Goal: Task Accomplishment & Management: Use online tool/utility

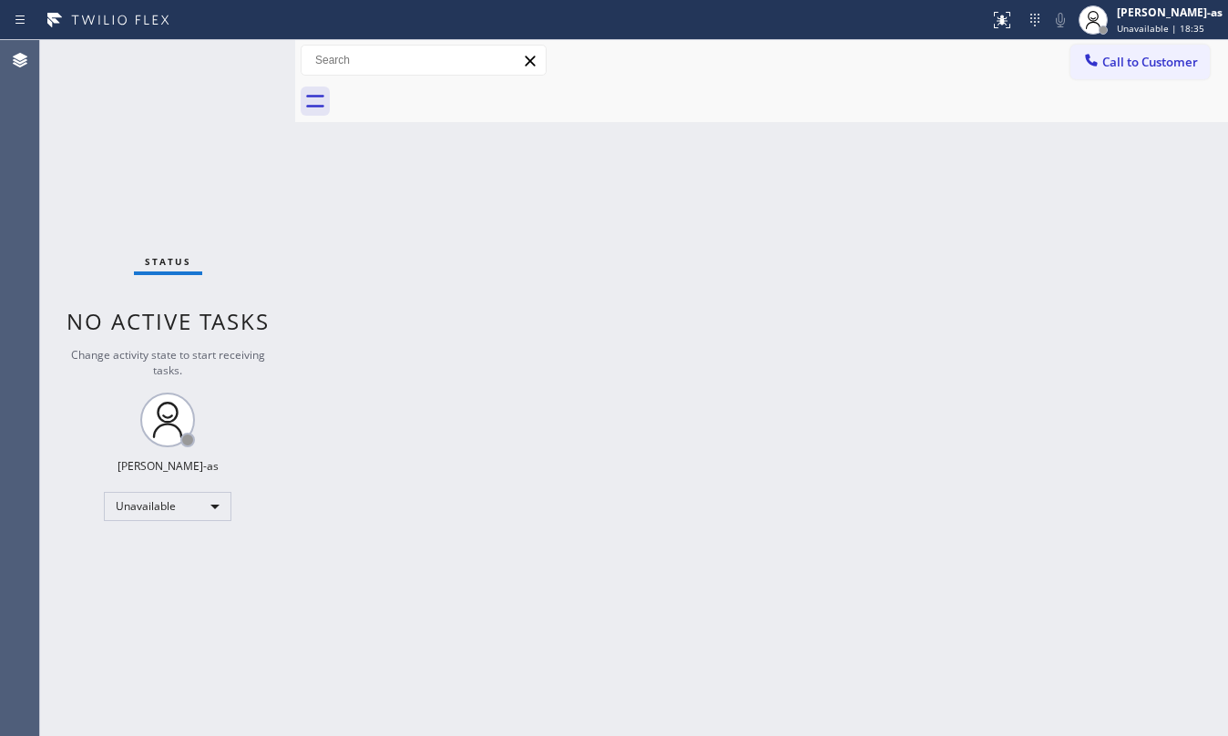
click at [190, 125] on div "Status No active tasks Change activity state to start receiving tasks. [PERSON_…" at bounding box center [167, 388] width 255 height 696
click at [379, 26] on div at bounding box center [494, 19] width 975 height 29
click at [157, 501] on div "Offline" at bounding box center [168, 506] width 128 height 29
drag, startPoint x: 182, startPoint y: 576, endPoint x: 201, endPoint y: 572, distance: 19.5
click at [184, 574] on li "Unavailable" at bounding box center [166, 578] width 123 height 22
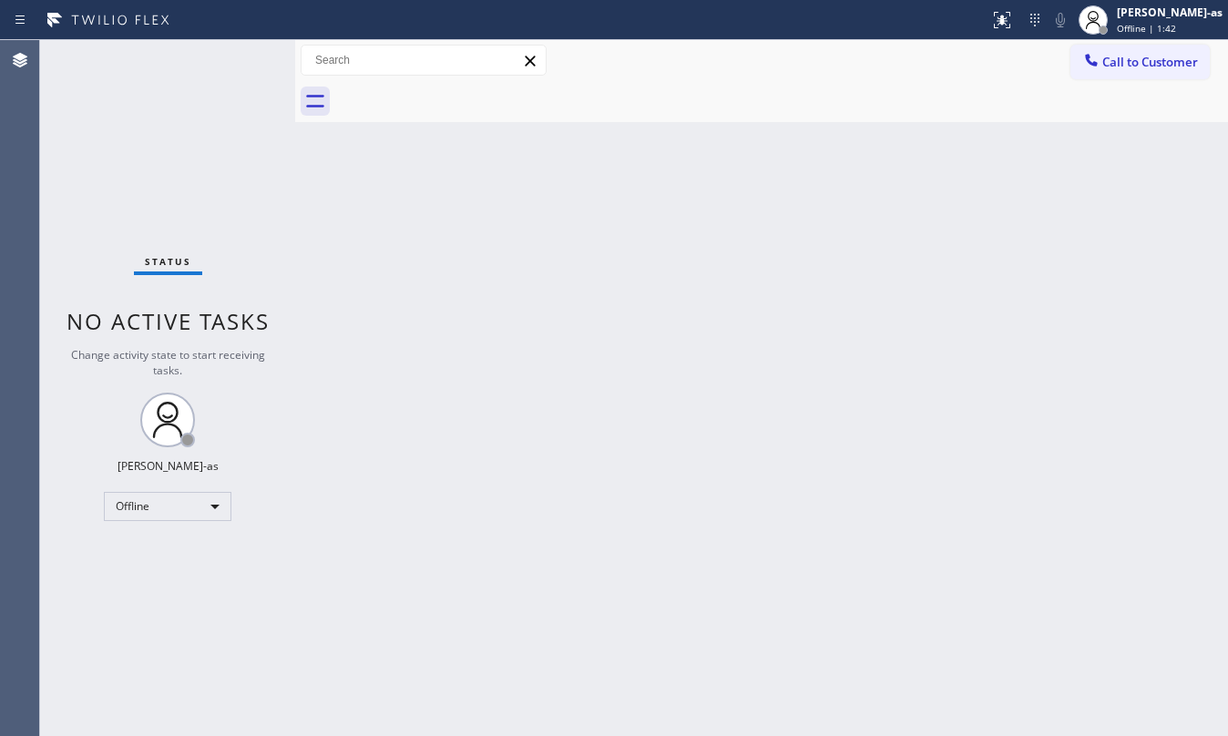
click at [496, 543] on div "Back to Dashboard Change Sender ID Customers Technicians Select a contact Outbo…" at bounding box center [761, 388] width 933 height 696
click at [494, 306] on div "Back to Dashboard Change Sender ID Customers Technicians Select a contact Outbo…" at bounding box center [761, 388] width 933 height 696
drag, startPoint x: 766, startPoint y: 386, endPoint x: 759, endPoint y: 364, distance: 23.0
click at [766, 381] on div "Back to Dashboard Change Sender ID Customers Technicians Select a contact Outbo…" at bounding box center [761, 388] width 933 height 696
click at [895, 477] on div "Back to Dashboard Change Sender ID Customers Technicians Select a contact Outbo…" at bounding box center [761, 388] width 933 height 696
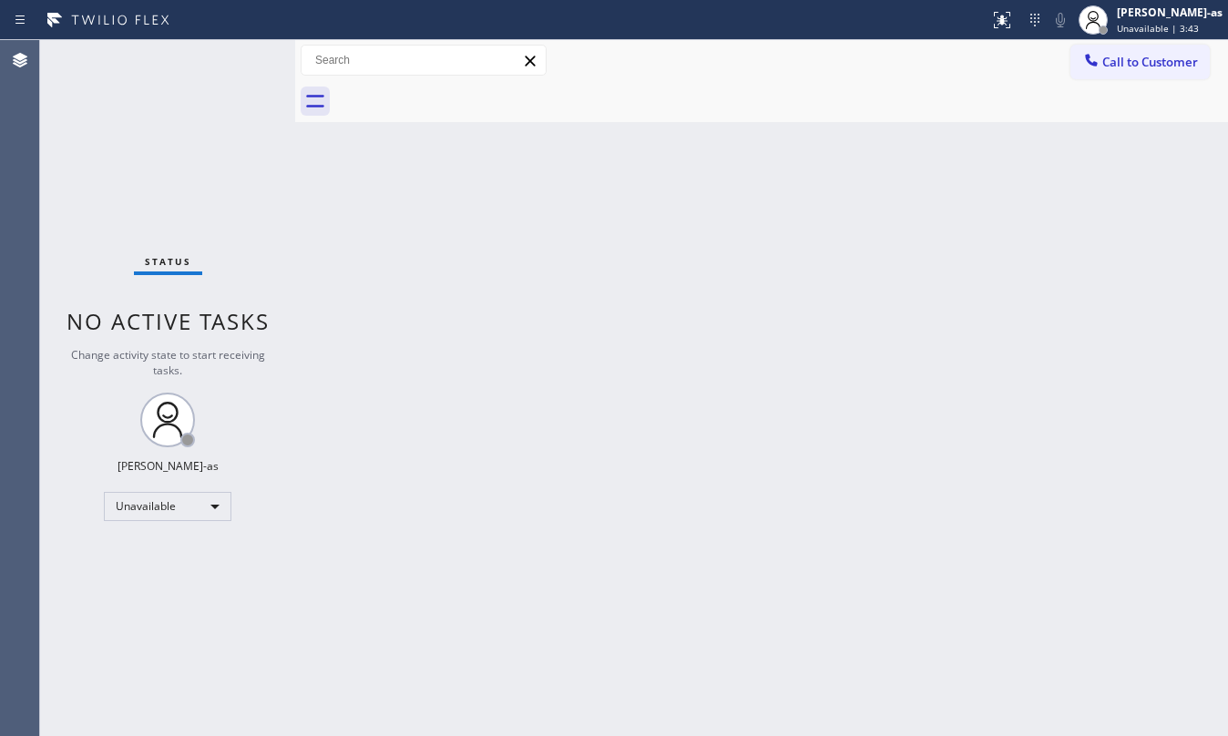
click at [201, 184] on div "Status No active tasks Change activity state to start receiving tasks. [PERSON_…" at bounding box center [167, 388] width 255 height 696
click at [675, 184] on div "Back to Dashboard Change Sender ID Customers Technicians Select a contact Outbo…" at bounding box center [761, 388] width 933 height 696
click at [1127, 58] on span "Call to Customer" at bounding box center [1150, 62] width 96 height 16
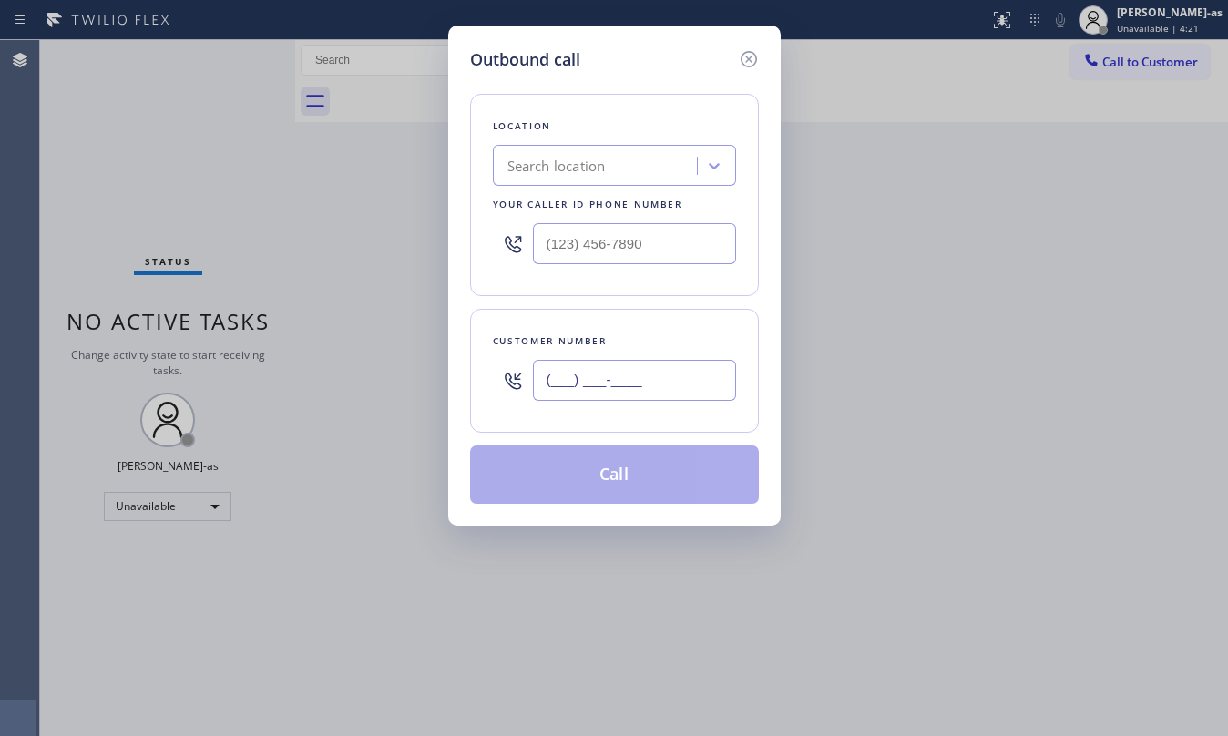
drag, startPoint x: 609, startPoint y: 390, endPoint x: 613, endPoint y: 368, distance: 22.3
click at [610, 387] on input "(___) ___-____" at bounding box center [634, 380] width 203 height 41
paste input "650) 888-6185"
type input "[PHONE_NUMBER]"
click at [570, 172] on div "Search location" at bounding box center [556, 166] width 98 height 21
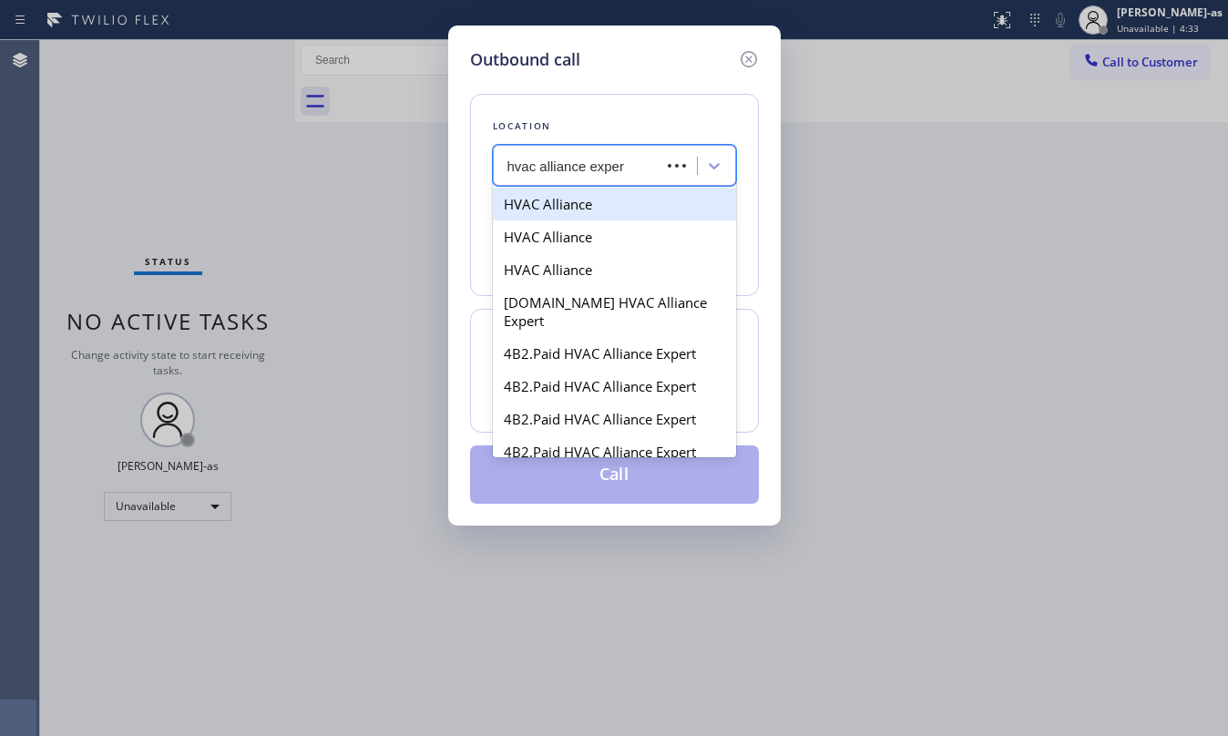
type input "hvac alliance expert"
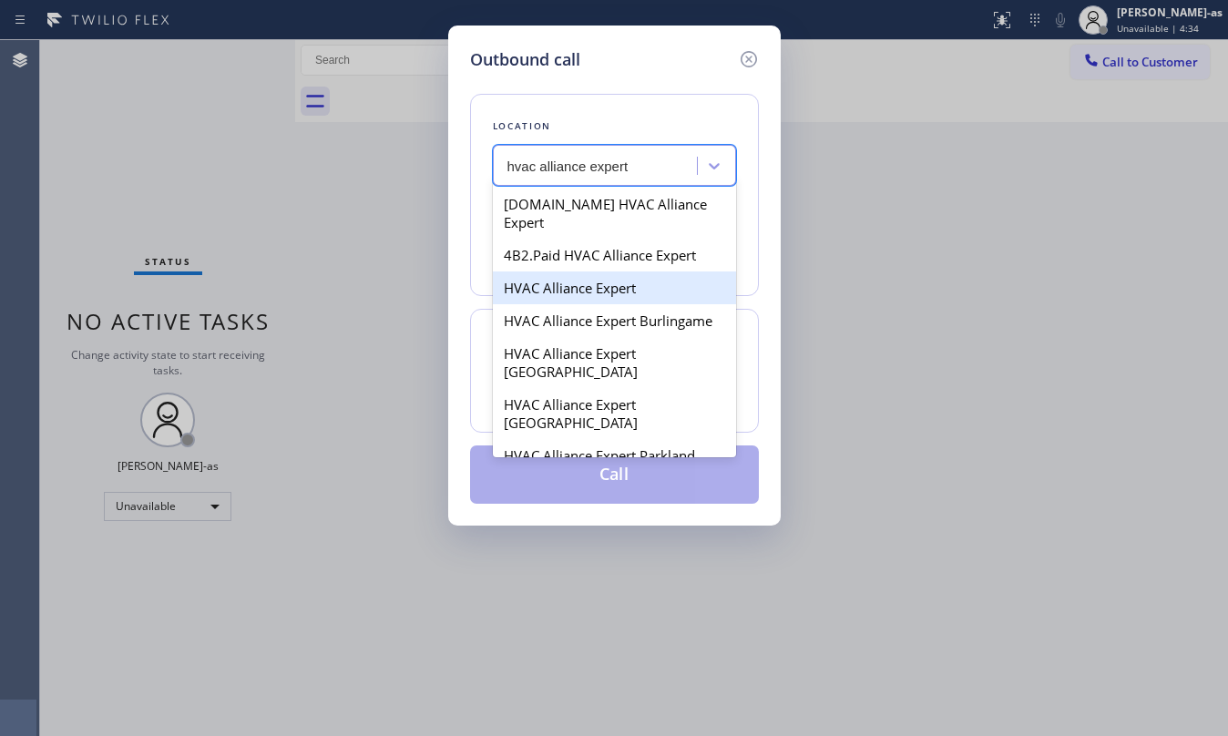
click at [569, 272] on div "HVAC Alliance Expert" at bounding box center [614, 288] width 243 height 33
type input "[PHONE_NUMBER]"
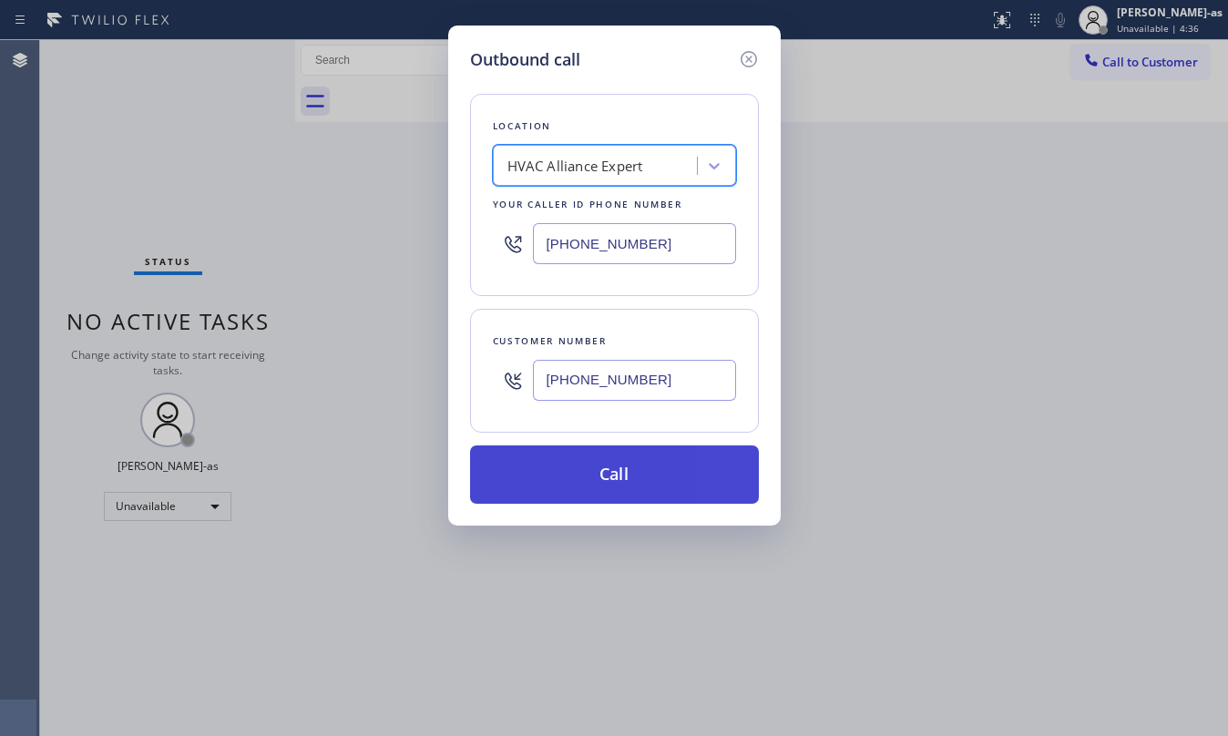
click at [639, 464] on button "Call" at bounding box center [614, 475] width 289 height 58
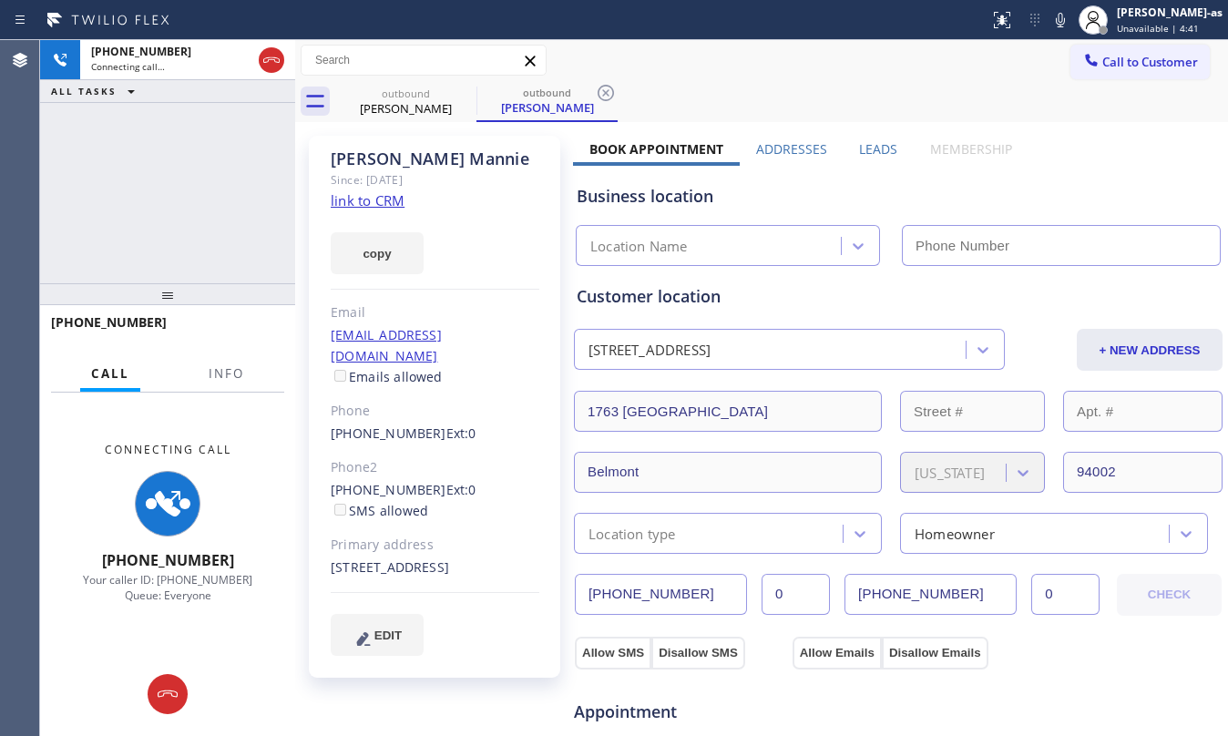
type input "[PHONE_NUMBER]"
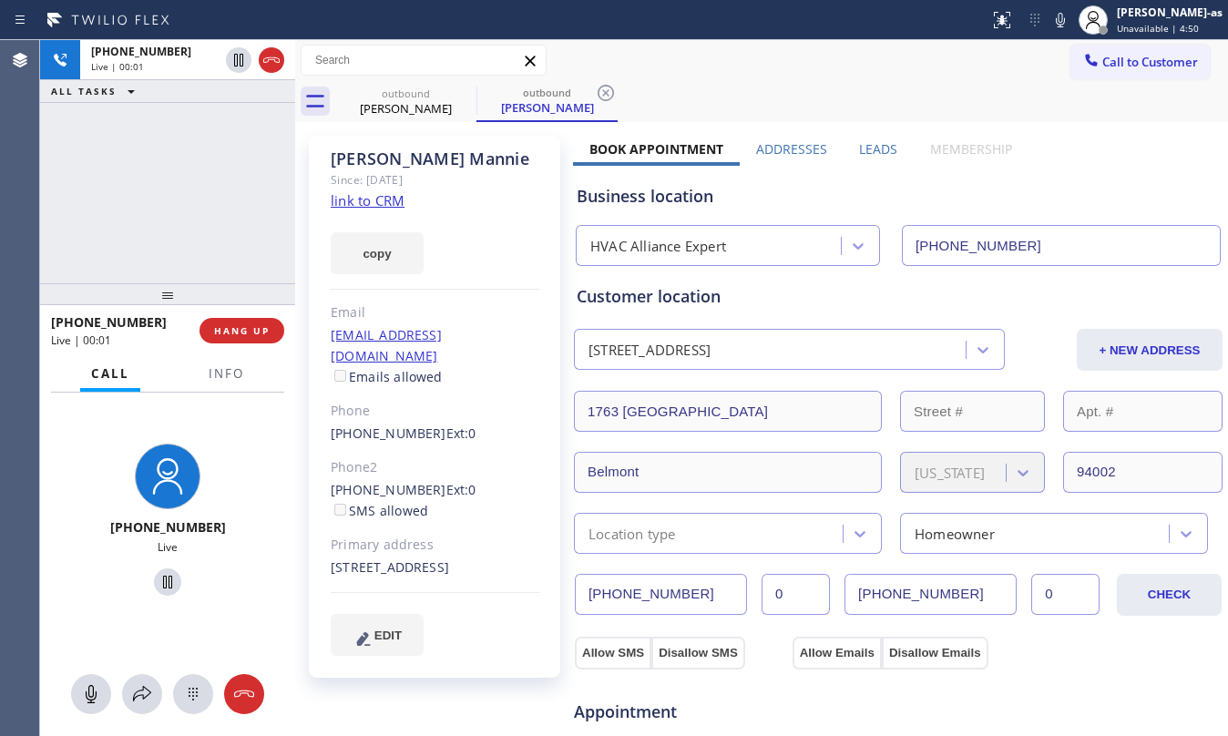
drag, startPoint x: 200, startPoint y: 162, endPoint x: 200, endPoint y: 150, distance: 11.8
click at [200, 162] on div "[PHONE_NUMBER] Live | 00:01 ALL TASKS ALL TASKS ACTIVE TASKS TASKS IN WRAP UP" at bounding box center [167, 161] width 255 height 243
drag, startPoint x: 197, startPoint y: 198, endPoint x: 285, endPoint y: 230, distance: 94.0
click at [200, 194] on div "[PHONE_NUMBER] Live | 00:02 ALL TASKS ALL TASKS ACTIVE TASKS TASKS IN WRAP UP" at bounding box center [167, 161] width 255 height 243
drag, startPoint x: 162, startPoint y: 165, endPoint x: 317, endPoint y: 424, distance: 301.6
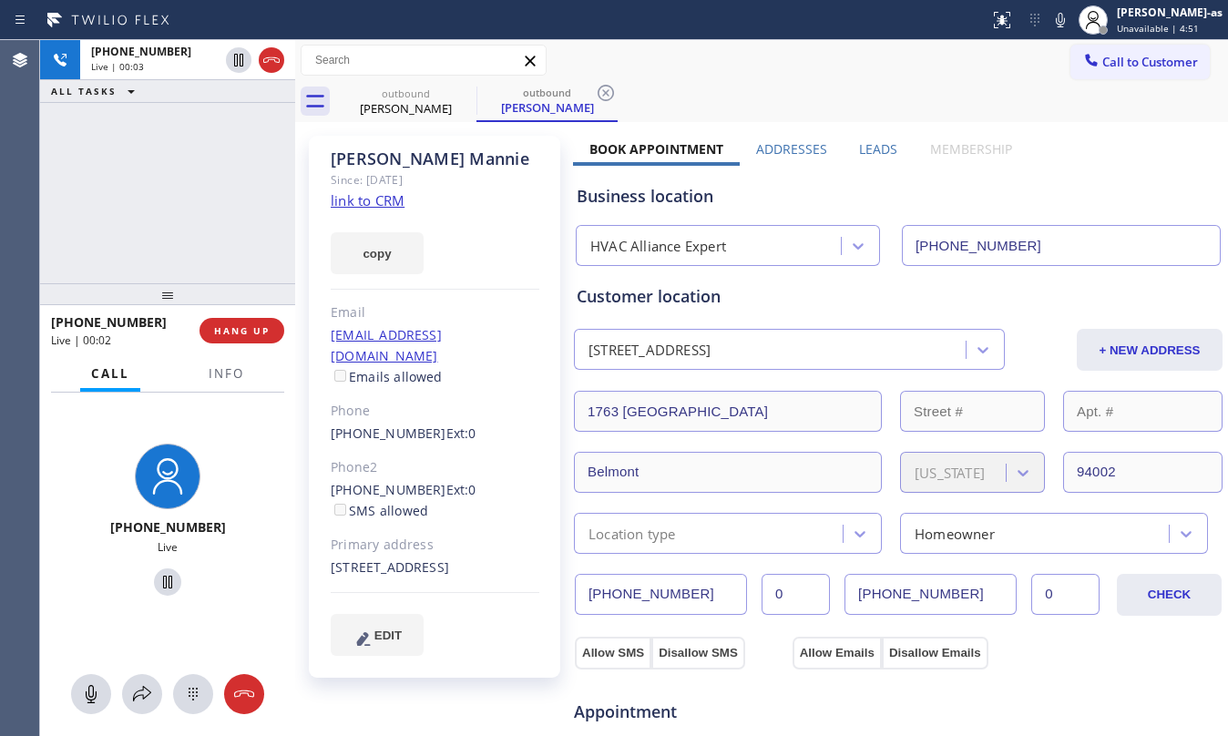
click at [175, 190] on div "[PHONE_NUMBER] Live | 00:03 ALL TASKS ALL TASKS ACTIVE TASKS TASKS IN WRAP UP" at bounding box center [167, 161] width 255 height 243
drag, startPoint x: 325, startPoint y: 472, endPoint x: 424, endPoint y: 466, distance: 98.6
click at [424, 466] on div "[PERSON_NAME] Since: [DATE] link to CRM copy Email [EMAIL_ADDRESS][DOMAIN_NAME]…" at bounding box center [434, 407] width 251 height 542
copy div "[PHONE_NUMBER]"
click at [270, 333] on button "HANG UP" at bounding box center [242, 331] width 85 height 26
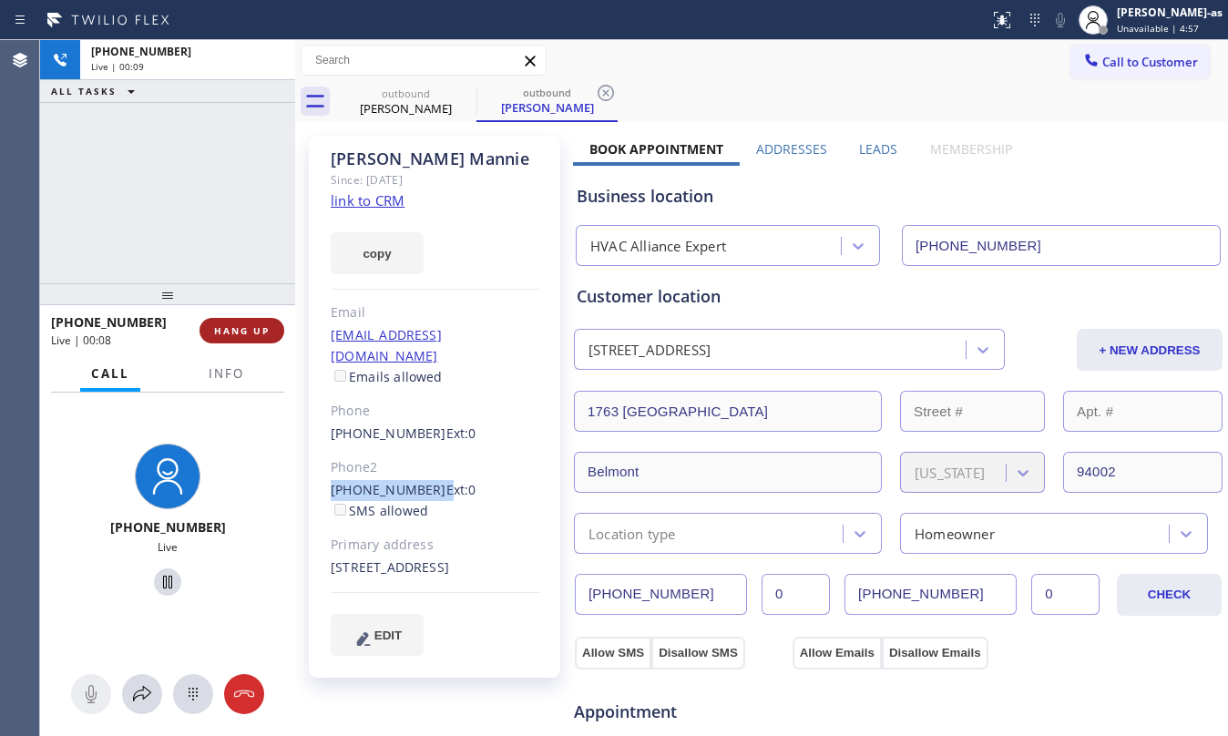
click at [267, 330] on span "HANG UP" at bounding box center [242, 330] width 56 height 13
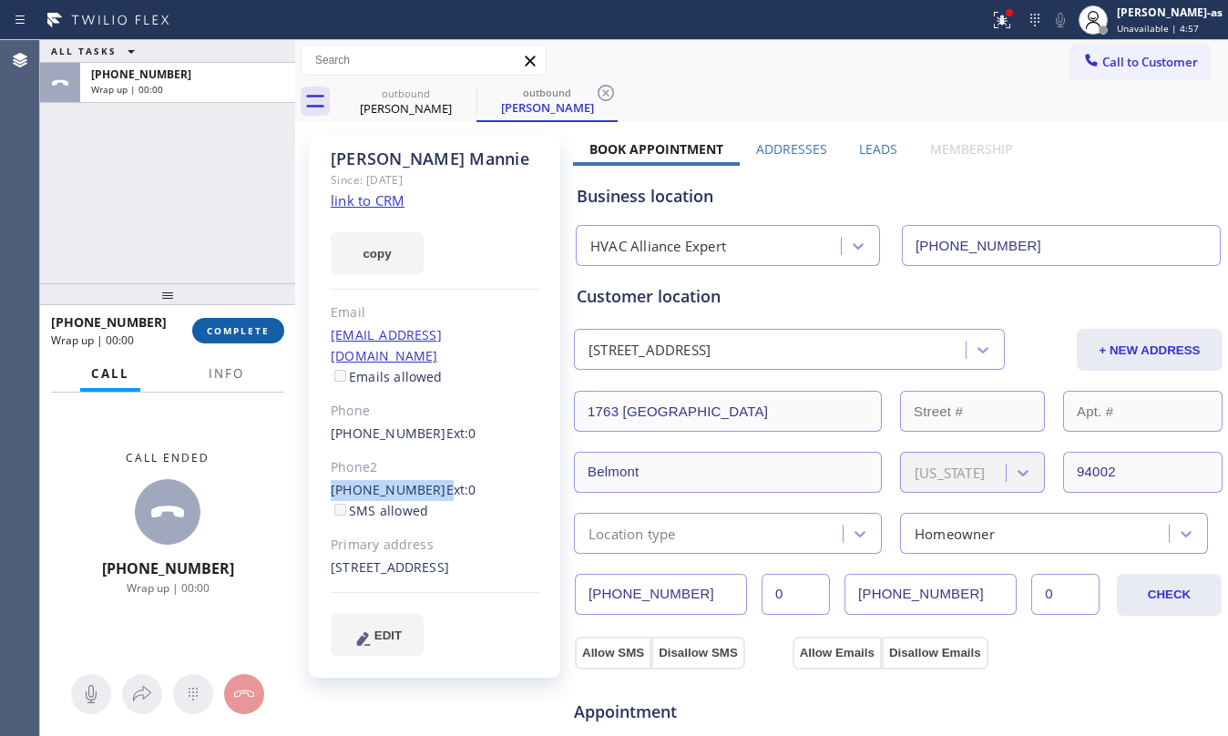
click at [267, 329] on span "COMPLETE" at bounding box center [238, 330] width 63 height 13
drag, startPoint x: 179, startPoint y: 212, endPoint x: 414, endPoint y: 315, distance: 256.6
click at [184, 220] on div "ALL TASKS ALL TASKS ACTIVE TASKS TASKS IN WRAP UP [PHONE_NUMBER] Wrap up | 00:01" at bounding box center [167, 161] width 255 height 243
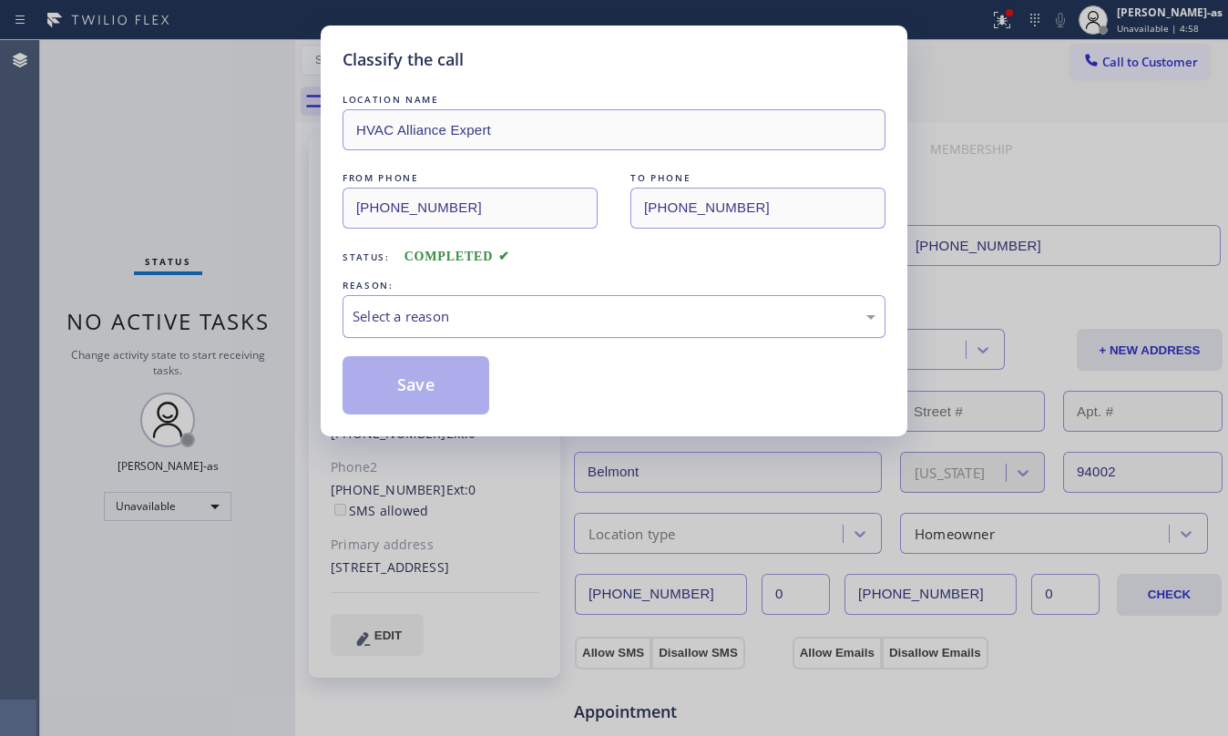
drag, startPoint x: 464, startPoint y: 323, endPoint x: 487, endPoint y: 332, distance: 24.5
click at [464, 322] on div "Select a reason" at bounding box center [614, 316] width 523 height 21
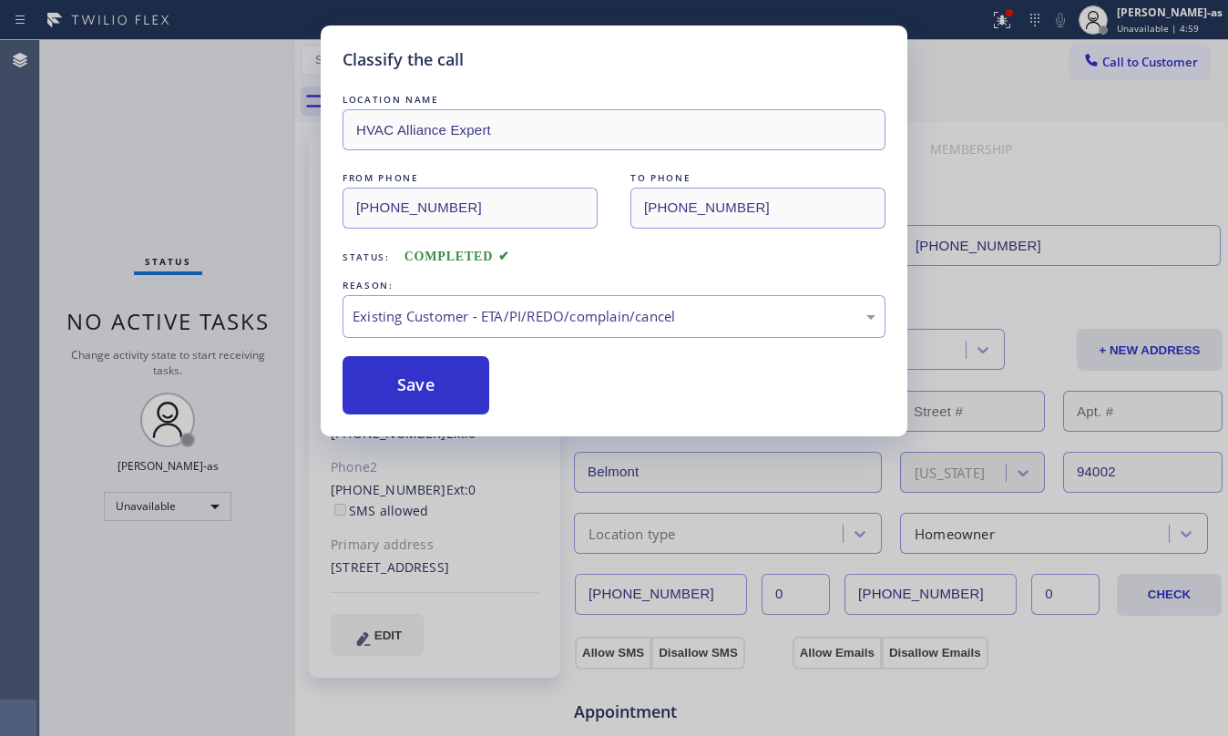
click at [457, 384] on button "Save" at bounding box center [416, 385] width 147 height 58
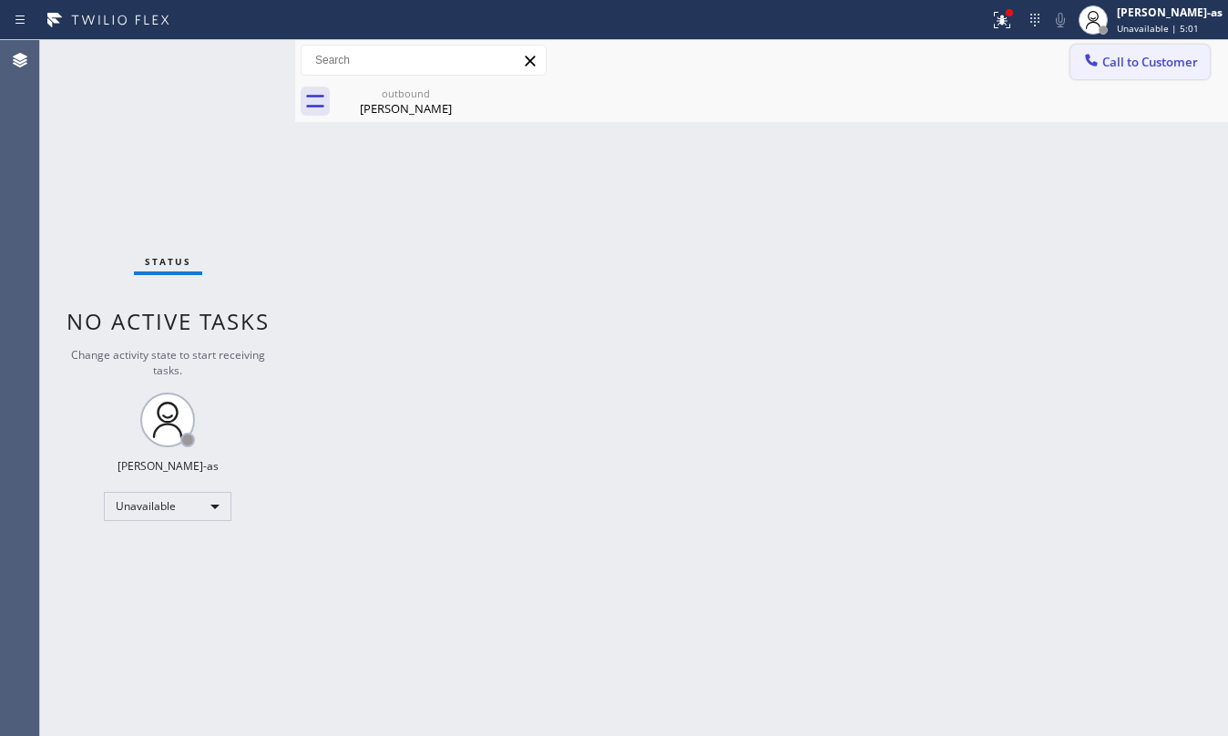
drag, startPoint x: 1148, startPoint y: 70, endPoint x: 832, endPoint y: 300, distance: 390.7
click at [1146, 69] on button "Call to Customer" at bounding box center [1140, 62] width 139 height 35
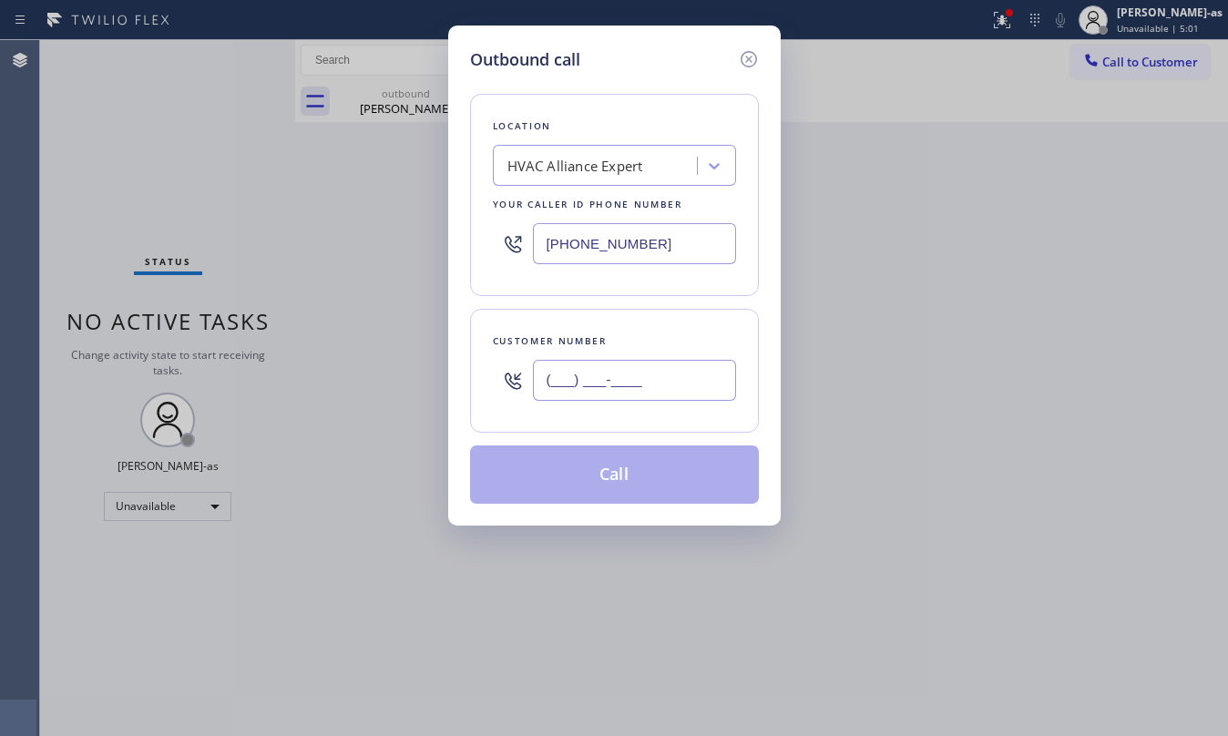
click at [672, 388] on input "(___) ___-____" at bounding box center [634, 380] width 203 height 41
paste input "415) 699-1690"
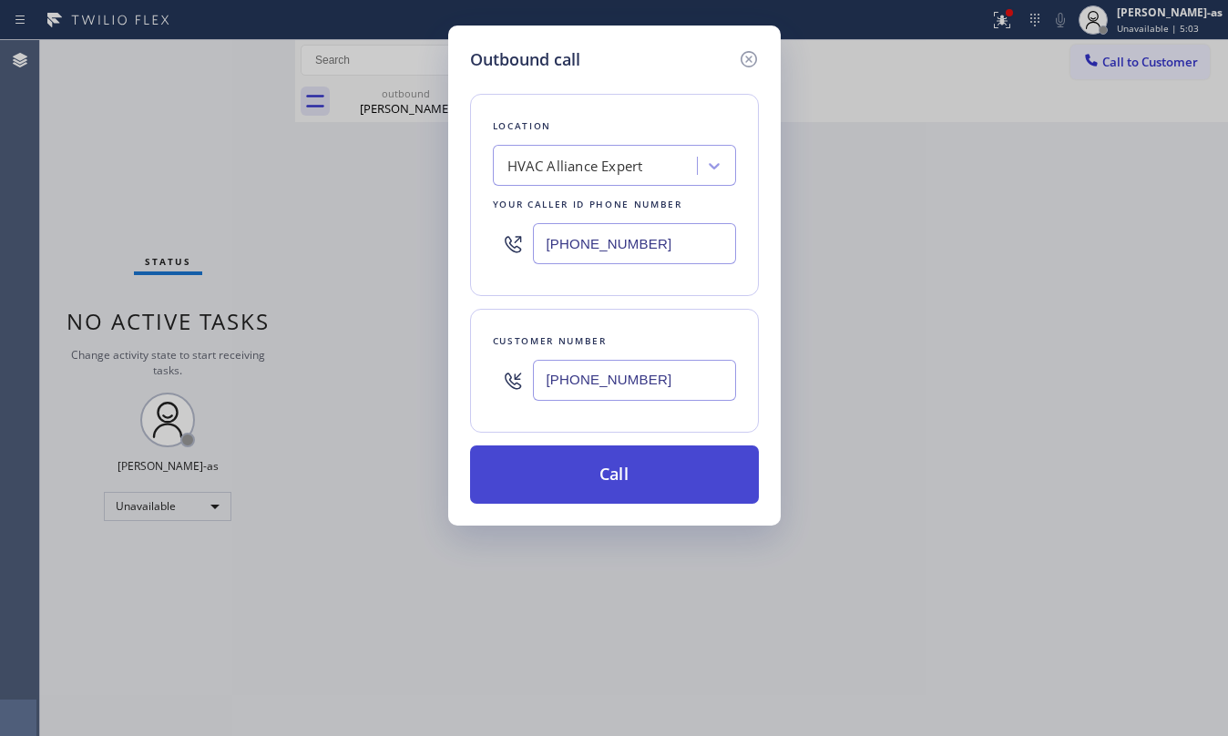
type input "[PHONE_NUMBER]"
click at [634, 466] on button "Call" at bounding box center [614, 475] width 289 height 58
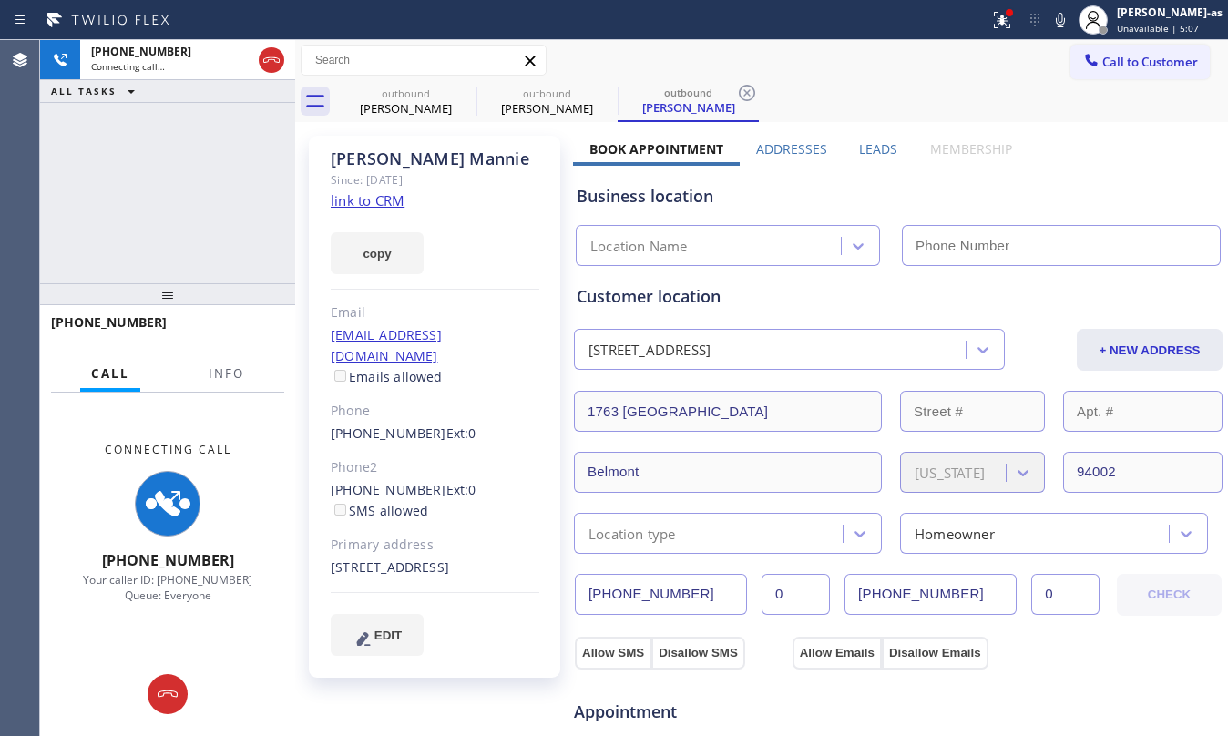
type input "[PHONE_NUMBER]"
click at [201, 238] on div "[PHONE_NUMBER] Connecting call… ALL TASKS ALL TASKS ACTIVE TASKS TASKS IN WRAP …" at bounding box center [167, 161] width 255 height 243
click at [431, 75] on div at bounding box center [424, 60] width 246 height 31
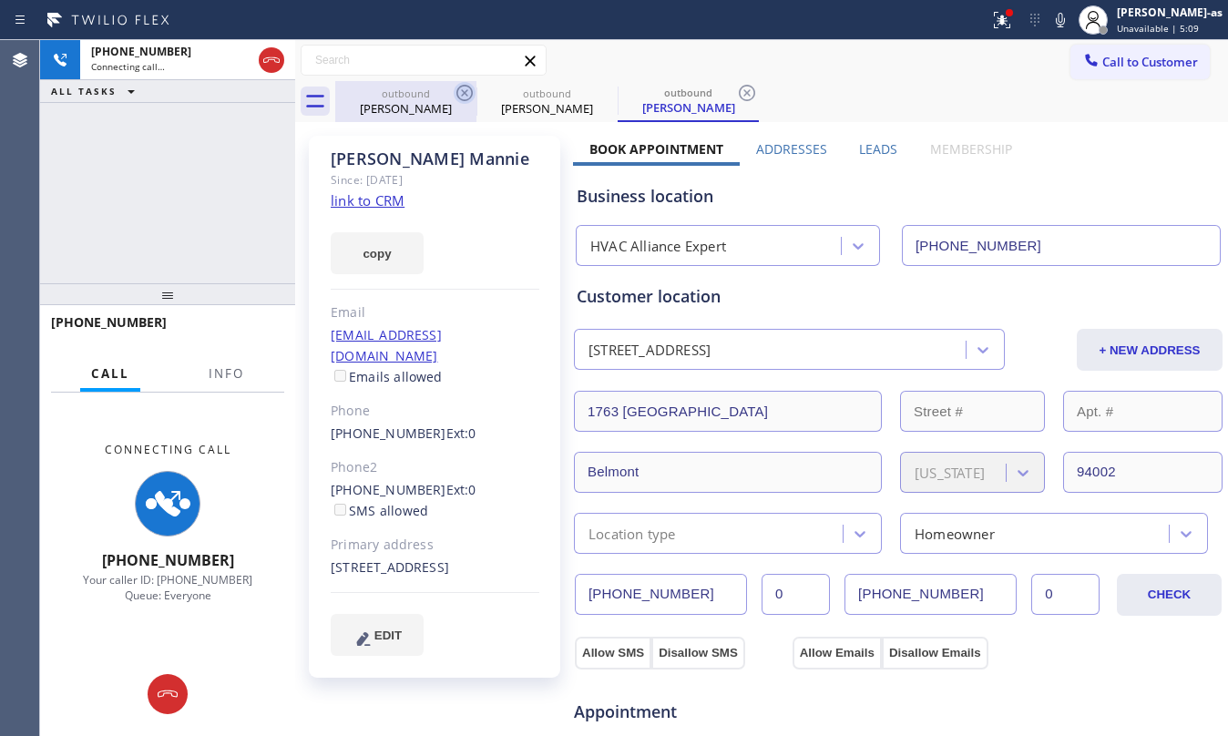
click at [416, 98] on div "outbound" at bounding box center [406, 94] width 138 height 14
click at [465, 95] on icon at bounding box center [465, 93] width 22 height 22
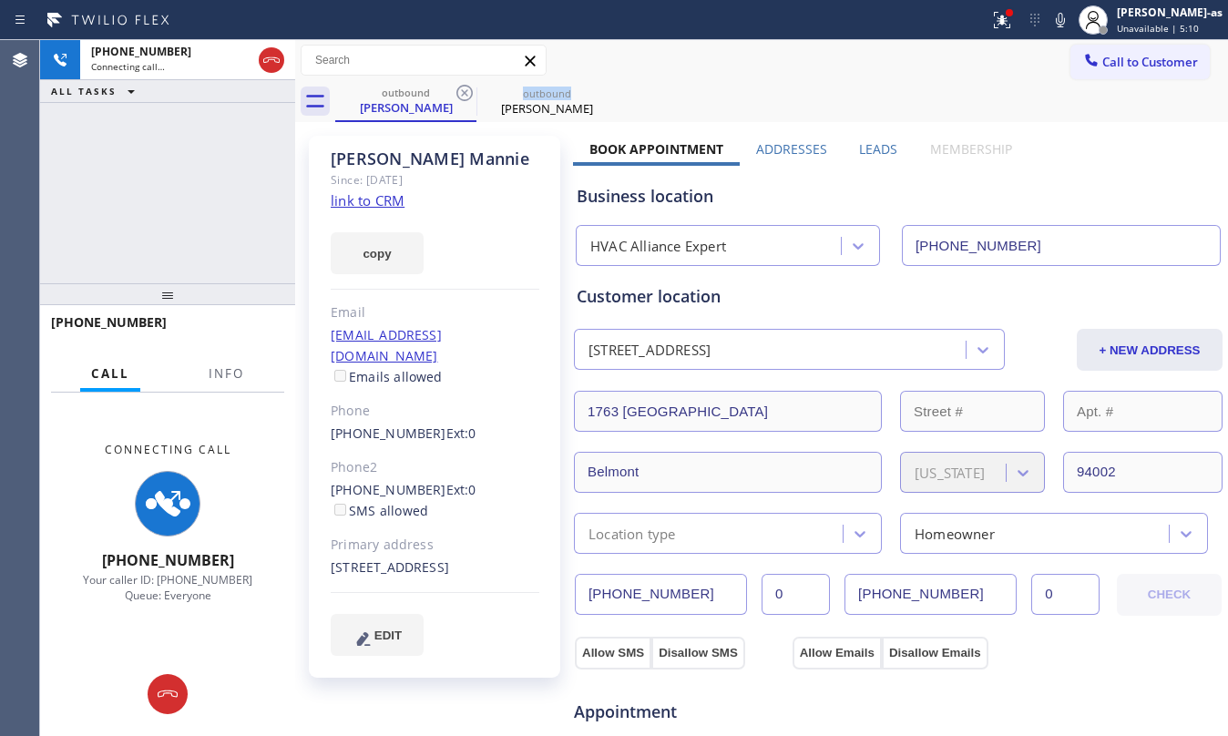
click at [465, 95] on icon at bounding box center [465, 93] width 22 height 22
click at [255, 227] on div "[PHONE_NUMBER] Connecting call… ALL TASKS ALL TASKS ACTIVE TASKS TASKS IN WRAP …" at bounding box center [167, 161] width 255 height 243
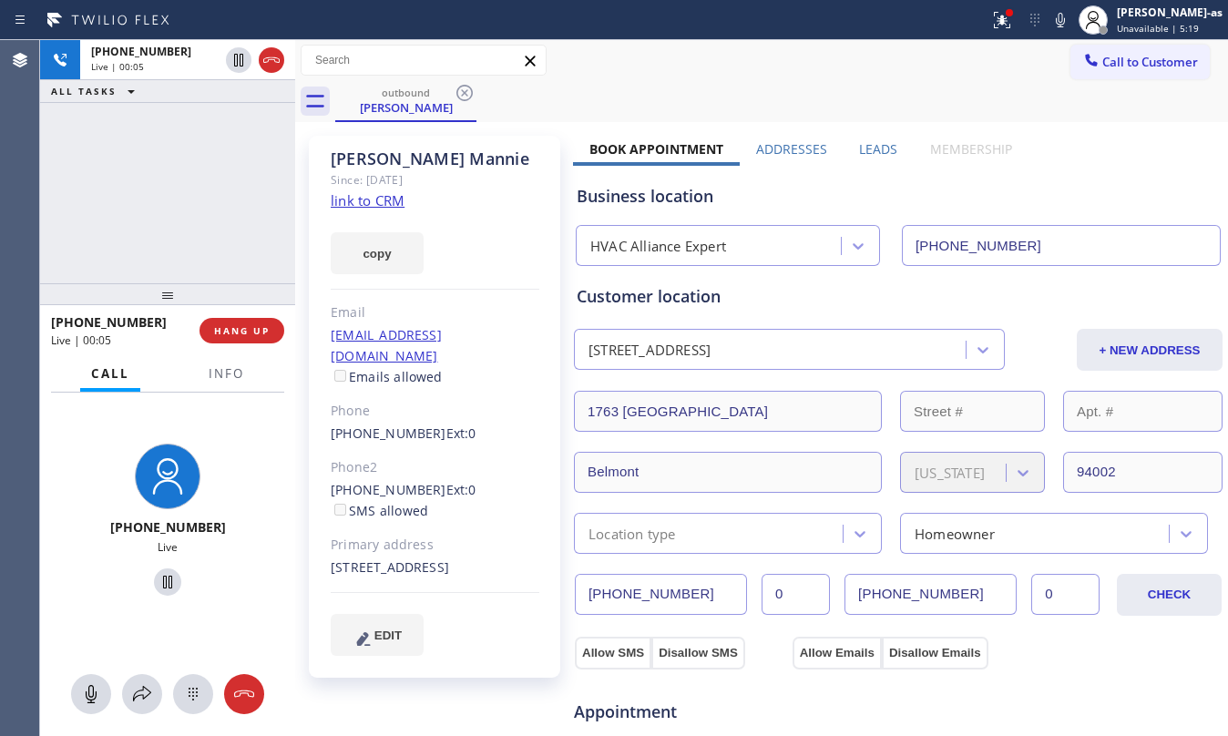
drag, startPoint x: 179, startPoint y: 267, endPoint x: 255, endPoint y: 365, distance: 124.7
click at [191, 270] on div "[PHONE_NUMBER] Live | 00:05 ALL TASKS ALL TASKS ACTIVE TASKS TASKS IN WRAP UP" at bounding box center [167, 161] width 255 height 243
click at [253, 340] on button "HANG UP" at bounding box center [242, 331] width 85 height 26
click at [253, 339] on button "HANG UP" at bounding box center [242, 331] width 85 height 26
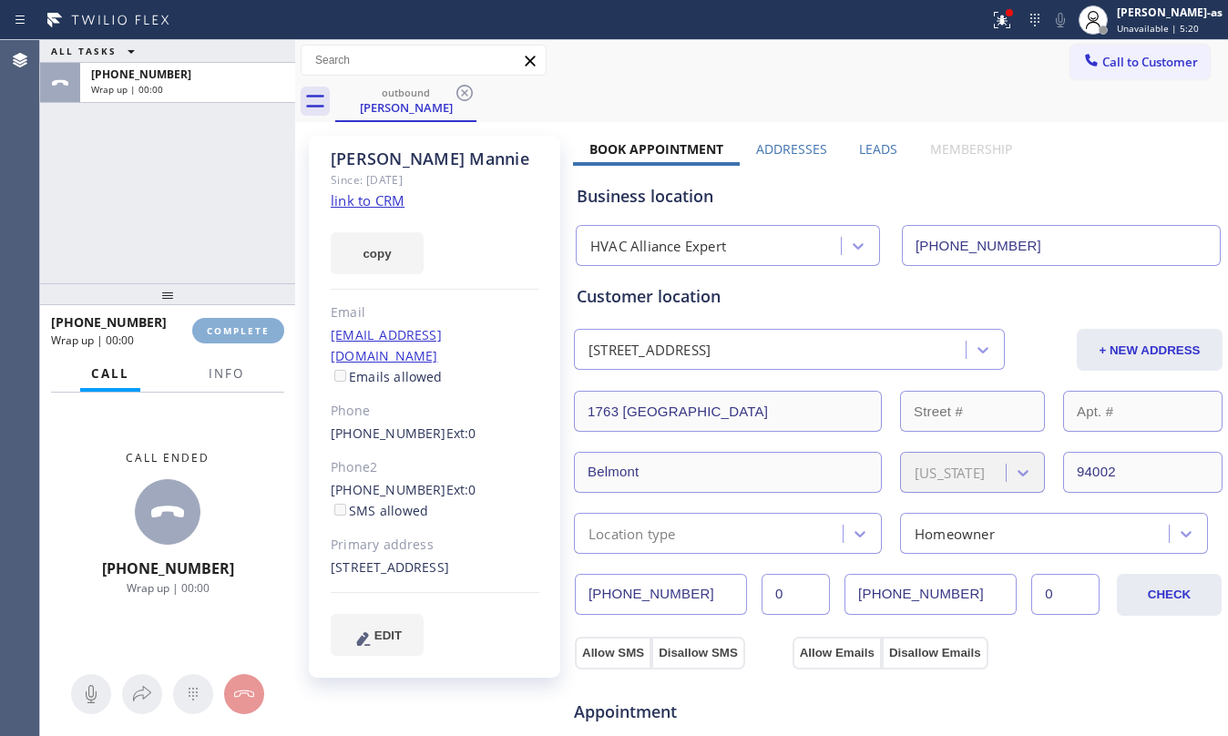
click at [253, 339] on button "COMPLETE" at bounding box center [238, 331] width 92 height 26
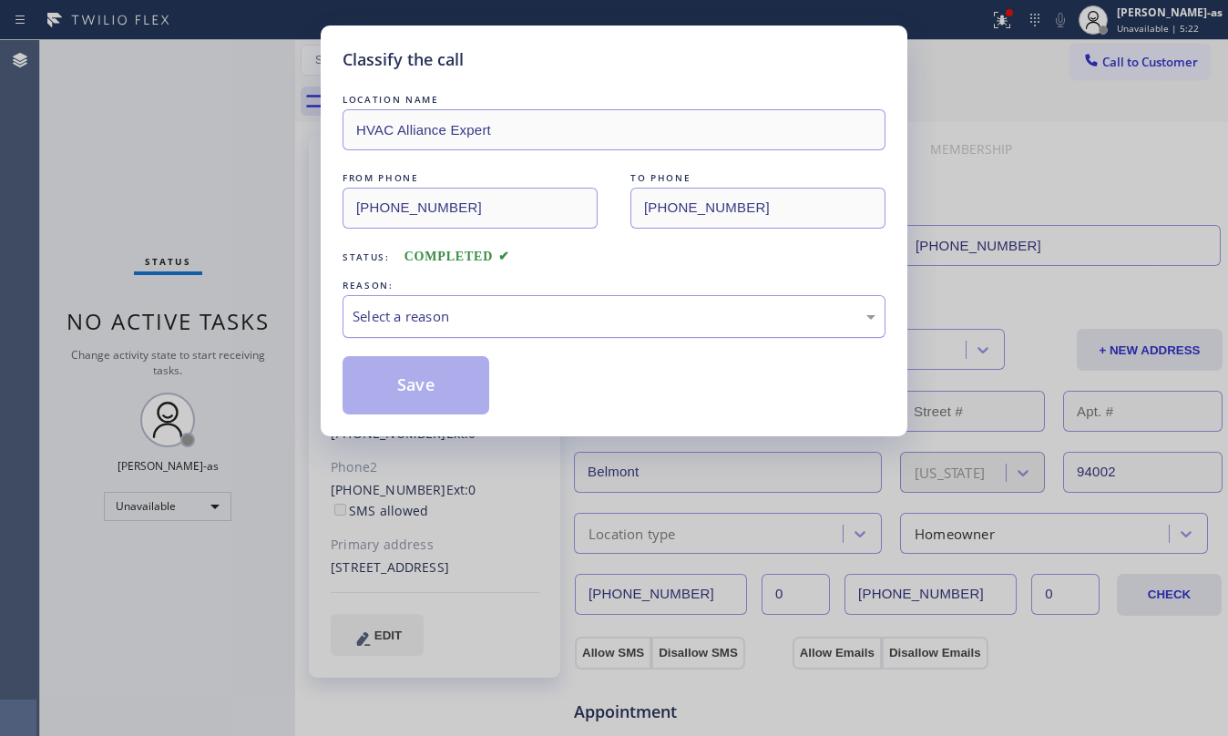
click at [574, 325] on div "Select a reason" at bounding box center [614, 316] width 523 height 21
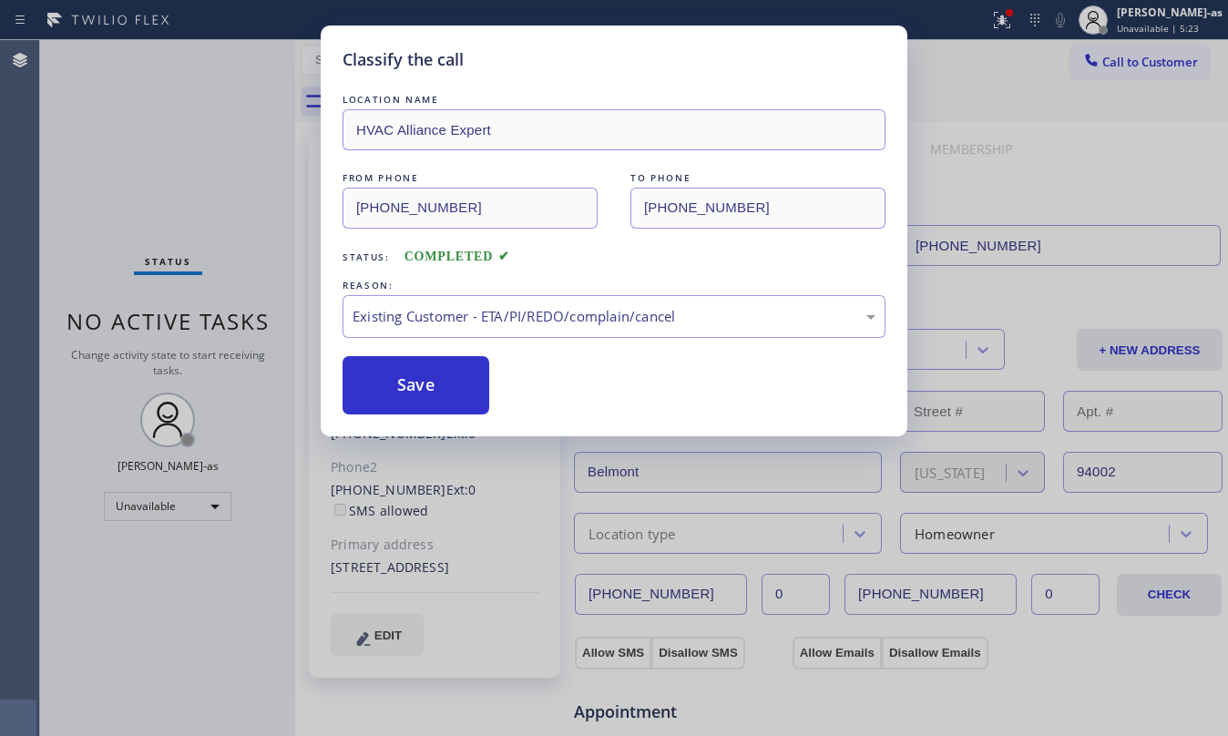
click at [456, 383] on button "Save" at bounding box center [416, 385] width 147 height 58
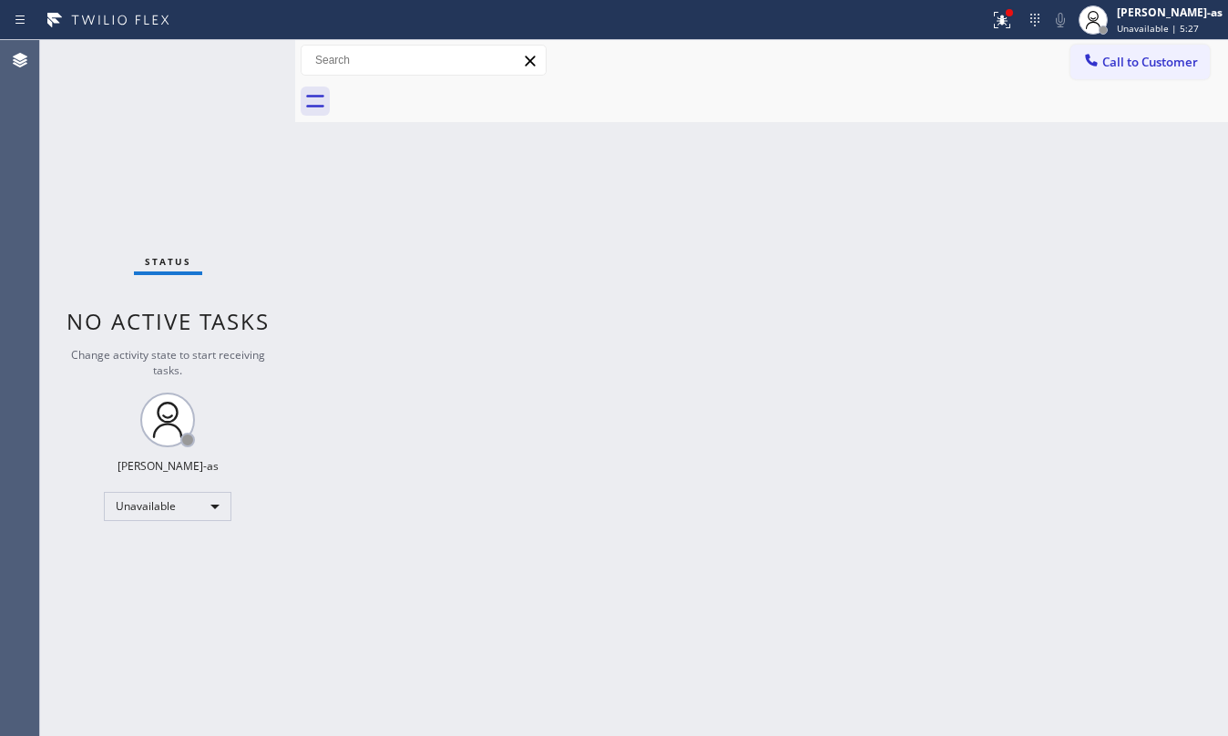
click at [406, 361] on div "Back to Dashboard Change Sender ID Customers Technicians Select a contact Outbo…" at bounding box center [761, 388] width 933 height 696
click at [548, 380] on div "Back to Dashboard Change Sender ID Customers Technicians Select a contact Outbo…" at bounding box center [761, 388] width 933 height 696
click at [234, 118] on div "Status No active tasks Change activity state to start receiving tasks. [PERSON_…" at bounding box center [167, 388] width 255 height 696
click at [209, 343] on div "Status No active tasks Change activity state to start receiving tasks. [PERSON_…" at bounding box center [167, 388] width 255 height 696
click at [339, 348] on div "Back to Dashboard Change Sender ID Customers Technicians Select a contact Outbo…" at bounding box center [761, 388] width 933 height 696
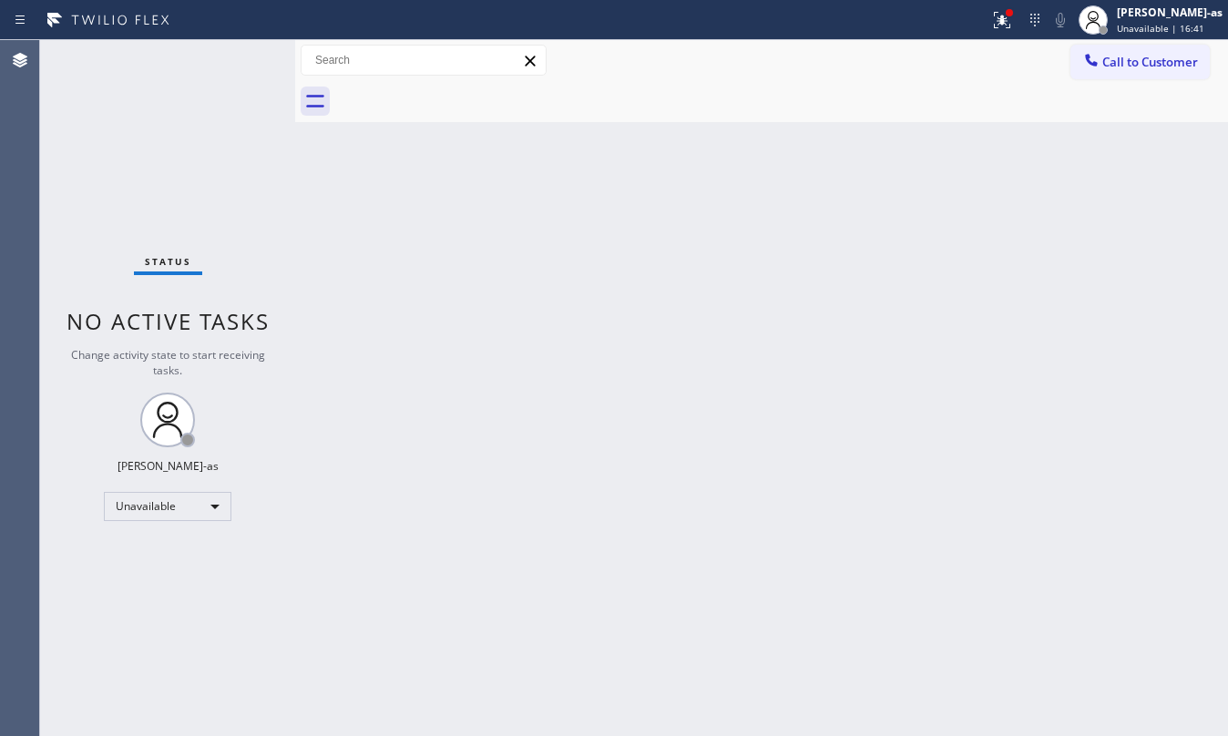
click at [550, 266] on div "Back to Dashboard Change Sender ID Customers Technicians Select a contact Outbo…" at bounding box center [761, 388] width 933 height 696
click at [253, 179] on div "Status No active tasks Change activity state to start receiving tasks. [PERSON_…" at bounding box center [167, 388] width 255 height 696
drag, startPoint x: 1084, startPoint y: 98, endPoint x: 1080, endPoint y: 60, distance: 38.5
click at [1083, 93] on div at bounding box center [781, 101] width 893 height 41
click at [1079, 60] on button "Call to Customer" at bounding box center [1140, 62] width 139 height 35
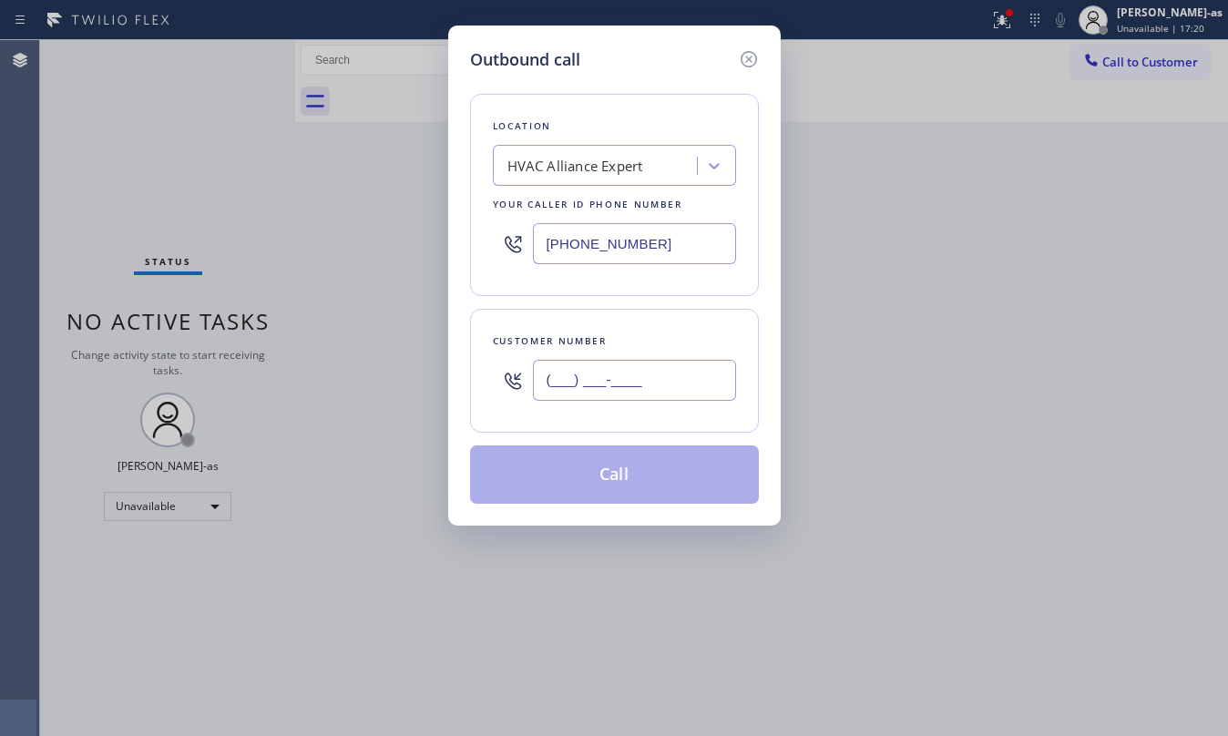
click at [646, 380] on input "(___) ___-____" at bounding box center [634, 380] width 203 height 41
paste input "805) 432-7683"
type input "[PHONE_NUMBER]"
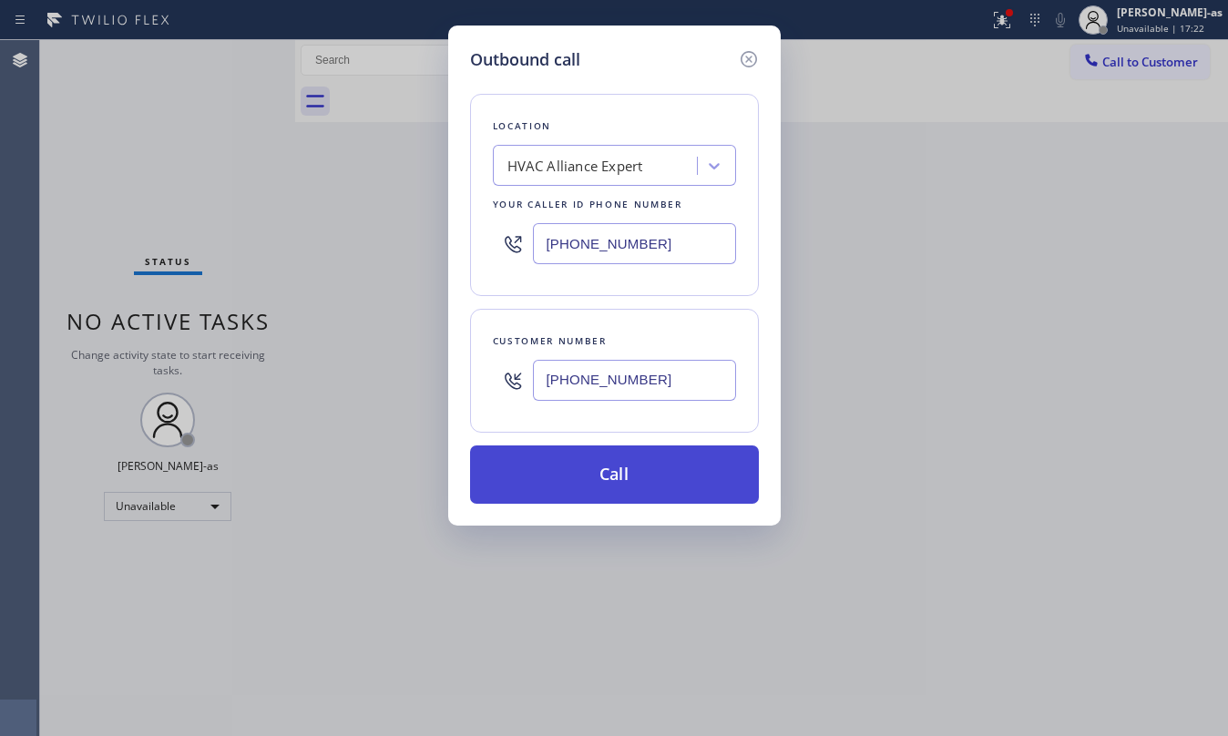
click at [652, 478] on button "Call" at bounding box center [614, 475] width 289 height 58
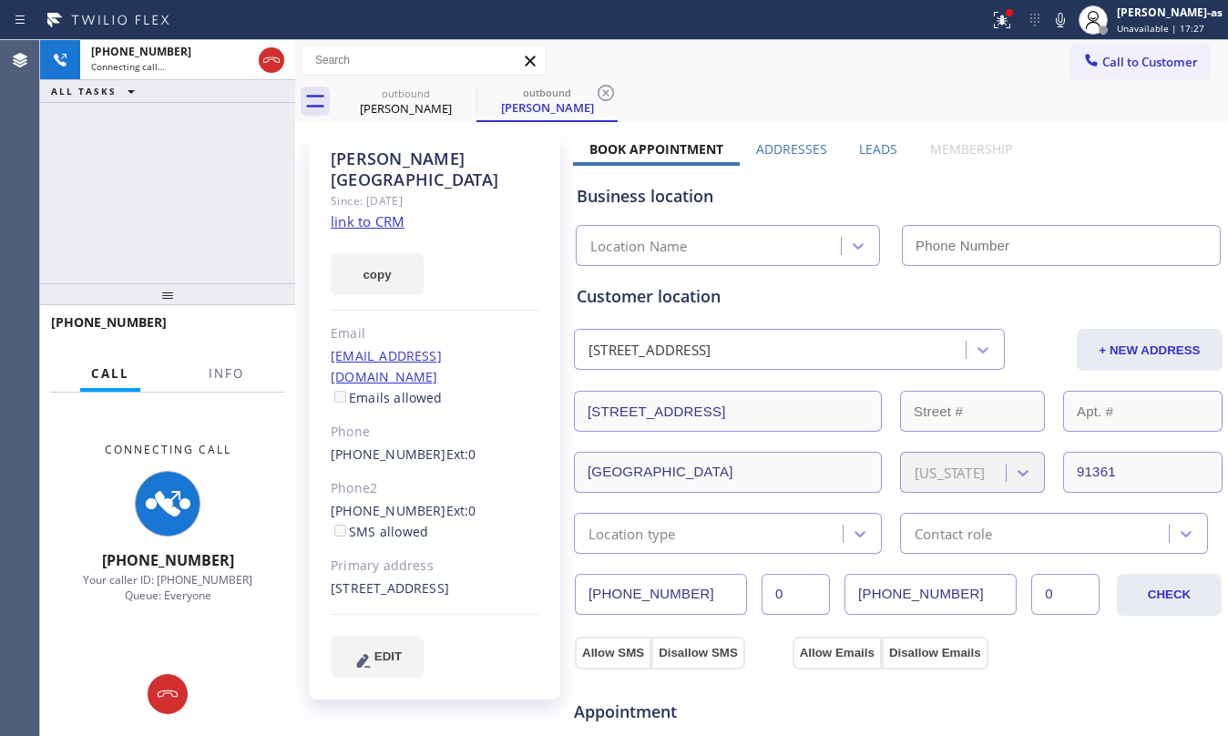
type input "[PHONE_NUMBER]"
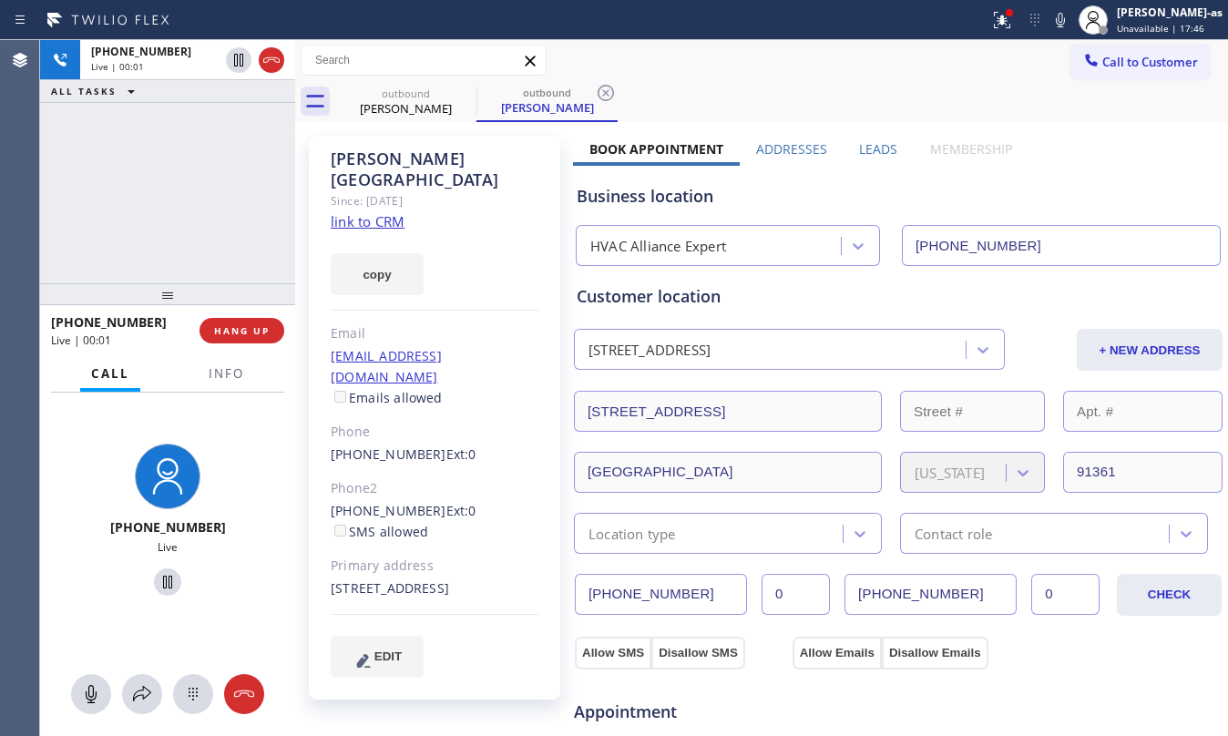
click at [226, 195] on div "[PHONE_NUMBER] Live | 00:01 ALL TASKS ALL TASKS ACTIVE TASKS TASKS IN WRAP UP" at bounding box center [167, 161] width 255 height 243
drag, startPoint x: 234, startPoint y: 377, endPoint x: 233, endPoint y: 368, distance: 9.2
click at [234, 370] on span "Info" at bounding box center [227, 373] width 36 height 16
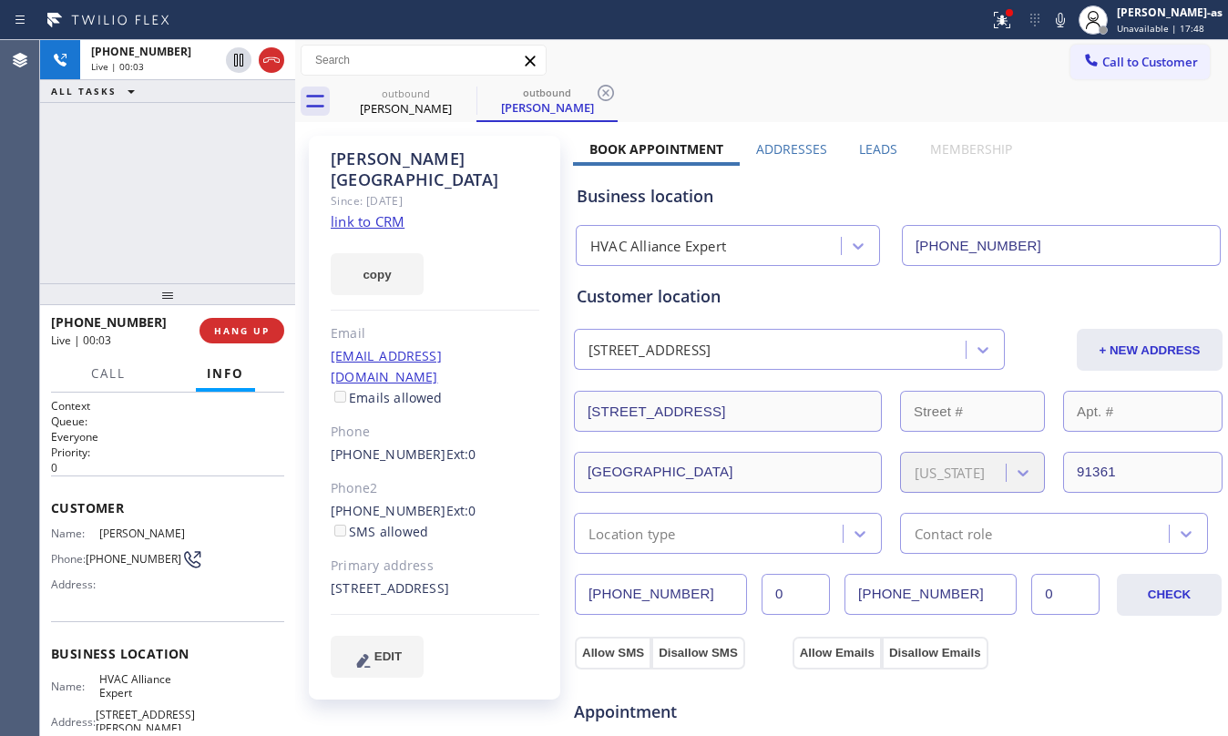
click at [375, 212] on link "link to CRM" at bounding box center [368, 221] width 74 height 18
click at [215, 179] on div "[PHONE_NUMBER] Live | 06:11 ALL TASKS ALL TASKS ACTIVE TASKS TASKS IN WRAP UP" at bounding box center [167, 161] width 255 height 243
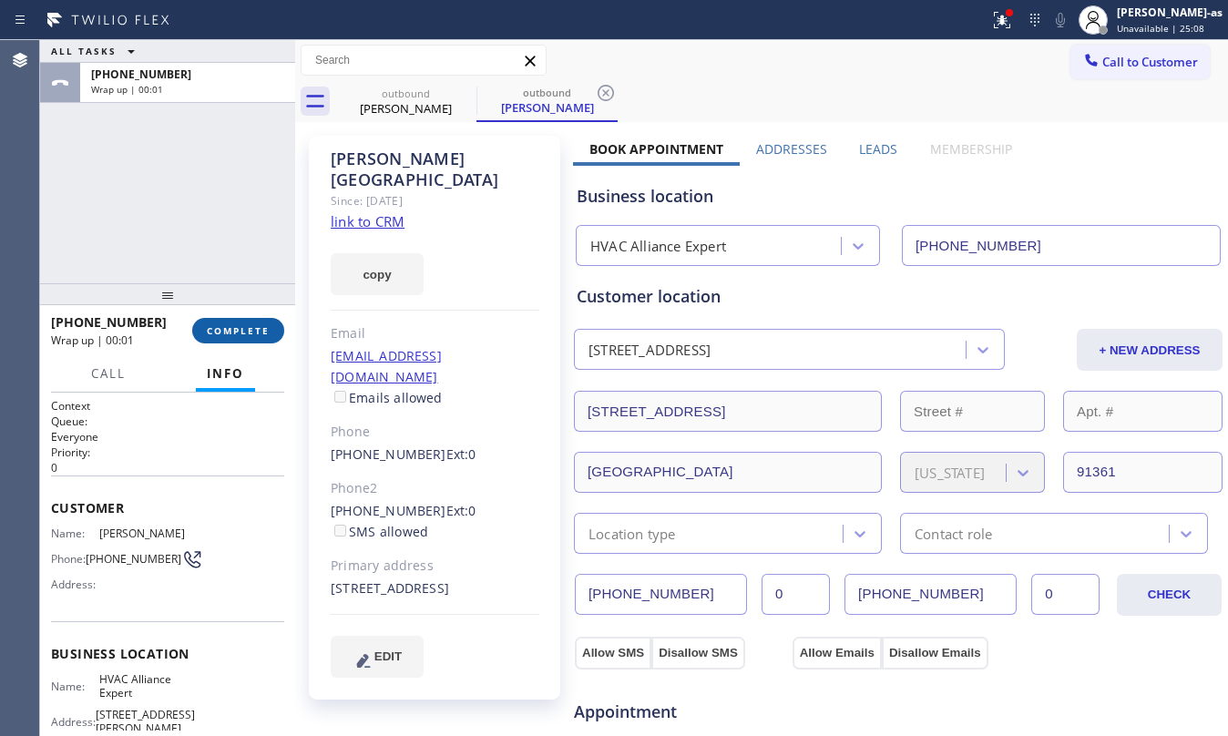
drag, startPoint x: 139, startPoint y: 250, endPoint x: 231, endPoint y: 326, distance: 119.7
click at [160, 245] on div "ALL TASKS ALL TASKS ACTIVE TASKS TASKS IN WRAP UP [PHONE_NUMBER] Wrap up | 00:01" at bounding box center [167, 161] width 255 height 243
click at [234, 335] on span "COMPLETE" at bounding box center [238, 330] width 63 height 13
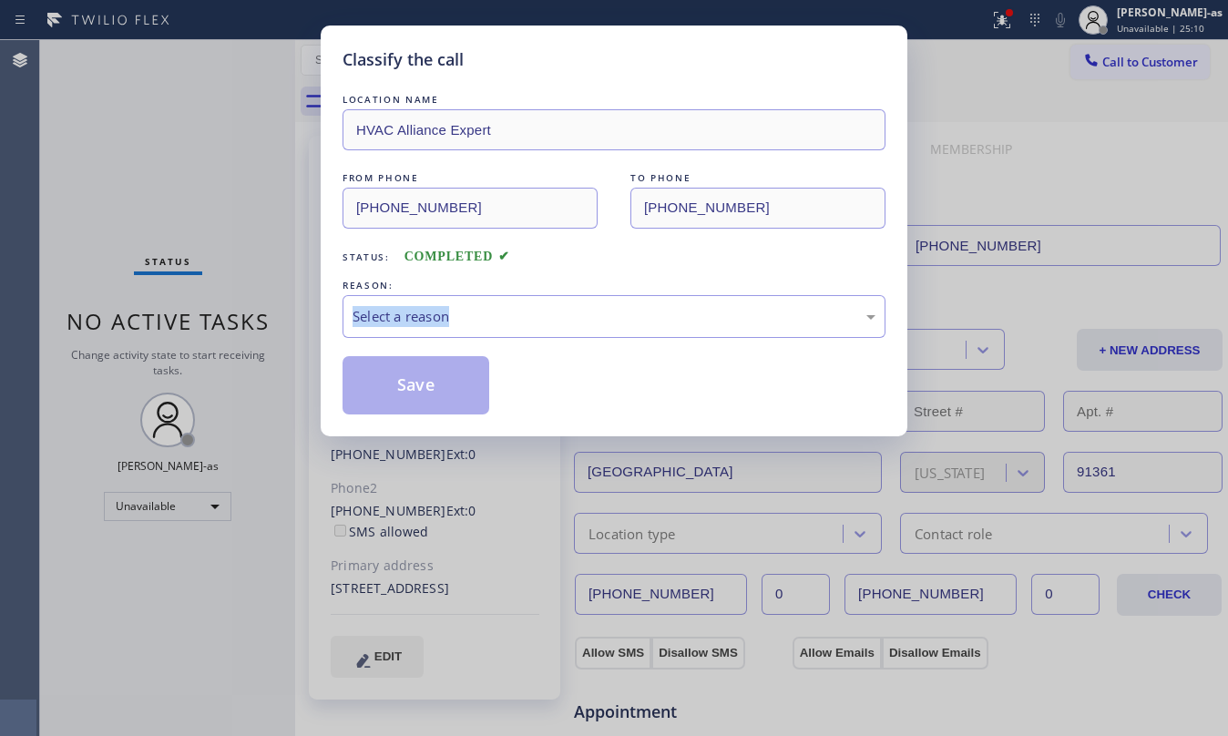
click at [234, 333] on div "Classify the call LOCATION NAME HVAC Alliance Expert FROM PHONE [PHONE_NUMBER] …" at bounding box center [614, 368] width 1228 height 736
click at [519, 277] on div "REASON:" at bounding box center [614, 285] width 543 height 19
click at [519, 313] on div "Select a reason" at bounding box center [614, 316] width 523 height 21
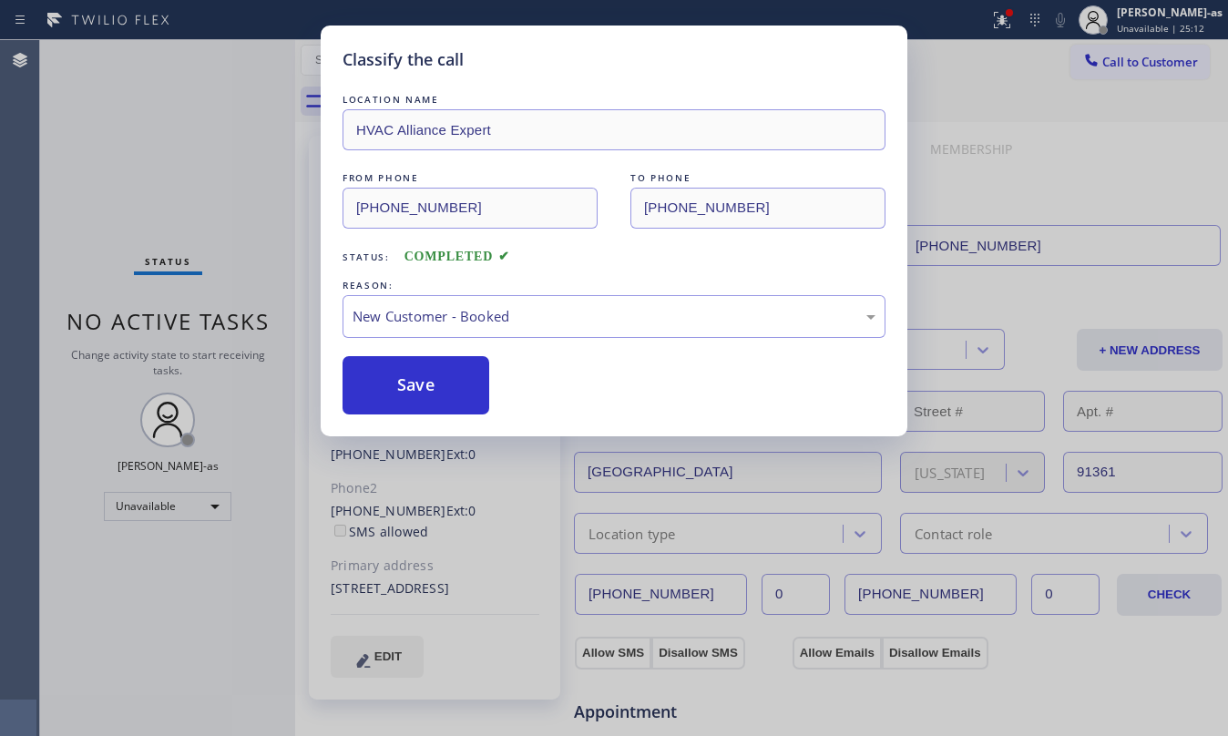
drag, startPoint x: 417, startPoint y: 373, endPoint x: 742, endPoint y: 725, distance: 479.1
click at [419, 373] on button "Save" at bounding box center [416, 385] width 147 height 58
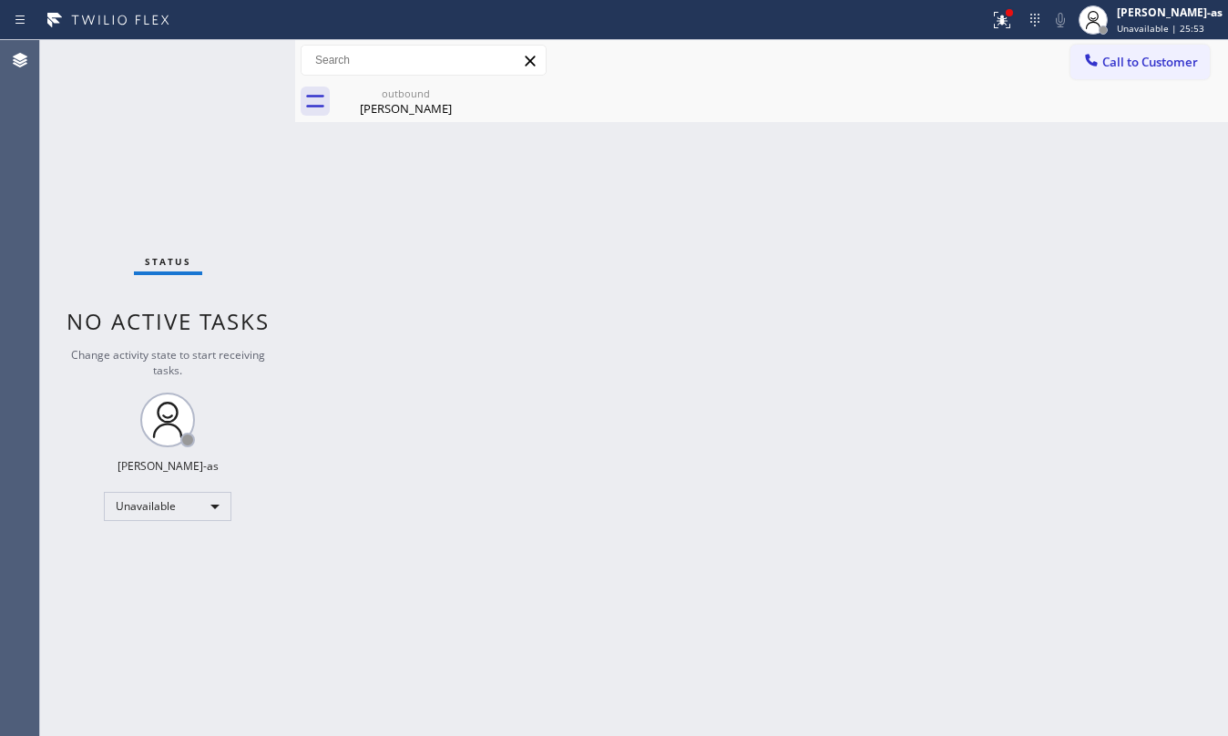
click at [184, 148] on div "Status No active tasks Change activity state to start receiving tasks. [PERSON_…" at bounding box center [167, 388] width 255 height 696
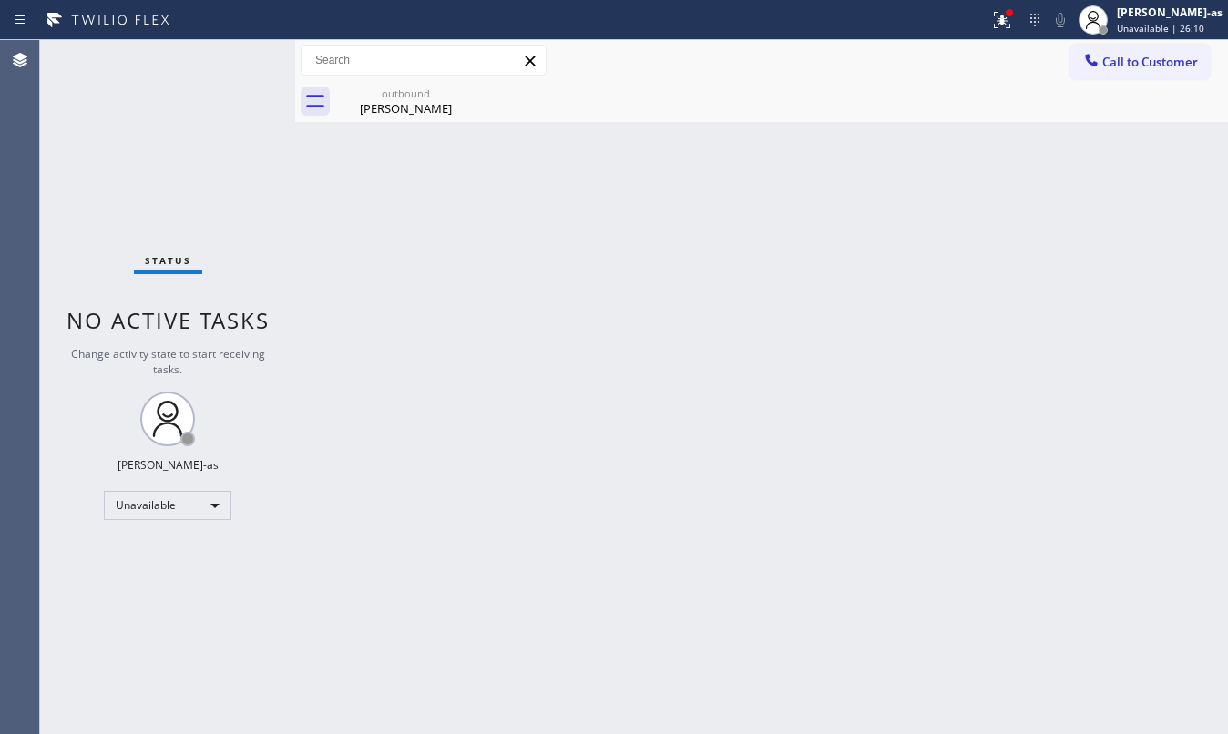
click at [373, 87] on div "outbound" at bounding box center [406, 94] width 138 height 14
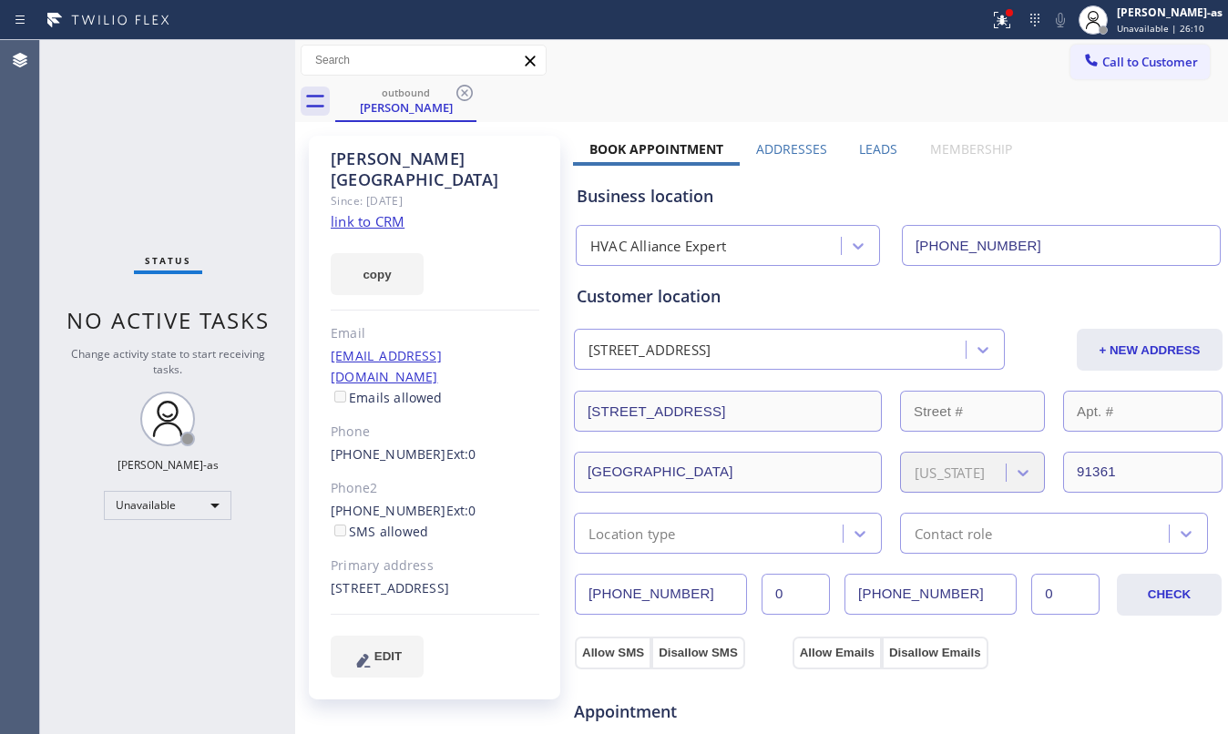
click at [1068, 246] on input "[PHONE_NUMBER]" at bounding box center [1061, 245] width 319 height 41
click at [1066, 248] on input "[PHONE_NUMBER]" at bounding box center [1061, 245] width 319 height 41
click at [164, 179] on div "Status No active tasks Change activity state to start receiving tasks. [PERSON_…" at bounding box center [167, 387] width 255 height 694
drag, startPoint x: 410, startPoint y: 96, endPoint x: 501, endPoint y: 96, distance: 91.1
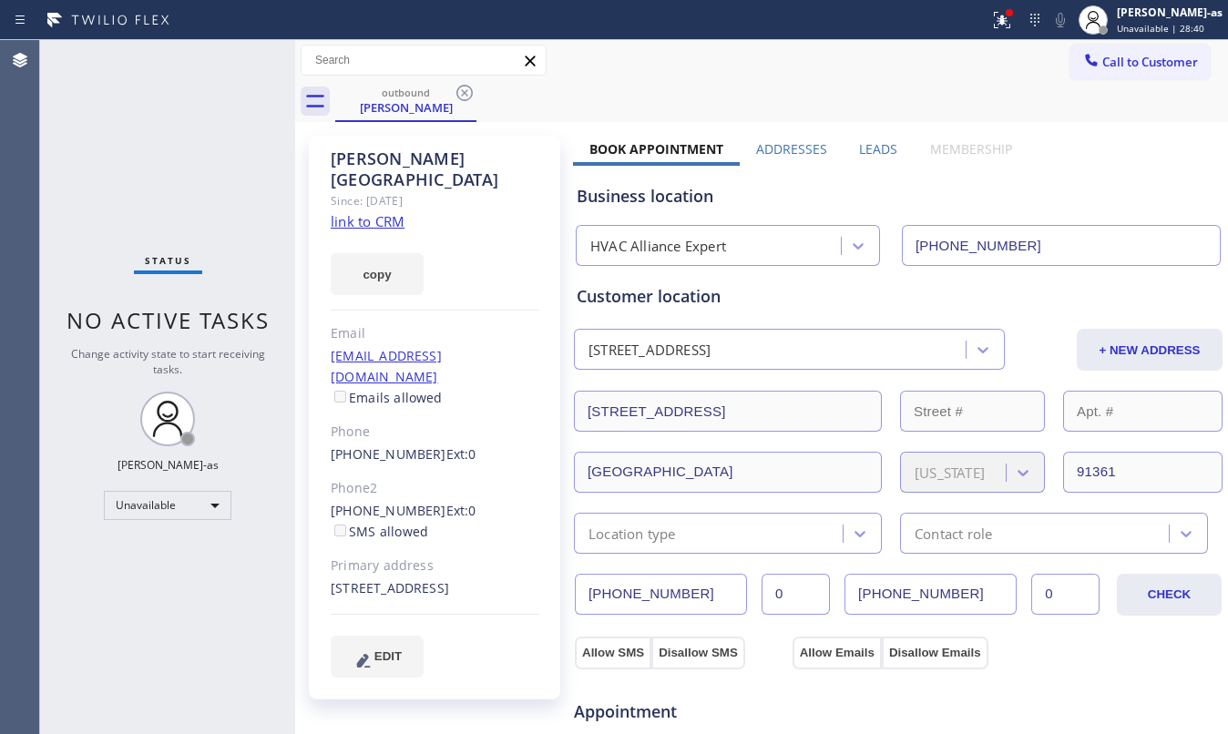
click at [415, 97] on div "outbound" at bounding box center [406, 93] width 138 height 14
click at [463, 91] on icon at bounding box center [464, 93] width 16 height 16
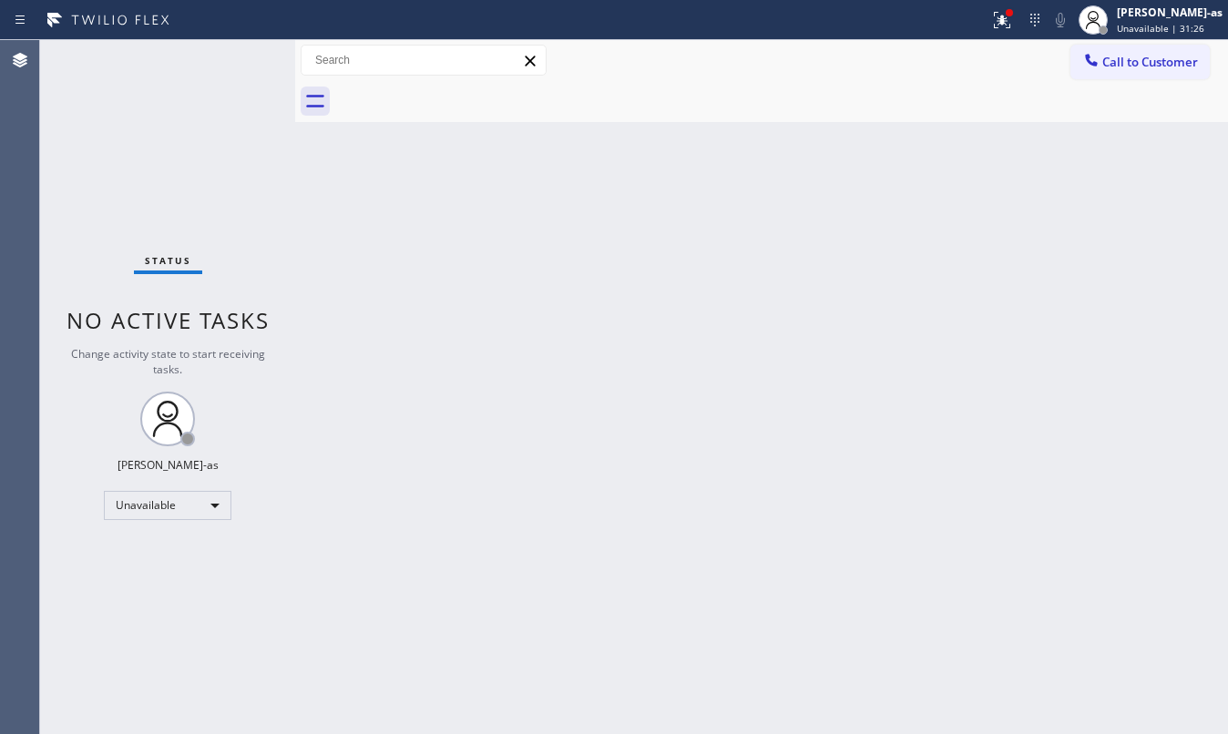
drag, startPoint x: 479, startPoint y: 450, endPoint x: 1184, endPoint y: 492, distance: 706.5
click at [481, 449] on div "Back to Dashboard Change Sender ID Customers Technicians Select a contact Outbo…" at bounding box center [761, 387] width 933 height 694
click at [315, 118] on div at bounding box center [761, 101] width 933 height 41
click at [1137, 70] on button "Call to Customer" at bounding box center [1140, 62] width 139 height 35
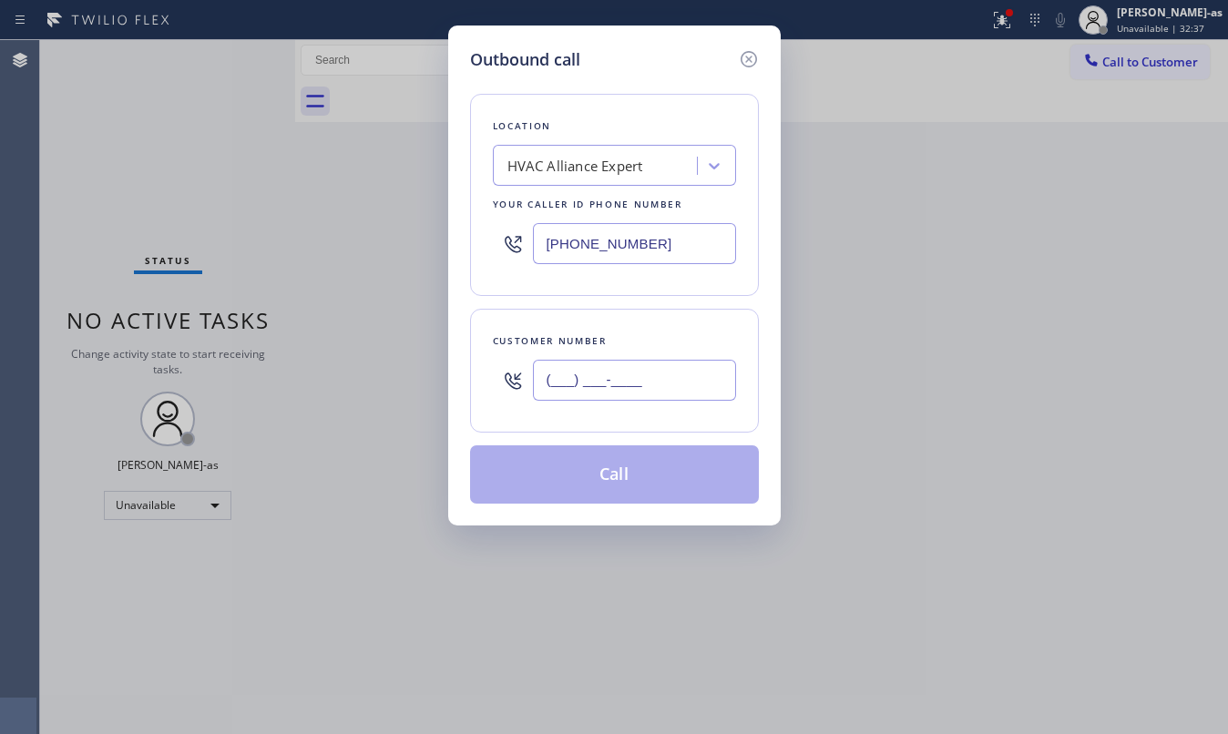
click at [602, 383] on input "(___) ___-____" at bounding box center [634, 380] width 203 height 41
paste input "323) 483-0291"
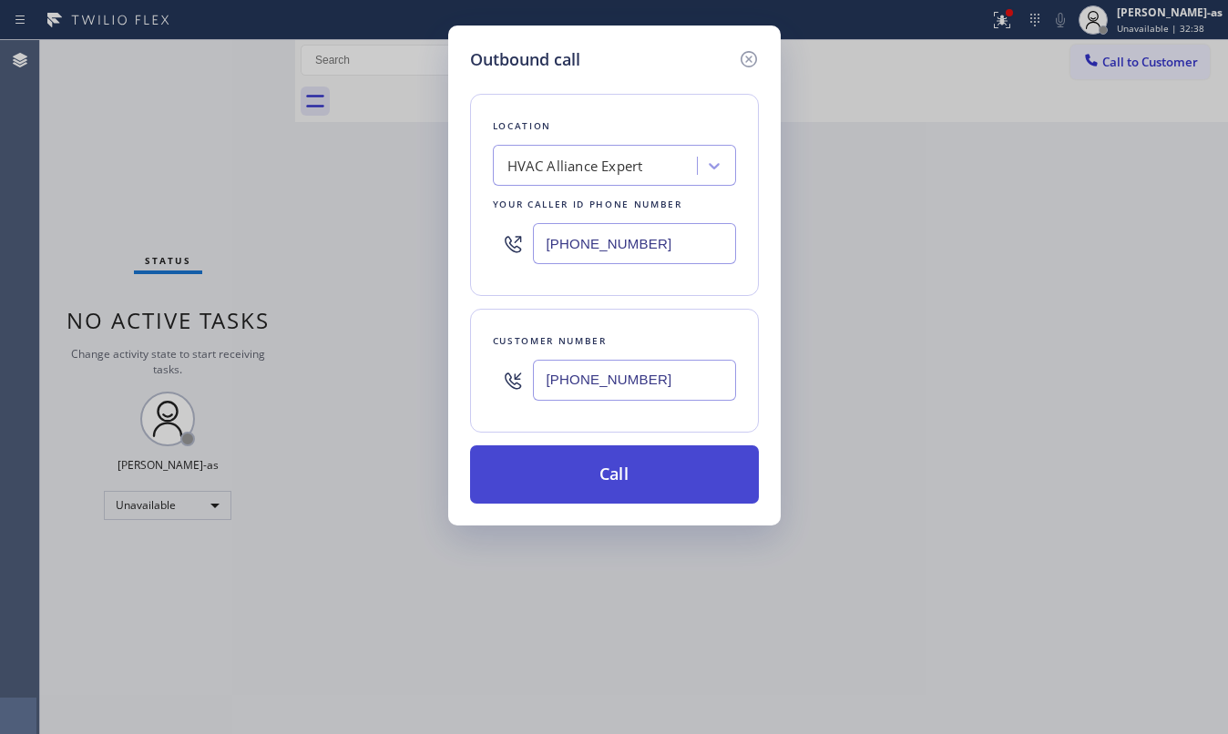
type input "[PHONE_NUMBER]"
click at [624, 483] on button "Call" at bounding box center [614, 475] width 289 height 58
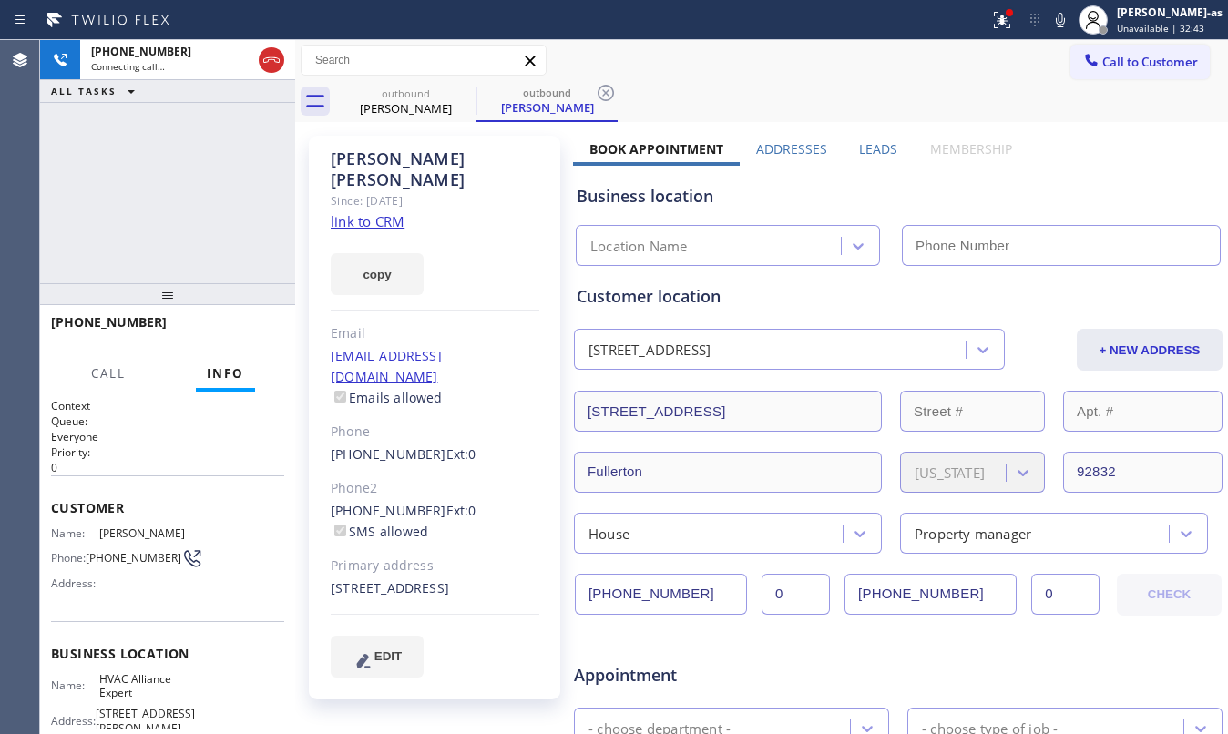
type input "[PHONE_NUMBER]"
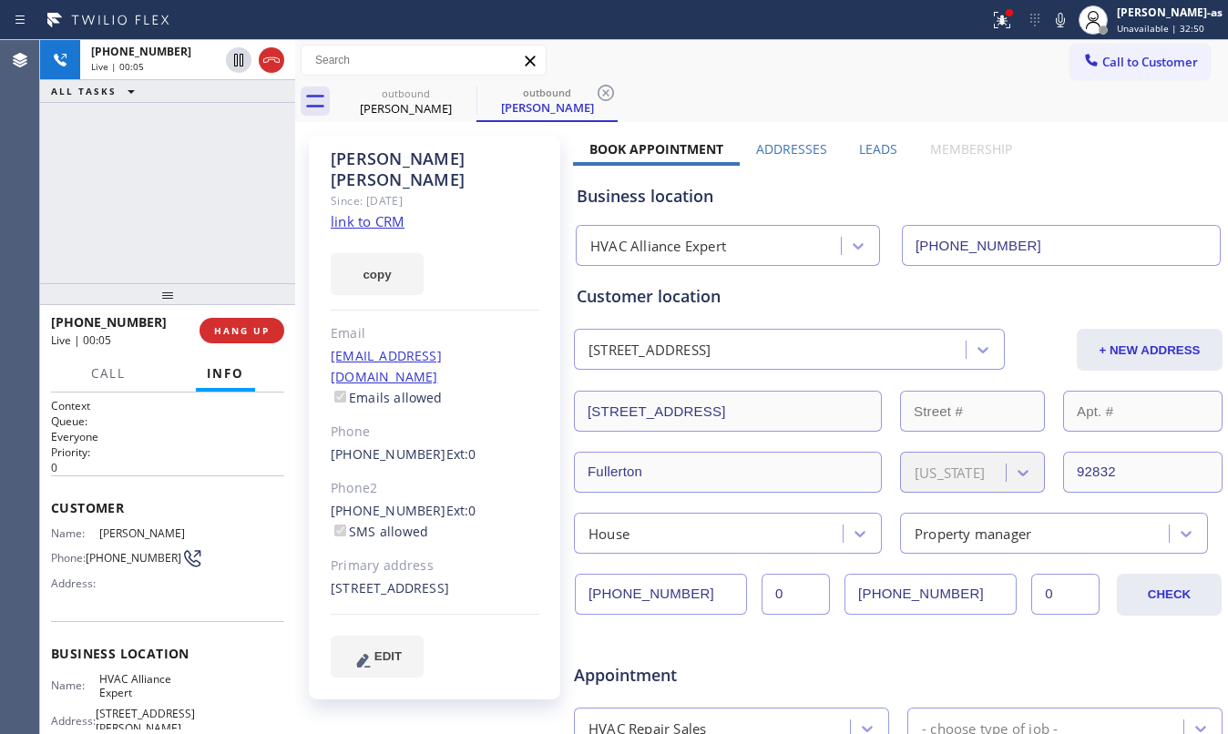
click at [234, 244] on div "[PHONE_NUMBER] Live | 00:05 ALL TASKS ALL TASKS ACTIVE TASKS TASKS IN WRAP UP" at bounding box center [167, 161] width 255 height 243
click at [266, 330] on span "HANG UP" at bounding box center [242, 330] width 56 height 13
drag, startPoint x: 176, startPoint y: 263, endPoint x: 363, endPoint y: 468, distance: 277.3
click at [179, 263] on div "[PHONE_NUMBER] Live | 00:06 ALL TASKS ALL TASKS ACTIVE TASKS TASKS IN WRAP UP" at bounding box center [167, 161] width 255 height 243
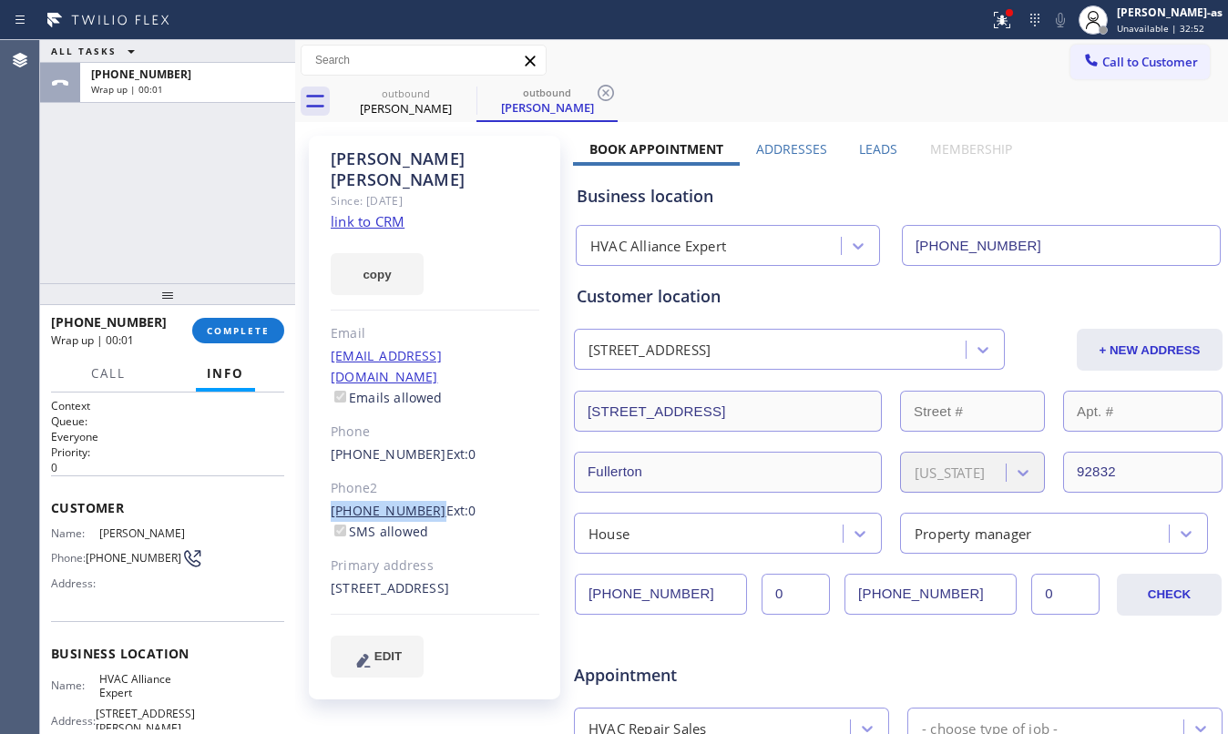
drag, startPoint x: 318, startPoint y: 460, endPoint x: 419, endPoint y: 464, distance: 101.2
click at [419, 464] on div "[PERSON_NAME] Since: [DATE] link to CRM copy Email [EMAIL_ADDRESS][DOMAIN_NAME]…" at bounding box center [434, 418] width 251 height 564
copy link "[PHONE_NUMBER]"
click at [235, 333] on span "COMPLETE" at bounding box center [238, 330] width 63 height 13
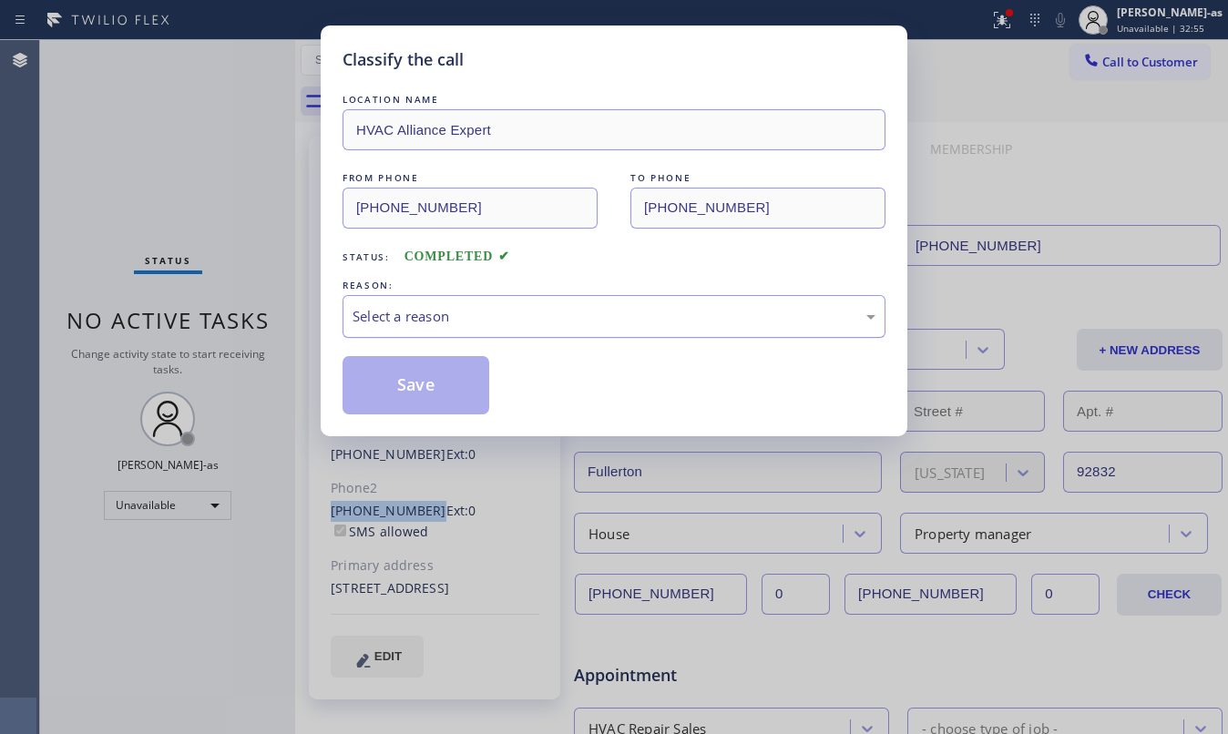
drag, startPoint x: 507, startPoint y: 307, endPoint x: 537, endPoint y: 313, distance: 29.8
click at [519, 312] on div "Select a reason" at bounding box center [614, 316] width 523 height 21
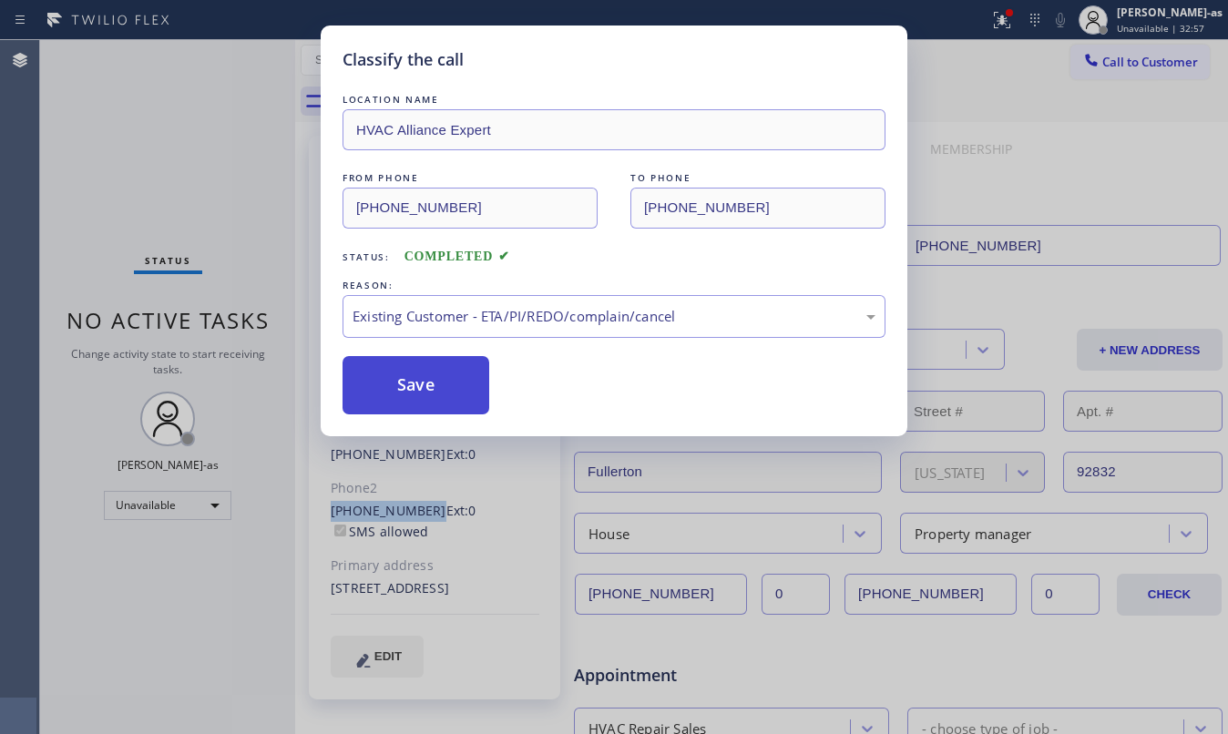
drag, startPoint x: 419, startPoint y: 391, endPoint x: 1007, endPoint y: 180, distance: 624.2
click at [427, 387] on button "Save" at bounding box center [416, 385] width 147 height 58
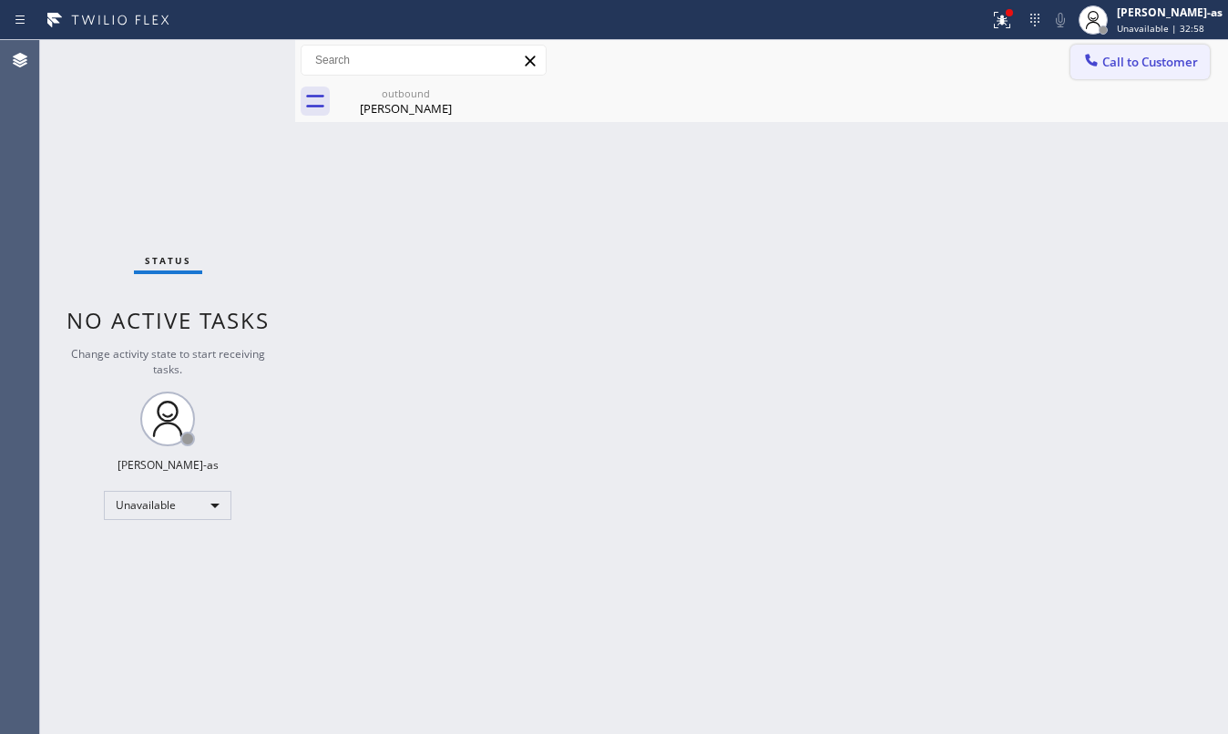
drag, startPoint x: 1164, startPoint y: 63, endPoint x: 719, endPoint y: 359, distance: 535.0
click at [1164, 63] on span "Call to Customer" at bounding box center [1150, 62] width 96 height 16
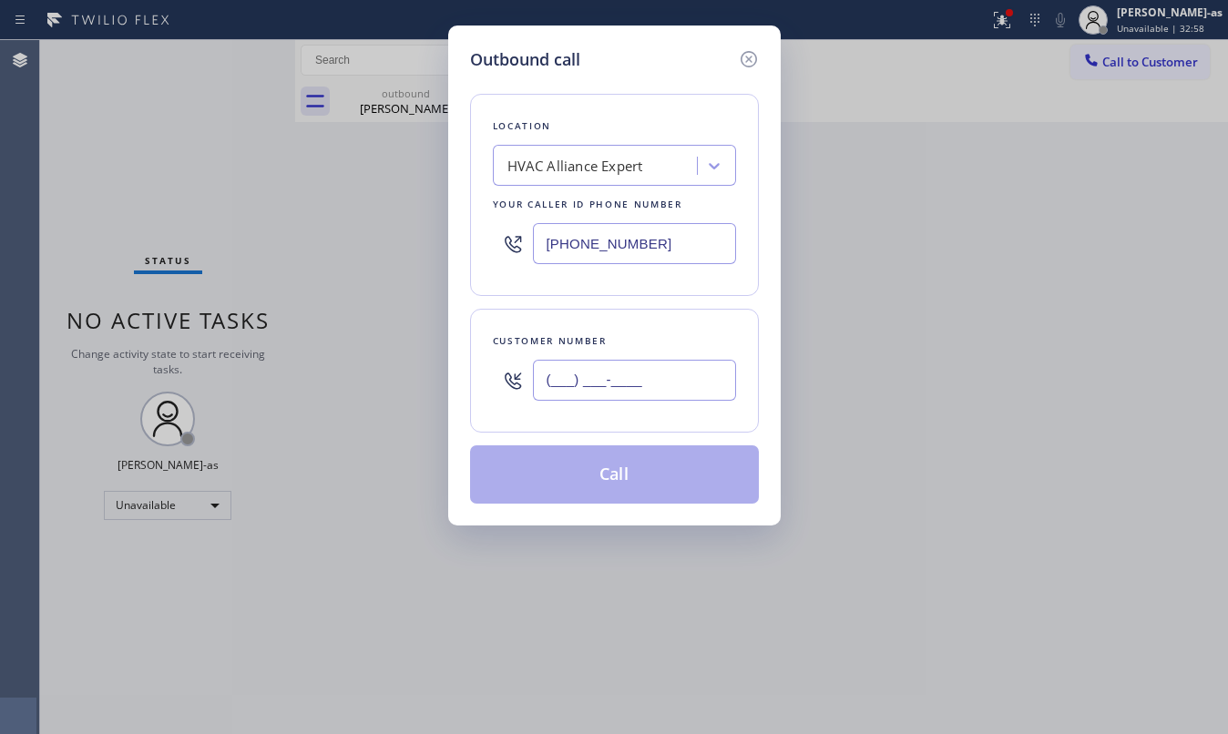
click at [632, 397] on input "(___) ___-____" at bounding box center [634, 380] width 203 height 41
paste input "763) 350-1106"
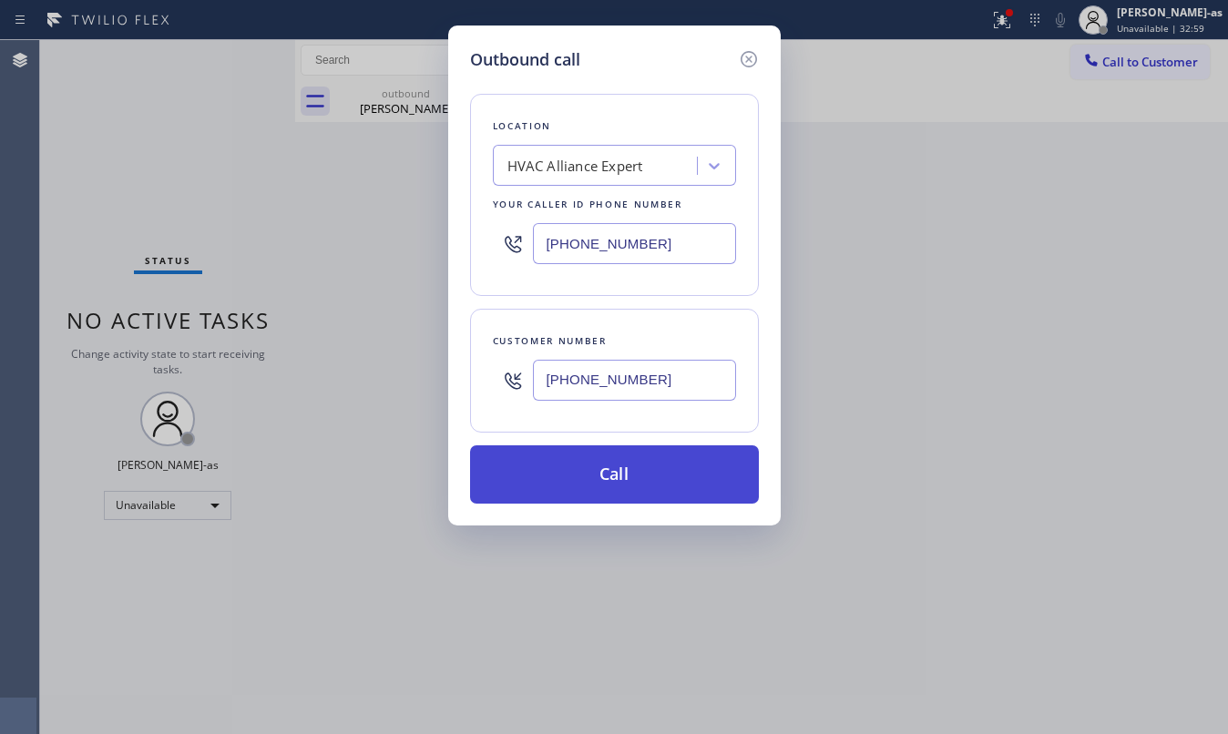
type input "[PHONE_NUMBER]"
click at [645, 475] on button "Call" at bounding box center [614, 475] width 289 height 58
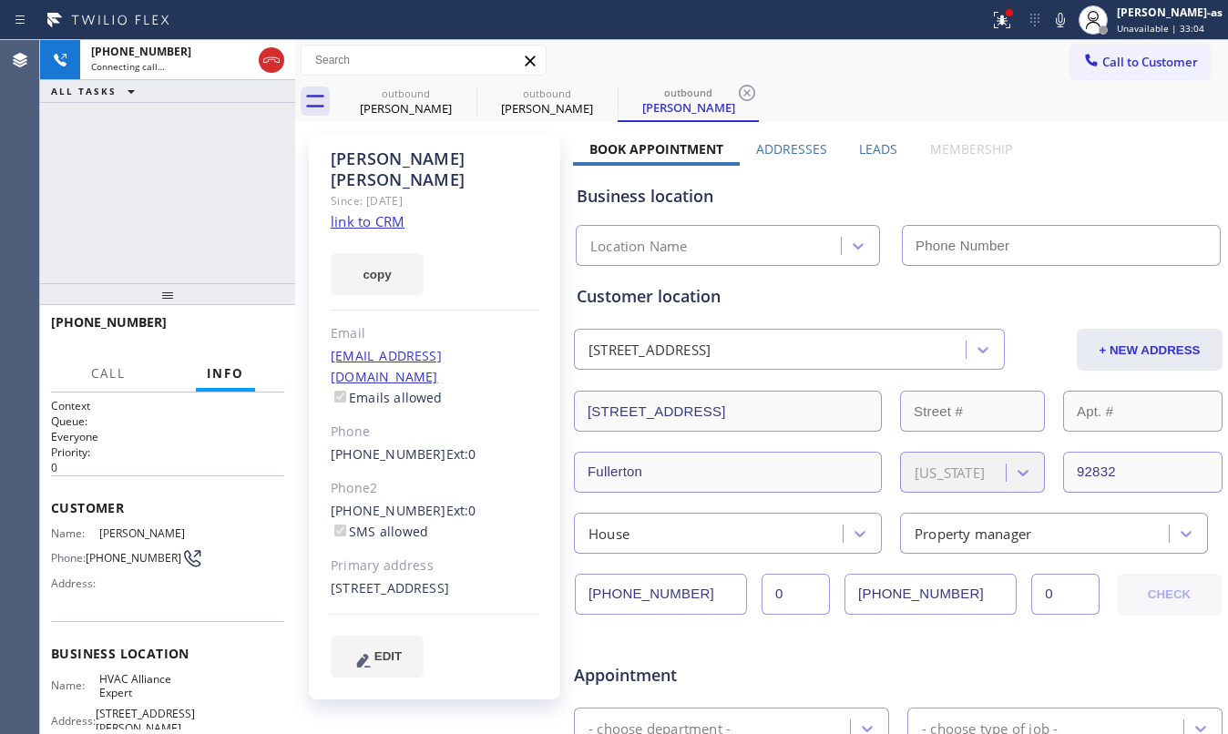
type input "[PHONE_NUMBER]"
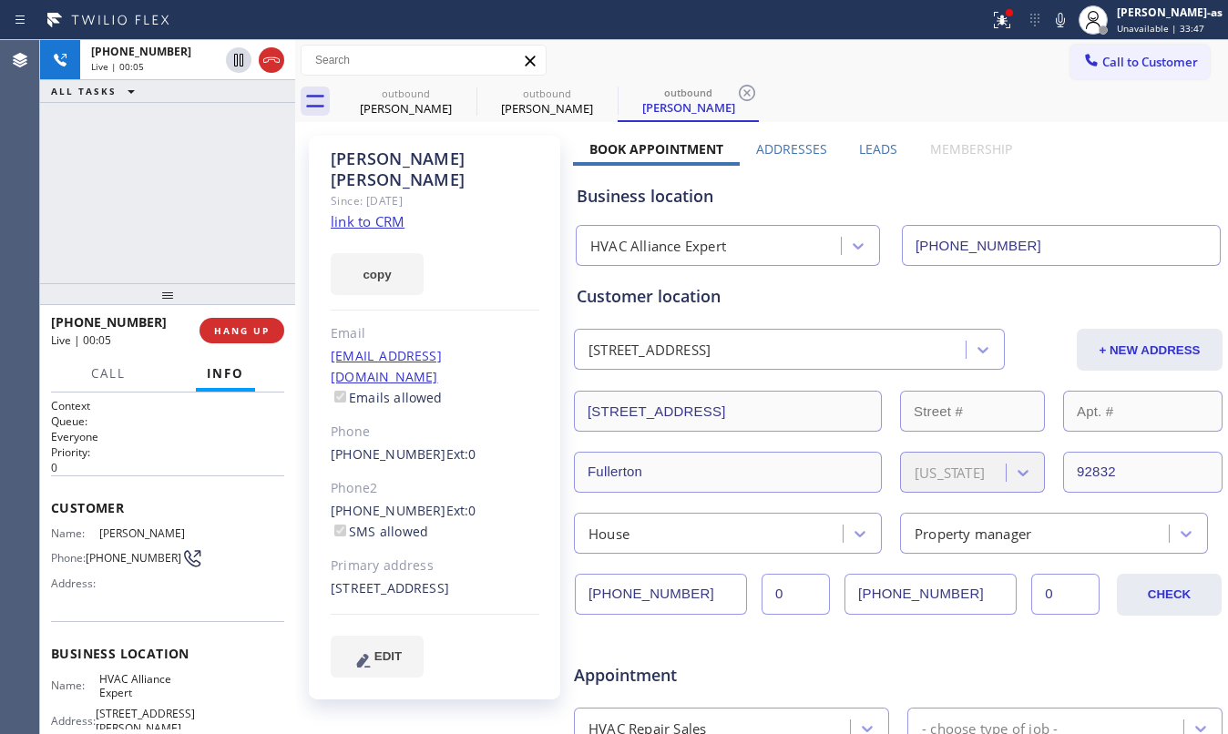
drag, startPoint x: 238, startPoint y: 183, endPoint x: 235, endPoint y: 272, distance: 88.4
click at [237, 190] on div "[PHONE_NUMBER] Live | 00:05 ALL TASKS ALL TASKS ACTIVE TASKS TASKS IN WRAP UP" at bounding box center [167, 161] width 255 height 243
click at [249, 315] on div "[PHONE_NUMBER] Live | 00:05 HANG UP" at bounding box center [167, 330] width 233 height 47
click at [251, 311] on div "[PHONE_NUMBER] Live | 00:06 HANG UP" at bounding box center [167, 330] width 233 height 47
click at [252, 326] on span "HANG UP" at bounding box center [242, 330] width 56 height 13
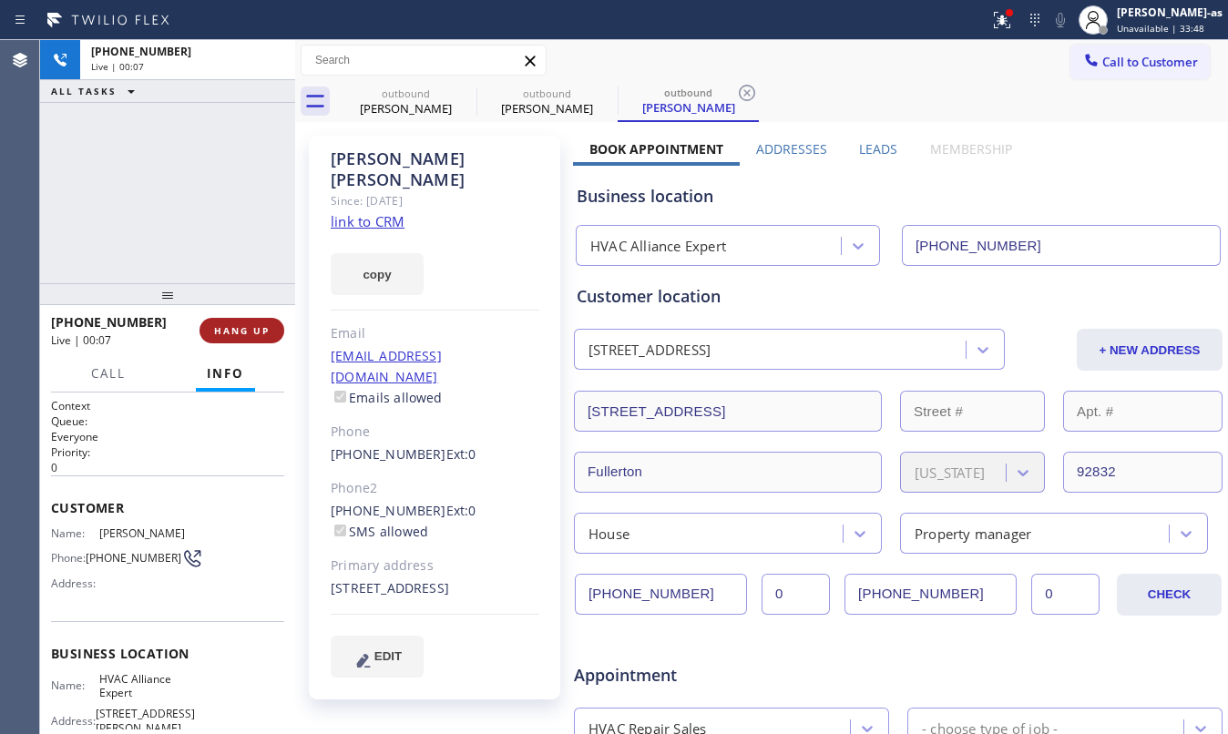
click at [250, 329] on span "HANG UP" at bounding box center [242, 330] width 56 height 13
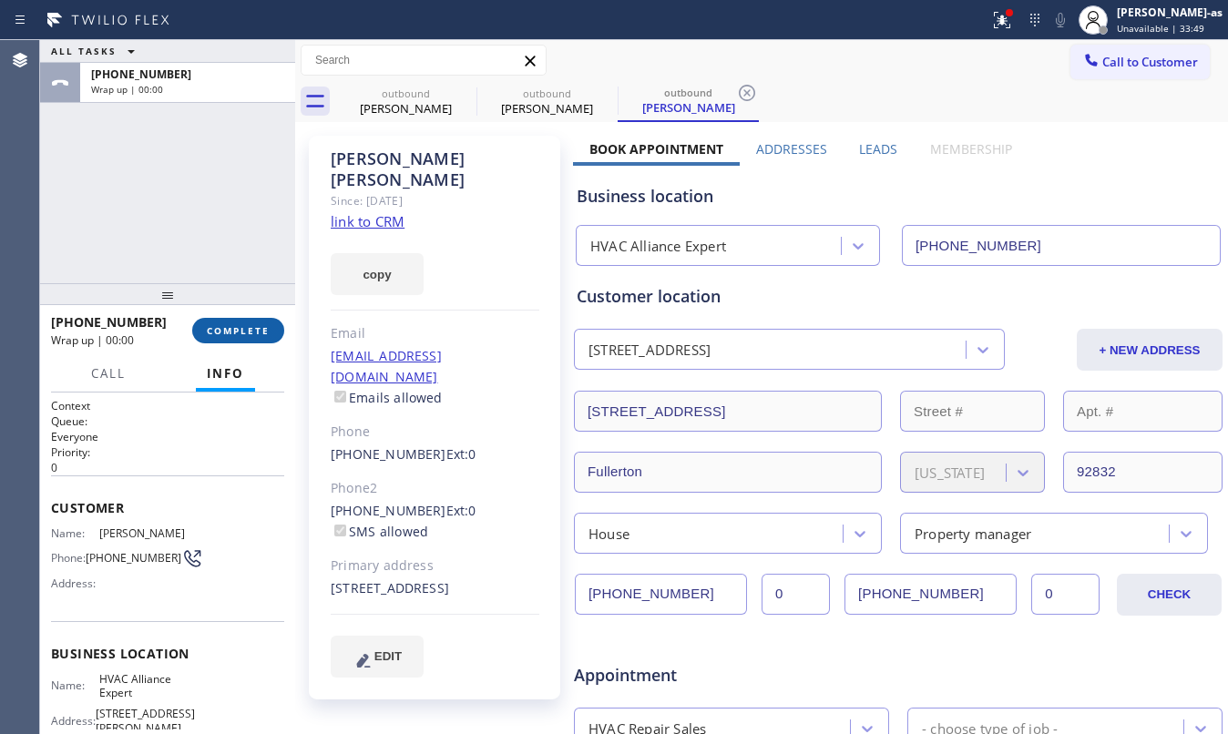
click at [250, 325] on span "COMPLETE" at bounding box center [238, 330] width 63 height 13
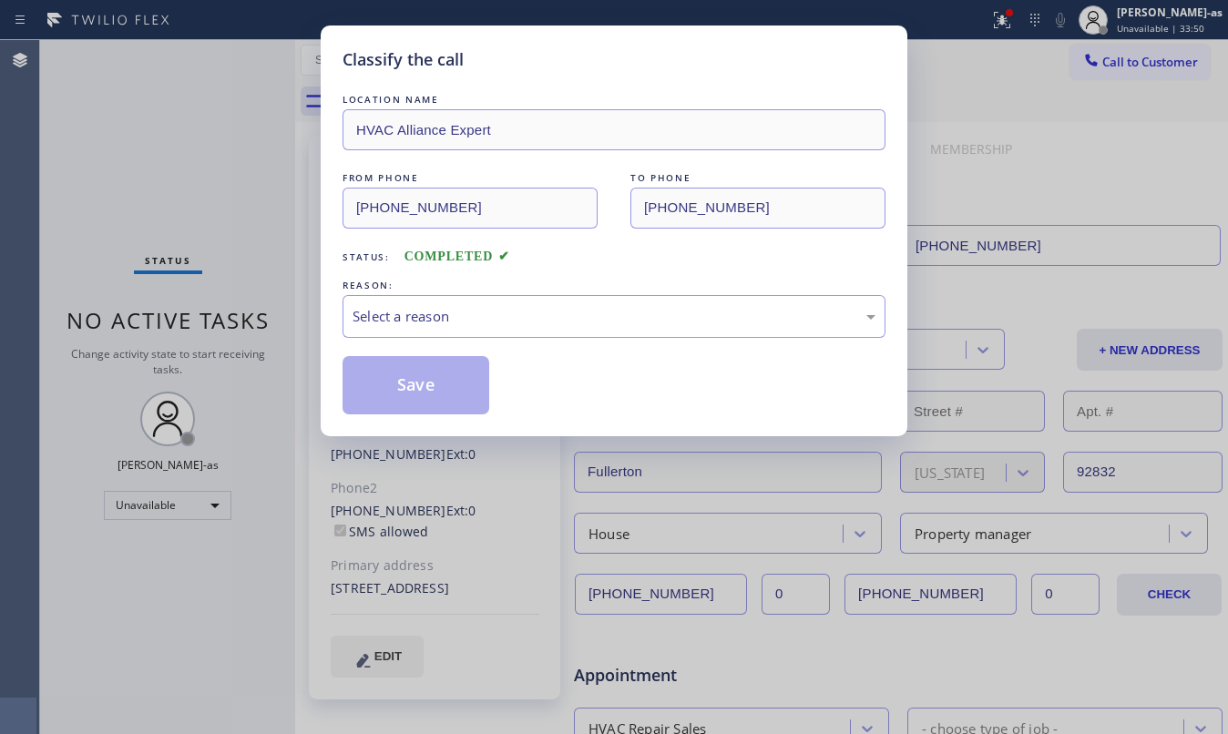
click at [522, 327] on div "Select a reason" at bounding box center [614, 316] width 523 height 21
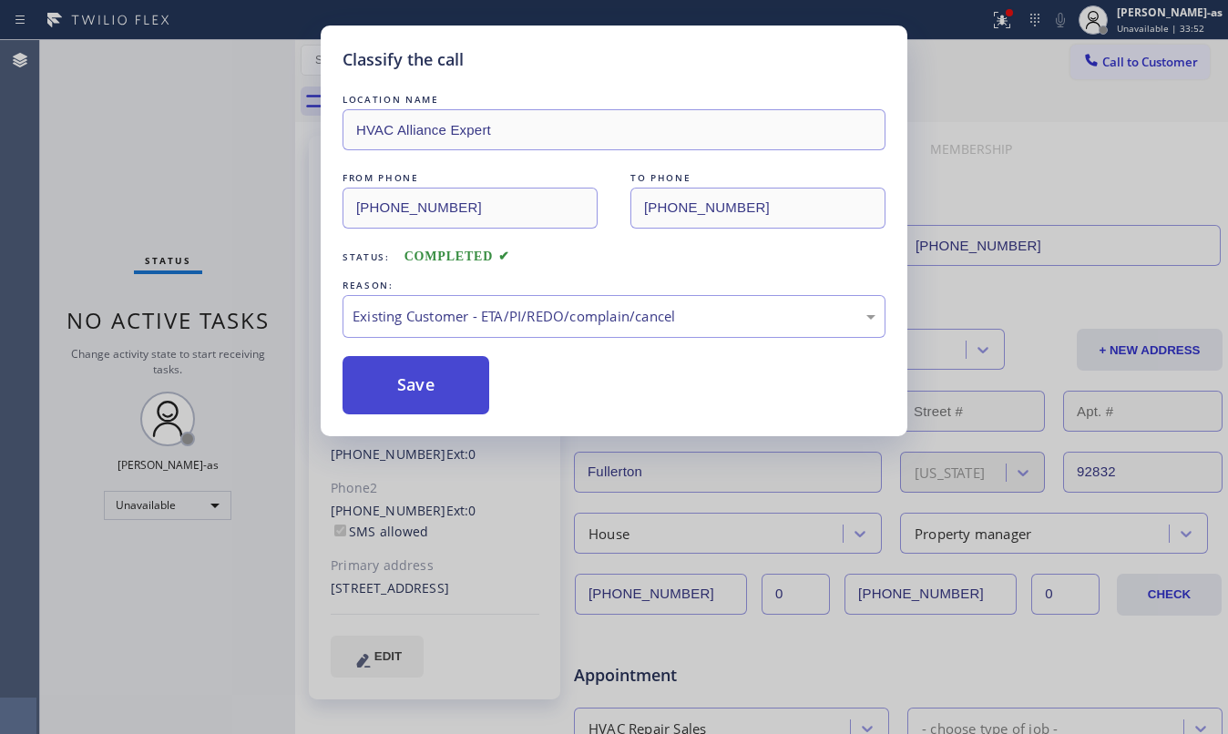
click at [454, 381] on button "Save" at bounding box center [416, 385] width 147 height 58
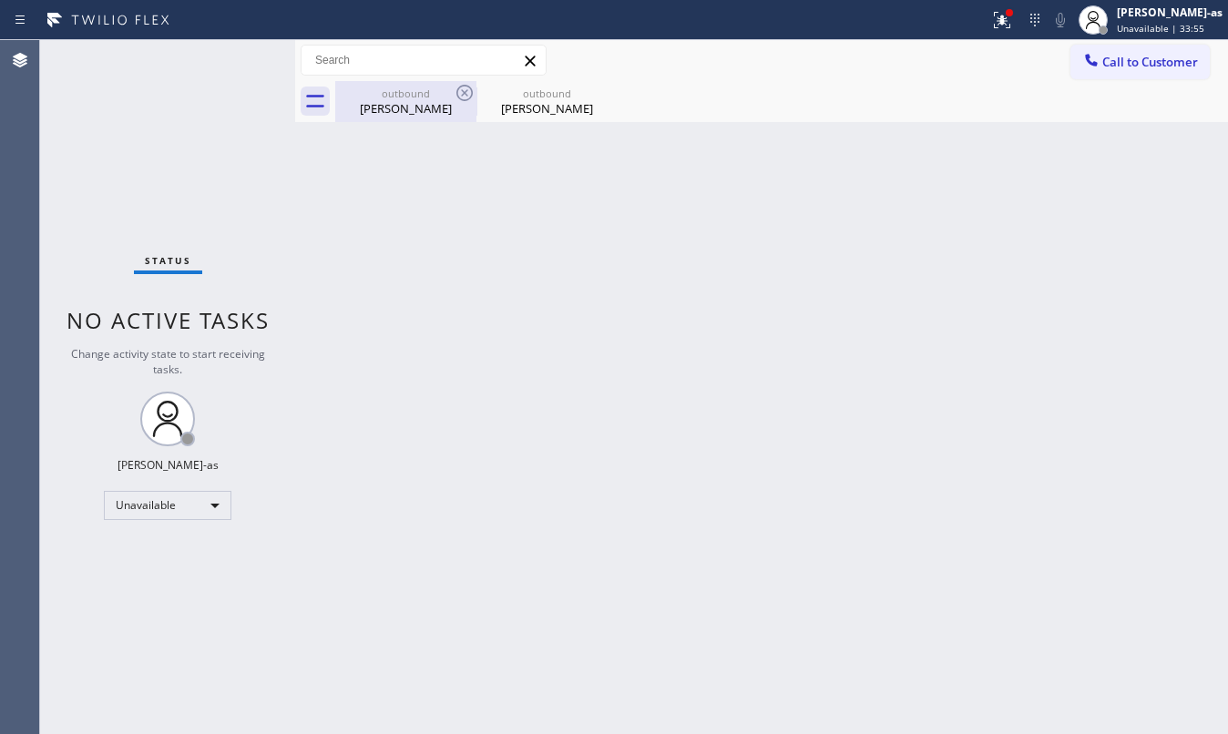
click at [403, 108] on div "[PERSON_NAME]" at bounding box center [406, 108] width 138 height 16
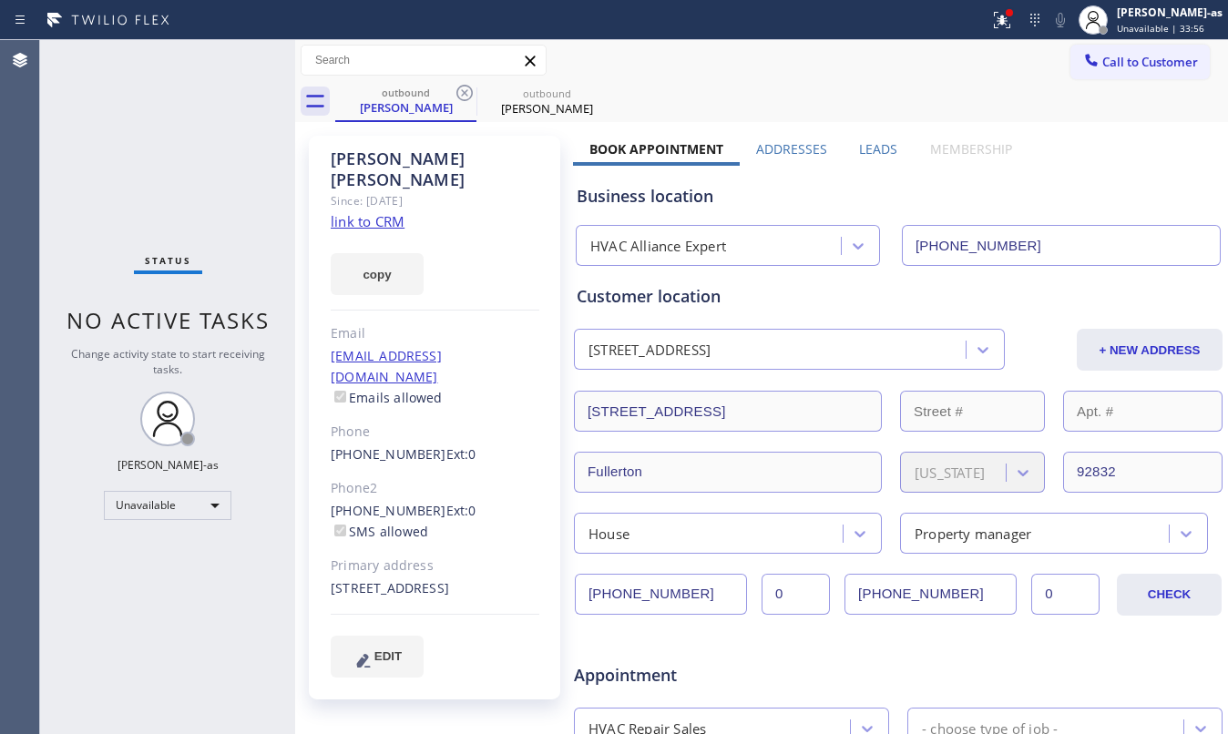
click at [372, 212] on link "link to CRM" at bounding box center [368, 221] width 74 height 18
click at [1138, 60] on span "Call to Customer" at bounding box center [1150, 62] width 96 height 16
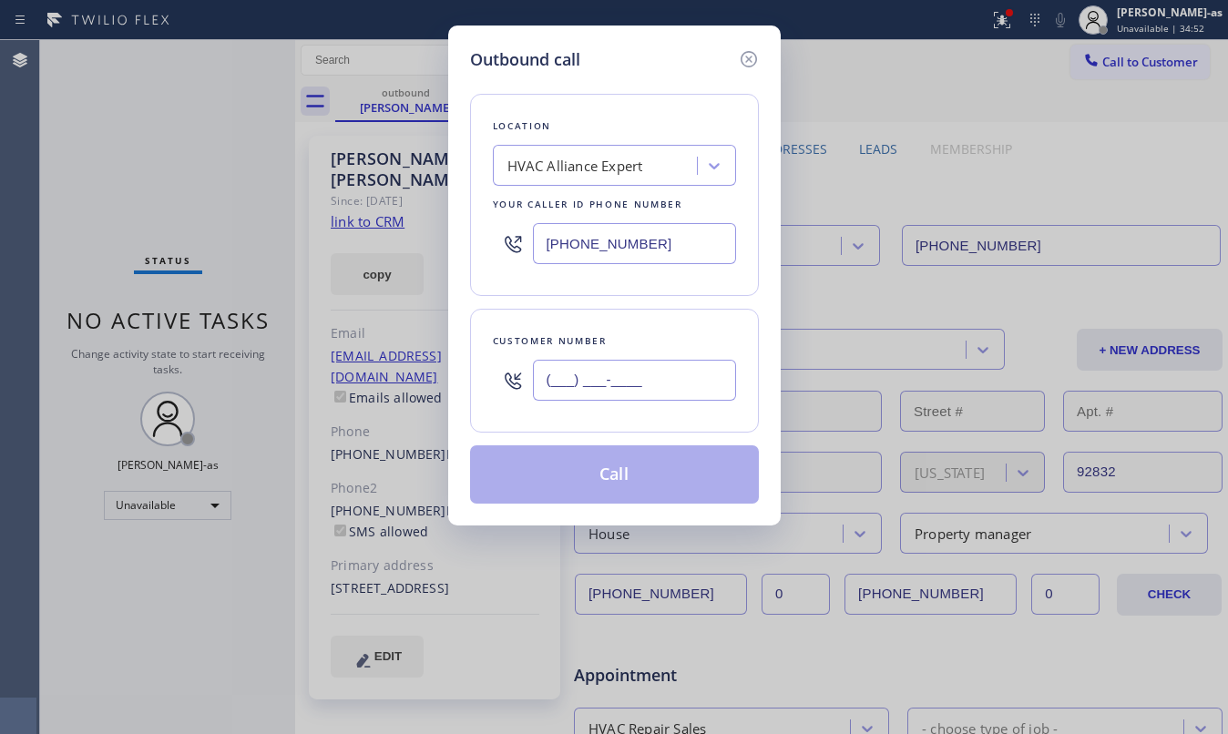
click at [605, 383] on input "(___) ___-____" at bounding box center [634, 380] width 203 height 41
paste input "310) 779-4138"
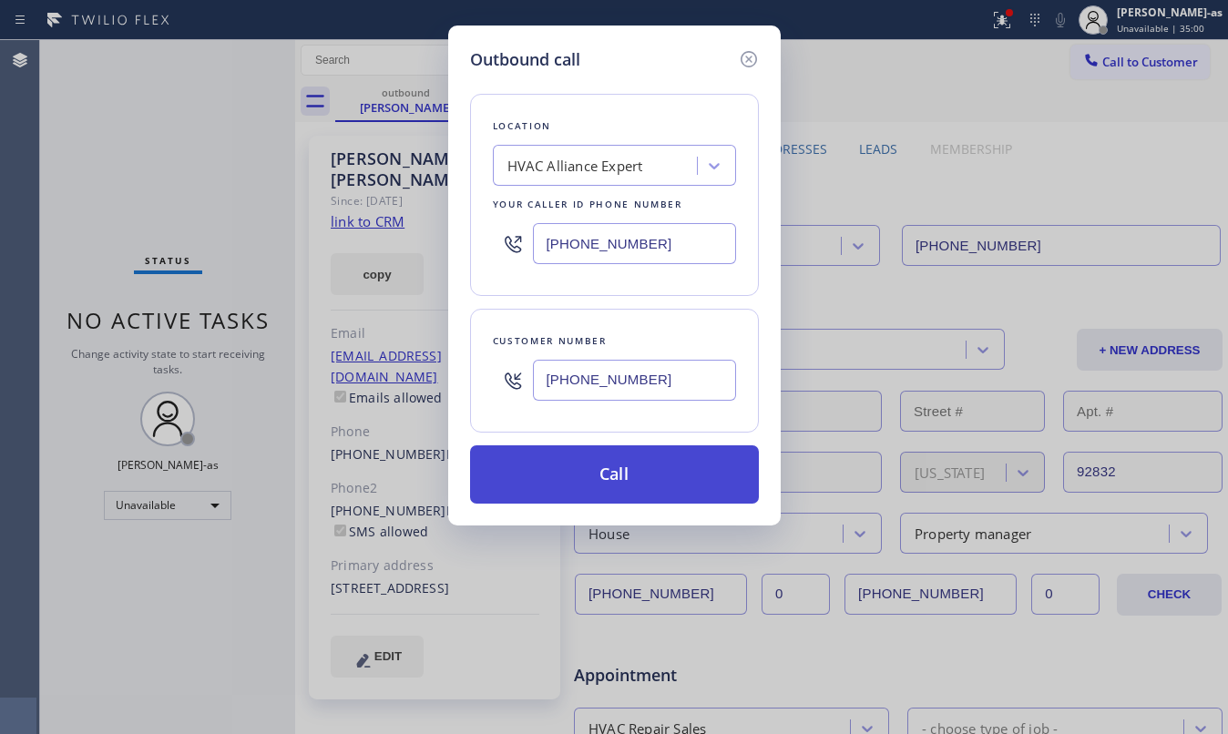
type input "[PHONE_NUMBER]"
click at [592, 476] on button "Call" at bounding box center [614, 475] width 289 height 58
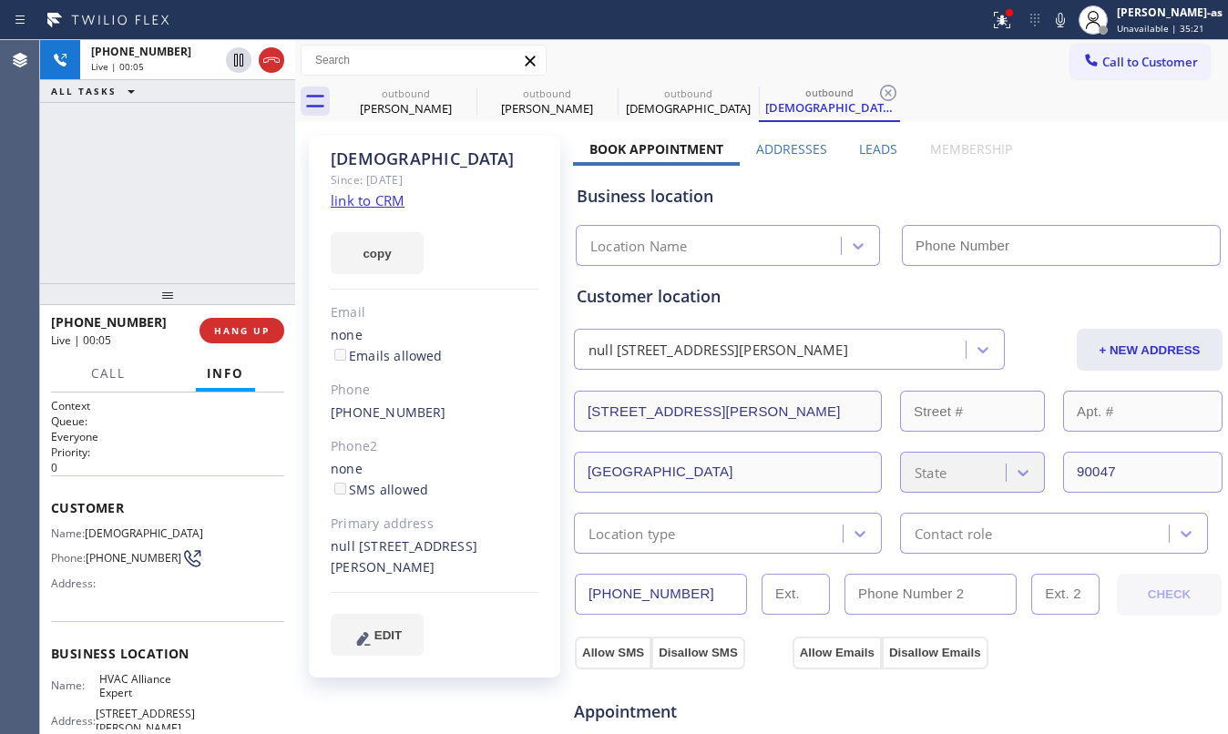
type input "[PHONE_NUMBER]"
click at [248, 326] on span "HANG UP" at bounding box center [242, 330] width 56 height 13
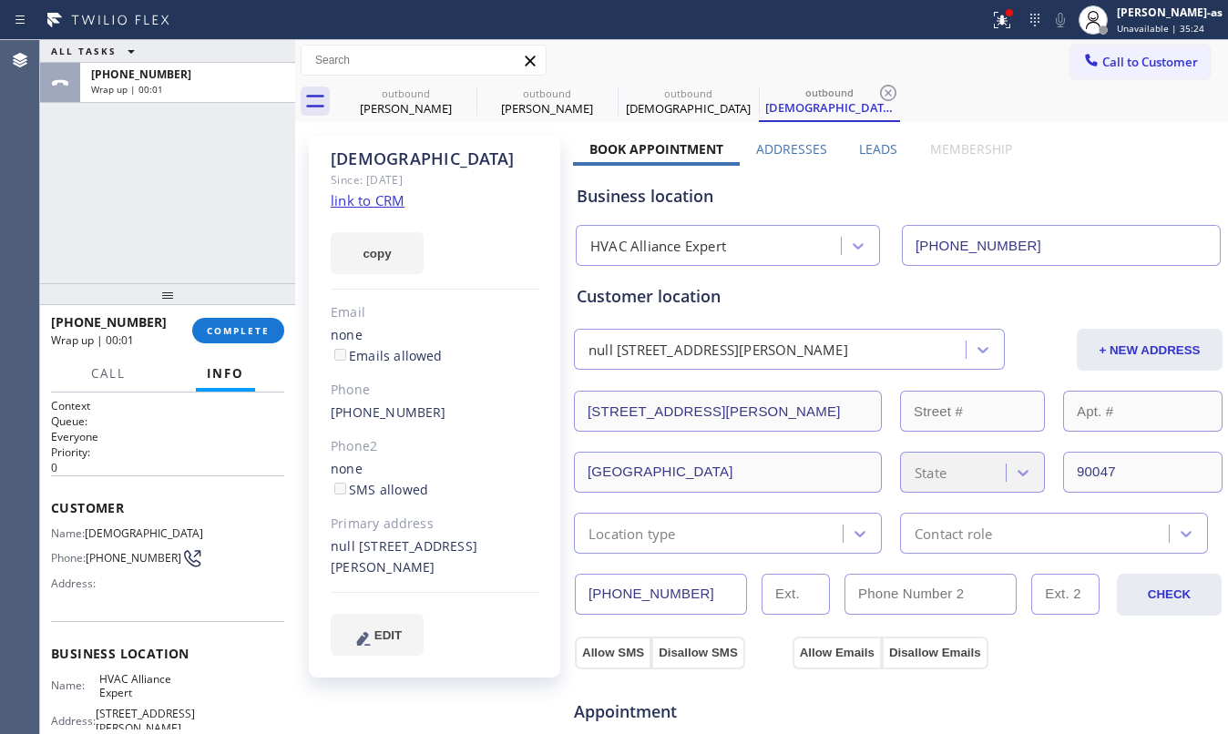
click at [460, 415] on div "[PHONE_NUMBER]" at bounding box center [435, 413] width 209 height 21
copy div "[PHONE_NUMBER]"
click at [231, 330] on span "COMPLETE" at bounding box center [238, 330] width 63 height 13
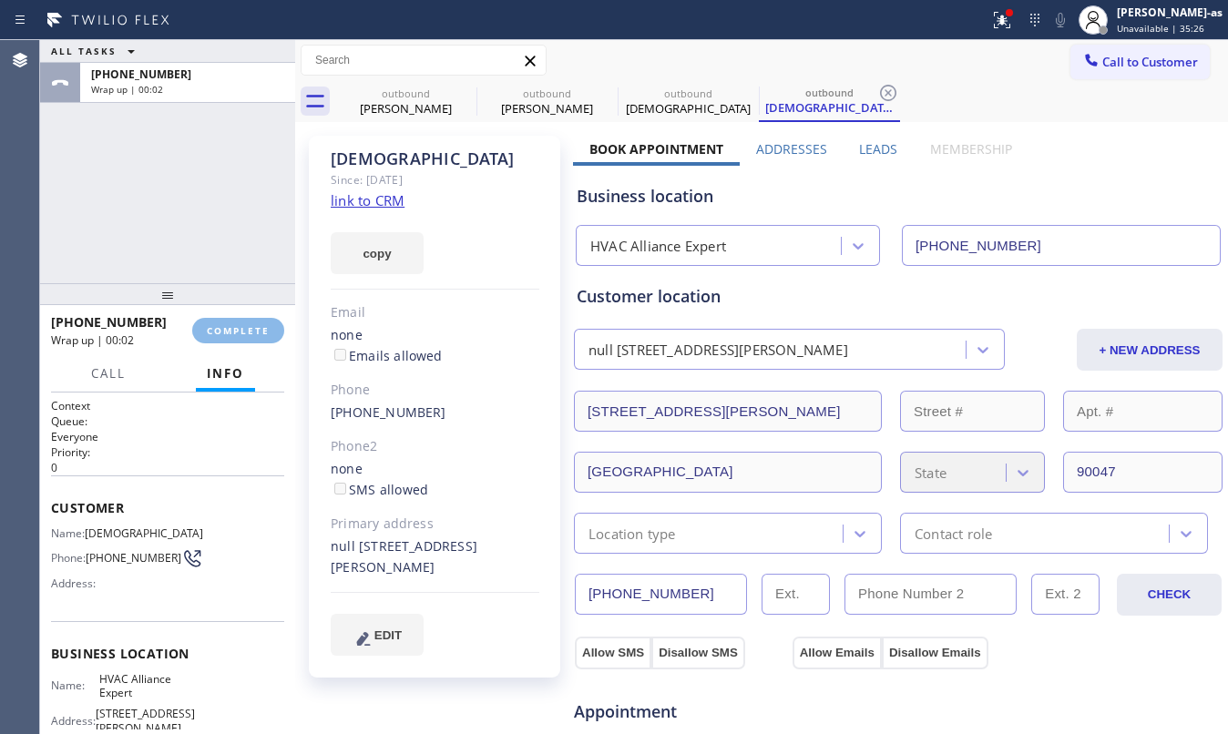
click at [179, 188] on div "ALL TASKS ALL TASKS ACTIVE TASKS TASKS IN WRAP UP [PHONE_NUMBER] Wrap up | 00:02" at bounding box center [167, 161] width 255 height 243
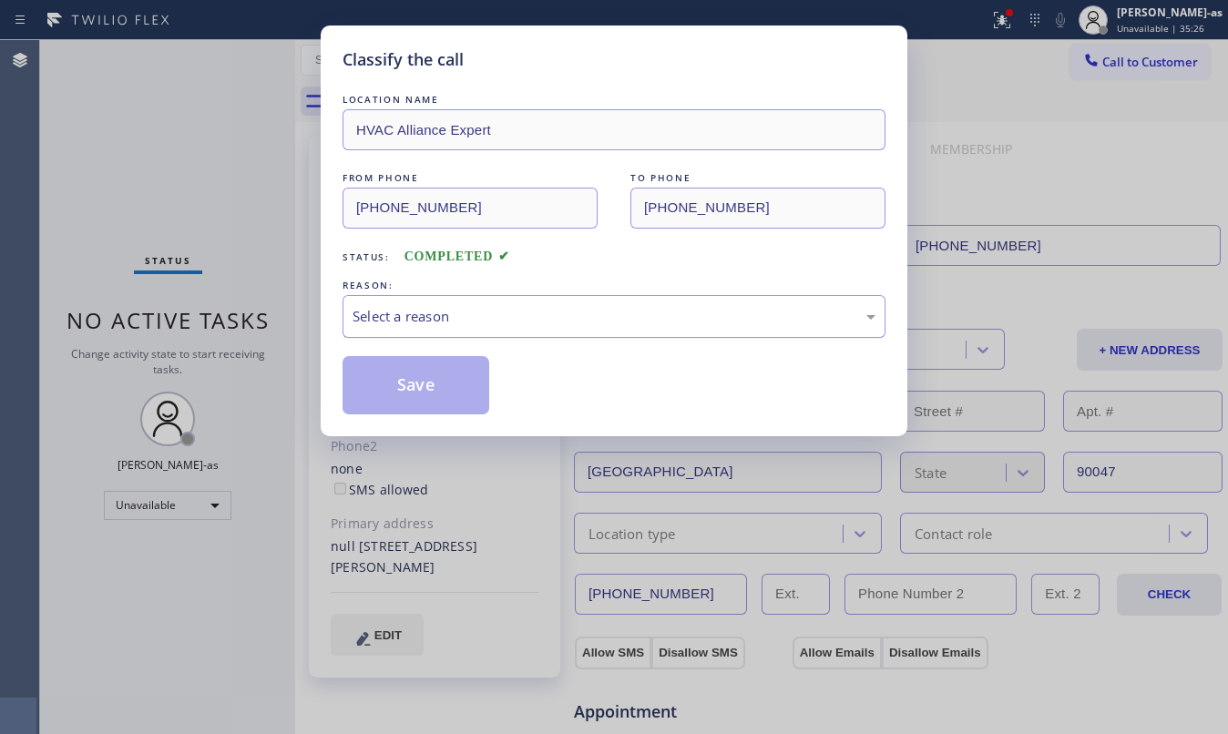
click at [497, 314] on div "Select a reason" at bounding box center [614, 316] width 523 height 21
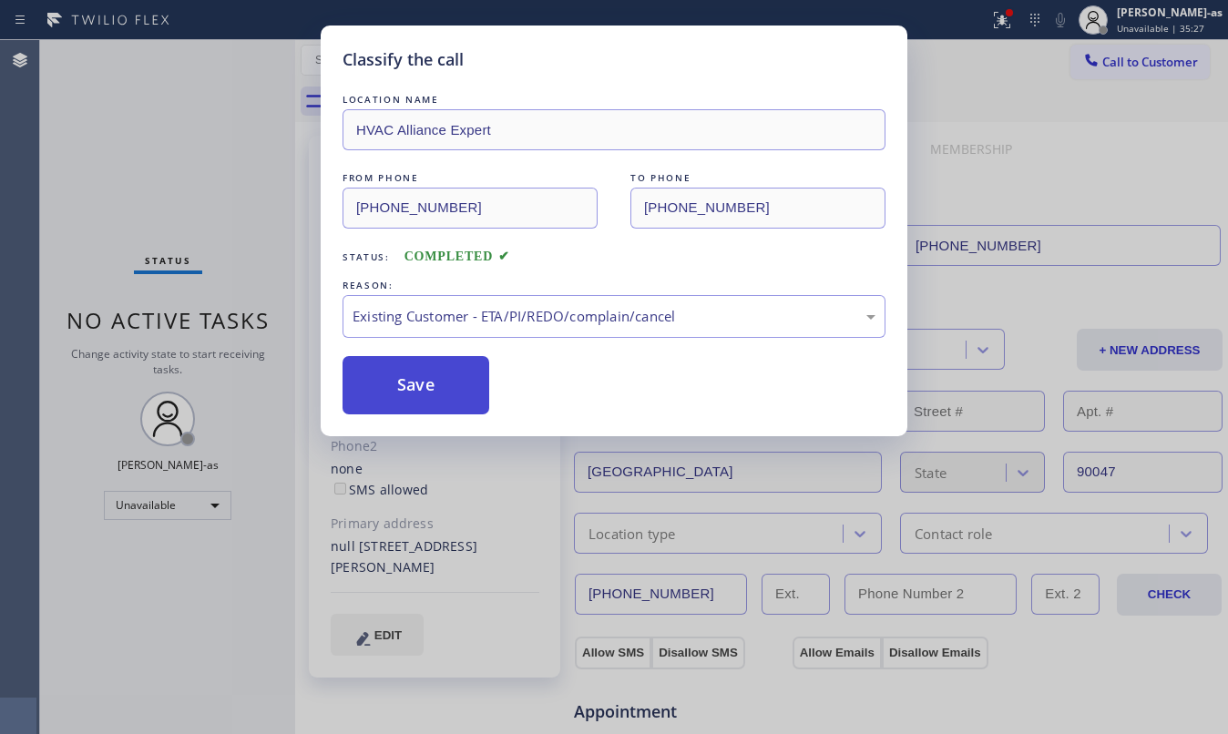
click at [425, 377] on button "Save" at bounding box center [416, 385] width 147 height 58
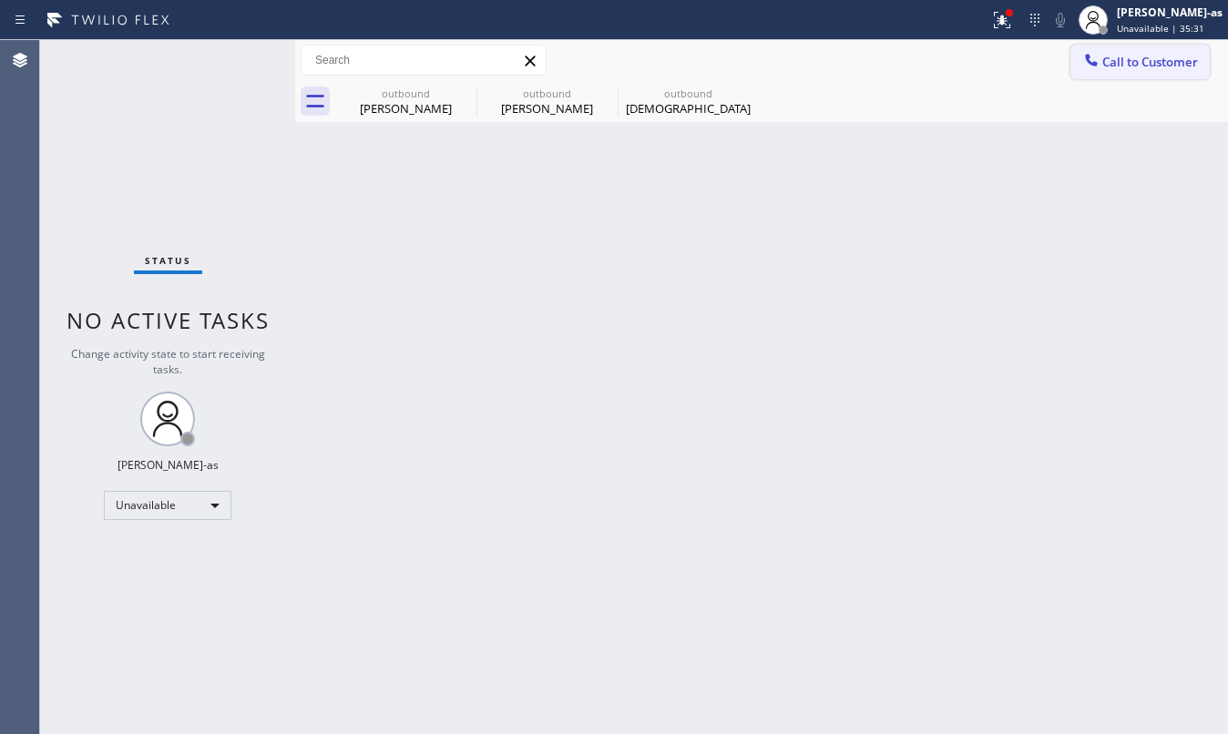
click at [1117, 67] on span "Call to Customer" at bounding box center [1150, 62] width 96 height 16
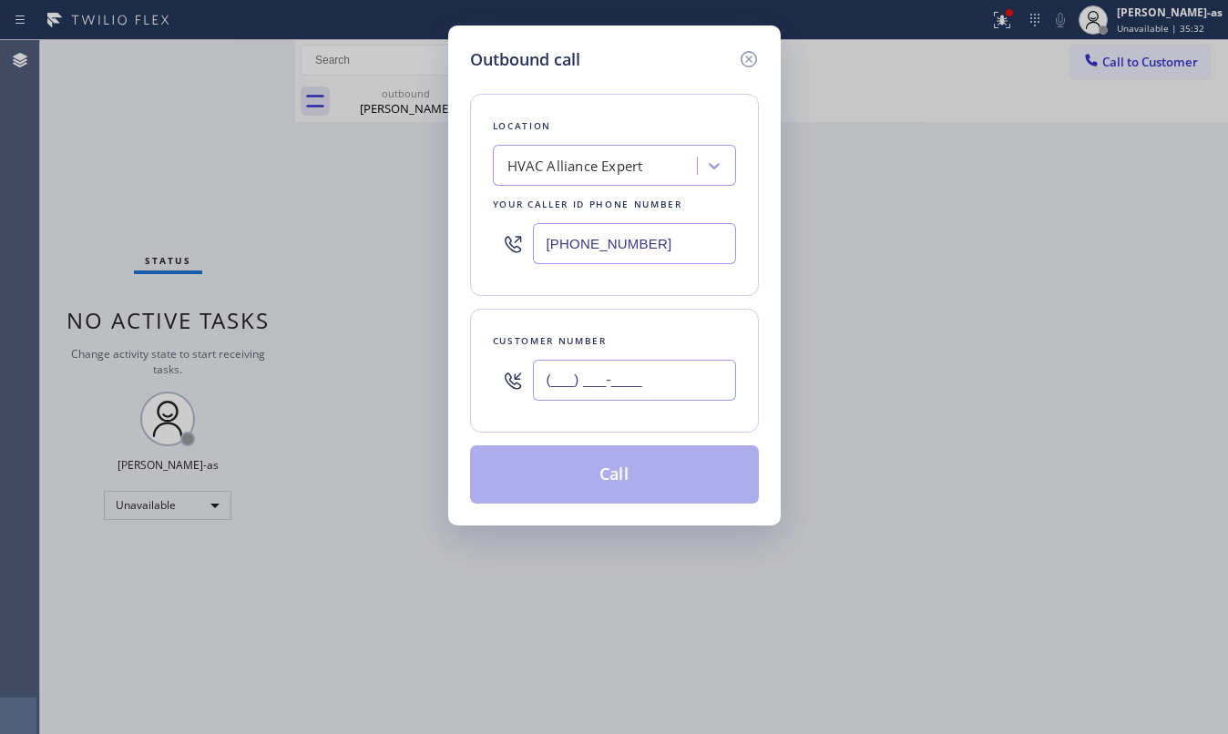
click at [630, 387] on input "(___) ___-____" at bounding box center [634, 380] width 203 height 41
paste input "310) 779-4138"
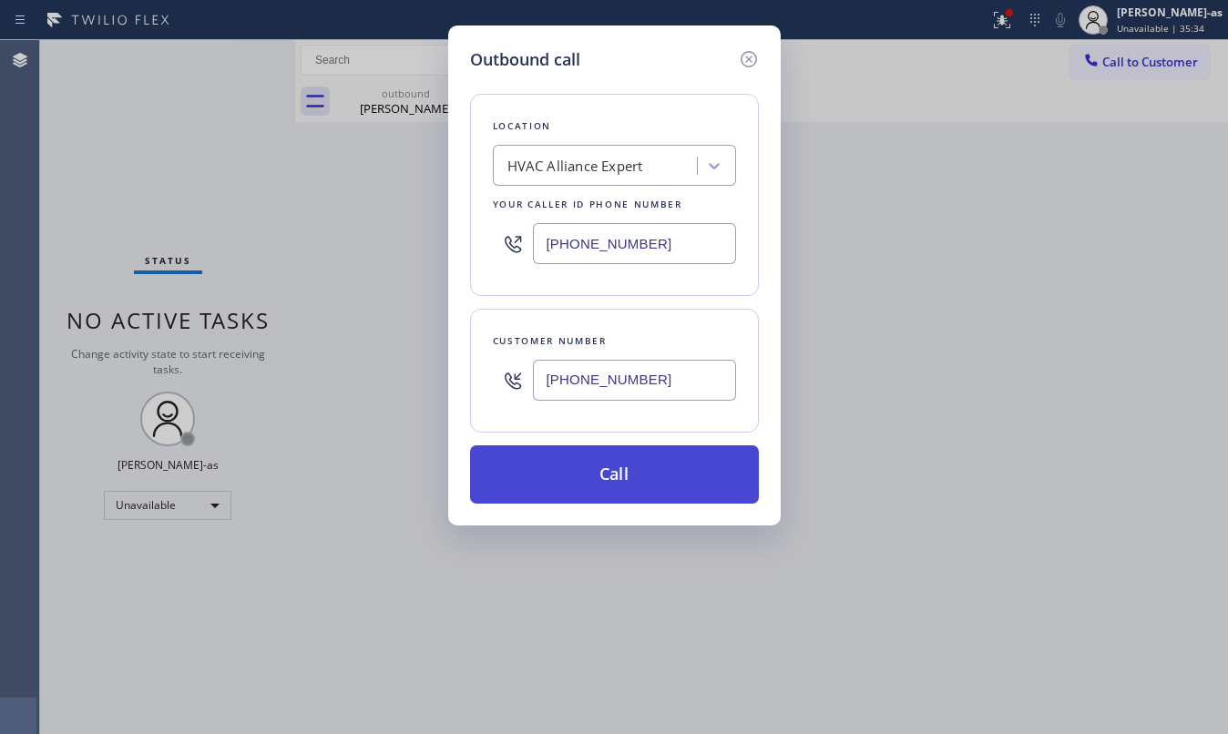
type input "[PHONE_NUMBER]"
click at [624, 482] on button "Call" at bounding box center [614, 475] width 289 height 58
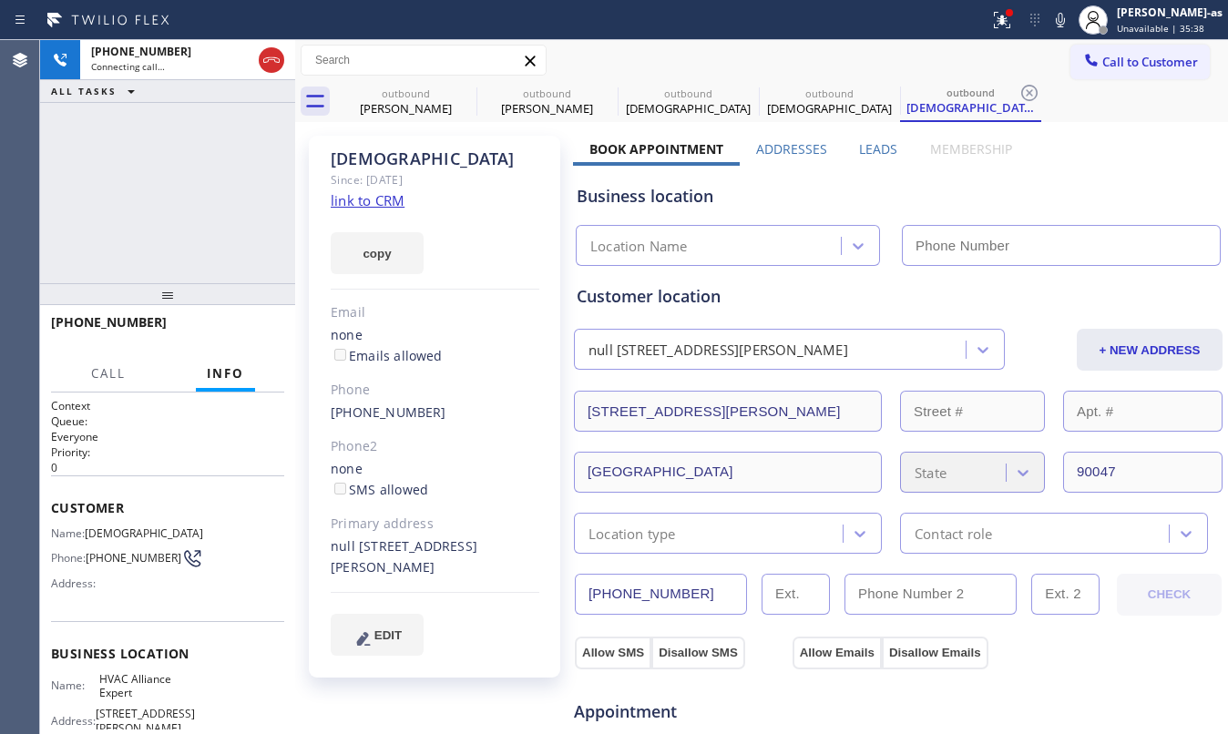
type input "[PHONE_NUMBER]"
click at [376, 202] on link "link to CRM" at bounding box center [368, 200] width 74 height 18
drag, startPoint x: 77, startPoint y: 186, endPoint x: 106, endPoint y: 180, distance: 28.8
click at [106, 180] on div "[PHONE_NUMBER] Live | 00:11 ALL TASKS ALL TASKS ACTIVE TASKS TASKS IN WRAP UP" at bounding box center [167, 161] width 255 height 243
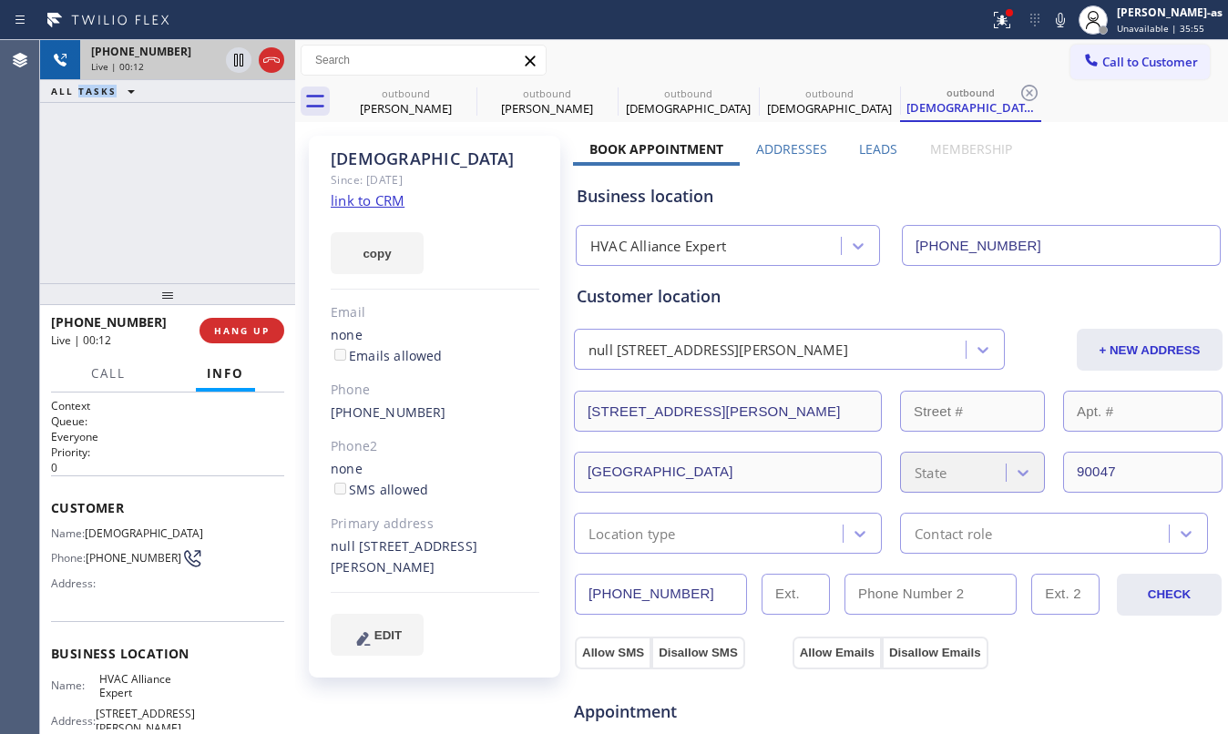
click at [279, 63] on icon at bounding box center [272, 60] width 22 height 22
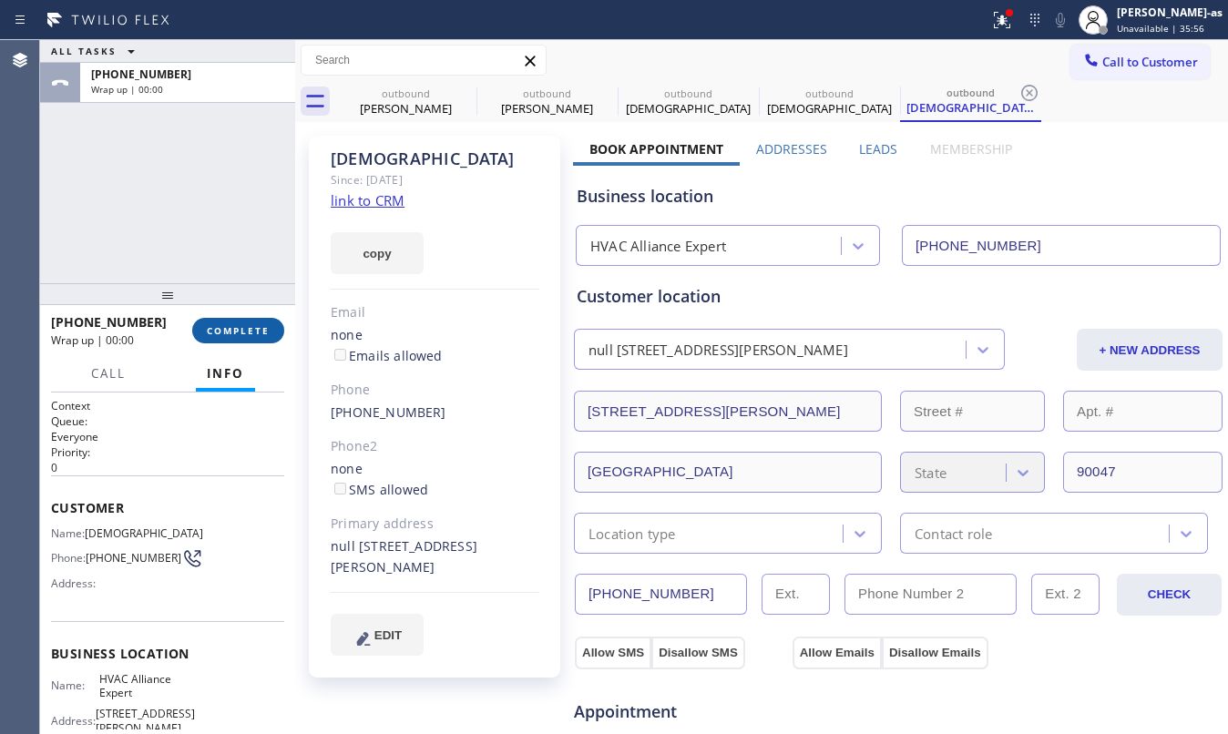
drag, startPoint x: 204, startPoint y: 313, endPoint x: 251, endPoint y: 326, distance: 49.1
click at [211, 313] on div "[PHONE_NUMBER] Wrap up | 00:00 COMPLETE" at bounding box center [167, 330] width 233 height 47
click at [252, 326] on span "COMPLETE" at bounding box center [238, 330] width 63 height 13
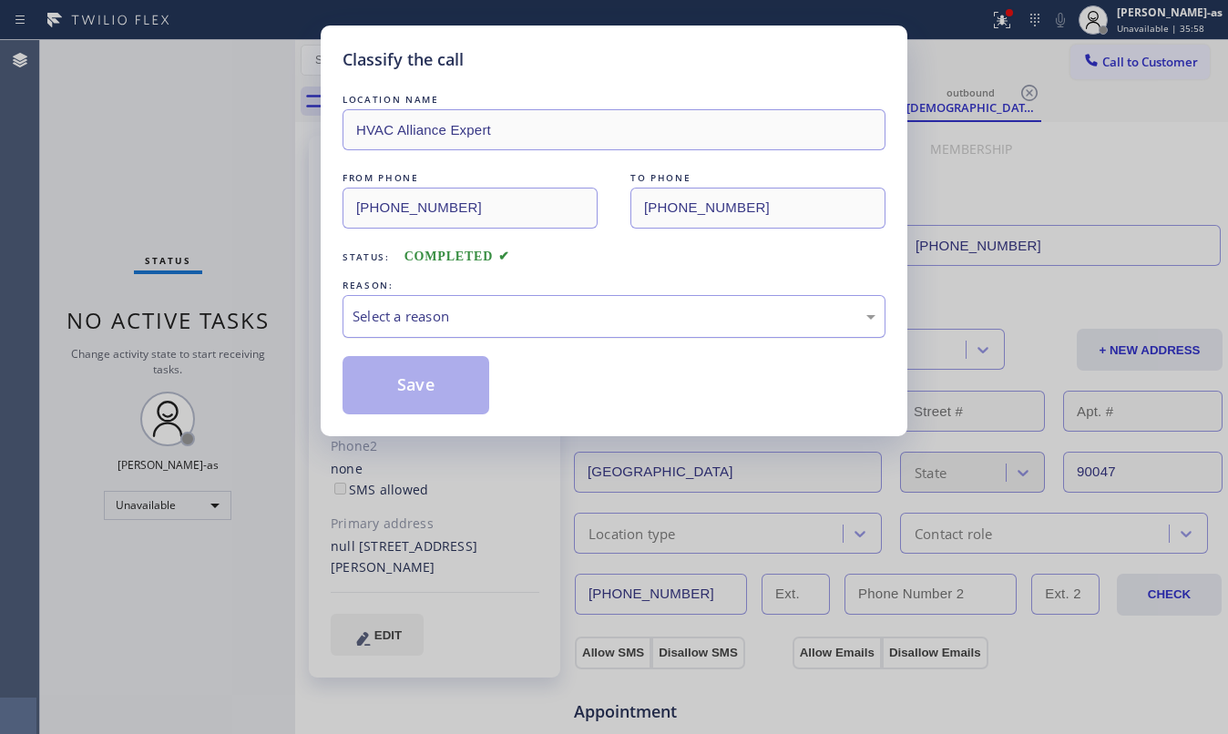
drag, startPoint x: 540, startPoint y: 317, endPoint x: 544, endPoint y: 328, distance: 11.5
click at [543, 319] on div "Select a reason" at bounding box center [614, 316] width 523 height 21
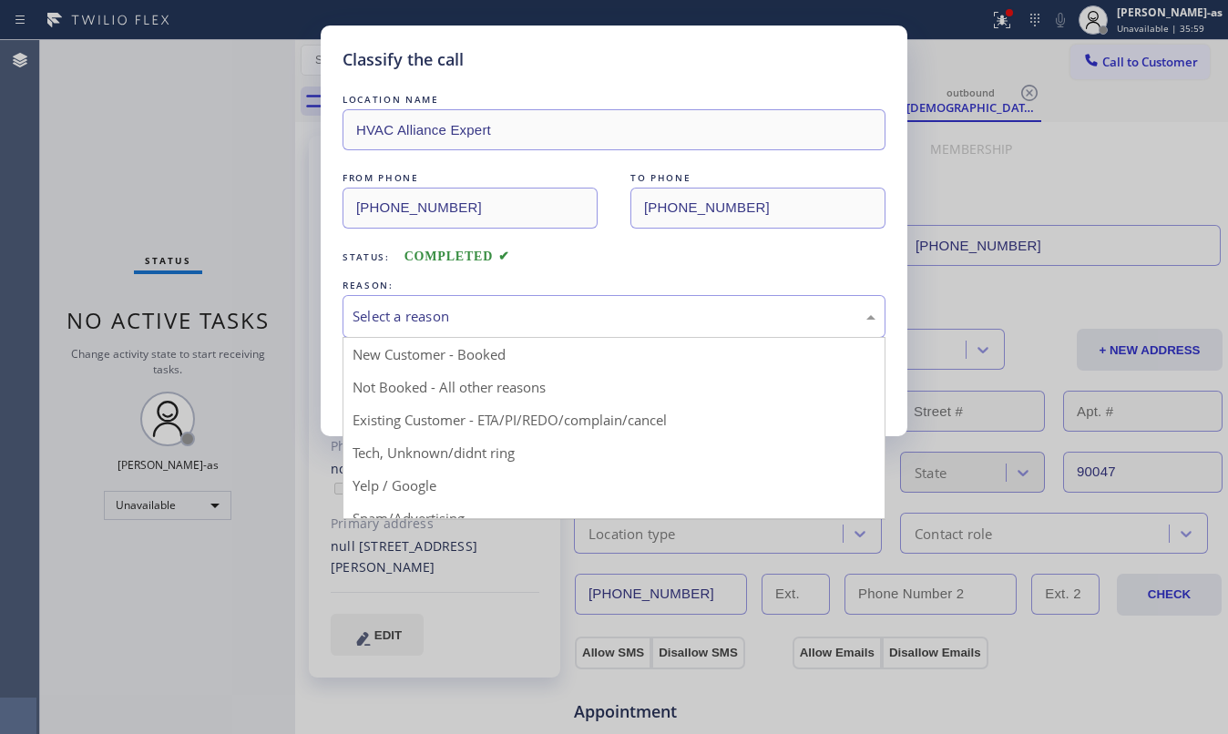
drag, startPoint x: 603, startPoint y: 420, endPoint x: 437, endPoint y: 397, distance: 167.4
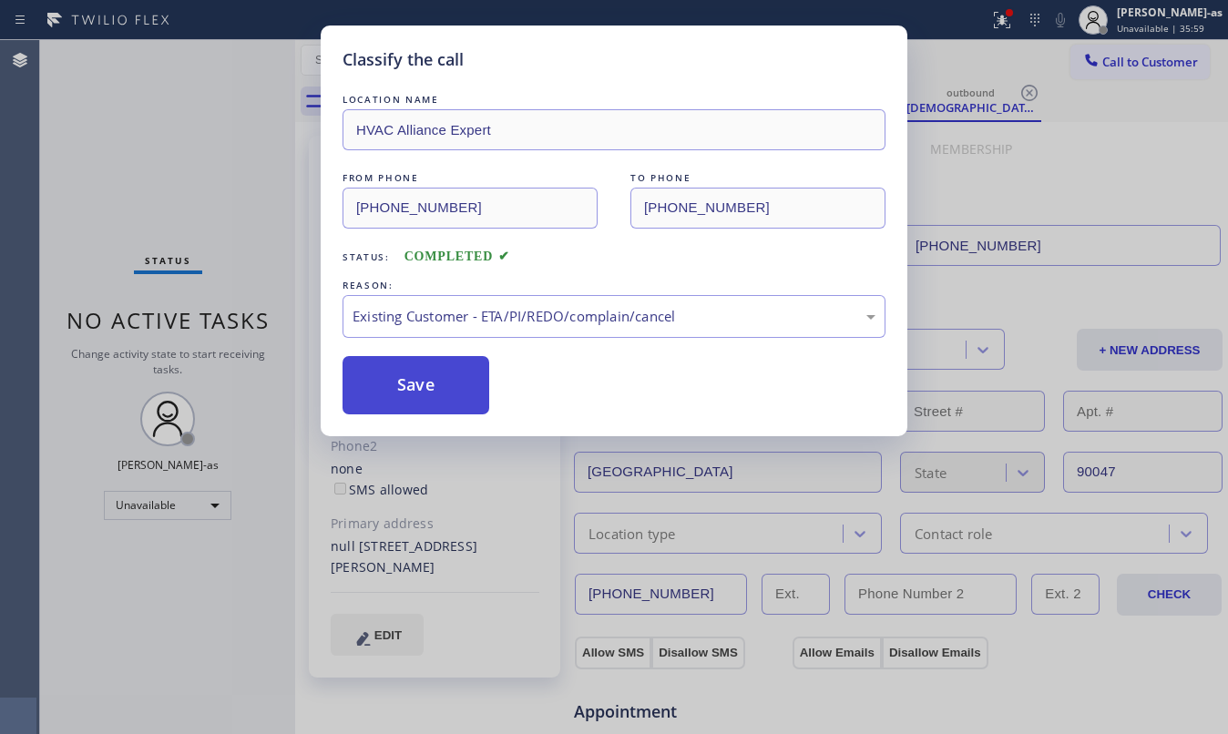
click at [425, 392] on button "Save" at bounding box center [416, 385] width 147 height 58
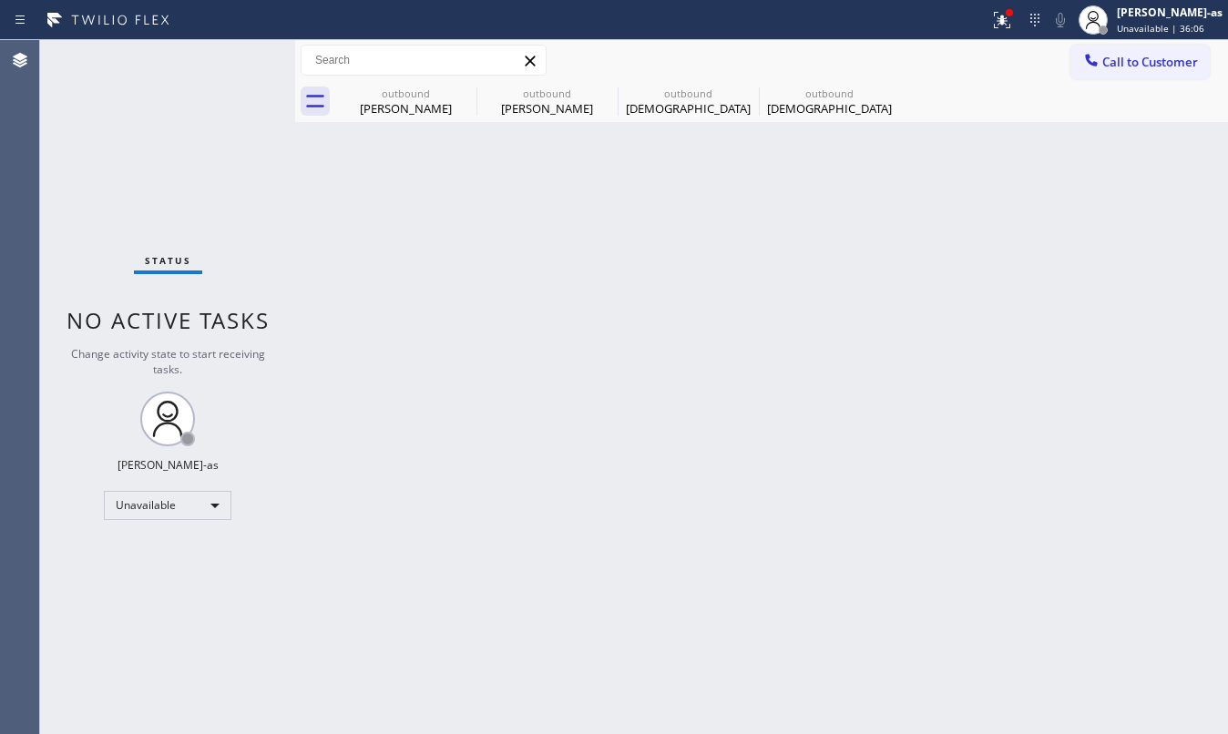
click at [605, 211] on div "Back to Dashboard Change Sender ID Customers Technicians Select a contact Outbo…" at bounding box center [761, 387] width 933 height 694
click at [1193, 60] on span "Call to Customer" at bounding box center [1150, 62] width 96 height 16
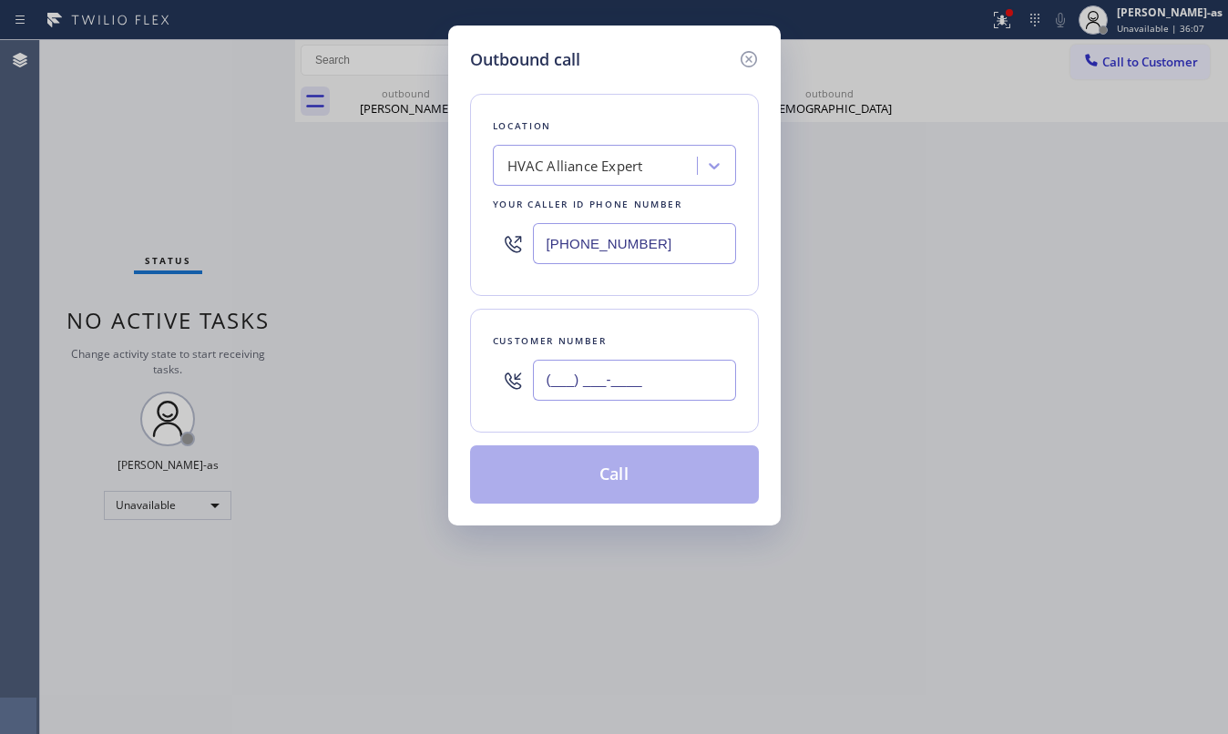
click at [636, 381] on input "(___) ___-____" at bounding box center [634, 380] width 203 height 41
paste input "323) 791-4376"
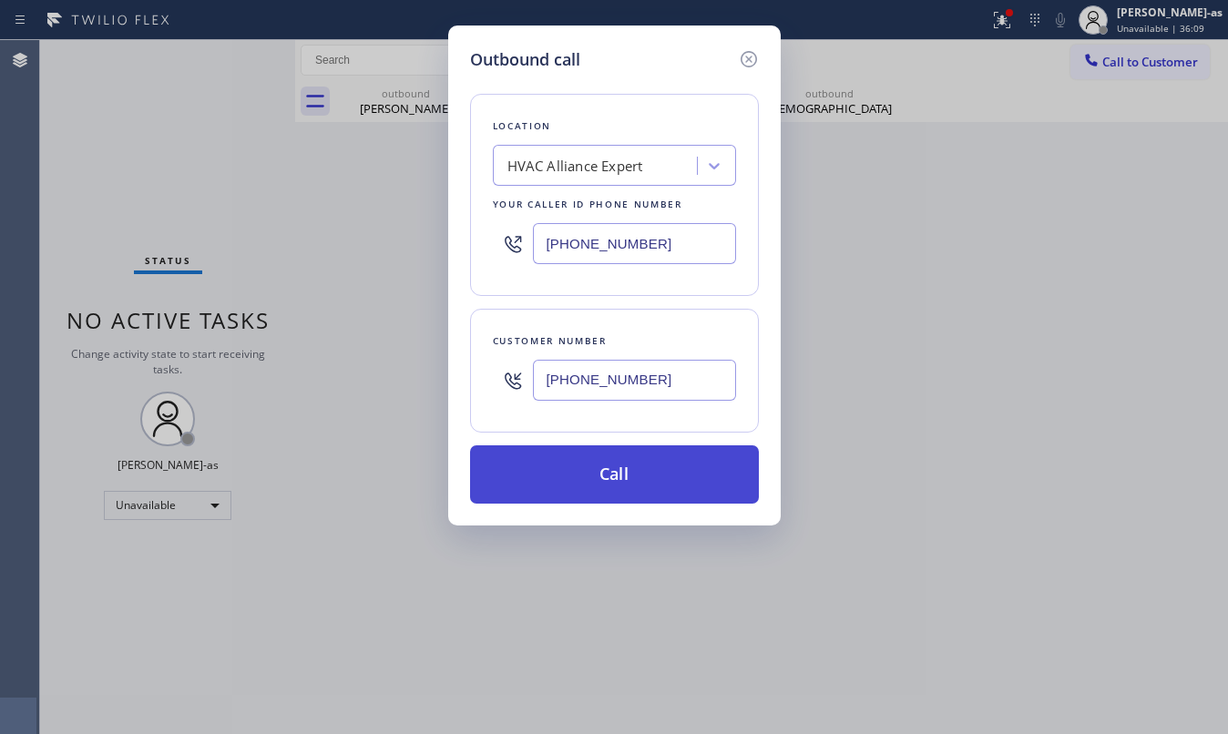
type input "[PHONE_NUMBER]"
click at [647, 478] on button "Call" at bounding box center [614, 475] width 289 height 58
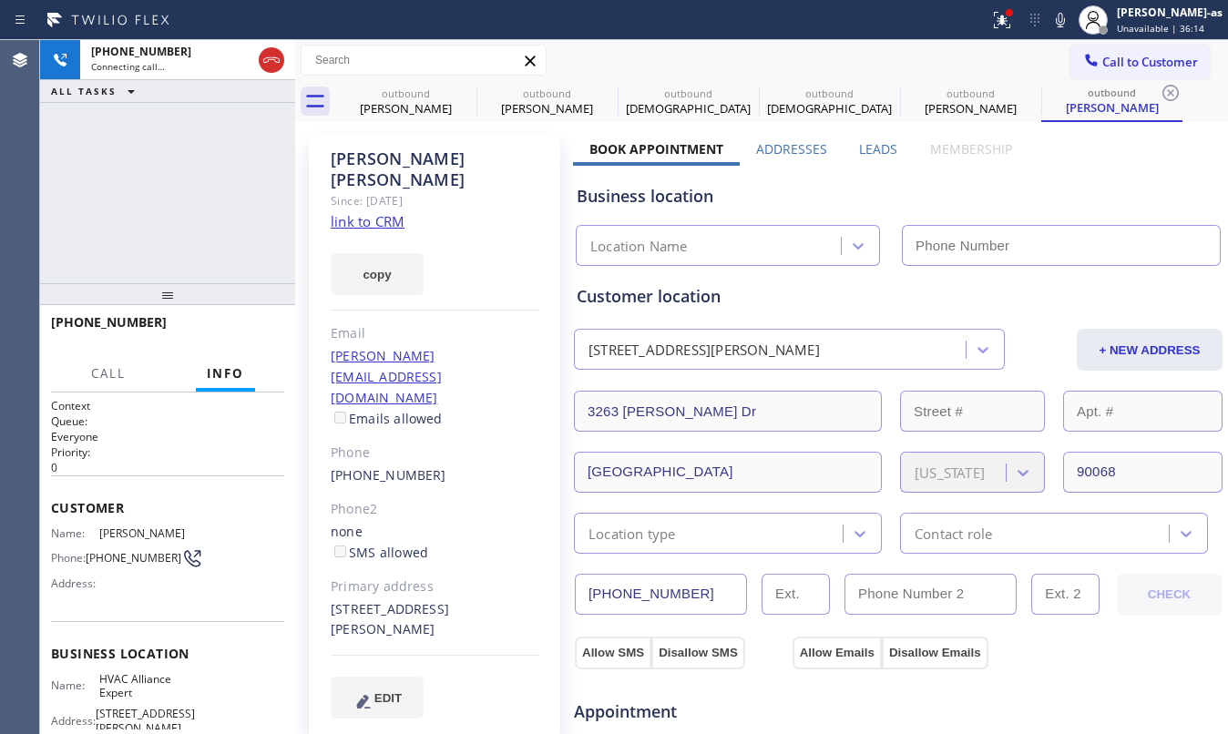
type input "[PHONE_NUMBER]"
click at [165, 197] on div "[PHONE_NUMBER] Live | 00:01 ALL TASKS ALL TASKS ACTIVE TASKS TASKS IN WRAP UP" at bounding box center [167, 161] width 255 height 243
click at [357, 212] on link "link to CRM" at bounding box center [368, 221] width 74 height 18
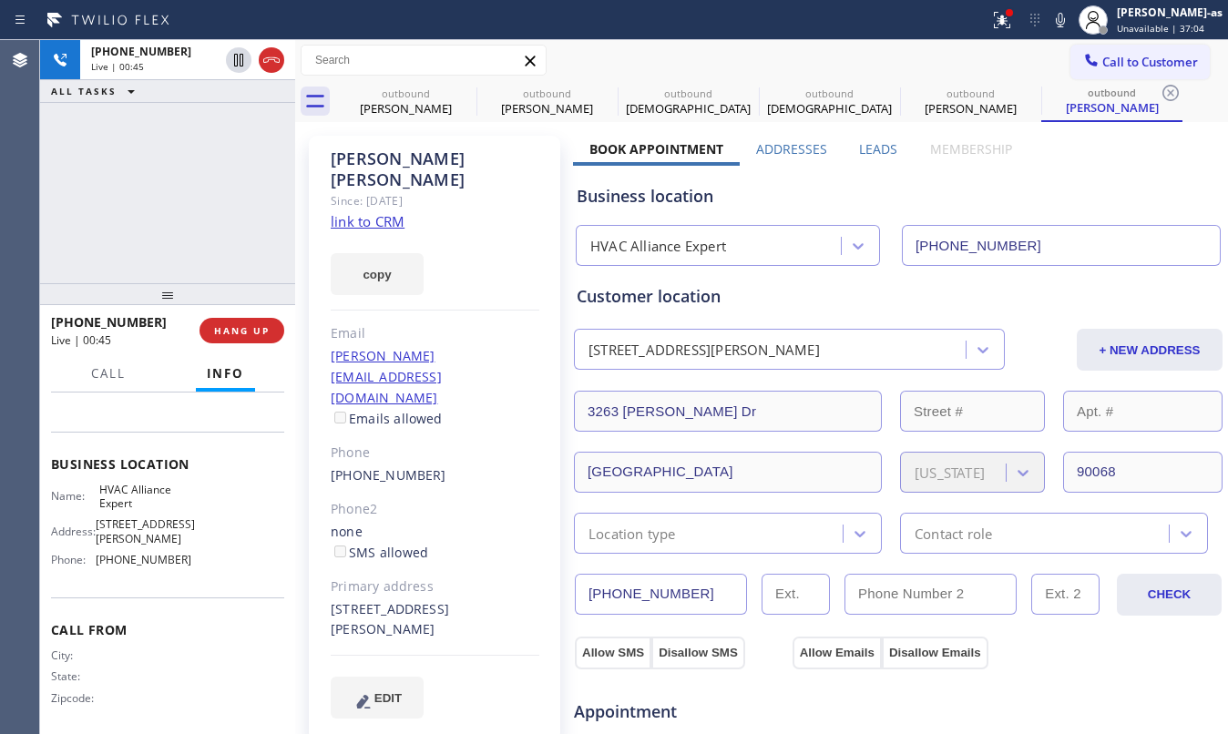
click at [217, 576] on div "Business location Name: HVAC Alliance Expert Address: [STREET_ADDRESS][PERSON_N…" at bounding box center [167, 515] width 233 height 166
click at [213, 270] on div "[PHONE_NUMBER] Live | 00:47 ALL TASKS ALL TASKS ACTIVE TASKS TASKS IN WRAP UP" at bounding box center [167, 161] width 255 height 243
drag, startPoint x: 209, startPoint y: 268, endPoint x: 279, endPoint y: 288, distance: 73.0
click at [211, 268] on div "[PHONE_NUMBER] Live | 00:48 ALL TASKS ALL TASKS ACTIVE TASKS TASKS IN WRAP UP" at bounding box center [167, 161] width 255 height 243
click at [231, 324] on button "HANG UP" at bounding box center [242, 331] width 85 height 26
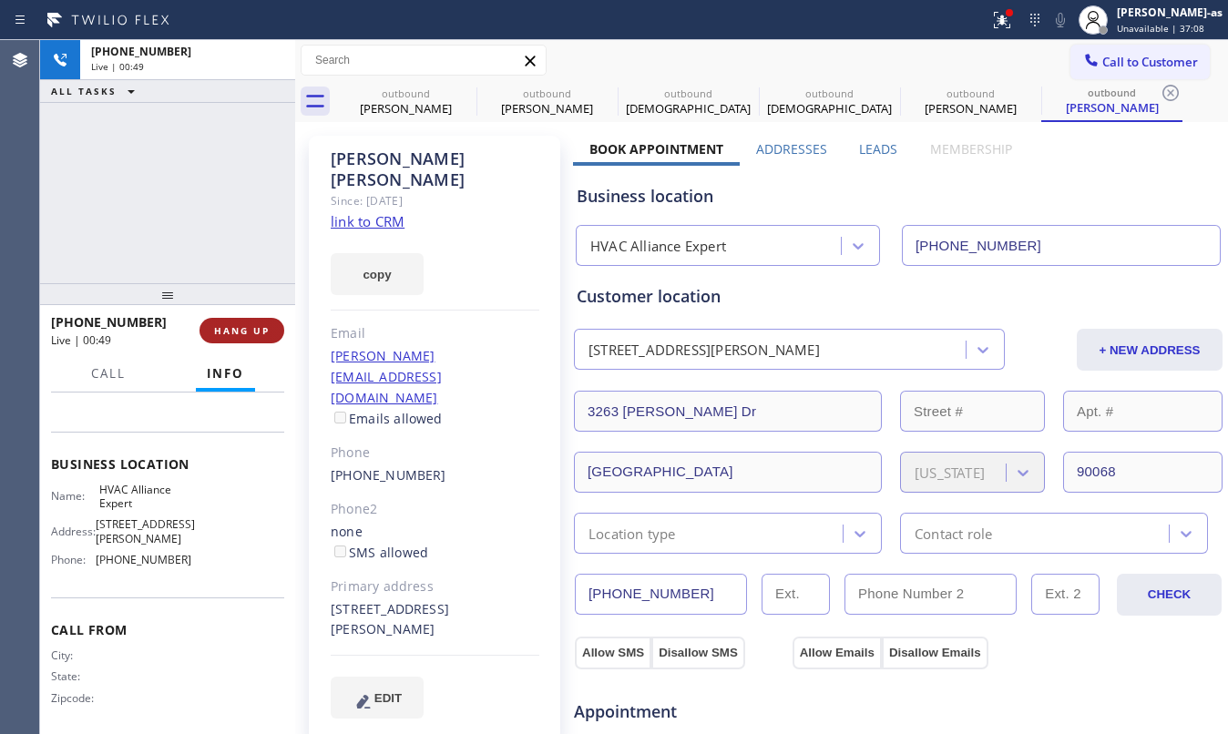
click at [251, 325] on span "HANG UP" at bounding box center [242, 330] width 56 height 13
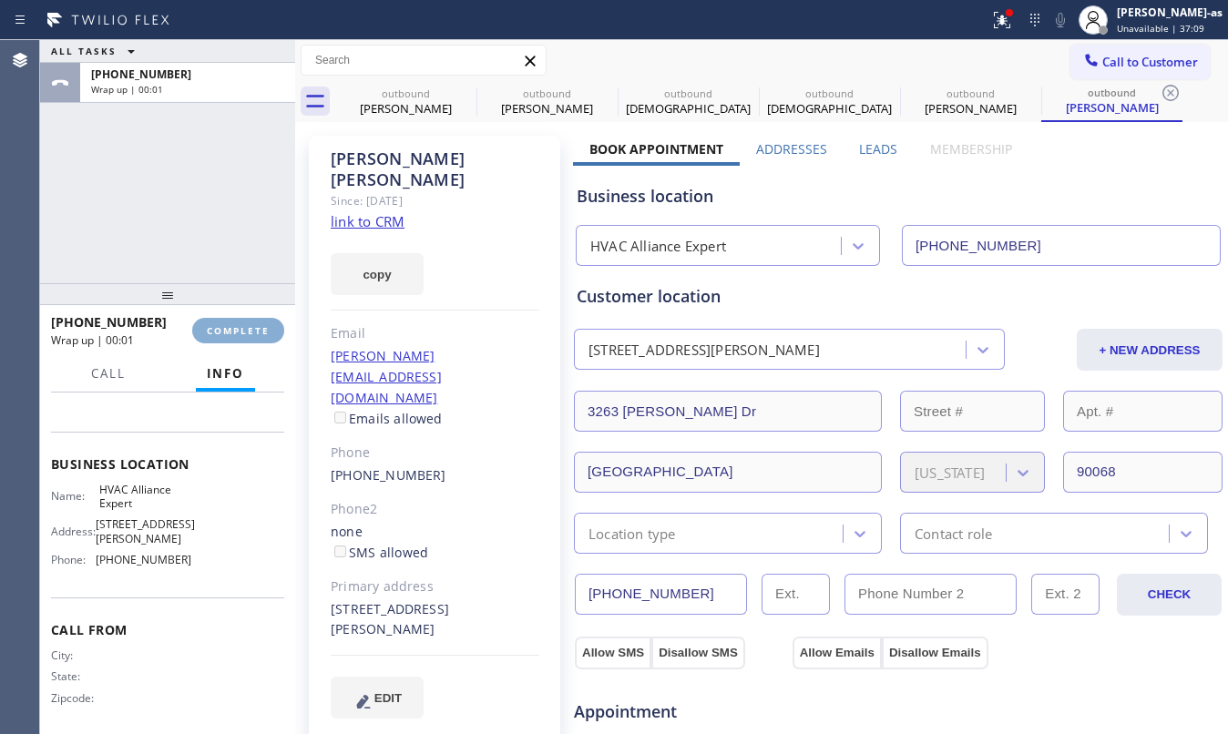
click at [248, 324] on span "COMPLETE" at bounding box center [238, 330] width 63 height 13
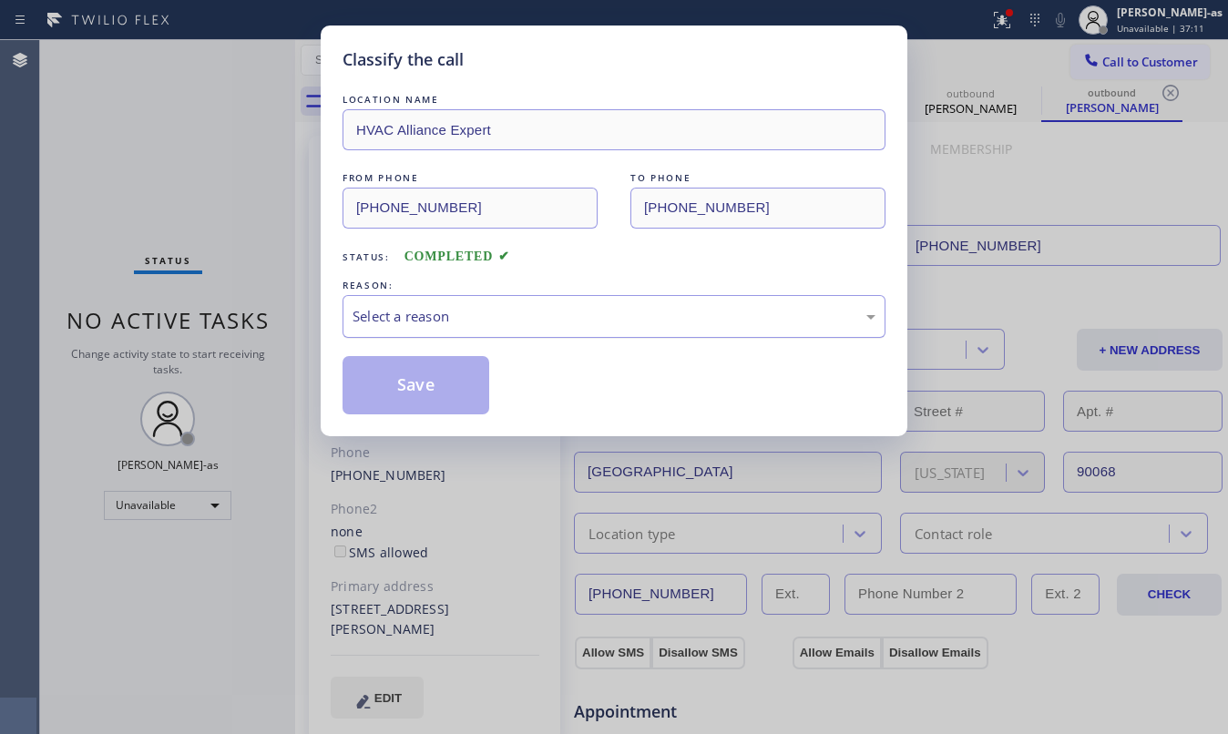
drag, startPoint x: 563, startPoint y: 318, endPoint x: 584, endPoint y: 325, distance: 22.2
click at [569, 318] on div "Select a reason" at bounding box center [614, 316] width 523 height 21
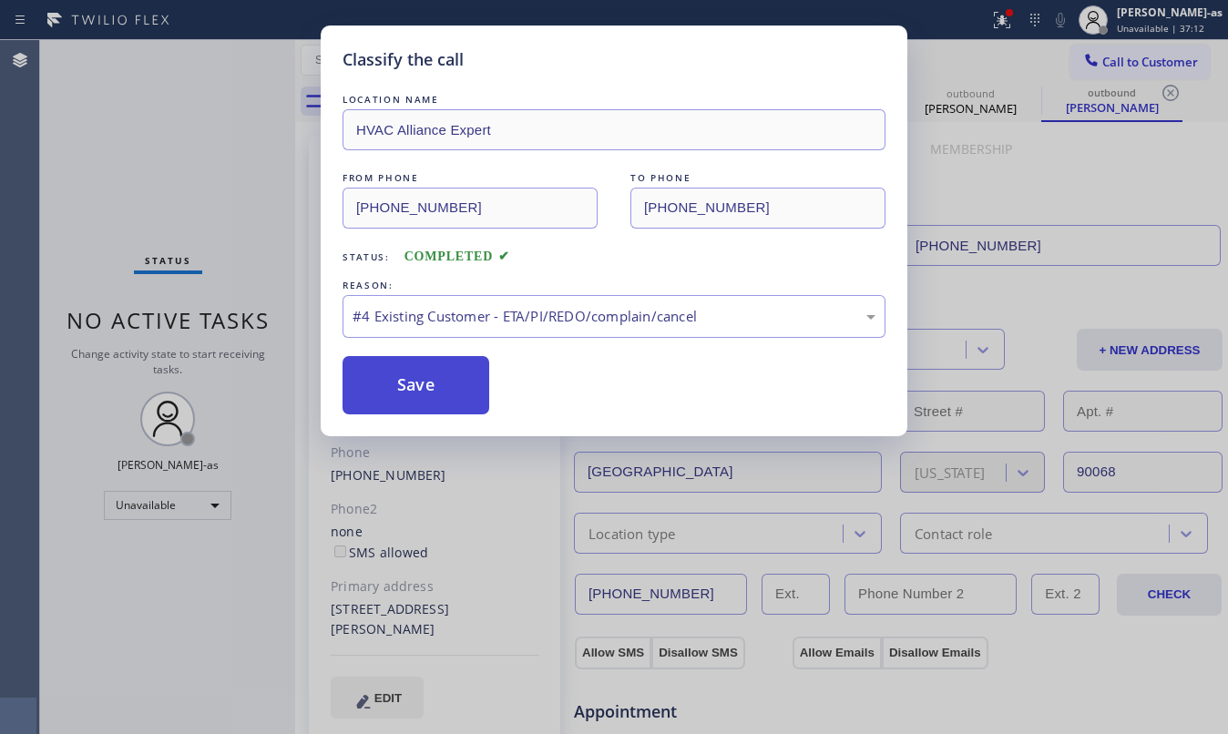
click at [442, 376] on button "Save" at bounding box center [416, 385] width 147 height 58
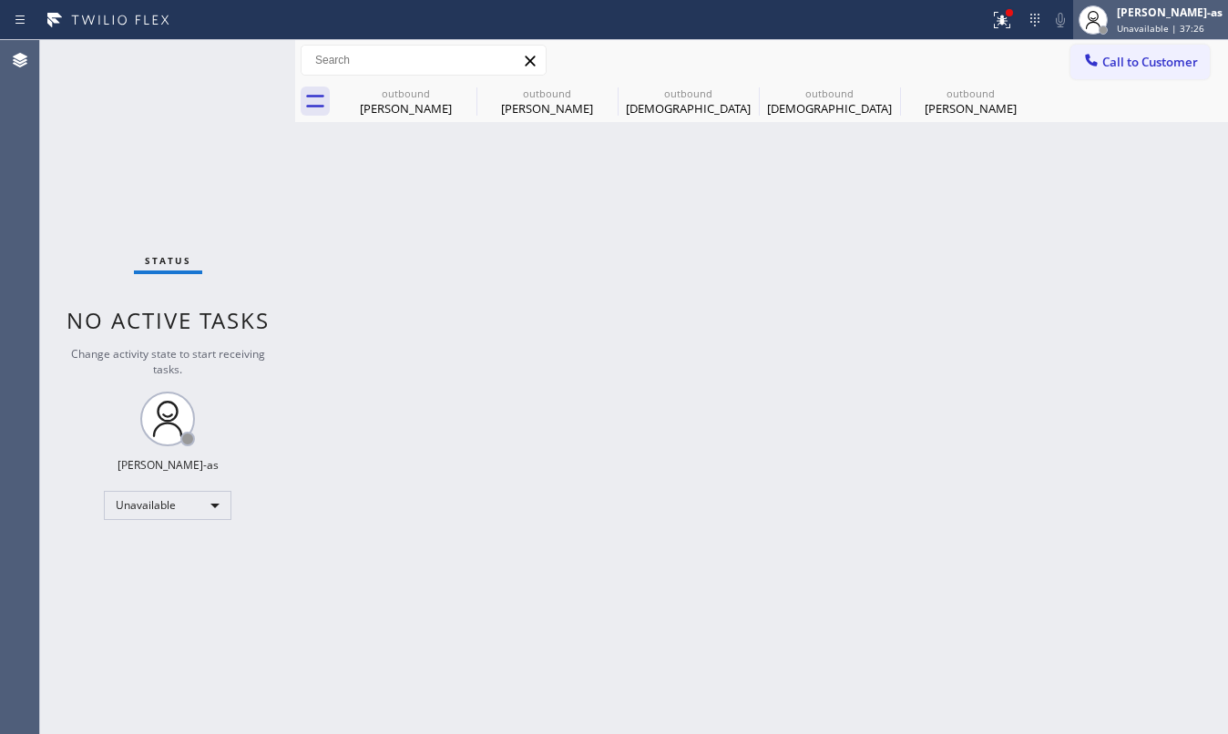
click at [1108, 33] on div at bounding box center [1103, 30] width 9 height 9
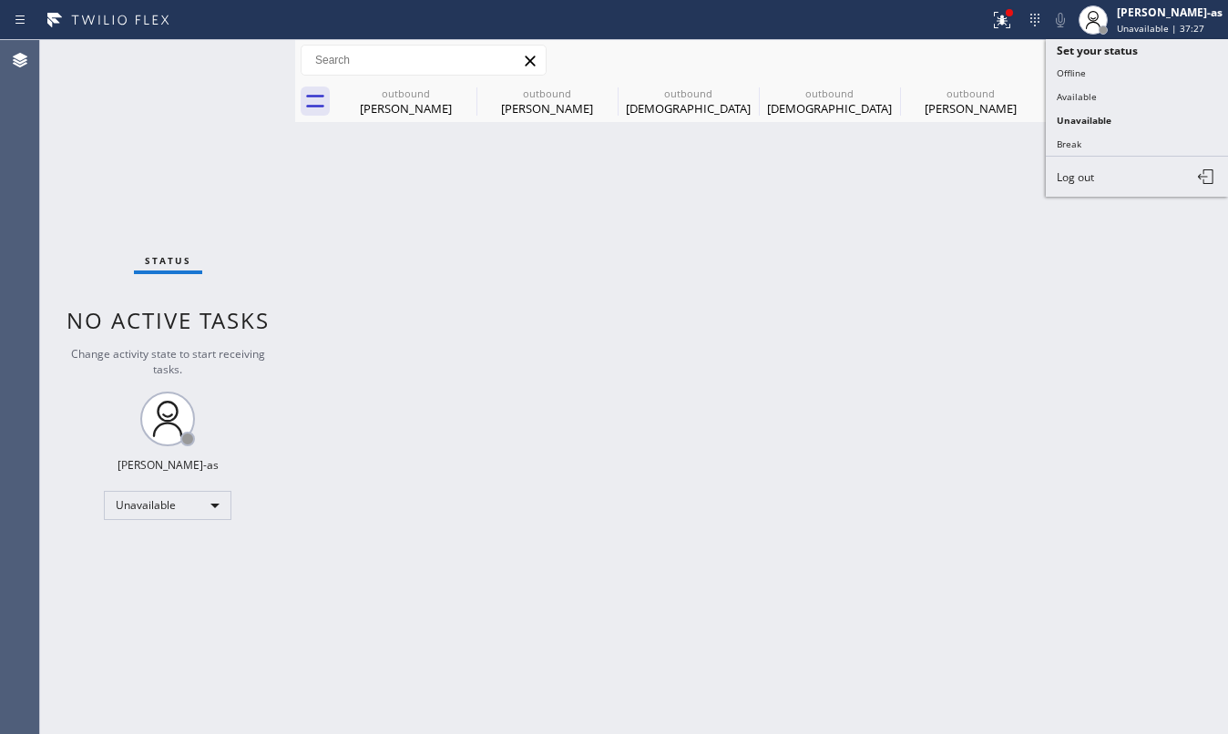
click at [749, 124] on div "Back to Dashboard Change Sender ID Customers Technicians Select a contact Outbo…" at bounding box center [761, 387] width 933 height 694
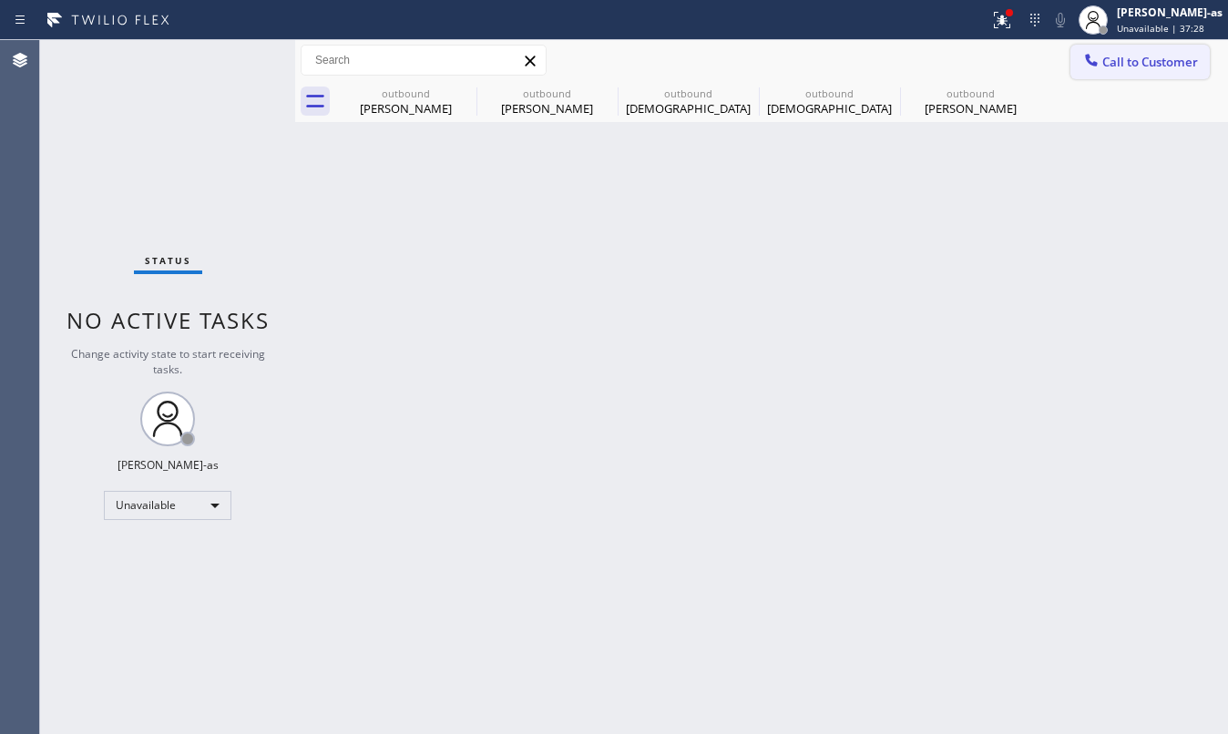
click at [1132, 55] on span "Call to Customer" at bounding box center [1150, 62] width 96 height 16
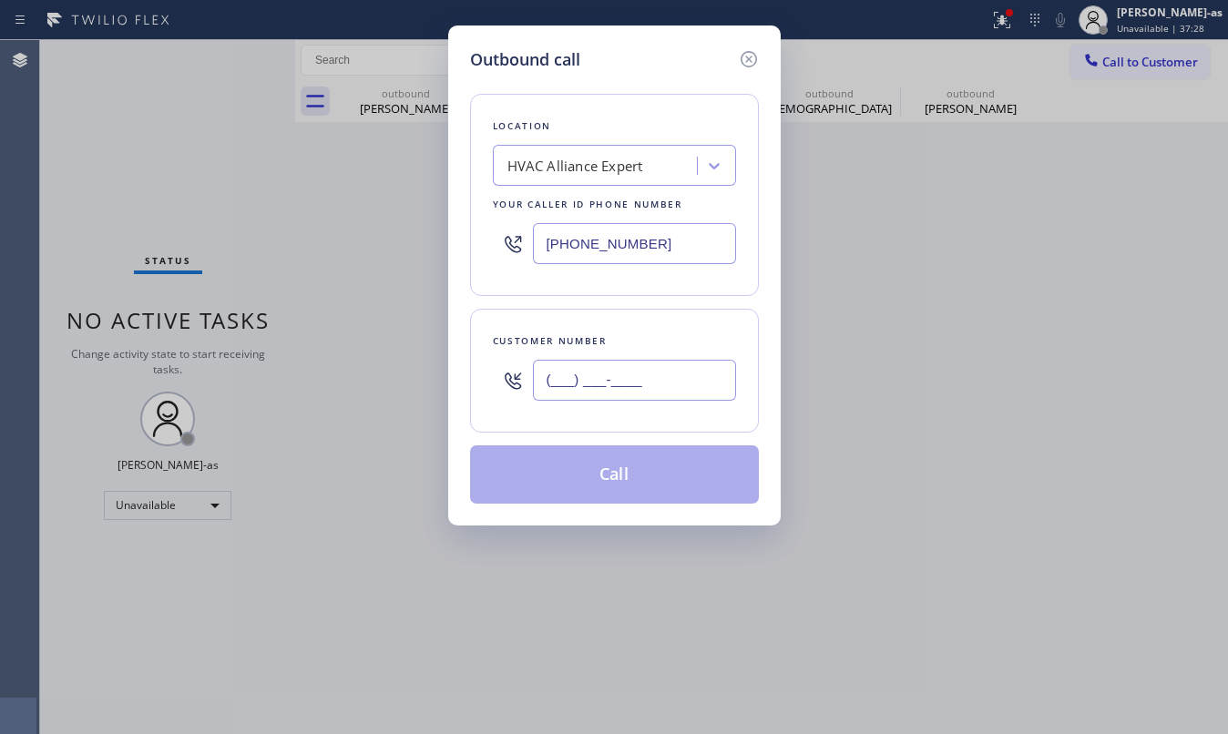
click at [682, 370] on input "(___) ___-____" at bounding box center [634, 380] width 203 height 41
paste input "856) 381-7722"
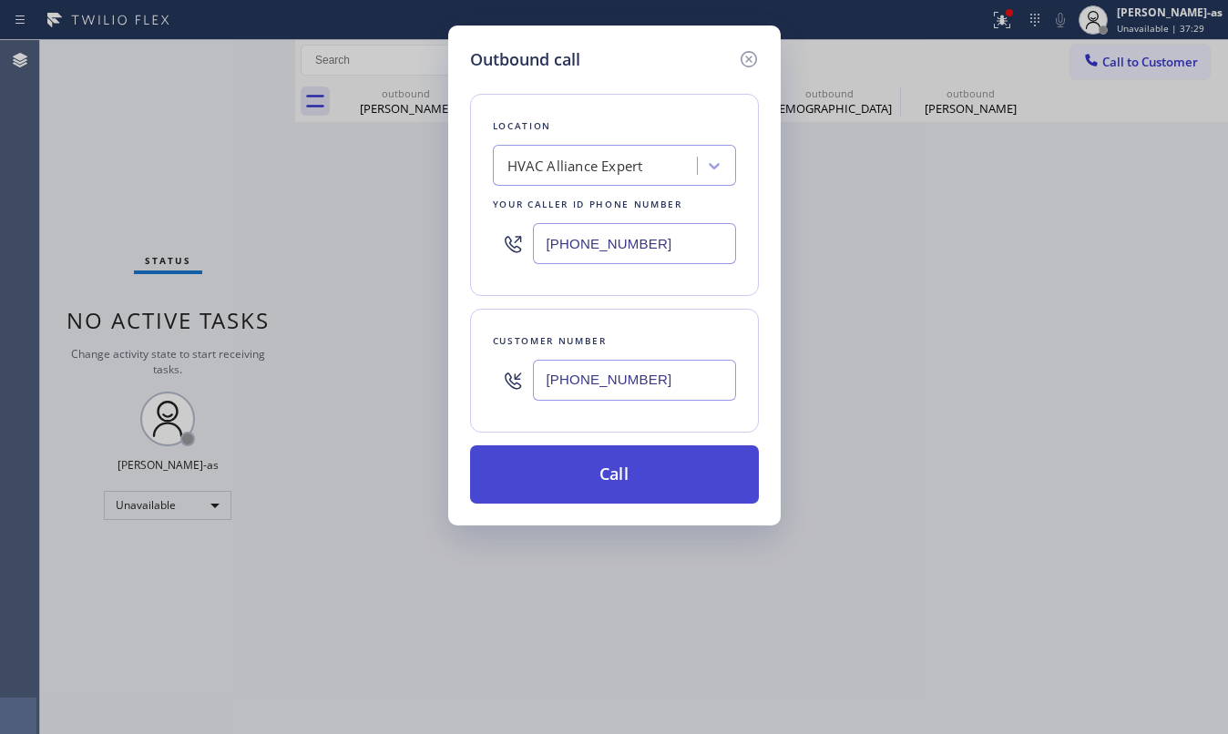
type input "[PHONE_NUMBER]"
click at [629, 479] on button "Call" at bounding box center [614, 475] width 289 height 58
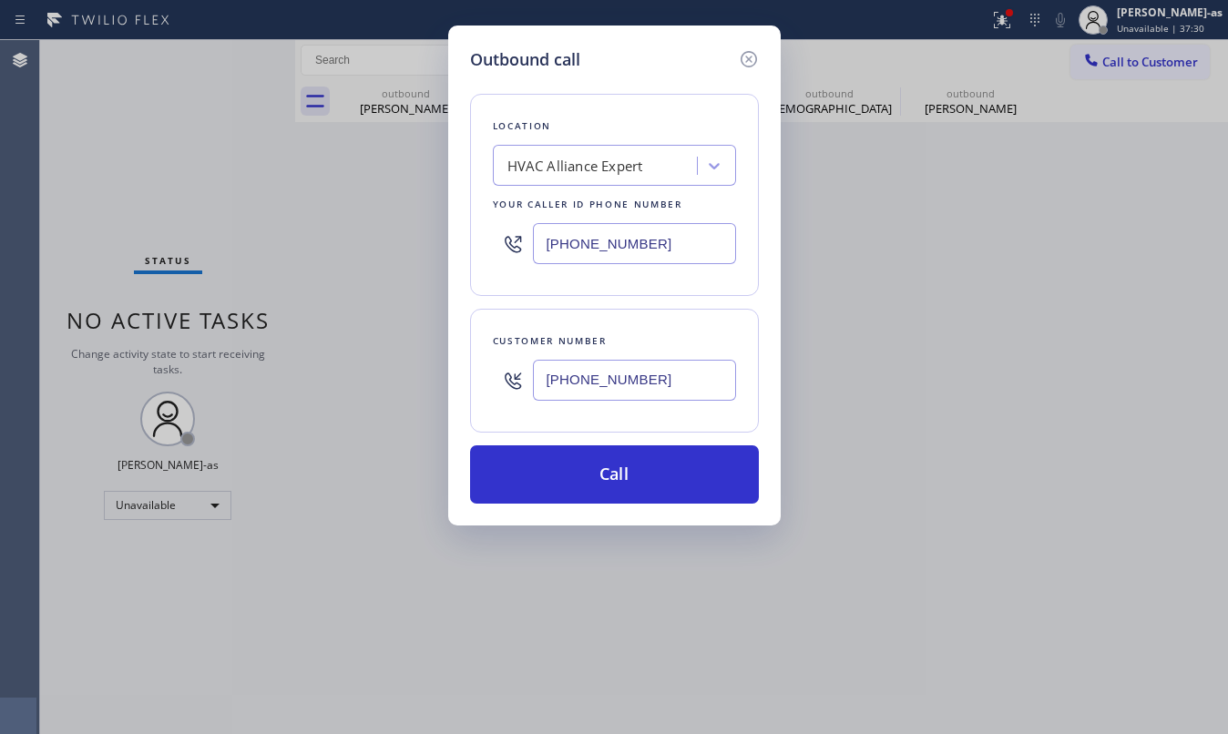
click at [212, 213] on div "Outbound call Location HVAC Alliance Expert Your caller id phone number [PHONE_…" at bounding box center [614, 367] width 1228 height 734
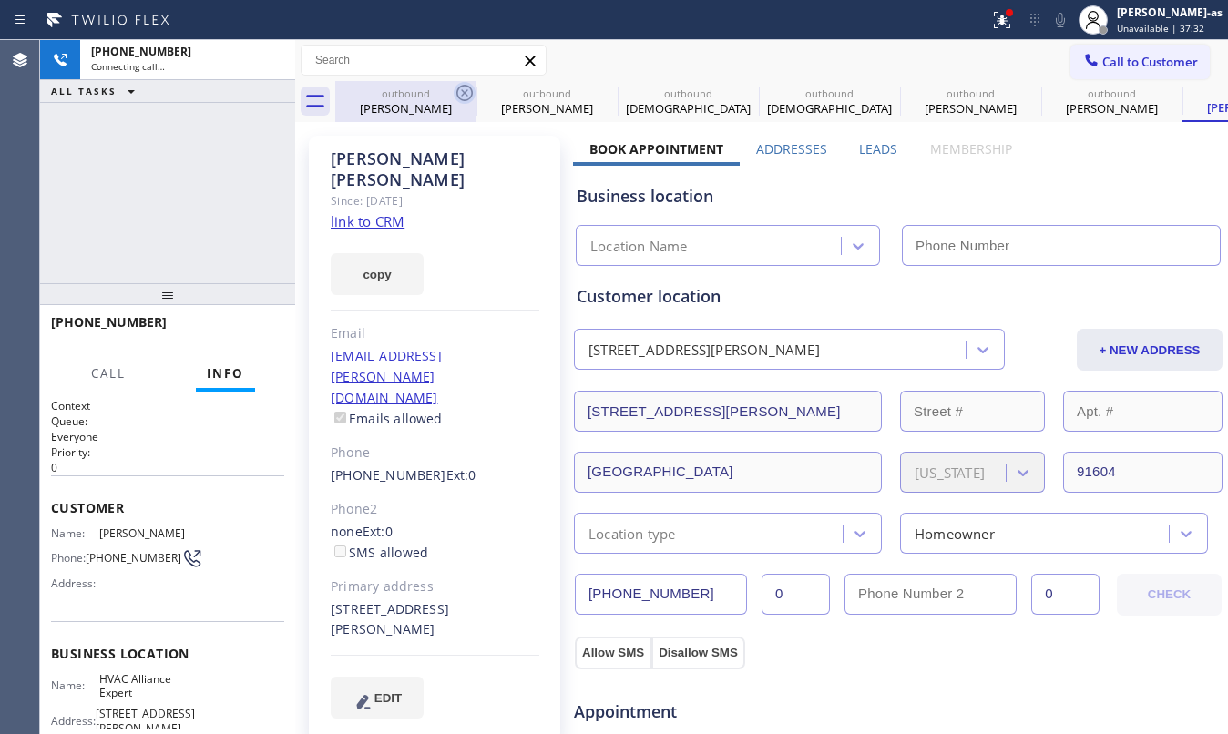
drag, startPoint x: 374, startPoint y: 113, endPoint x: 466, endPoint y: 98, distance: 94.1
click at [374, 111] on div "[PERSON_NAME]" at bounding box center [406, 108] width 138 height 16
click at [466, 98] on icon at bounding box center [465, 93] width 22 height 22
click at [0, 0] on icon at bounding box center [0, 0] width 0 height 0
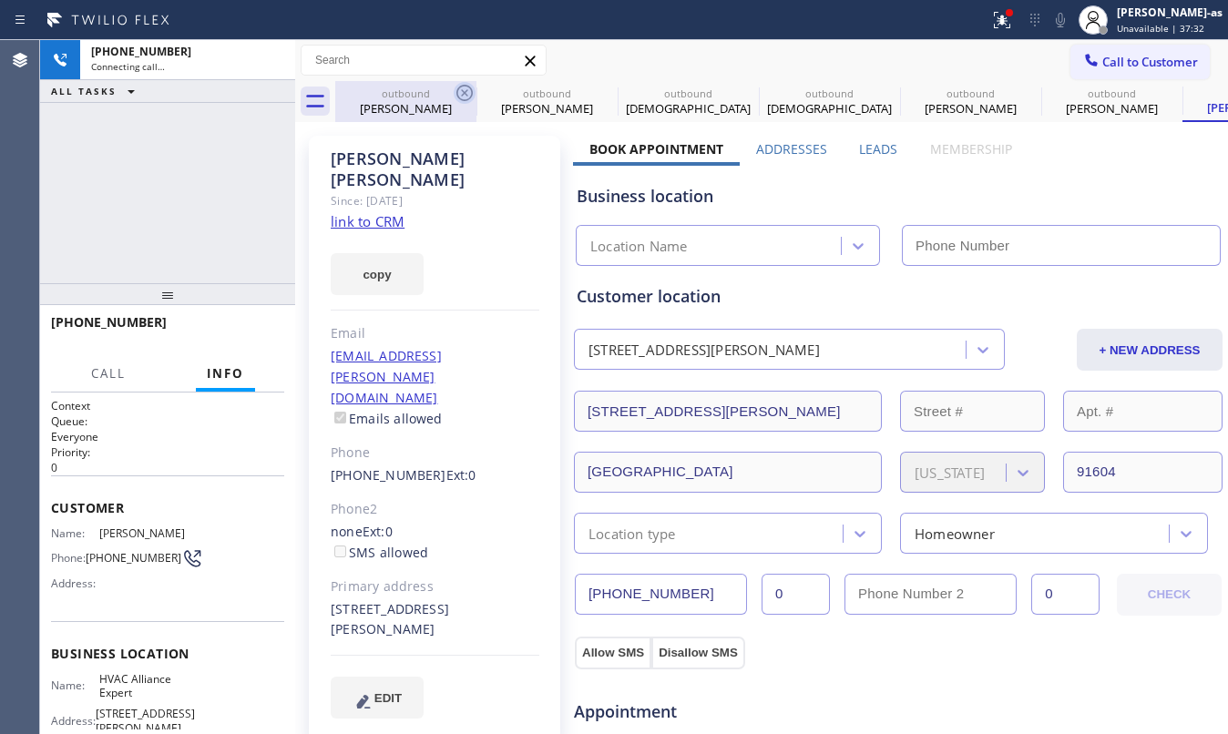
click at [0, 0] on icon at bounding box center [0, 0] width 0 height 0
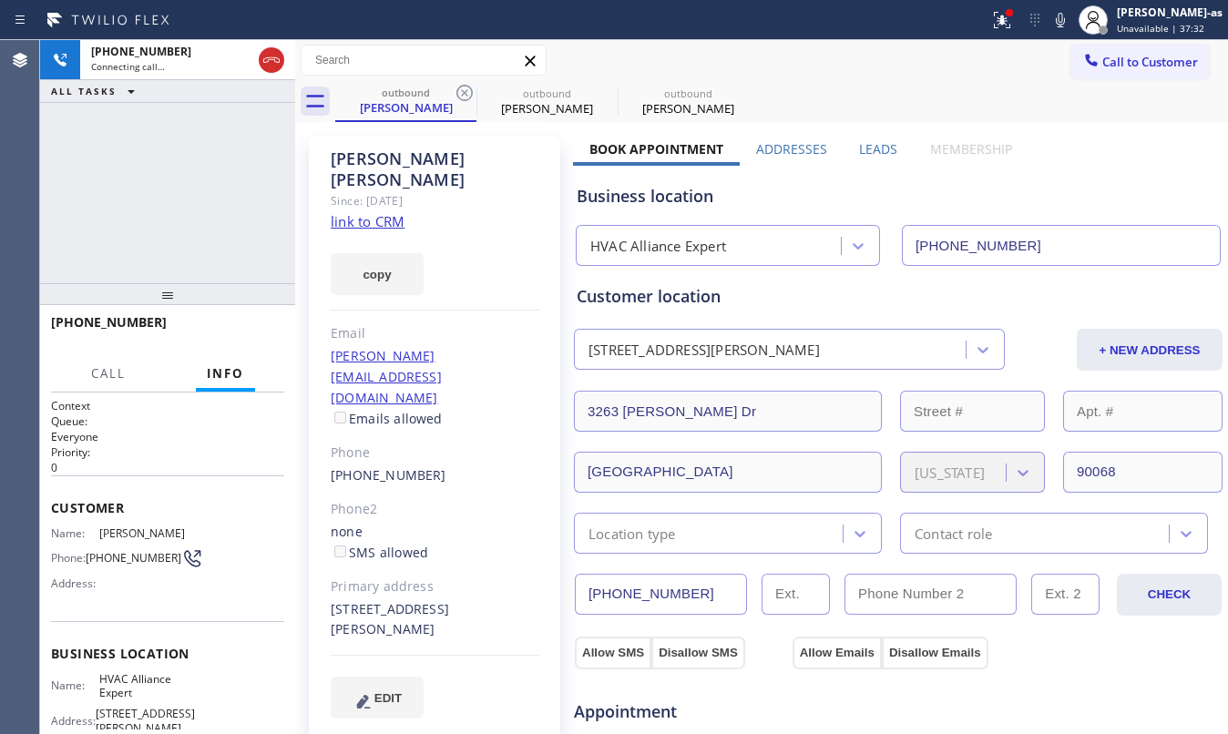
type input "[PHONE_NUMBER]"
click at [466, 98] on icon at bounding box center [465, 93] width 22 height 22
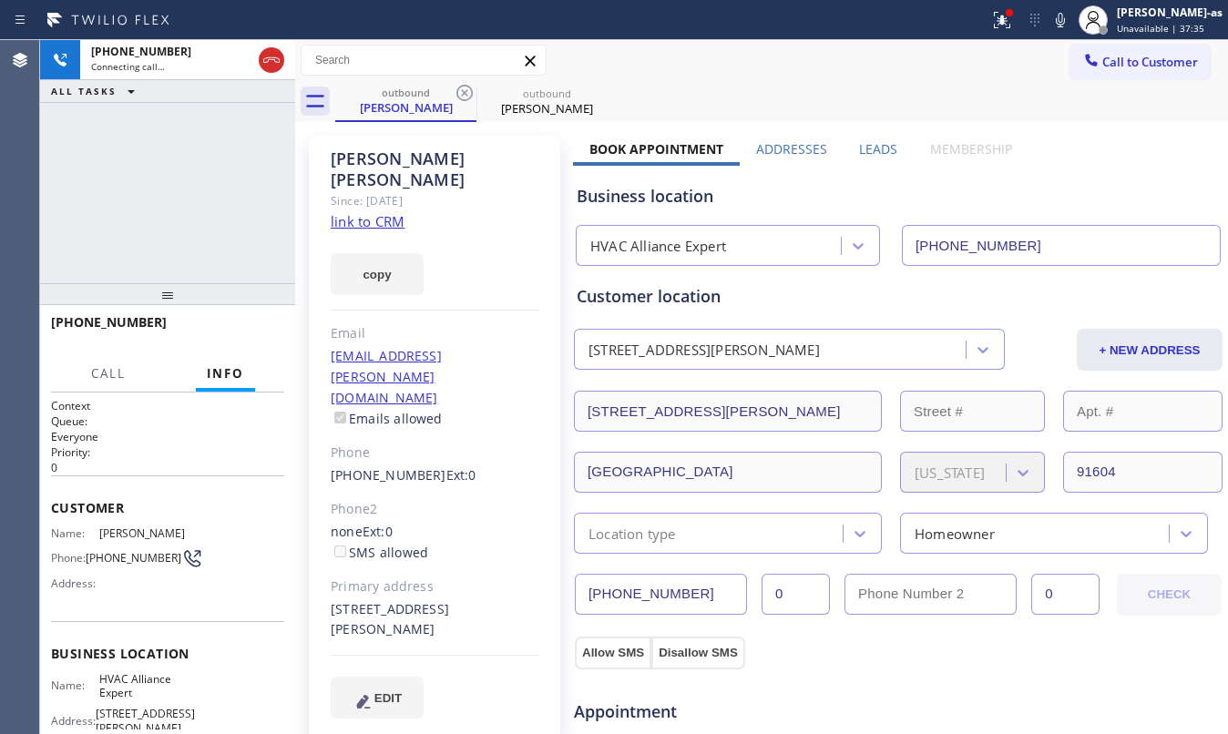
click at [251, 199] on div "[PHONE_NUMBER] Connecting call… ALL TASKS ALL TASKS ACTIVE TASKS TASKS IN WRAP …" at bounding box center [167, 161] width 255 height 243
click at [365, 212] on link "link to CRM" at bounding box center [368, 221] width 74 height 18
click at [159, 211] on div "[PHONE_NUMBER] Live | 00:46 ALL TASKS ALL TASKS ACTIVE TASKS TASKS IN WRAP UP" at bounding box center [167, 161] width 255 height 243
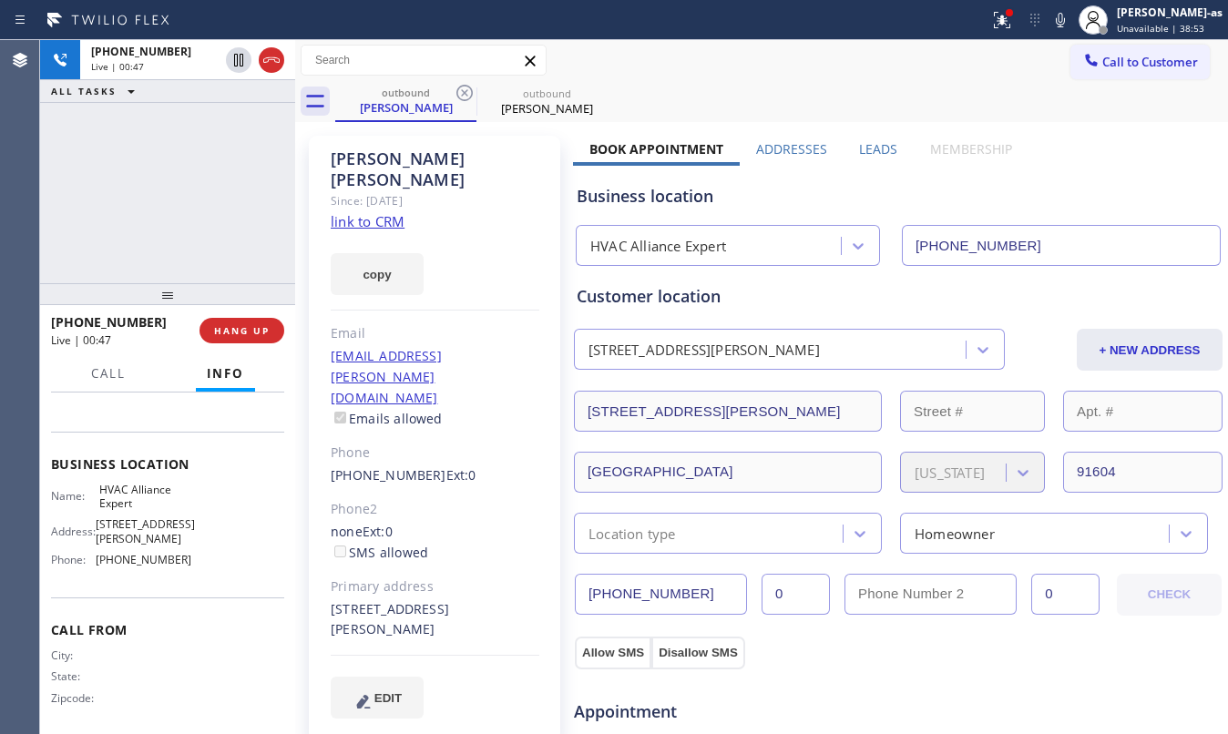
click at [146, 292] on div at bounding box center [167, 294] width 255 height 22
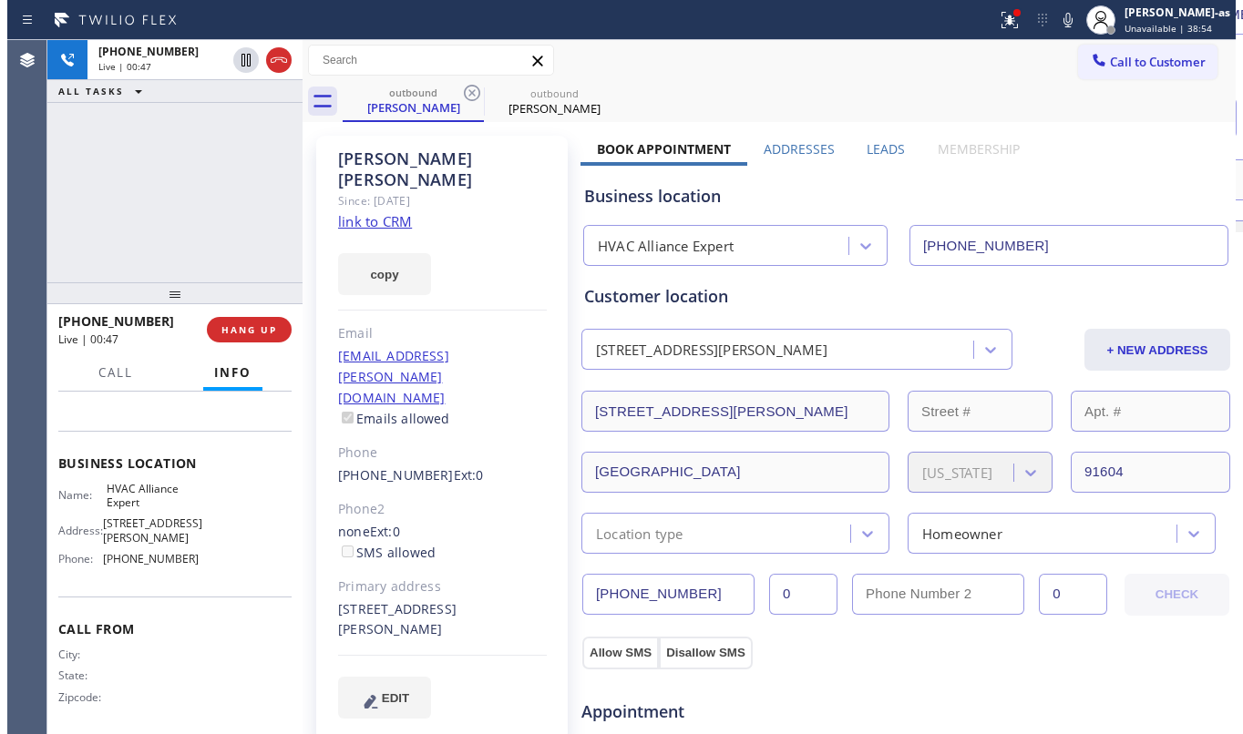
scroll to position [188, 0]
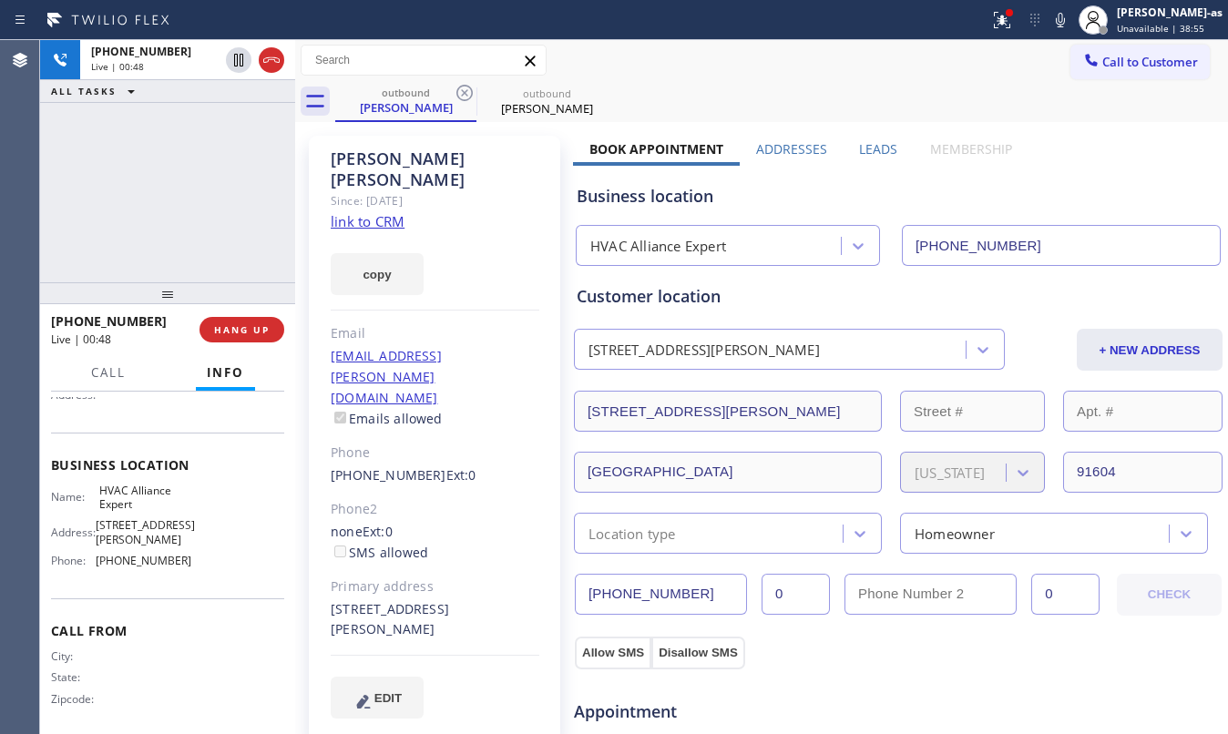
drag, startPoint x: 217, startPoint y: 235, endPoint x: 233, endPoint y: 277, distance: 45.0
click at [215, 233] on div "[PHONE_NUMBER] Live | 00:48 ALL TASKS ALL TASKS ACTIVE TASKS TASKS IN WRAP UP" at bounding box center [167, 161] width 255 height 242
click at [230, 335] on span "HANG UP" at bounding box center [242, 329] width 56 height 13
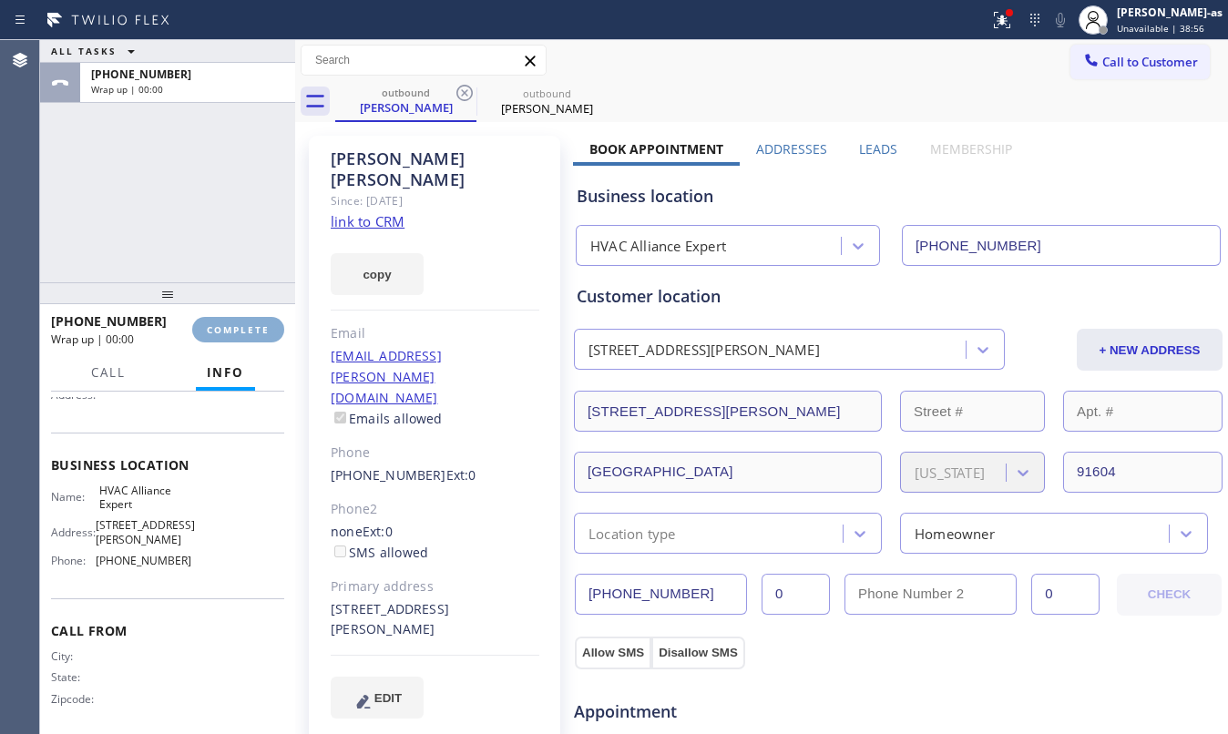
click at [230, 339] on button "COMPLETE" at bounding box center [238, 330] width 92 height 26
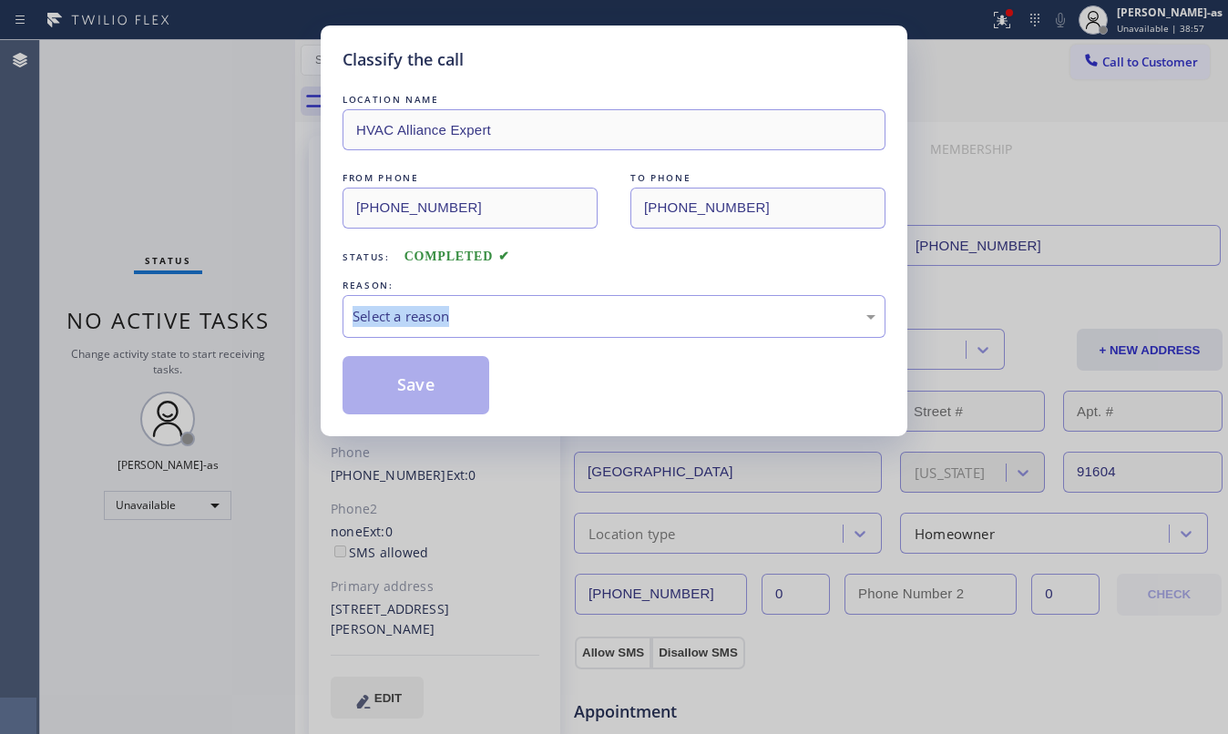
drag, startPoint x: 230, startPoint y: 339, endPoint x: 249, endPoint y: 292, distance: 51.1
click at [230, 340] on div "Classify the call LOCATION NAME HVAC Alliance Expert FROM PHONE [PHONE_NUMBER] …" at bounding box center [614, 367] width 1228 height 734
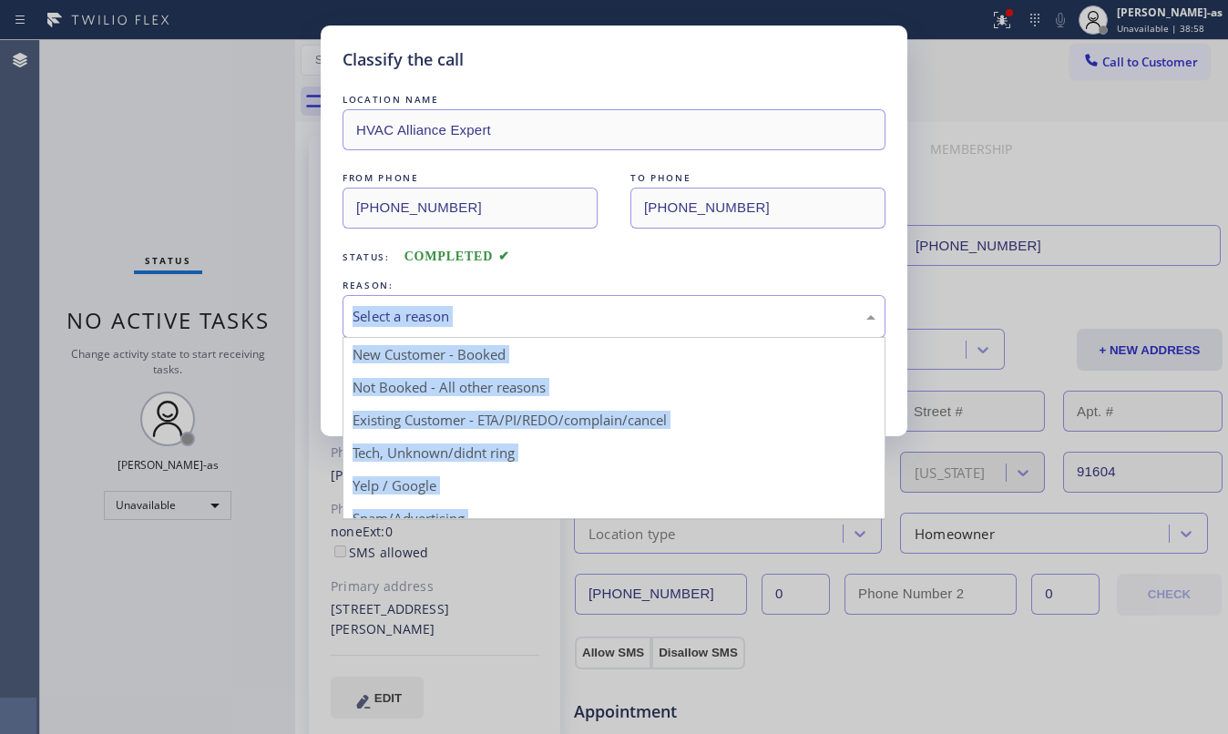
drag, startPoint x: 555, startPoint y: 308, endPoint x: 554, endPoint y: 417, distance: 109.3
click at [555, 310] on div "Select a reason" at bounding box center [614, 316] width 523 height 21
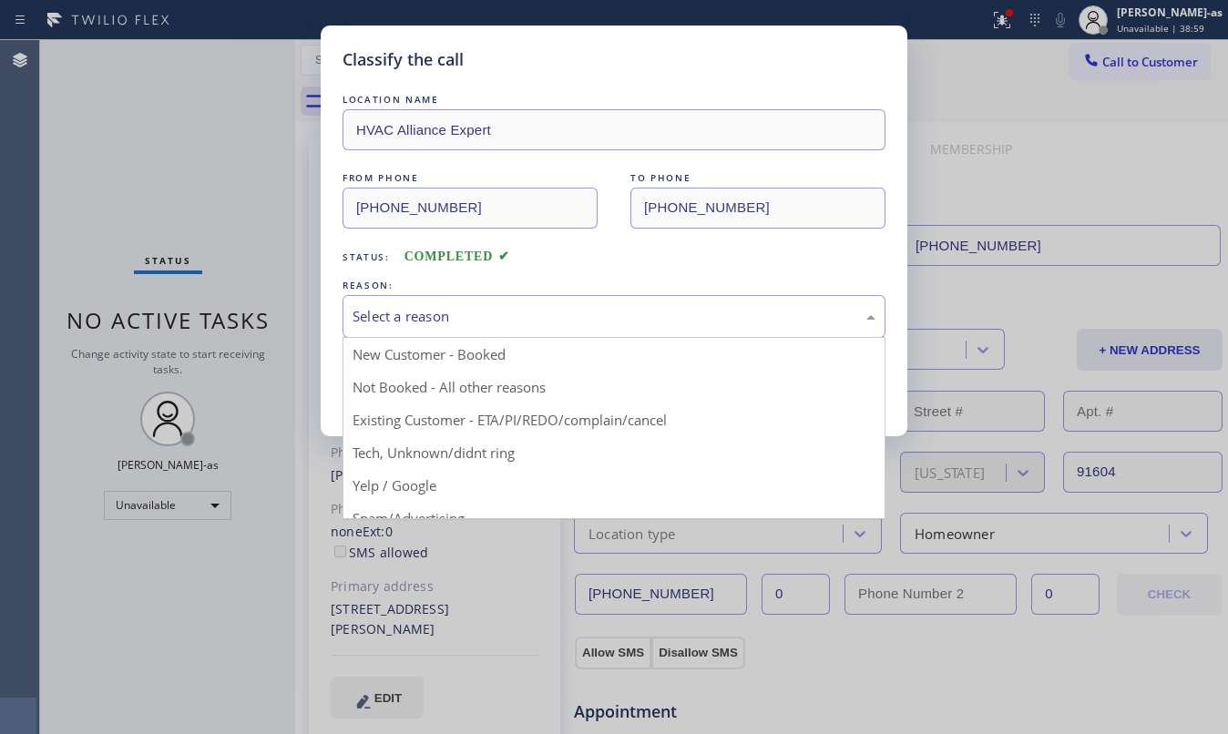
click at [621, 271] on div "LOCATION NAME HVAC Alliance Expert FROM PHONE [PHONE_NUMBER] TO PHONE [PHONE_NU…" at bounding box center [614, 252] width 543 height 324
click at [591, 299] on div "Select a reason" at bounding box center [614, 316] width 543 height 43
drag, startPoint x: 603, startPoint y: 416, endPoint x: 552, endPoint y: 412, distance: 51.2
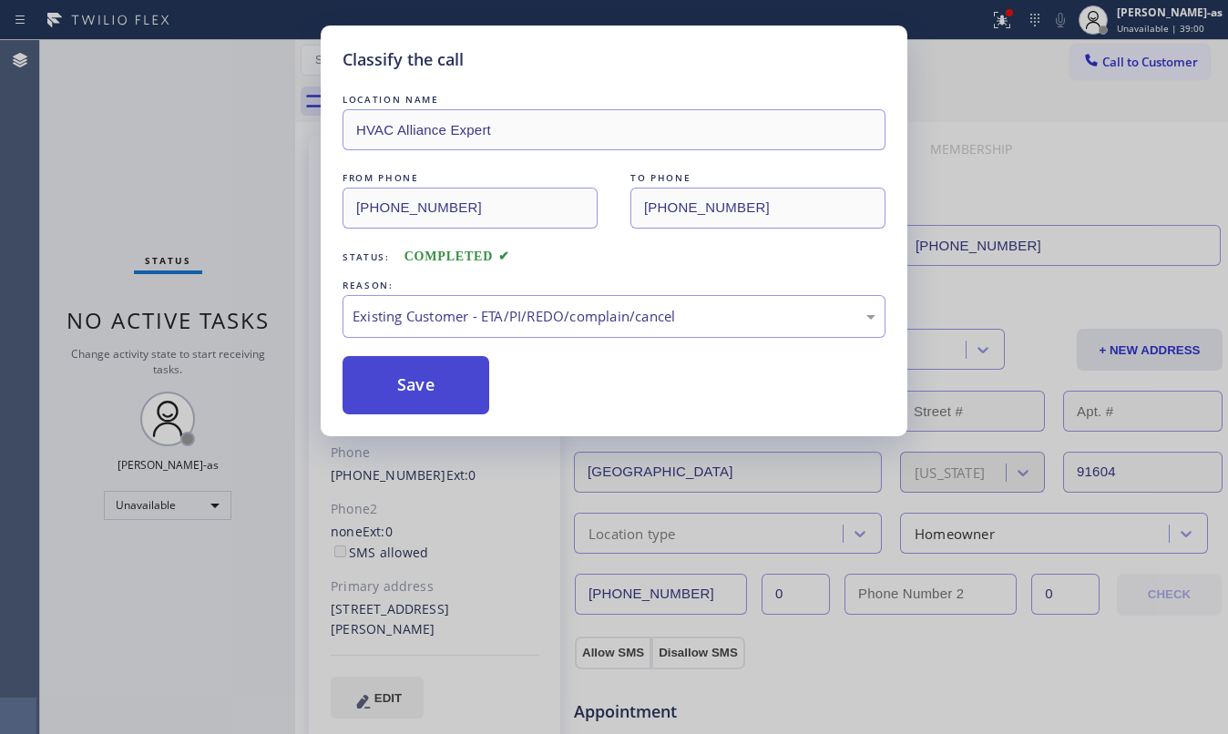
click at [352, 379] on button "Save" at bounding box center [416, 385] width 147 height 58
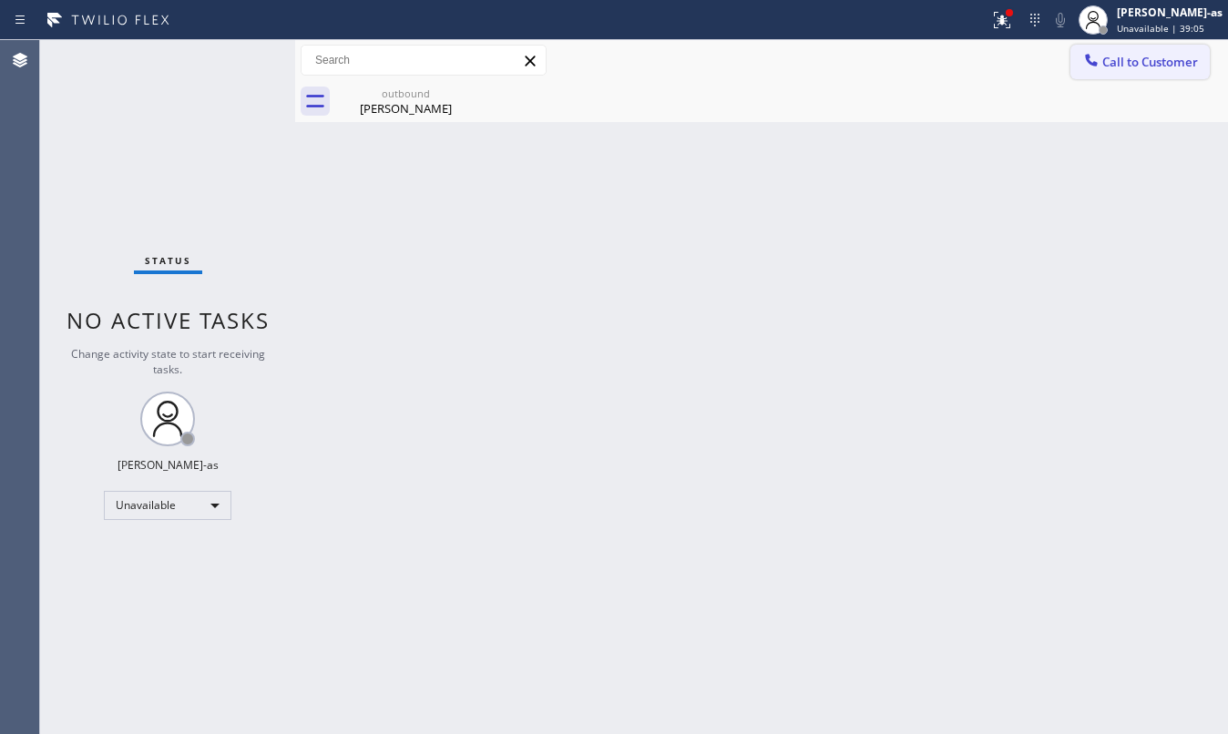
click at [1138, 60] on span "Call to Customer" at bounding box center [1150, 62] width 96 height 16
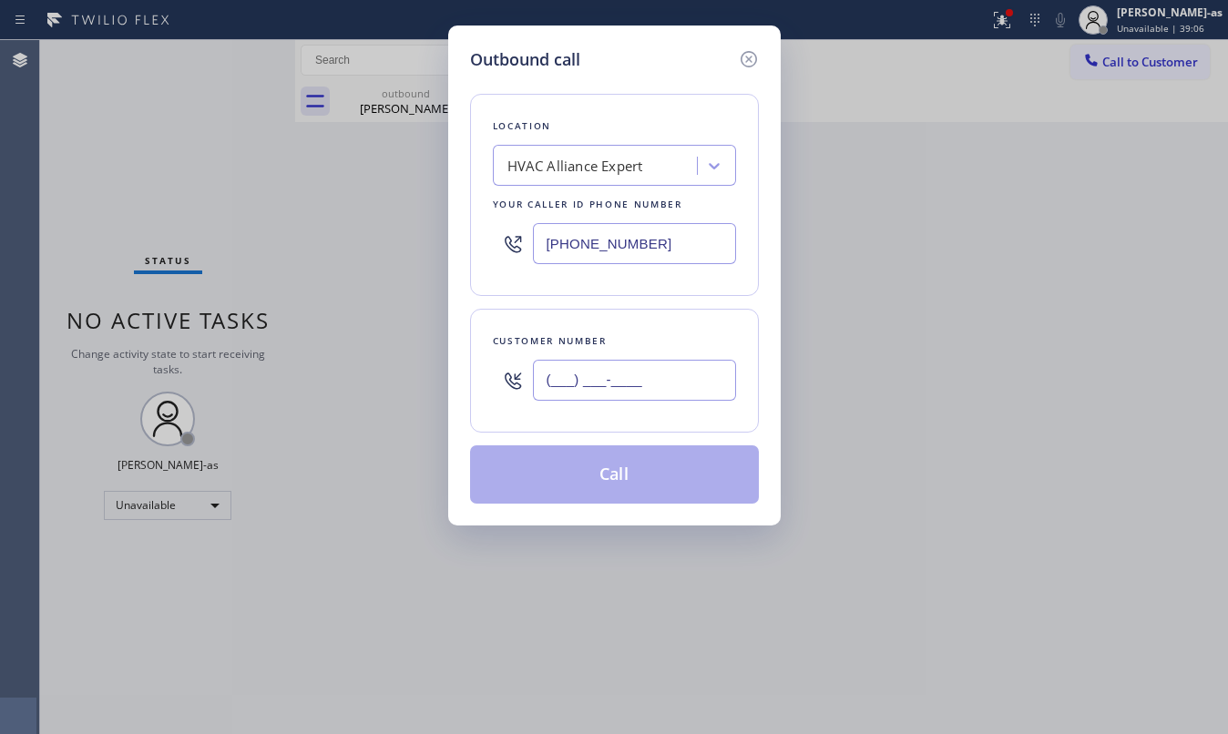
click at [630, 390] on input "(___) ___-____" at bounding box center [634, 380] width 203 height 41
paste input "562) 243-6212"
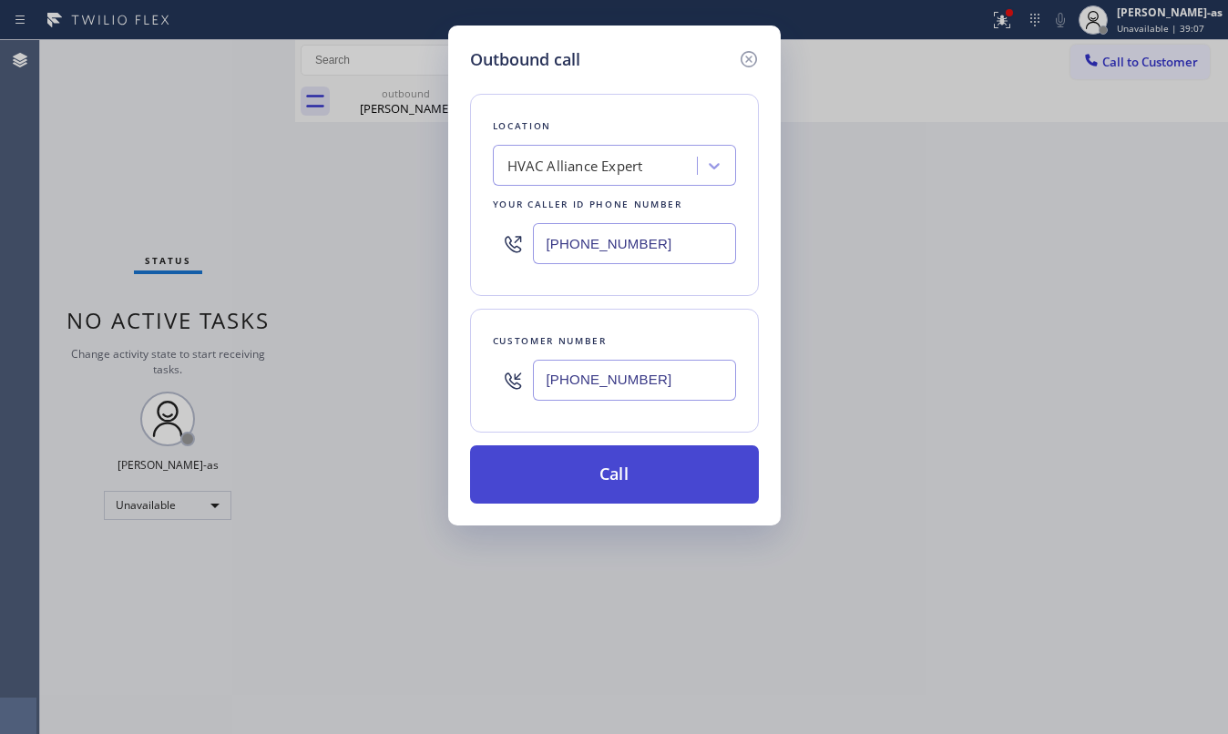
type input "[PHONE_NUMBER]"
click at [635, 472] on button "Call" at bounding box center [614, 475] width 289 height 58
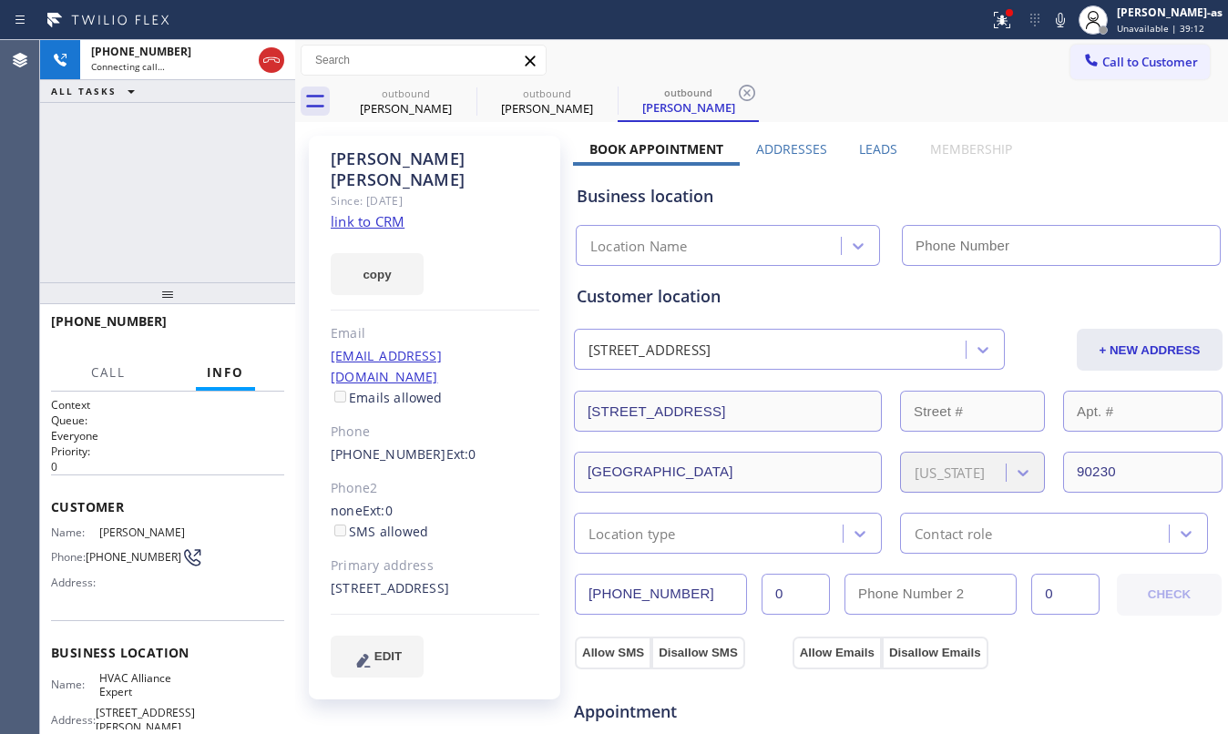
type input "[PHONE_NUMBER]"
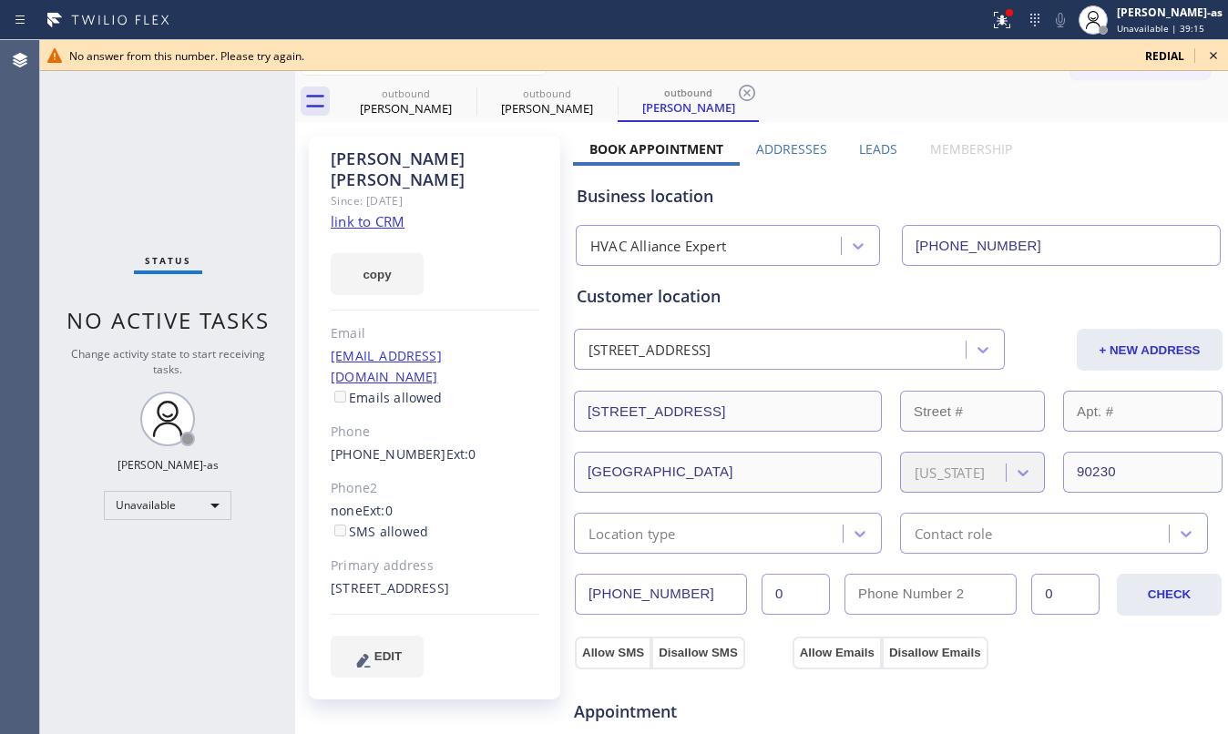
click at [376, 232] on div "copy" at bounding box center [435, 263] width 209 height 63
drag, startPoint x: 326, startPoint y: 412, endPoint x: 421, endPoint y: 421, distance: 95.2
click at [421, 421] on div "[PERSON_NAME] Since: [DATE] link to CRM copy Email [EMAIL_ADDRESS][DOMAIN_NAME]…" at bounding box center [434, 418] width 251 height 564
copy link "[PHONE_NUMBER]"
click at [1212, 49] on icon at bounding box center [1214, 56] width 22 height 22
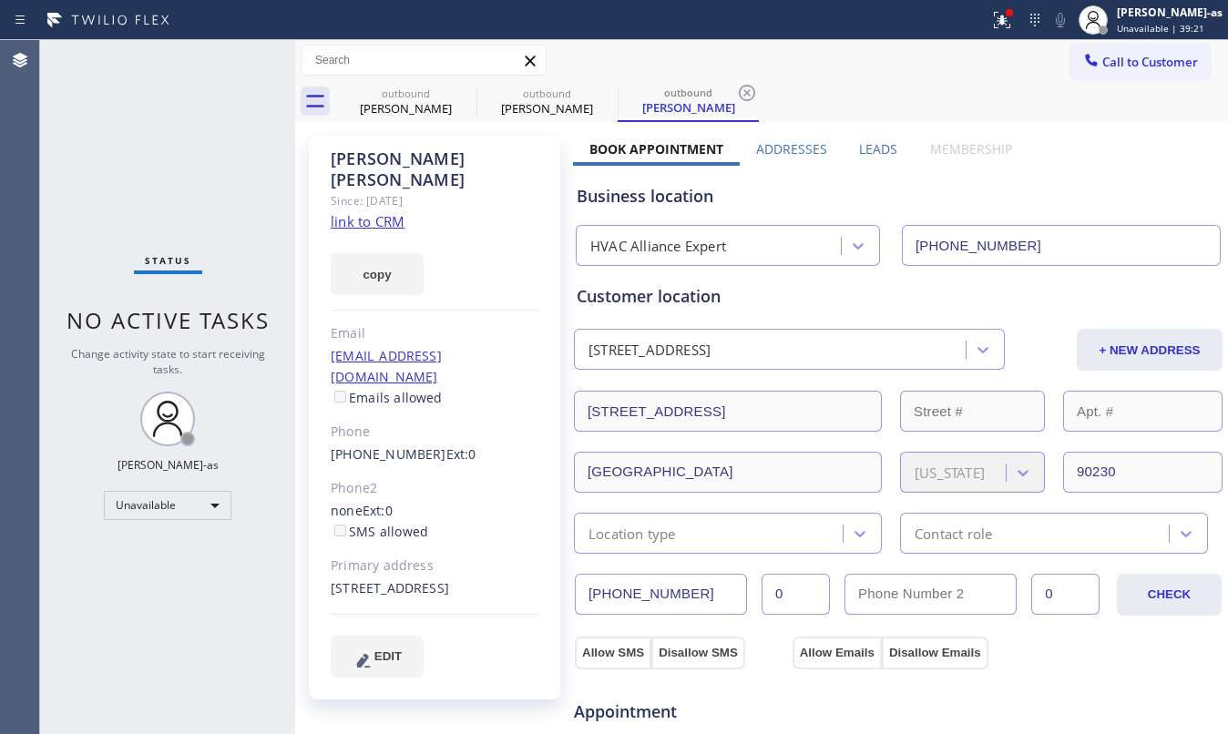
drag, startPoint x: 1144, startPoint y: 56, endPoint x: 1134, endPoint y: 62, distance: 11.9
click at [1137, 59] on span "Call to Customer" at bounding box center [1150, 62] width 96 height 16
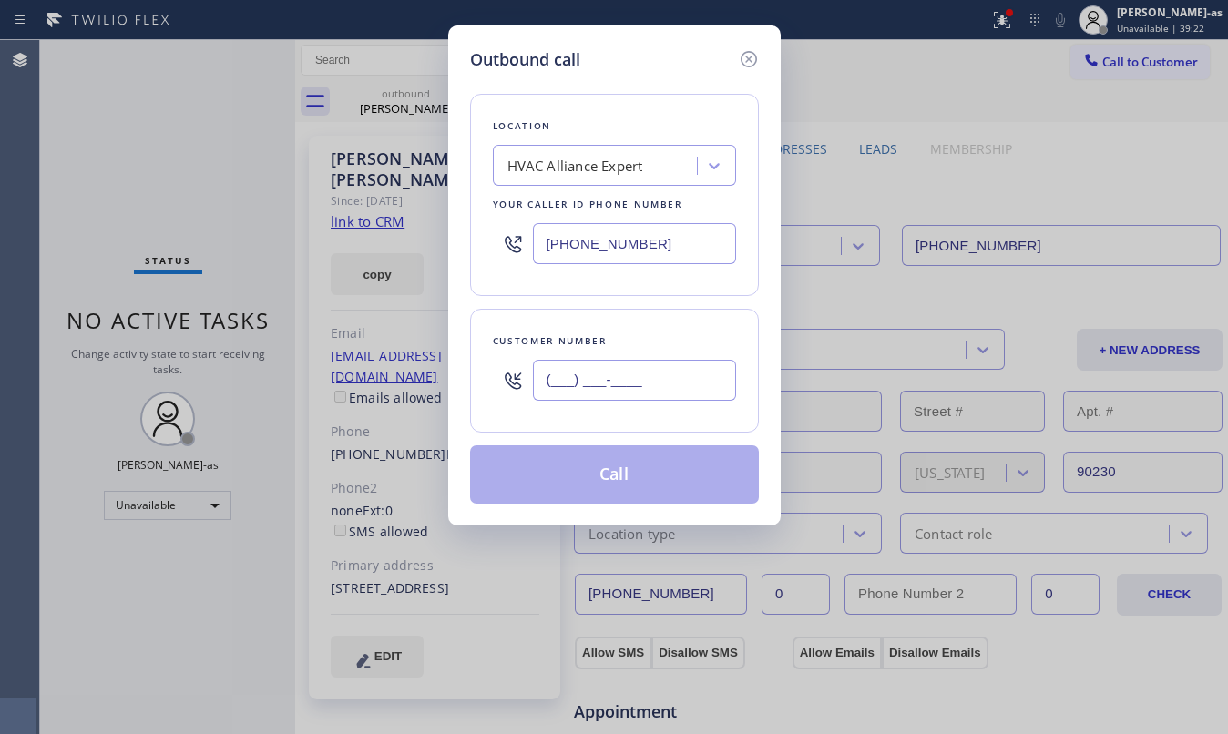
drag, startPoint x: 668, startPoint y: 377, endPoint x: 660, endPoint y: 373, distance: 9.4
click at [667, 376] on input "(___) ___-____" at bounding box center [634, 380] width 203 height 41
paste input "562) 243-6212"
type input "[PHONE_NUMBER]"
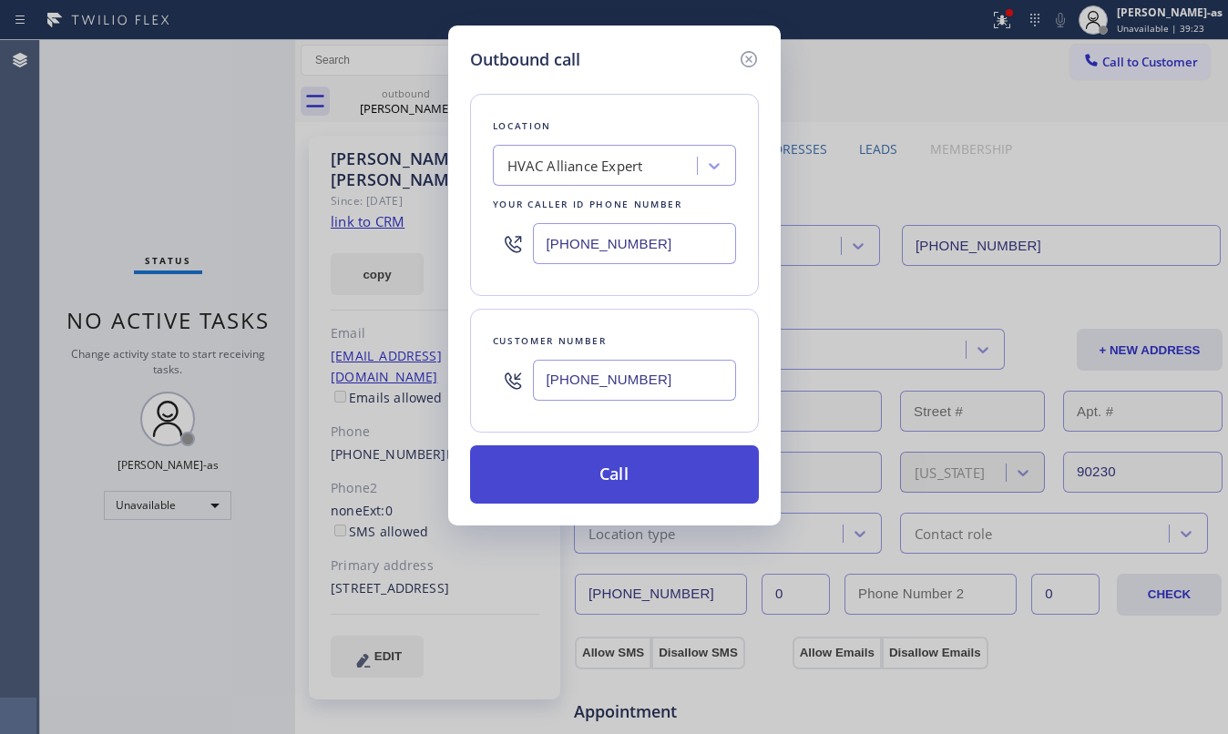
click at [667, 485] on button "Call" at bounding box center [614, 475] width 289 height 58
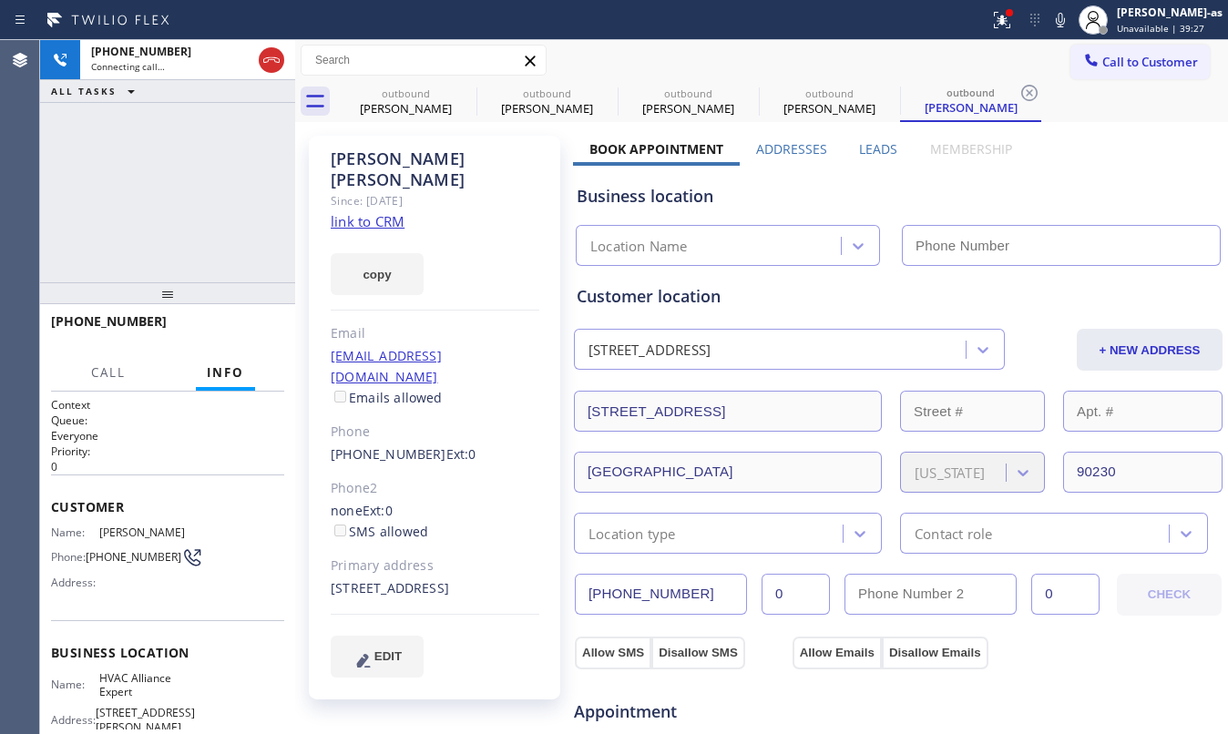
type input "[PHONE_NUMBER]"
click at [379, 212] on link "link to CRM" at bounding box center [368, 221] width 74 height 18
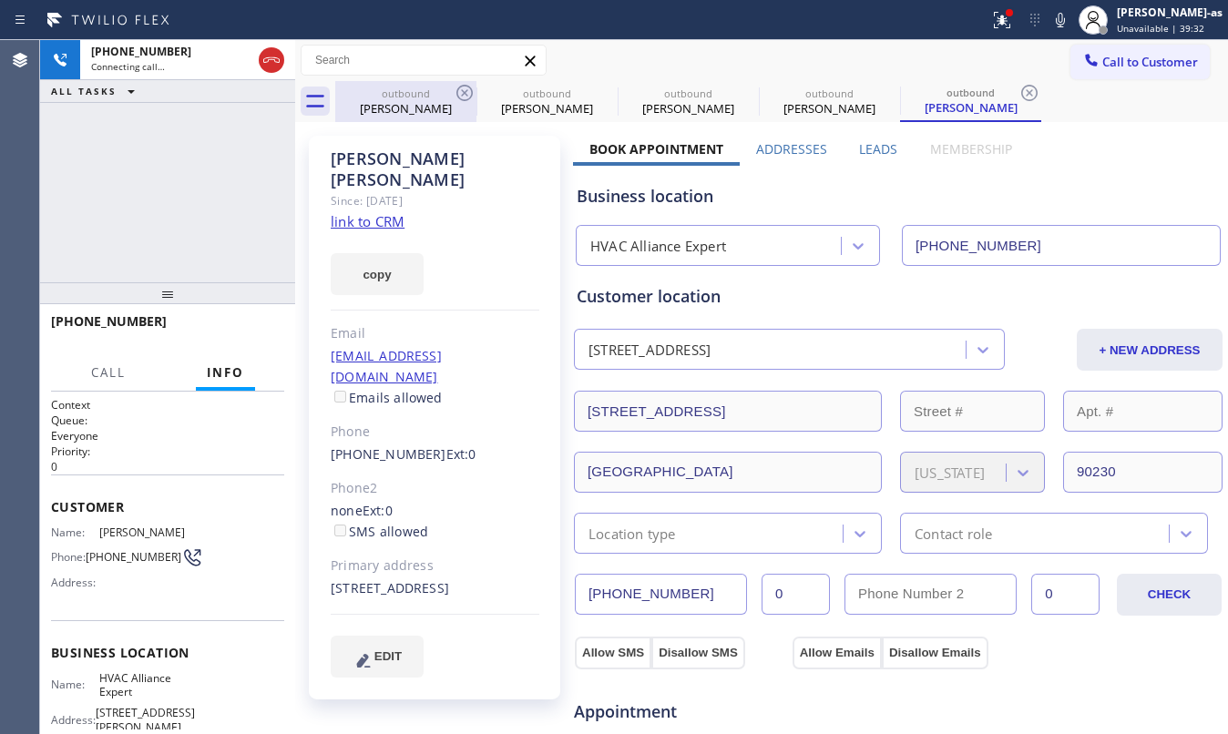
click at [419, 97] on div "outbound" at bounding box center [406, 94] width 138 height 14
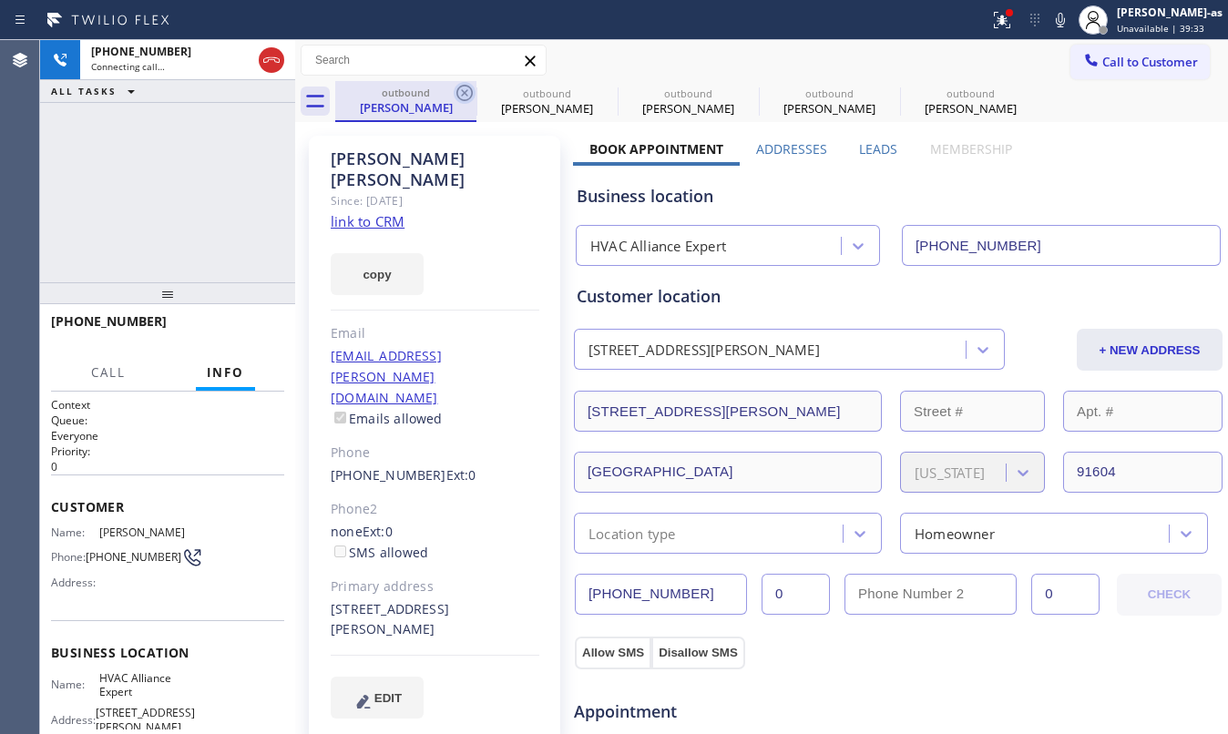
drag, startPoint x: 478, startPoint y: 91, endPoint x: 464, endPoint y: 92, distance: 14.6
click at [477, 91] on div "outbound [PERSON_NAME]" at bounding box center [547, 101] width 141 height 41
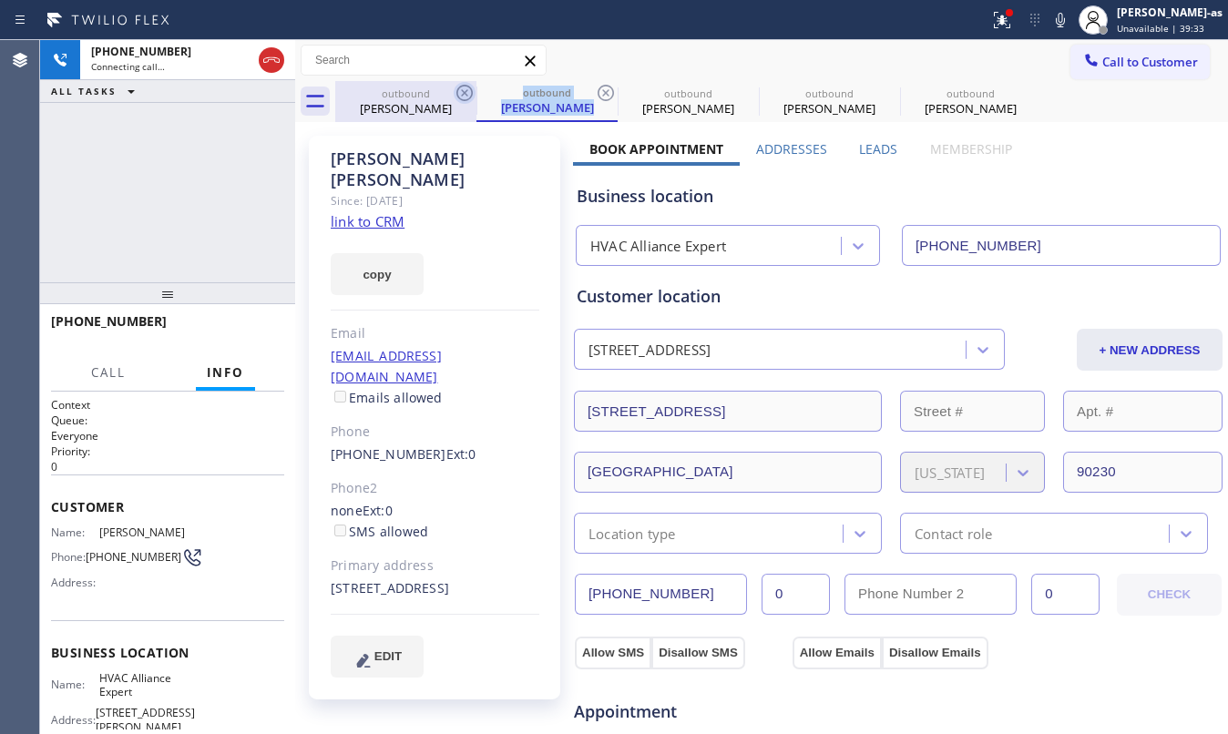
click at [463, 92] on icon at bounding box center [465, 93] width 22 height 22
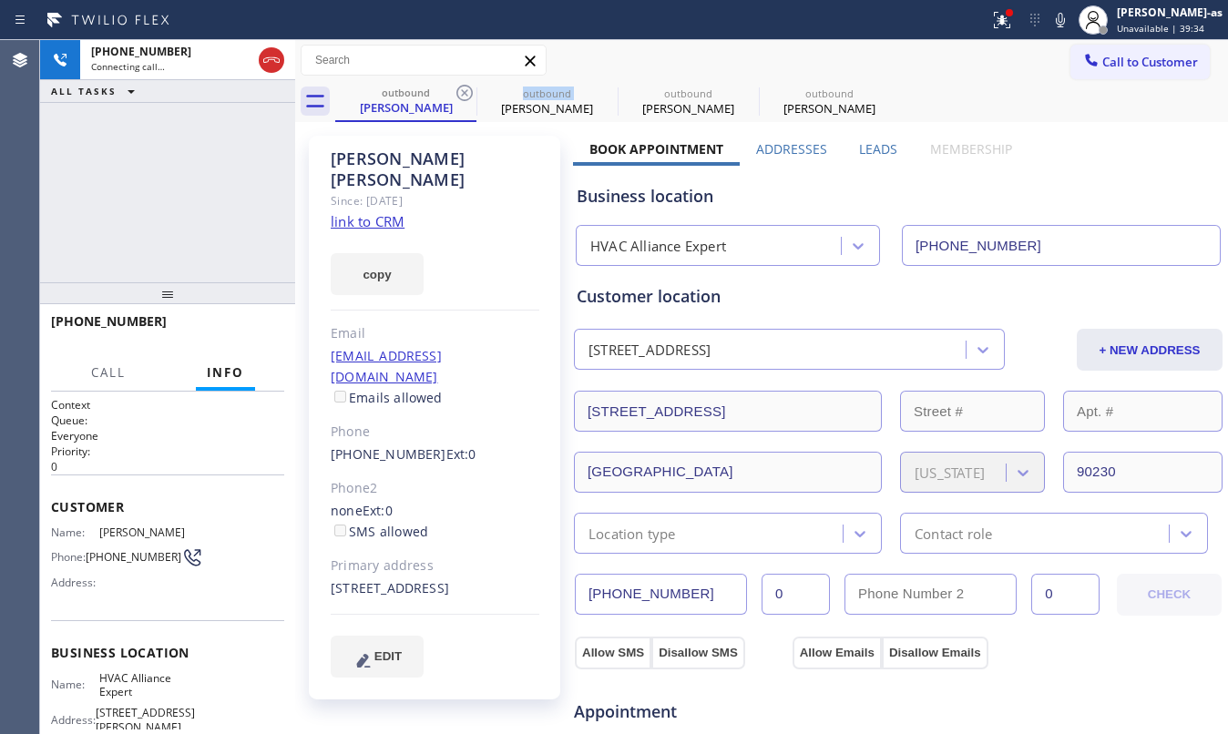
click at [463, 92] on icon at bounding box center [465, 93] width 22 height 22
click at [0, 0] on icon at bounding box center [0, 0] width 0 height 0
click at [220, 201] on div "[PHONE_NUMBER] Connecting call… ALL TASKS ALL TASKS ACTIVE TASKS TASKS IN WRAP …" at bounding box center [167, 161] width 255 height 242
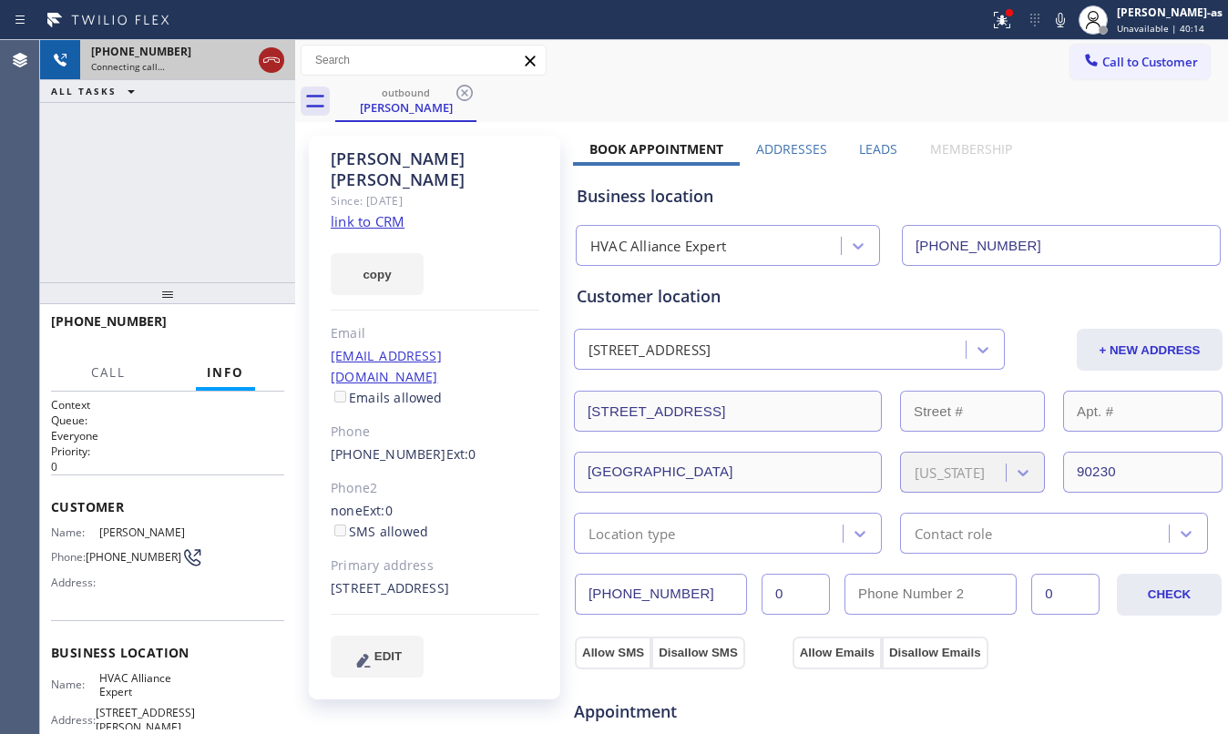
click at [279, 59] on icon at bounding box center [271, 59] width 16 height 5
drag, startPoint x: 405, startPoint y: 92, endPoint x: 436, endPoint y: 99, distance: 30.9
click at [408, 96] on div "outbound" at bounding box center [406, 93] width 138 height 14
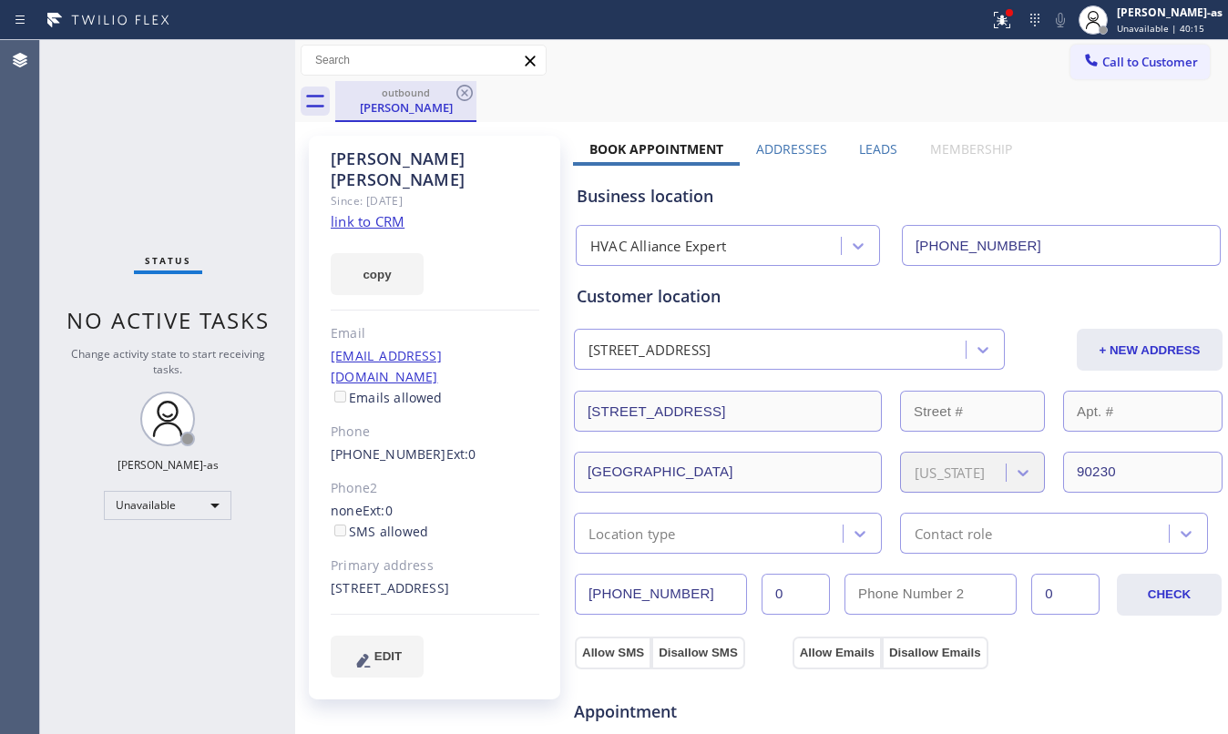
click at [449, 93] on div "outbound" at bounding box center [406, 93] width 138 height 14
click at [464, 97] on icon at bounding box center [465, 93] width 22 height 22
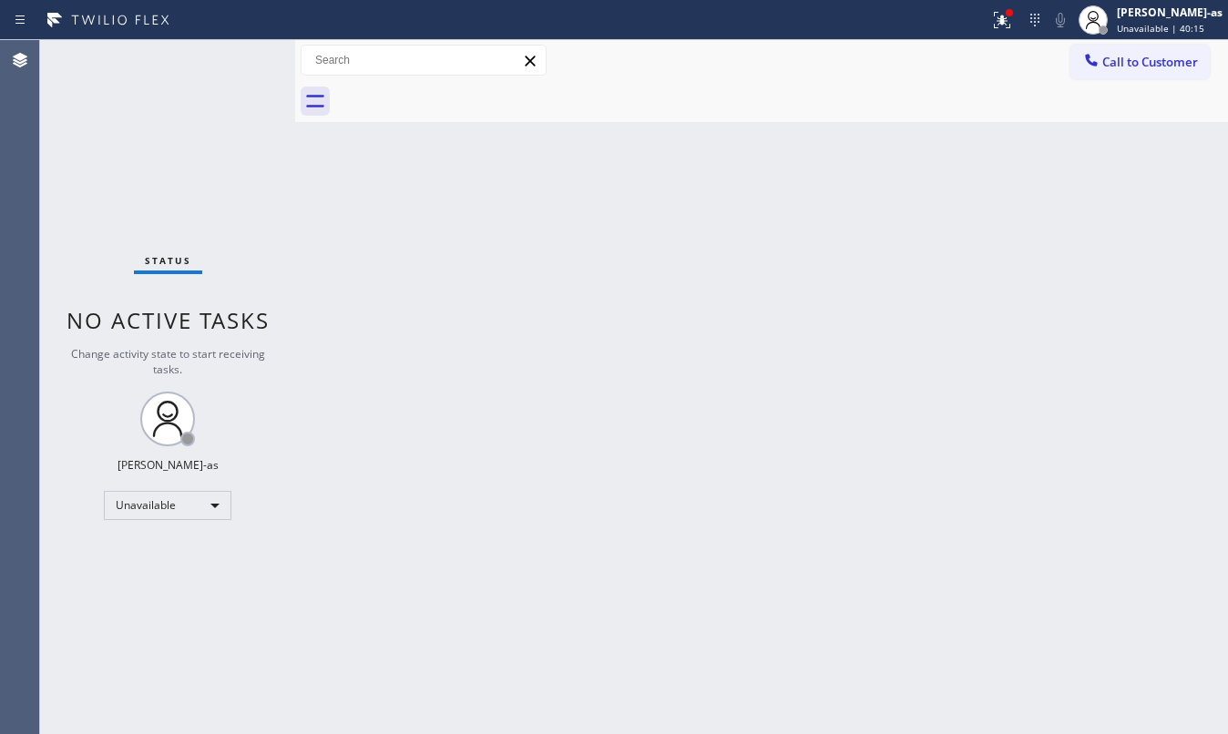
click at [464, 97] on div at bounding box center [781, 101] width 893 height 41
drag, startPoint x: 1106, startPoint y: 67, endPoint x: 825, endPoint y: 256, distance: 338.9
click at [1105, 67] on span "Call to Customer" at bounding box center [1150, 62] width 96 height 16
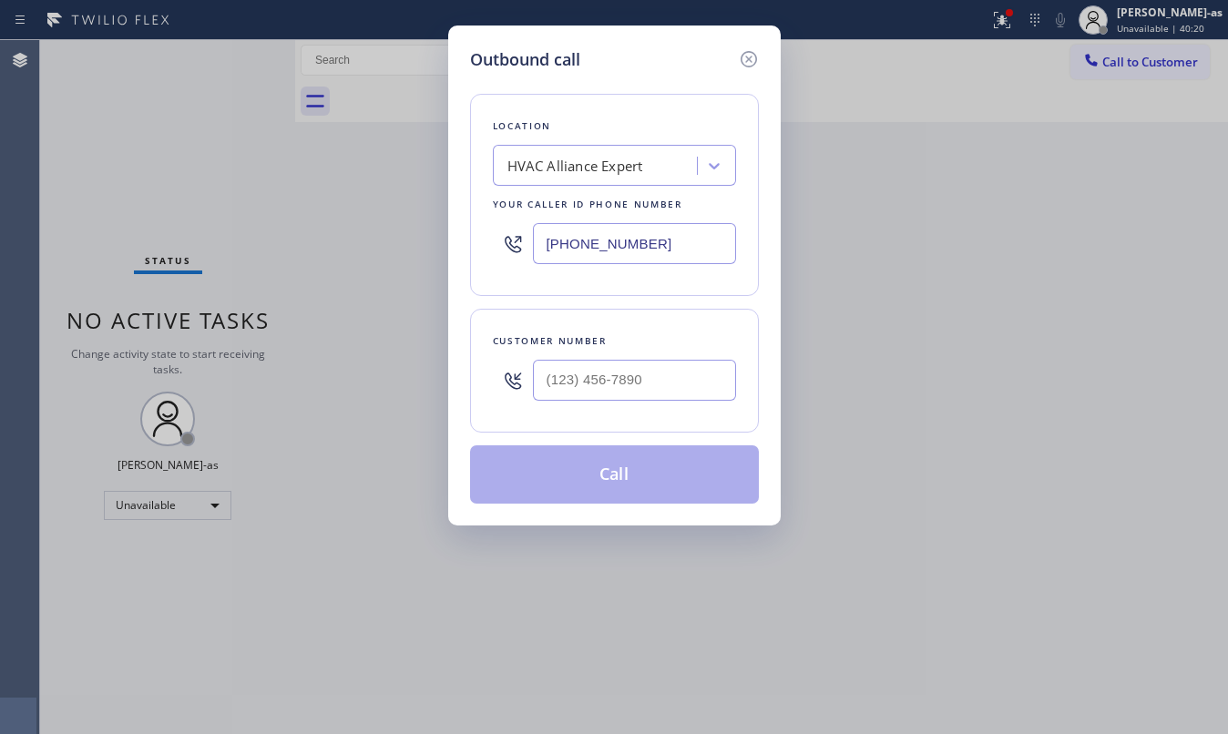
click at [682, 351] on div "Customer number" at bounding box center [614, 341] width 243 height 19
click at [676, 387] on input "(___) ___-____" at bounding box center [634, 380] width 203 height 41
paste input "424) 535-7465"
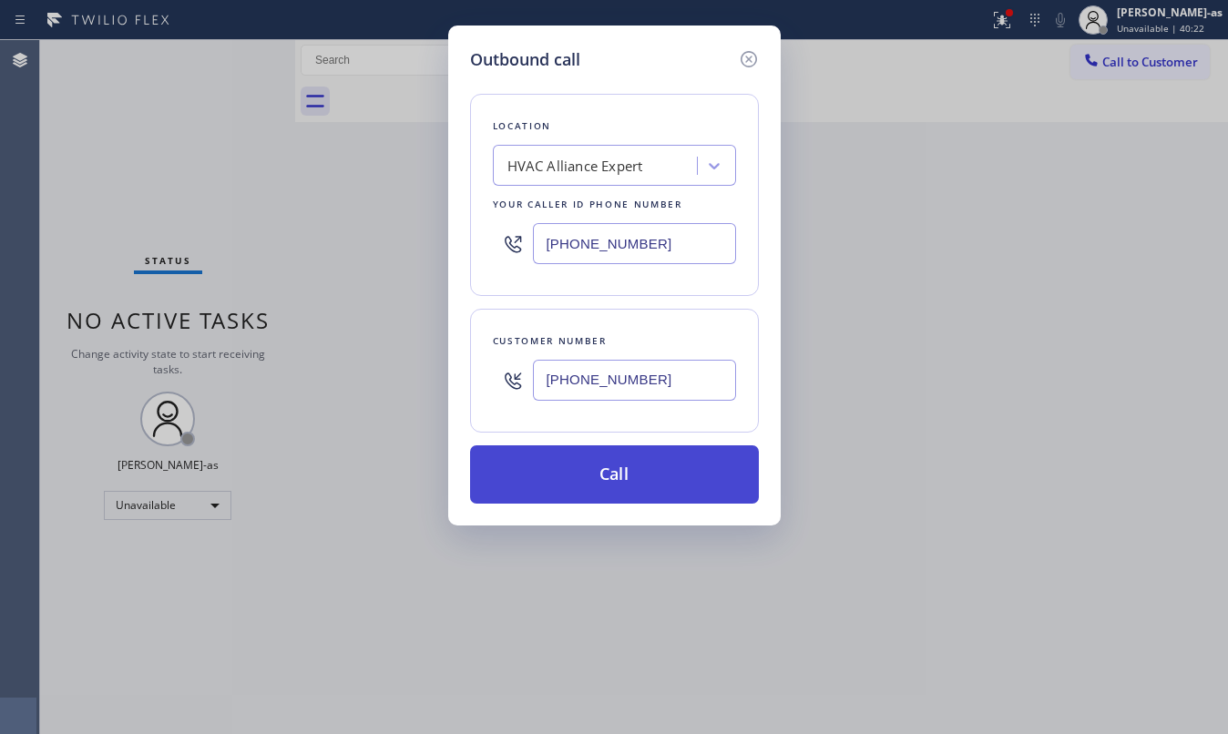
type input "[PHONE_NUMBER]"
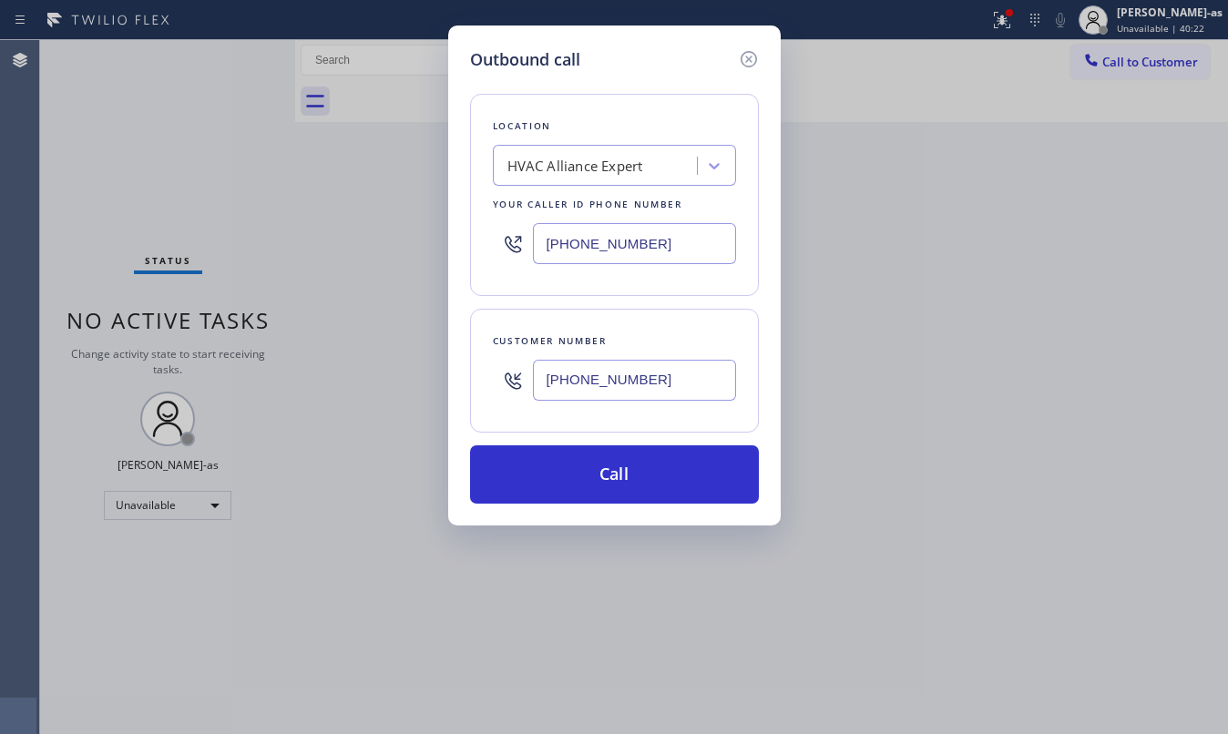
drag, startPoint x: 652, startPoint y: 468, endPoint x: 1143, endPoint y: 529, distance: 494.0
click at [654, 470] on button "Call" at bounding box center [614, 475] width 289 height 58
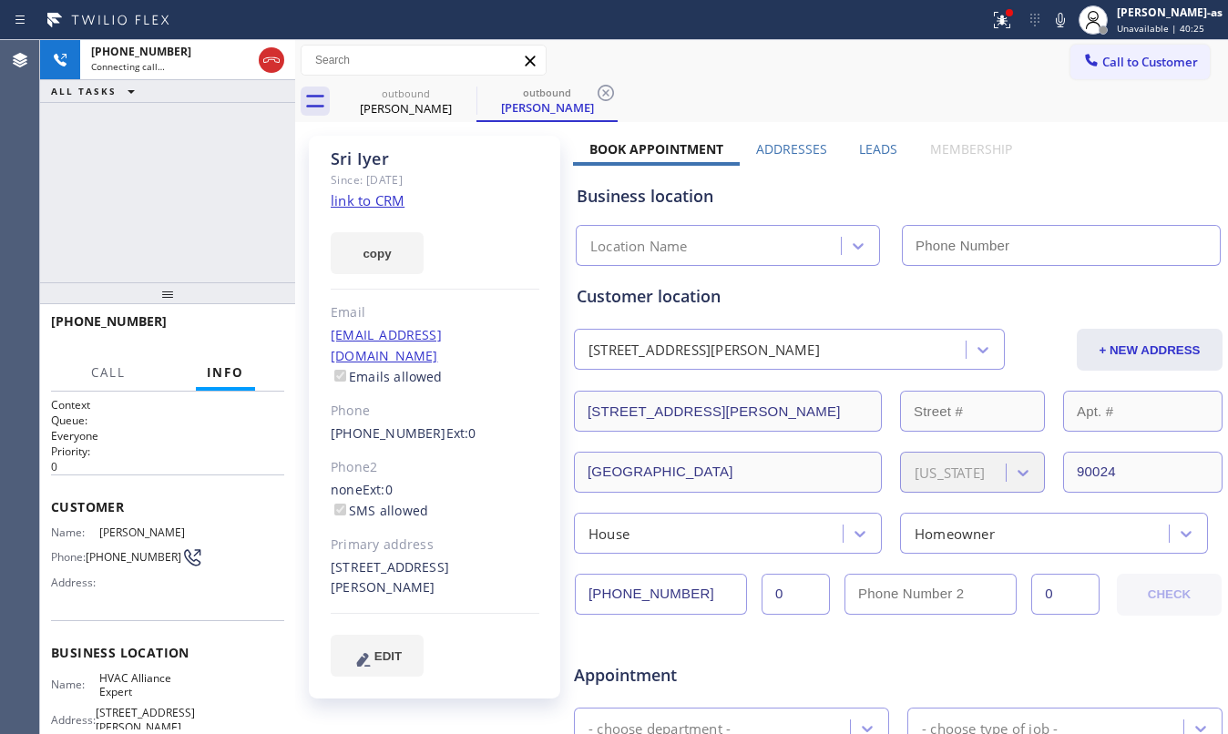
click at [362, 200] on link "link to CRM" at bounding box center [368, 200] width 74 height 18
type input "[PHONE_NUMBER]"
click at [381, 201] on link "link to CRM" at bounding box center [368, 200] width 74 height 18
drag, startPoint x: 274, startPoint y: 67, endPoint x: 395, endPoint y: 122, distance: 132.9
click at [277, 66] on icon at bounding box center [272, 60] width 22 height 22
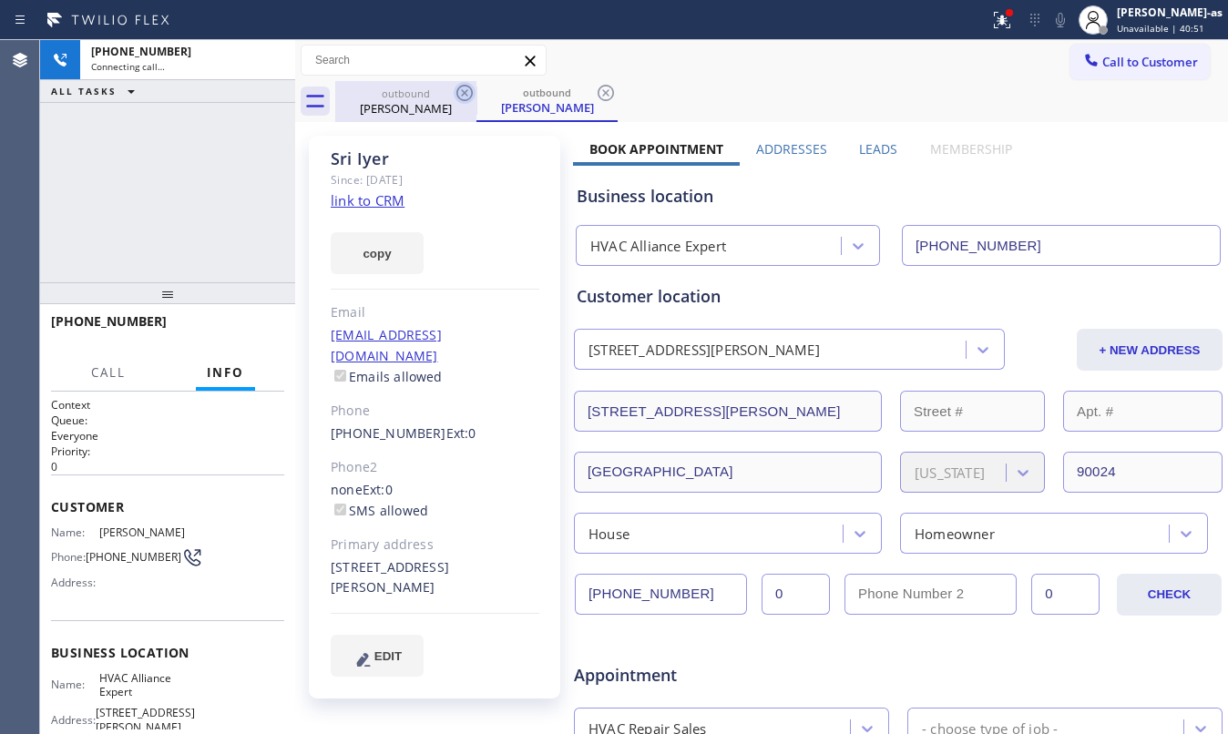
click at [409, 95] on div "outbound" at bounding box center [406, 94] width 138 height 14
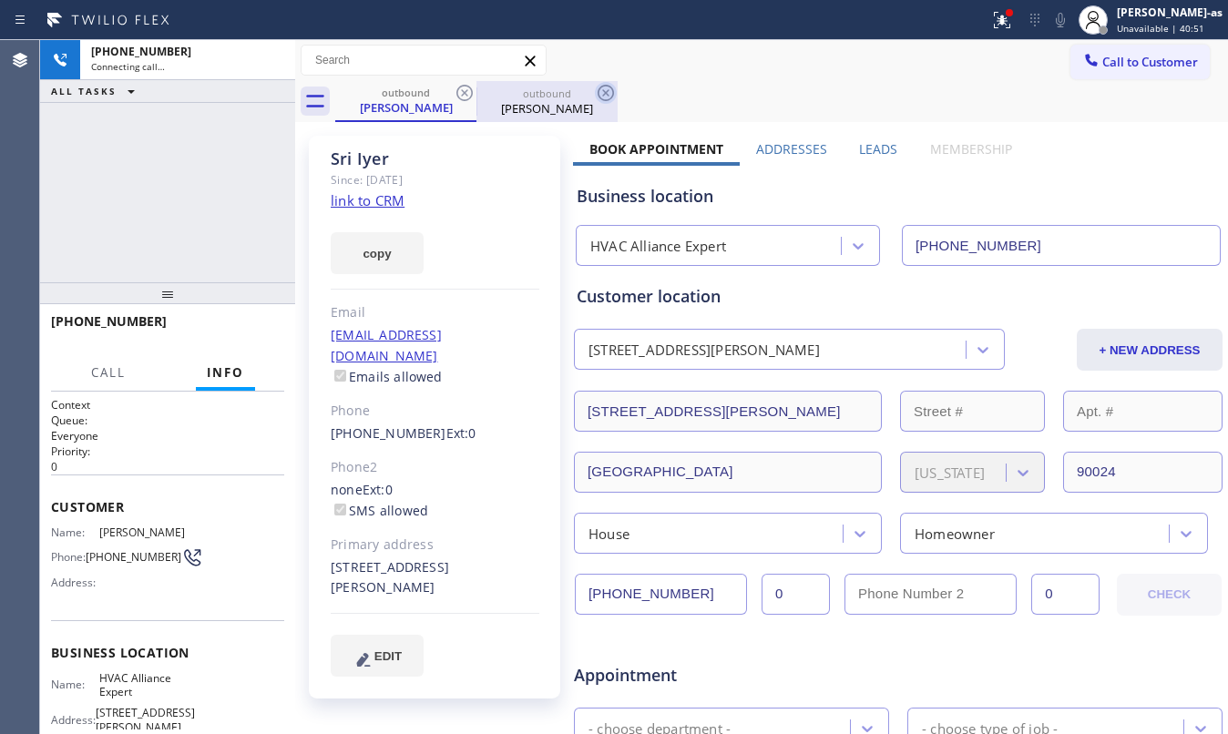
click at [459, 87] on icon at bounding box center [464, 93] width 16 height 16
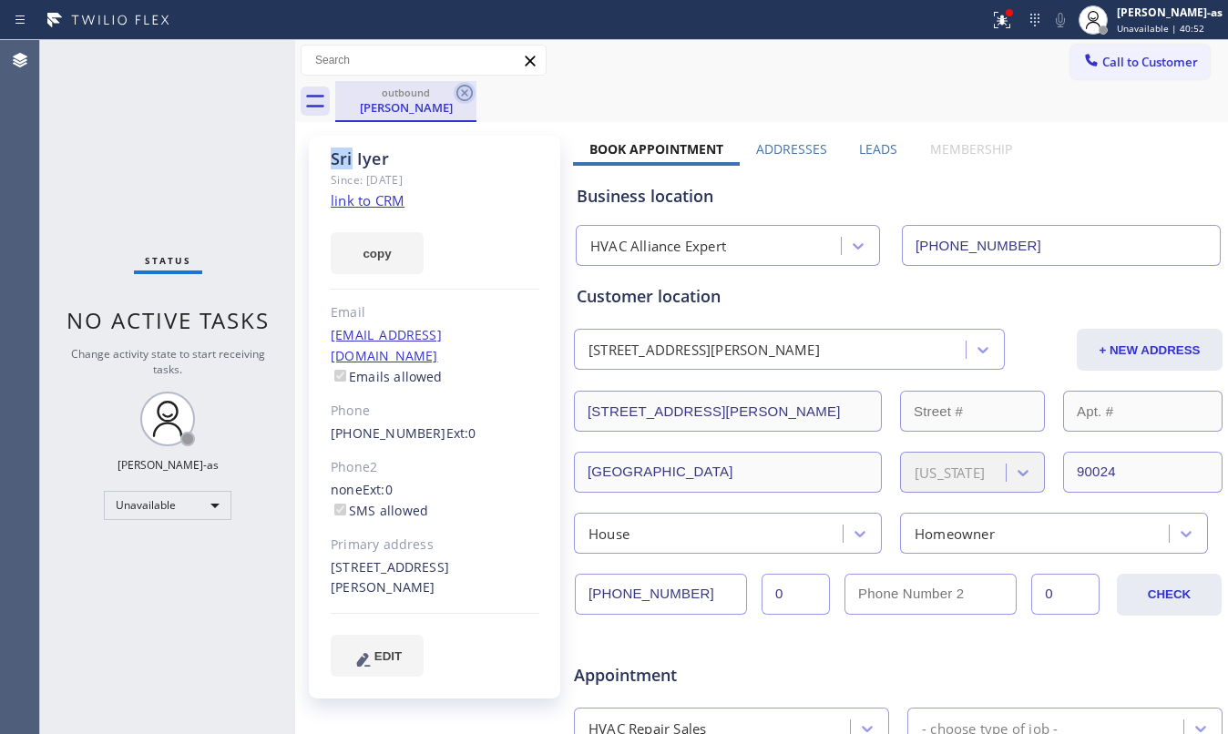
click at [459, 86] on icon at bounding box center [465, 93] width 22 height 22
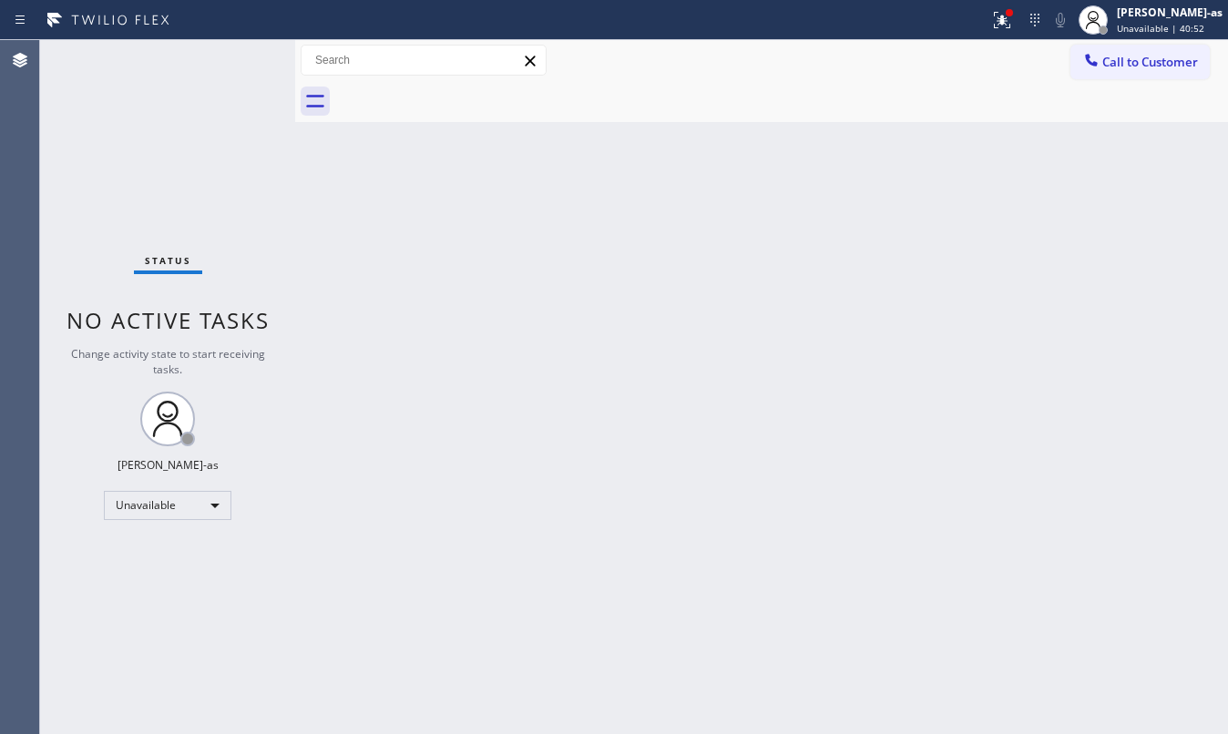
click at [459, 86] on div at bounding box center [781, 101] width 893 height 41
click at [1123, 77] on button "Call to Customer" at bounding box center [1140, 62] width 139 height 35
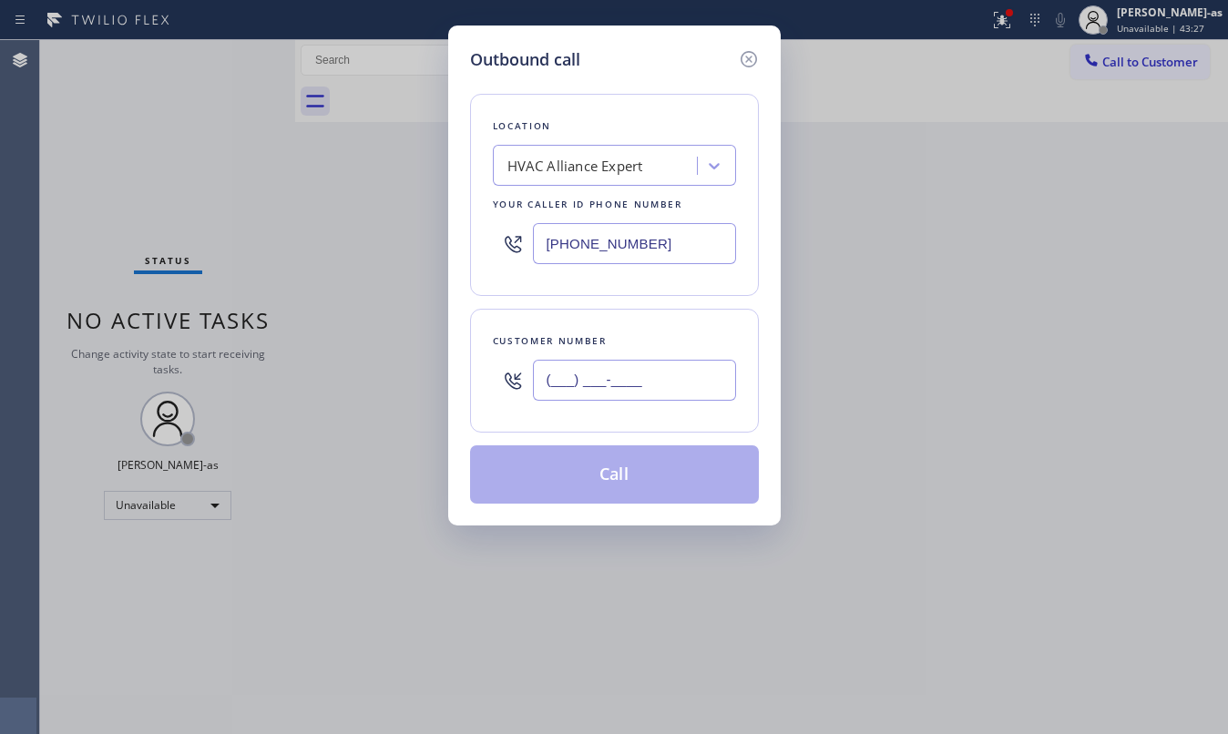
click at [660, 366] on input "(___) ___-____" at bounding box center [634, 380] width 203 height 41
paste input "707) 480-3661"
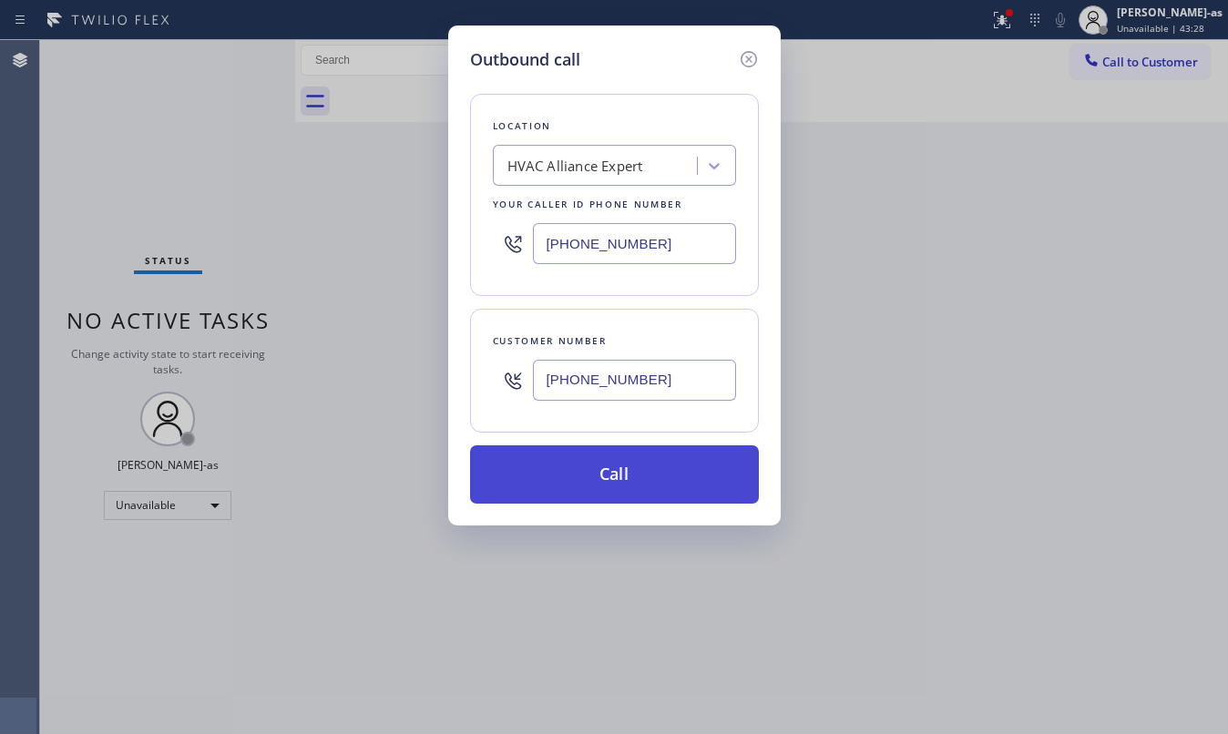
type input "[PHONE_NUMBER]"
click at [650, 485] on button "Call" at bounding box center [614, 475] width 289 height 58
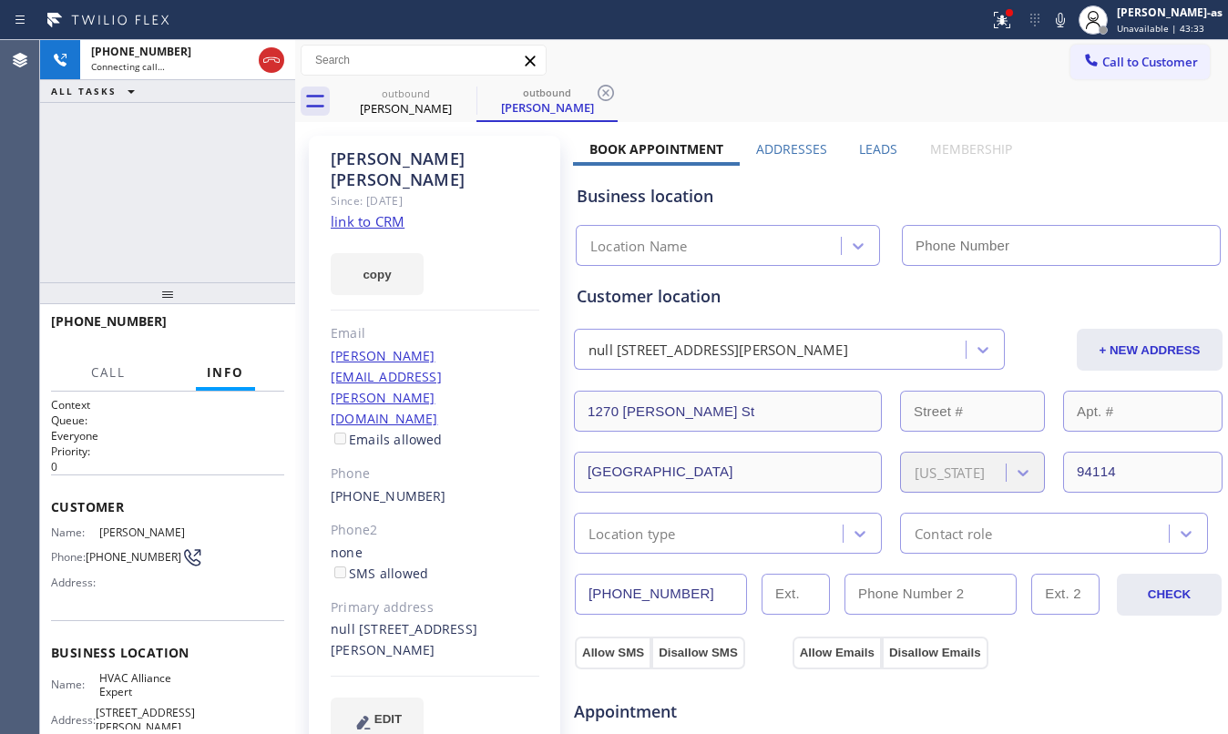
type input "[PHONE_NUMBER]"
click at [249, 222] on div "[PHONE_NUMBER] Live | 00:06 ALL TASKS ALL TASKS ACTIVE TASKS TASKS IN WRAP UP" at bounding box center [167, 161] width 255 height 242
click at [242, 343] on div "[PHONE_NUMBER] Live | 00:07 HANG UP" at bounding box center [167, 329] width 233 height 47
click at [226, 323] on span "HANG UP" at bounding box center [242, 329] width 56 height 13
click at [452, 487] on div "[PHONE_NUMBER]" at bounding box center [435, 497] width 209 height 21
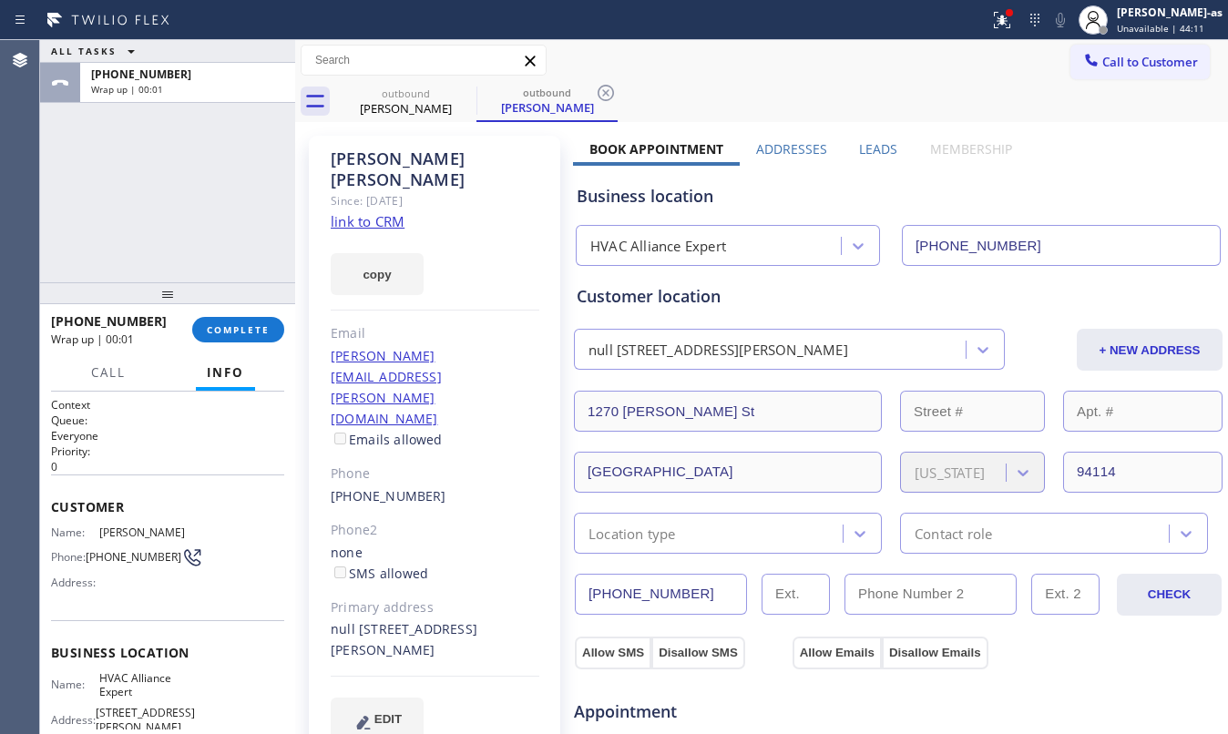
click at [452, 487] on div "[PHONE_NUMBER]" at bounding box center [435, 497] width 209 height 21
copy div "[PHONE_NUMBER]"
click at [210, 330] on span "COMPLETE" at bounding box center [238, 329] width 63 height 13
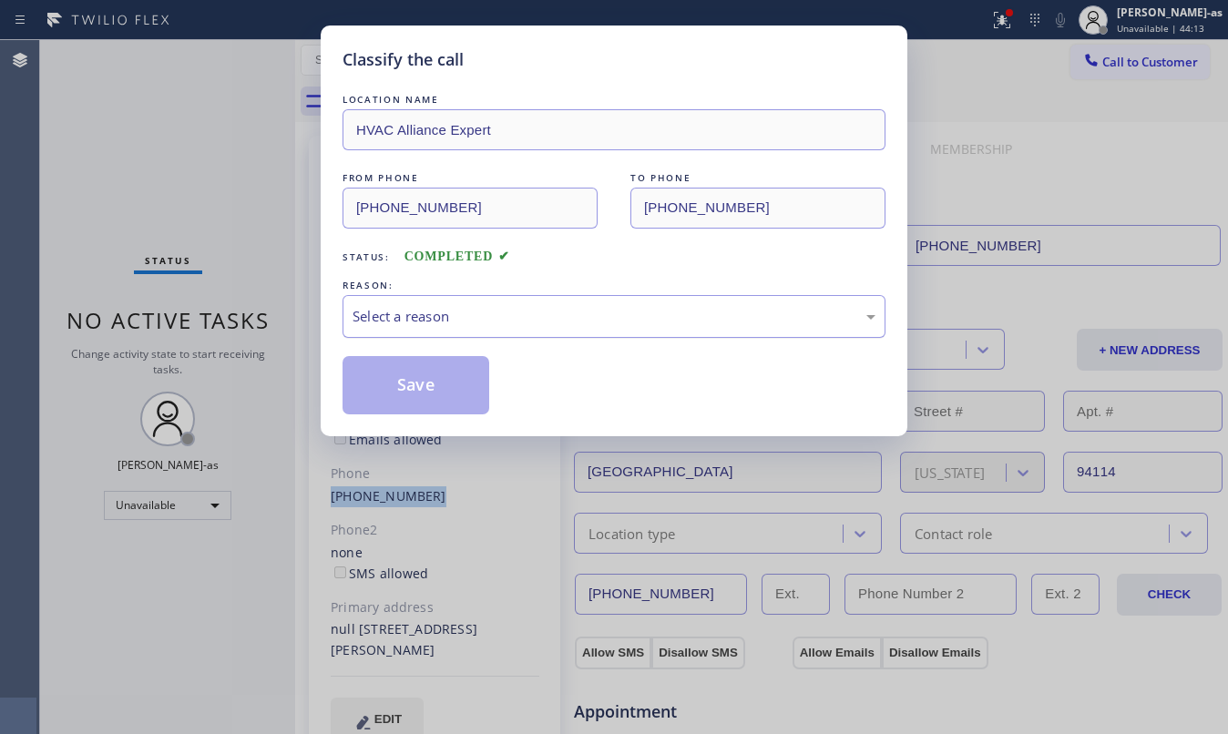
click at [457, 313] on div "Select a reason" at bounding box center [614, 316] width 523 height 21
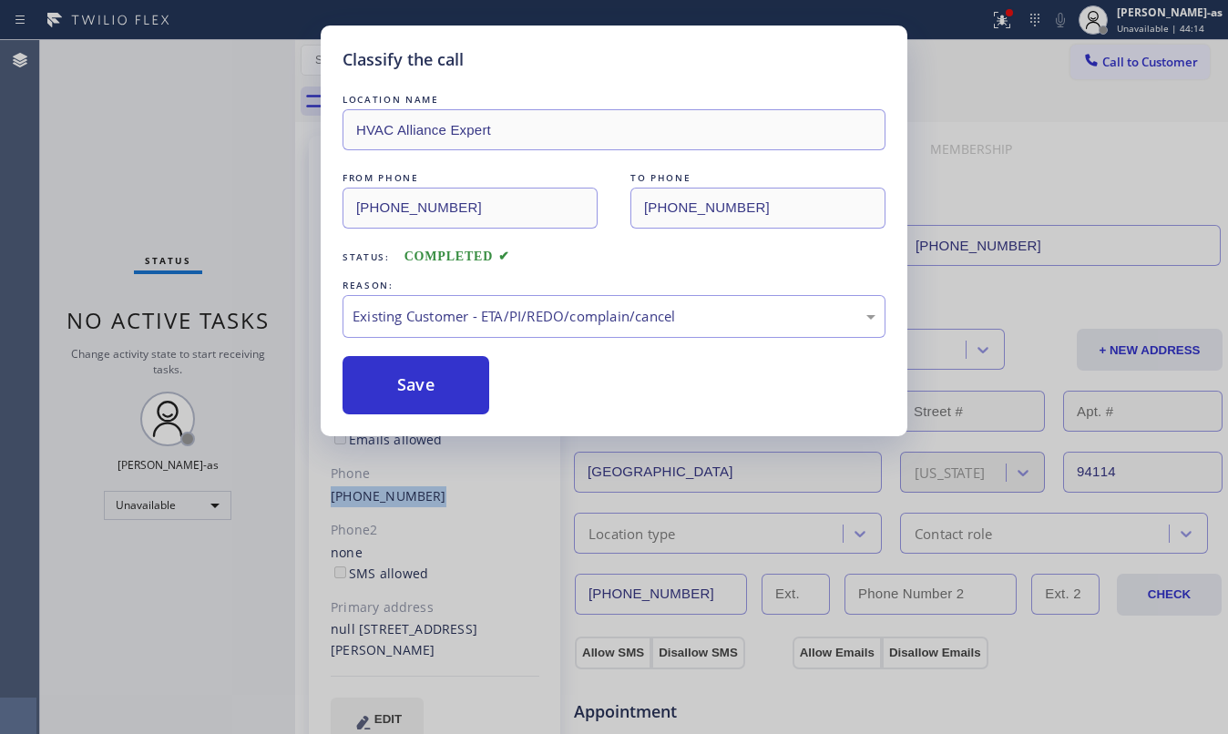
click at [454, 395] on button "Save" at bounding box center [416, 385] width 147 height 58
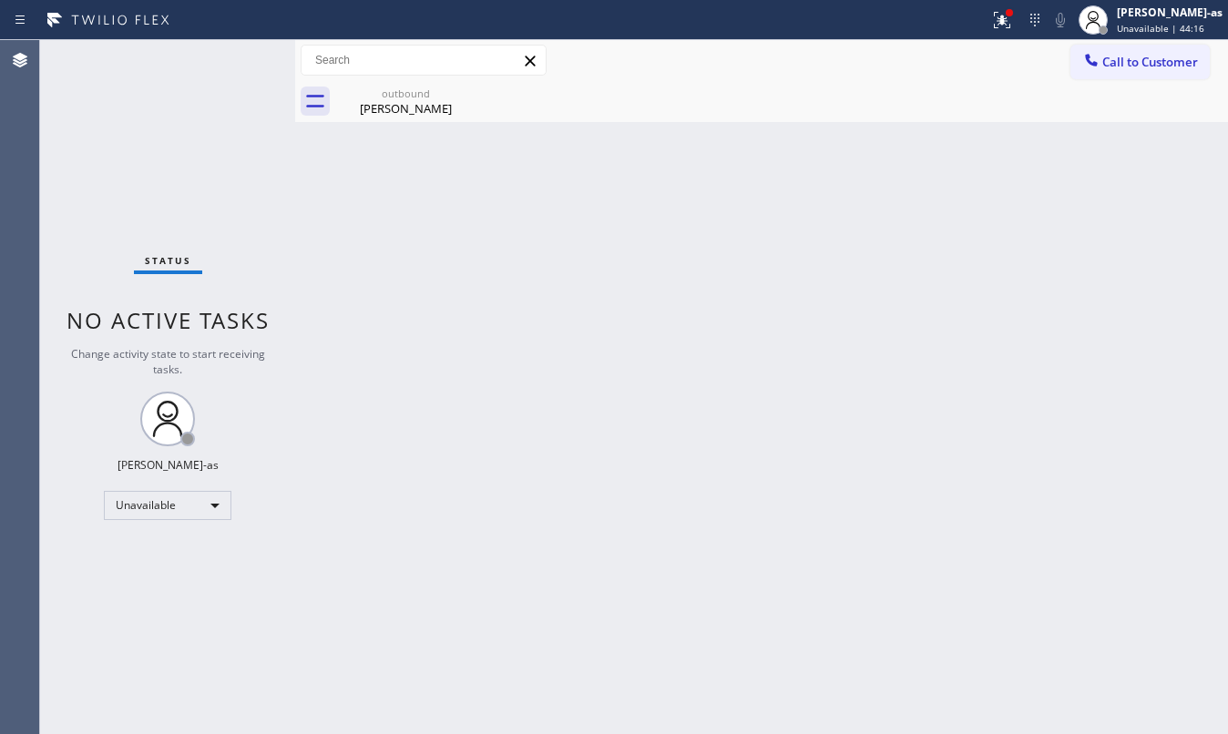
click at [1126, 63] on span "Call to Customer" at bounding box center [1150, 62] width 96 height 16
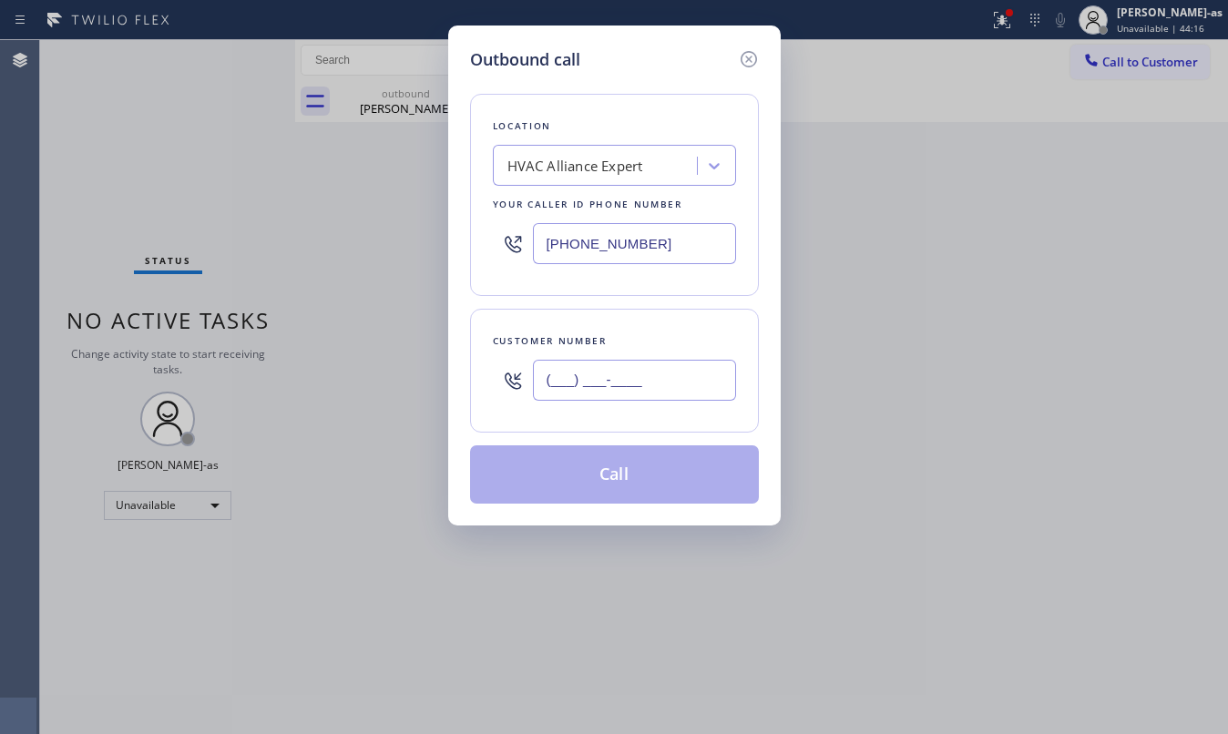
click at [683, 380] on input "(___) ___-____" at bounding box center [634, 380] width 203 height 41
paste input "707) 480-3661"
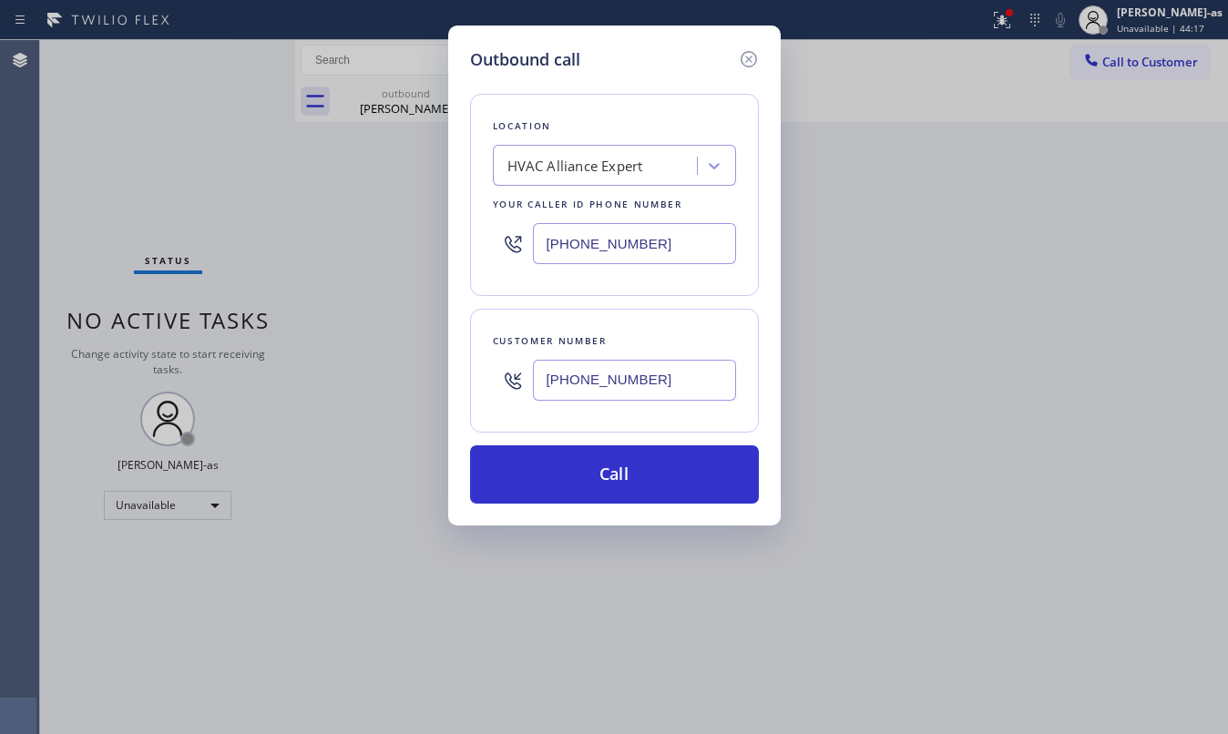
type input "[PHONE_NUMBER]"
click at [625, 488] on button "Call" at bounding box center [614, 475] width 289 height 58
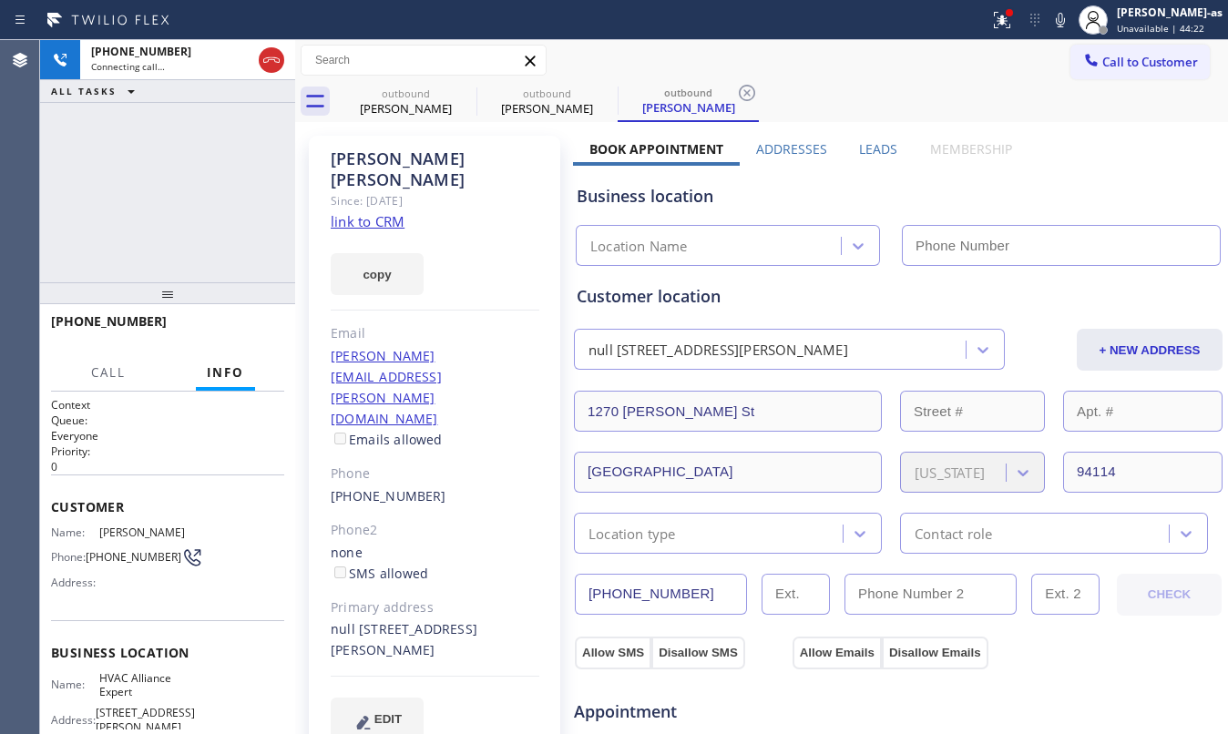
type input "[PHONE_NUMBER]"
click at [231, 155] on div "[PHONE_NUMBER] Connecting call… ALL TASKS ALL TASKS ACTIVE TASKS TASKS IN WRAP …" at bounding box center [167, 161] width 255 height 242
click at [408, 128] on div "[PERSON_NAME] Since: [DATE] link to CRM copy Email [PERSON_NAME][EMAIL_ADDRESS]…" at bounding box center [436, 735] width 273 height 1217
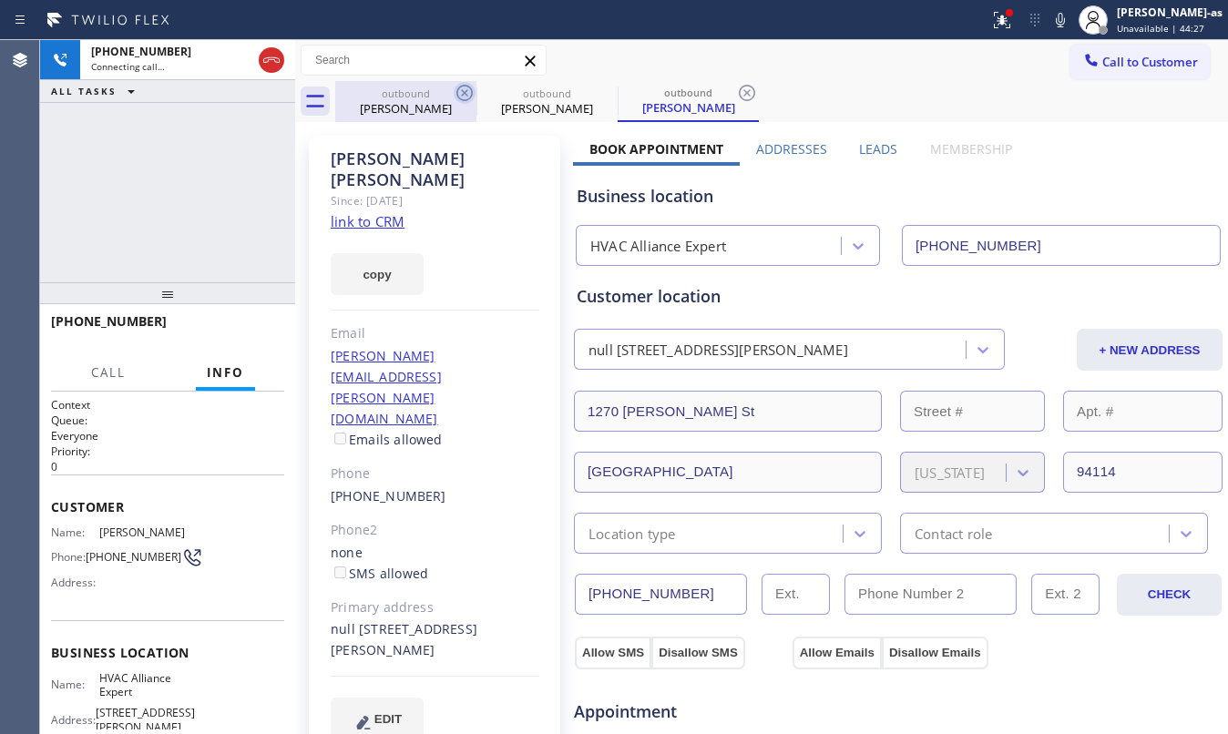
click at [419, 98] on div "outbound" at bounding box center [406, 94] width 138 height 14
click at [464, 91] on icon at bounding box center [465, 93] width 22 height 22
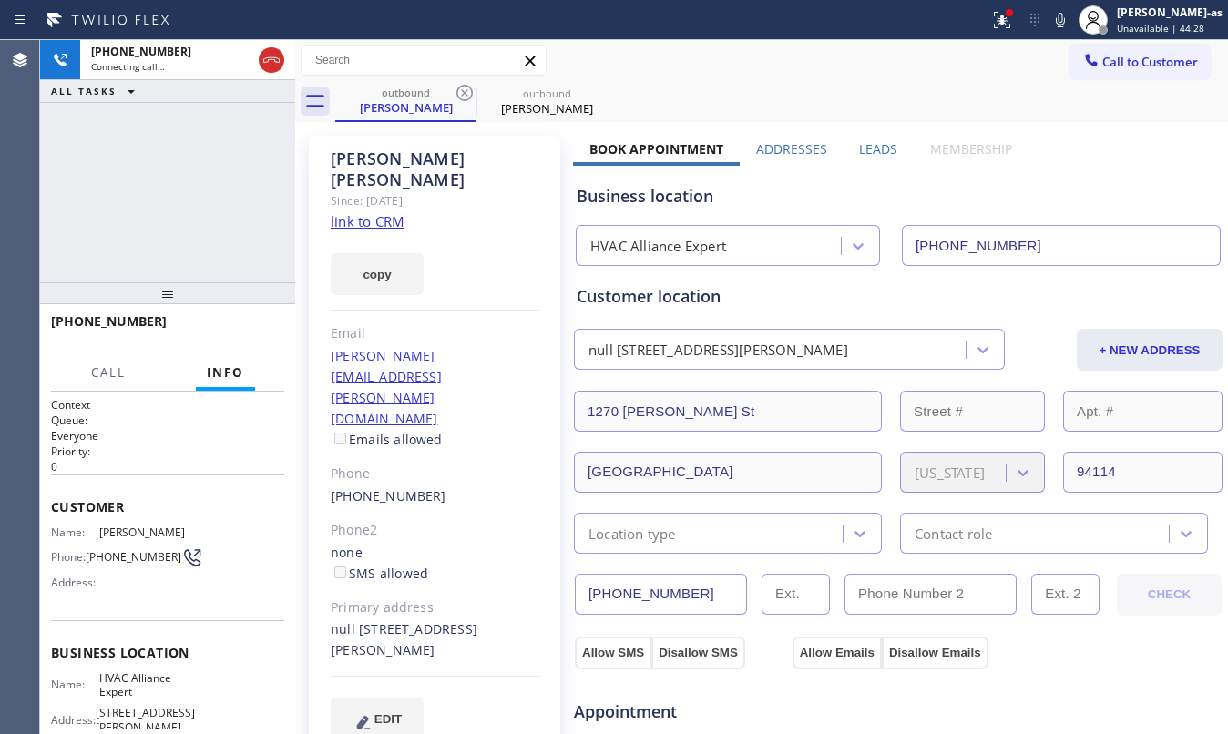
click at [464, 91] on icon at bounding box center [465, 93] width 22 height 22
drag, startPoint x: 195, startPoint y: 193, endPoint x: 288, endPoint y: 171, distance: 95.5
click at [199, 188] on div "[PHONE_NUMBER] Connecting call… ALL TASKS ALL TASKS ACTIVE TASKS TASKS IN WRAP …" at bounding box center [167, 161] width 255 height 242
click at [372, 212] on link "link to CRM" at bounding box center [368, 221] width 74 height 18
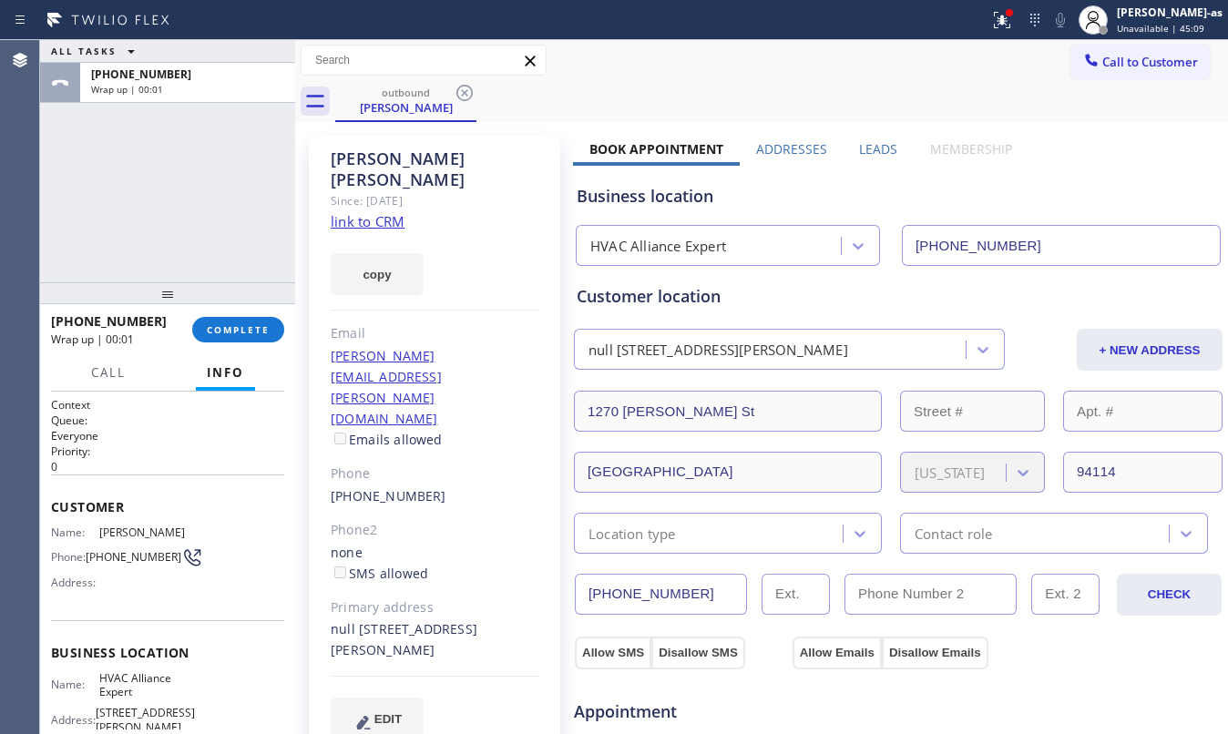
drag, startPoint x: 184, startPoint y: 200, endPoint x: 263, endPoint y: 194, distance: 79.5
click at [193, 191] on div "ALL TASKS ALL TASKS ACTIVE TASKS TASKS IN WRAP UP [PHONE_NUMBER] Wrap up | 00:01" at bounding box center [167, 161] width 255 height 242
click at [231, 336] on button "COMPLETE" at bounding box center [238, 330] width 92 height 26
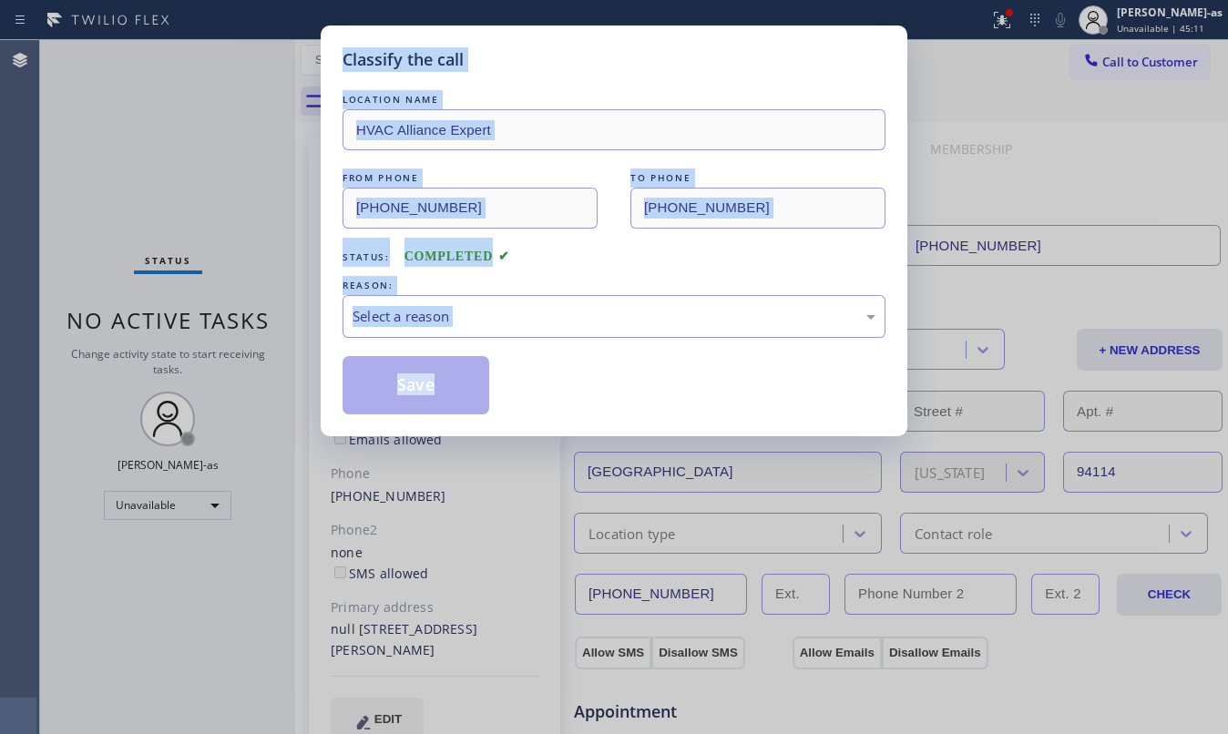
click at [231, 336] on div "Classify the call LOCATION NAME HVAC Alliance Expert FROM PHONE [PHONE_NUMBER] …" at bounding box center [614, 367] width 1228 height 734
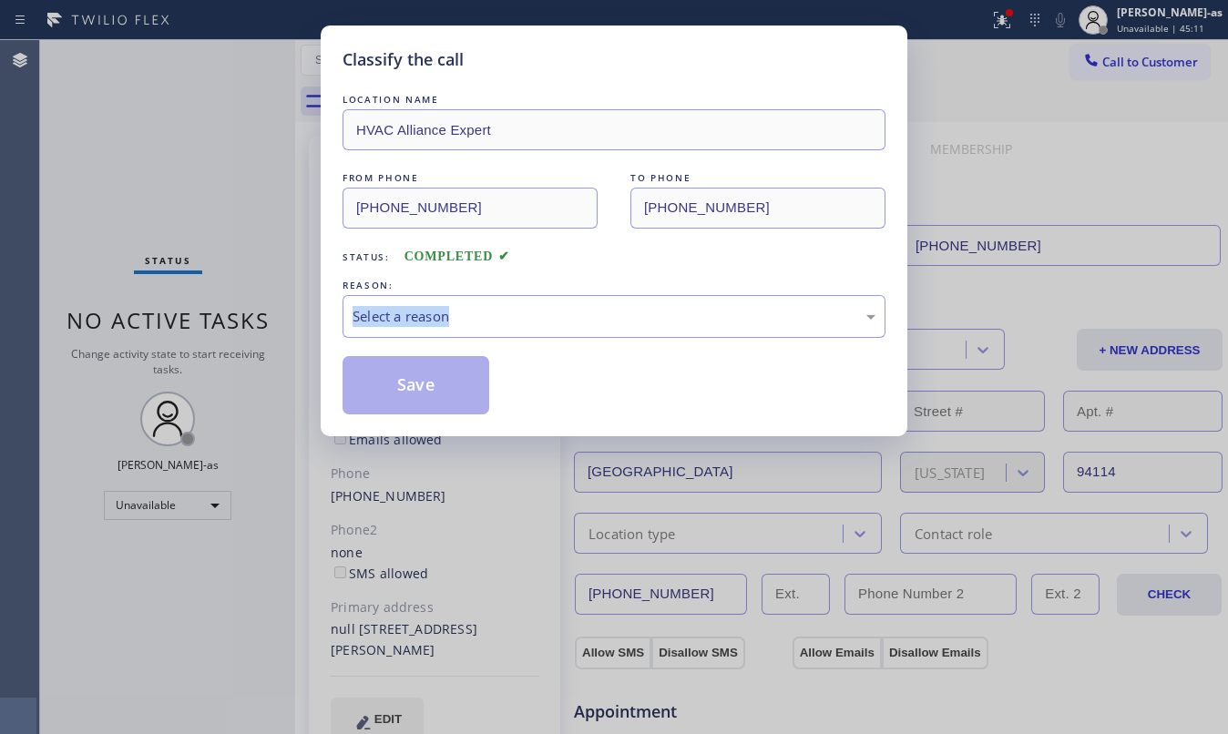
click at [231, 336] on div "Classify the call LOCATION NAME HVAC Alliance Expert FROM PHONE [PHONE_NUMBER] …" at bounding box center [614, 367] width 1228 height 734
drag, startPoint x: 503, startPoint y: 303, endPoint x: 529, endPoint y: 307, distance: 26.7
click at [507, 303] on div "Select a reason" at bounding box center [614, 316] width 543 height 43
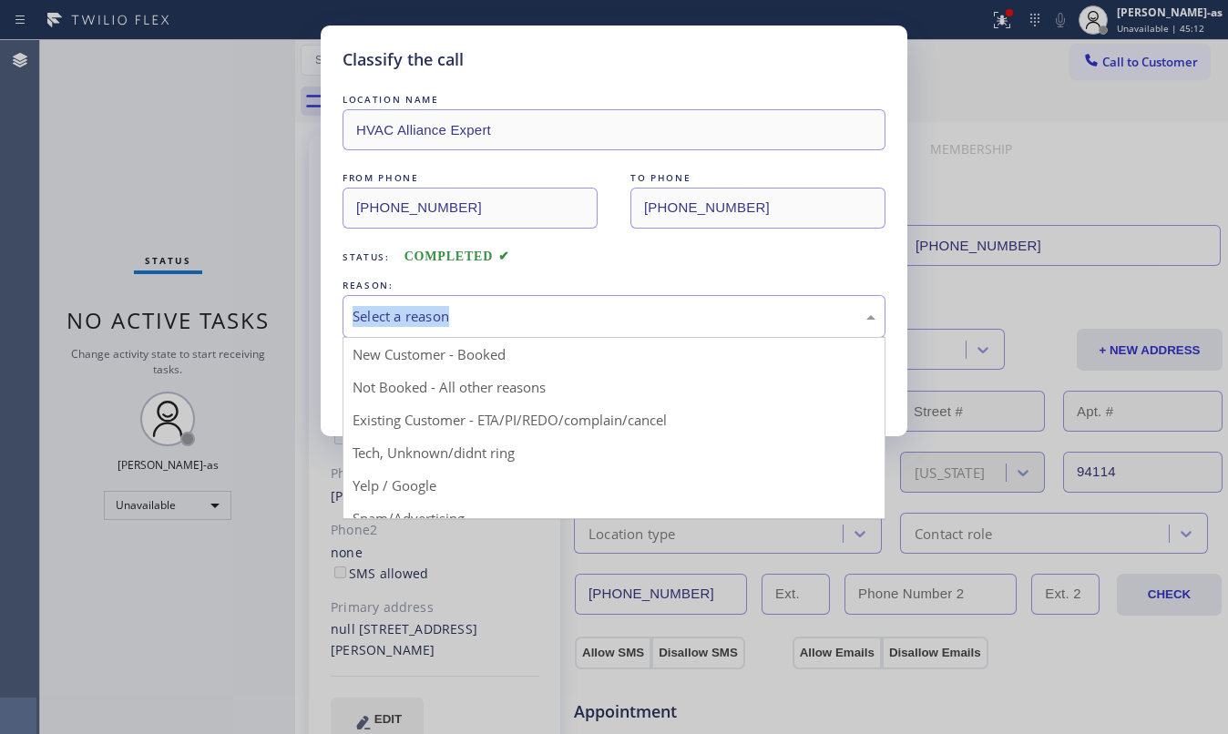
drag, startPoint x: 559, startPoint y: 414, endPoint x: 431, endPoint y: 405, distance: 128.8
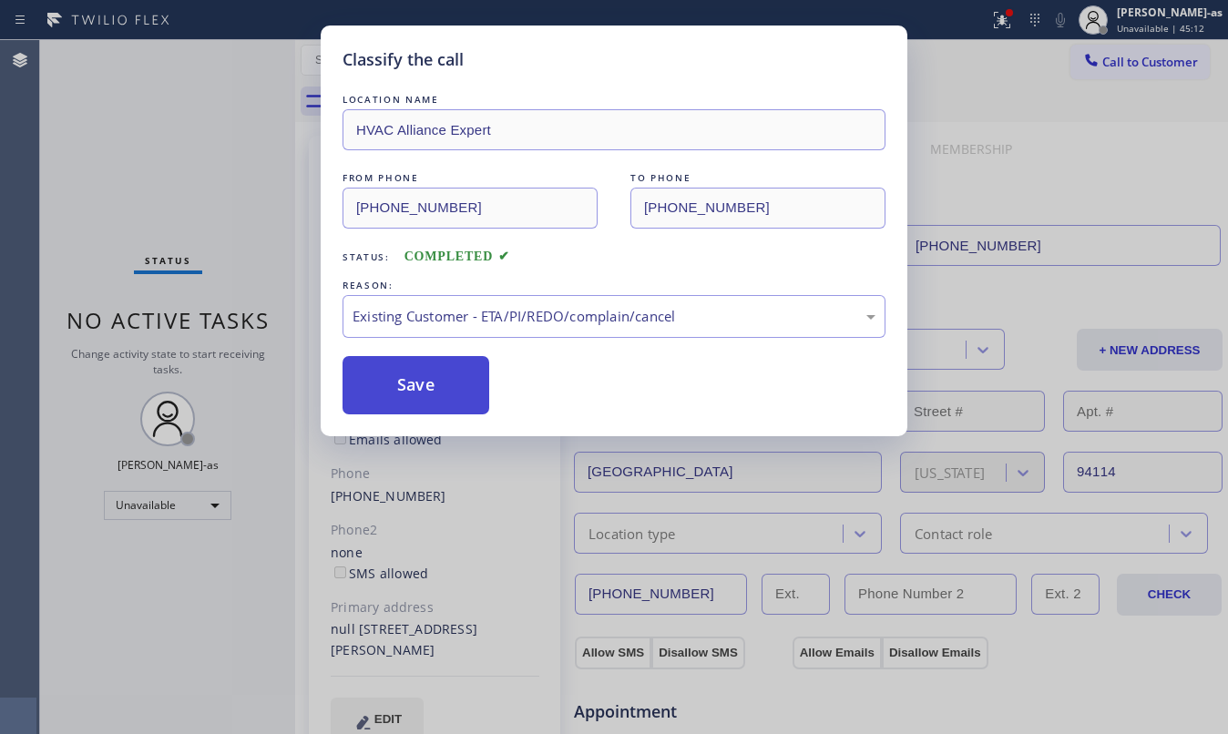
click at [421, 402] on button "Save" at bounding box center [416, 385] width 147 height 58
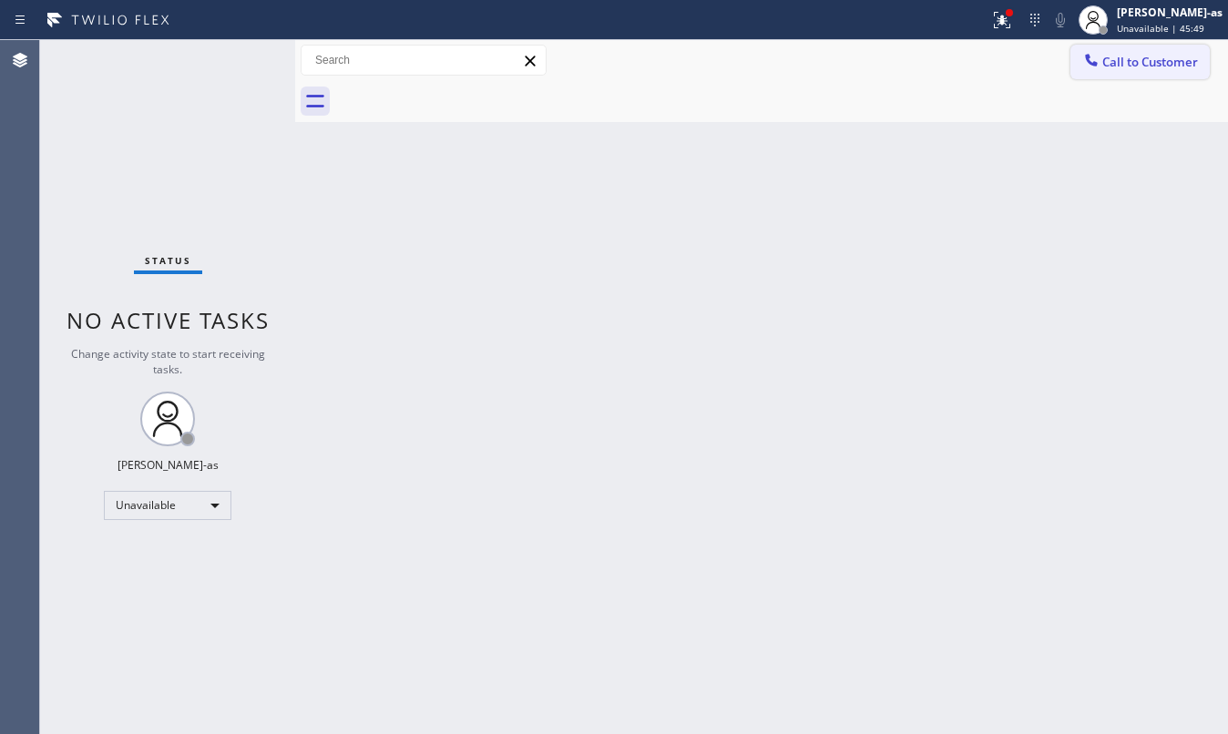
click at [1142, 55] on span "Call to Customer" at bounding box center [1150, 62] width 96 height 16
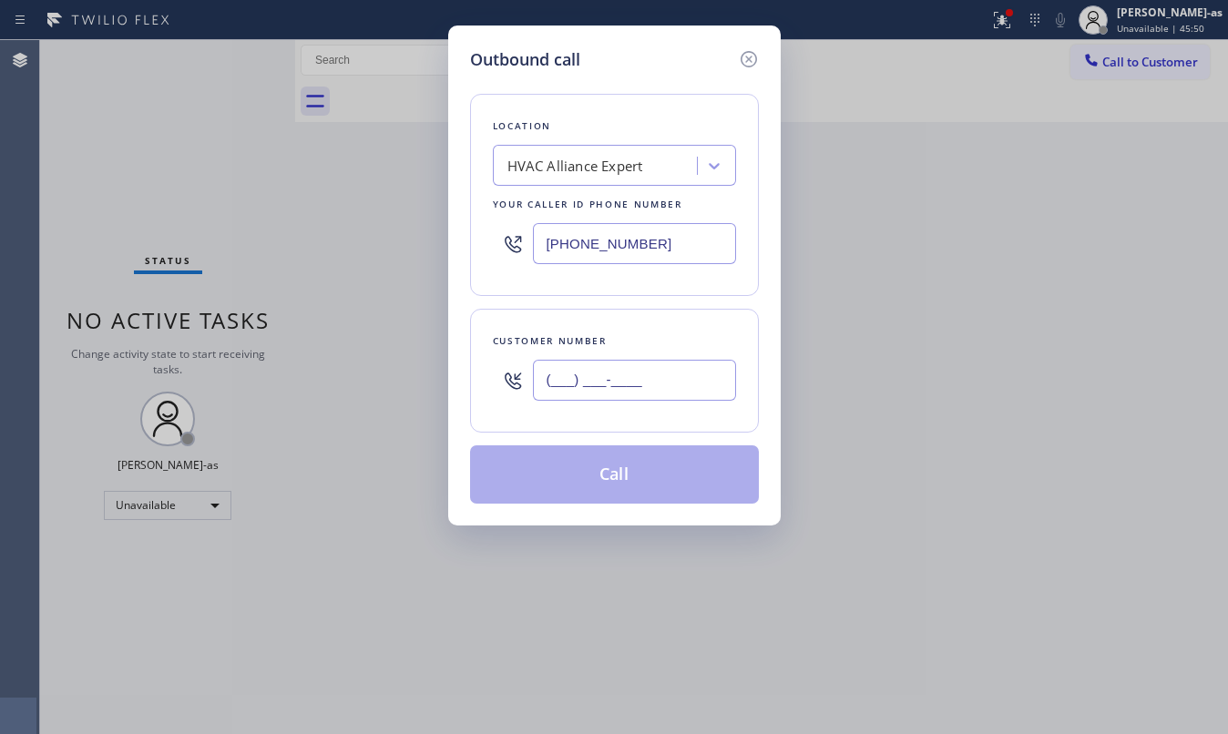
click at [651, 392] on input "(___) ___-____" at bounding box center [634, 380] width 203 height 41
paste input "619) 857-6169"
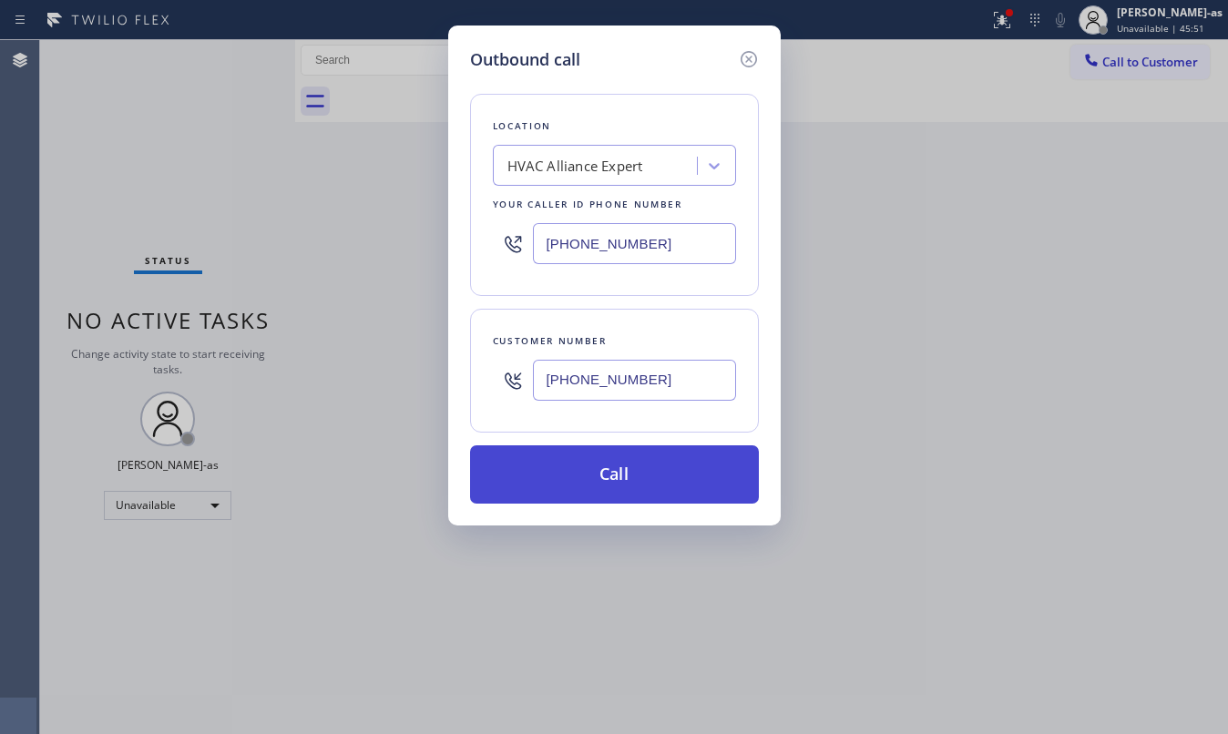
type input "[PHONE_NUMBER]"
click at [638, 472] on button "Call" at bounding box center [614, 475] width 289 height 58
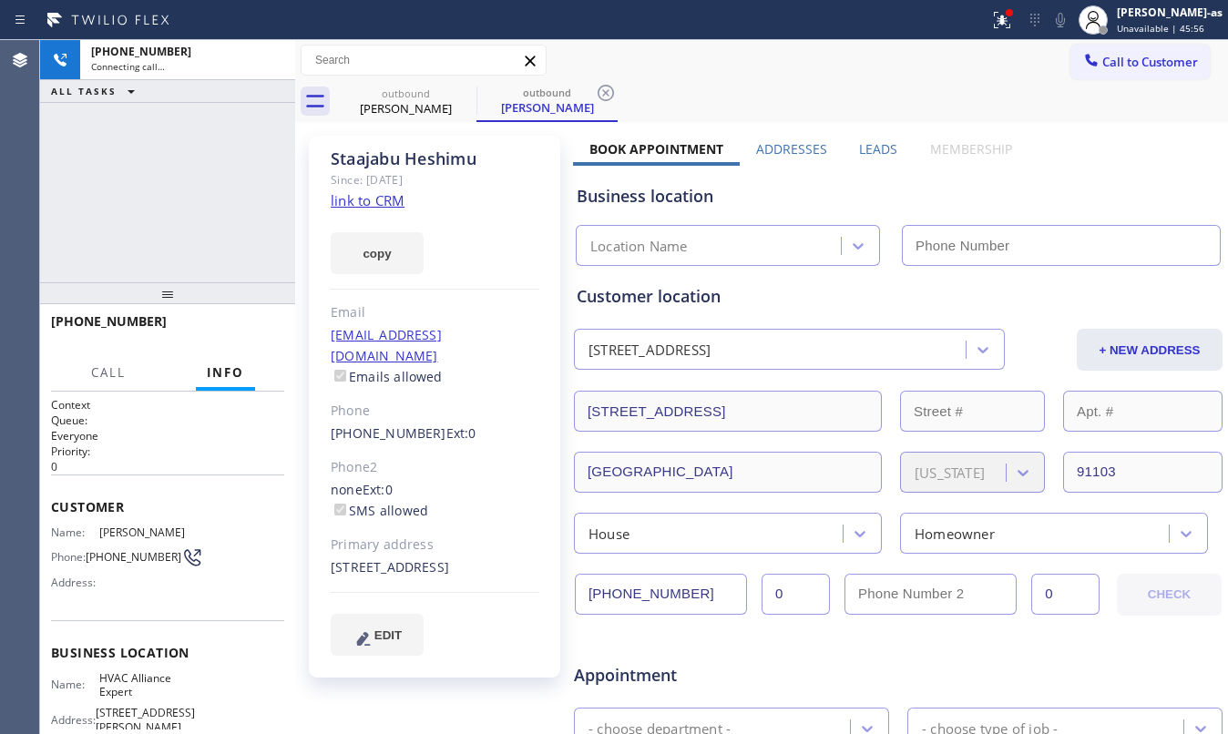
type input "[PHONE_NUMBER]"
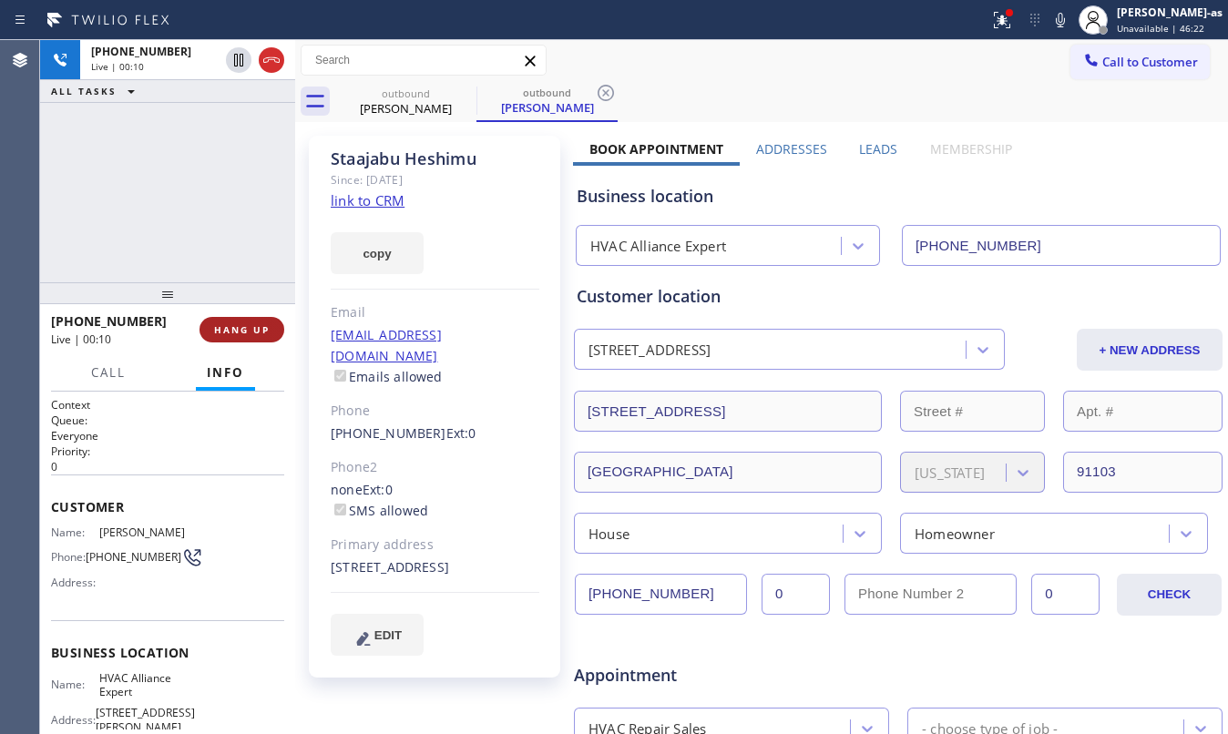
click at [272, 340] on button "HANG UP" at bounding box center [242, 330] width 85 height 26
click at [241, 333] on span "HANG UP" at bounding box center [242, 329] width 56 height 13
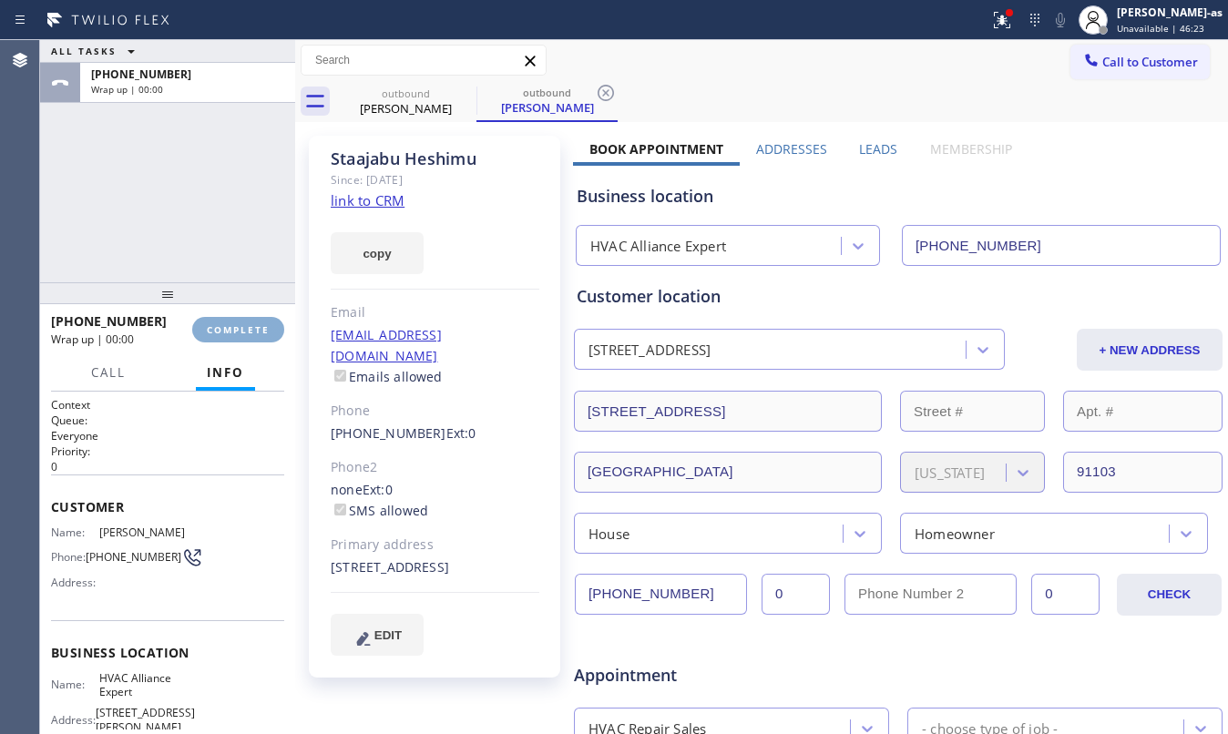
click at [241, 333] on span "COMPLETE" at bounding box center [238, 329] width 63 height 13
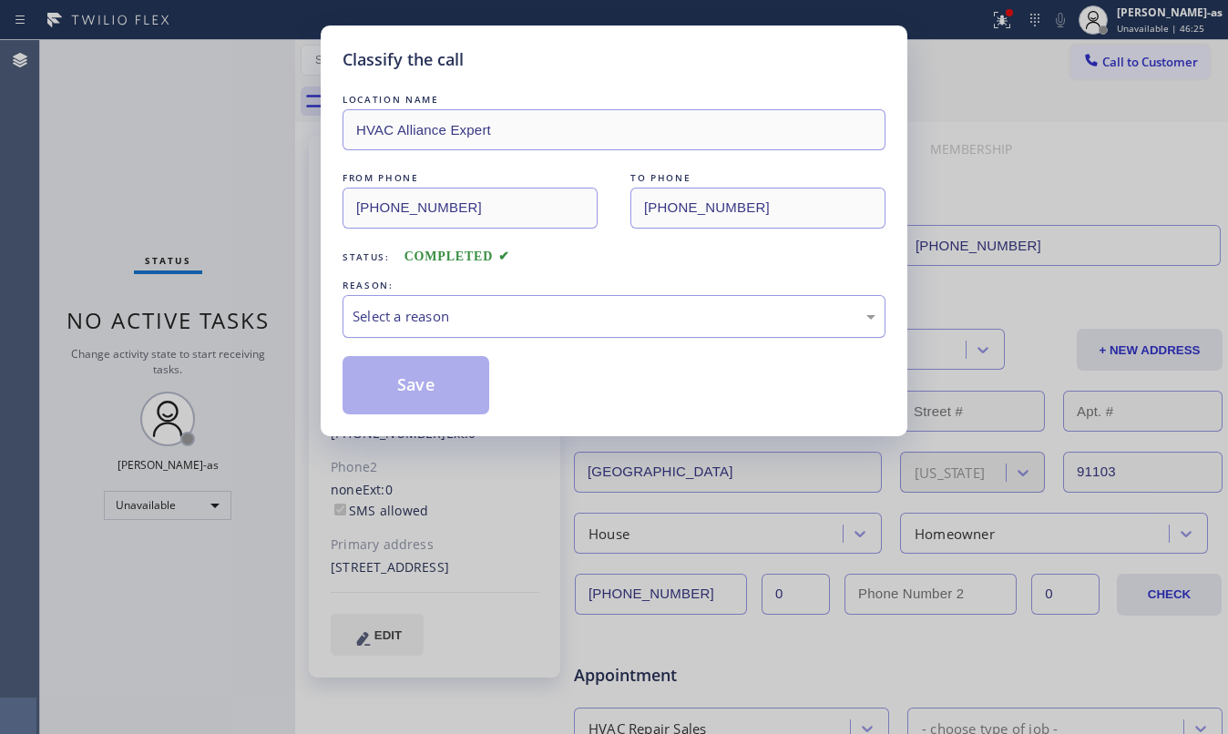
click at [504, 311] on div "Select a reason" at bounding box center [614, 316] width 523 height 21
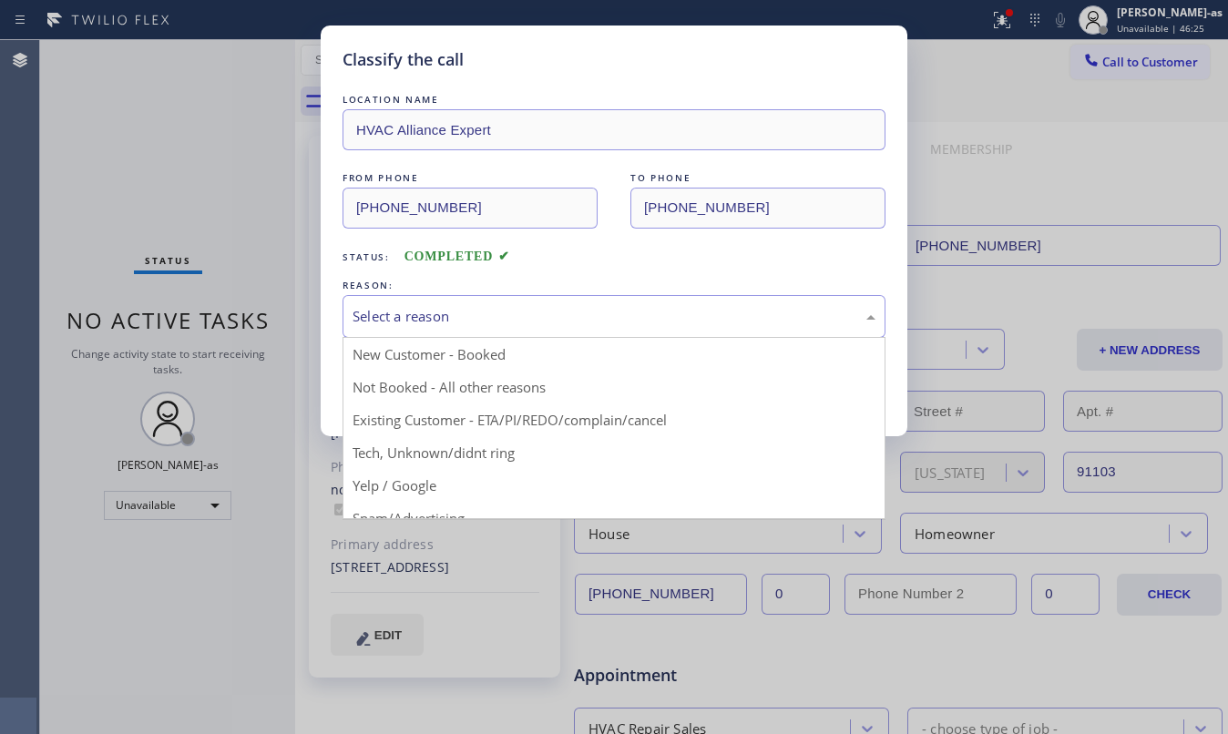
drag, startPoint x: 627, startPoint y: 427, endPoint x: 450, endPoint y: 416, distance: 177.1
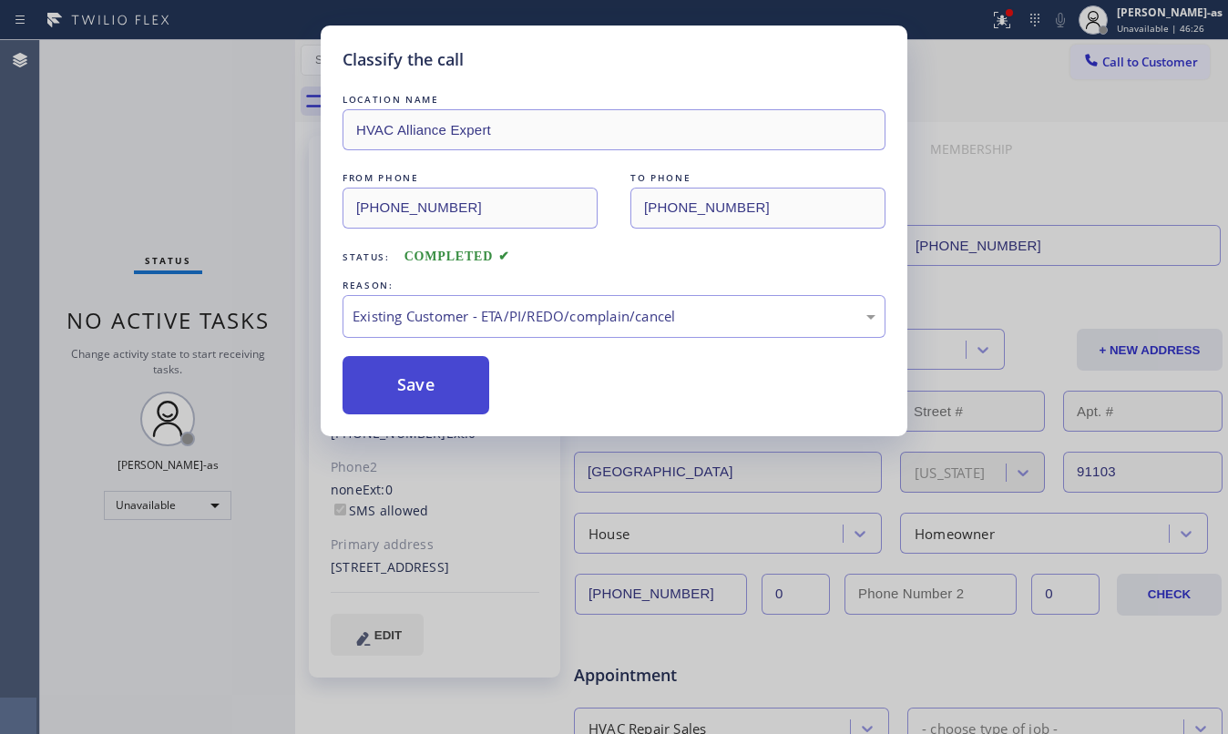
click at [408, 373] on button "Save" at bounding box center [416, 385] width 147 height 58
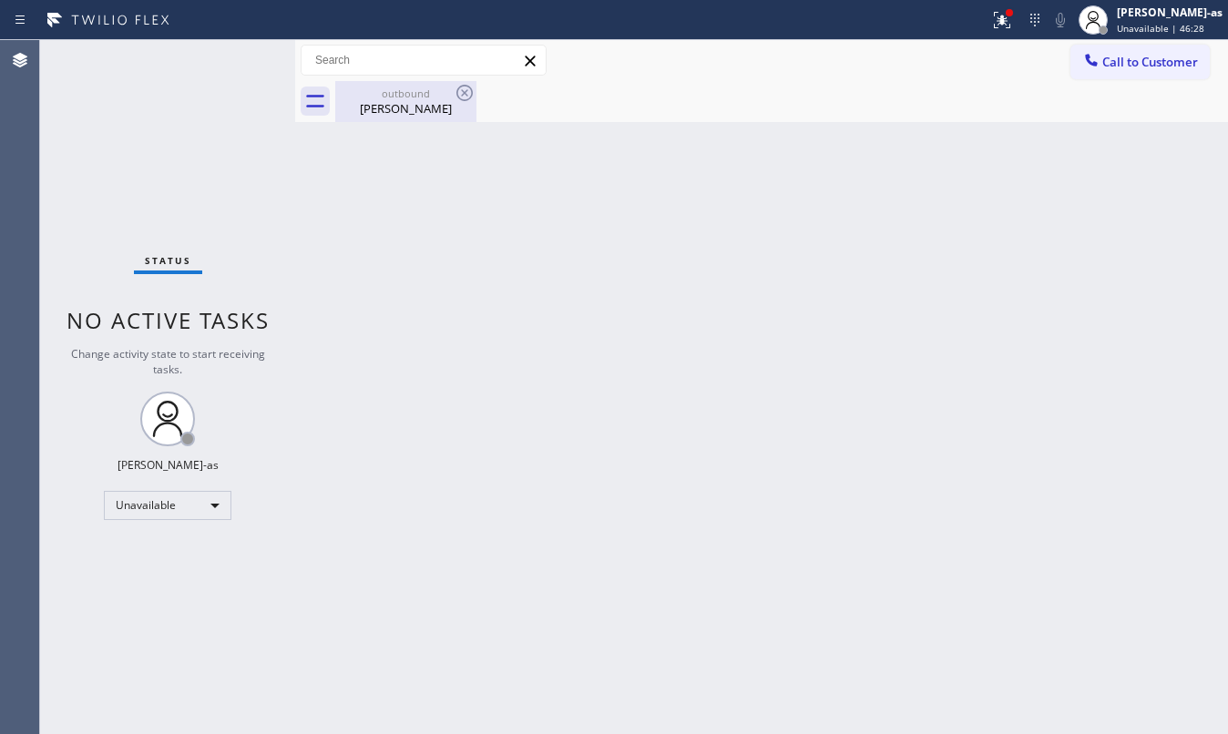
click at [403, 102] on div "[PERSON_NAME]" at bounding box center [406, 108] width 138 height 16
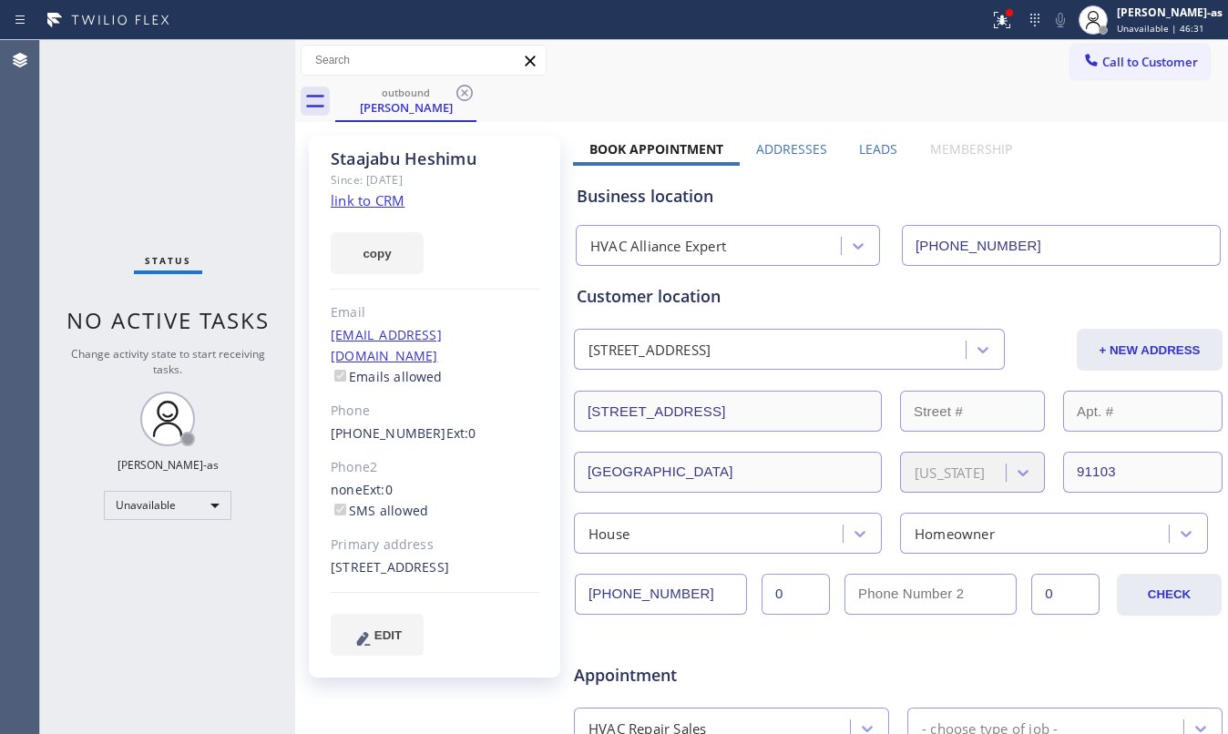
click at [380, 204] on link "link to CRM" at bounding box center [368, 200] width 74 height 18
click at [1082, 52] on div at bounding box center [1092, 62] width 22 height 22
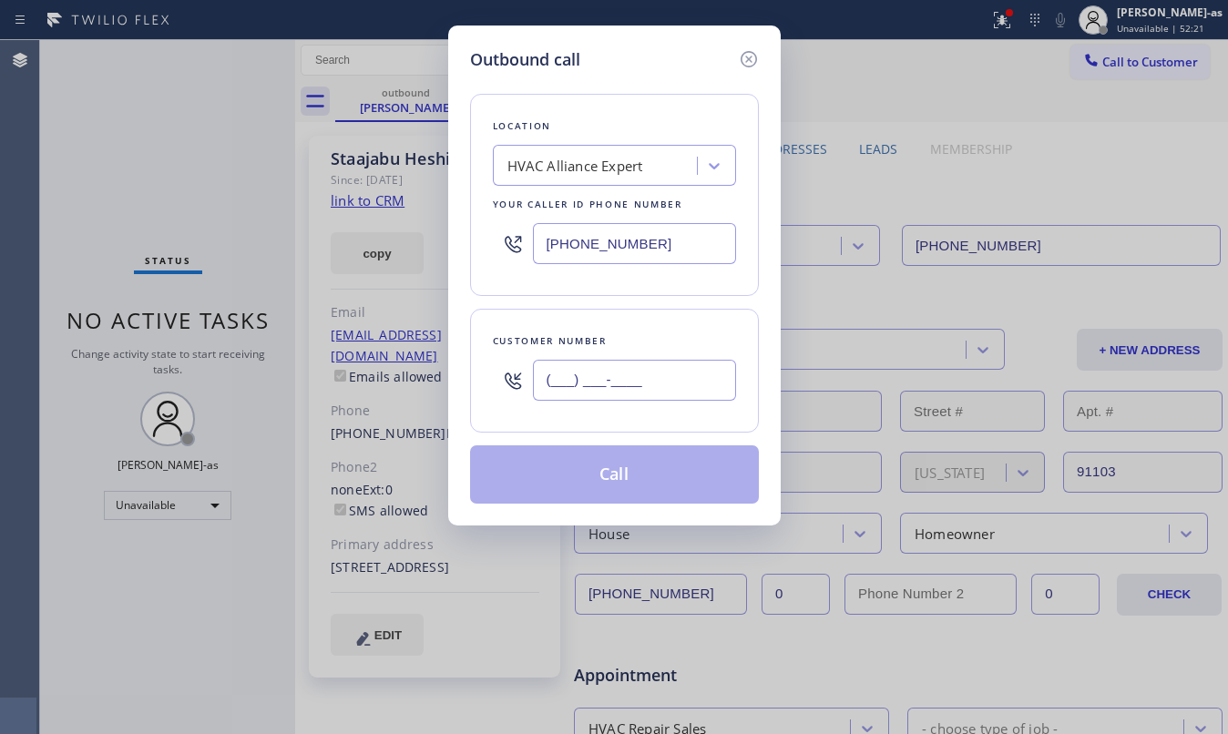
click at [664, 374] on input "(___) ___-____" at bounding box center [634, 380] width 203 height 41
paste input "619) 843-8071"
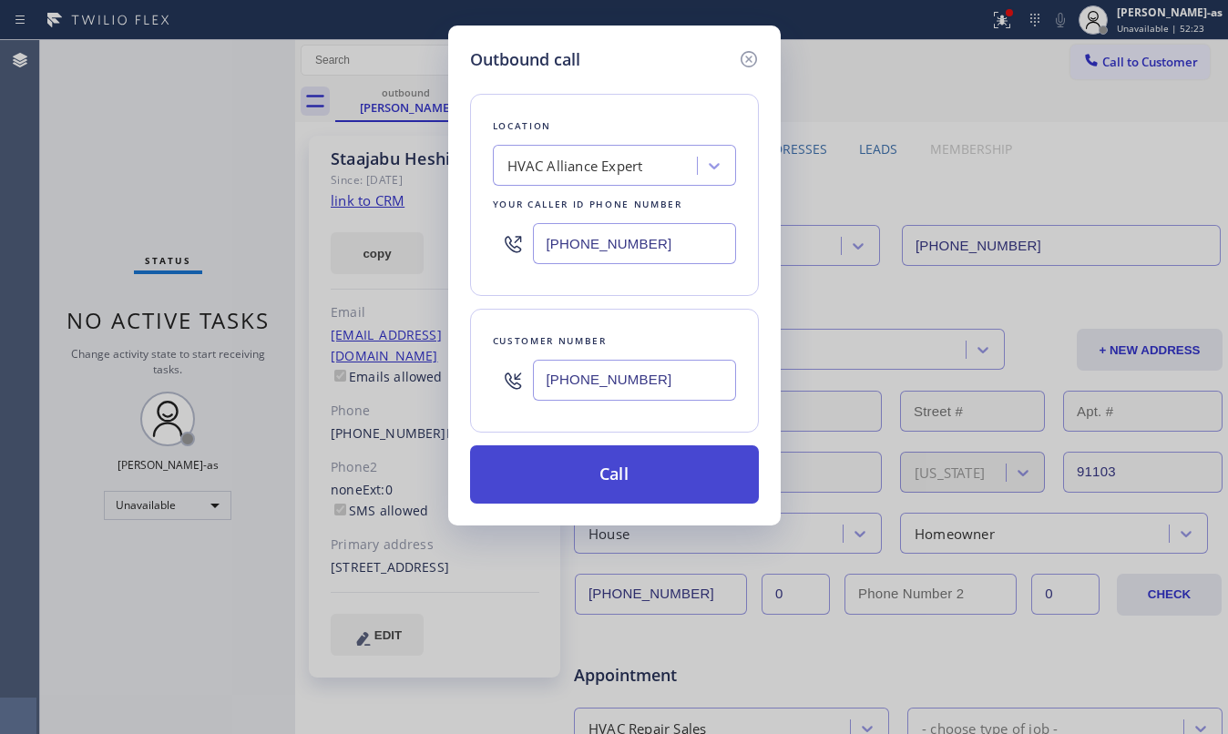
type input "[PHONE_NUMBER]"
drag, startPoint x: 569, startPoint y: 489, endPoint x: 668, endPoint y: 537, distance: 109.2
click at [569, 483] on button "Call" at bounding box center [614, 475] width 289 height 58
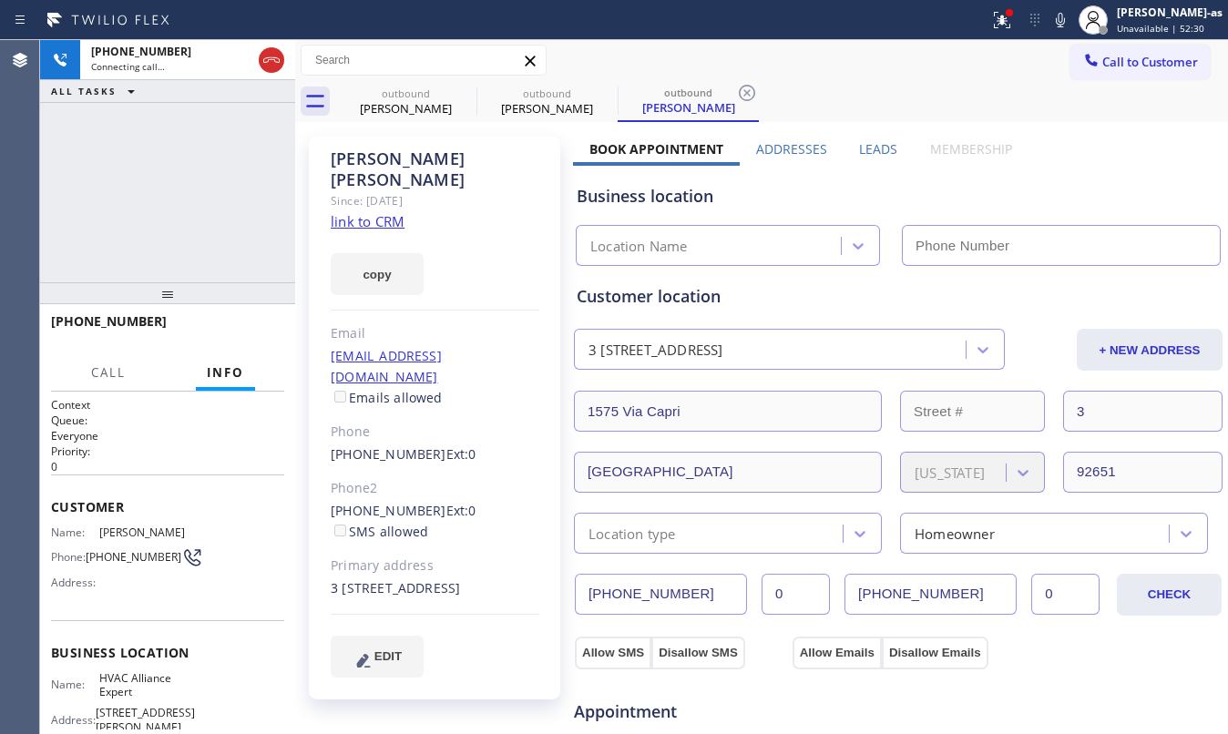
type input "[PHONE_NUMBER]"
drag, startPoint x: 125, startPoint y: 234, endPoint x: 133, endPoint y: 215, distance: 20.8
click at [128, 226] on div "[PHONE_NUMBER] Connecting call… ALL TASKS ALL TASKS ACTIVE TASKS TASKS IN WRAP …" at bounding box center [167, 161] width 255 height 242
click at [379, 212] on link "link to CRM" at bounding box center [368, 221] width 74 height 18
drag, startPoint x: 188, startPoint y: 259, endPoint x: 300, endPoint y: 235, distance: 114.5
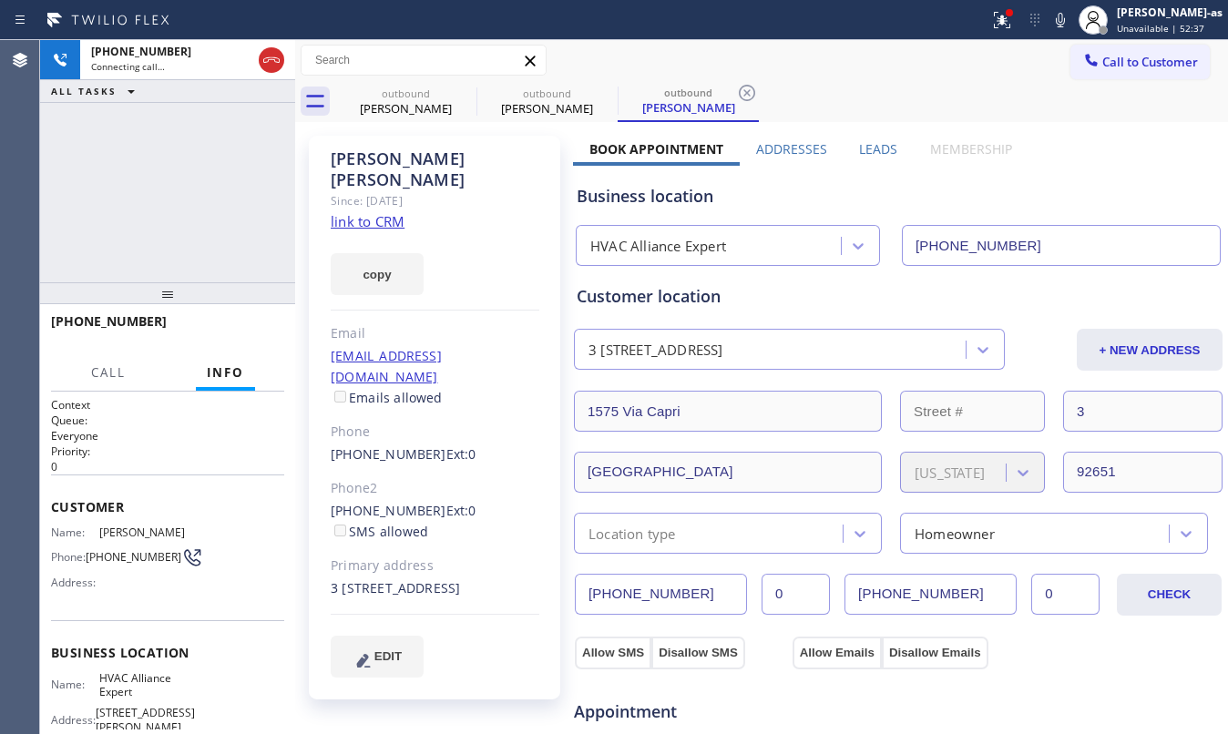
click at [245, 250] on div "[PHONE_NUMBER] Connecting call… ALL TASKS ALL TASKS ACTIVE TASKS TASKS IN WRAP …" at bounding box center [167, 161] width 255 height 242
click at [408, 117] on div "outbound [PERSON_NAME]" at bounding box center [406, 101] width 138 height 41
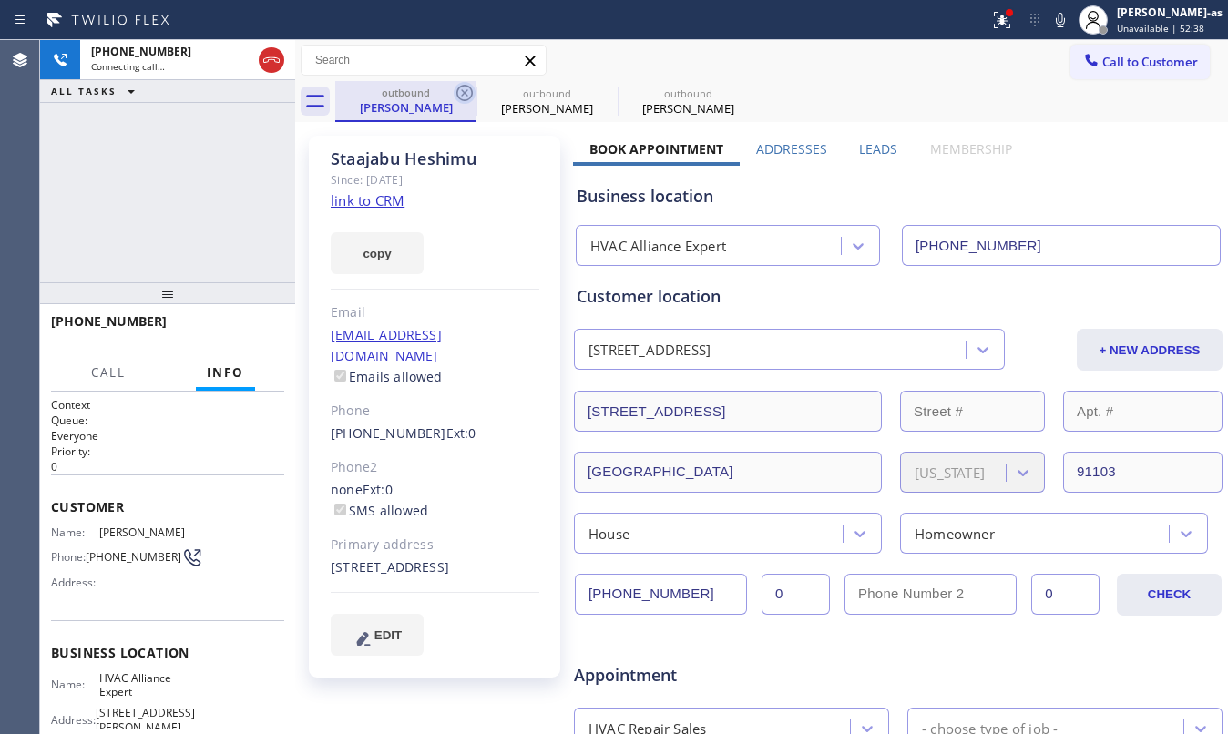
click at [463, 87] on icon at bounding box center [465, 93] width 22 height 22
click at [0, 0] on icon at bounding box center [0, 0] width 0 height 0
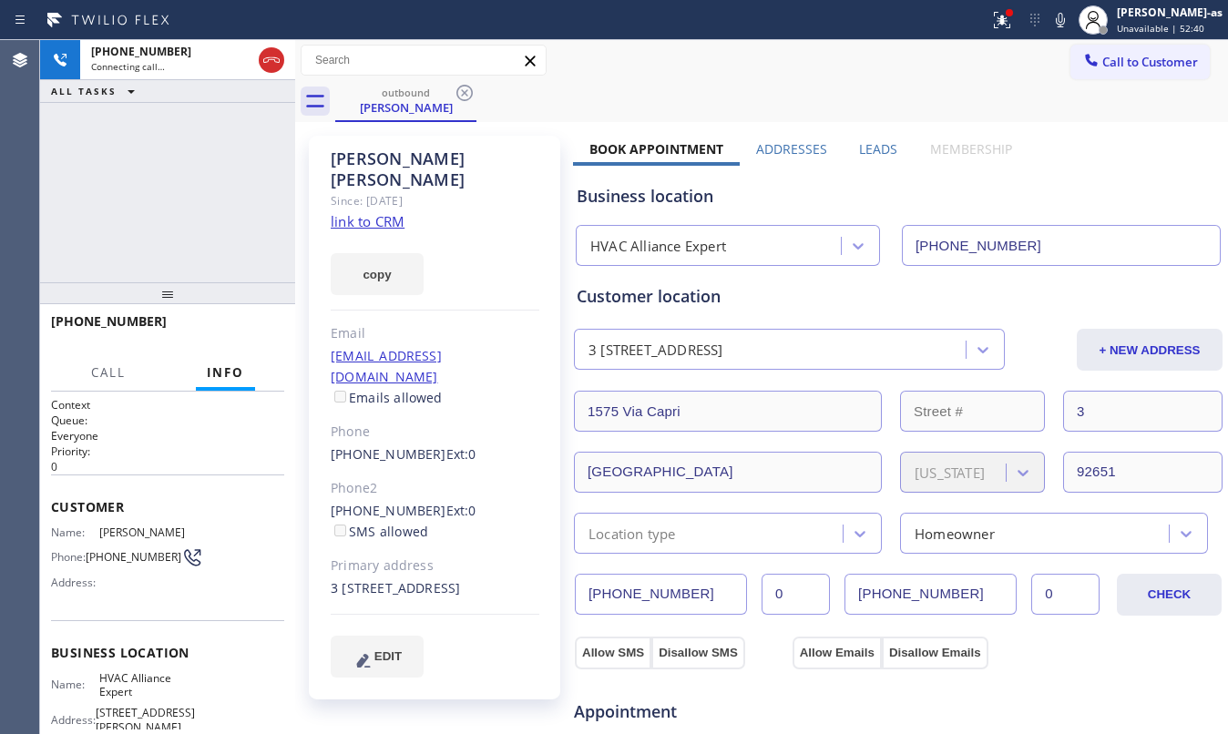
click at [194, 162] on div "[PHONE_NUMBER] Connecting call… ALL TASKS ALL TASKS ACTIVE TASKS TASKS IN WRAP …" at bounding box center [167, 161] width 255 height 242
click at [264, 113] on div "[PHONE_NUMBER] Live | 00:01 ALL TASKS ALL TASKS ACTIVE TASKS TASKS IN WRAP UP" at bounding box center [167, 161] width 255 height 242
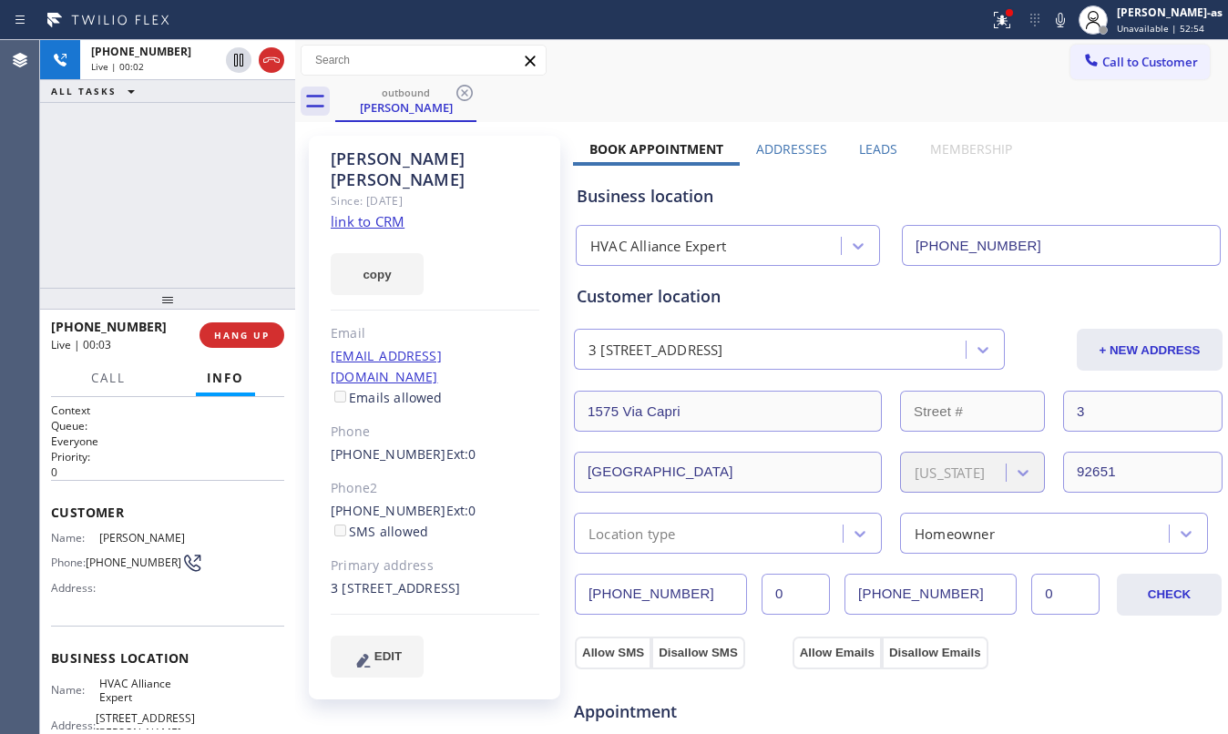
click at [246, 301] on div at bounding box center [167, 299] width 255 height 22
click at [217, 244] on div "[PHONE_NUMBER] Live | 00:03 ALL TASKS ALL TASKS ACTIVE TASKS TASKS IN WRAP UP" at bounding box center [167, 164] width 255 height 248
click at [219, 341] on button "HANG UP" at bounding box center [242, 336] width 85 height 26
click at [219, 343] on button "HANG UP" at bounding box center [242, 336] width 85 height 26
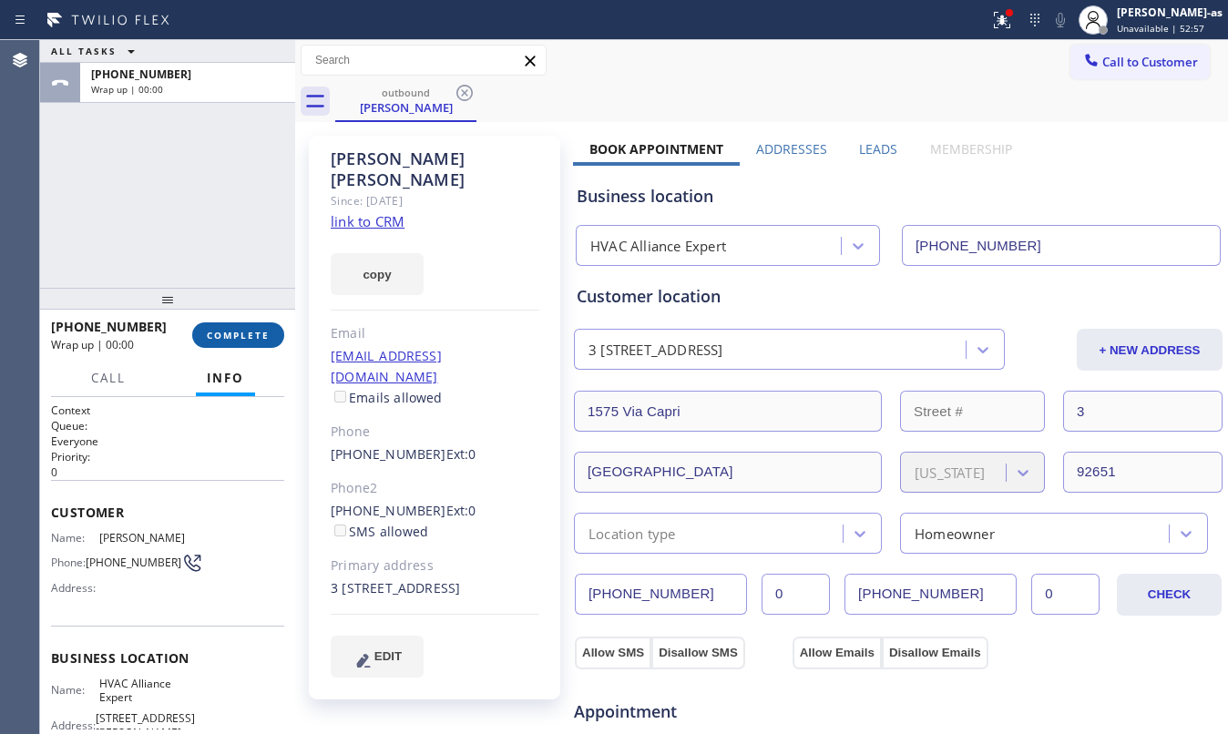
click at [217, 335] on span "COMPLETE" at bounding box center [238, 335] width 63 height 13
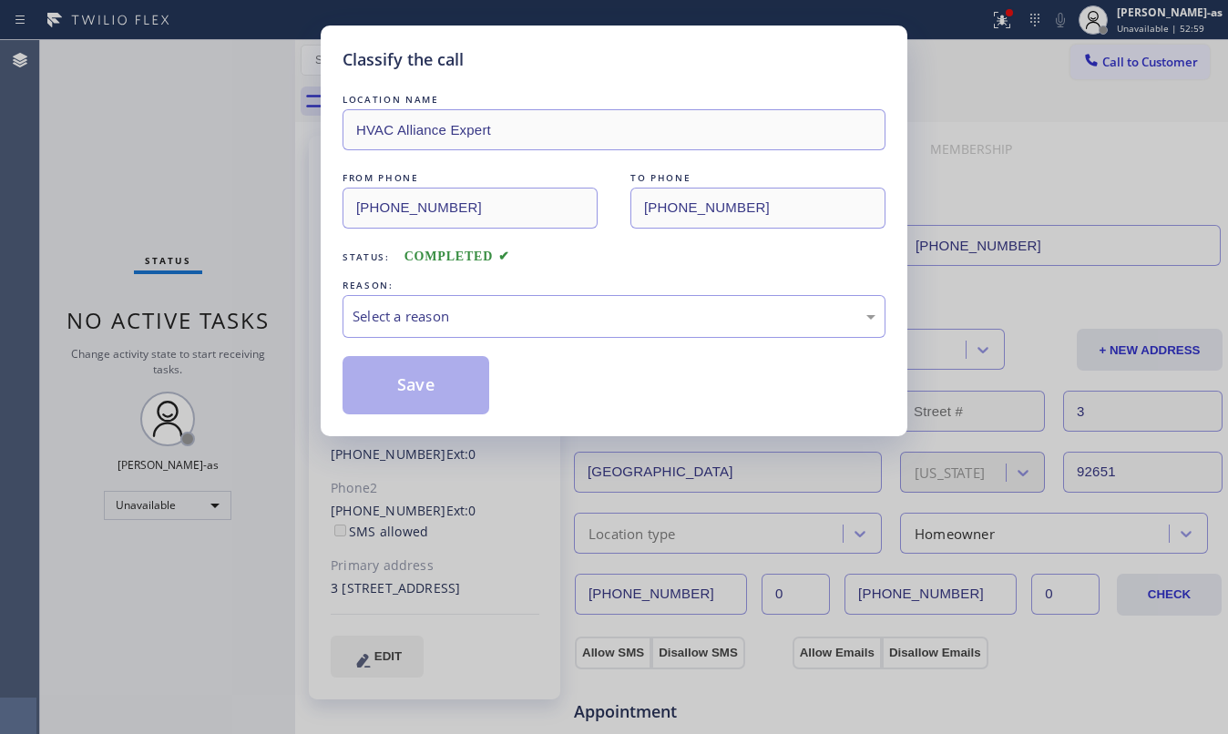
drag, startPoint x: 640, startPoint y: 274, endPoint x: 610, endPoint y: 323, distance: 56.4
click at [639, 274] on div "LOCATION NAME HVAC Alliance Expert FROM PHONE [PHONE_NUMBER] TO PHONE [PHONE_NU…" at bounding box center [614, 252] width 543 height 324
click at [603, 319] on div "Select a reason" at bounding box center [614, 316] width 523 height 21
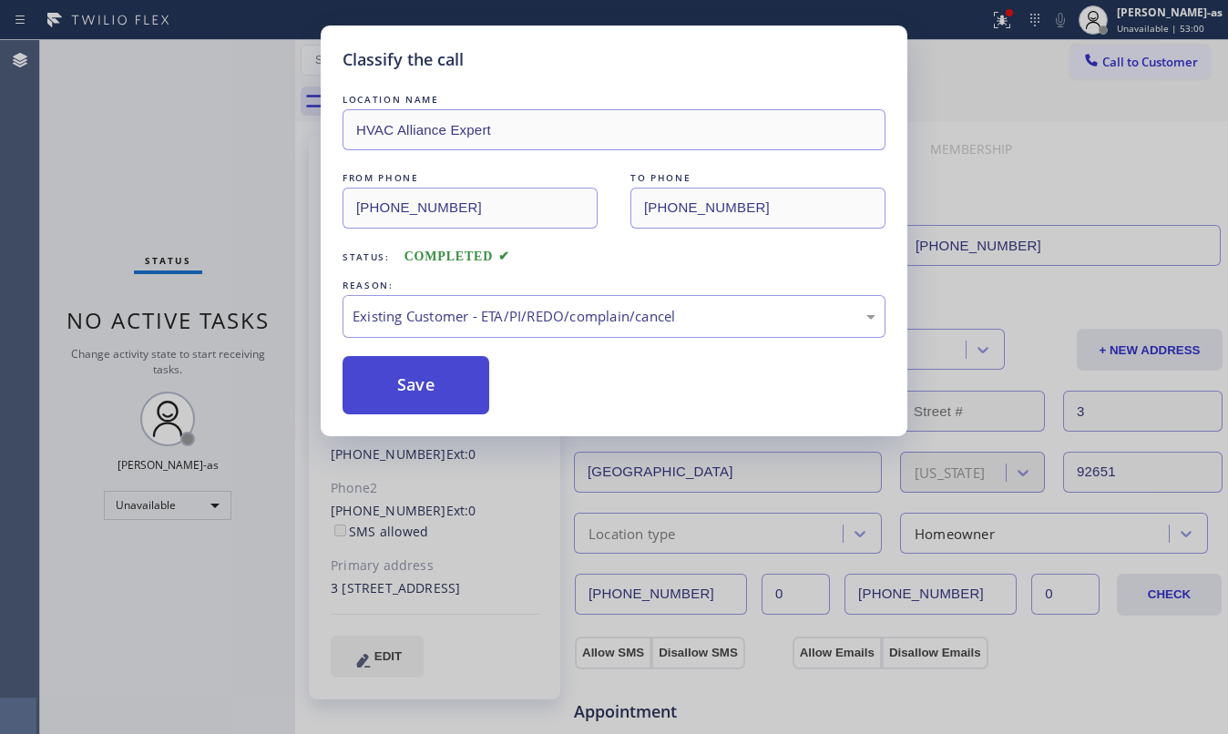
click at [443, 387] on button "Save" at bounding box center [416, 385] width 147 height 58
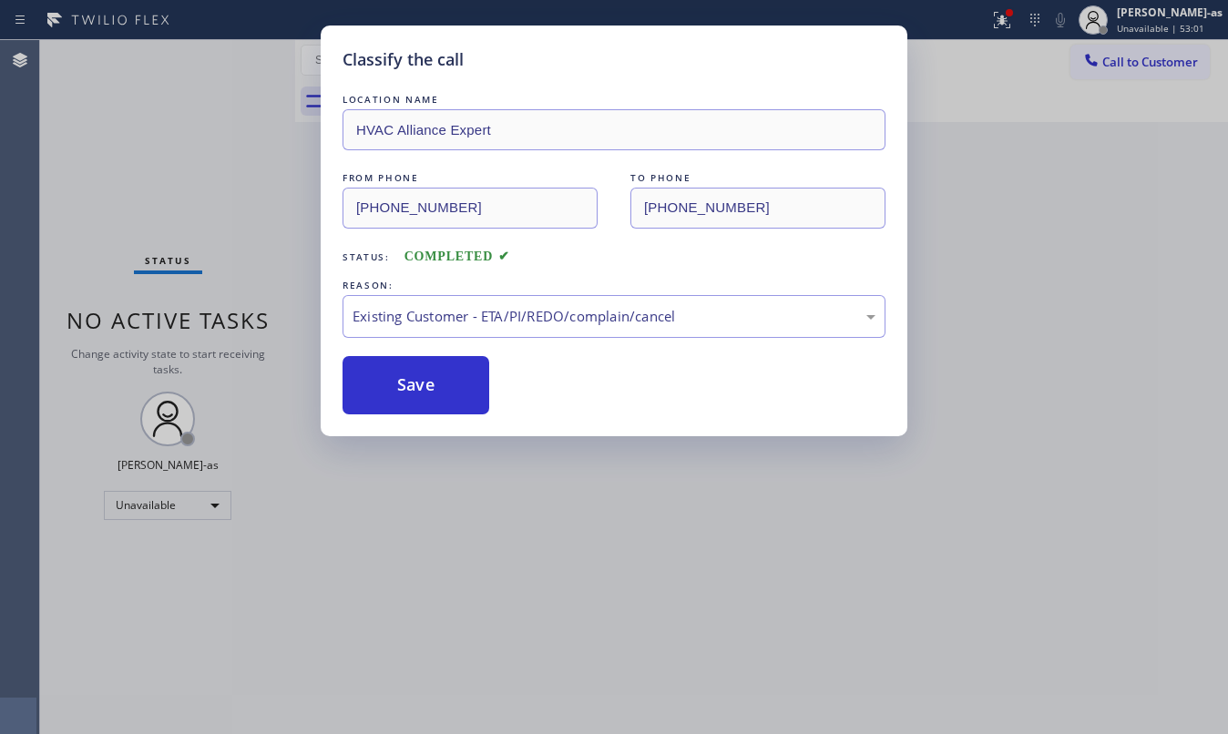
click at [292, 75] on div "Classify the call LOCATION NAME HVAC Alliance Expert FROM PHONE [PHONE_NUMBER] …" at bounding box center [614, 367] width 1228 height 734
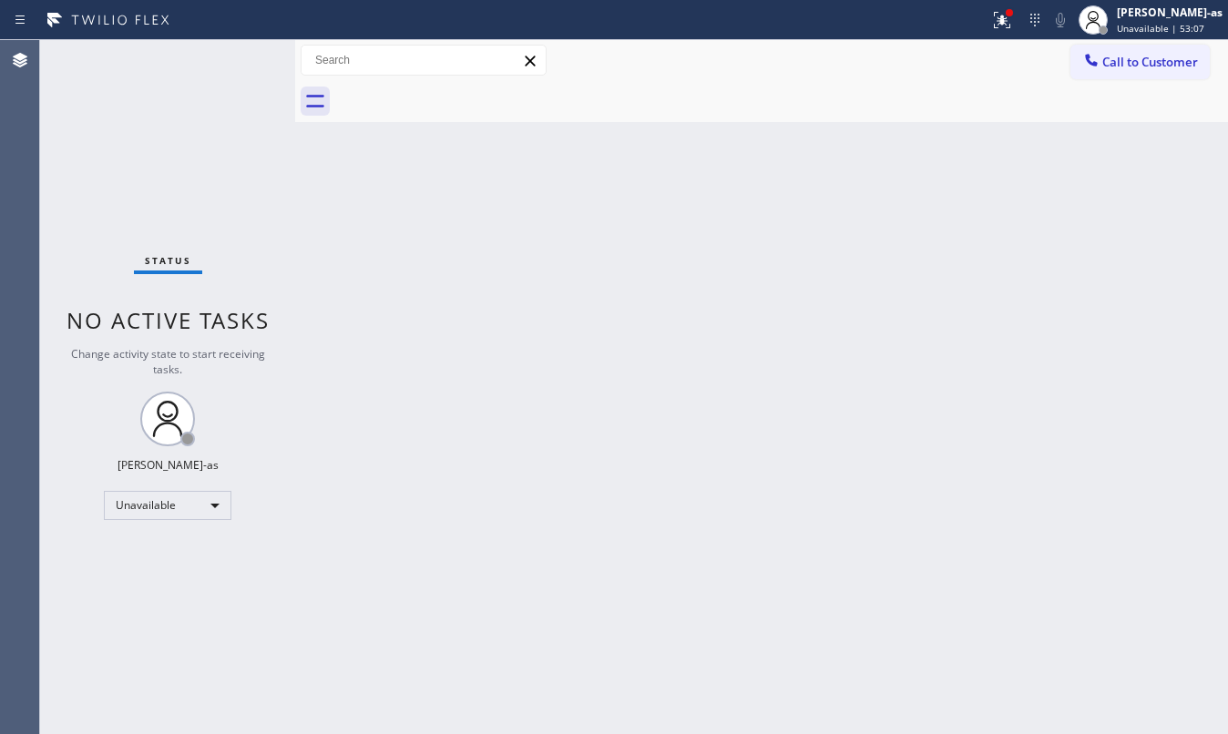
drag, startPoint x: 296, startPoint y: 220, endPoint x: 1193, endPoint y: 267, distance: 897.8
click at [295, 213] on div at bounding box center [295, 387] width 0 height 694
click at [333, 395] on div "Back to Dashboard Change Sender ID Customers Technicians Select a contact Outbo…" at bounding box center [764, 387] width 928 height 694
drag, startPoint x: 1148, startPoint y: 71, endPoint x: 1098, endPoint y: 77, distance: 50.5
click at [1148, 70] on button "Call to Customer" at bounding box center [1140, 62] width 139 height 35
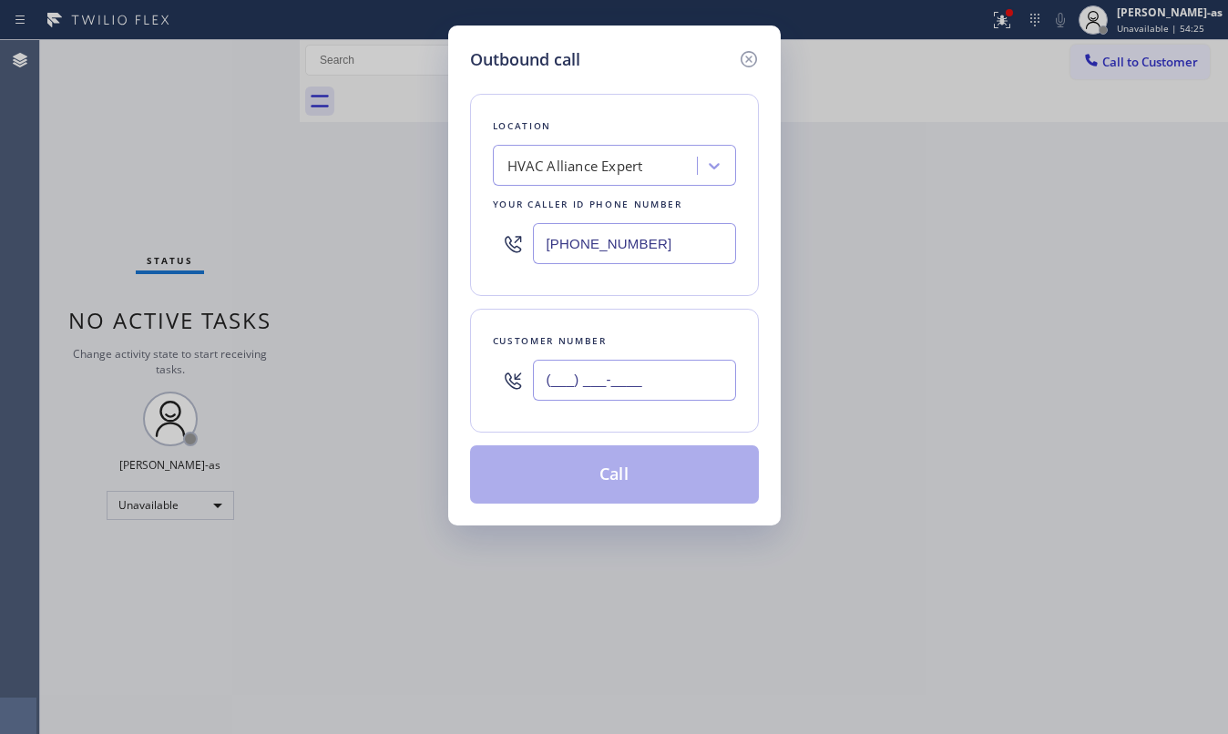
click at [685, 369] on input "(___) ___-____" at bounding box center [634, 380] width 203 height 41
paste input "310) 386-1236"
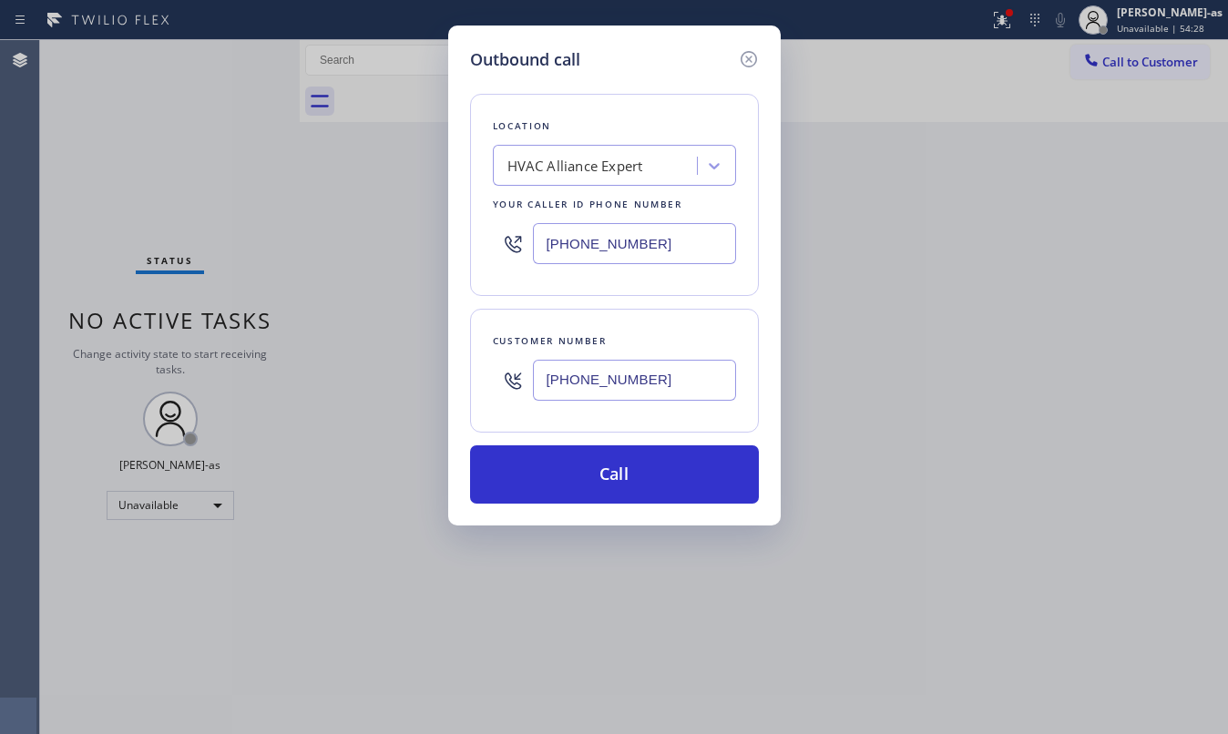
type input "[PHONE_NUMBER]"
click at [612, 224] on input "[PHONE_NUMBER]" at bounding box center [634, 243] width 203 height 41
click at [635, 438] on div "Location HVAC Alliance Expert Your caller id phone number [PHONE_NUMBER] Custom…" at bounding box center [614, 288] width 289 height 432
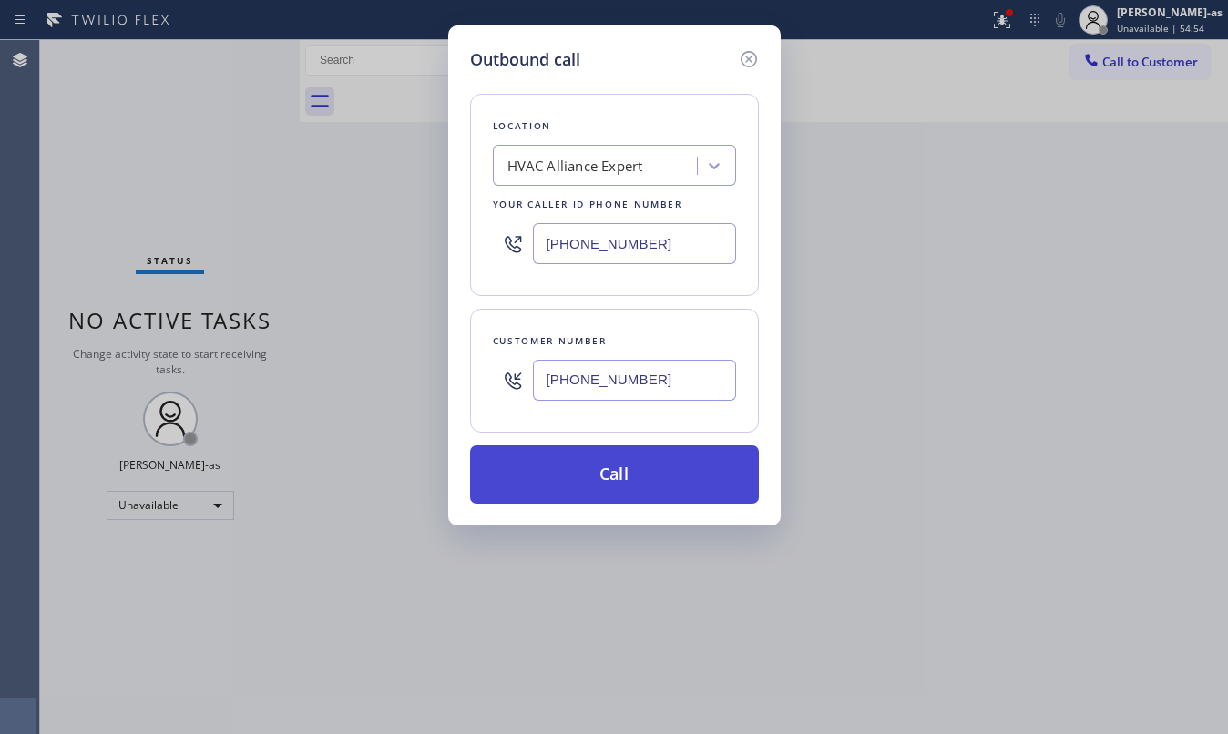
click at [657, 467] on button "Call" at bounding box center [614, 475] width 289 height 58
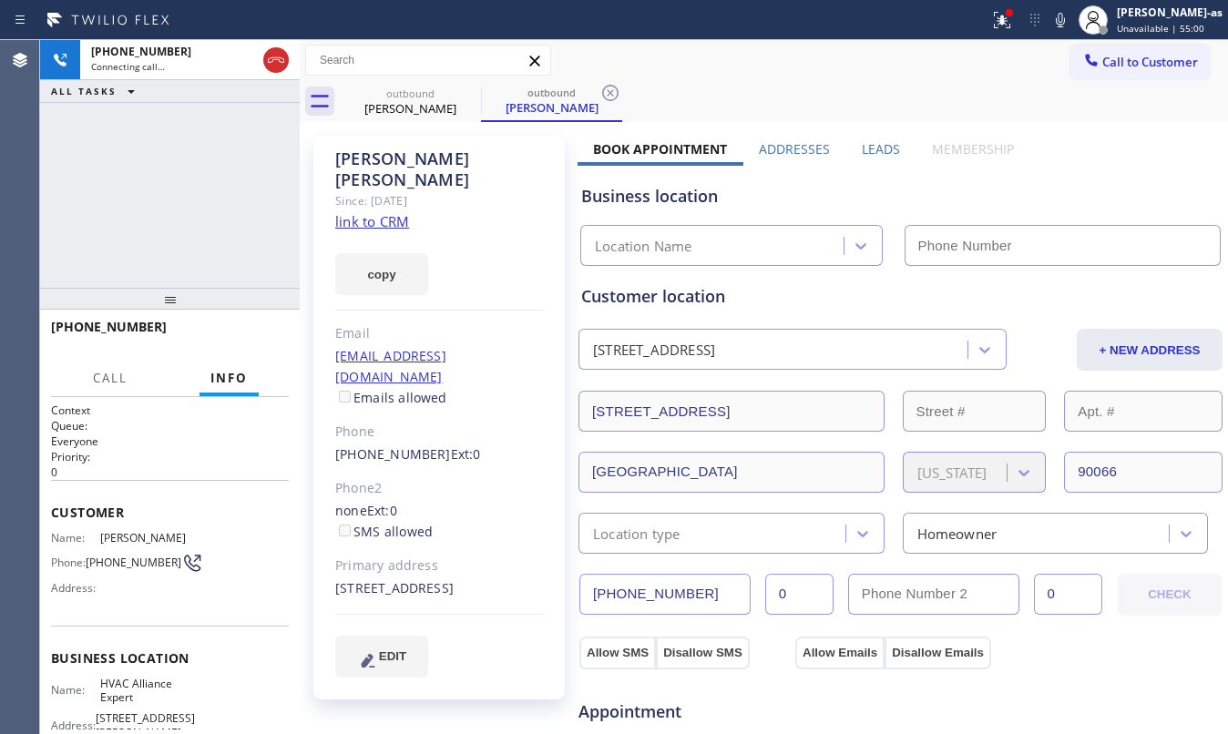
type input "[PHONE_NUMBER]"
click at [86, 198] on div "[PHONE_NUMBER] Connecting call… ALL TASKS ALL TASKS ACTIVE TASKS TASKS IN WRAP …" at bounding box center [170, 164] width 260 height 248
click at [259, 205] on div "[PHONE_NUMBER] Connecting call… ALL TASKS ALL TASKS ACTIVE TASKS TASKS IN WRAP …" at bounding box center [170, 164] width 260 height 248
click at [376, 212] on link "link to CRM" at bounding box center [372, 221] width 74 height 18
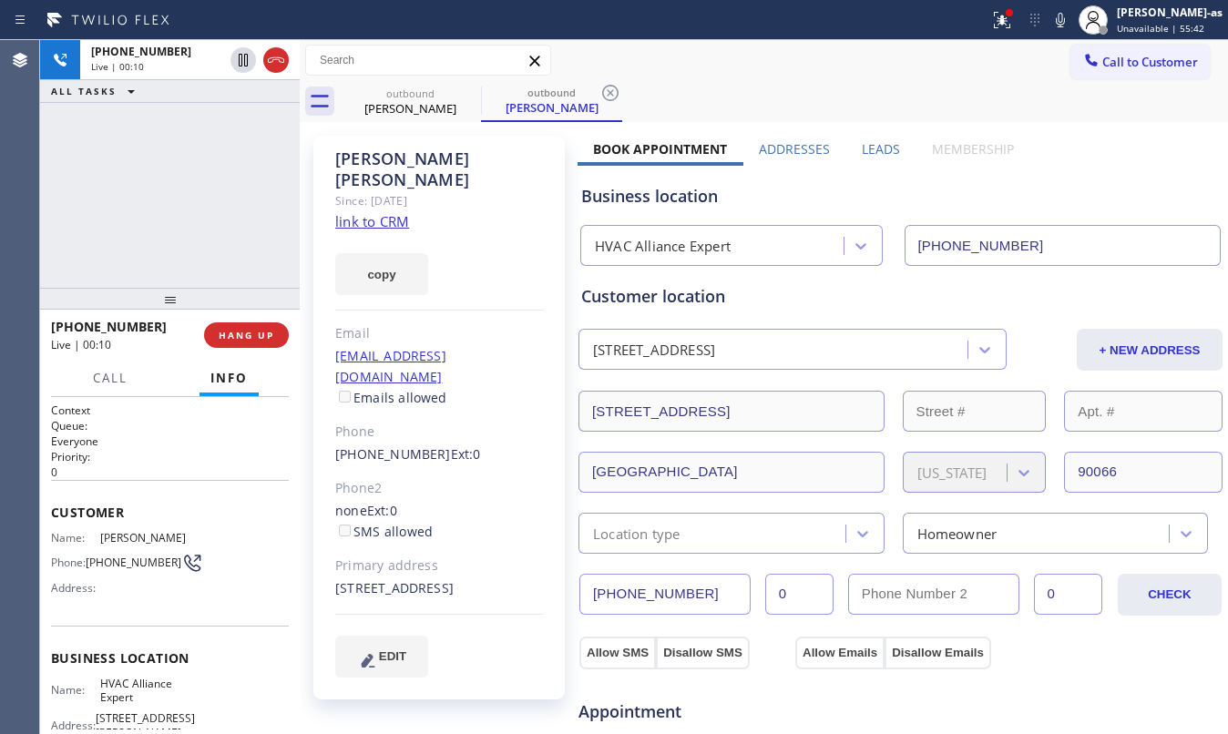
drag, startPoint x: 87, startPoint y: 93, endPoint x: 274, endPoint y: 84, distance: 187.0
click at [100, 98] on button "ALL TASKS" at bounding box center [96, 91] width 113 height 22
click at [279, 59] on icon at bounding box center [276, 59] width 16 height 5
click at [188, 278] on div "[PHONE_NUMBER] Live | 00:11 ALL TASKS ALL TASKS ACTIVE TASKS TASKS IN WRAP UP" at bounding box center [170, 164] width 260 height 248
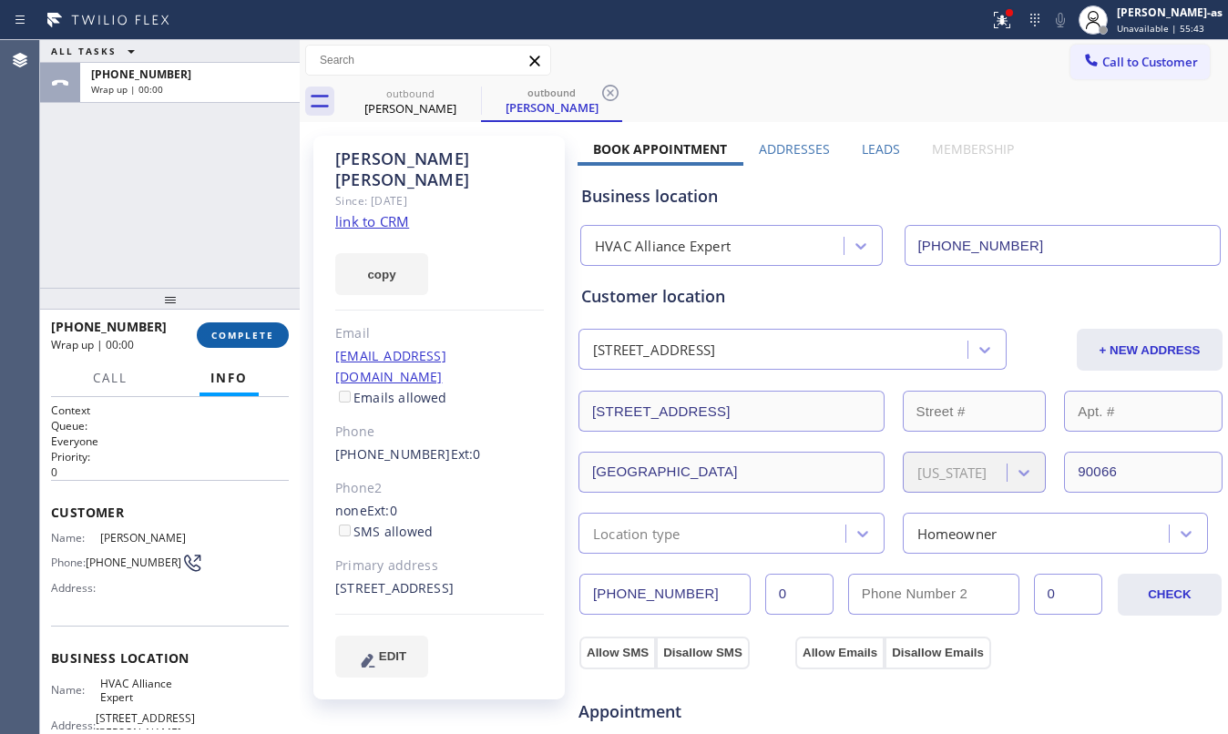
click at [234, 329] on span "COMPLETE" at bounding box center [242, 335] width 63 height 13
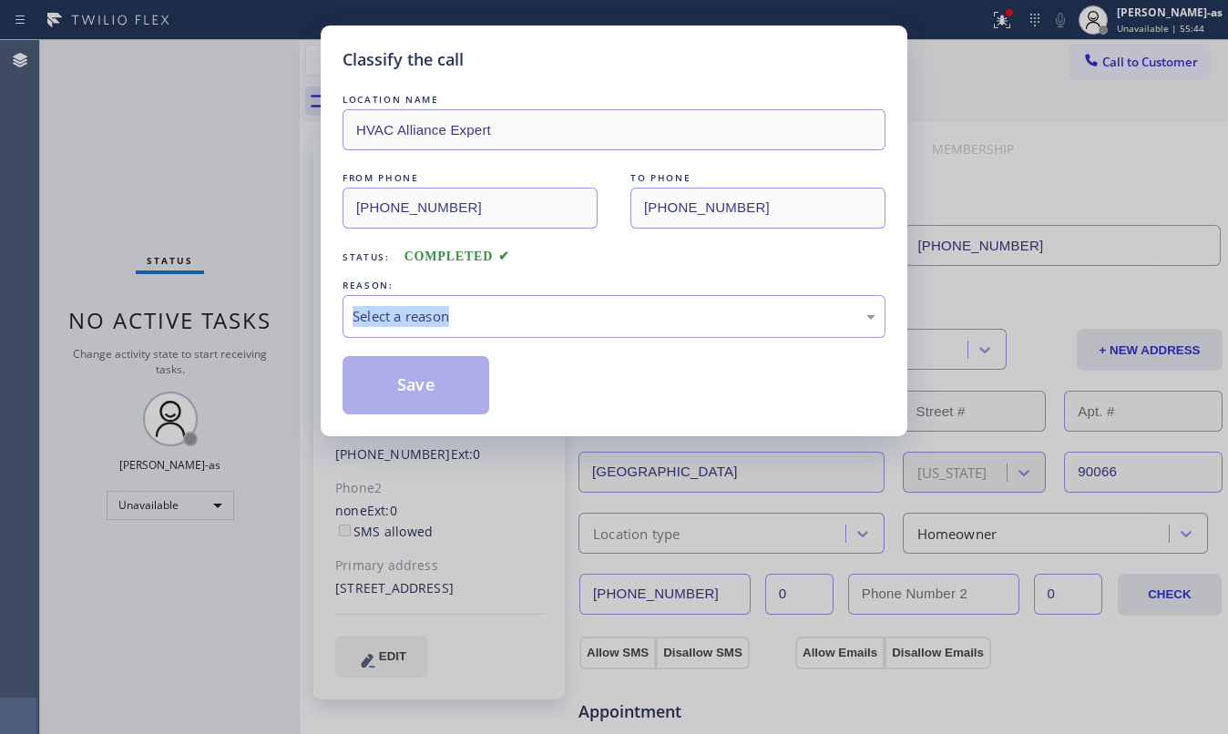
click at [234, 329] on div "Classify the call LOCATION NAME HVAC Alliance Expert FROM PHONE [PHONE_NUMBER] …" at bounding box center [614, 367] width 1228 height 734
click at [567, 333] on div "Select a reason" at bounding box center [614, 316] width 543 height 43
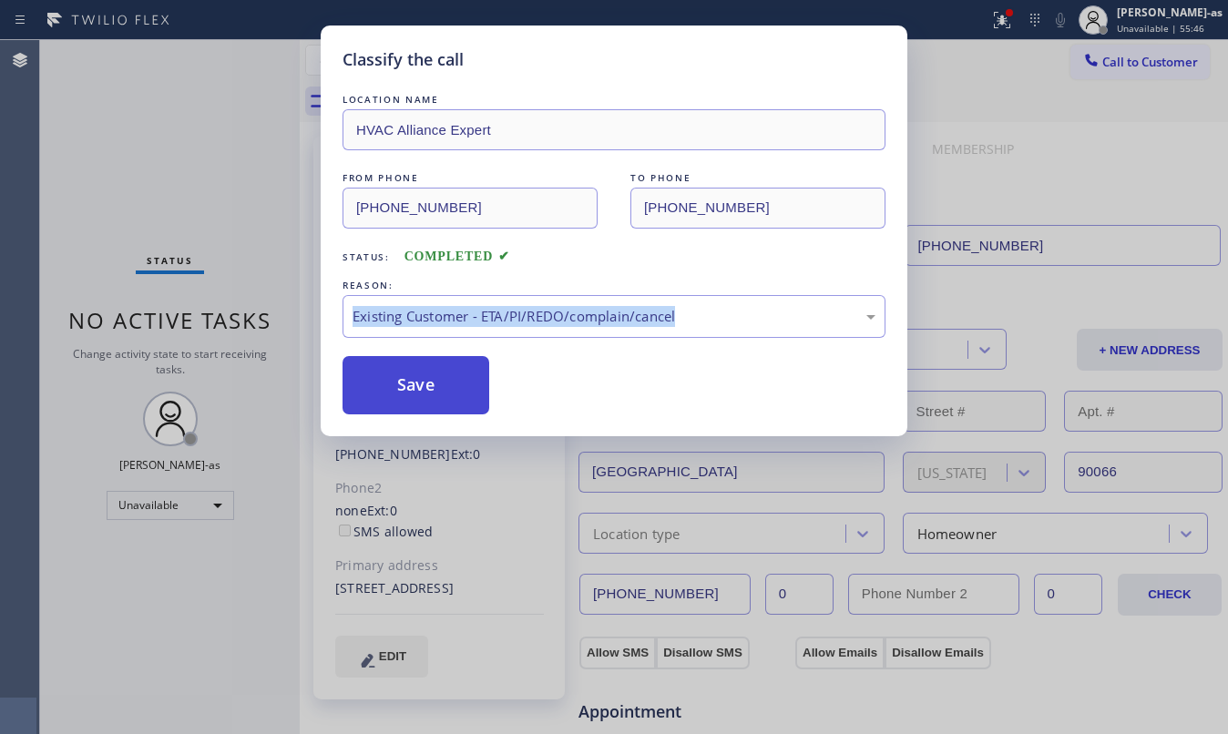
click at [405, 383] on button "Save" at bounding box center [416, 385] width 147 height 58
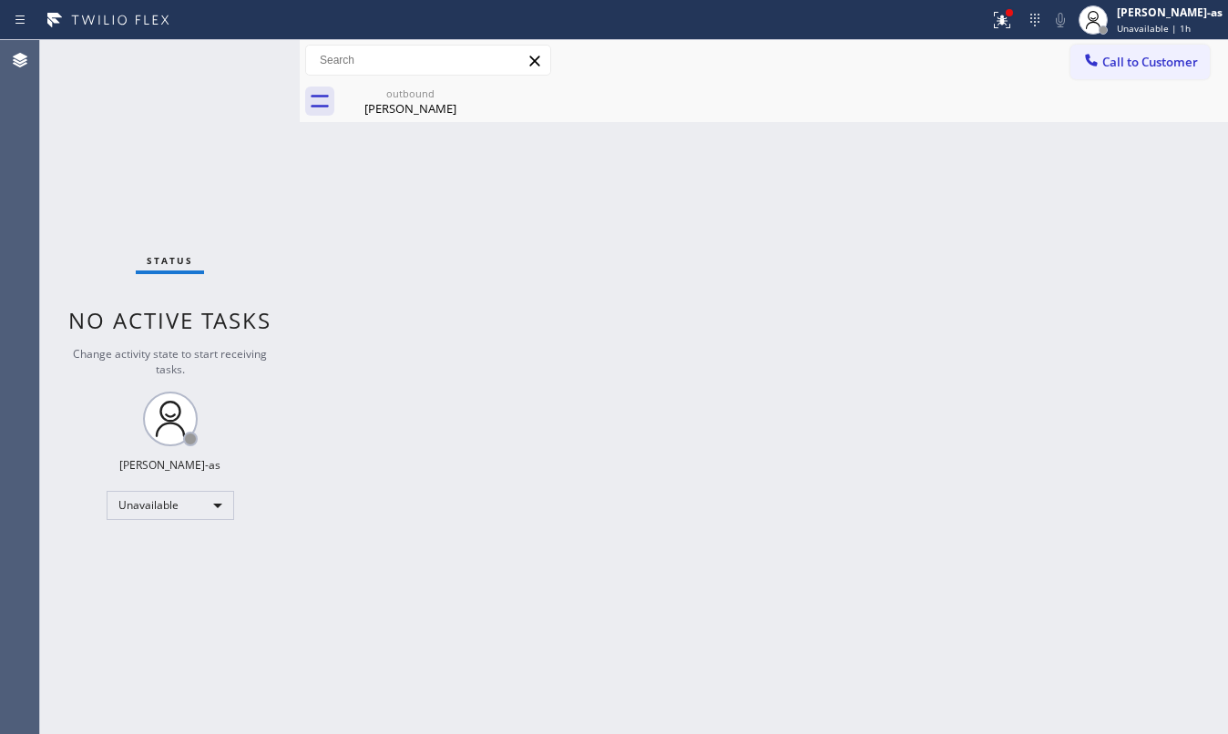
click at [187, 486] on div "Status No active tasks Change activity state to start receiving tasks. [PERSON_…" at bounding box center [170, 387] width 260 height 694
click at [190, 504] on div "Unavailable" at bounding box center [171, 505] width 128 height 29
click at [165, 600] on li "Break" at bounding box center [169, 600] width 123 height 22
click at [193, 507] on div "Break" at bounding box center [171, 505] width 128 height 29
click at [149, 551] on li "Available" at bounding box center [169, 554] width 123 height 22
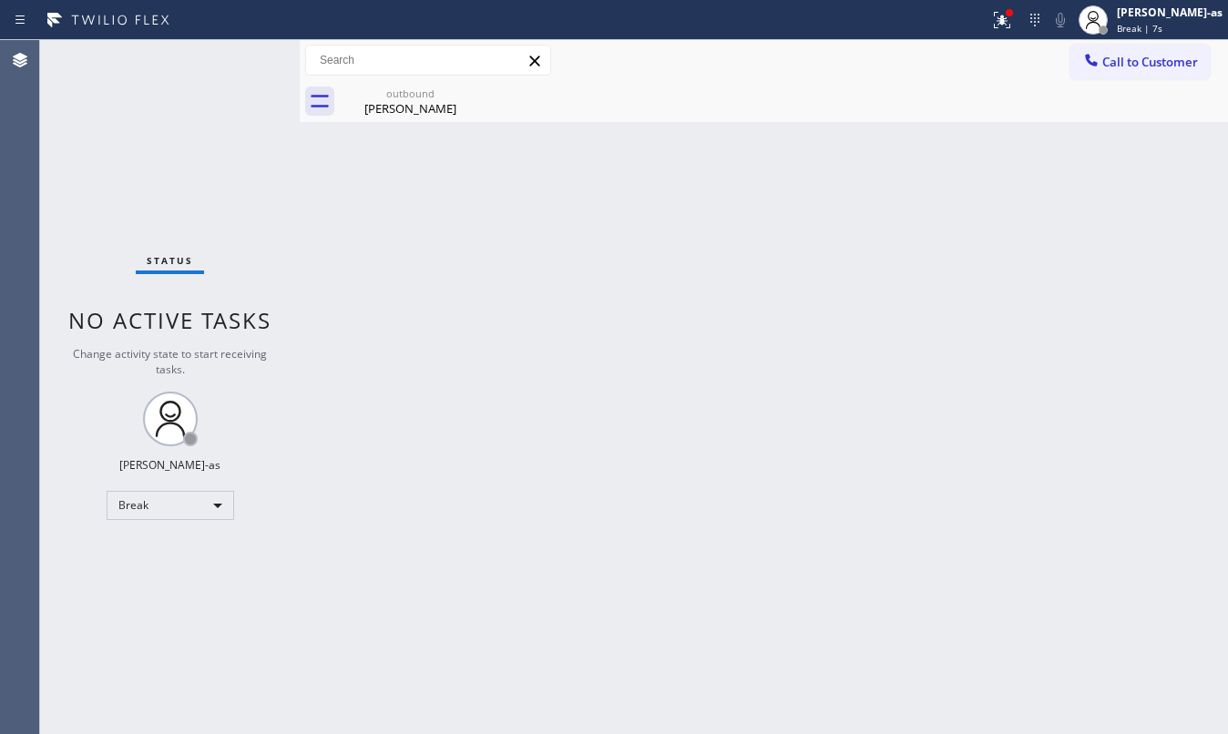
click at [477, 536] on div "Back to Dashboard Change Sender ID Customers Technicians Select a contact Outbo…" at bounding box center [764, 387] width 928 height 694
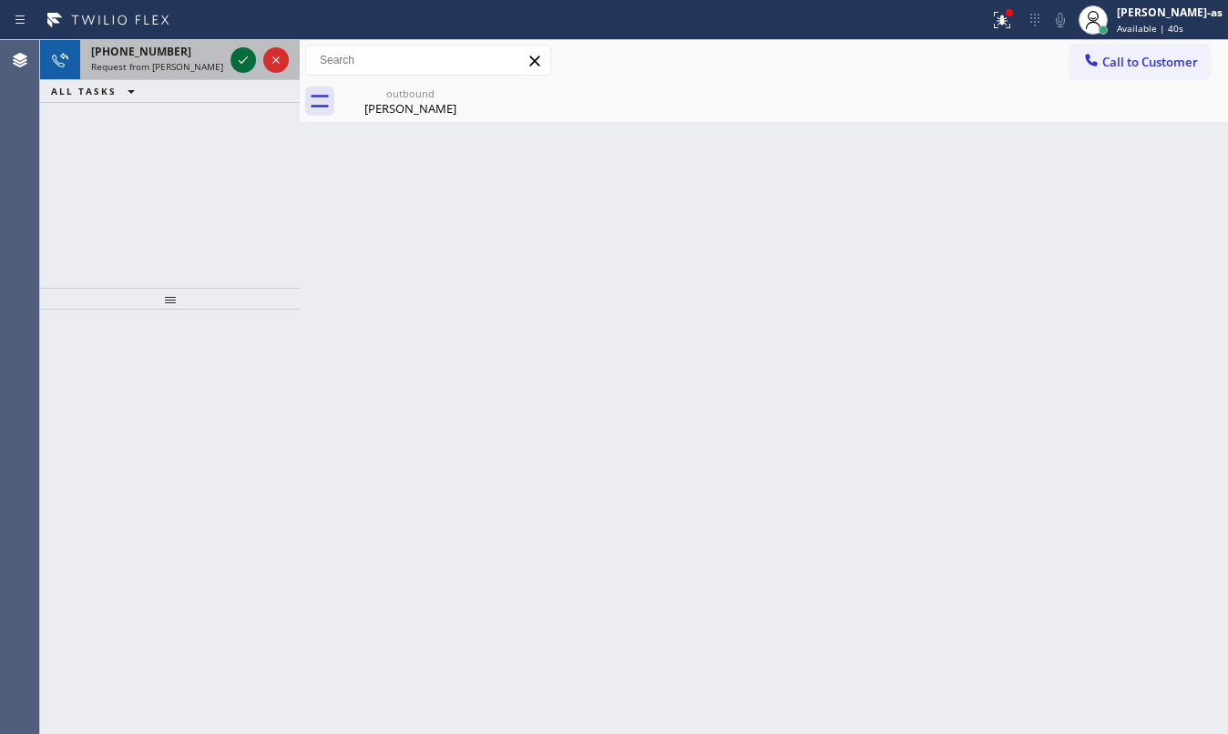
click at [249, 55] on icon at bounding box center [243, 60] width 22 height 22
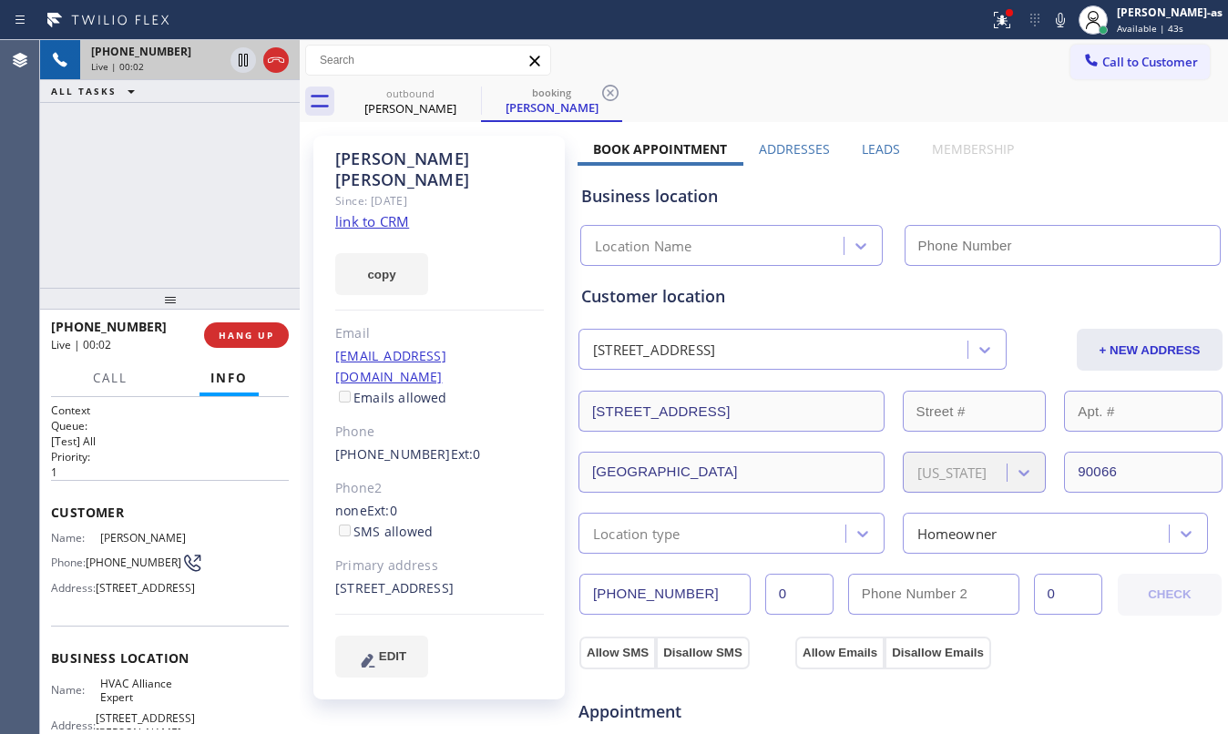
type input "[PHONE_NUMBER]"
click at [190, 180] on div "[PHONE_NUMBER] Live | 00:15 ALL TASKS ALL TASKS ACTIVE TASKS TASKS IN WRAP UP" at bounding box center [170, 164] width 260 height 248
click at [183, 202] on div "[PHONE_NUMBER] Live | 00:37 ALL TASKS ALL TASKS ACTIVE TASKS TASKS IN WRAP UP" at bounding box center [170, 164] width 260 height 248
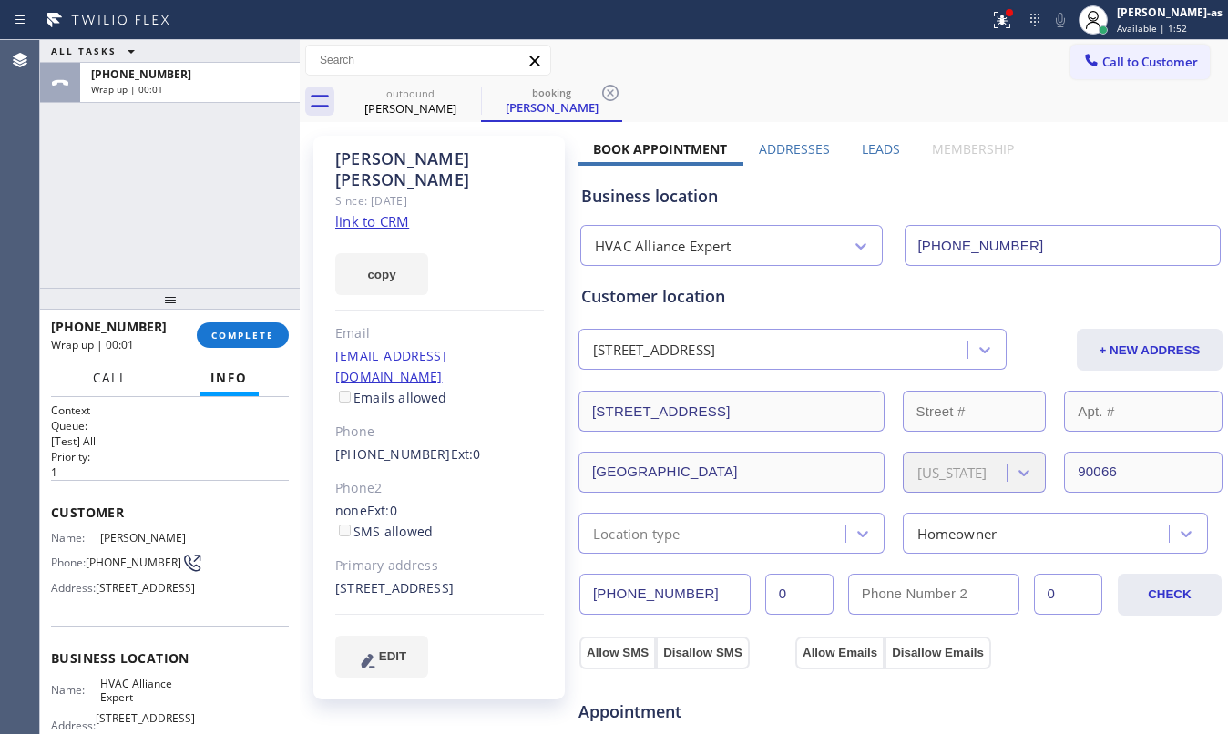
drag, startPoint x: 109, startPoint y: 359, endPoint x: 173, endPoint y: 386, distance: 69.4
click at [122, 361] on button "Call" at bounding box center [110, 379] width 56 height 36
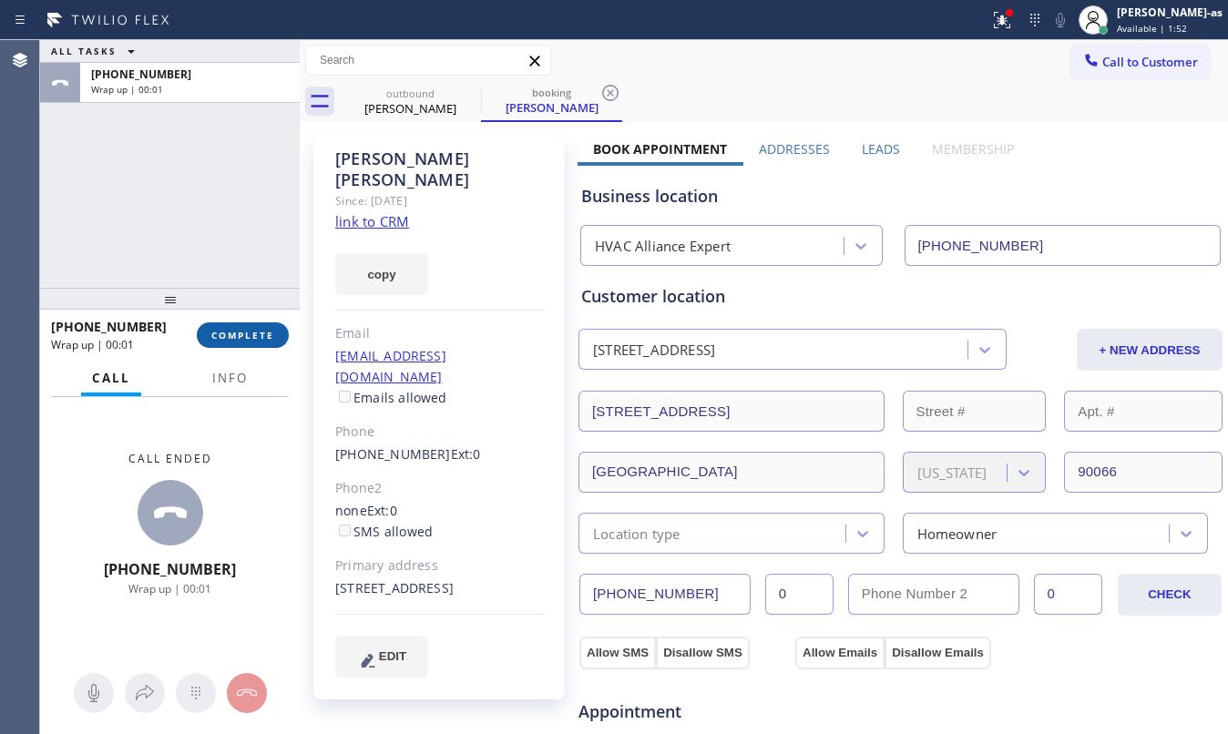
click at [210, 328] on button "COMPLETE" at bounding box center [243, 336] width 92 height 26
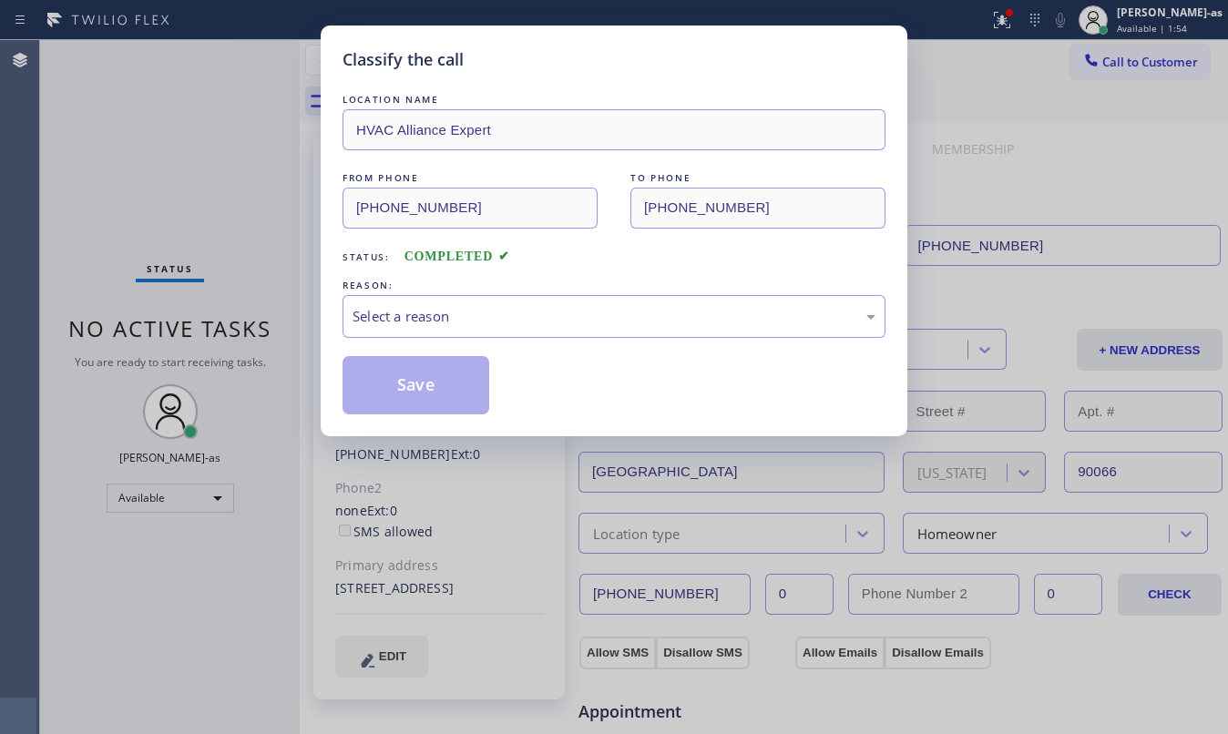
click at [239, 329] on div "Classify the call LOCATION NAME HVAC Alliance Expert FROM PHONE [PHONE_NUMBER] …" at bounding box center [614, 367] width 1228 height 734
click at [201, 226] on div "Classify the call LOCATION NAME HVAC Alliance Expert FROM PHONE [PHONE_NUMBER] …" at bounding box center [614, 367] width 1228 height 734
drag, startPoint x: 482, startPoint y: 323, endPoint x: 497, endPoint y: 336, distance: 20.0
click at [488, 326] on div "Select a reason" at bounding box center [614, 316] width 523 height 21
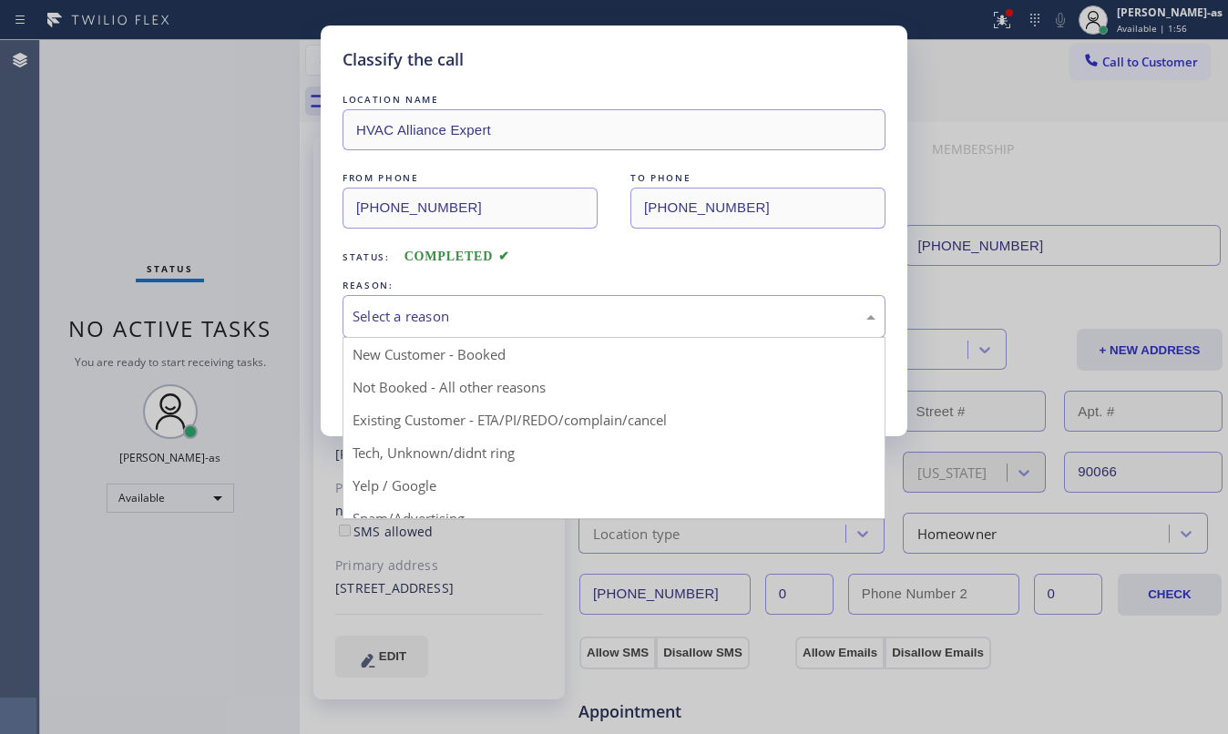
drag, startPoint x: 554, startPoint y: 406, endPoint x: 417, endPoint y: 405, distance: 136.7
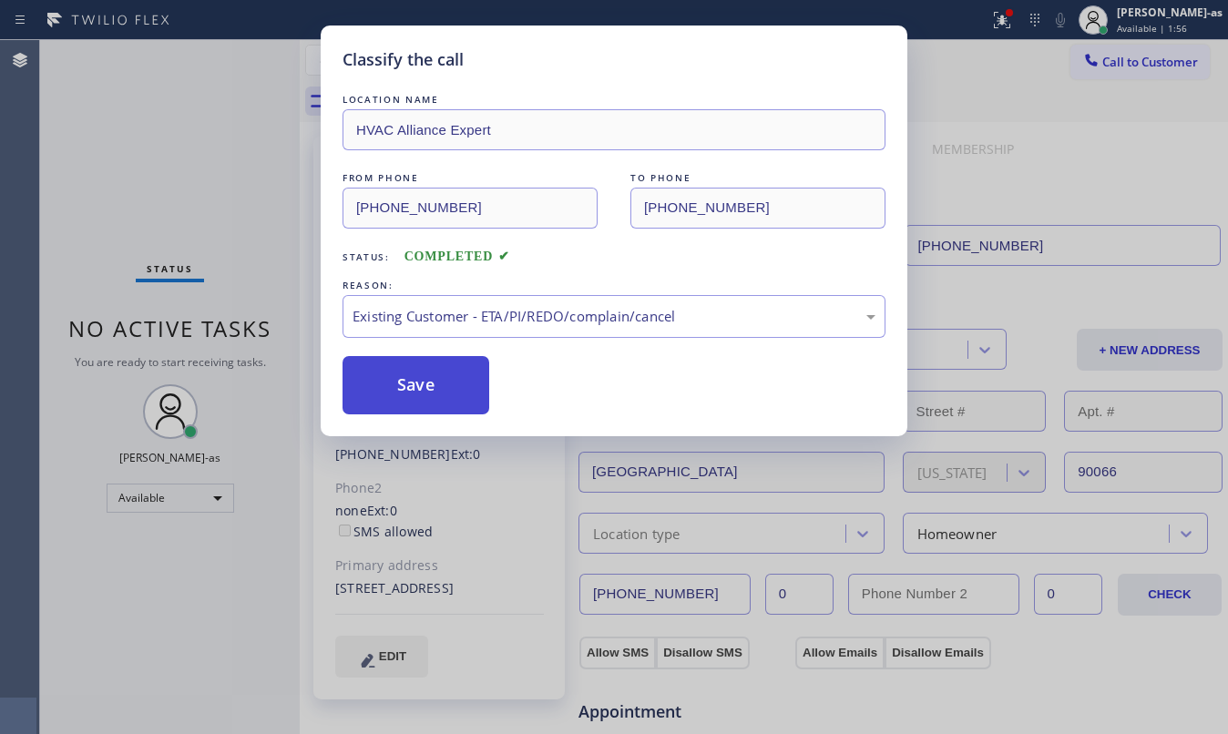
click at [405, 397] on button "Save" at bounding box center [416, 385] width 147 height 58
click at [199, 488] on div "Classify the call LOCATION NAME HVAC Alliance Expert FROM PHONE [PHONE_NUMBER] …" at bounding box center [614, 367] width 1228 height 734
click at [187, 496] on div "Available" at bounding box center [171, 498] width 128 height 29
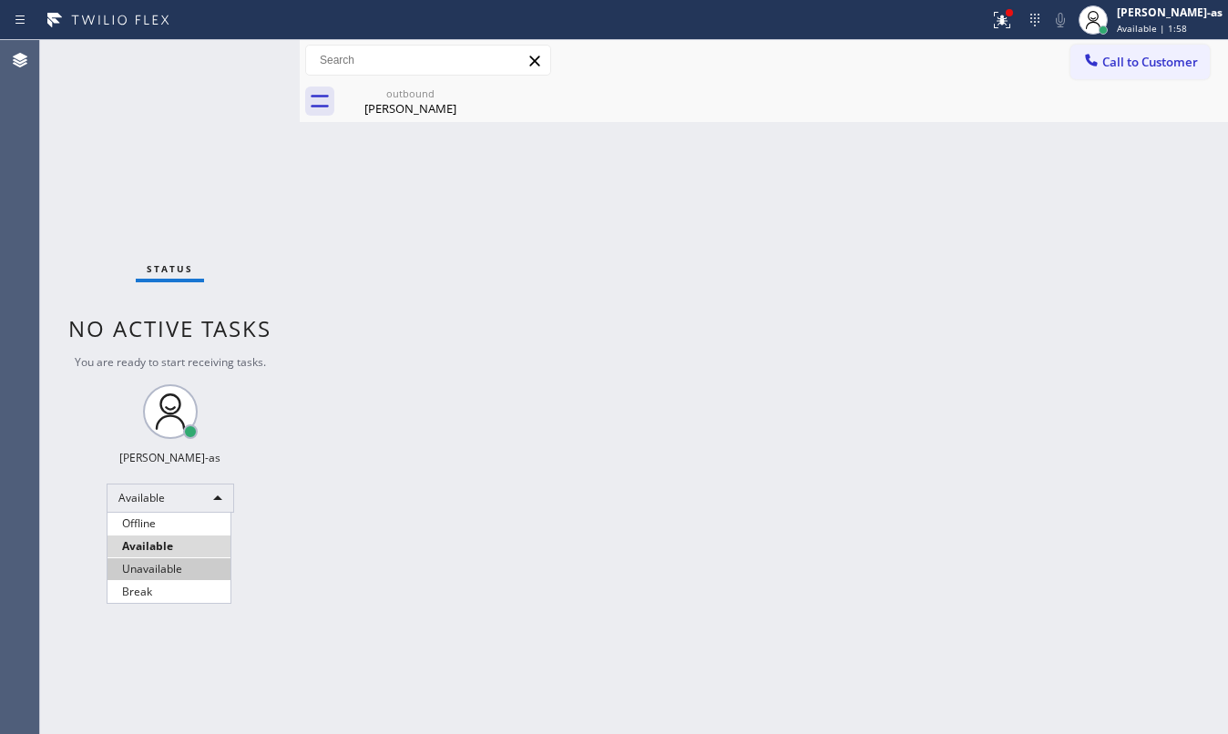
click at [191, 562] on li "Unavailable" at bounding box center [169, 570] width 123 height 22
click at [742, 511] on div "Back to Dashboard Change Sender ID Customers Technicians Select a contact Outbo…" at bounding box center [764, 387] width 928 height 694
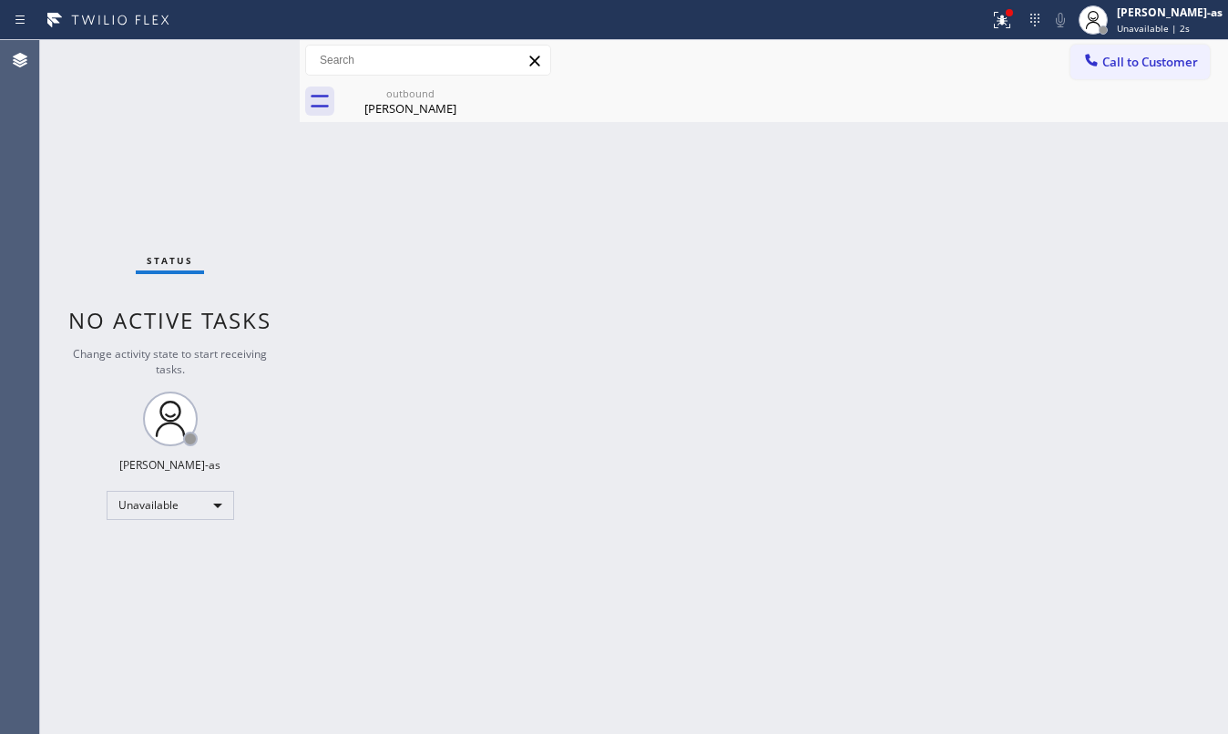
click at [833, 490] on div "Back to Dashboard Change Sender ID Customers Technicians Select a contact Outbo…" at bounding box center [764, 387] width 928 height 694
click at [169, 180] on div "Status No active tasks Change activity state to start receiving tasks. [PERSON_…" at bounding box center [170, 387] width 260 height 694
drag, startPoint x: 1177, startPoint y: 62, endPoint x: 748, endPoint y: 394, distance: 542.4
click at [1174, 62] on span "Call to Customer" at bounding box center [1150, 62] width 96 height 16
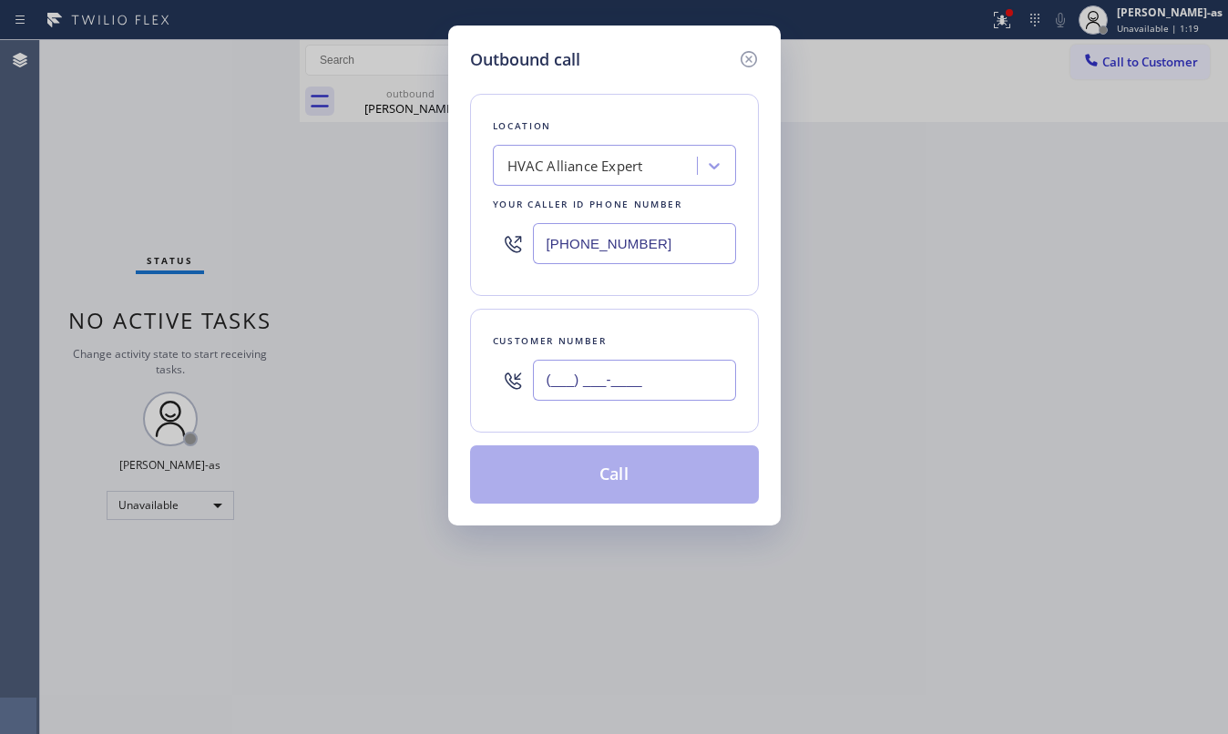
click at [653, 384] on input "(___) ___-____" at bounding box center [634, 380] width 203 height 41
paste input "text"
click at [621, 379] on input "(___) ___-____" at bounding box center [634, 380] width 203 height 41
click at [620, 380] on input "(___) ___-____" at bounding box center [634, 380] width 203 height 41
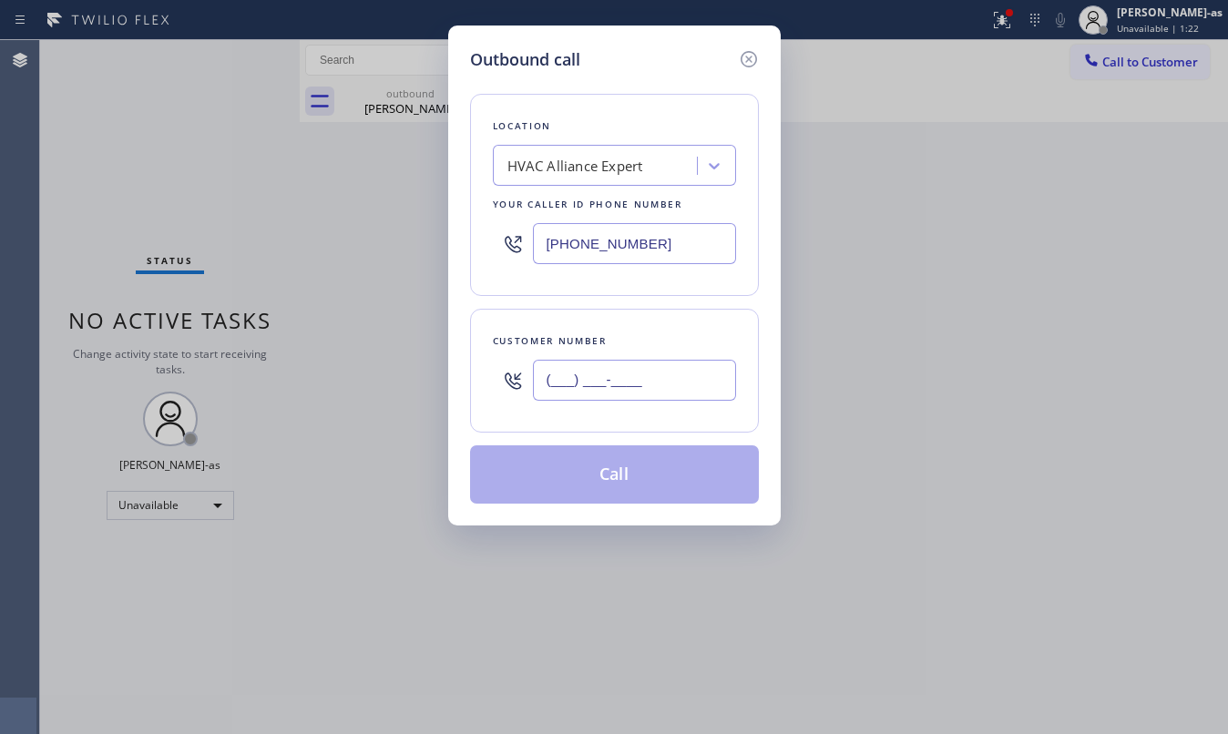
click at [610, 379] on input "(___) ___-____" at bounding box center [634, 380] width 203 height 41
paste input "text"
drag, startPoint x: 636, startPoint y: 399, endPoint x: 653, endPoint y: 401, distance: 17.4
click at [641, 401] on input "(___) ___-____" at bounding box center [634, 380] width 203 height 41
click at [654, 399] on input "(___) ___-____" at bounding box center [634, 380] width 203 height 41
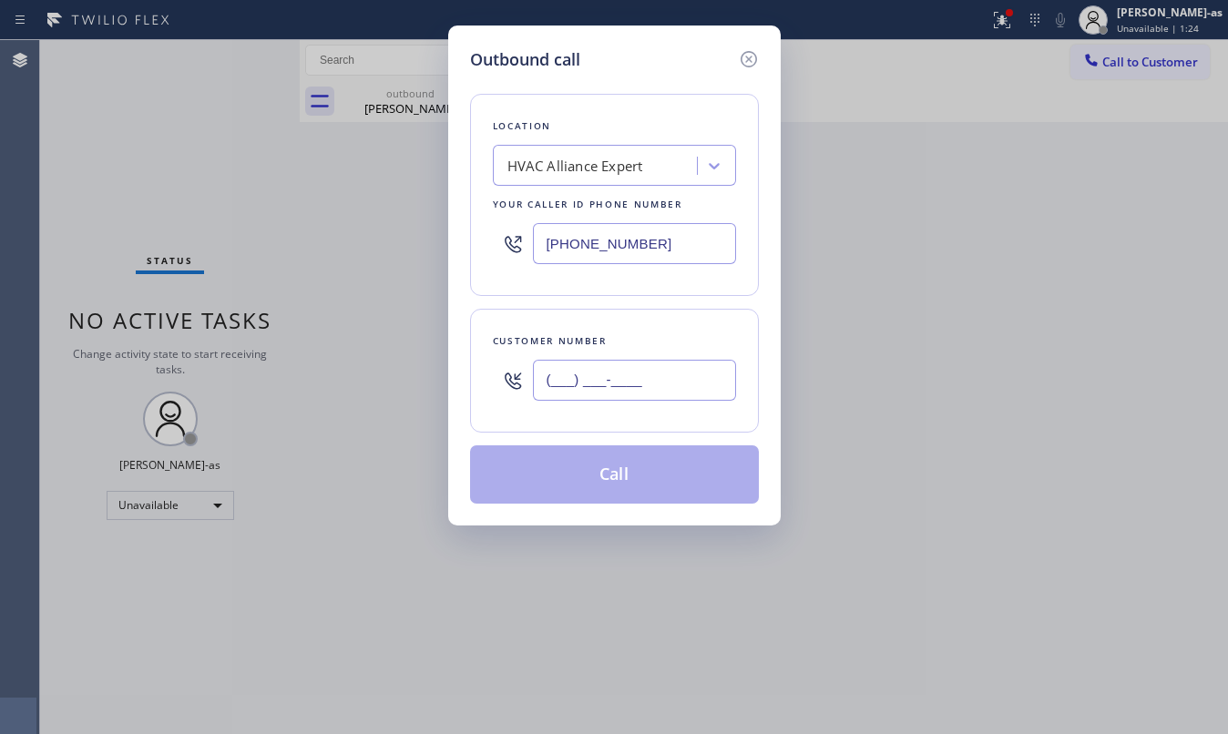
click at [654, 399] on input "(___) ___-____" at bounding box center [634, 380] width 203 height 41
paste input "text"
click at [654, 397] on input "(___) ___-____" at bounding box center [634, 380] width 203 height 41
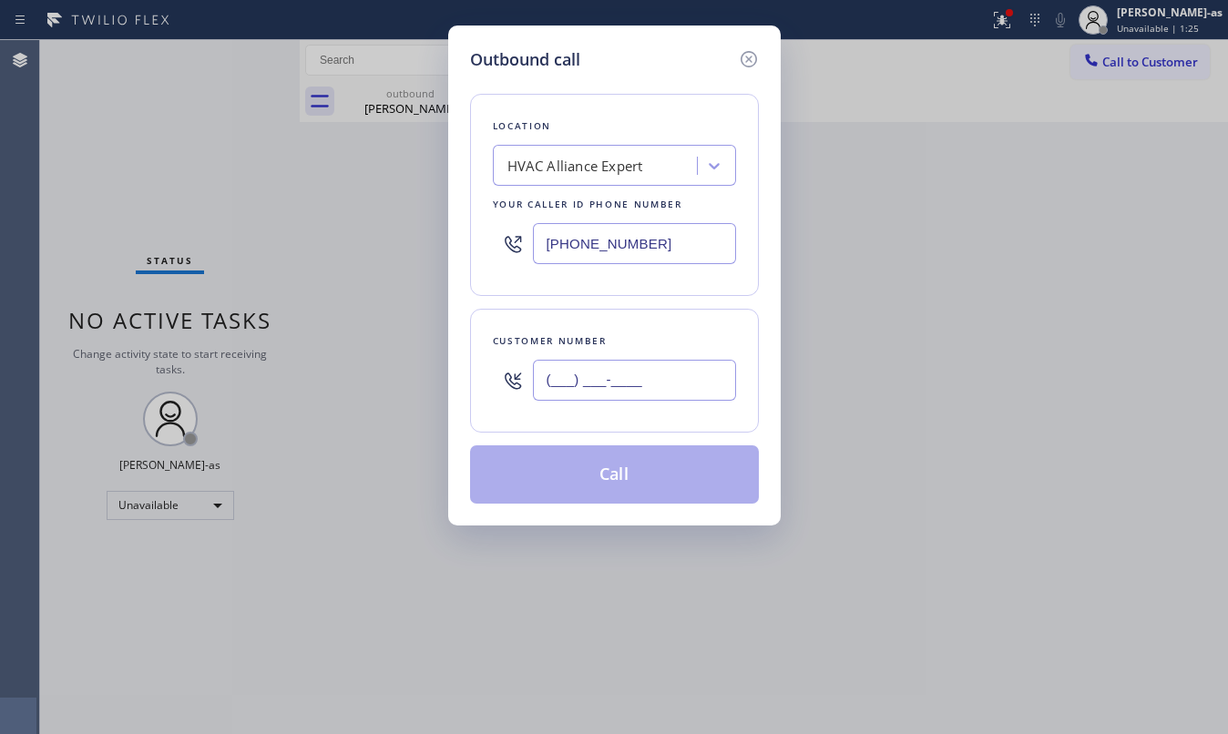
paste input "text"
type input "(___) ___-____"
click at [652, 343] on div "Customer number" at bounding box center [614, 341] width 243 height 19
click at [687, 384] on input "(___) ___-____" at bounding box center [634, 380] width 203 height 41
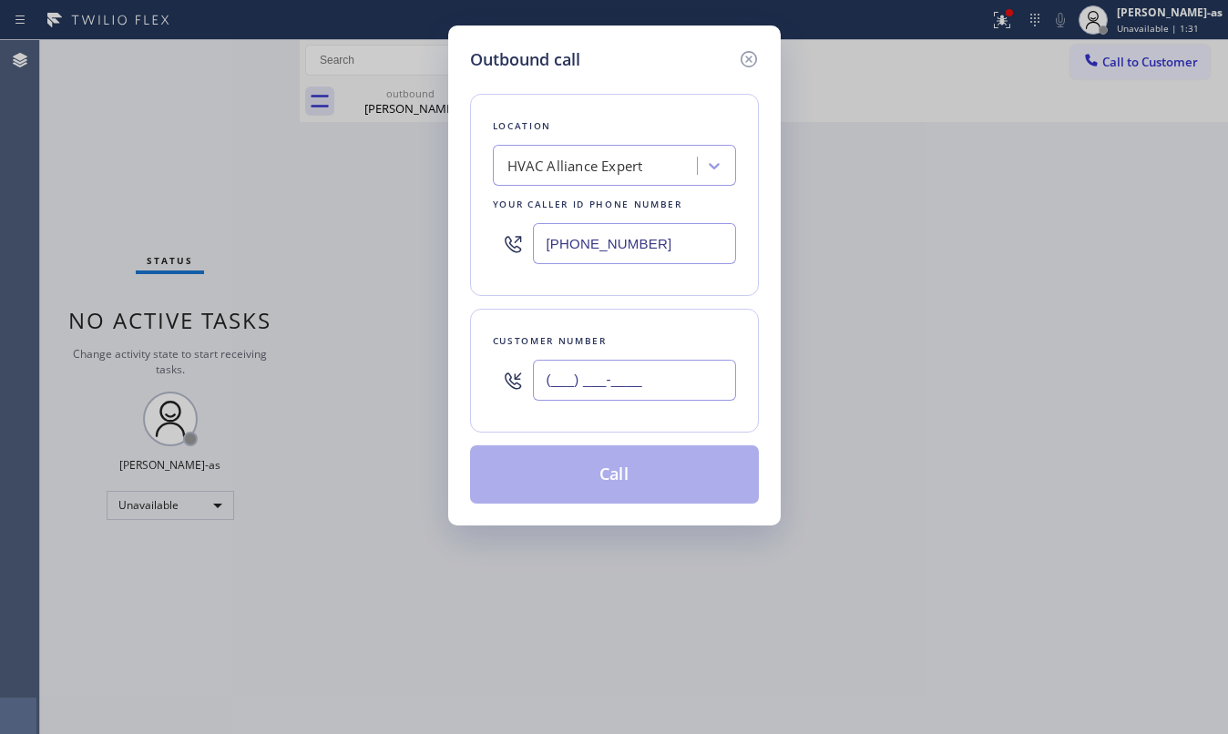
click at [687, 384] on input "(___) ___-____" at bounding box center [634, 380] width 203 height 41
click at [687, 383] on input "(___) ___-____" at bounding box center [634, 380] width 203 height 41
paste input "732) 865-6850"
click at [685, 381] on input "[PHONE_NUMBER]" at bounding box center [634, 380] width 203 height 41
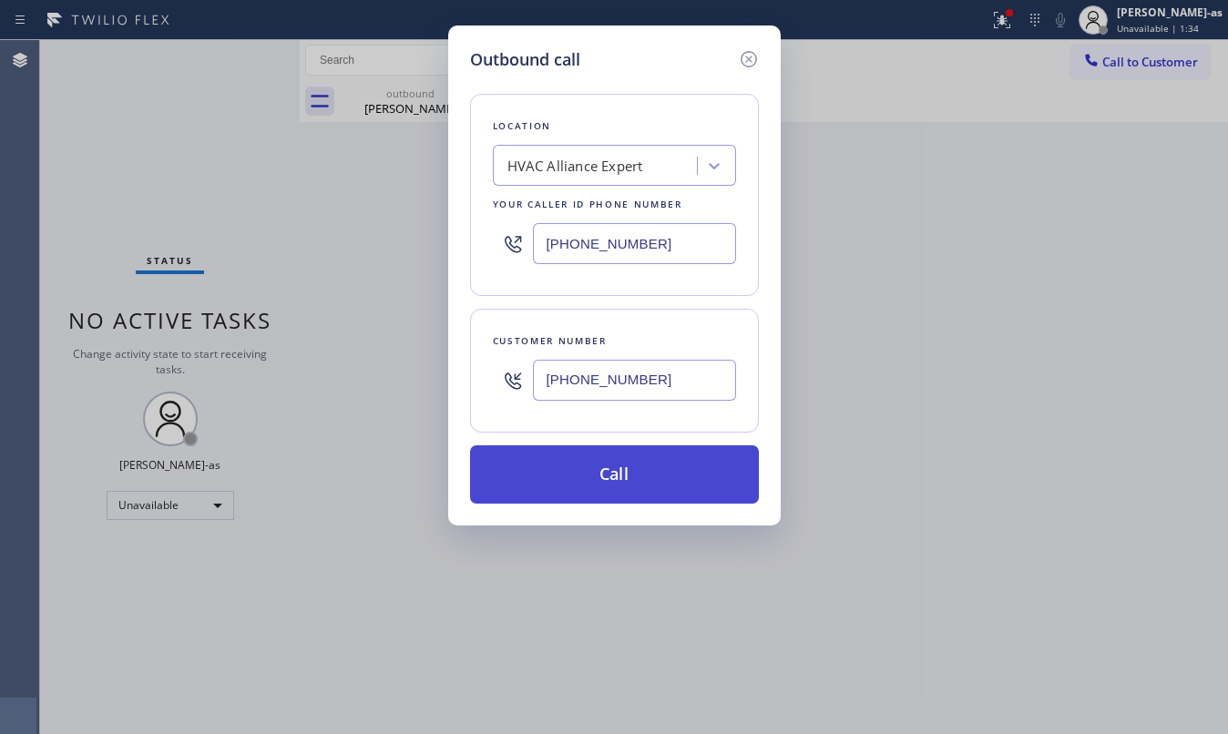
type input "[PHONE_NUMBER]"
click at [657, 489] on button "Call" at bounding box center [614, 475] width 289 height 58
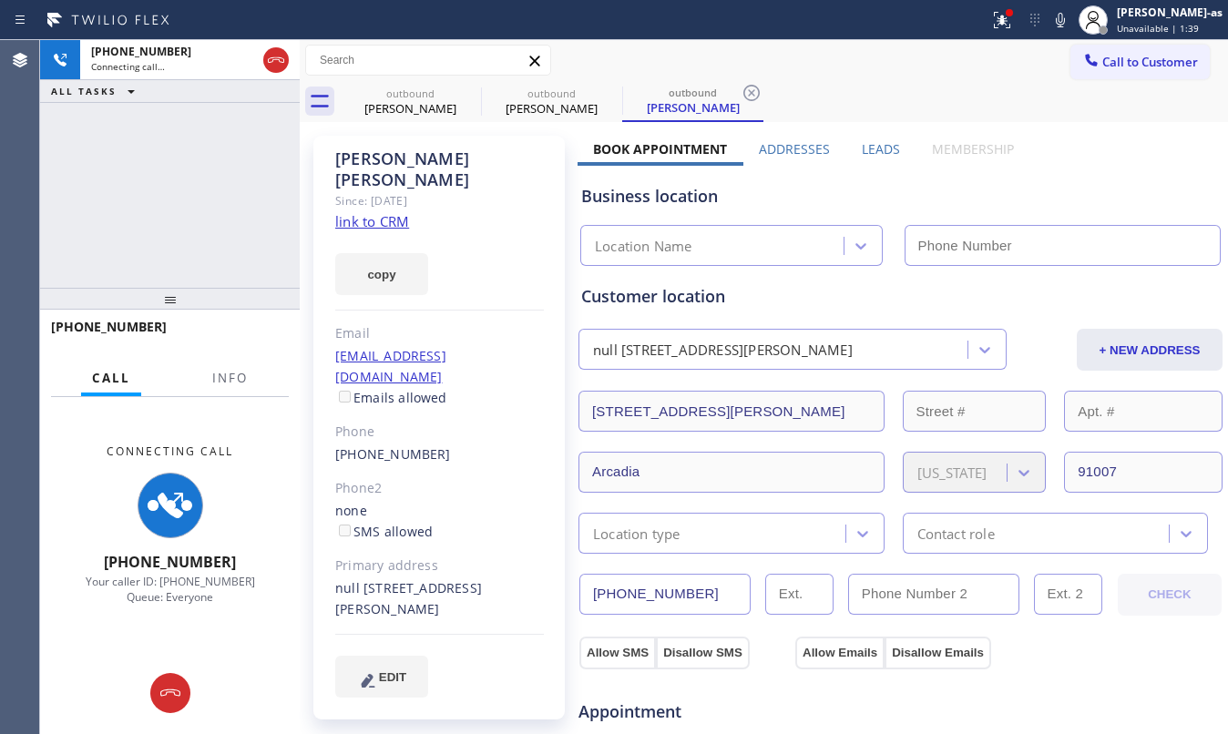
type input "[PHONE_NUMBER]"
drag, startPoint x: 206, startPoint y: 187, endPoint x: 220, endPoint y: 323, distance: 136.5
click at [211, 195] on div "[PHONE_NUMBER] Connecting call… ALL TASKS ALL TASKS ACTIVE TASKS TASKS IN WRAP …" at bounding box center [170, 164] width 260 height 248
click at [227, 352] on div at bounding box center [163, 344] width 225 height 15
drag, startPoint x: 235, startPoint y: 380, endPoint x: 248, endPoint y: 348, distance: 34.3
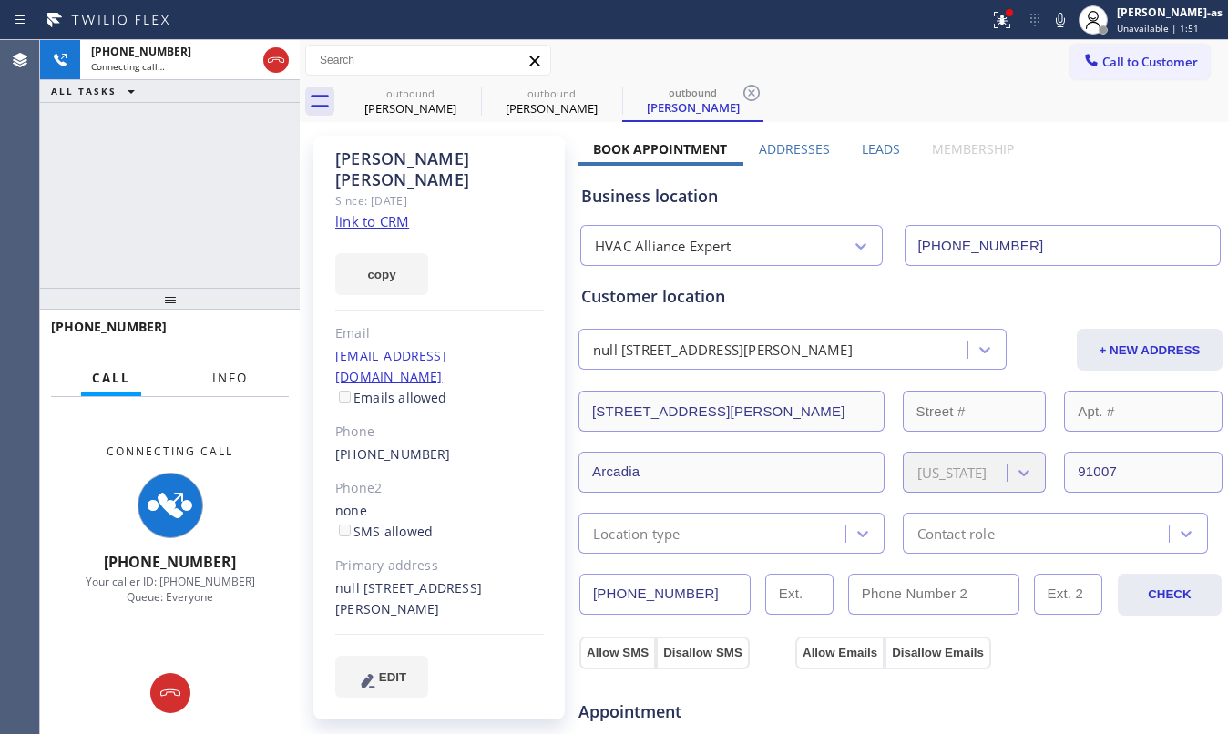
click at [235, 379] on span "Info" at bounding box center [230, 378] width 36 height 16
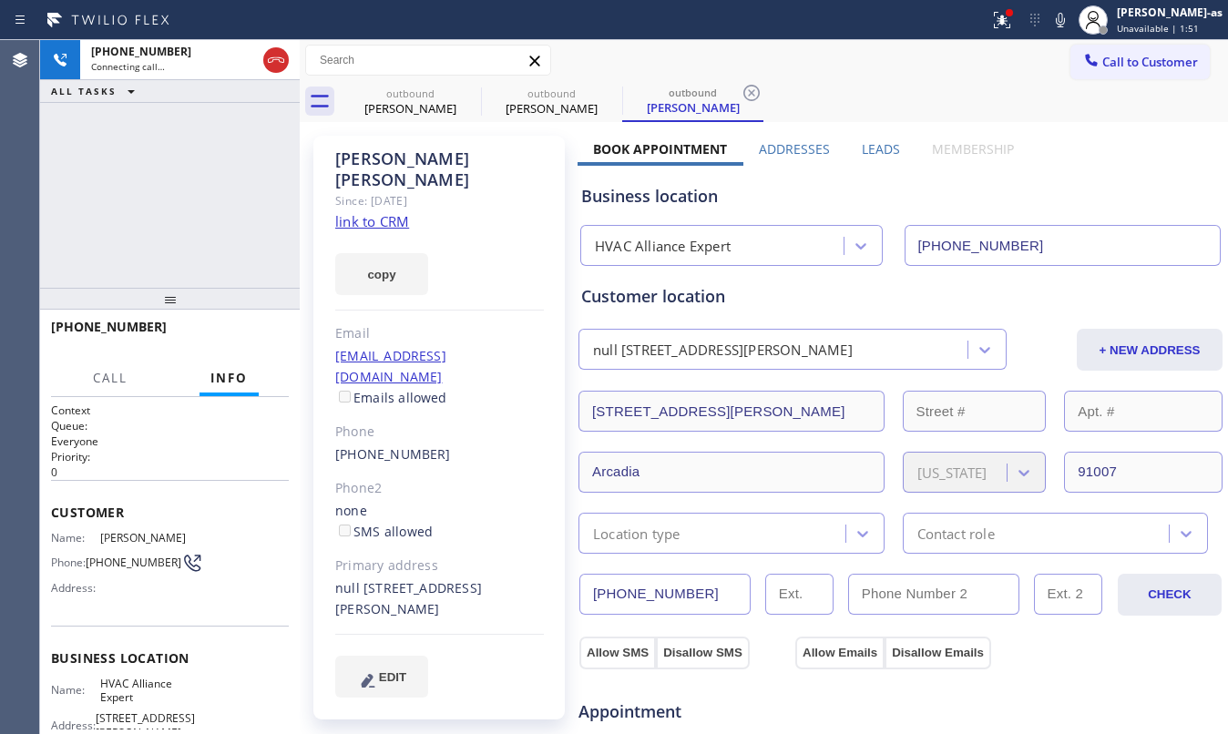
click at [220, 249] on div "[PHONE_NUMBER] Connecting call… ALL TASKS ALL TASKS ACTIVE TASKS TASKS IN WRAP …" at bounding box center [170, 164] width 260 height 248
click at [424, 92] on div "outbound" at bounding box center [411, 94] width 138 height 14
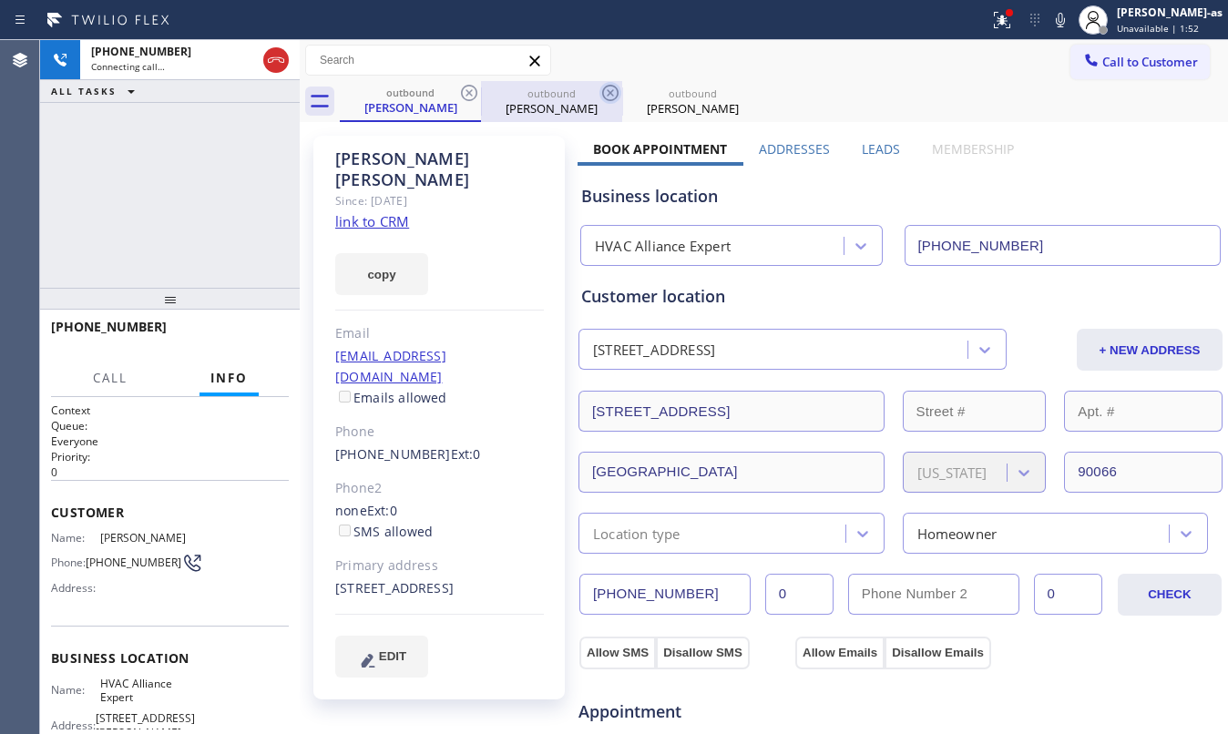
click at [468, 93] on icon at bounding box center [469, 93] width 16 height 16
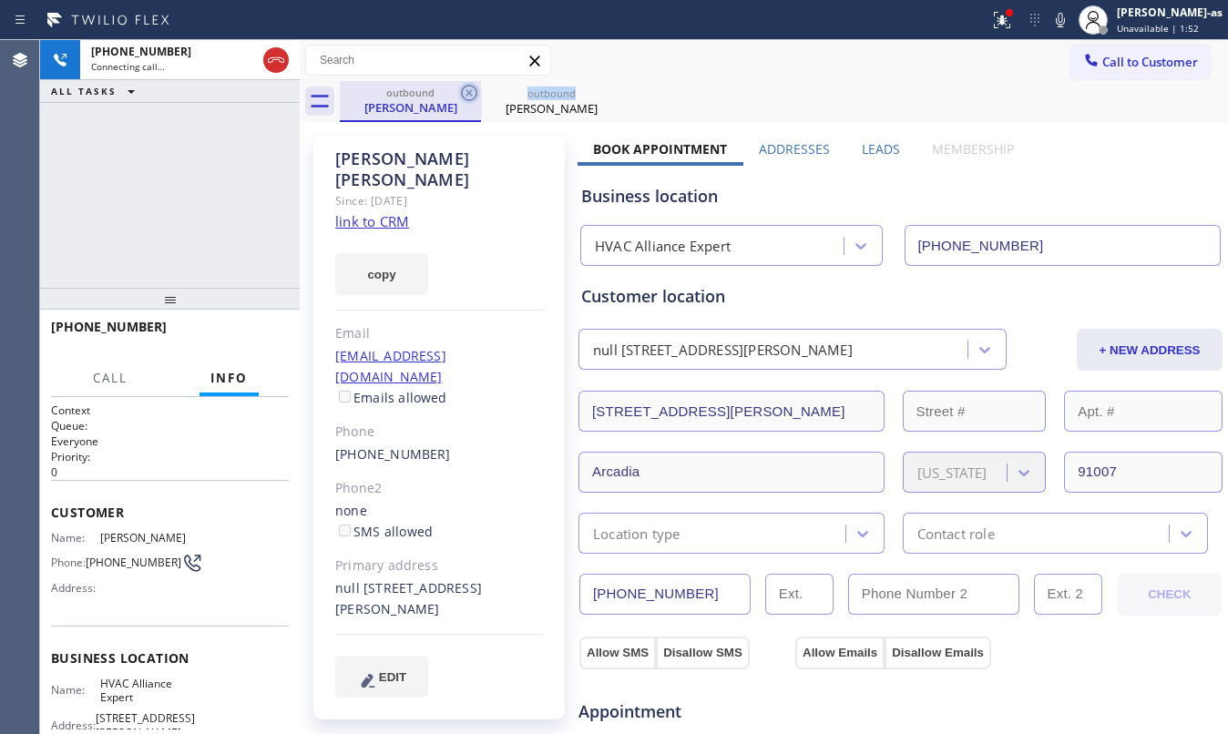
click at [468, 93] on icon at bounding box center [469, 93] width 16 height 16
click at [191, 205] on div "[PHONE_NUMBER] Connecting call… ALL TASKS ALL TASKS ACTIVE TASKS TASKS IN WRAP …" at bounding box center [170, 164] width 260 height 248
click at [150, 238] on div "[PHONE_NUMBER] Connecting call… ALL TASKS ALL TASKS ACTIVE TASKS TASKS IN WRAP …" at bounding box center [170, 164] width 260 height 248
click at [377, 212] on link "link to CRM" at bounding box center [372, 221] width 74 height 18
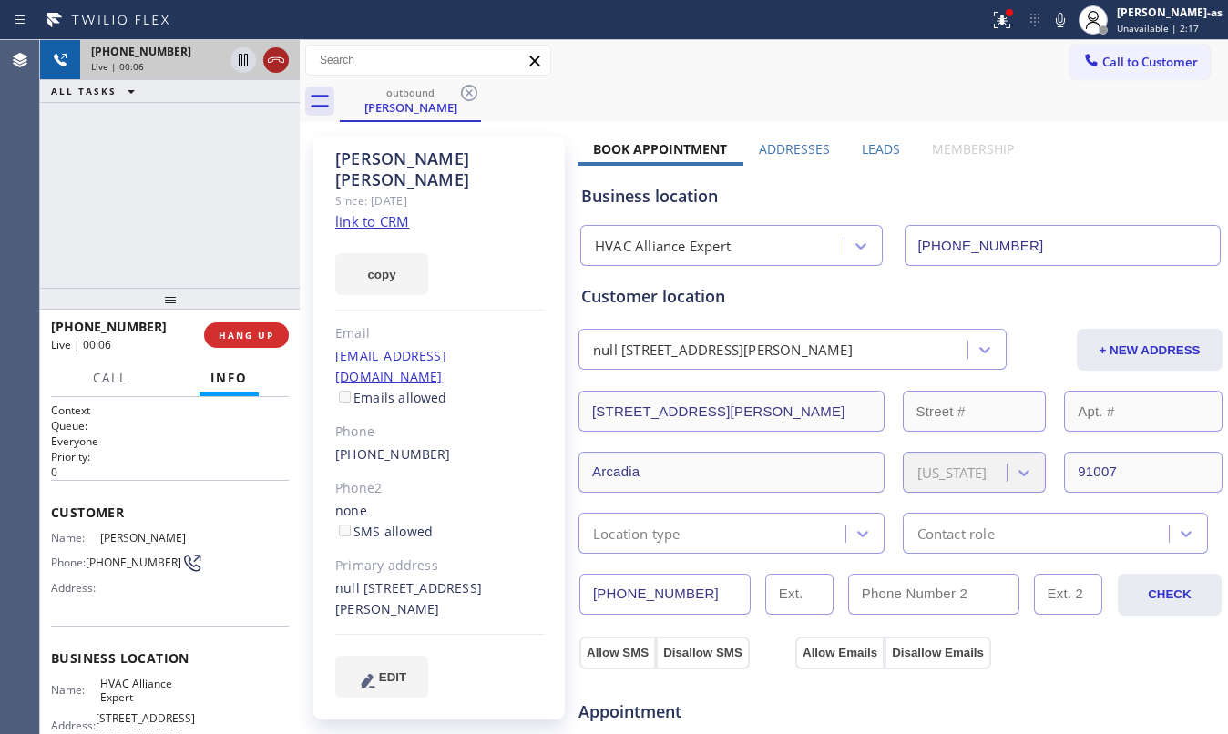
drag, startPoint x: 165, startPoint y: 89, endPoint x: 282, endPoint y: 48, distance: 123.6
click at [171, 97] on div "ALL TASKS ALL TASKS ACTIVE TASKS TASKS IN WRAP UP" at bounding box center [170, 91] width 260 height 23
drag, startPoint x: 275, startPoint y: 52, endPoint x: 261, endPoint y: 179, distance: 127.5
click at [275, 53] on icon at bounding box center [276, 60] width 22 height 22
click at [227, 220] on div "[PHONE_NUMBER] Live | 00:08 ALL TASKS ALL TASKS ACTIVE TASKS TASKS IN WRAP UP" at bounding box center [170, 164] width 260 height 248
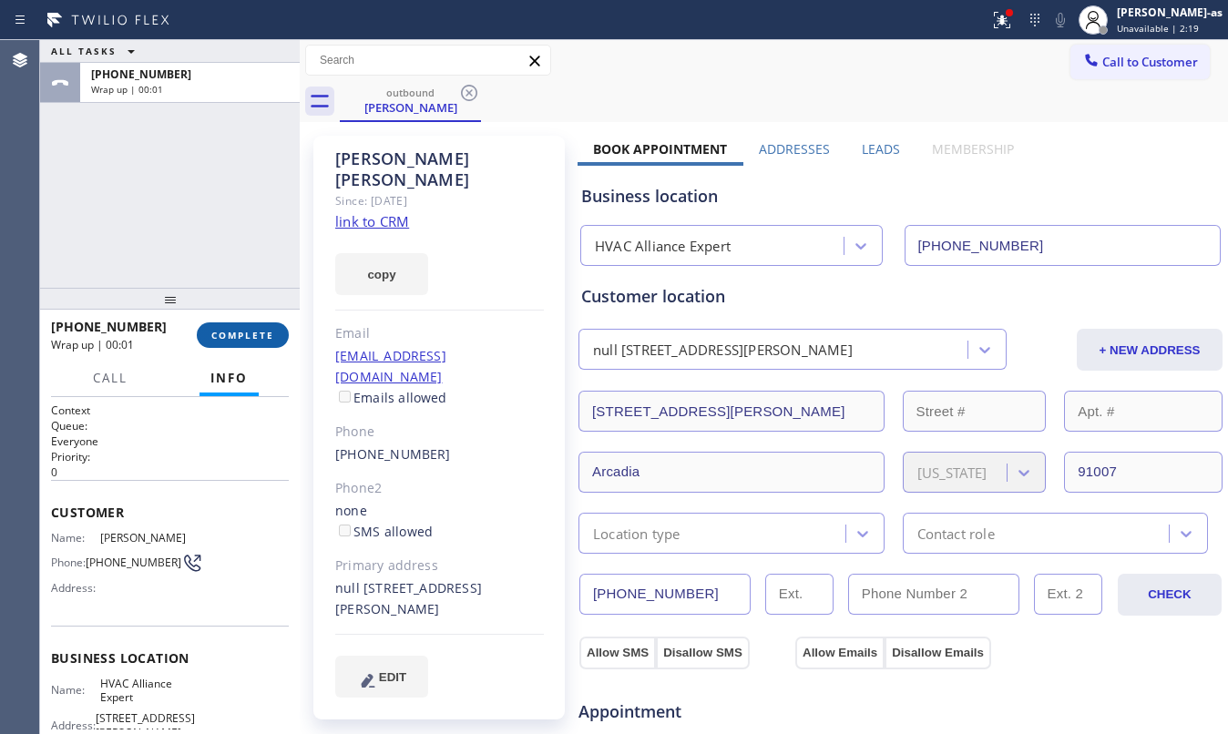
click at [252, 336] on span "COMPLETE" at bounding box center [242, 335] width 63 height 13
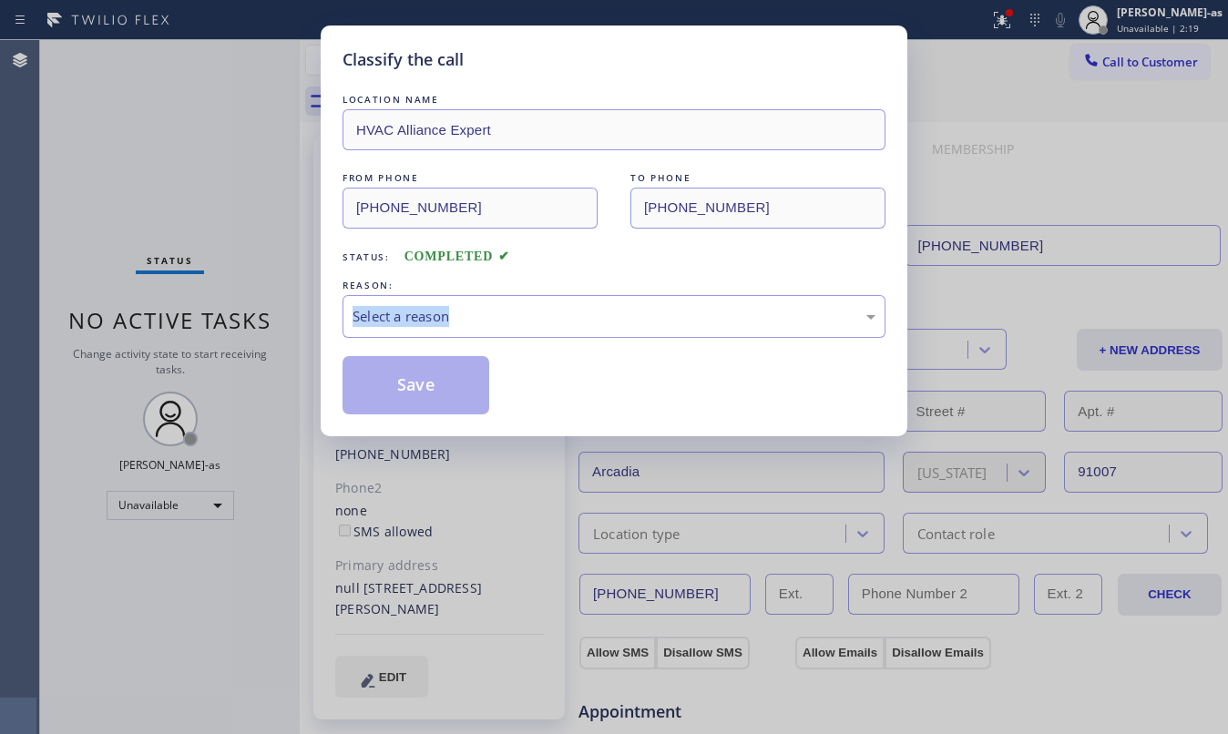
drag, startPoint x: 248, startPoint y: 326, endPoint x: 239, endPoint y: 323, distance: 9.8
click at [245, 326] on div "Classify the call LOCATION NAME HVAC Alliance Expert FROM PHONE [PHONE_NUMBER] …" at bounding box center [614, 367] width 1228 height 734
click at [238, 319] on div "Classify the call LOCATION NAME HVAC Alliance Expert FROM PHONE [PHONE_NUMBER] …" at bounding box center [614, 367] width 1228 height 734
drag, startPoint x: 439, startPoint y: 317, endPoint x: 471, endPoint y: 328, distance: 33.7
click at [463, 325] on div "Select a reason" at bounding box center [614, 316] width 523 height 21
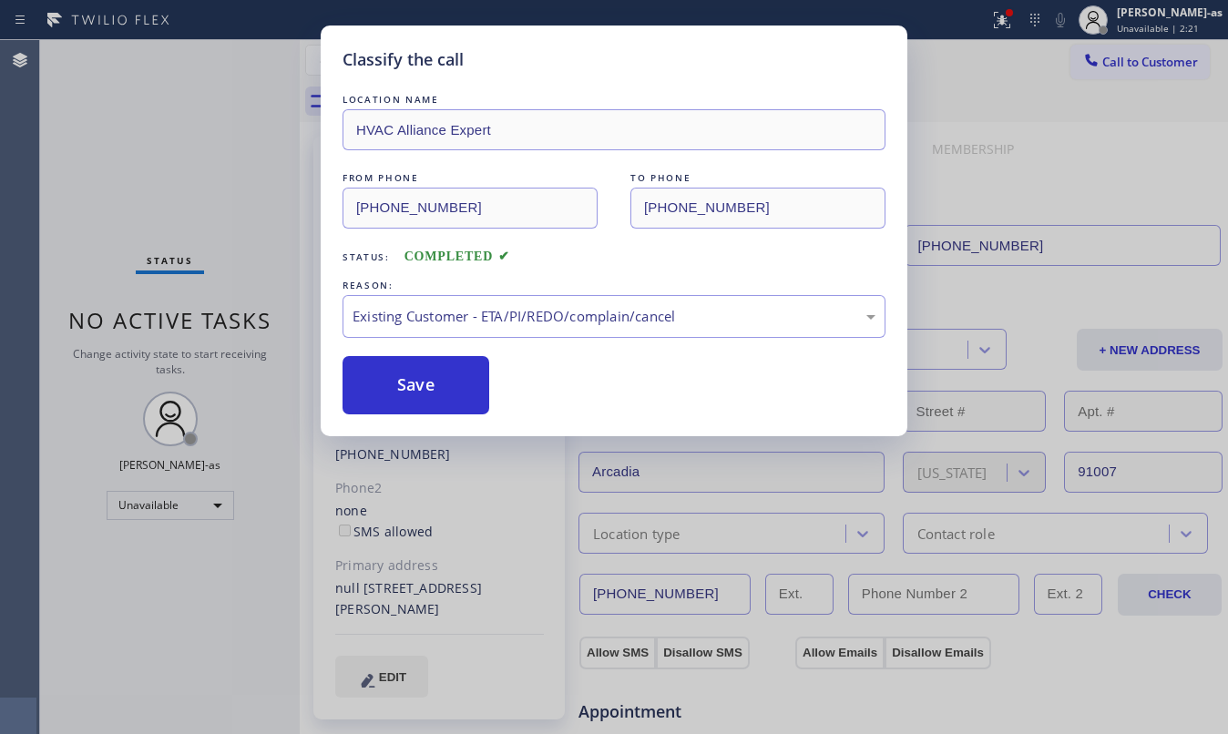
drag, startPoint x: 452, startPoint y: 384, endPoint x: 428, endPoint y: 262, distance: 124.4
click at [445, 384] on button "Save" at bounding box center [416, 385] width 147 height 58
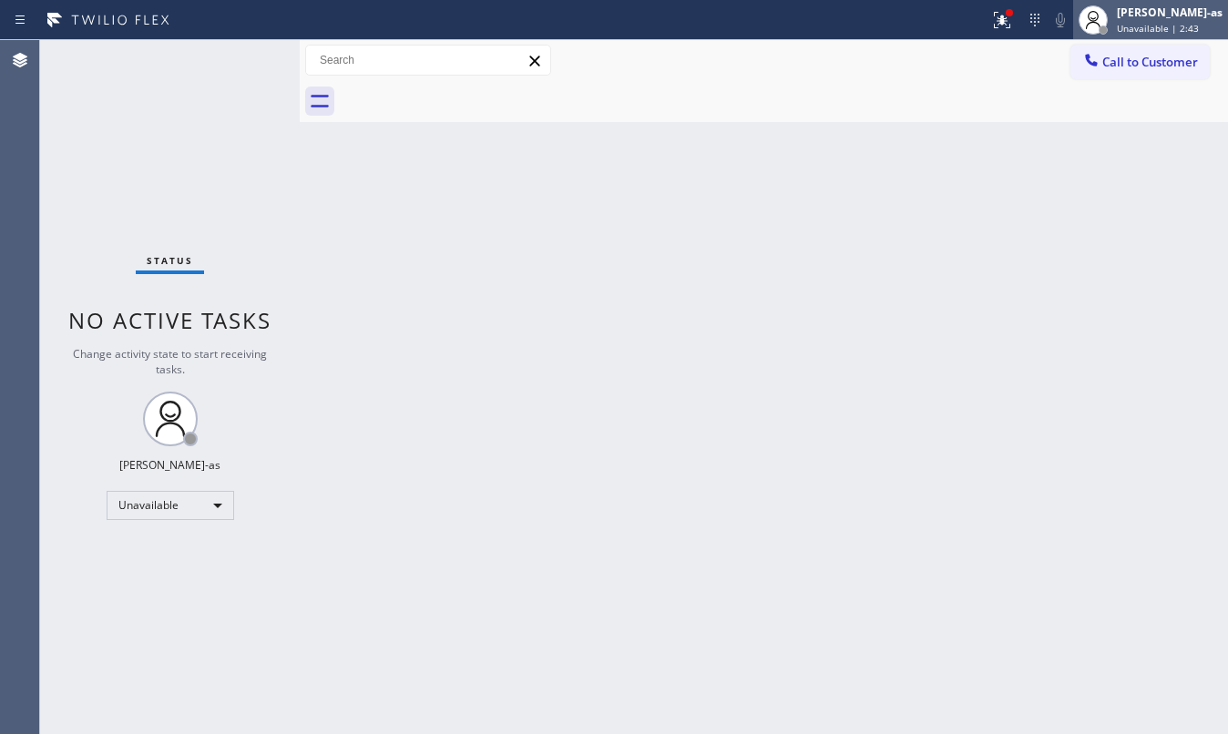
click at [1175, 30] on span "Unavailable | 2:43" at bounding box center [1158, 28] width 82 height 13
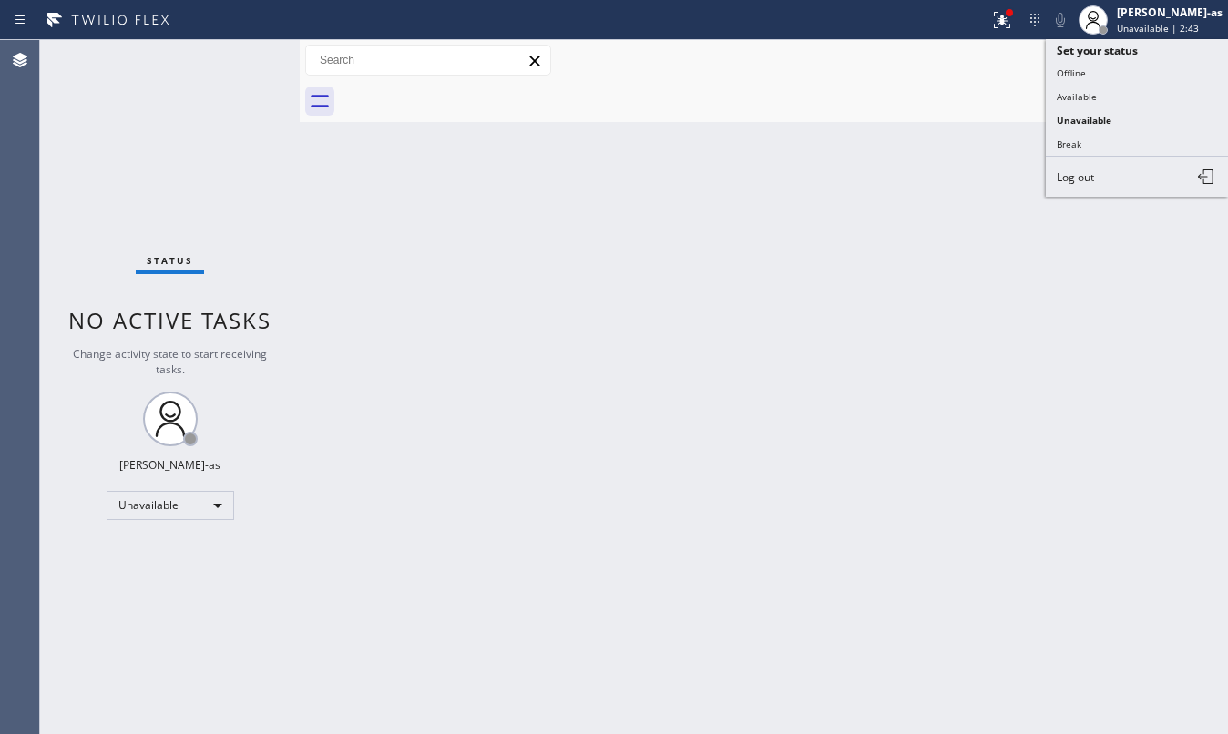
drag, startPoint x: 795, startPoint y: 109, endPoint x: 1018, endPoint y: 98, distance: 222.6
click at [828, 109] on div at bounding box center [784, 101] width 888 height 41
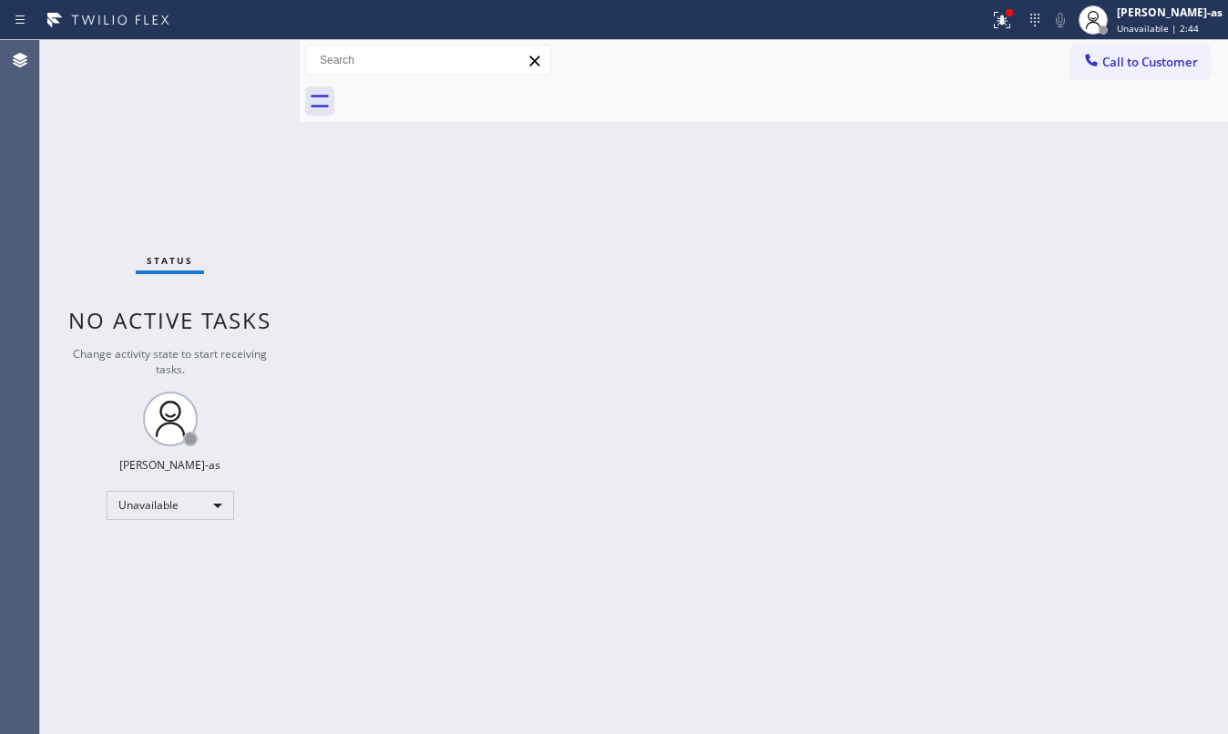
click at [1150, 56] on span "Call to Customer" at bounding box center [1150, 62] width 96 height 16
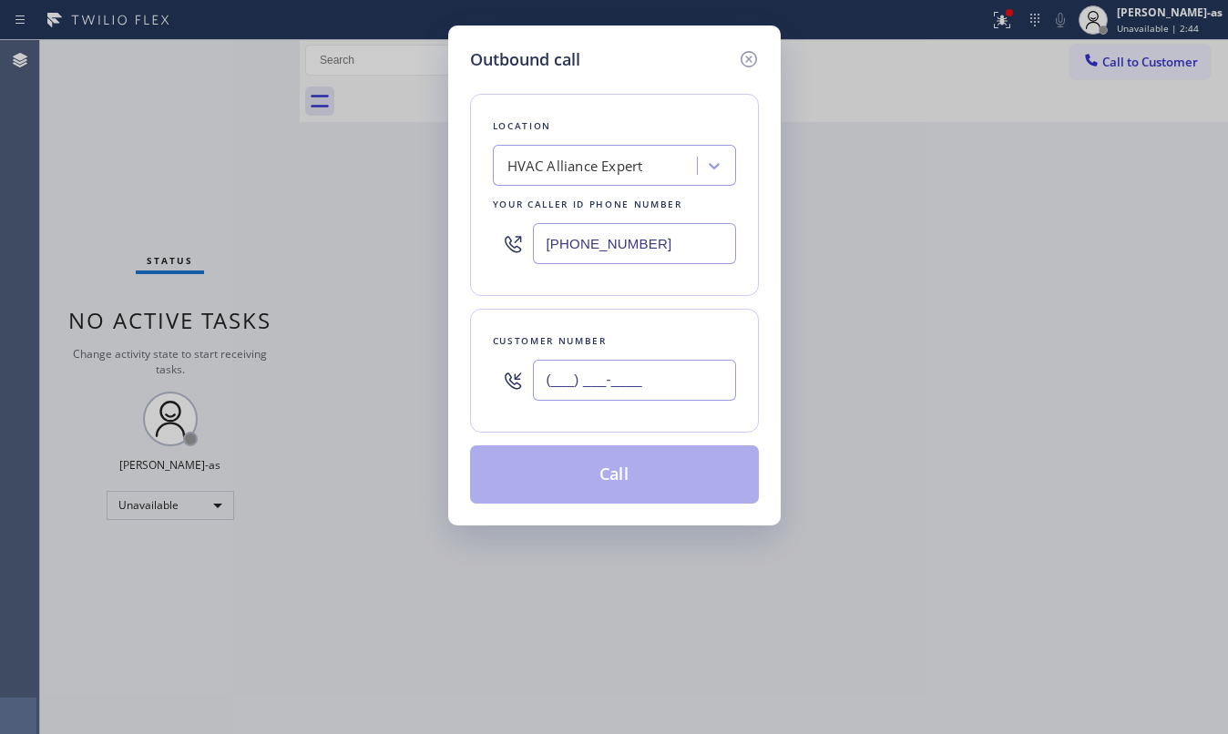
drag, startPoint x: 635, startPoint y: 399, endPoint x: 629, endPoint y: 391, distance: 10.4
click at [635, 397] on input "(___) ___-____" at bounding box center [634, 380] width 203 height 41
paste input "310) 801-7474"
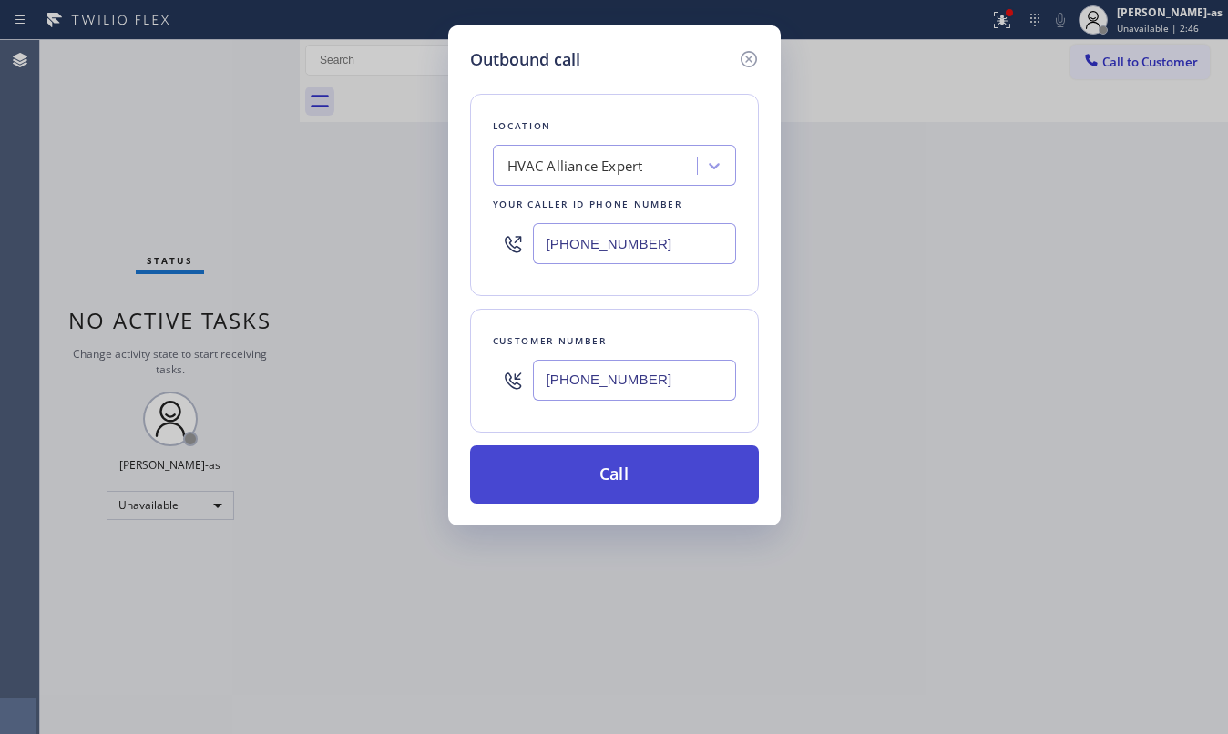
type input "[PHONE_NUMBER]"
click at [585, 497] on button "Call" at bounding box center [614, 475] width 289 height 58
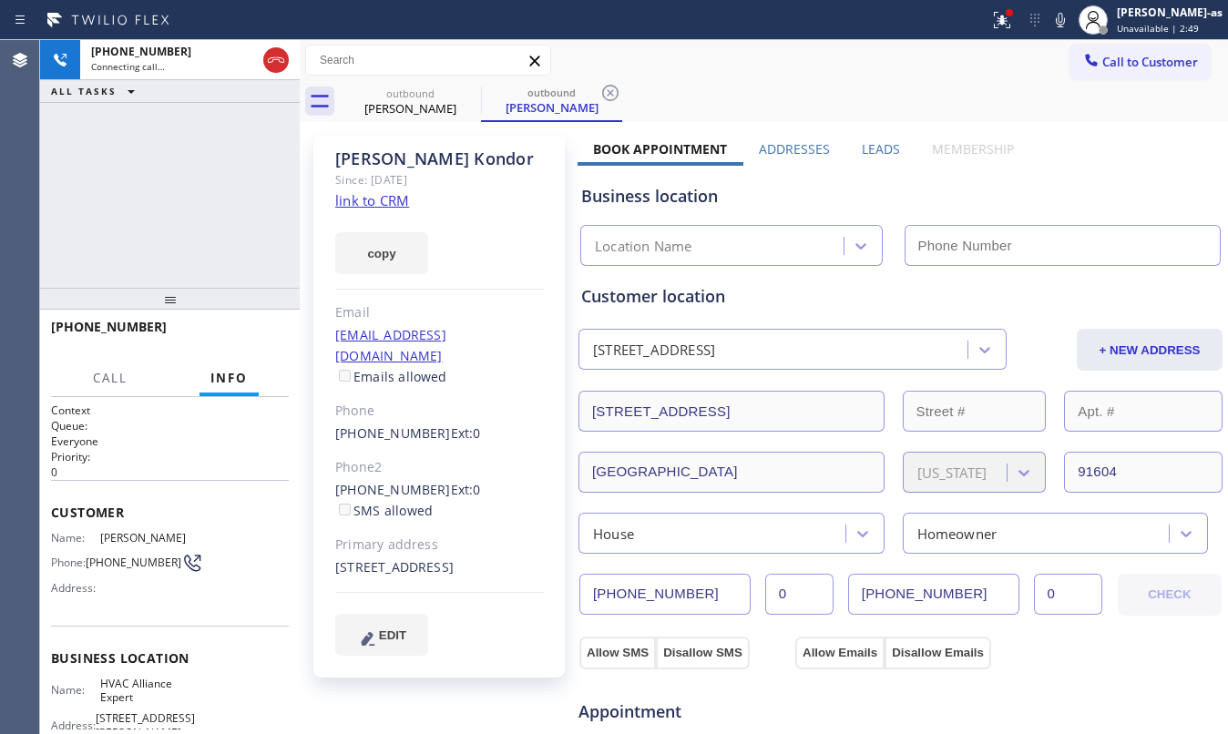
click at [375, 206] on link "link to CRM" at bounding box center [372, 200] width 74 height 18
type input "[PHONE_NUMBER]"
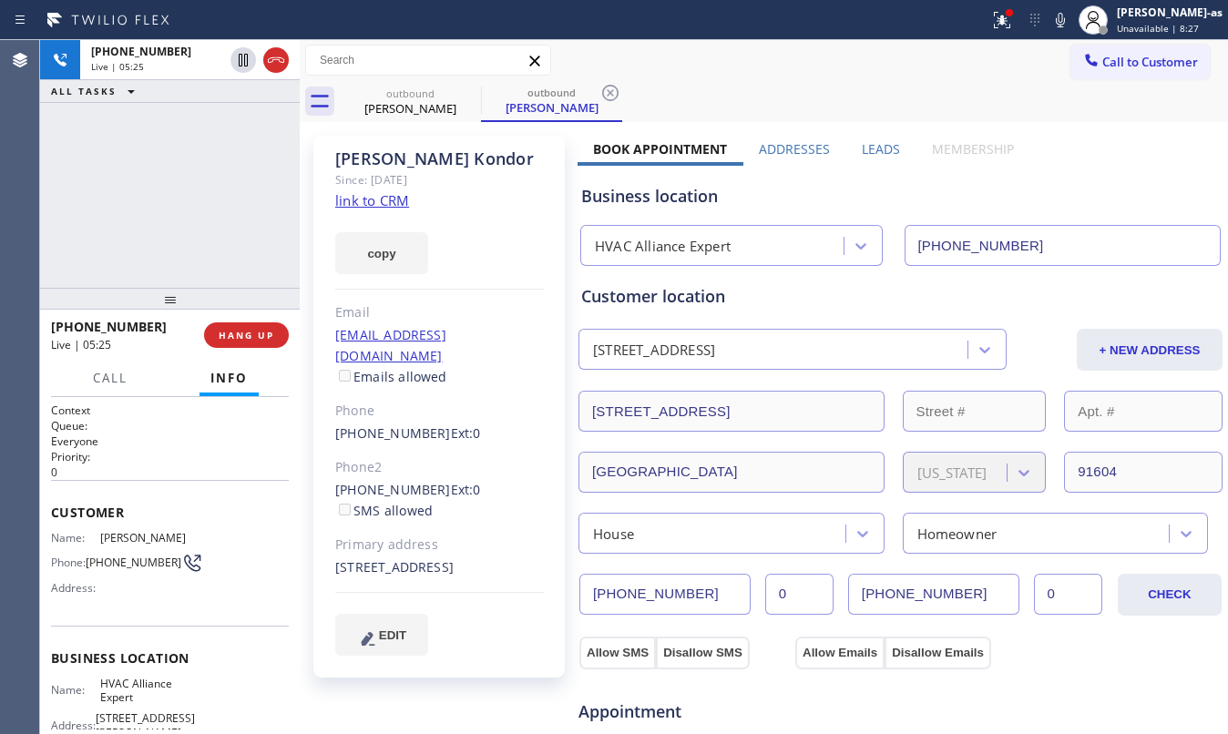
drag, startPoint x: 216, startPoint y: 200, endPoint x: 253, endPoint y: 210, distance: 38.5
click at [217, 200] on div "[PHONE_NUMBER] Live | 05:25 ALL TASKS ALL TASKS ACTIVE TASKS TASKS IN WRAP UP" at bounding box center [170, 164] width 260 height 248
click at [198, 201] on div "[PHONE_NUMBER] Live | 05:26 ALL TASKS ALL TASKS ACTIVE TASKS TASKS IN WRAP UP" at bounding box center [170, 164] width 260 height 248
drag, startPoint x: 169, startPoint y: 235, endPoint x: 264, endPoint y: 272, distance: 101.5
click at [186, 231] on div "[PHONE_NUMBER] Live | 05:27 ALL TASKS ALL TASKS ACTIVE TASKS TASKS IN WRAP UP" at bounding box center [170, 164] width 260 height 248
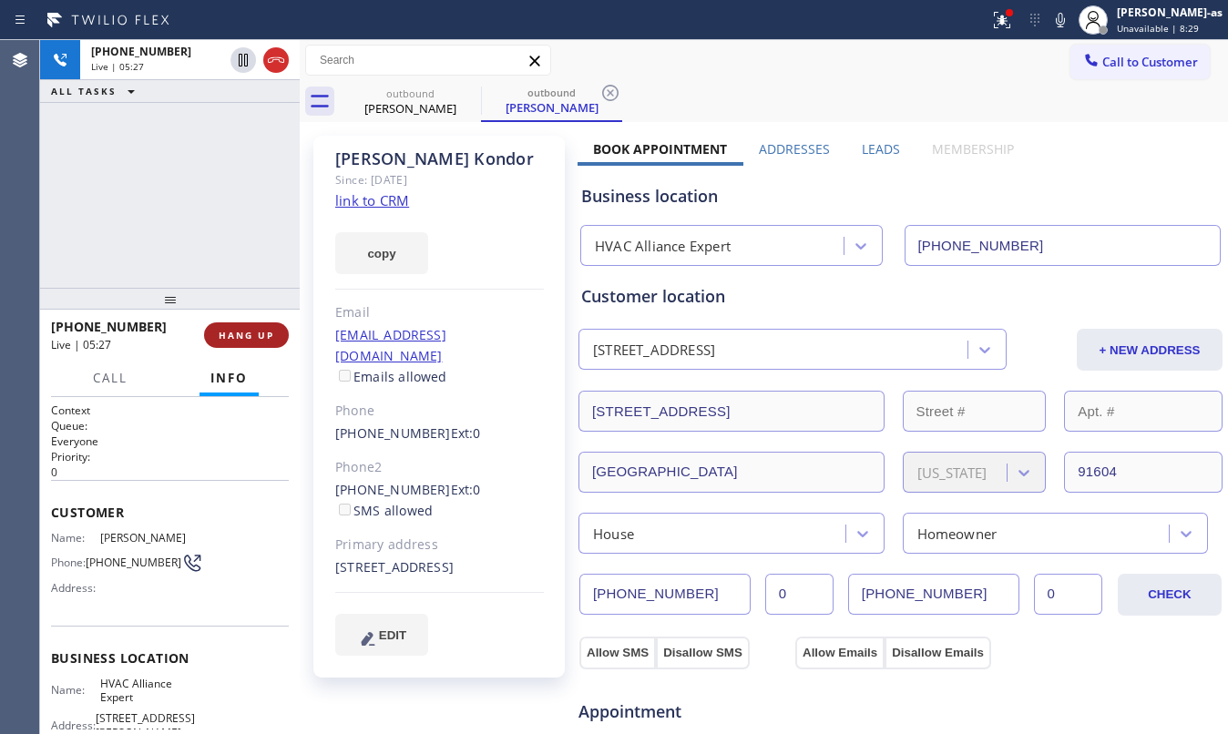
click at [241, 326] on button "HANG UP" at bounding box center [246, 336] width 85 height 26
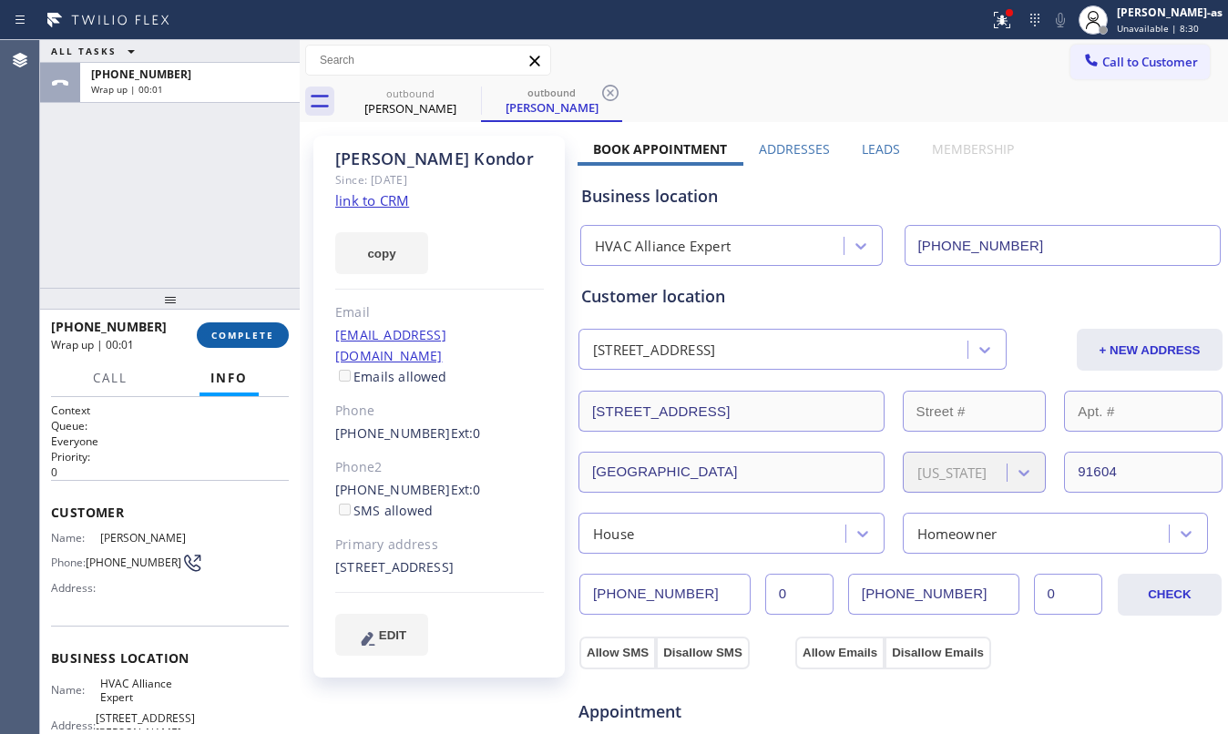
click at [238, 329] on span "COMPLETE" at bounding box center [242, 335] width 63 height 13
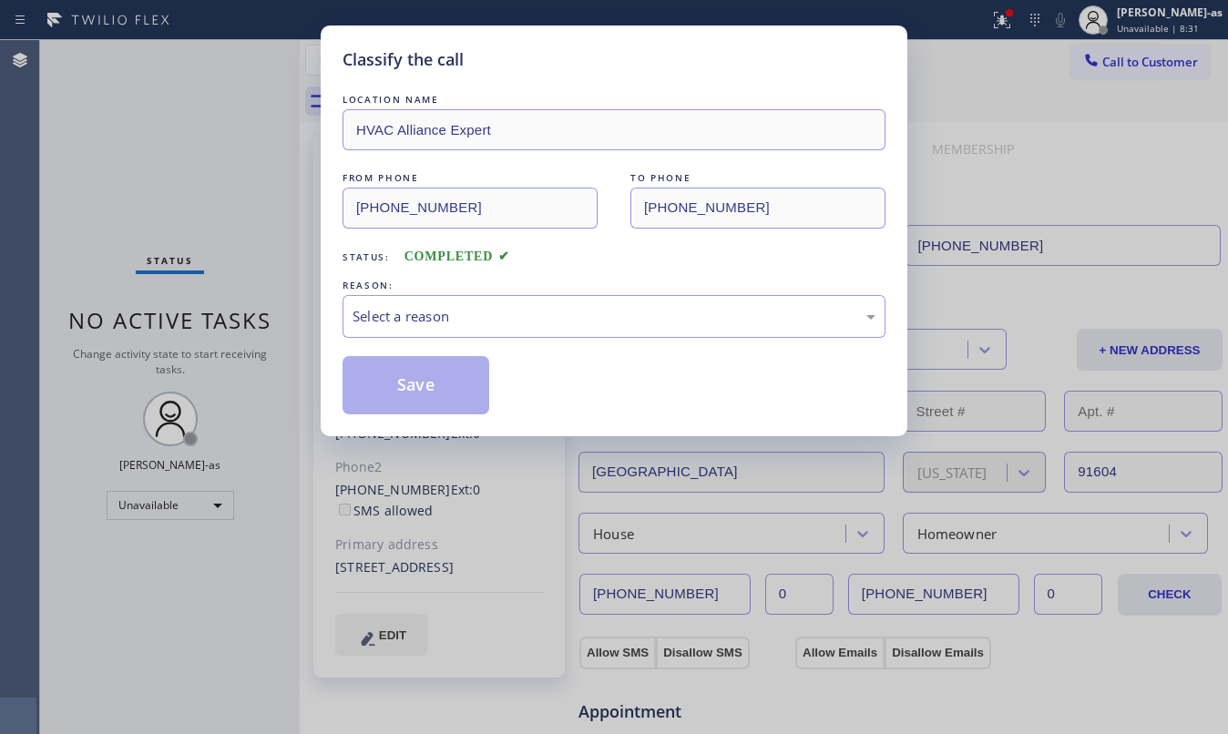
click at [100, 222] on div "Classify the call LOCATION NAME HVAC Alliance Expert FROM PHONE [PHONE_NUMBER] …" at bounding box center [614, 367] width 1228 height 734
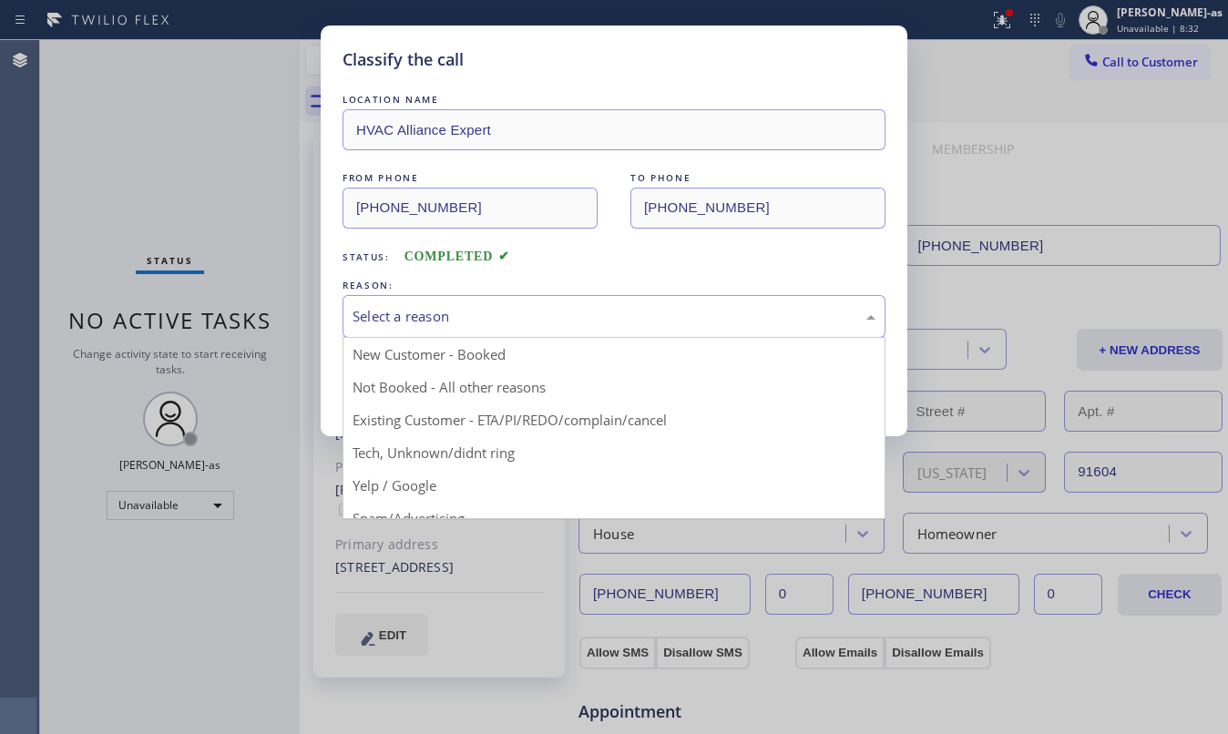
click at [479, 317] on div "Select a reason" at bounding box center [614, 316] width 523 height 21
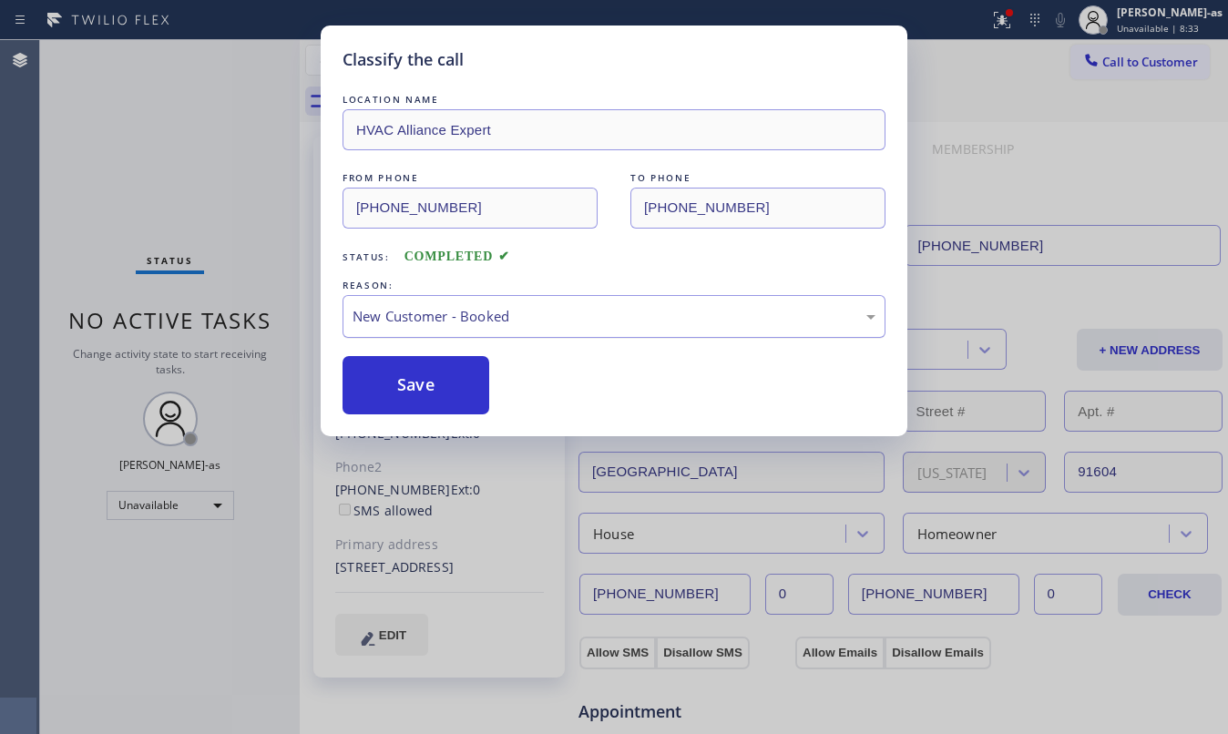
drag, startPoint x: 413, startPoint y: 386, endPoint x: 362, endPoint y: 335, distance: 72.2
click at [414, 386] on button "Save" at bounding box center [416, 385] width 147 height 58
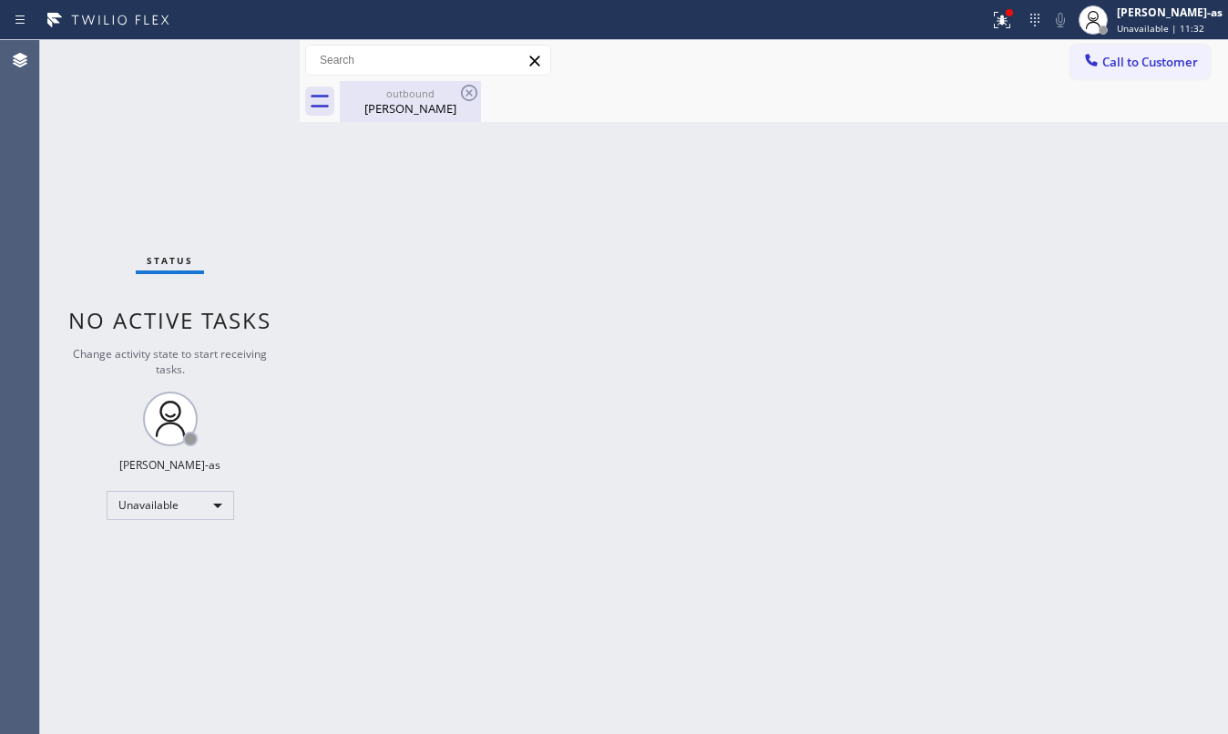
drag, startPoint x: 423, startPoint y: 104, endPoint x: 814, endPoint y: 108, distance: 390.9
click at [423, 103] on div "[PERSON_NAME]" at bounding box center [411, 108] width 138 height 16
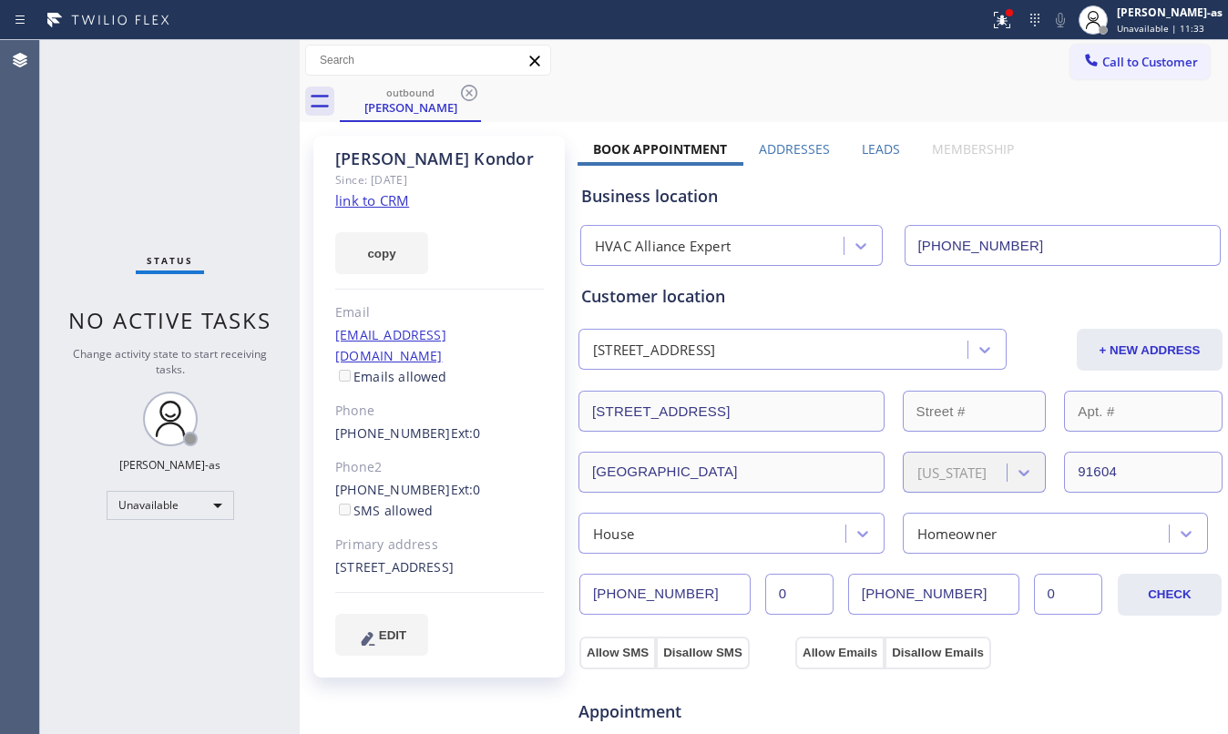
click at [1093, 244] on input "[PHONE_NUMBER]" at bounding box center [1063, 245] width 317 height 41
click at [1093, 242] on input "[PHONE_NUMBER]" at bounding box center [1063, 245] width 317 height 41
click at [1097, 67] on icon at bounding box center [1106, 60] width 18 height 18
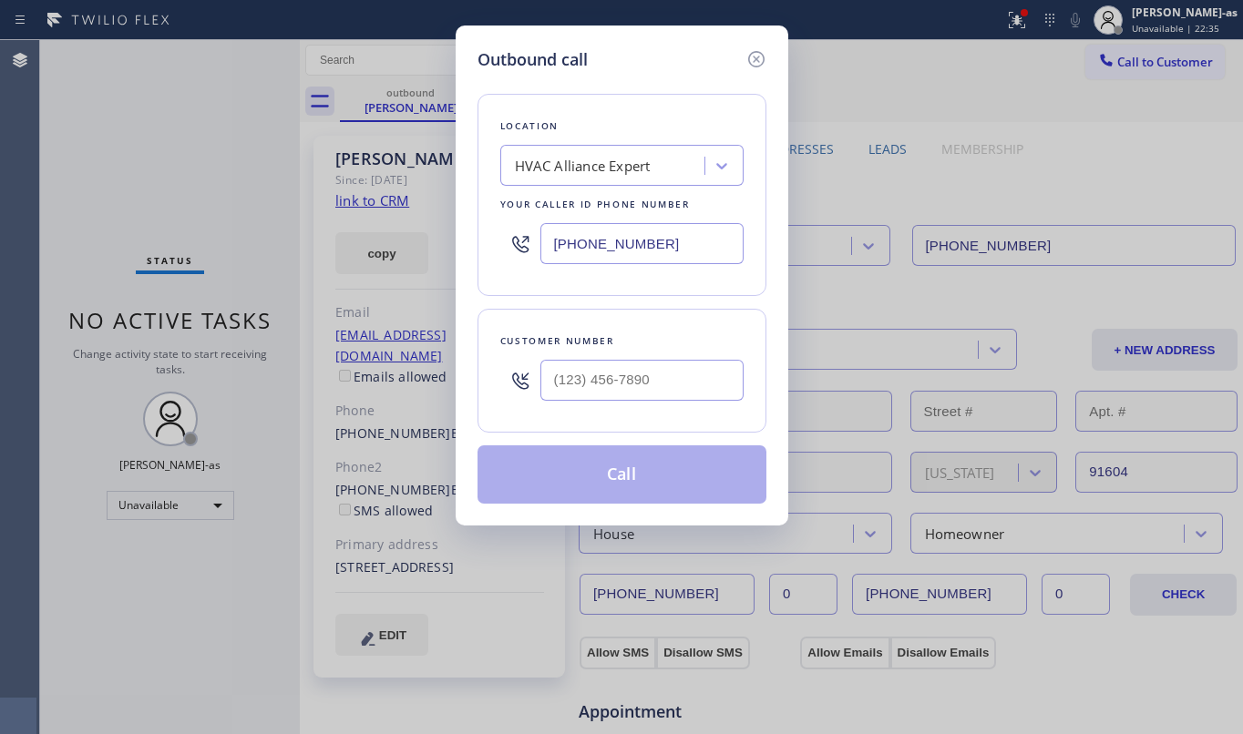
click at [696, 442] on div "Location HVAC Alliance Expert Your caller id phone number [PHONE_NUMBER] Custom…" at bounding box center [621, 288] width 289 height 432
click at [698, 381] on input "(___) ___-____" at bounding box center [641, 380] width 203 height 41
paste input "562) 544-5993"
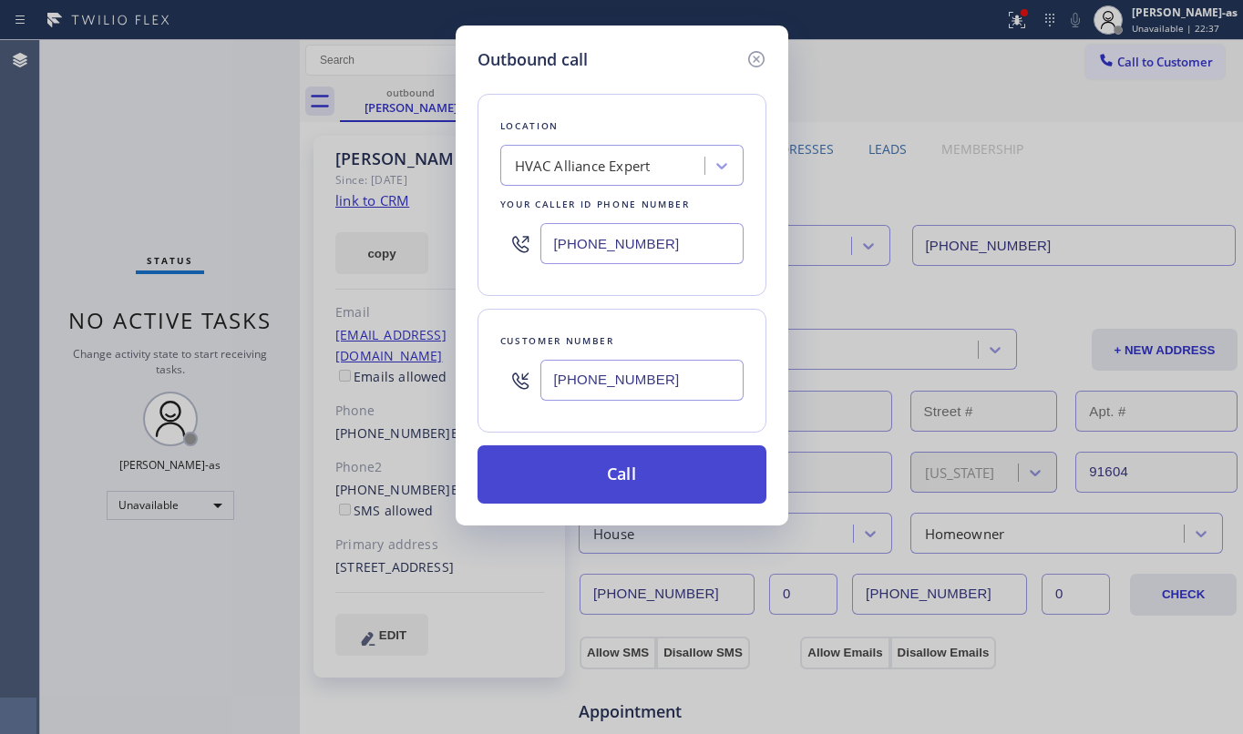
type input "[PHONE_NUMBER]"
drag, startPoint x: 658, startPoint y: 481, endPoint x: 646, endPoint y: 503, distance: 24.9
click at [661, 481] on button "Call" at bounding box center [621, 475] width 289 height 58
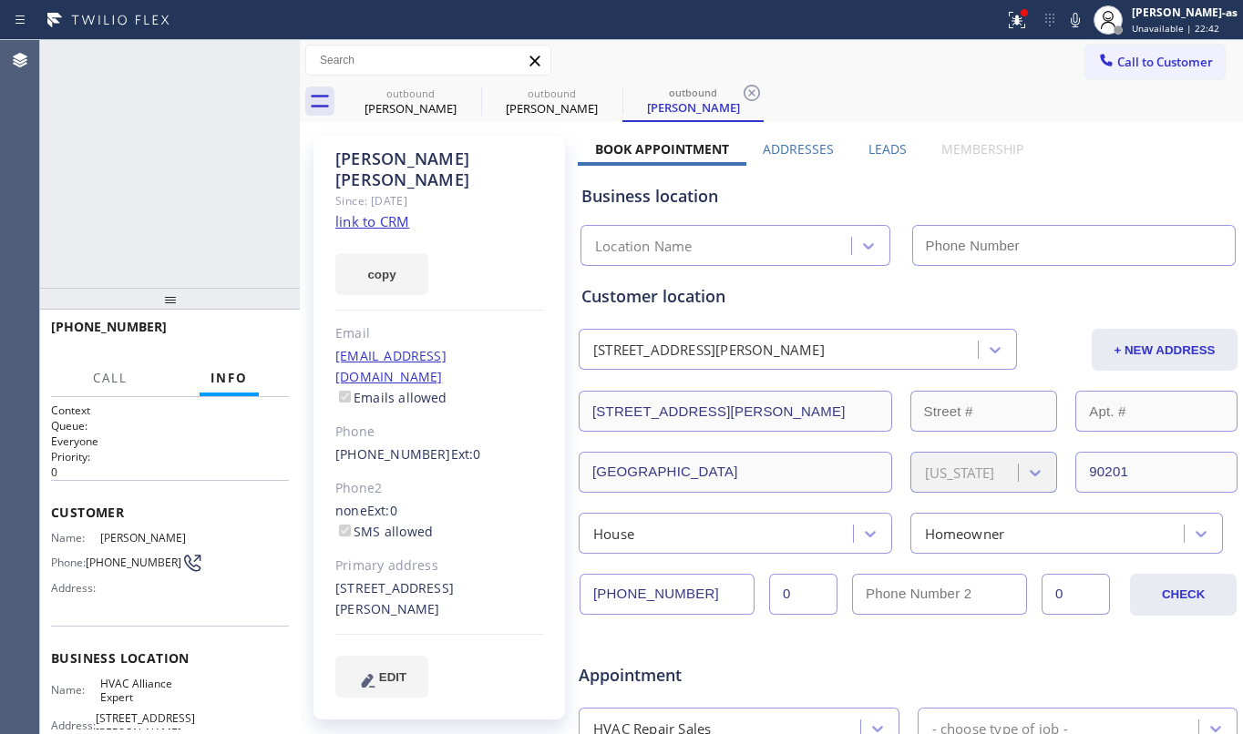
type input "[PHONE_NUMBER]"
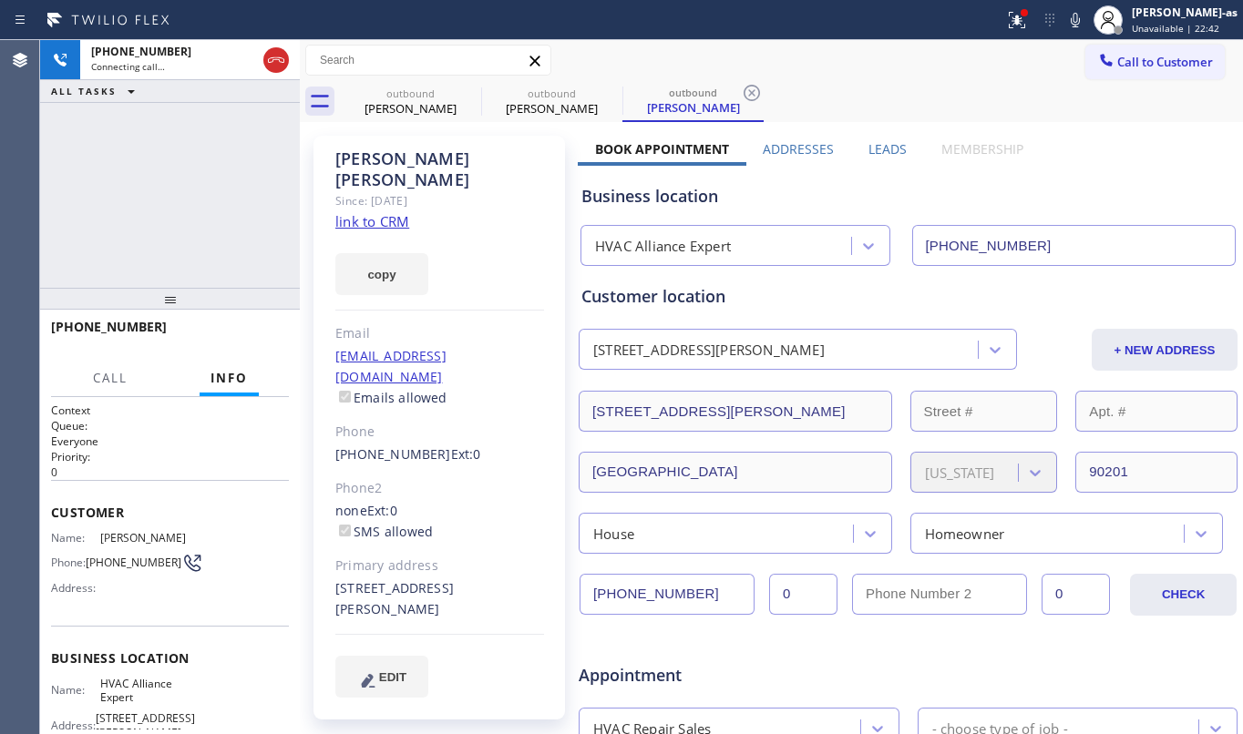
click at [176, 138] on div "[PHONE_NUMBER] Connecting call… ALL TASKS ALL TASKS ACTIVE TASKS TASKS IN WRAP …" at bounding box center [170, 164] width 260 height 248
drag, startPoint x: 384, startPoint y: 187, endPoint x: 387, endPoint y: 202, distance: 15.9
click at [384, 197] on div "[PERSON_NAME] Since: [DATE] link to CRM copy Email [EMAIL_ADDRESS][DOMAIN_NAME]…" at bounding box center [438, 428] width 251 height 584
click at [387, 212] on link "link to CRM" at bounding box center [372, 221] width 74 height 18
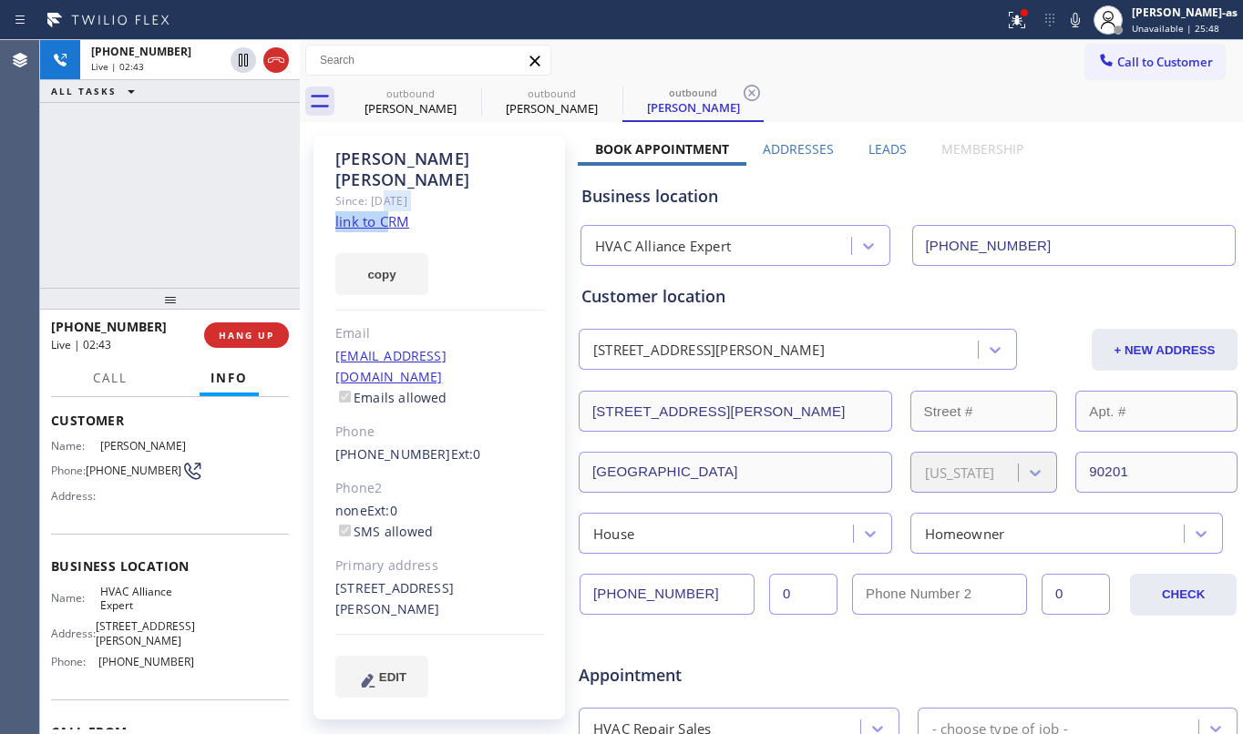
scroll to position [194, 0]
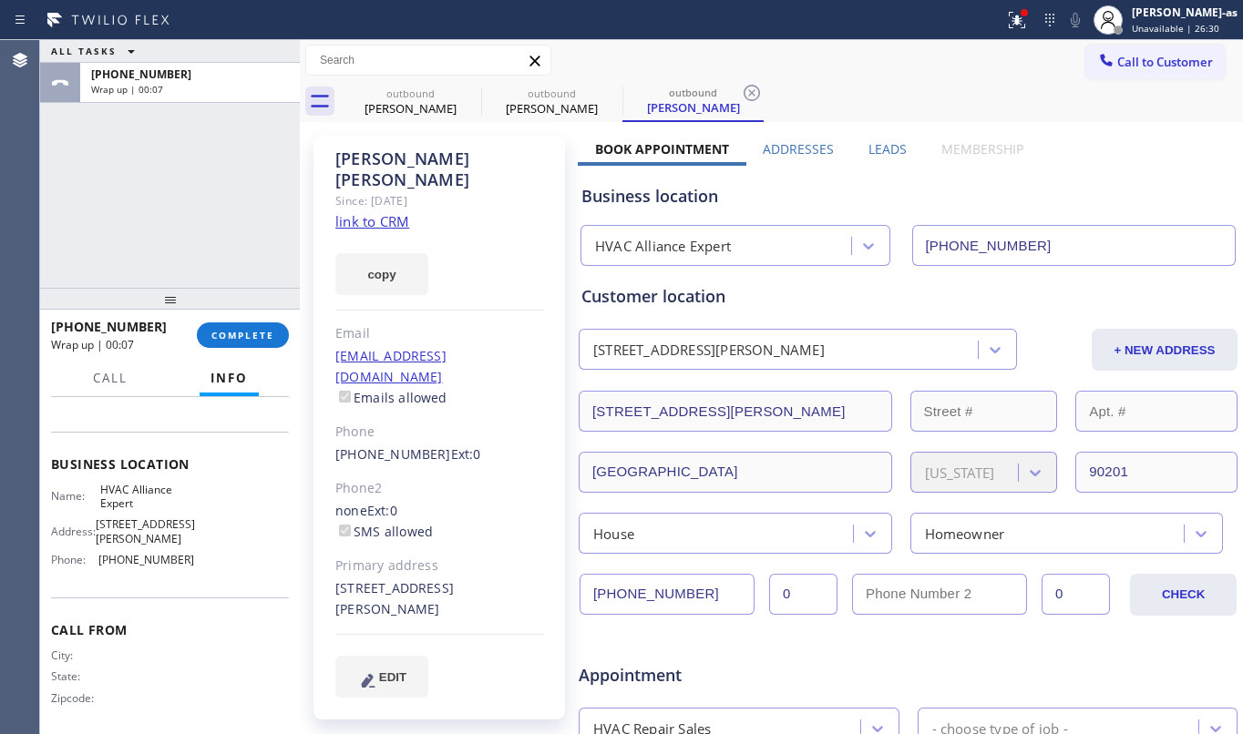
drag, startPoint x: 175, startPoint y: 200, endPoint x: 200, endPoint y: 262, distance: 67.0
click at [190, 220] on div "ALL TASKS ALL TASKS ACTIVE TASKS TASKS IN WRAP UP [PHONE_NUMBER] Wrap up | 00:07" at bounding box center [170, 164] width 260 height 248
click at [241, 324] on button "COMPLETE" at bounding box center [243, 336] width 92 height 26
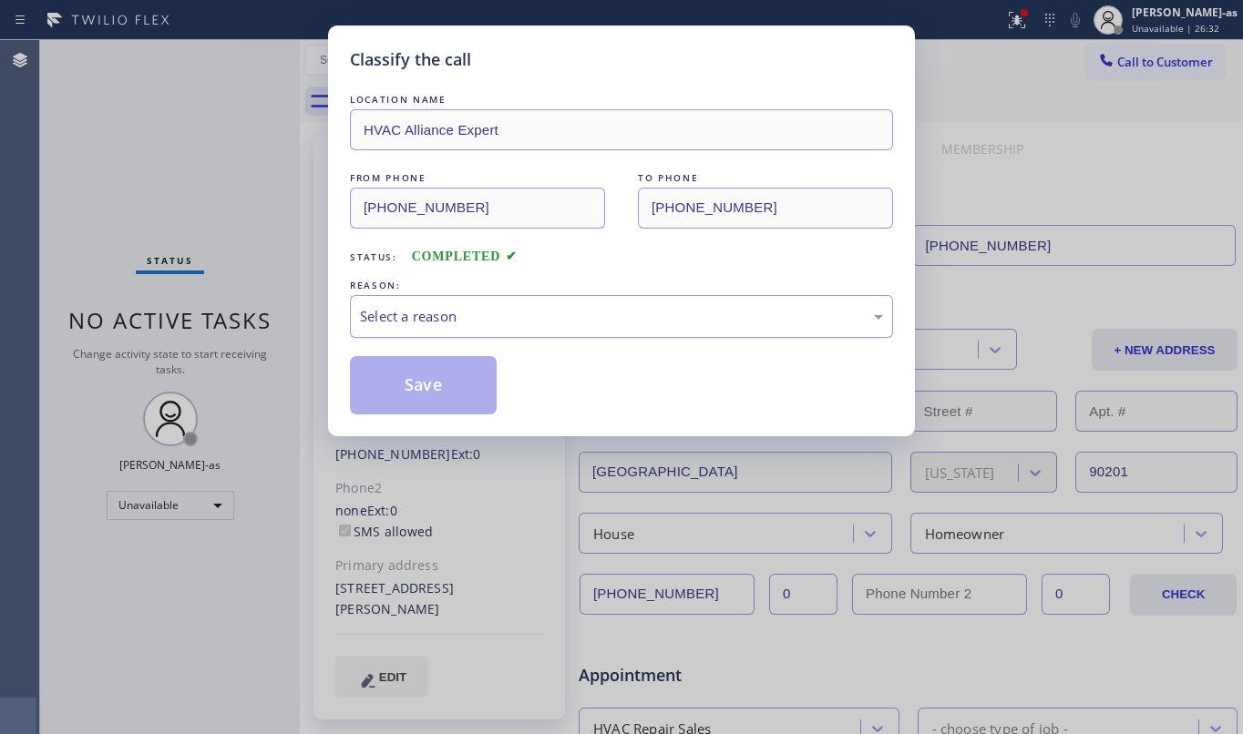
click at [576, 322] on div "Select a reason" at bounding box center [621, 316] width 523 height 21
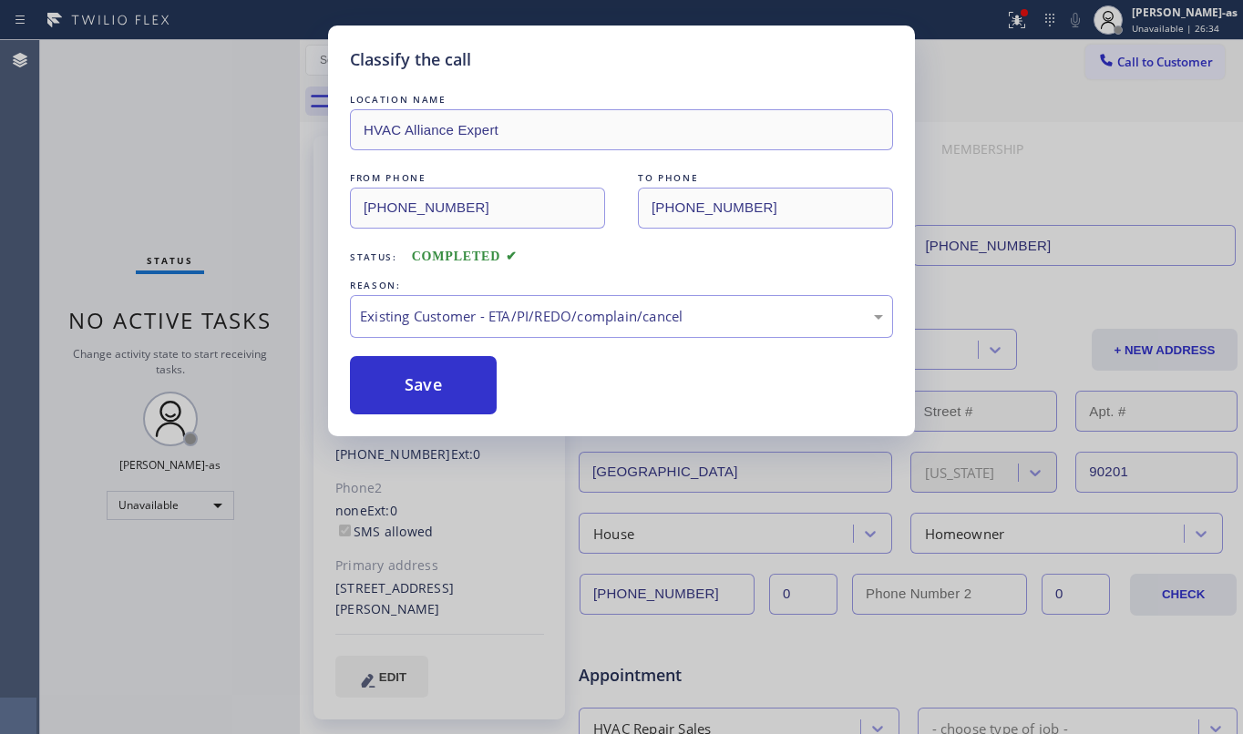
drag, startPoint x: 446, startPoint y: 379, endPoint x: 816, endPoint y: 268, distance: 387.1
click at [446, 380] on button "Save" at bounding box center [423, 385] width 147 height 58
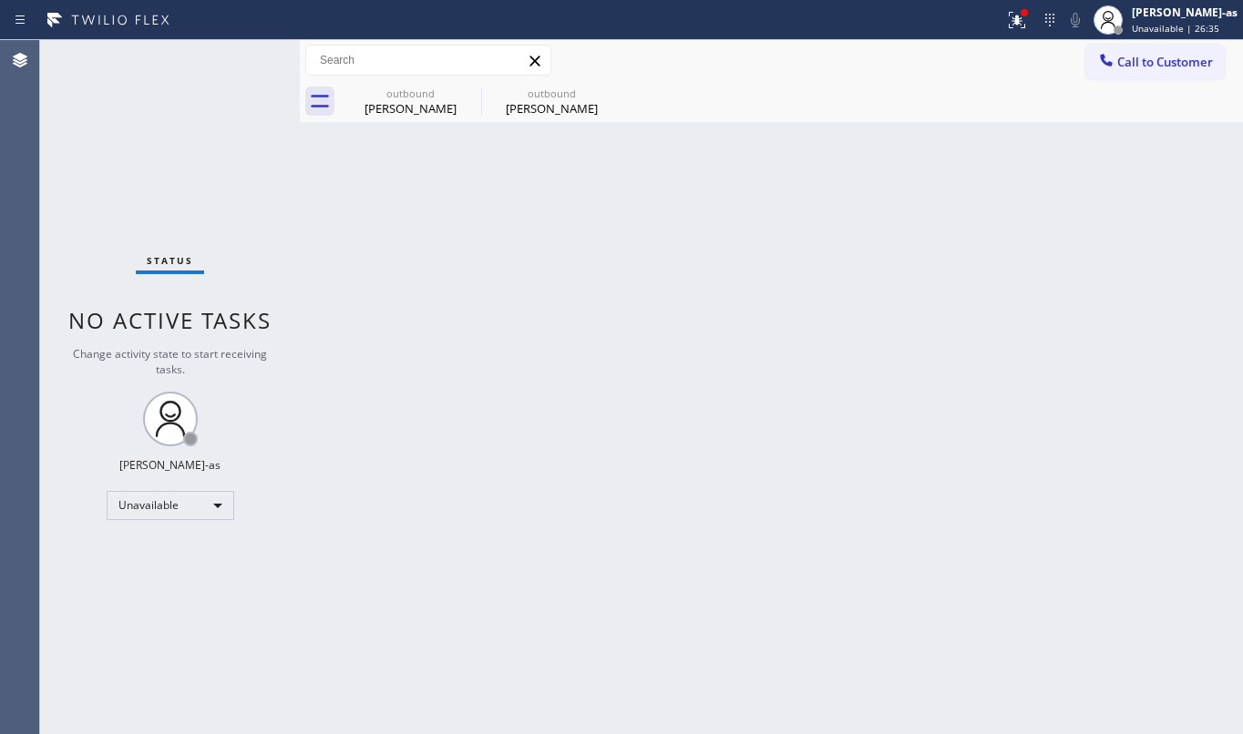
click at [1135, 67] on span "Call to Customer" at bounding box center [1165, 62] width 96 height 16
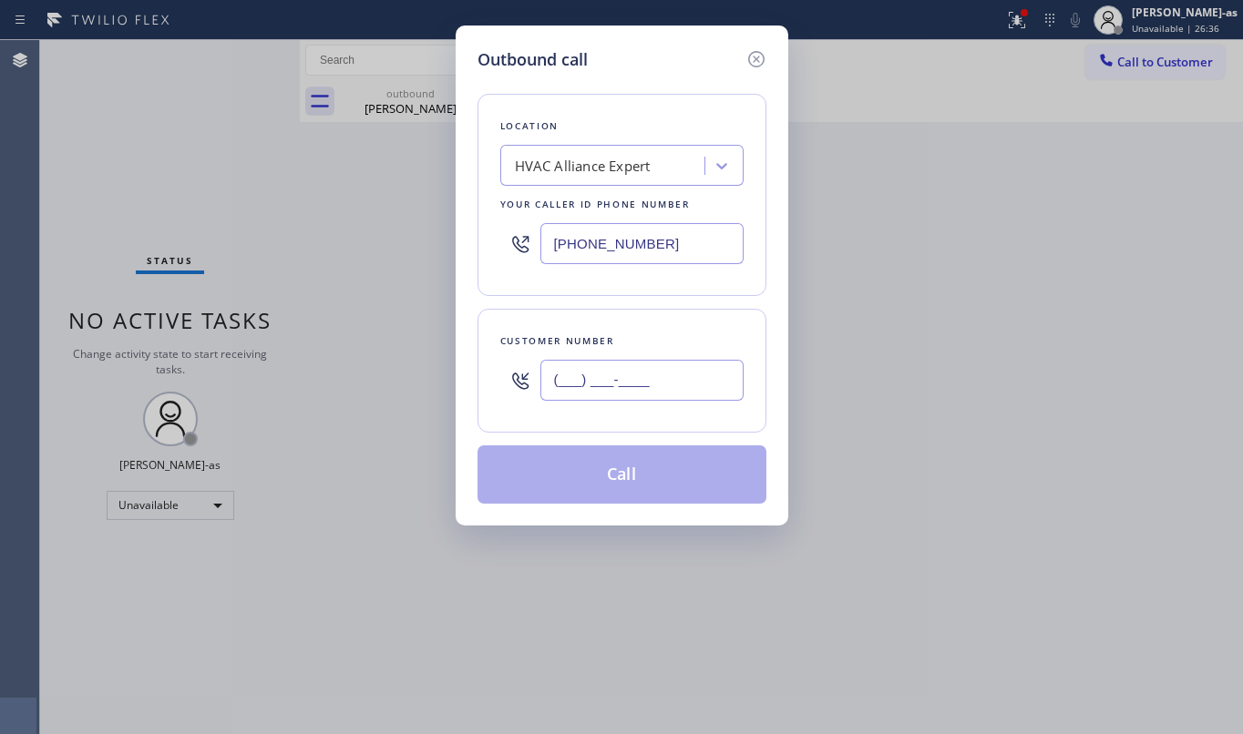
click at [653, 384] on input "(___) ___-____" at bounding box center [641, 380] width 203 height 41
paste input "714) 875-0597"
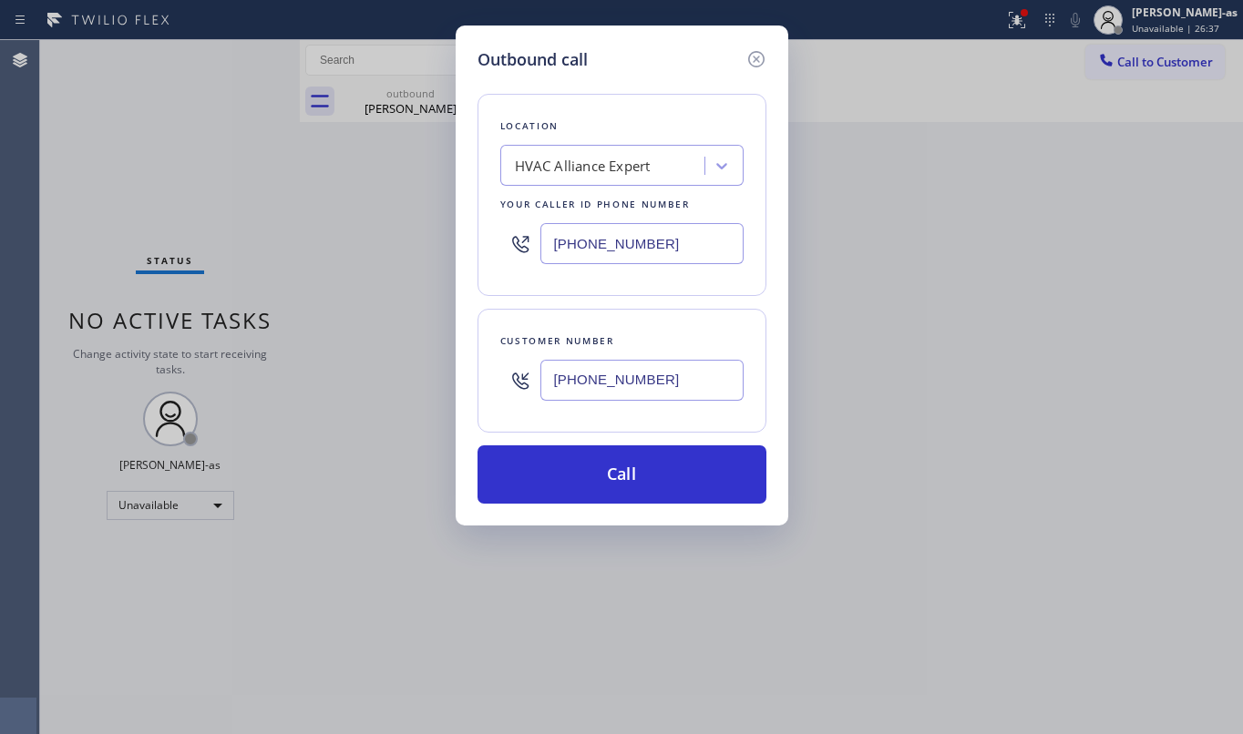
type input "[PHONE_NUMBER]"
click at [574, 234] on input "[PHONE_NUMBER]" at bounding box center [641, 243] width 203 height 41
click at [624, 233] on input "[PHONE_NUMBER]" at bounding box center [641, 243] width 203 height 41
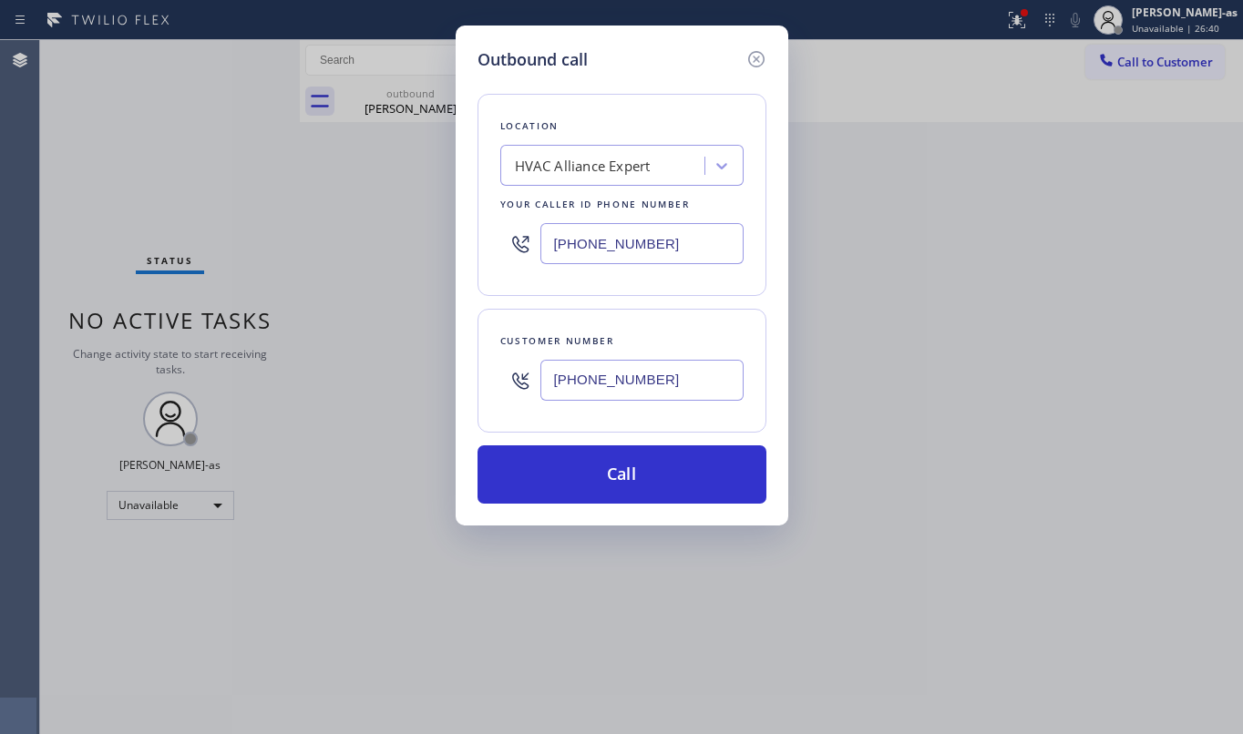
paste input "657) 233-9124"
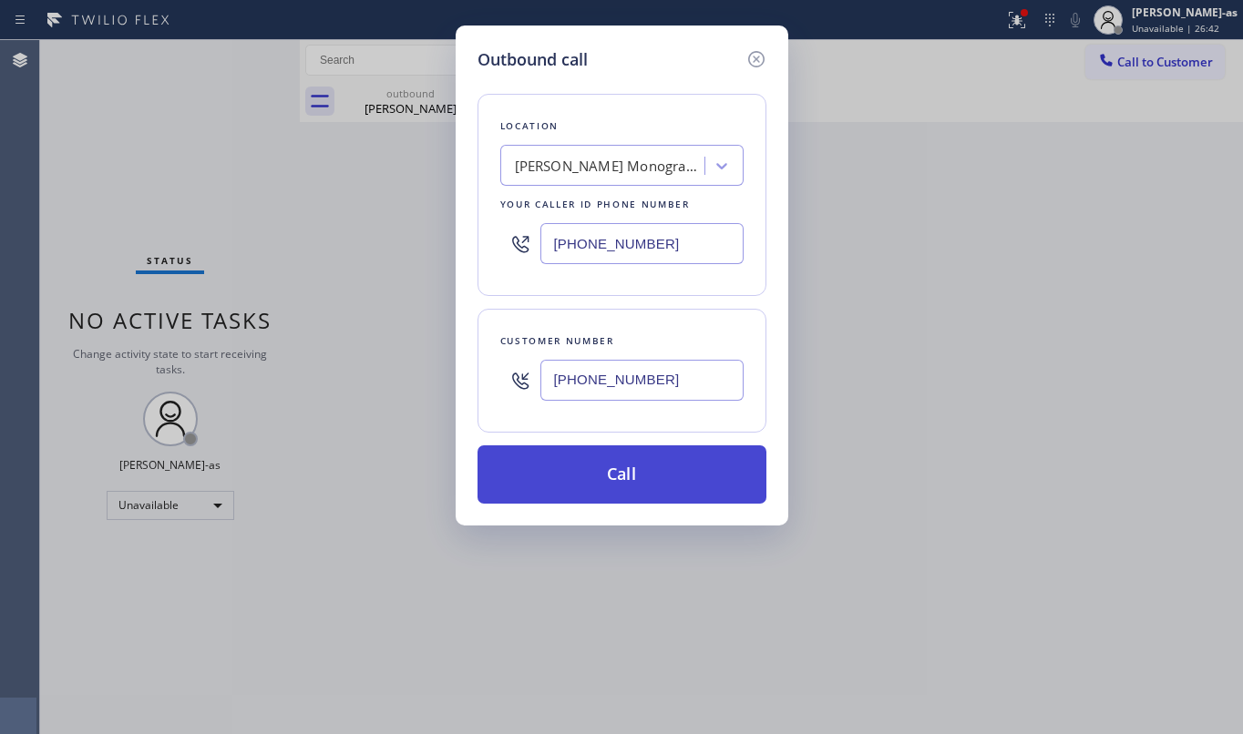
type input "[PHONE_NUMBER]"
click at [621, 456] on button "Call" at bounding box center [621, 475] width 289 height 58
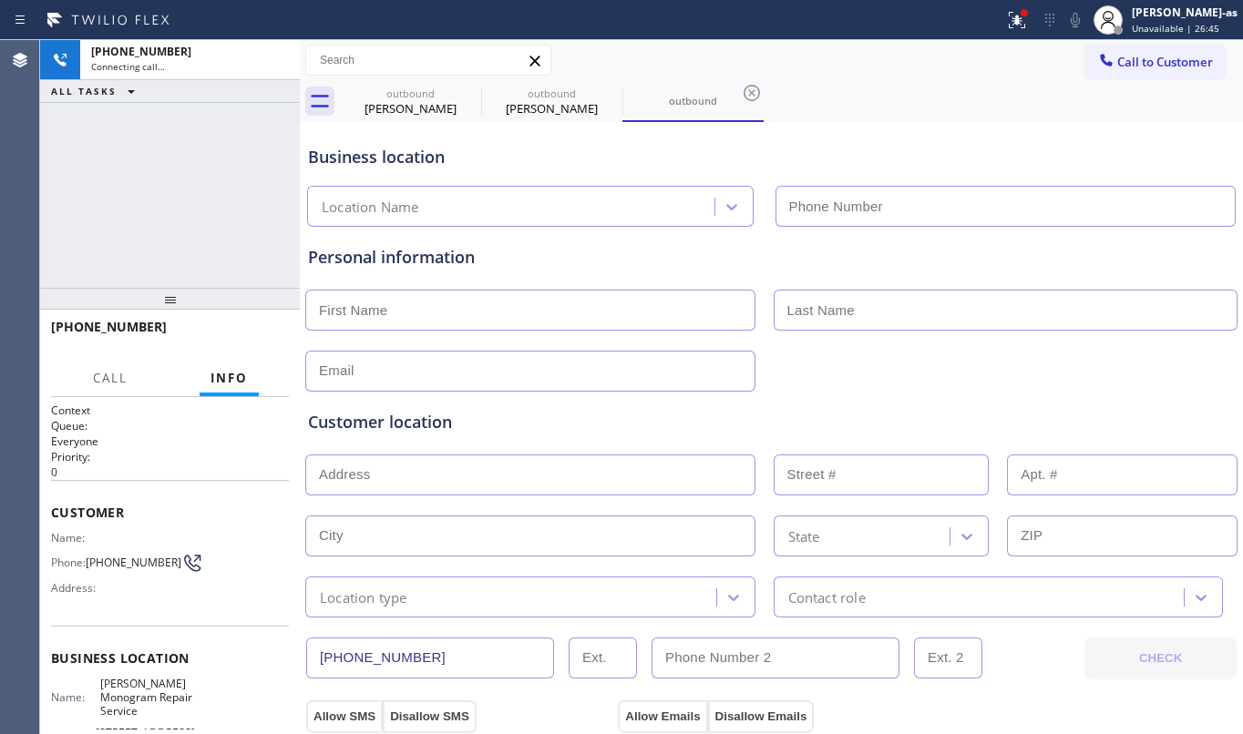
type input "[PHONE_NUMBER]"
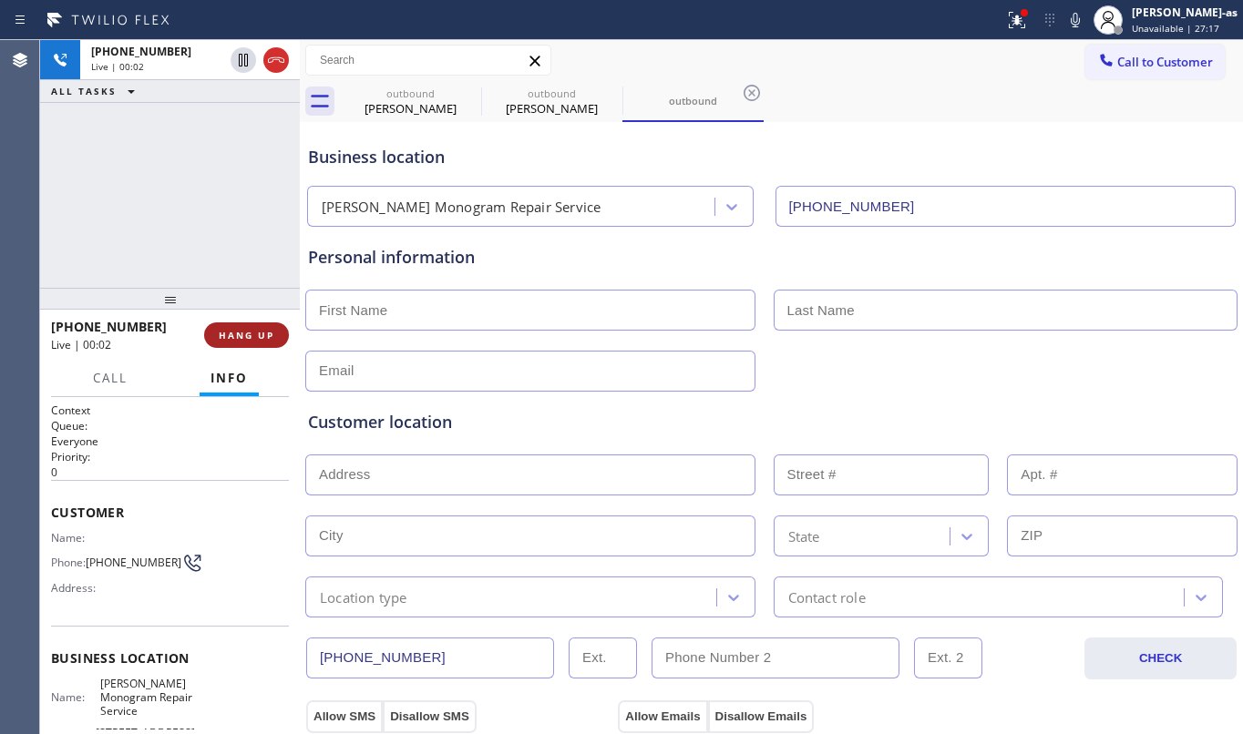
click at [250, 337] on span "HANG UP" at bounding box center [247, 335] width 56 height 13
click at [249, 337] on span "HANG UP" at bounding box center [247, 335] width 56 height 13
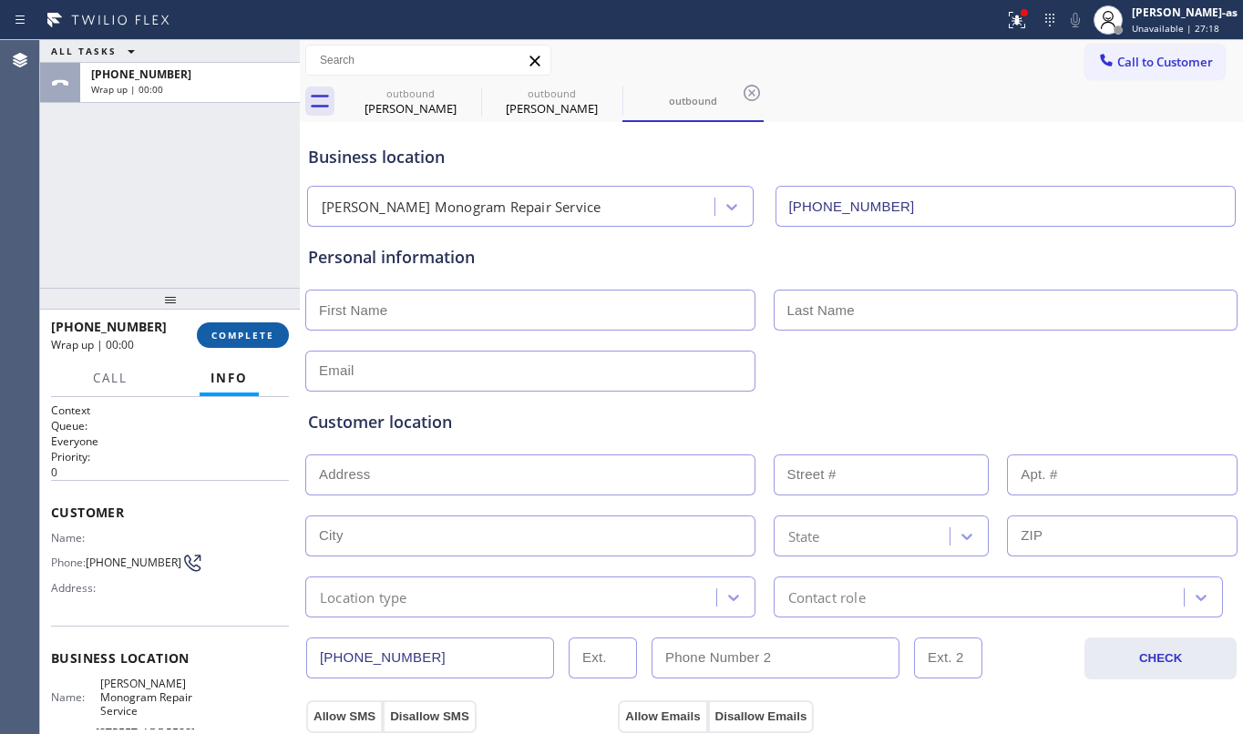
click at [249, 337] on span "COMPLETE" at bounding box center [242, 335] width 63 height 13
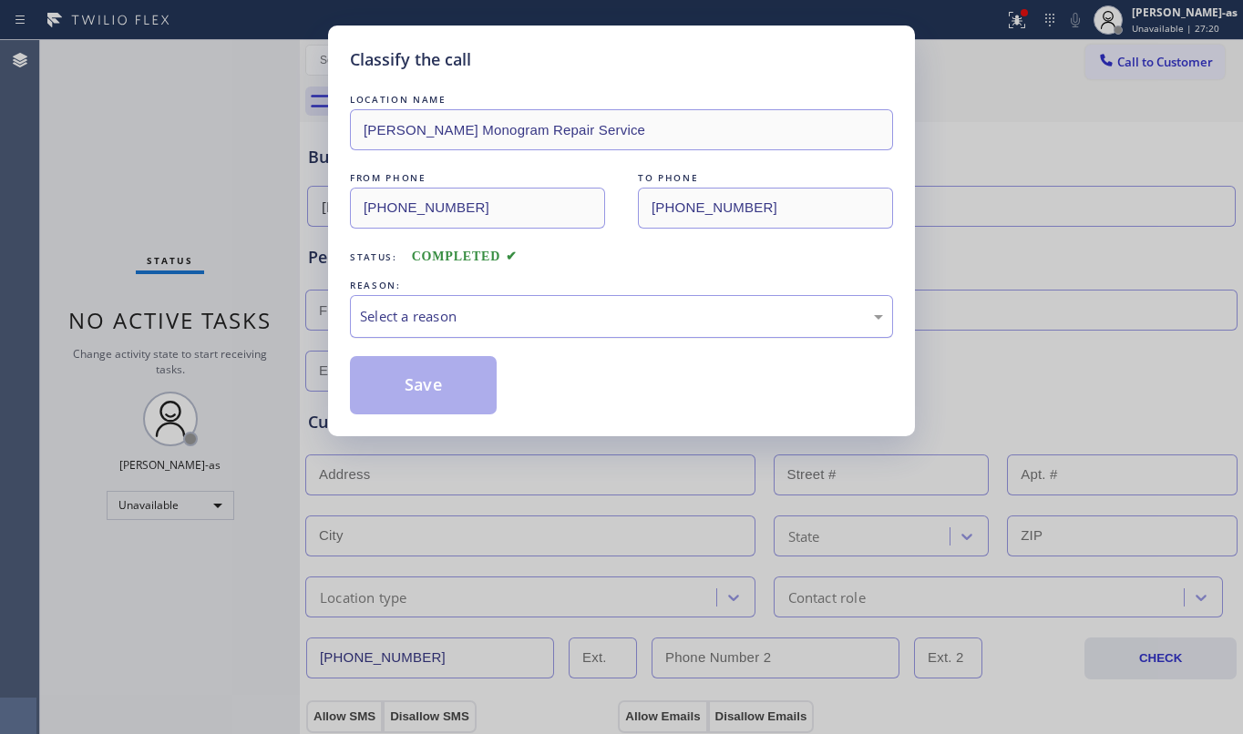
click at [482, 313] on div "Select a reason" at bounding box center [621, 316] width 523 height 21
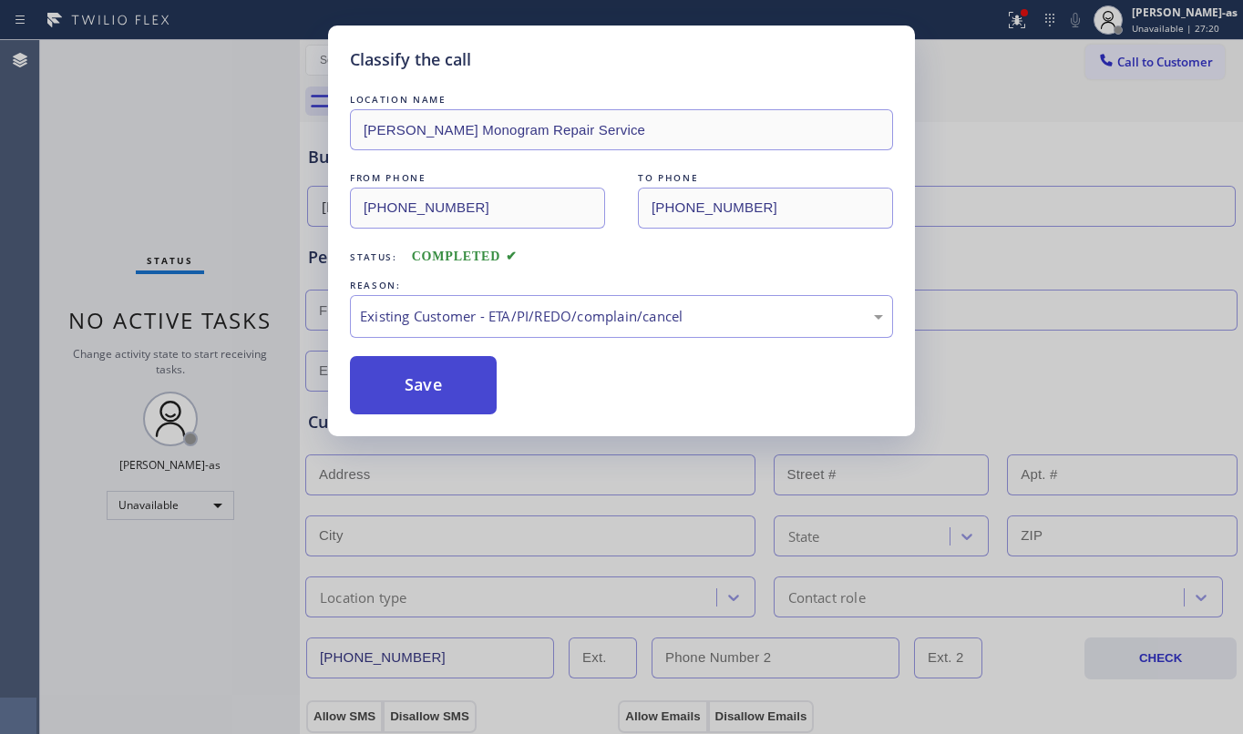
click at [409, 401] on button "Save" at bounding box center [423, 385] width 147 height 58
type input "[PHONE_NUMBER]"
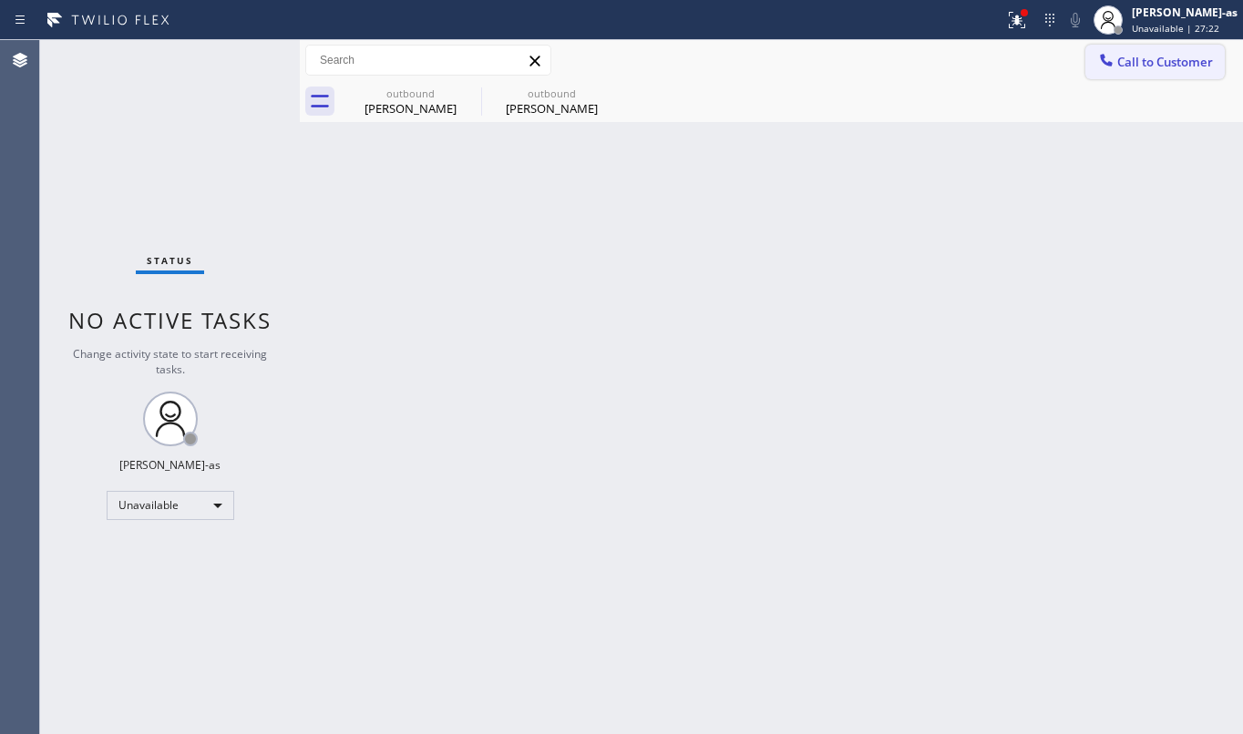
click at [1132, 69] on span "Call to Customer" at bounding box center [1165, 62] width 96 height 16
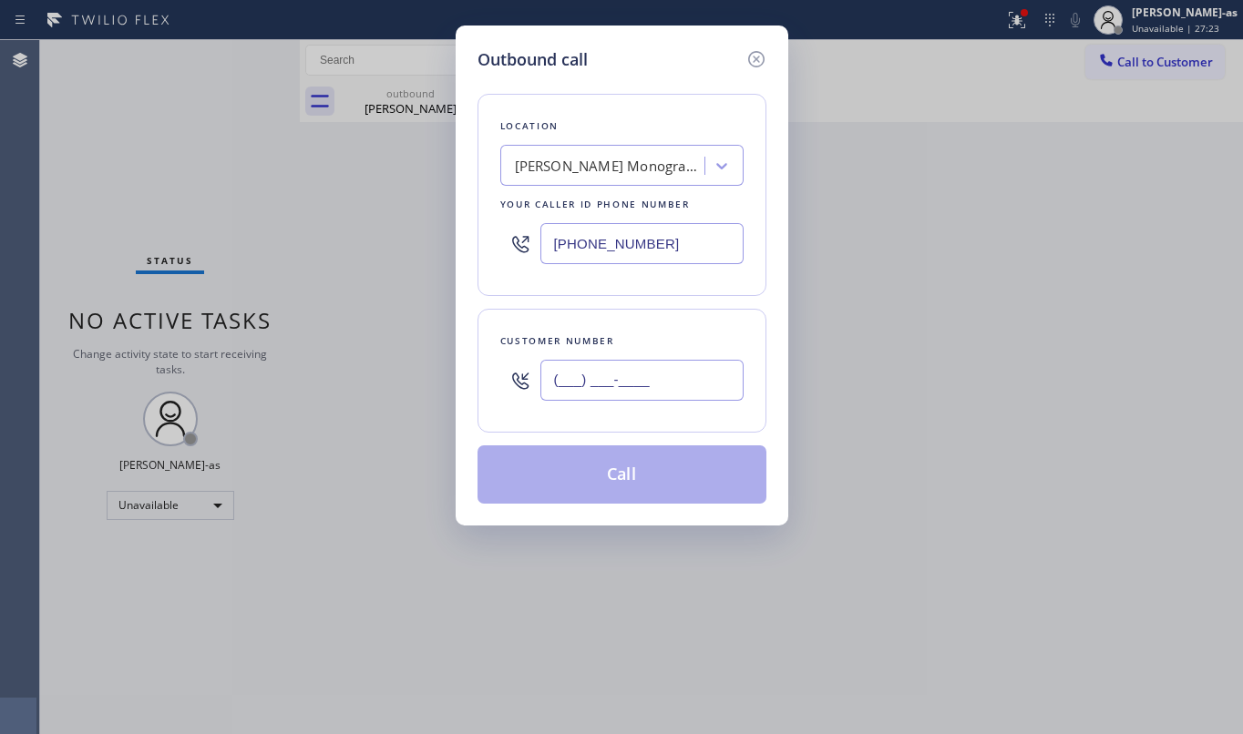
click at [607, 395] on input "(___) ___-____" at bounding box center [641, 380] width 203 height 41
paste input "714) 875-0597"
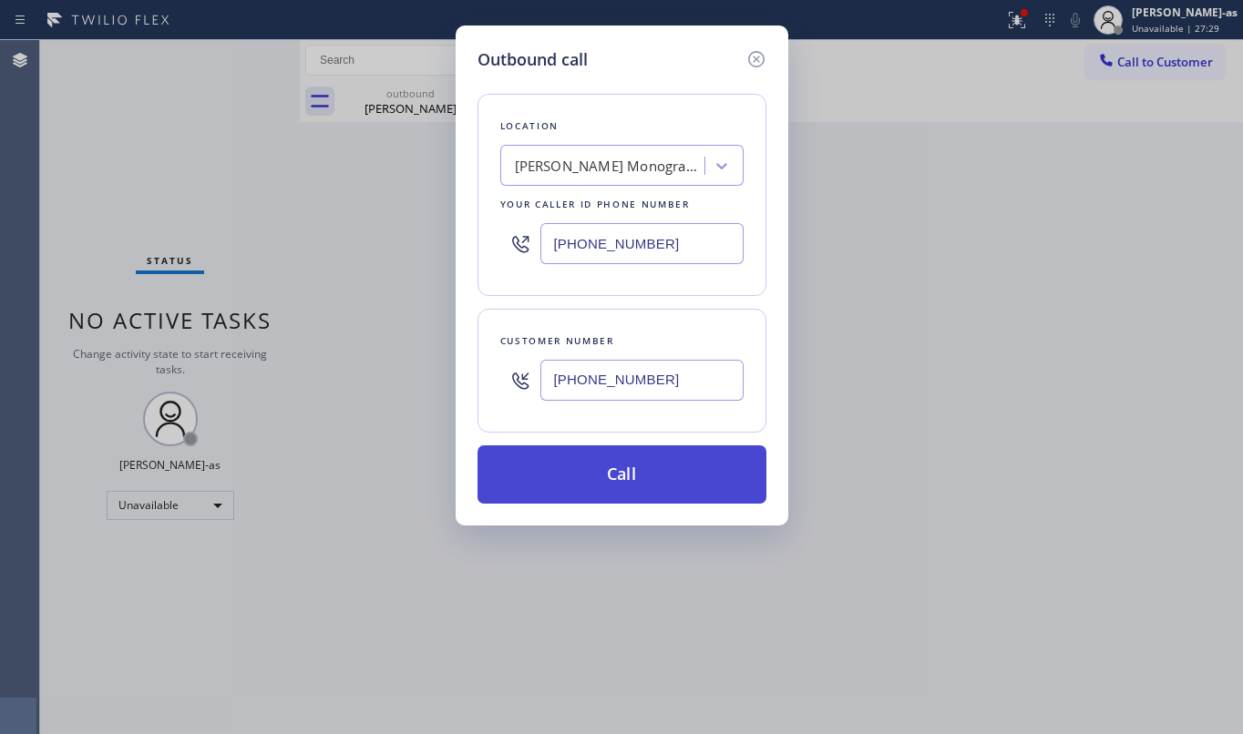
type input "[PHONE_NUMBER]"
drag, startPoint x: 635, startPoint y: 486, endPoint x: 617, endPoint y: 496, distance: 20.8
click at [634, 485] on button "Call" at bounding box center [621, 475] width 289 height 58
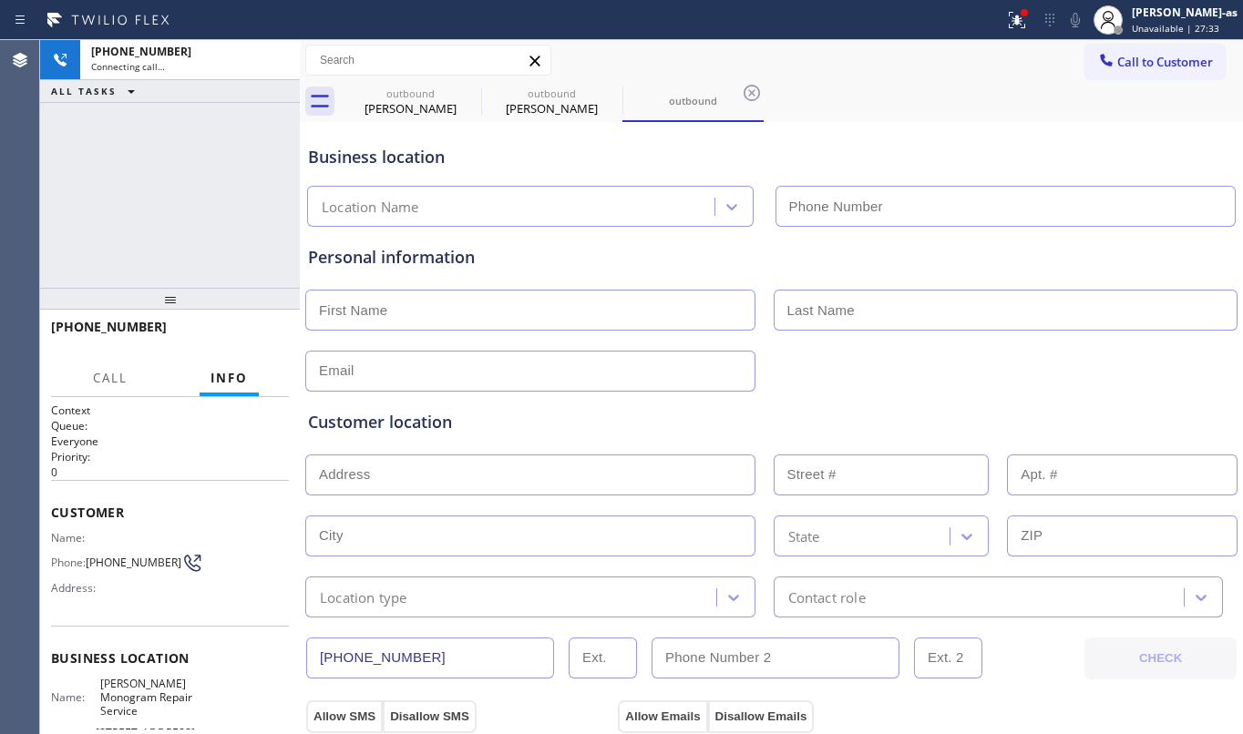
type input "[PHONE_NUMBER]"
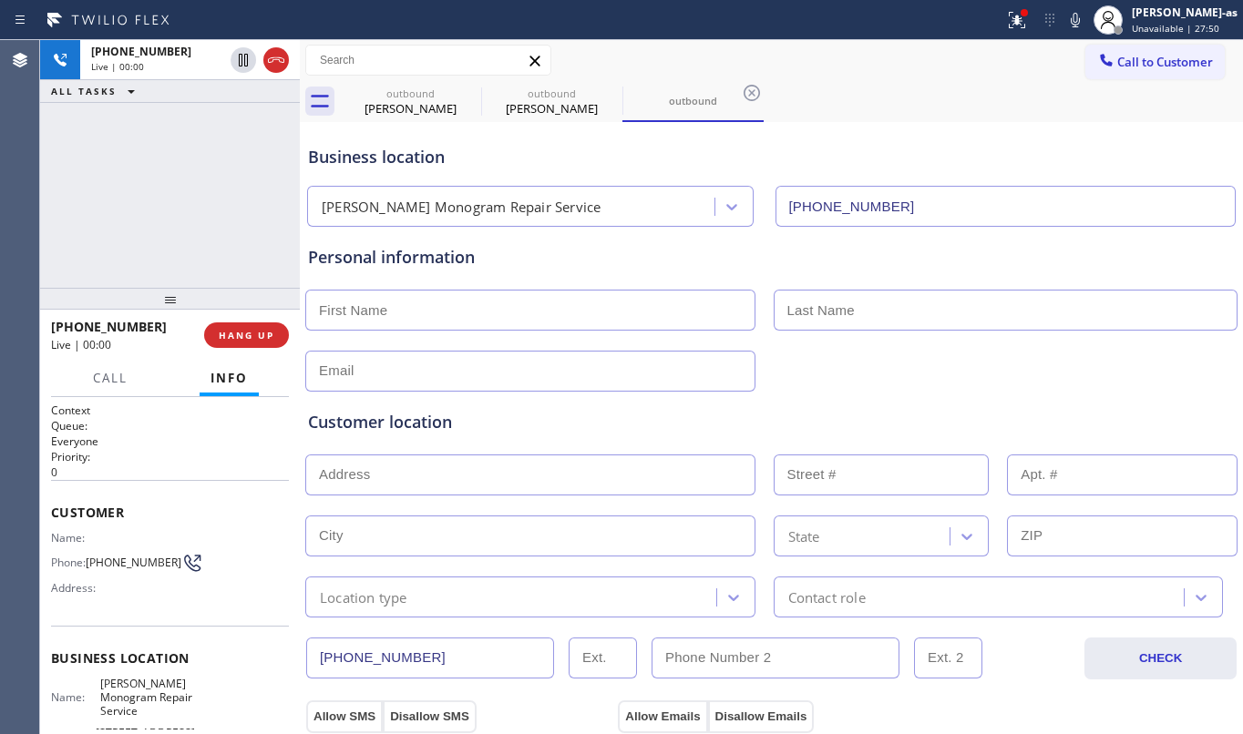
drag, startPoint x: 91, startPoint y: 244, endPoint x: 146, endPoint y: 324, distance: 97.0
click at [106, 252] on div "[PHONE_NUMBER] Live | 00:00 ALL TASKS ALL TASKS ACTIVE TASKS TASKS IN WRAP UP" at bounding box center [170, 164] width 260 height 248
click at [231, 337] on span "HANG UP" at bounding box center [247, 335] width 56 height 13
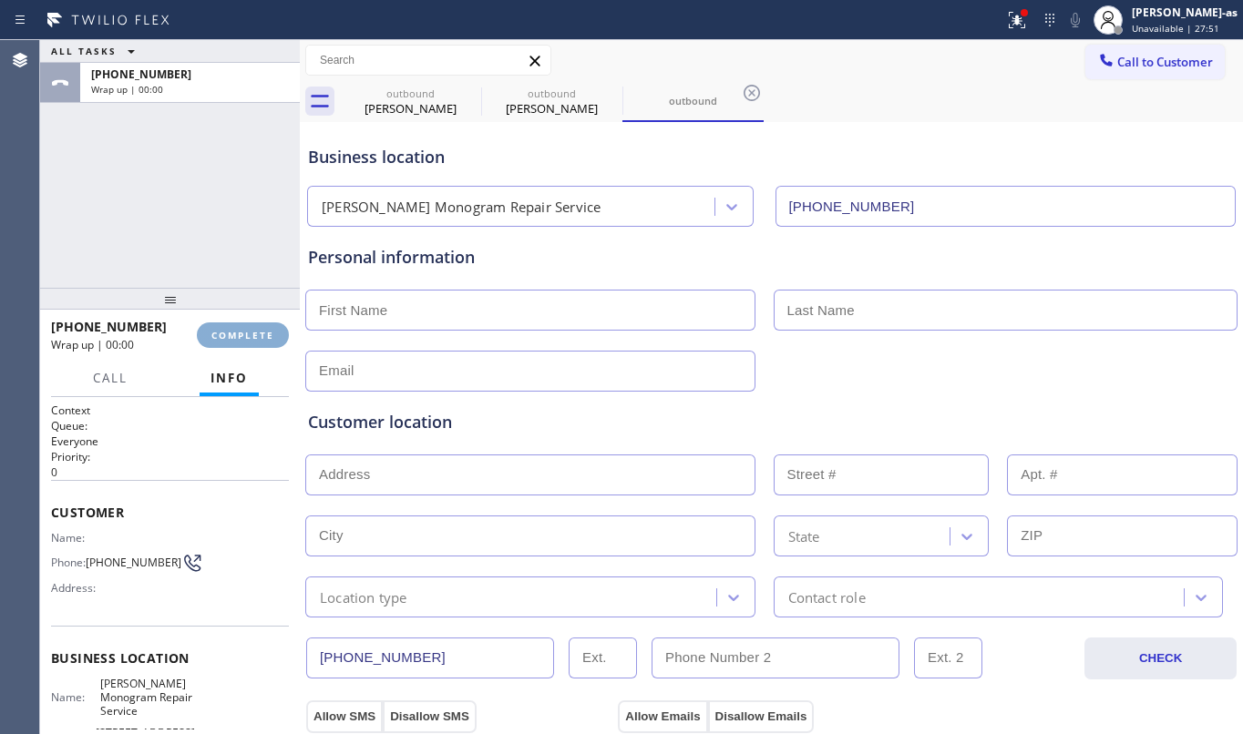
click at [231, 337] on span "COMPLETE" at bounding box center [242, 335] width 63 height 13
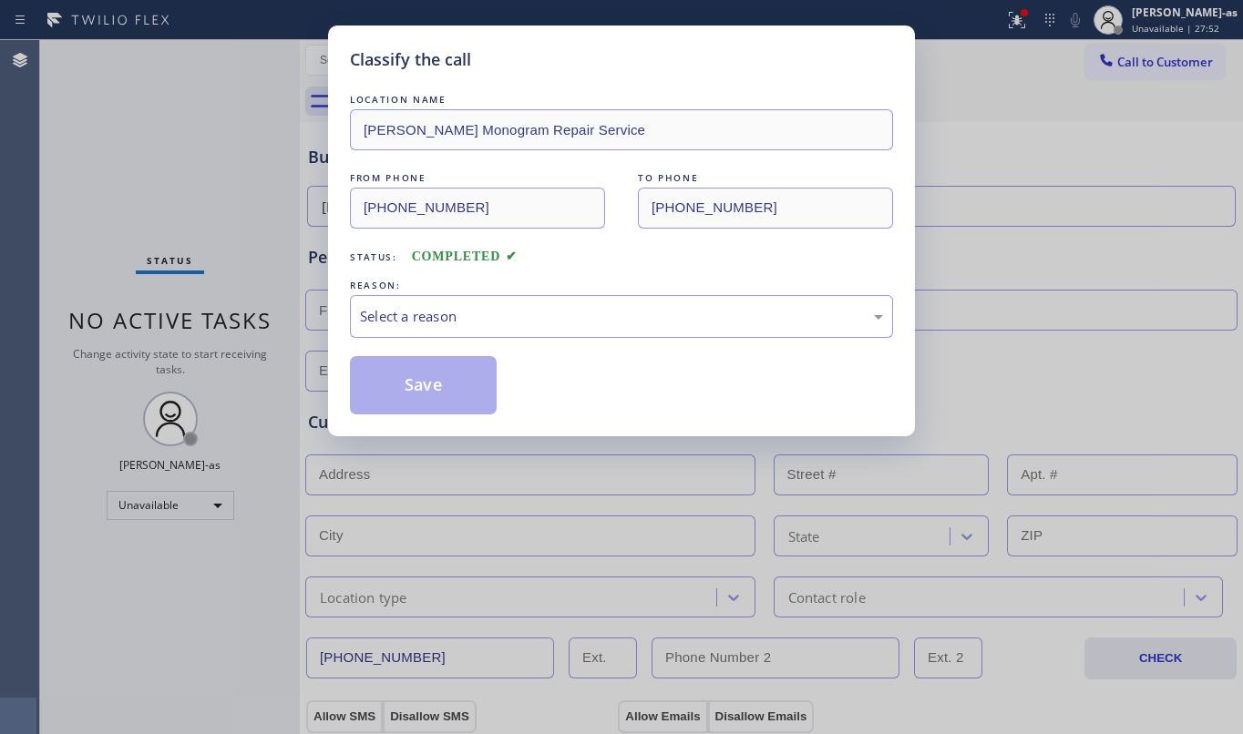
click at [231, 337] on div "Classify the call LOCATION NAME [PERSON_NAME] Monogram Repair Service FROM PHON…" at bounding box center [621, 367] width 1243 height 734
click at [576, 278] on div "REASON:" at bounding box center [621, 285] width 543 height 19
click at [558, 311] on div "Select a reason" at bounding box center [621, 316] width 523 height 21
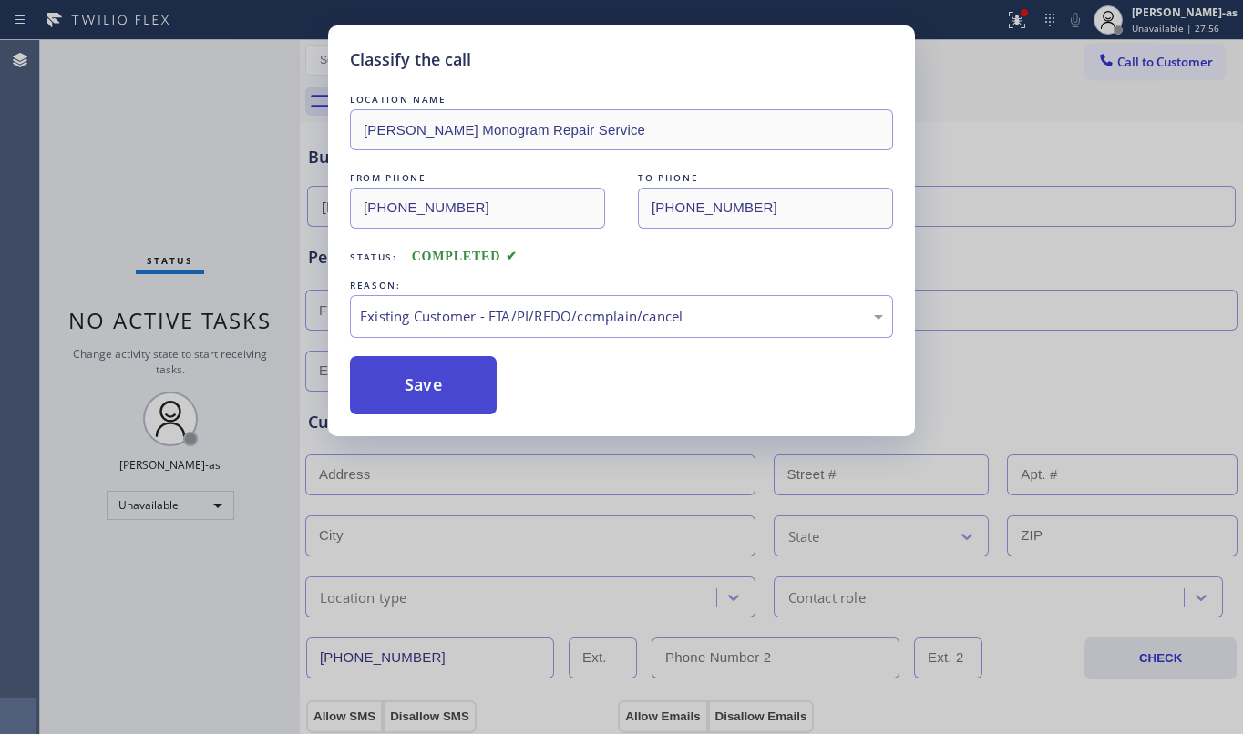
click at [402, 381] on button "Save" at bounding box center [423, 385] width 147 height 58
type input "[PHONE_NUMBER]"
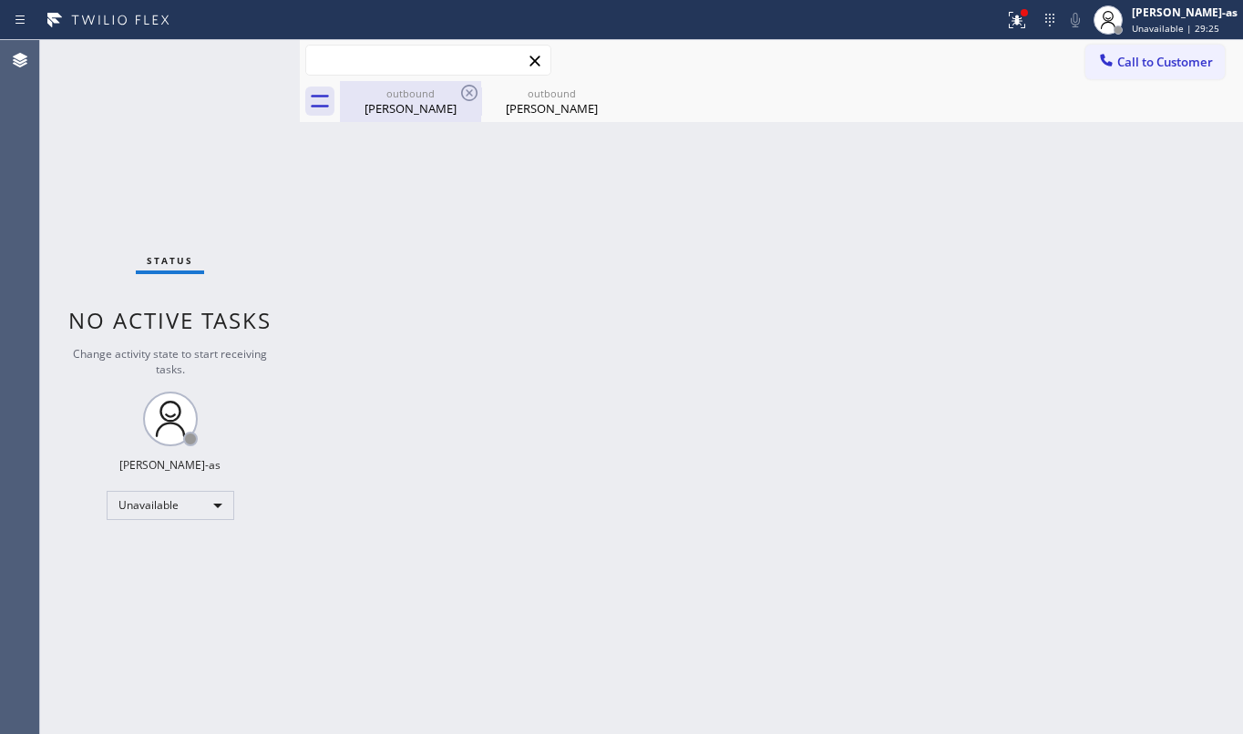
click at [446, 78] on div "Call to Customer Outbound call Location [GEOGRAPHIC_DATA][PERSON_NAME] Monogram…" at bounding box center [771, 60] width 943 height 41
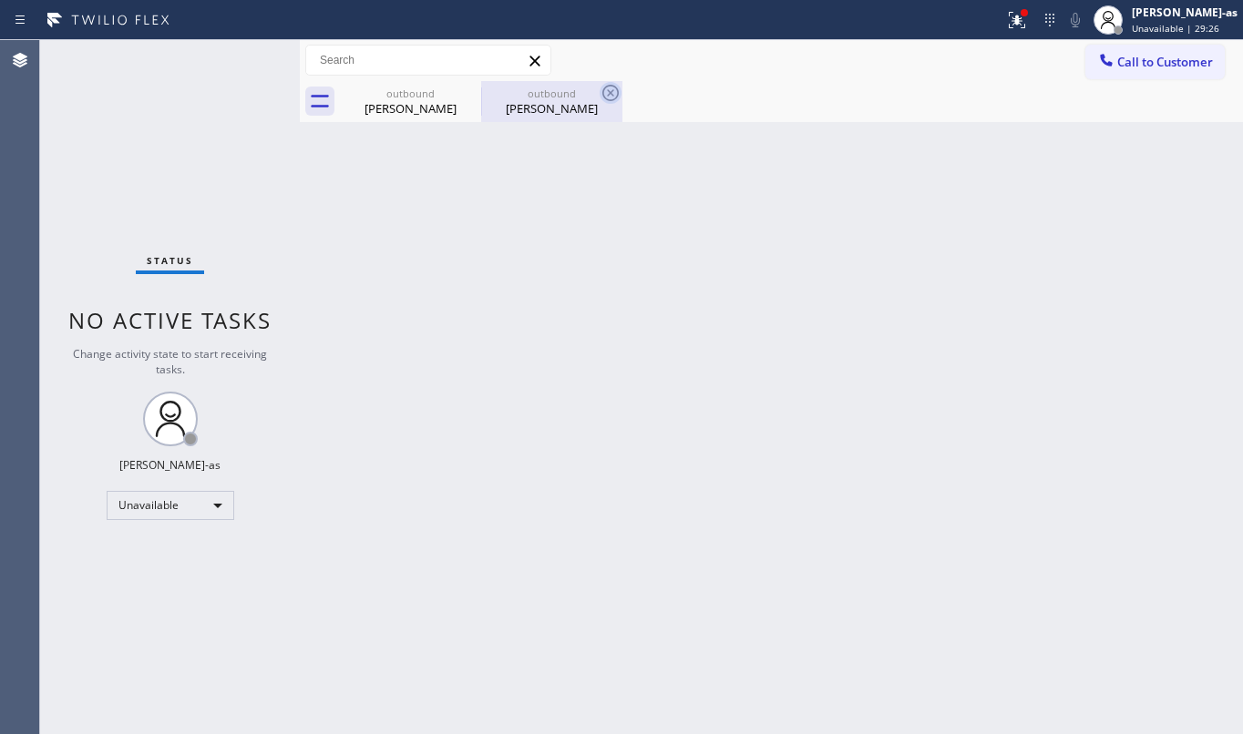
click at [0, 0] on icon at bounding box center [0, 0] width 0 height 0
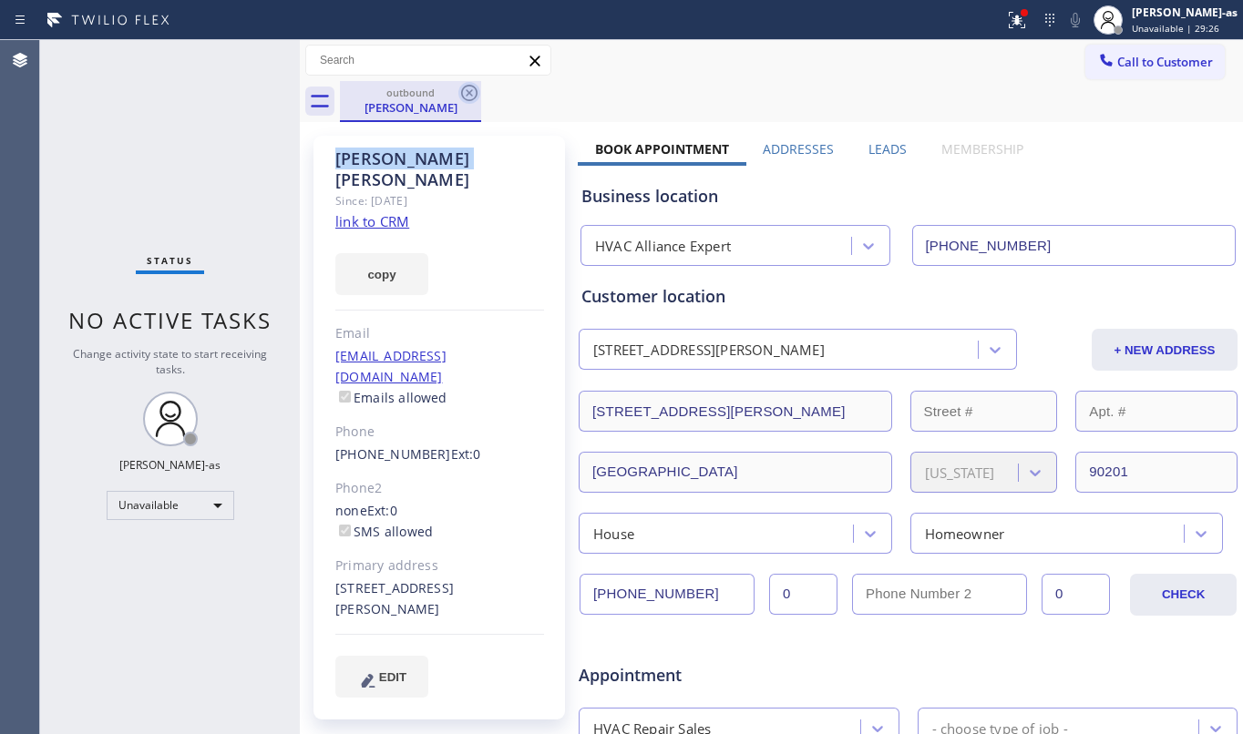
click at [465, 95] on icon at bounding box center [469, 93] width 22 height 22
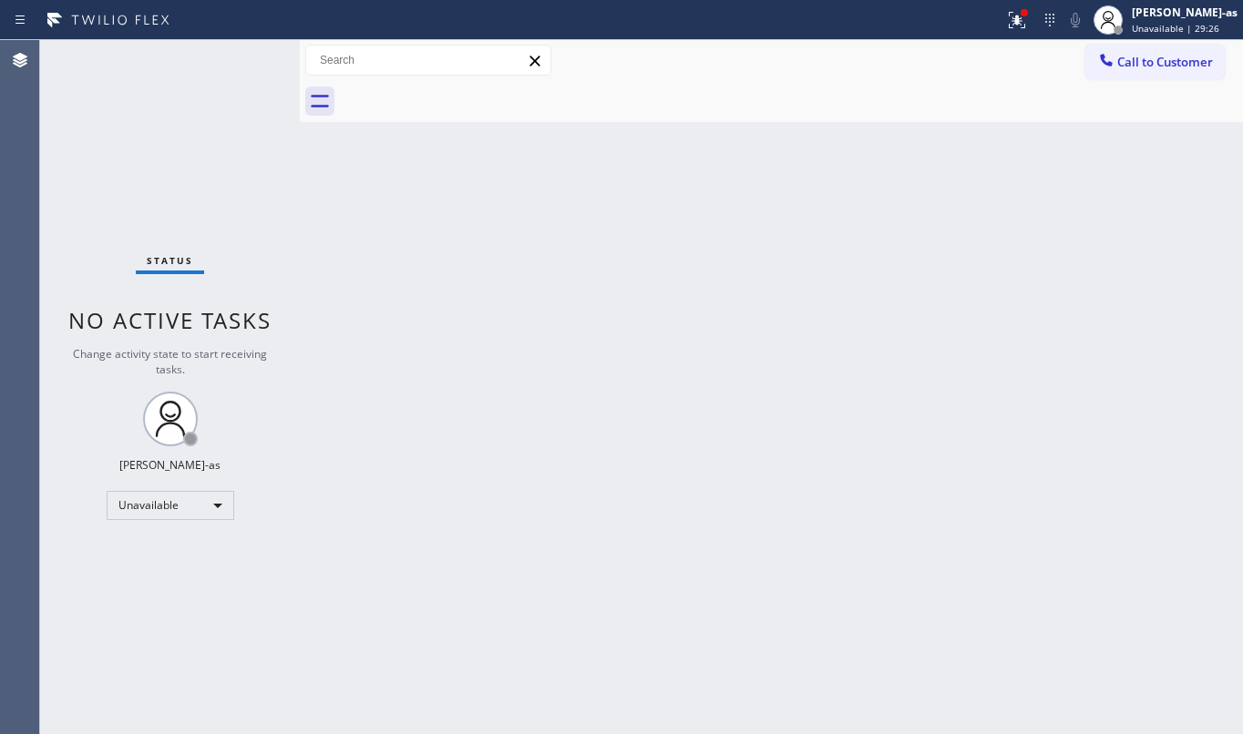
click at [465, 95] on div at bounding box center [791, 101] width 903 height 41
click at [1115, 70] on div at bounding box center [1106, 62] width 22 height 22
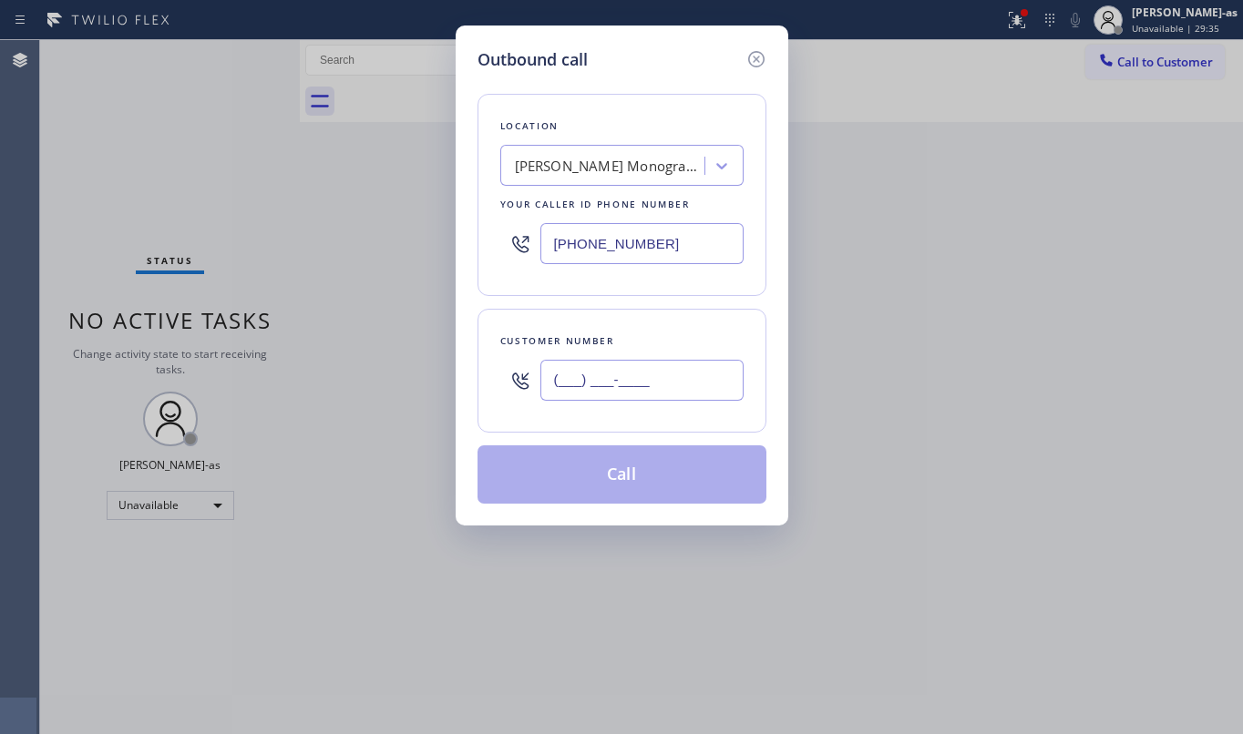
click at [647, 362] on input "(___) ___-____" at bounding box center [641, 380] width 203 height 41
paste input "949) 627-5319"
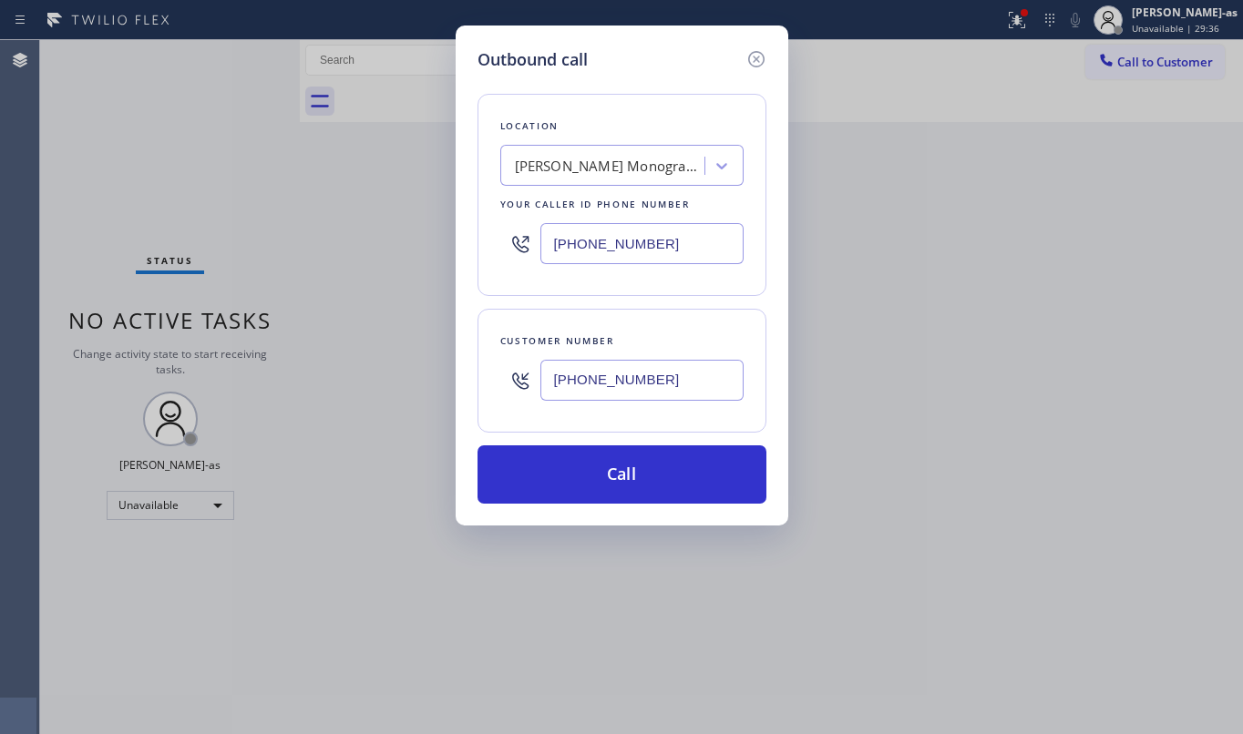
type input "[PHONE_NUMBER]"
click at [617, 169] on div "[PERSON_NAME] Monogram Repair Service" at bounding box center [610, 166] width 191 height 21
type input "hvac alliance expert"
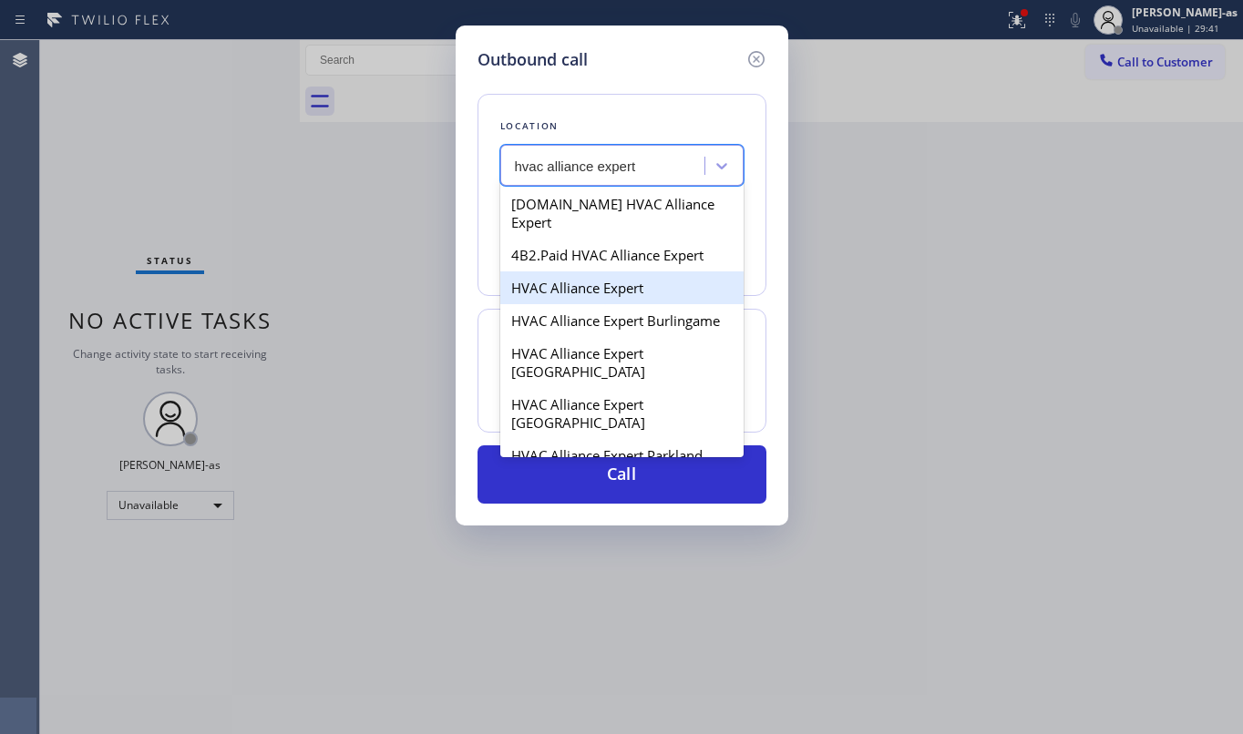
click at [623, 272] on div "HVAC Alliance Expert" at bounding box center [621, 288] width 243 height 33
type input "[PHONE_NUMBER]"
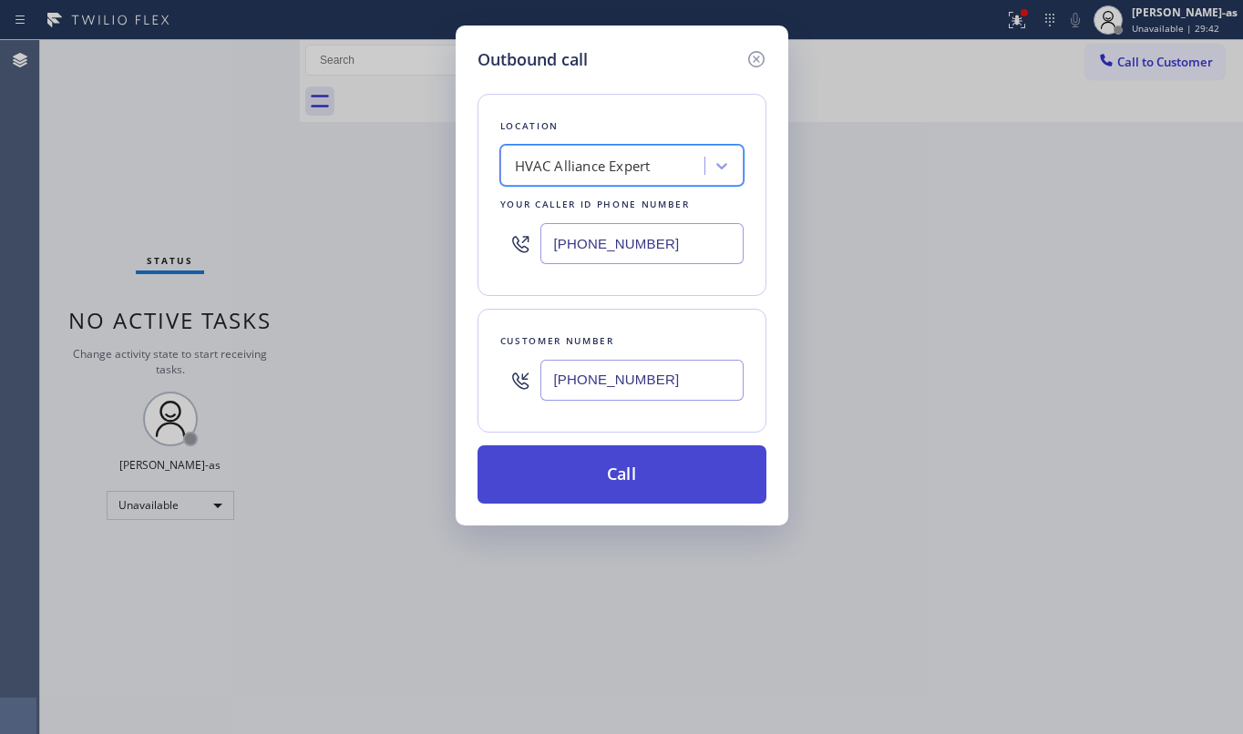
click at [650, 470] on button "Call" at bounding box center [621, 475] width 289 height 58
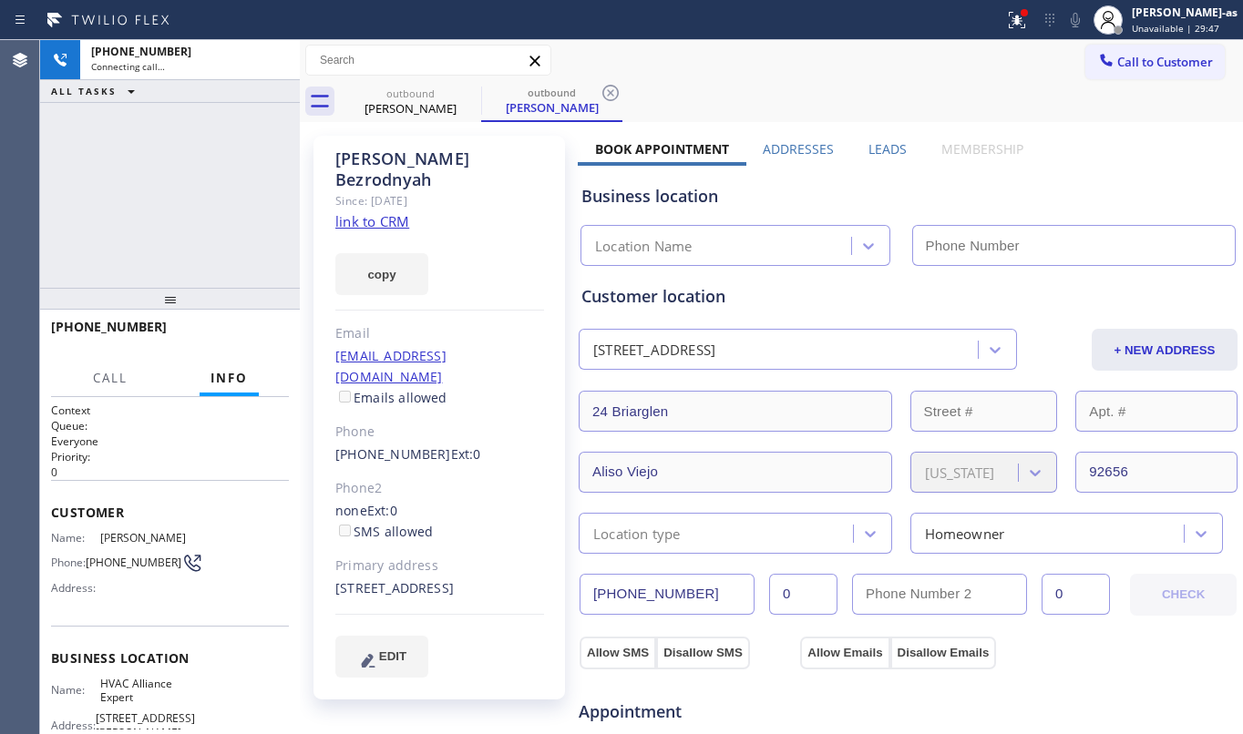
type input "[PHONE_NUMBER]"
click at [158, 179] on div "[PHONE_NUMBER] Connecting call… ALL TASKS ALL TASKS ACTIVE TASKS TASKS IN WRAP …" at bounding box center [170, 164] width 260 height 248
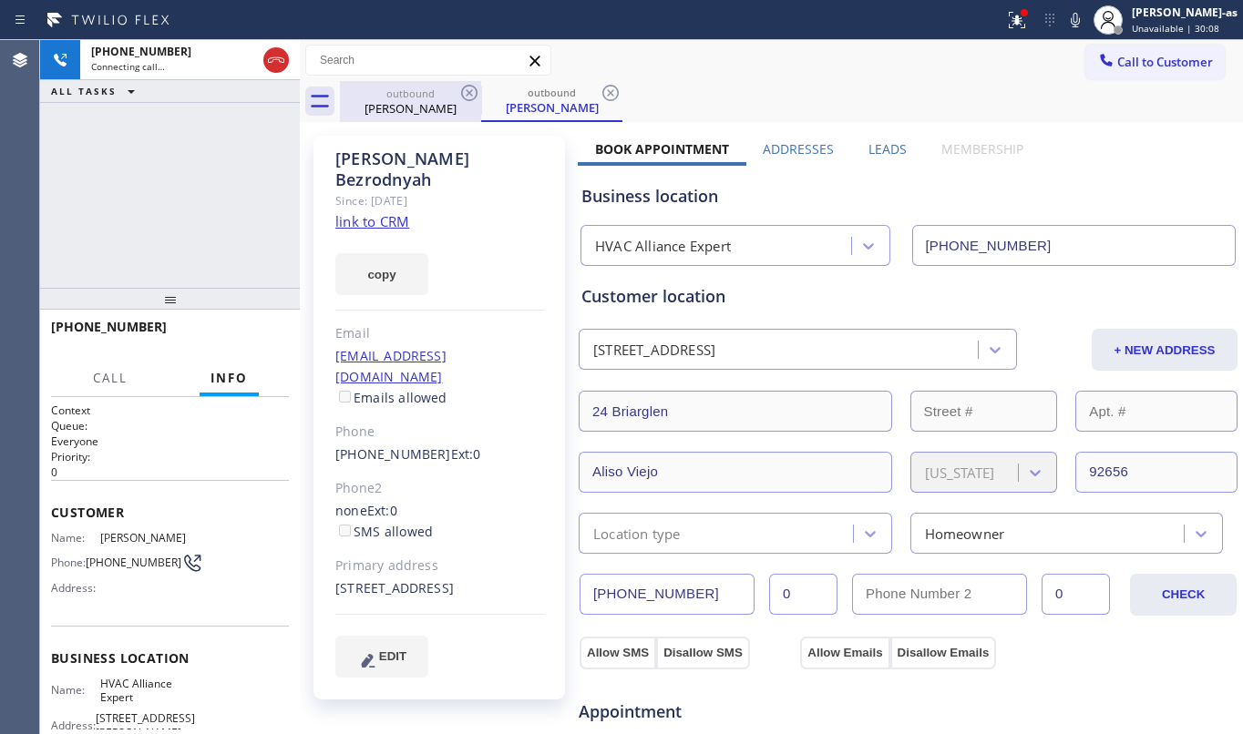
click at [380, 120] on div "outbound [PERSON_NAME]" at bounding box center [411, 101] width 138 height 41
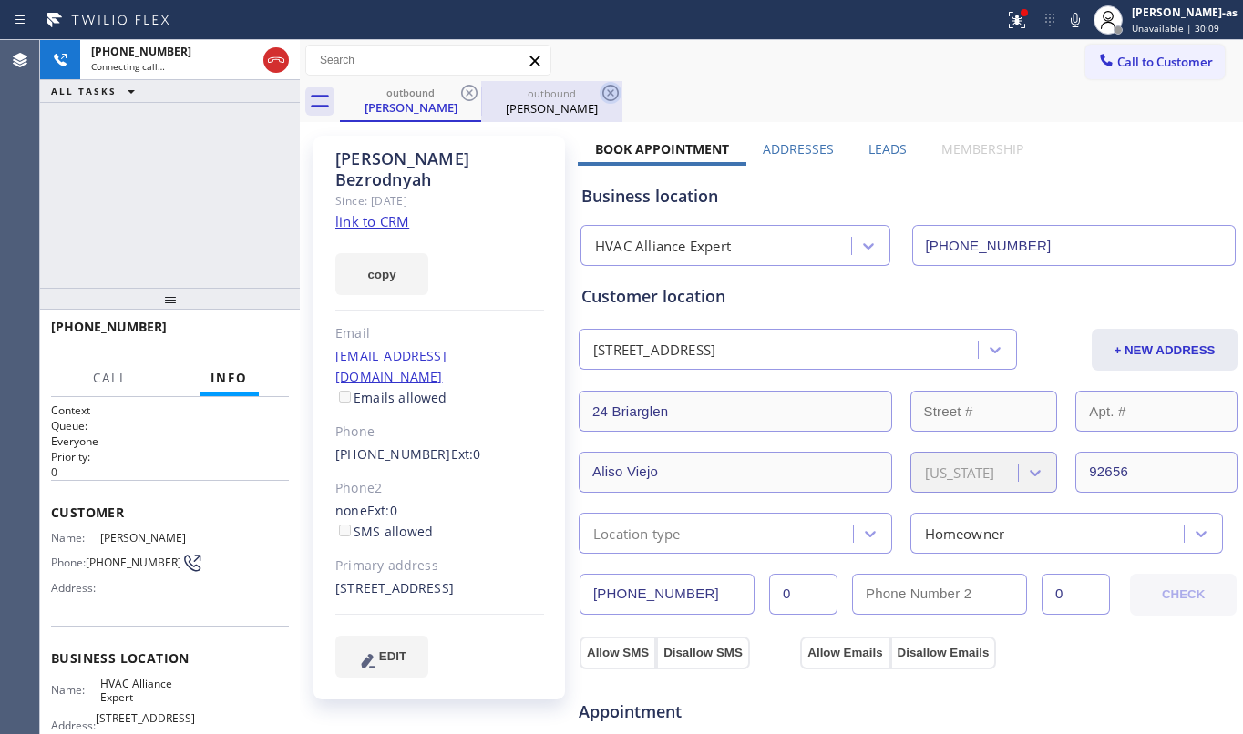
click at [460, 93] on icon at bounding box center [469, 93] width 22 height 22
click at [198, 211] on div "[PHONE_NUMBER] Connecting call… ALL TASKS ALL TASKS ACTIVE TASKS TASKS IN WRAP …" at bounding box center [170, 164] width 260 height 248
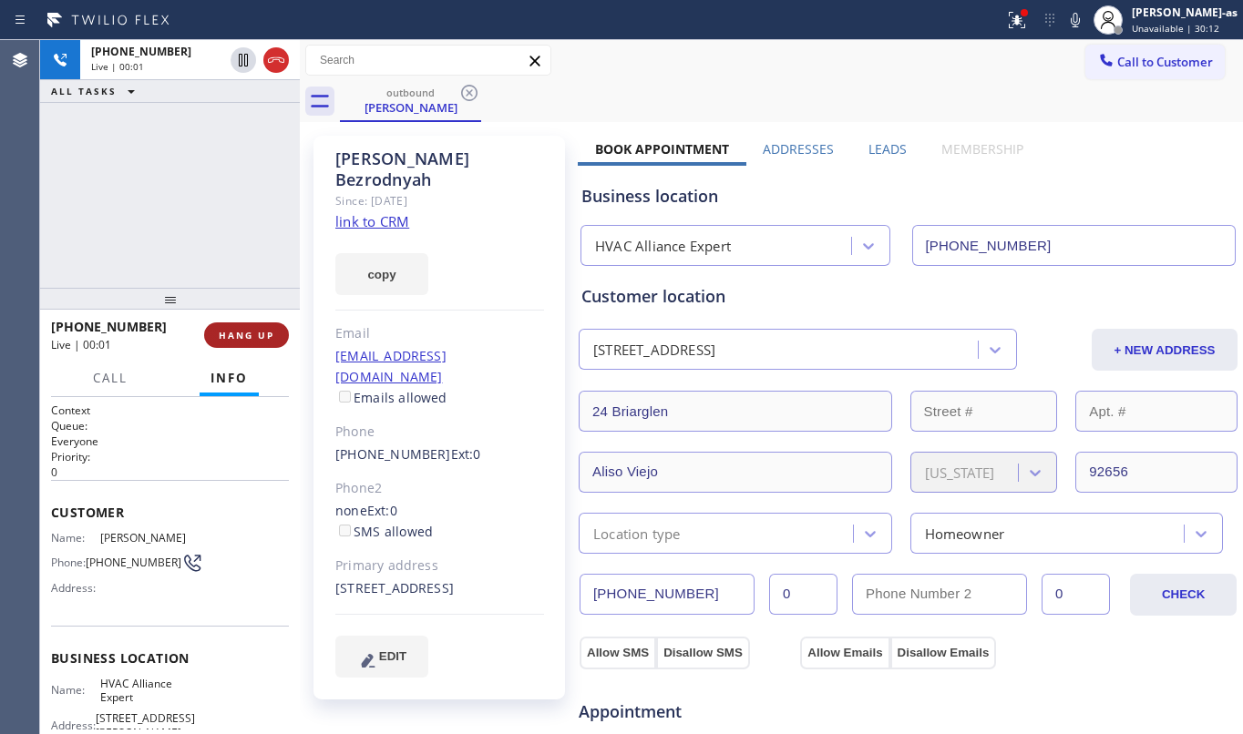
click at [235, 340] on button "HANG UP" at bounding box center [246, 336] width 85 height 26
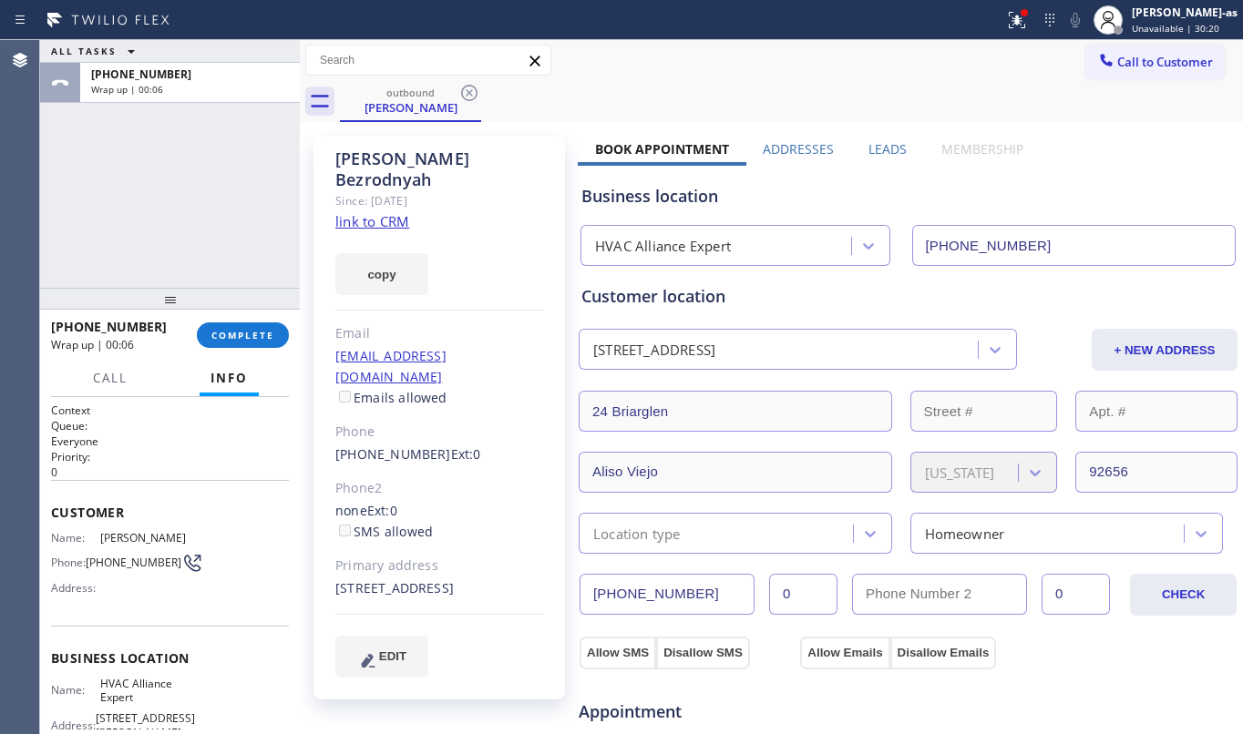
click at [392, 212] on link "link to CRM" at bounding box center [372, 221] width 74 height 18
click at [260, 299] on div at bounding box center [170, 299] width 260 height 22
click at [241, 335] on span "COMPLETE" at bounding box center [242, 335] width 63 height 13
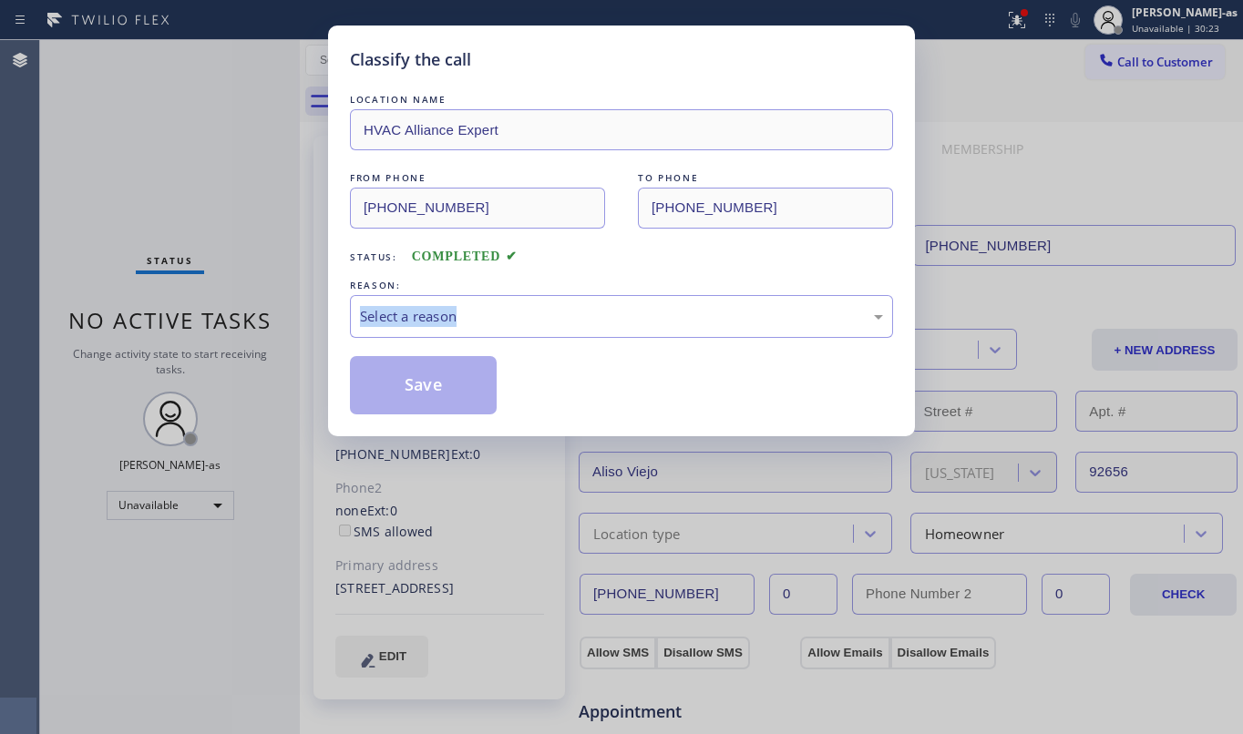
click at [239, 336] on div "Classify the call LOCATION NAME HVAC Alliance Expert FROM PHONE [PHONE_NUMBER] …" at bounding box center [621, 367] width 1243 height 734
click at [234, 339] on div "Classify the call LOCATION NAME HVAC Alliance Expert FROM PHONE [PHONE_NUMBER] …" at bounding box center [621, 367] width 1243 height 734
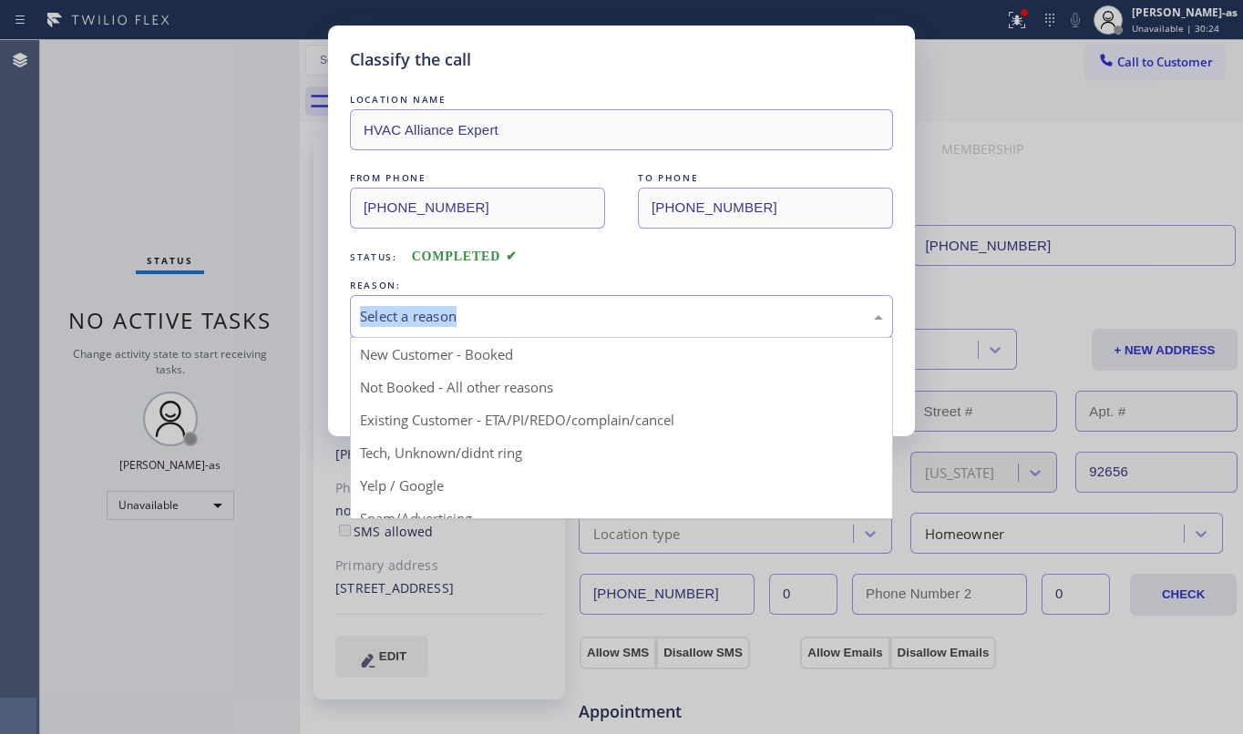
click at [526, 319] on div "Select a reason" at bounding box center [621, 316] width 523 height 21
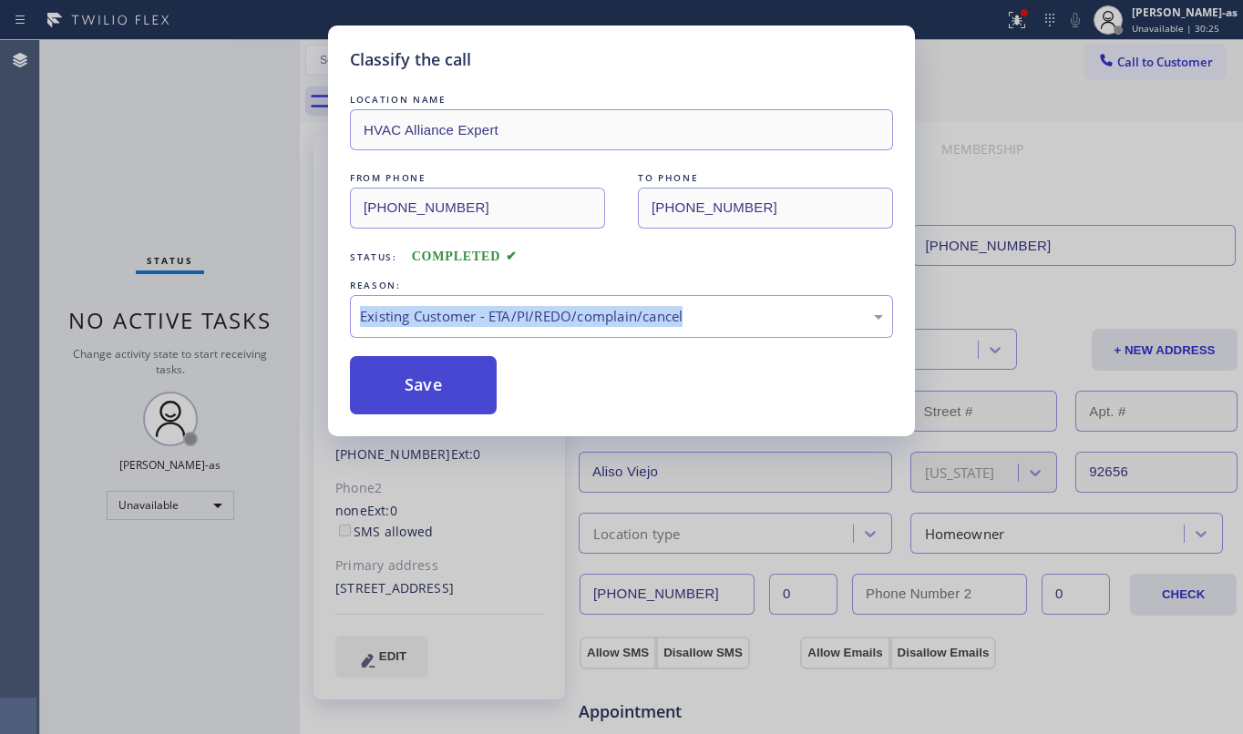
click at [456, 383] on button "Save" at bounding box center [423, 385] width 147 height 58
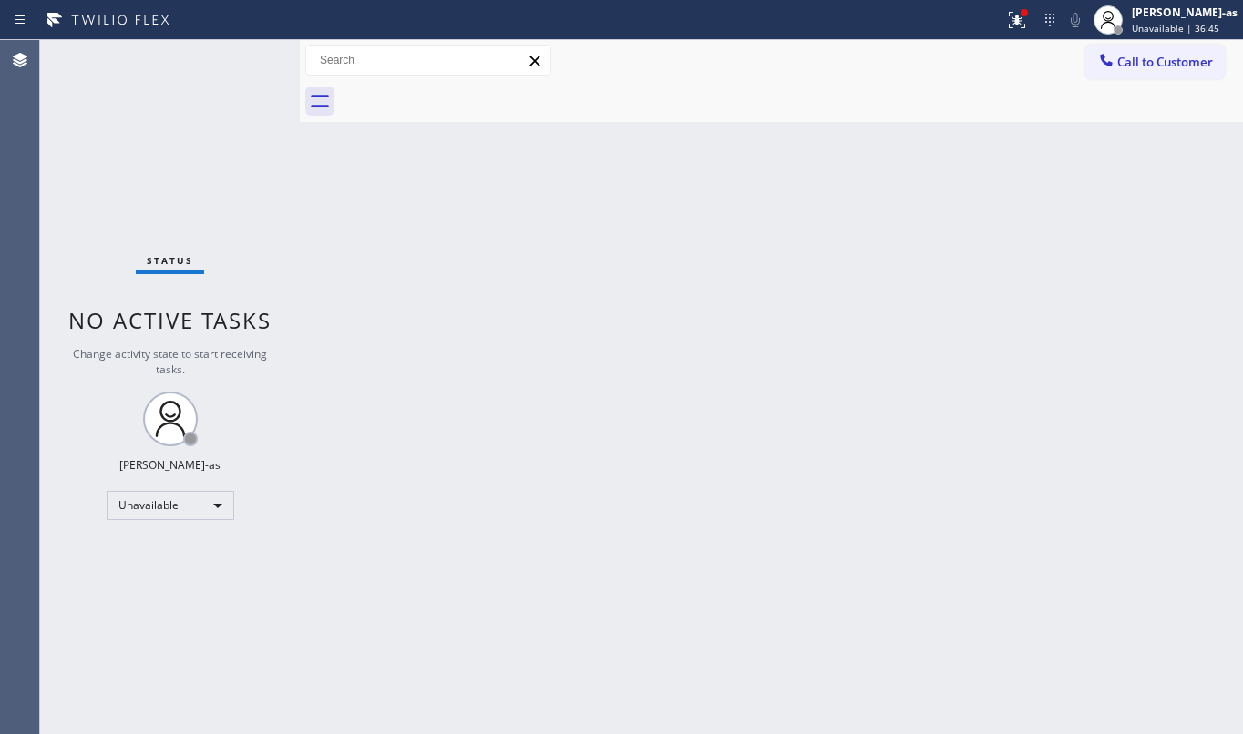
drag, startPoint x: 164, startPoint y: 58, endPoint x: 273, endPoint y: 37, distance: 111.3
click at [166, 58] on div "Status No active tasks Change activity state to start receiving tasks. [PERSON_…" at bounding box center [170, 387] width 260 height 694
drag, startPoint x: 361, startPoint y: 56, endPoint x: 359, endPoint y: 36, distance: 20.1
click at [358, 45] on div at bounding box center [428, 60] width 246 height 31
drag, startPoint x: 1171, startPoint y: 78, endPoint x: 1146, endPoint y: 58, distance: 31.7
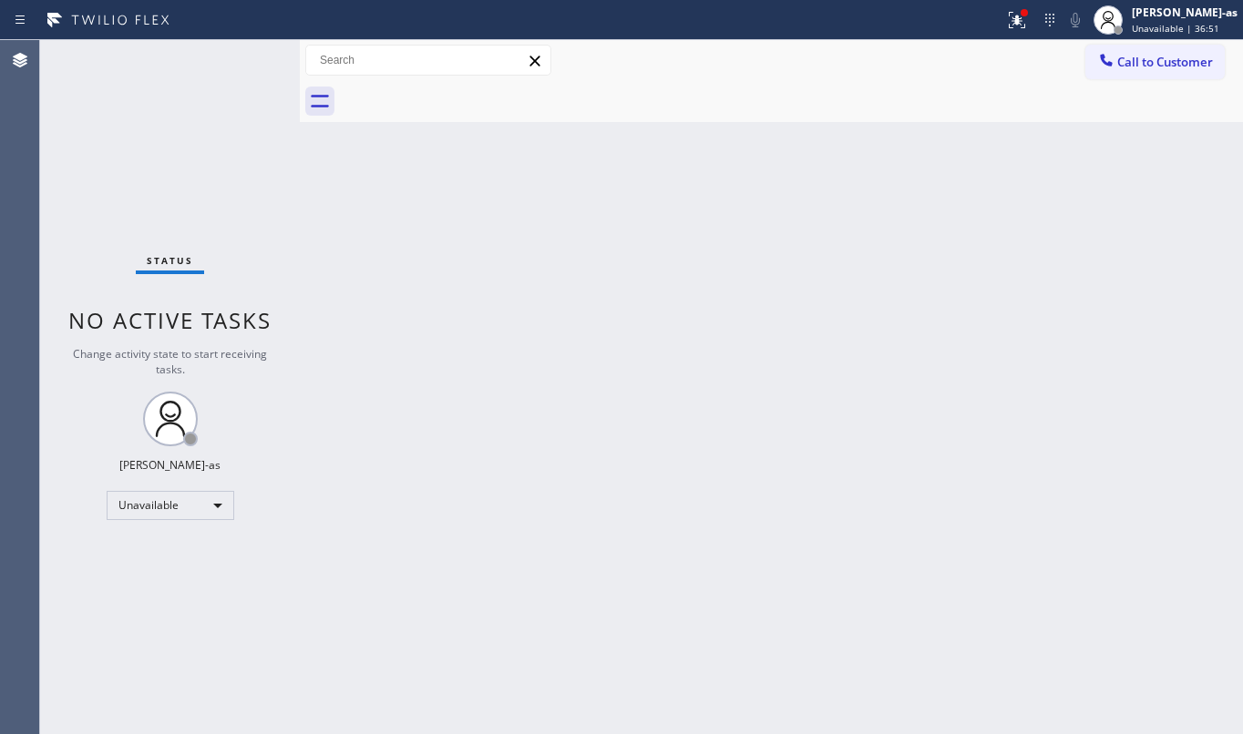
click at [1161, 73] on button "Call to Customer" at bounding box center [1154, 62] width 139 height 35
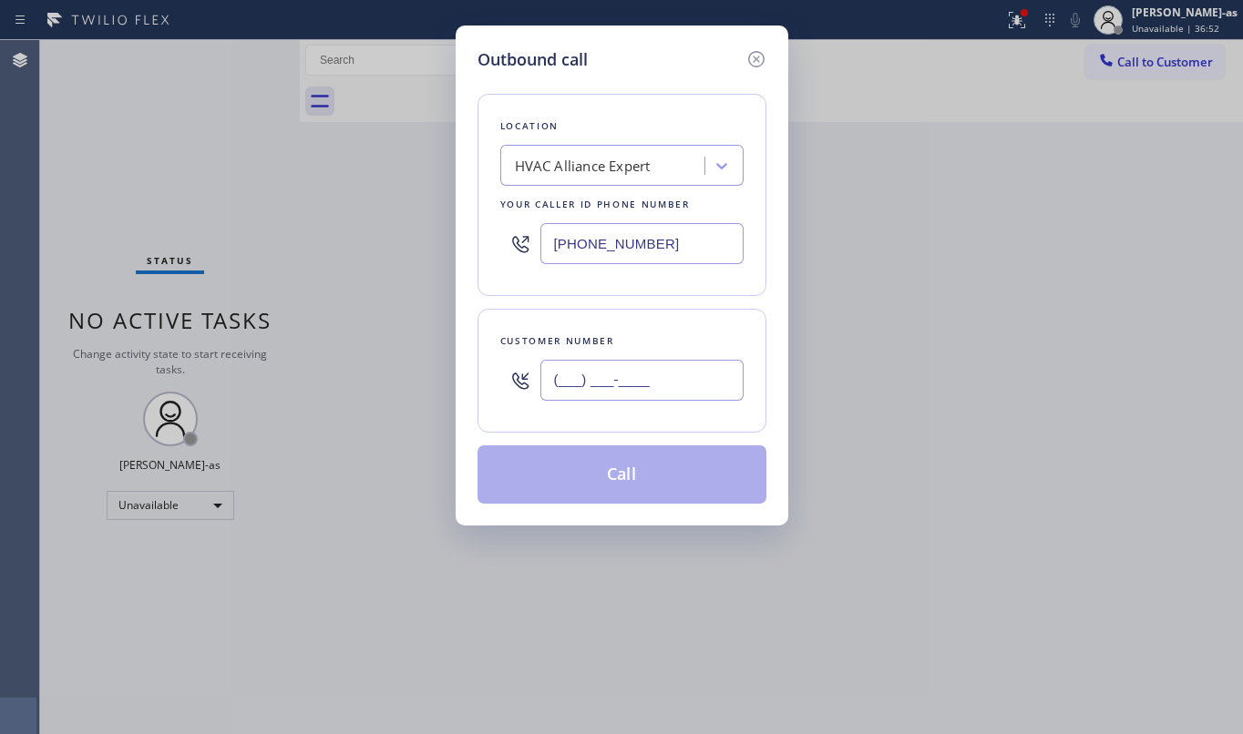
click at [663, 381] on input "(___) ___-____" at bounding box center [641, 380] width 203 height 41
paste input "text"
type input "(___) ___-____"
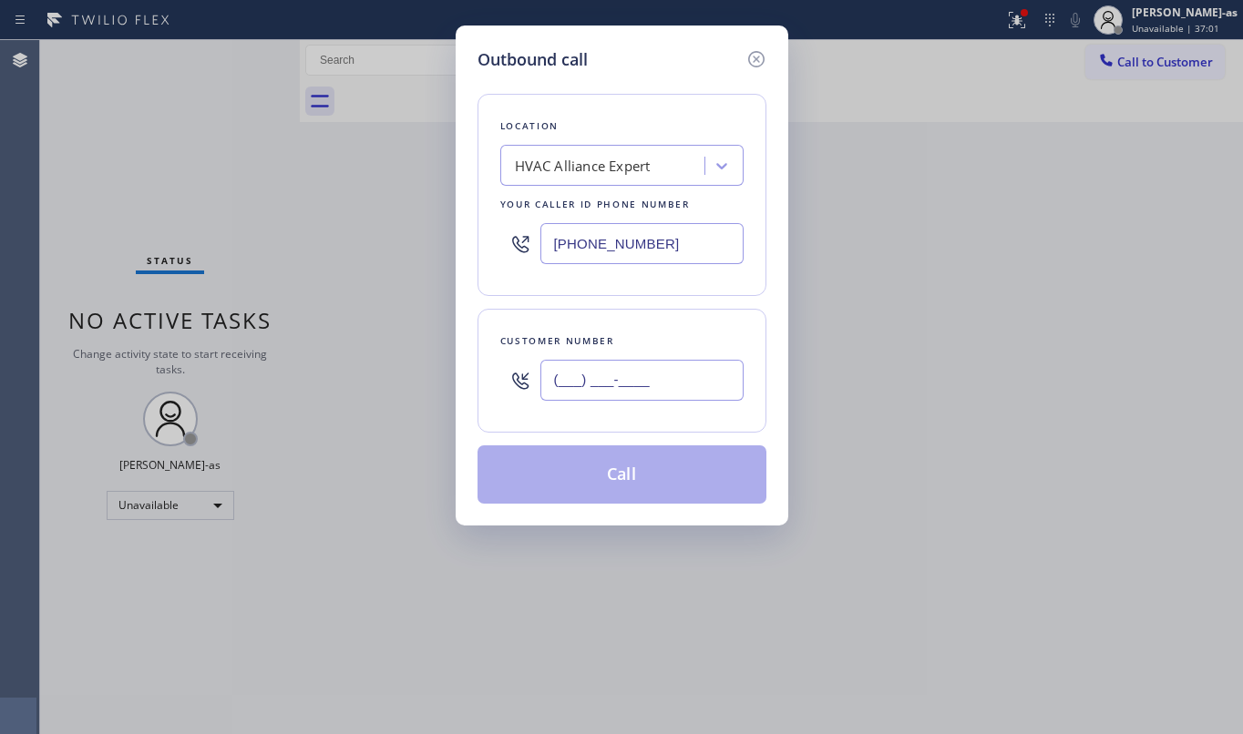
paste input "626) 644-3771"
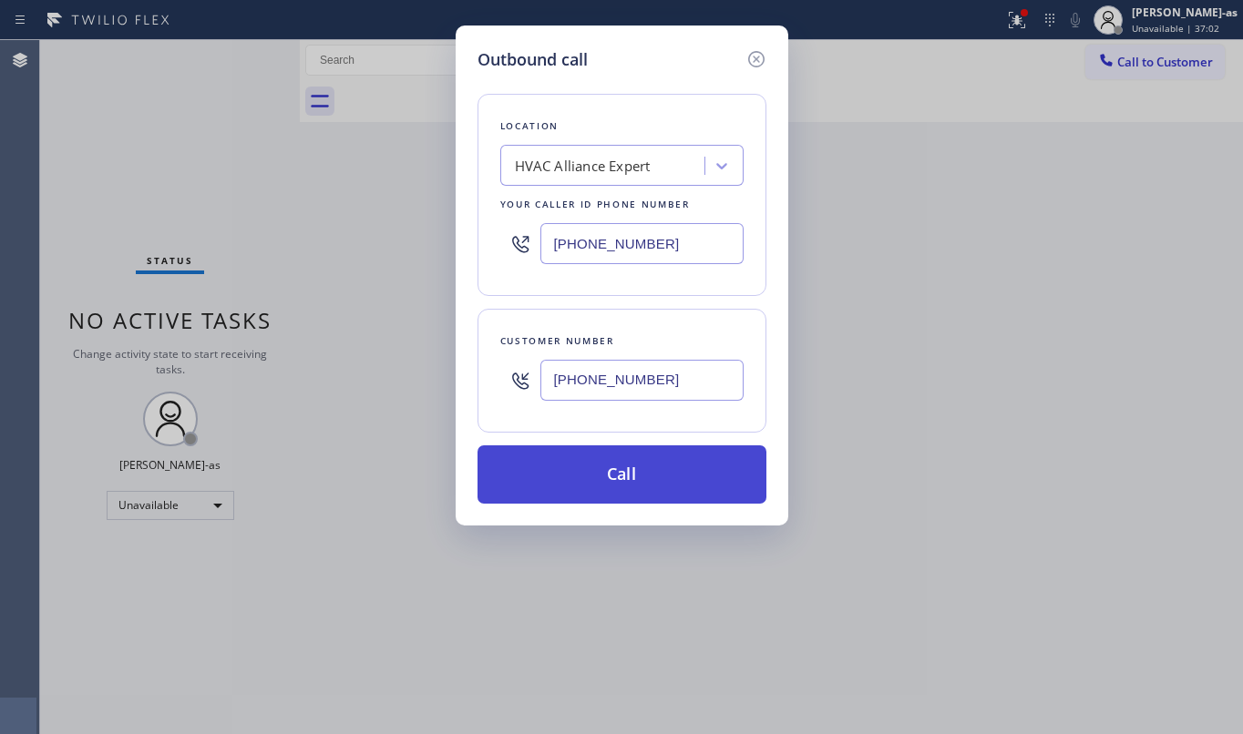
type input "[PHONE_NUMBER]"
click at [653, 476] on button "Call" at bounding box center [621, 475] width 289 height 58
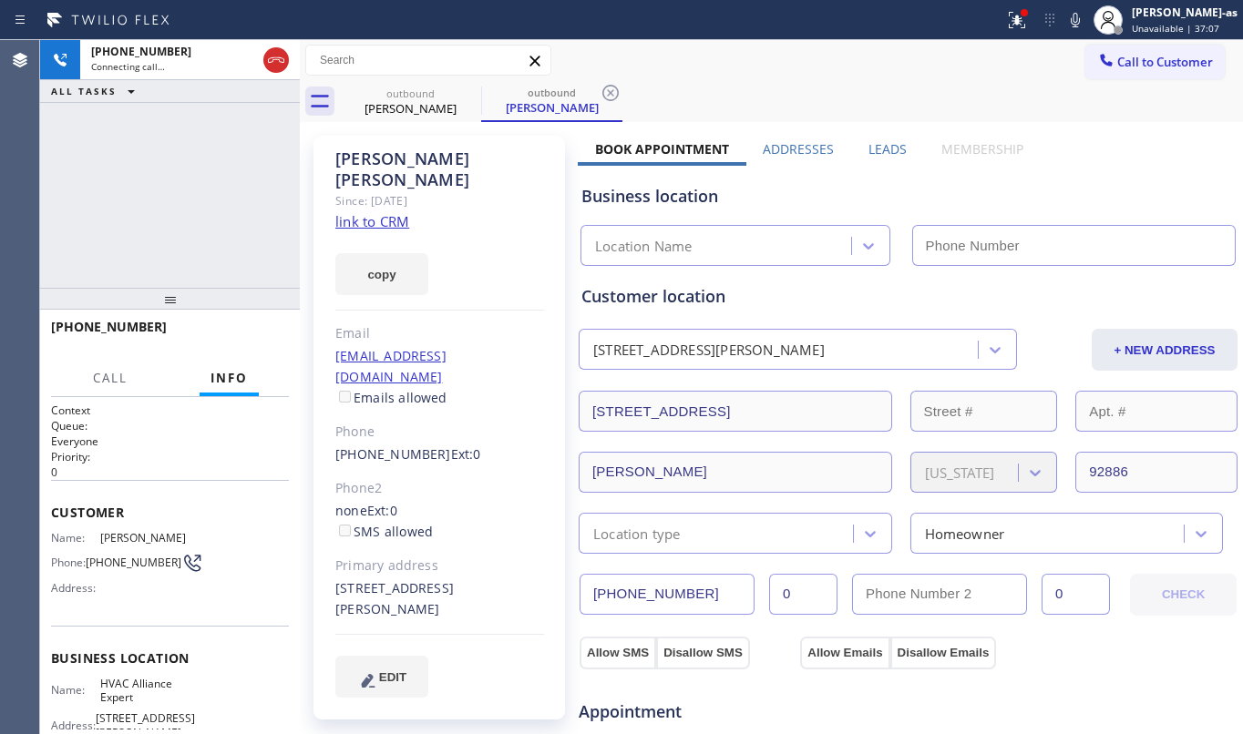
type input "[PHONE_NUMBER]"
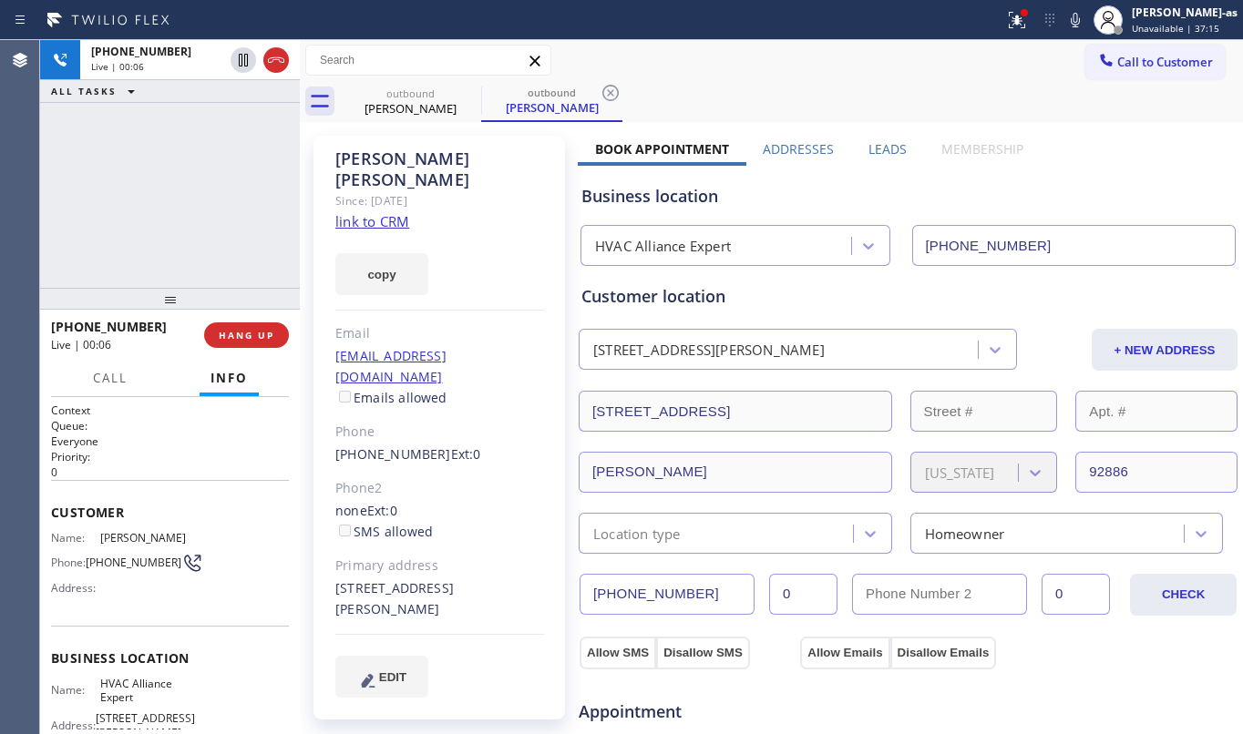
click at [226, 274] on div "[PHONE_NUMBER] Live | 00:06 ALL TASKS ALL TASKS ACTIVE TASKS TASKS IN WRAP UP" at bounding box center [170, 164] width 260 height 248
drag, startPoint x: 242, startPoint y: 326, endPoint x: 344, endPoint y: 412, distance: 133.2
click at [245, 328] on button "HANG UP" at bounding box center [246, 336] width 85 height 26
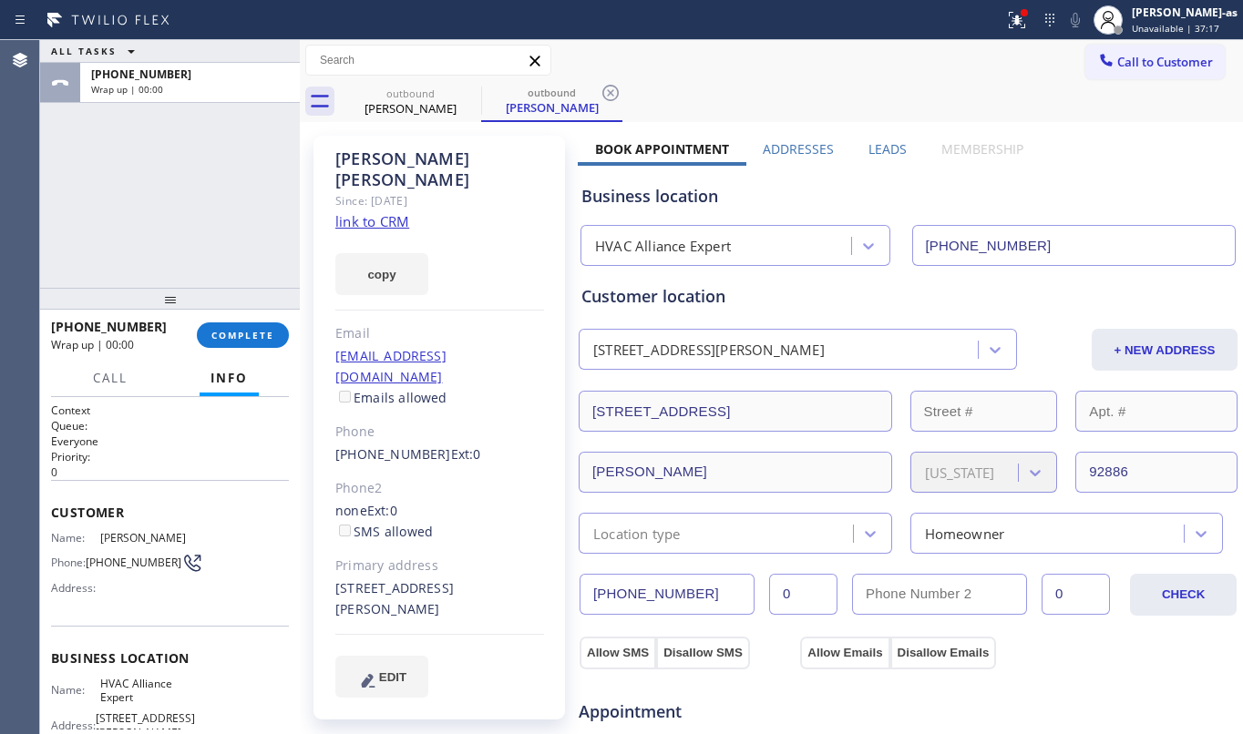
drag, startPoint x: 323, startPoint y: 412, endPoint x: 387, endPoint y: 384, distance: 70.6
click at [391, 384] on div "[PERSON_NAME] Since: [DATE] link to CRM copy Email [EMAIL_ADDRESS][DOMAIN_NAME]…" at bounding box center [438, 428] width 251 height 584
click at [222, 329] on span "COMPLETE" at bounding box center [242, 335] width 63 height 13
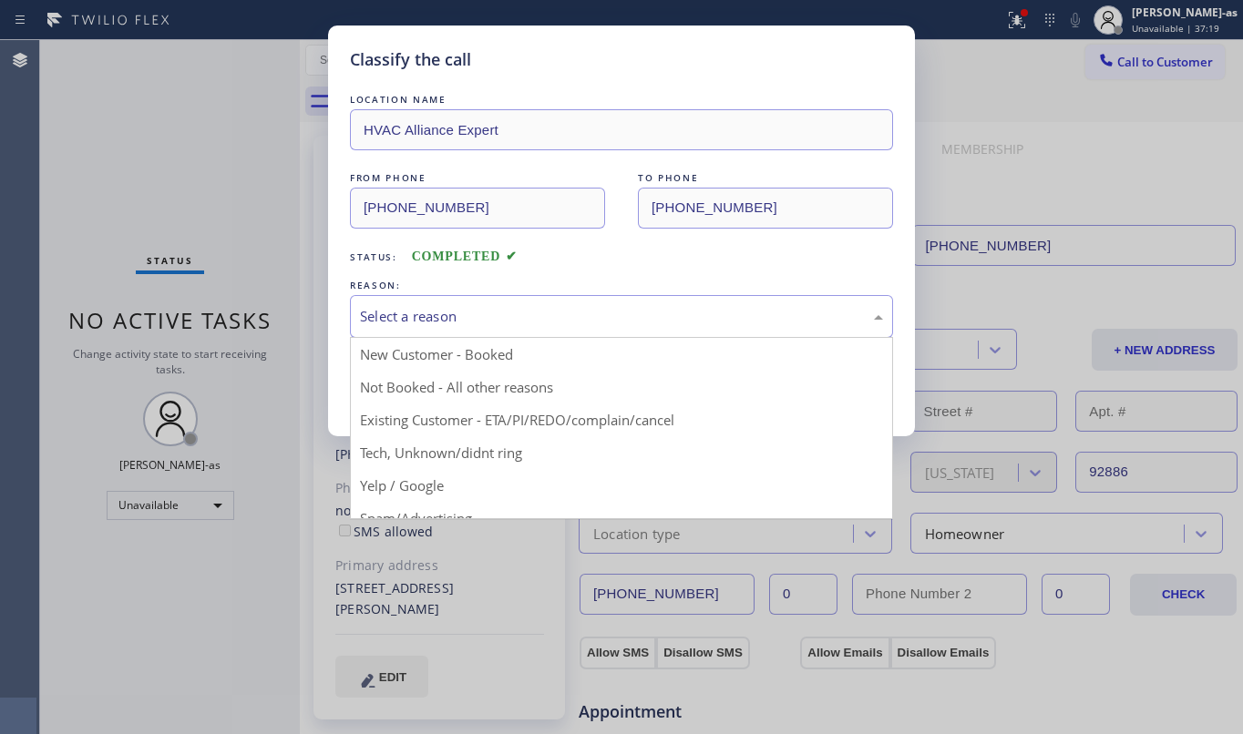
click at [485, 325] on div "Select a reason" at bounding box center [621, 316] width 523 height 21
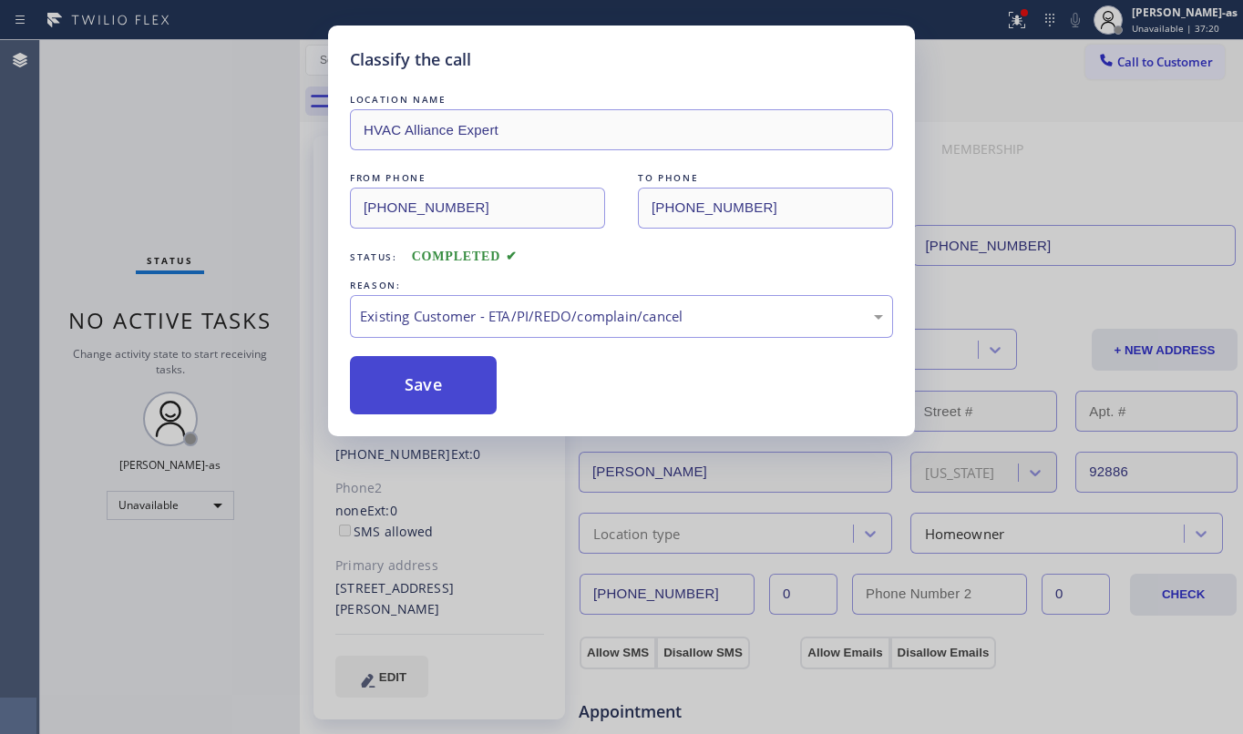
drag, startPoint x: 427, startPoint y: 376, endPoint x: 416, endPoint y: 126, distance: 250.8
click at [426, 375] on button "Save" at bounding box center [423, 385] width 147 height 58
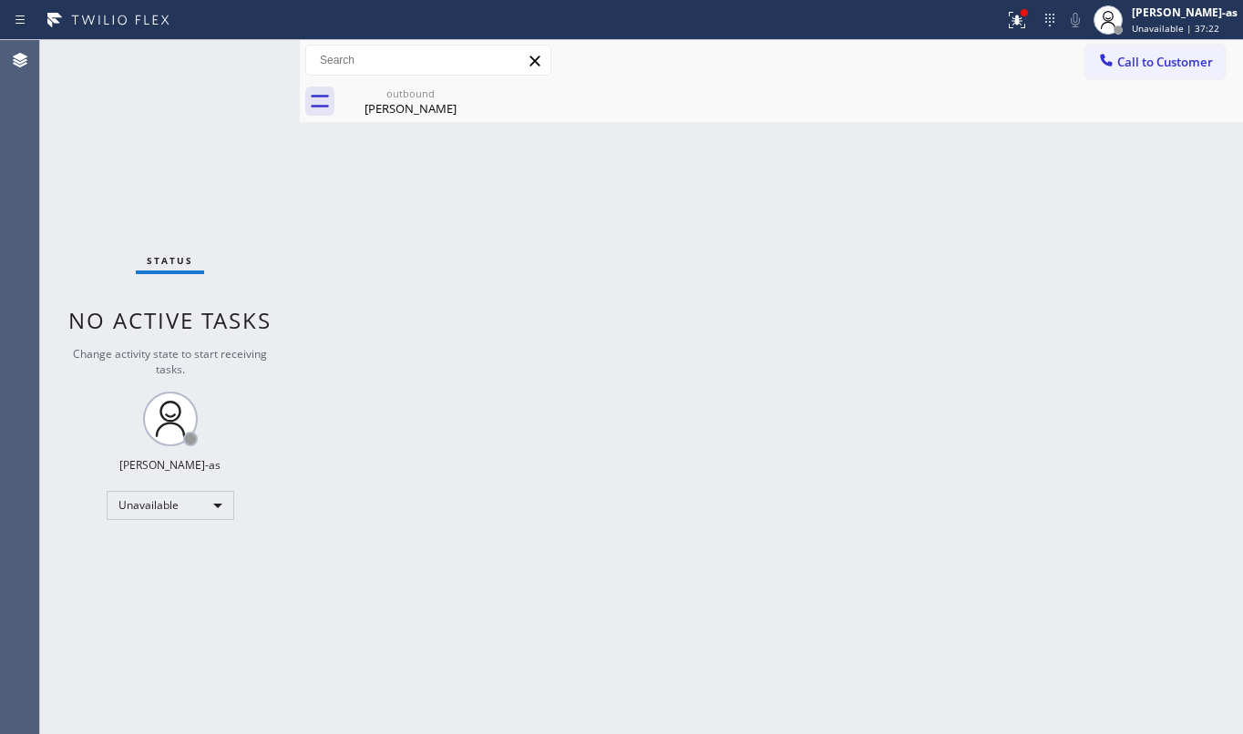
drag, startPoint x: 375, startPoint y: 100, endPoint x: 363, endPoint y: 146, distance: 47.3
click at [377, 108] on div "[PERSON_NAME]" at bounding box center [411, 108] width 138 height 16
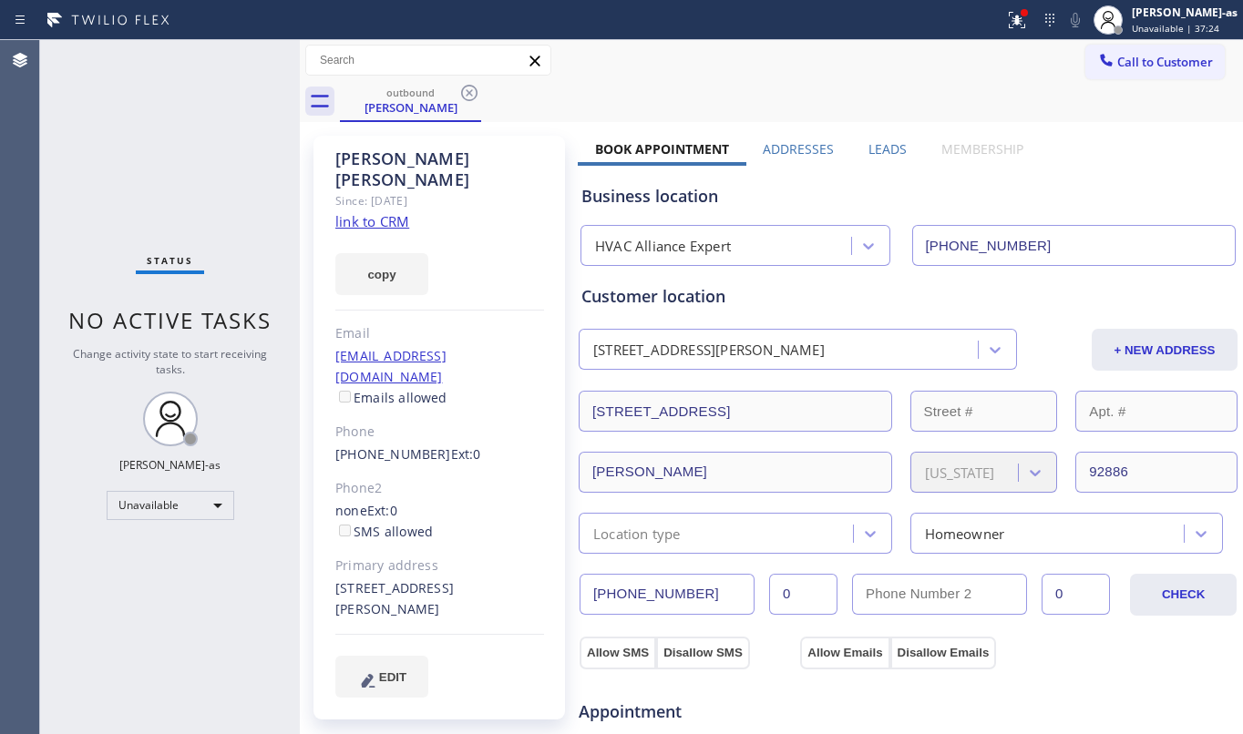
click at [383, 212] on link "link to CRM" at bounding box center [372, 221] width 74 height 18
drag, startPoint x: 430, startPoint y: 74, endPoint x: 439, endPoint y: 87, distance: 16.4
click at [431, 78] on div "Call to Customer Outbound call Location HVAC Alliance Expert Your caller id pho…" at bounding box center [771, 60] width 943 height 41
click at [392, 212] on link "link to CRM" at bounding box center [372, 221] width 74 height 18
click at [234, 173] on div "Status No active tasks Change activity state to start receiving tasks. [PERSON_…" at bounding box center [170, 387] width 260 height 694
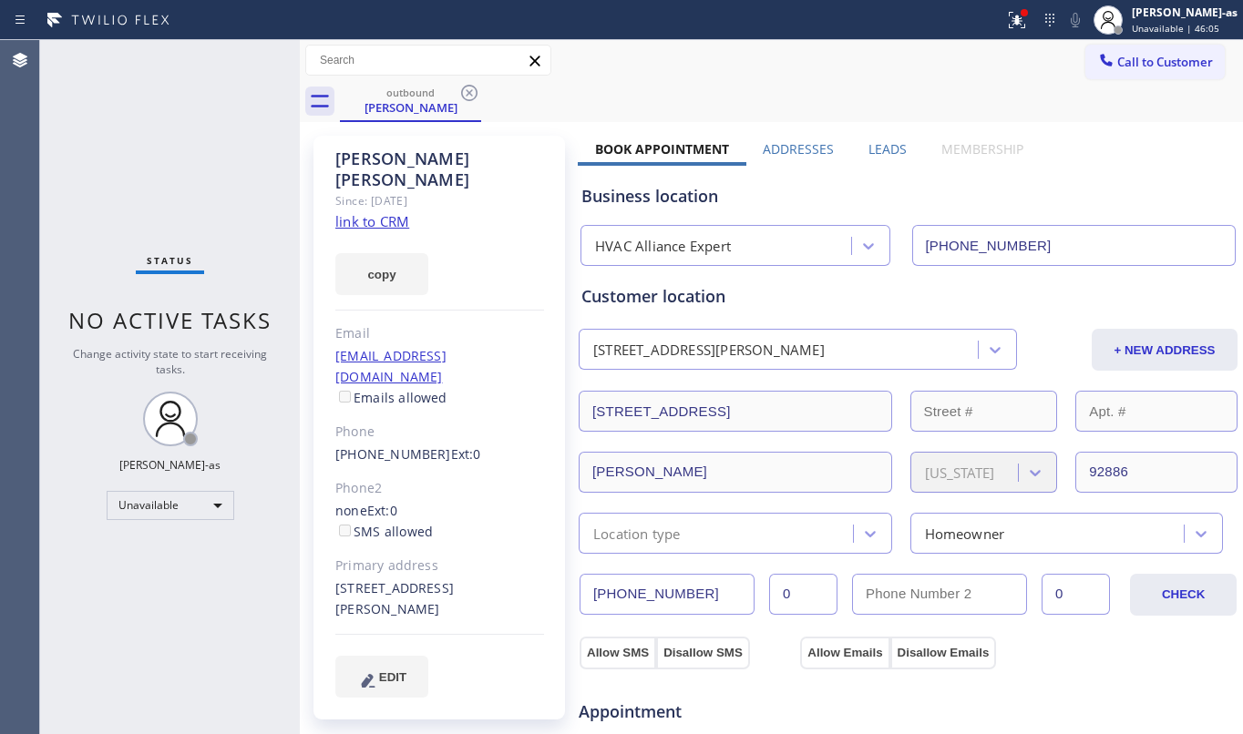
drag, startPoint x: 620, startPoint y: 669, endPoint x: 682, endPoint y: 672, distance: 62.1
click at [200, 510] on div "Unavailable" at bounding box center [171, 505] width 128 height 29
click at [184, 592] on li "Break" at bounding box center [169, 600] width 123 height 22
click at [193, 511] on div "Break" at bounding box center [171, 505] width 128 height 29
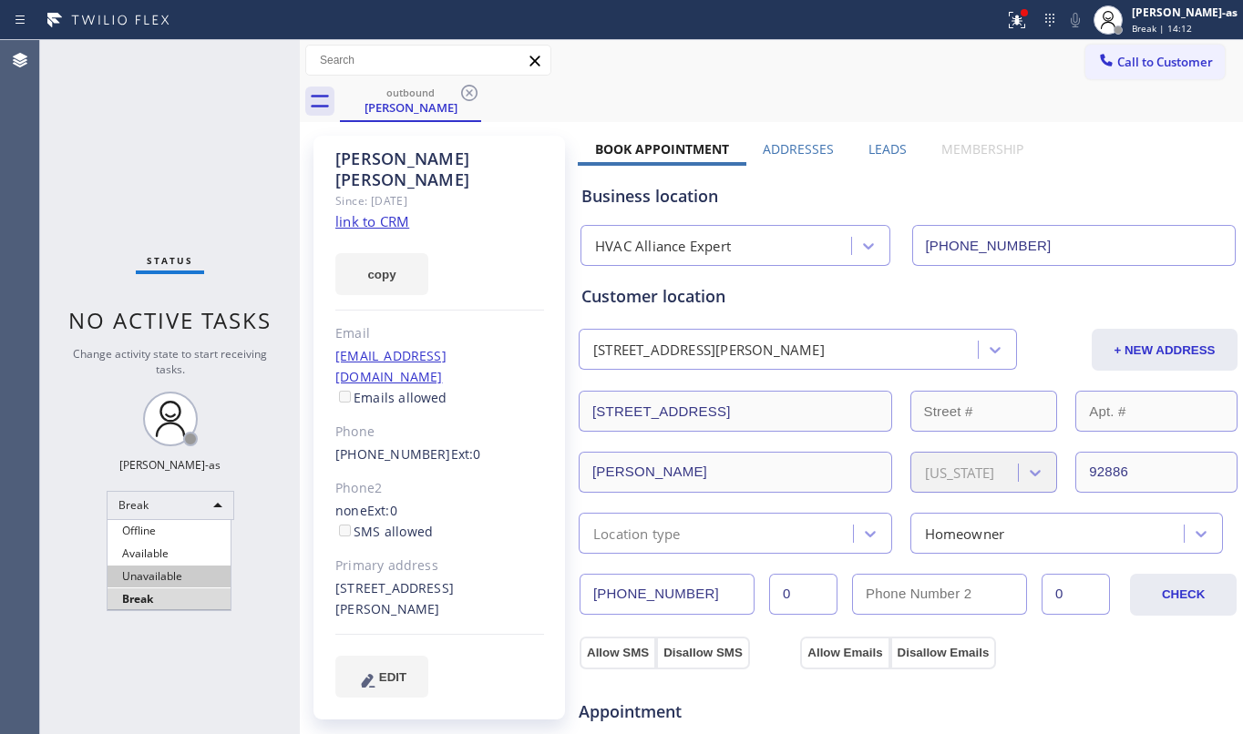
click at [195, 569] on li "Unavailable" at bounding box center [169, 577] width 123 height 22
click at [135, 197] on div "Status No active tasks Change activity state to start receiving tasks. [PERSON_…" at bounding box center [170, 387] width 260 height 694
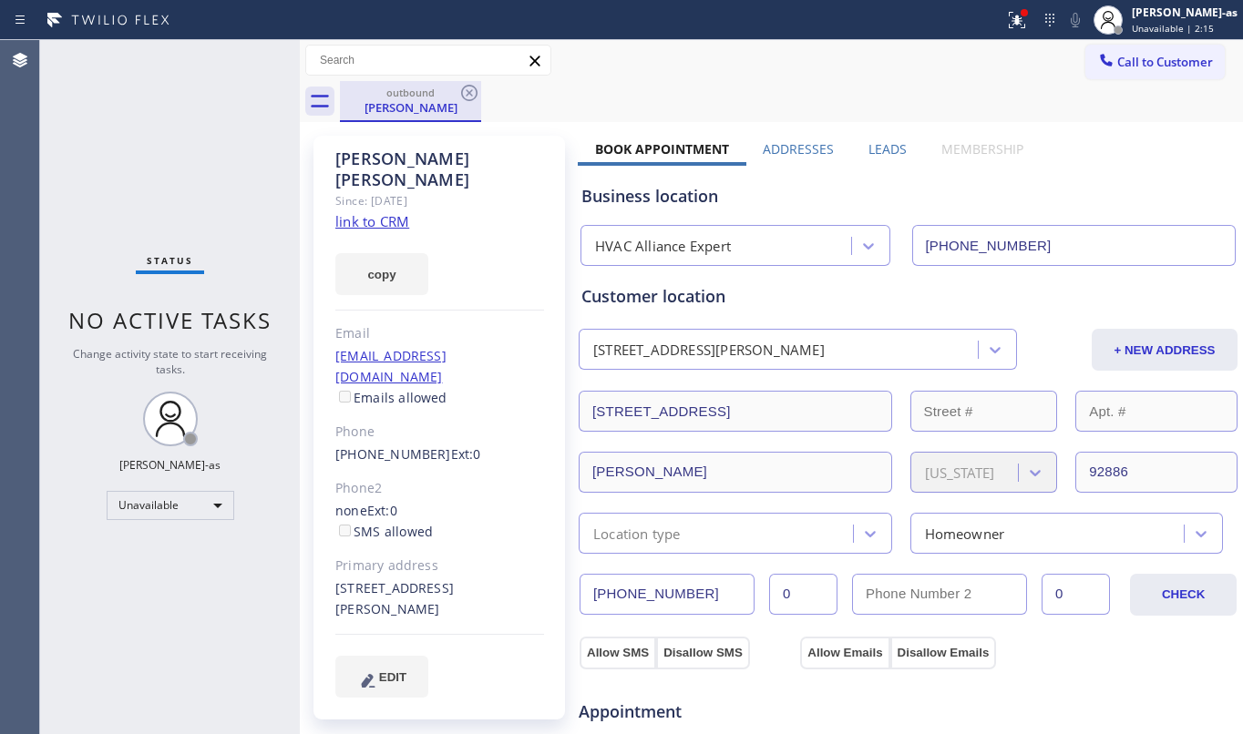
drag, startPoint x: 450, startPoint y: 120, endPoint x: 452, endPoint y: 110, distance: 10.2
click at [450, 117] on div "outbound [PERSON_NAME]" at bounding box center [411, 100] width 138 height 39
click at [458, 100] on icon at bounding box center [469, 93] width 22 height 22
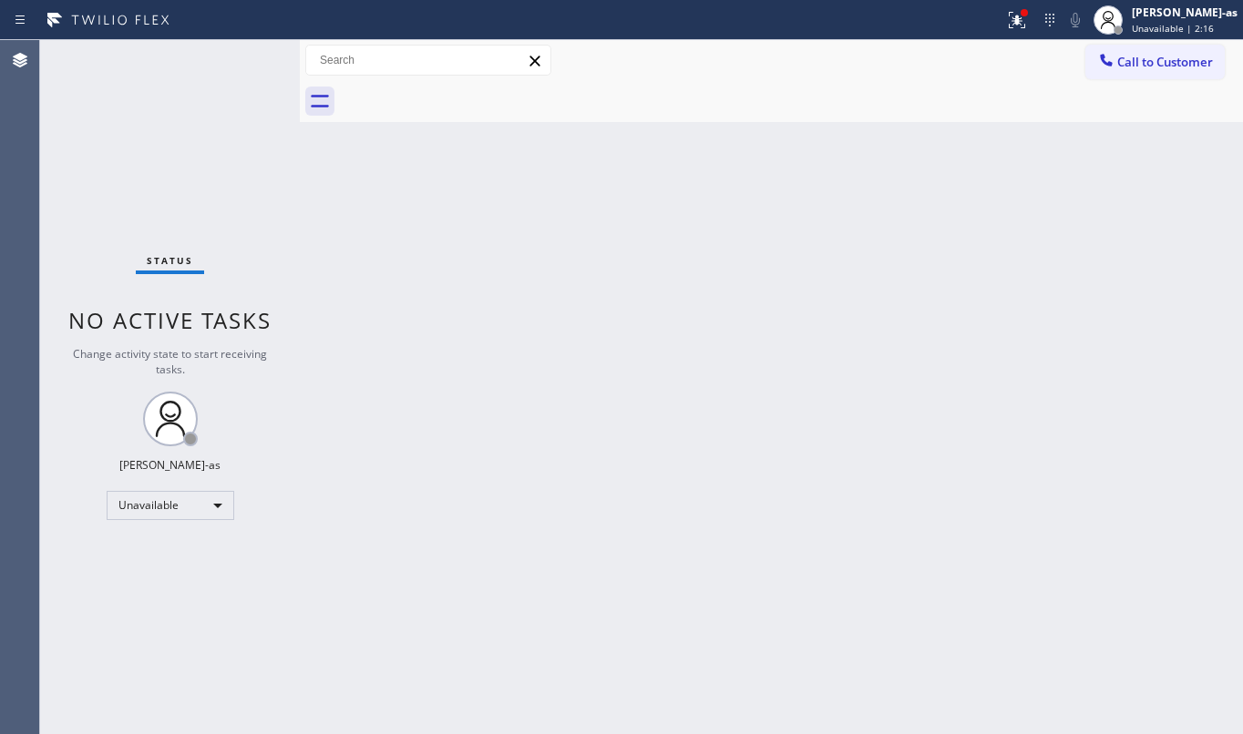
drag, startPoint x: 734, startPoint y: 410, endPoint x: 758, endPoint y: 718, distance: 308.9
click at [737, 421] on div "Back to Dashboard Change Sender ID Customers Technicians Select a contact Outbo…" at bounding box center [771, 387] width 943 height 694
click at [589, 347] on div "Back to Dashboard Change Sender ID Customers Technicians Select a contact Outbo…" at bounding box center [771, 387] width 943 height 694
click at [1152, 69] on span "Call to Customer" at bounding box center [1165, 62] width 96 height 16
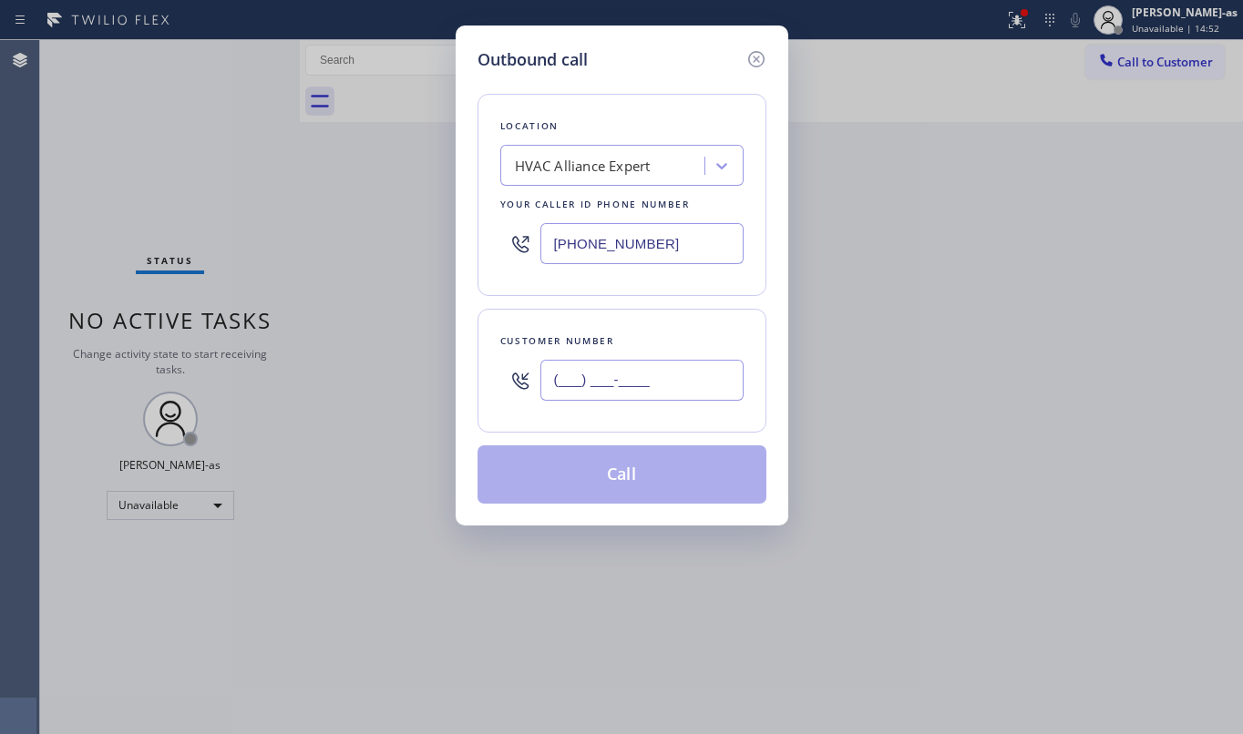
click at [623, 384] on input "(___) ___-____" at bounding box center [641, 380] width 203 height 41
paste input "562) 964-1687"
type input "[PHONE_NUMBER]"
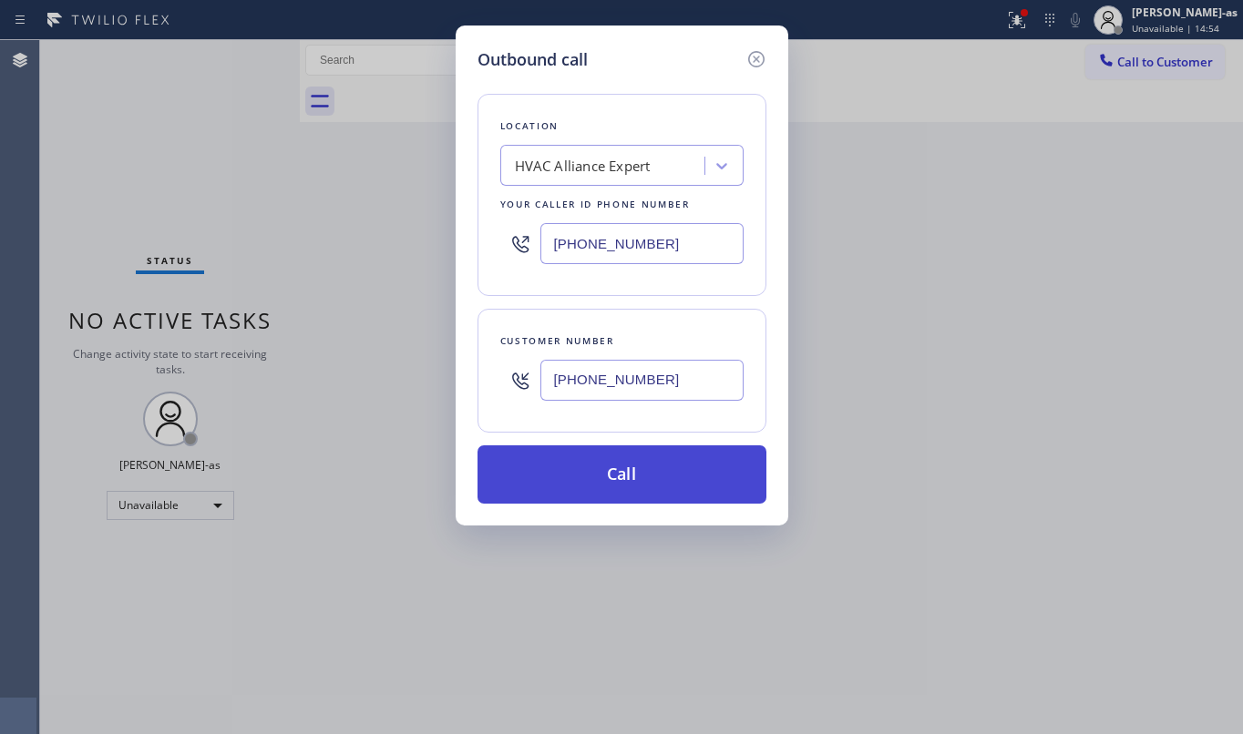
click at [632, 459] on button "Call" at bounding box center [621, 475] width 289 height 58
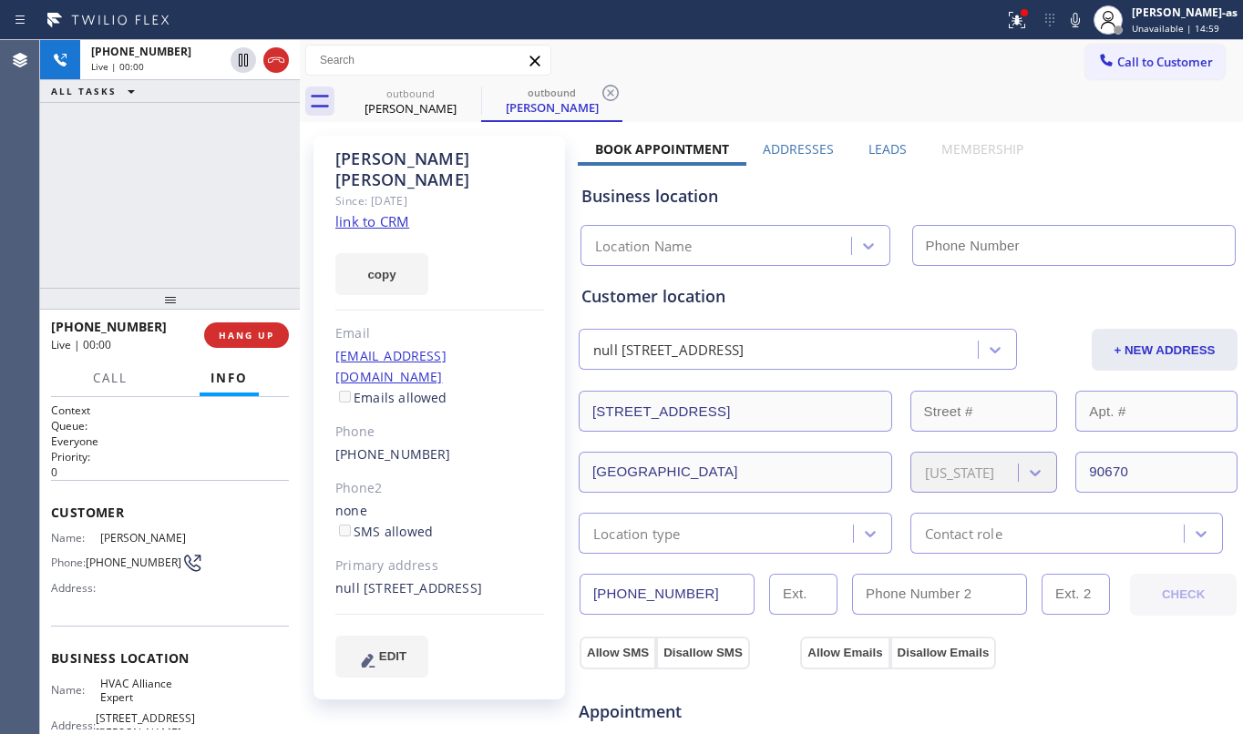
click at [388, 212] on link "link to CRM" at bounding box center [372, 221] width 74 height 18
type input "[PHONE_NUMBER]"
click at [466, 445] on div "[PHONE_NUMBER]" at bounding box center [439, 455] width 209 height 21
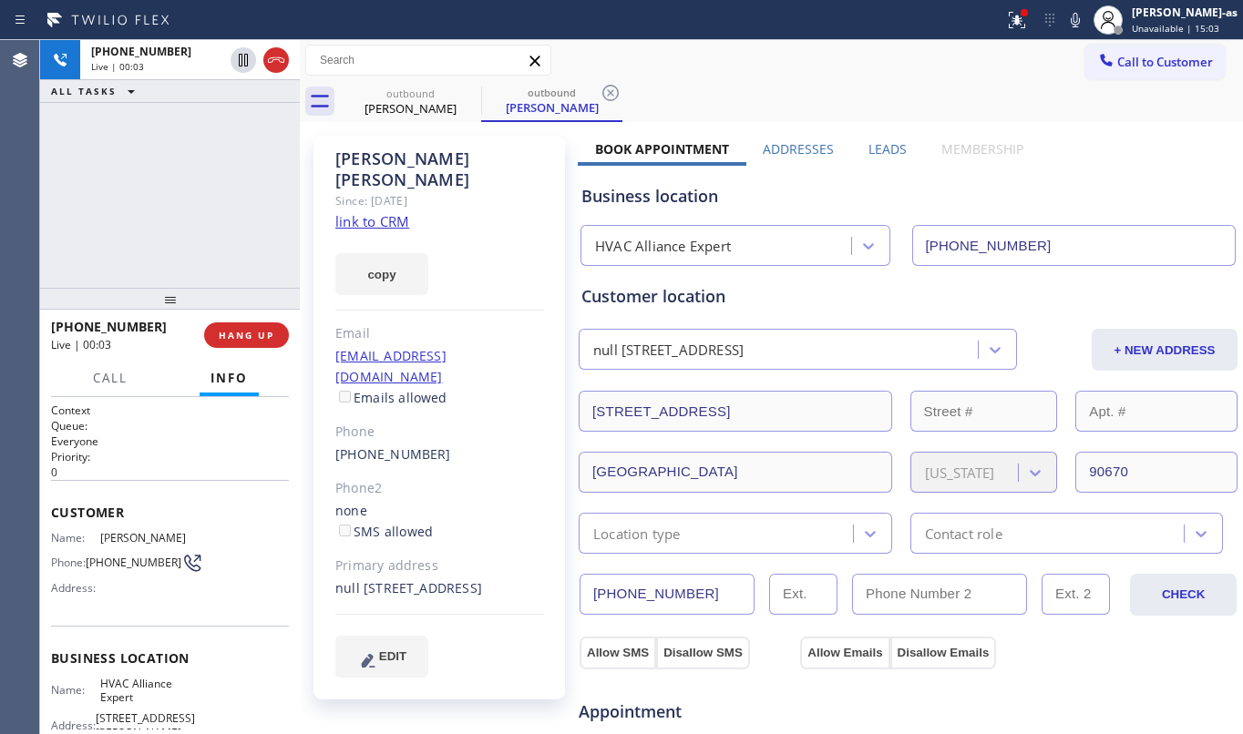
click at [460, 445] on div "[PHONE_NUMBER]" at bounding box center [439, 455] width 209 height 21
click at [431, 405] on div "[PERSON_NAME] Since: [DATE] link to CRM copy Email [EMAIL_ADDRESS][DOMAIN_NAME]…" at bounding box center [438, 418] width 251 height 564
click at [431, 445] on div "[PHONE_NUMBER]" at bounding box center [439, 455] width 209 height 21
drag, startPoint x: 323, startPoint y: 412, endPoint x: 435, endPoint y: 405, distance: 112.2
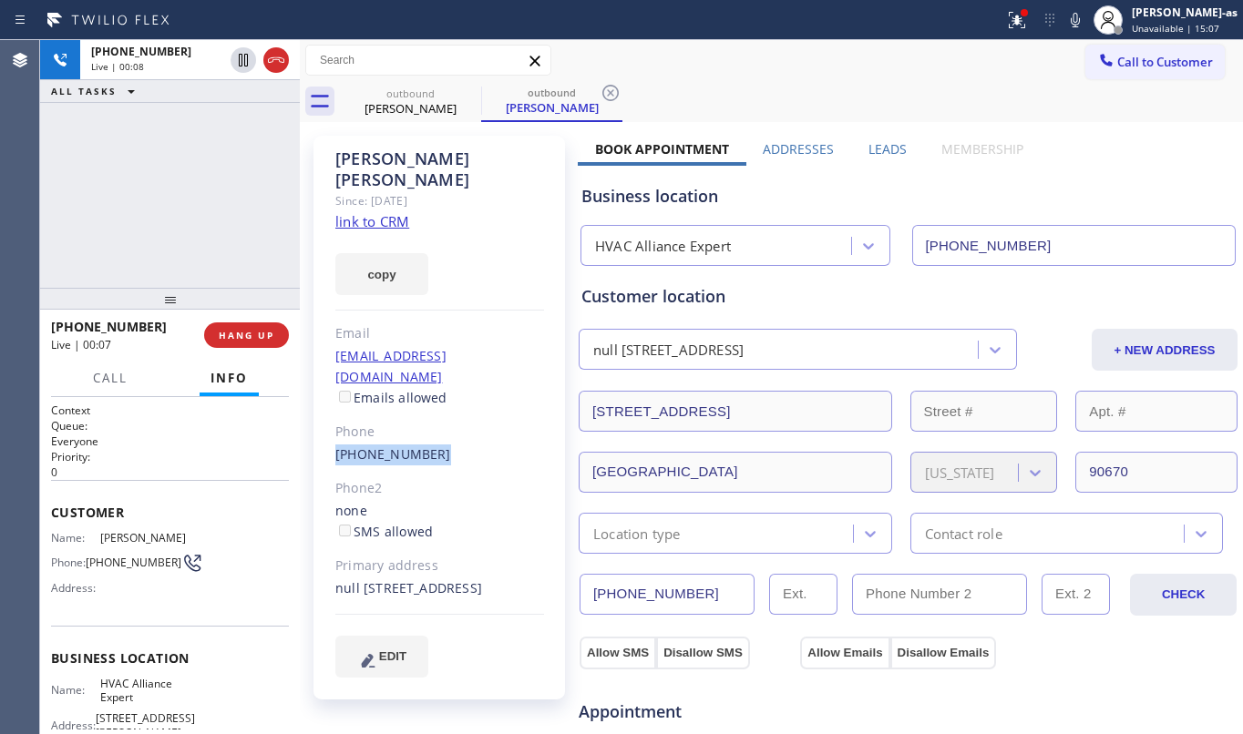
click at [435, 405] on div "[PERSON_NAME] Since: [DATE] link to CRM copy Email [EMAIL_ADDRESS][DOMAIN_NAME]…" at bounding box center [438, 418] width 251 height 564
copy link "[PHONE_NUMBER]"
click at [239, 336] on span "HANG UP" at bounding box center [247, 335] width 56 height 13
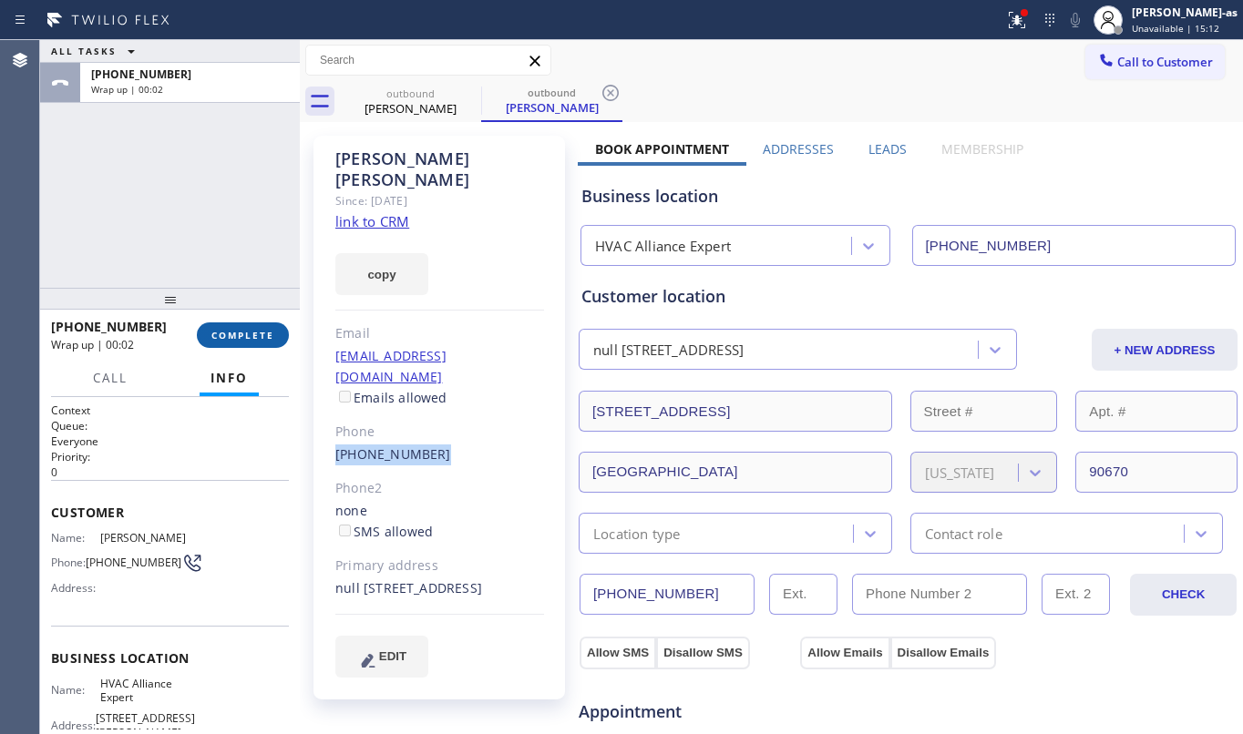
click at [249, 335] on span "COMPLETE" at bounding box center [242, 335] width 63 height 13
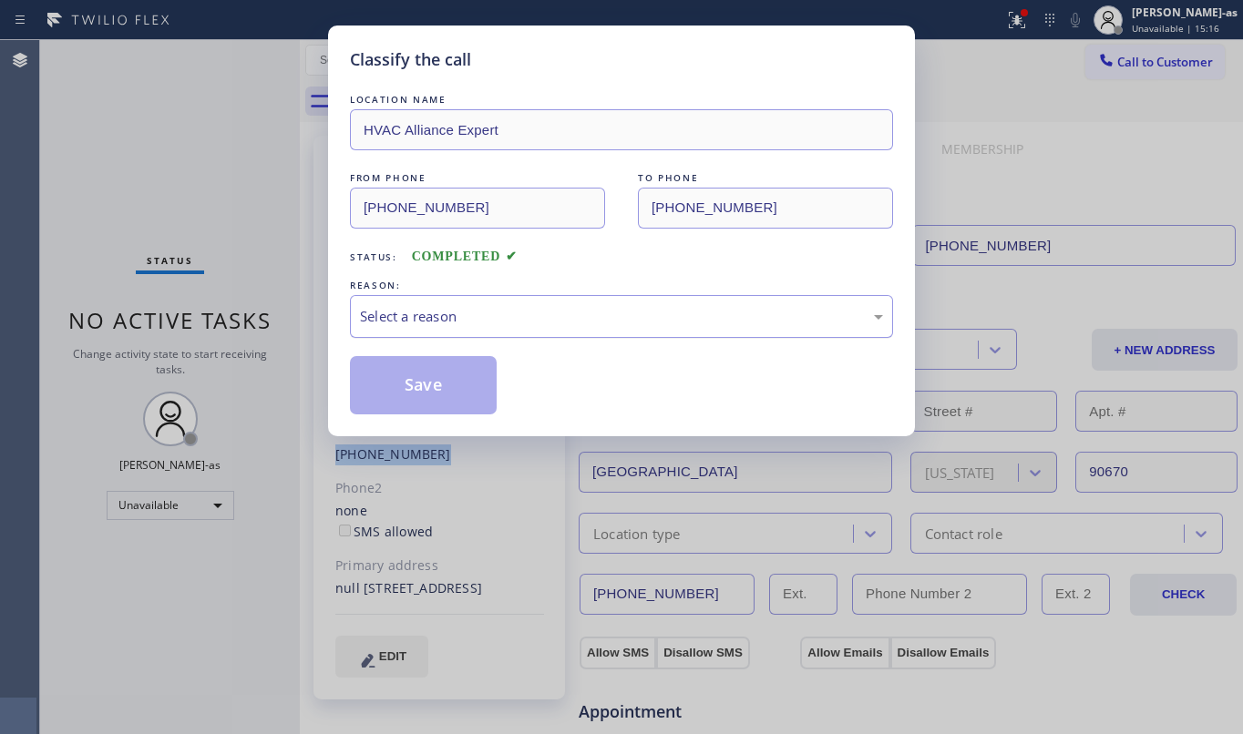
click at [614, 329] on div "Select a reason" at bounding box center [621, 316] width 543 height 43
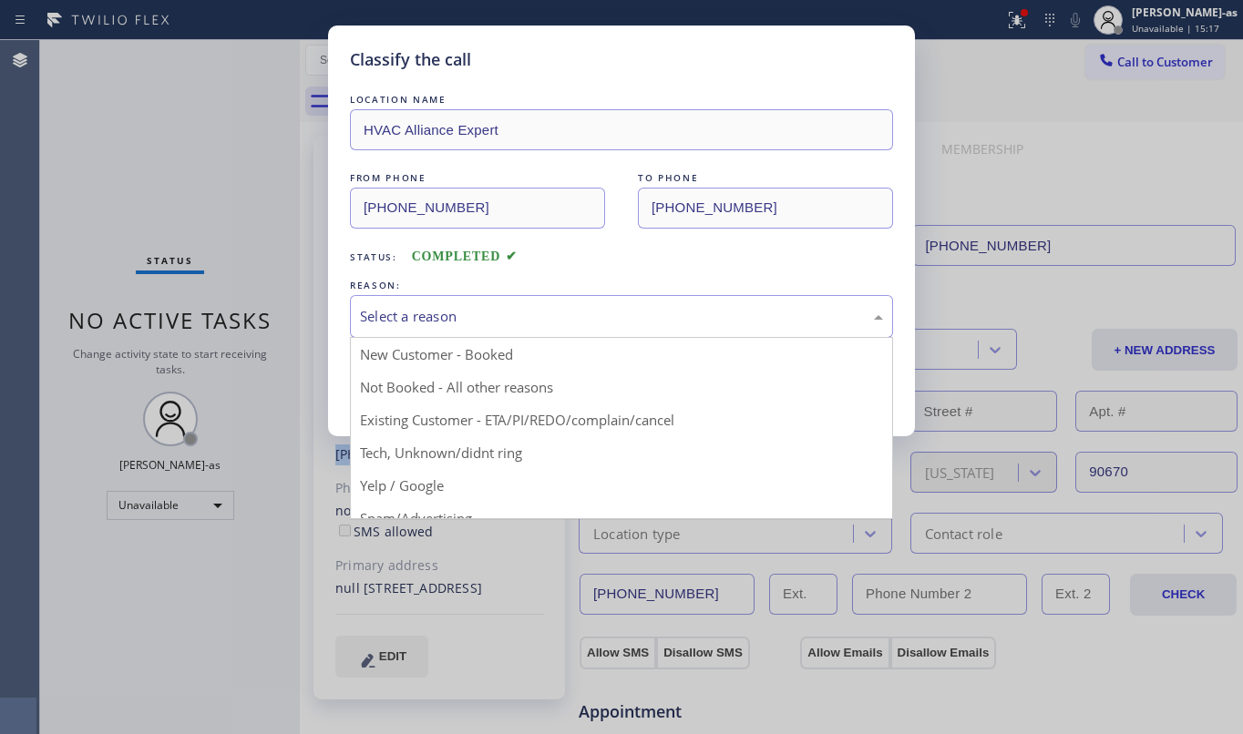
drag, startPoint x: 596, startPoint y: 427, endPoint x: 594, endPoint y: 414, distance: 13.8
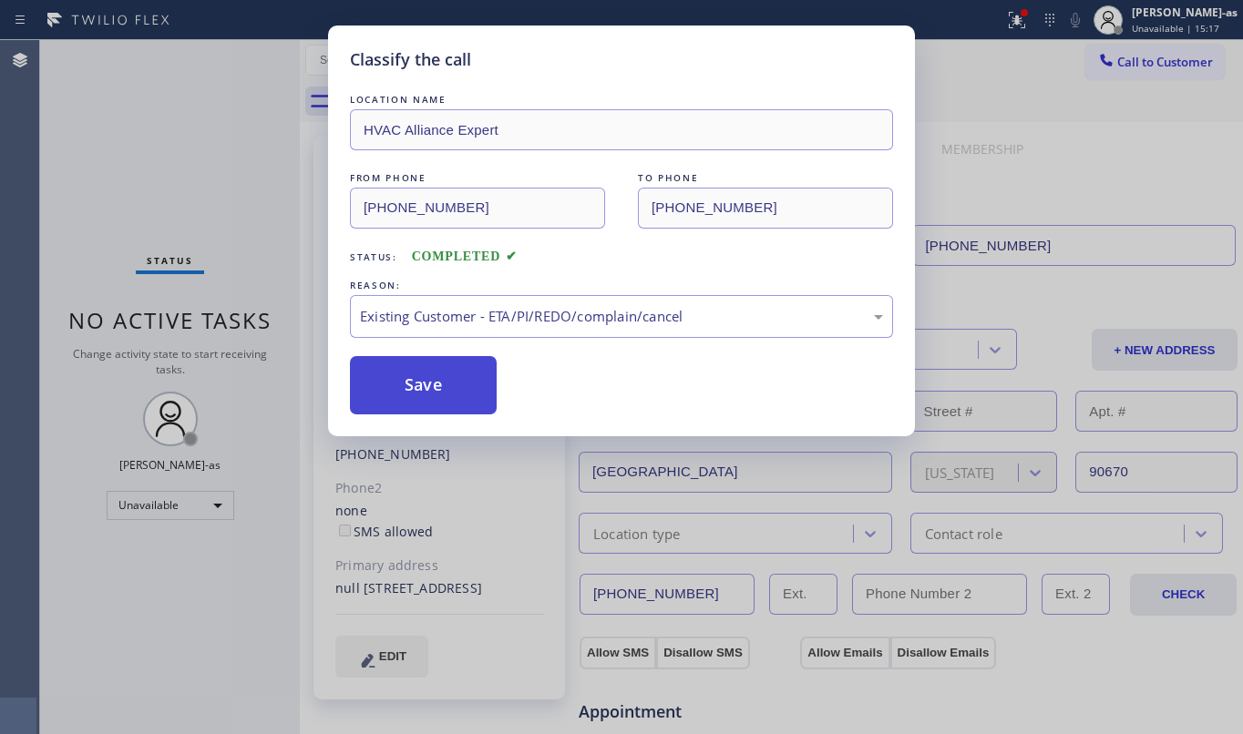
click at [434, 398] on button "Save" at bounding box center [423, 385] width 147 height 58
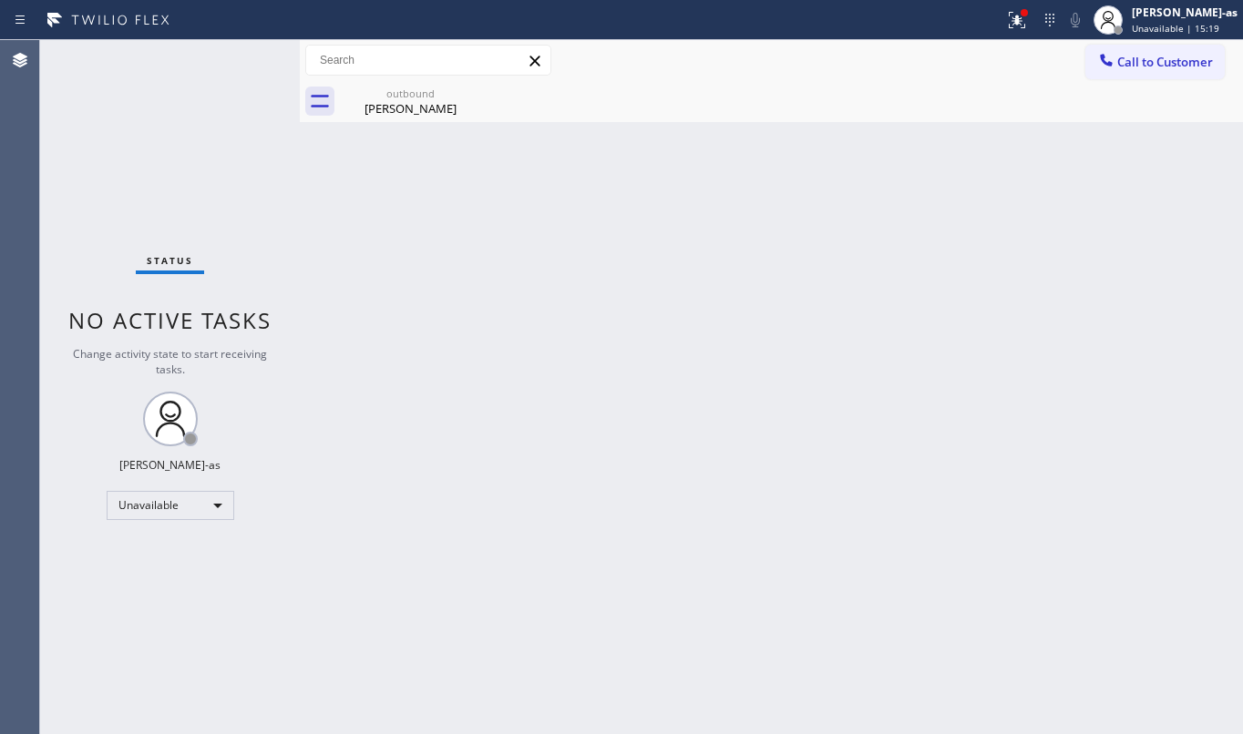
click at [1144, 63] on span "Call to Customer" at bounding box center [1165, 62] width 96 height 16
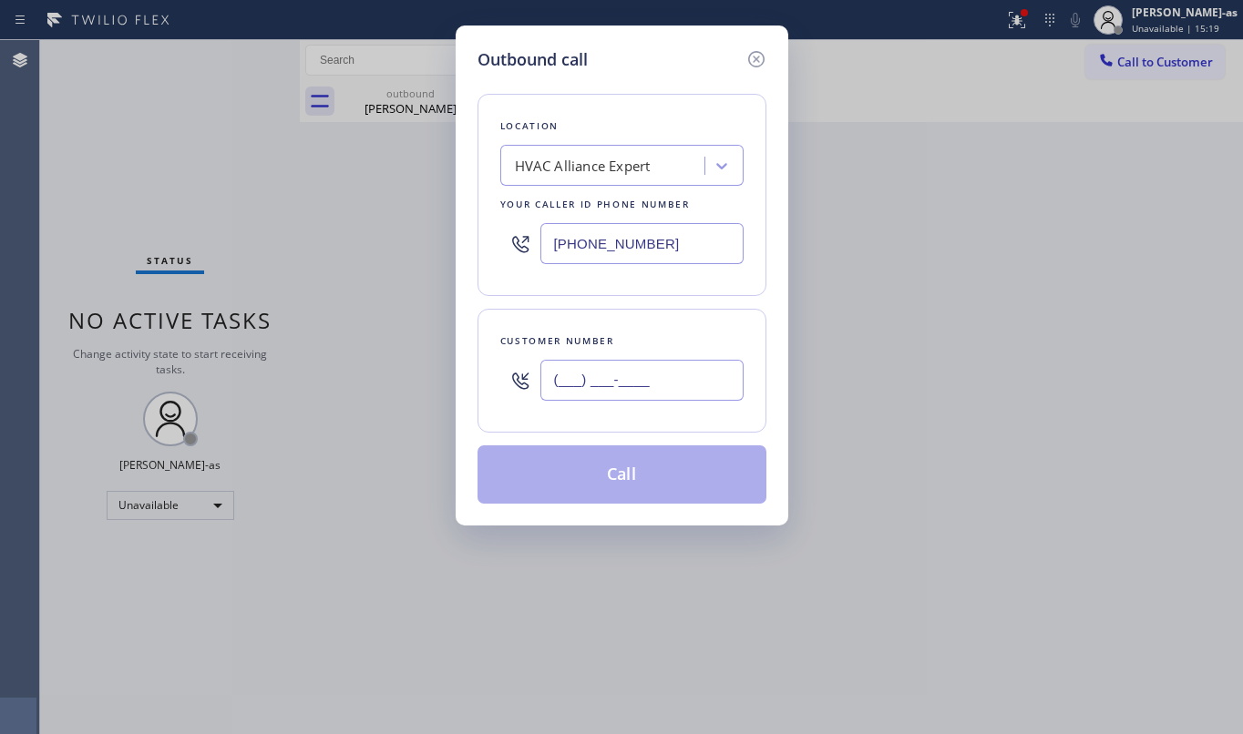
click at [649, 379] on input "(___) ___-____" at bounding box center [641, 380] width 203 height 41
paste input "562) 964-1687"
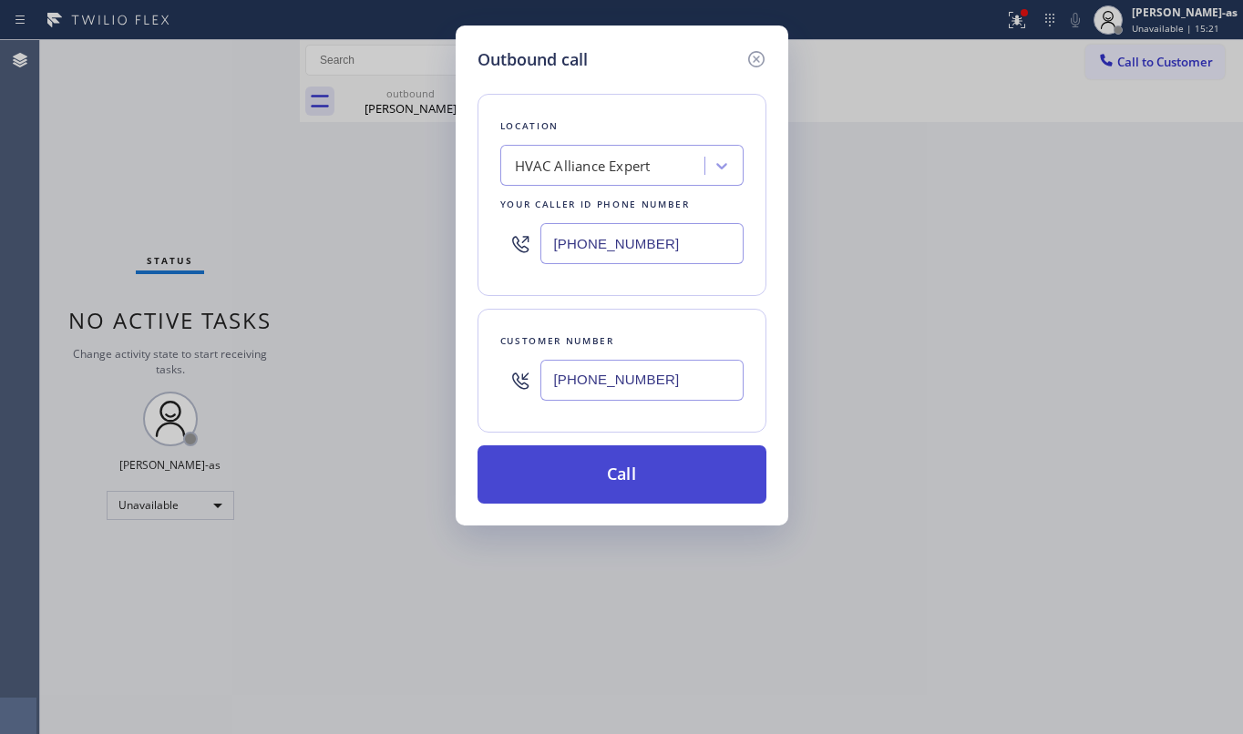
type input "[PHONE_NUMBER]"
click at [632, 482] on button "Call" at bounding box center [621, 475] width 289 height 58
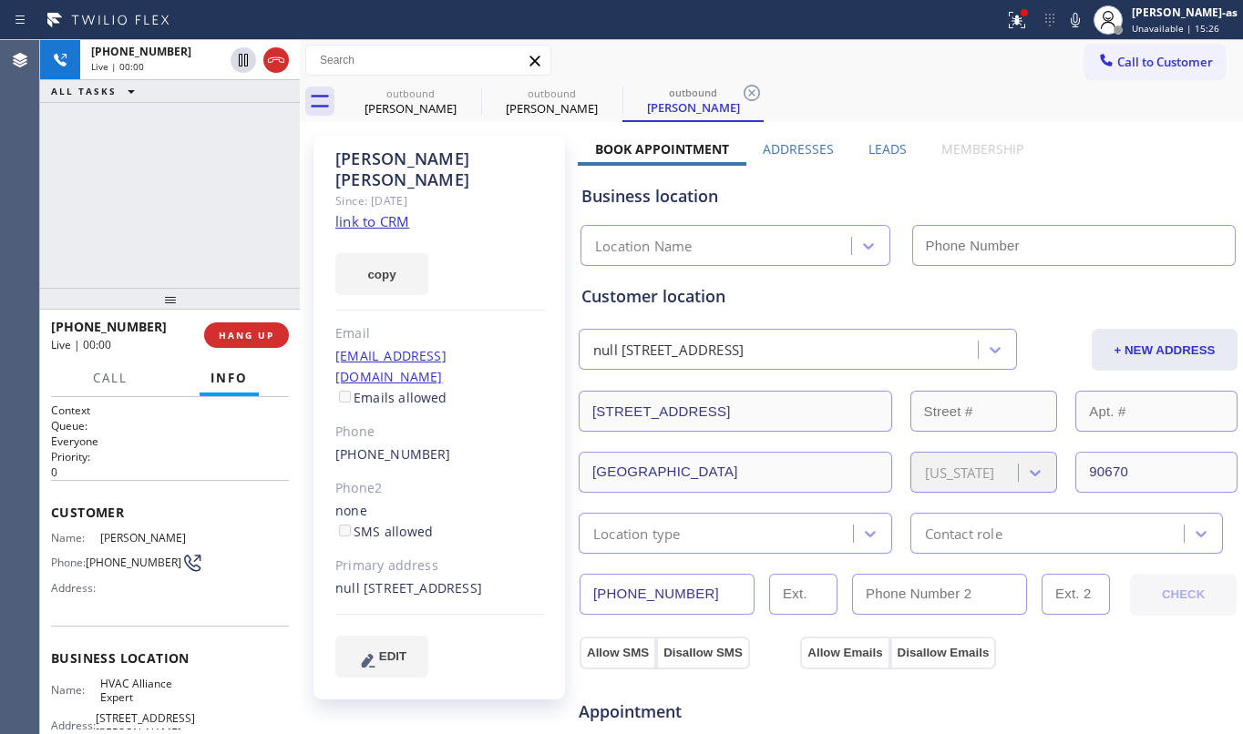
type input "[PHONE_NUMBER]"
click at [241, 332] on span "HANG UP" at bounding box center [247, 335] width 56 height 13
click at [242, 330] on span "HANG UP" at bounding box center [247, 335] width 56 height 13
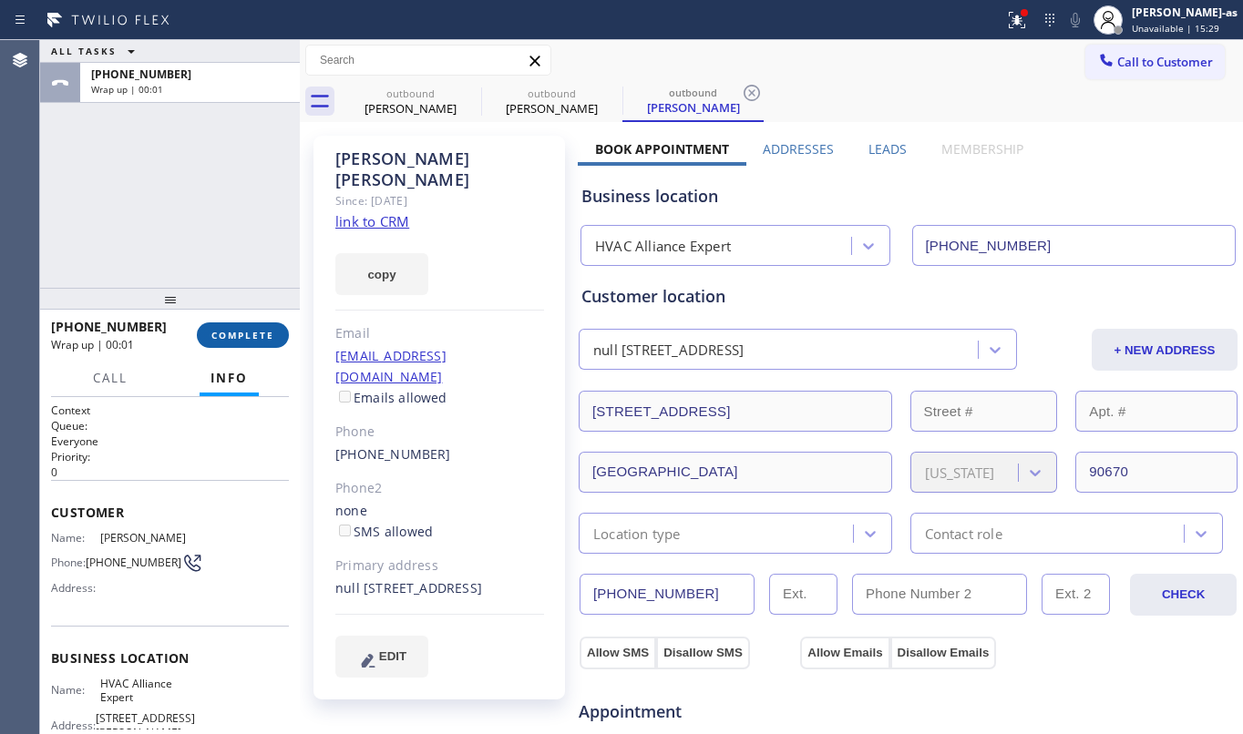
click at [242, 329] on span "COMPLETE" at bounding box center [242, 335] width 63 height 13
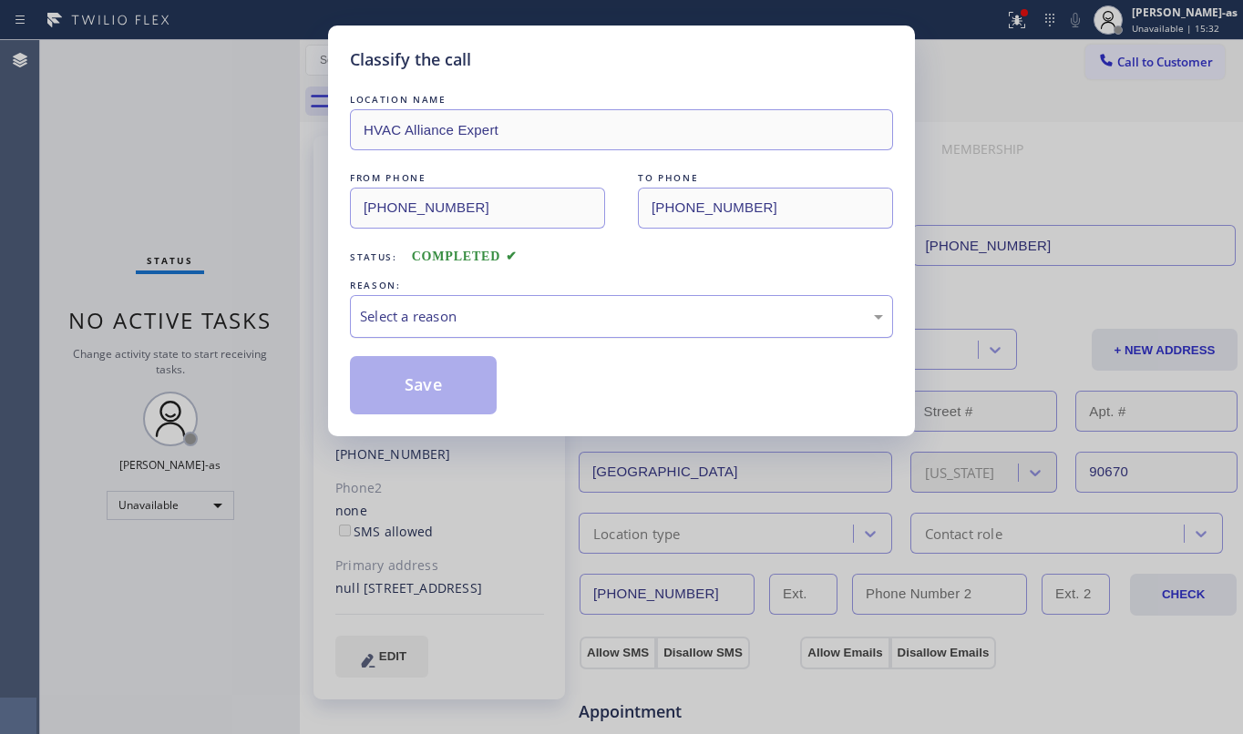
drag, startPoint x: 544, startPoint y: 326, endPoint x: 559, endPoint y: 323, distance: 15.0
click at [556, 325] on div "Select a reason" at bounding box center [621, 316] width 523 height 21
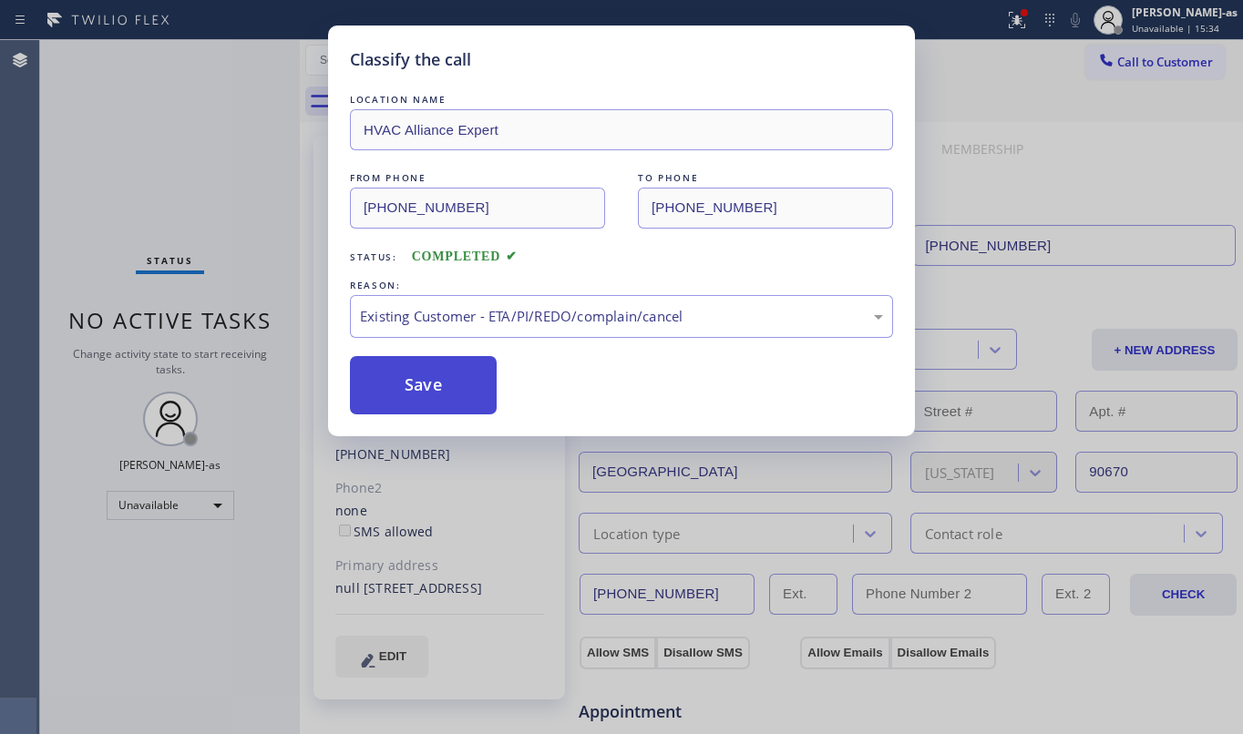
drag, startPoint x: 387, startPoint y: 373, endPoint x: 405, endPoint y: 373, distance: 18.2
click at [390, 373] on button "Save" at bounding box center [423, 385] width 147 height 58
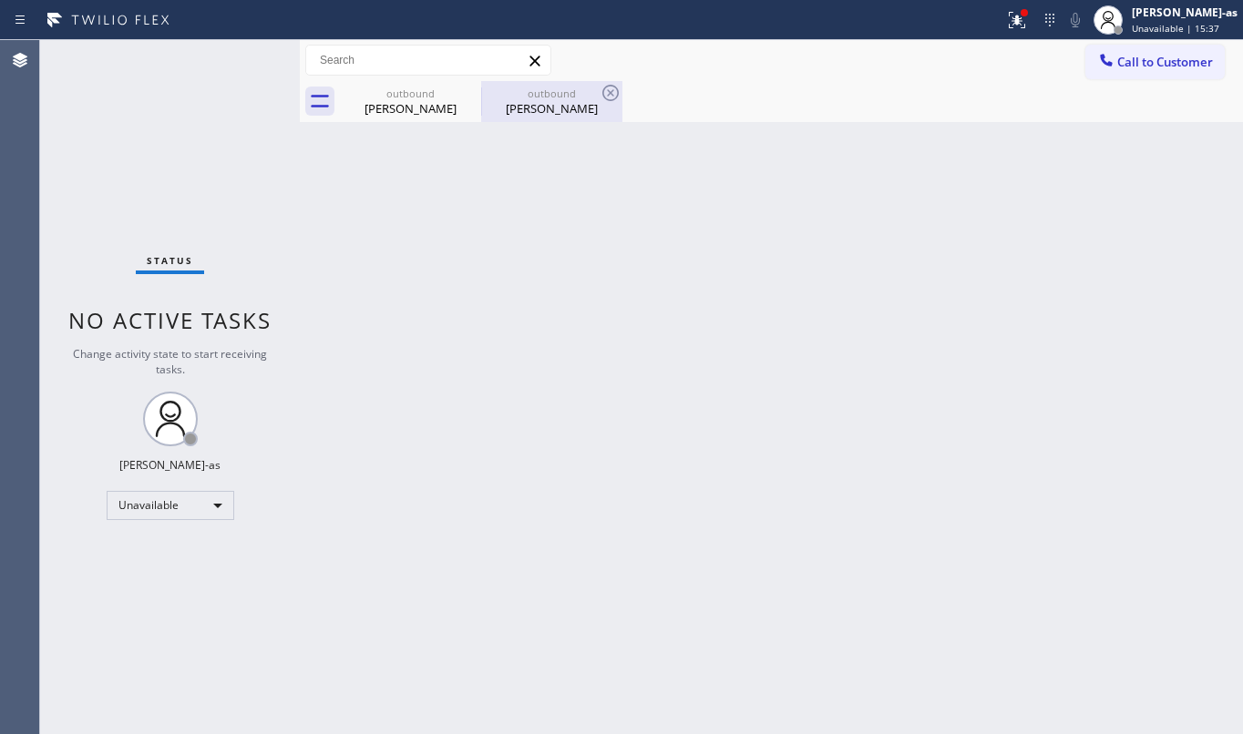
click at [555, 106] on div "[PERSON_NAME]" at bounding box center [552, 108] width 138 height 16
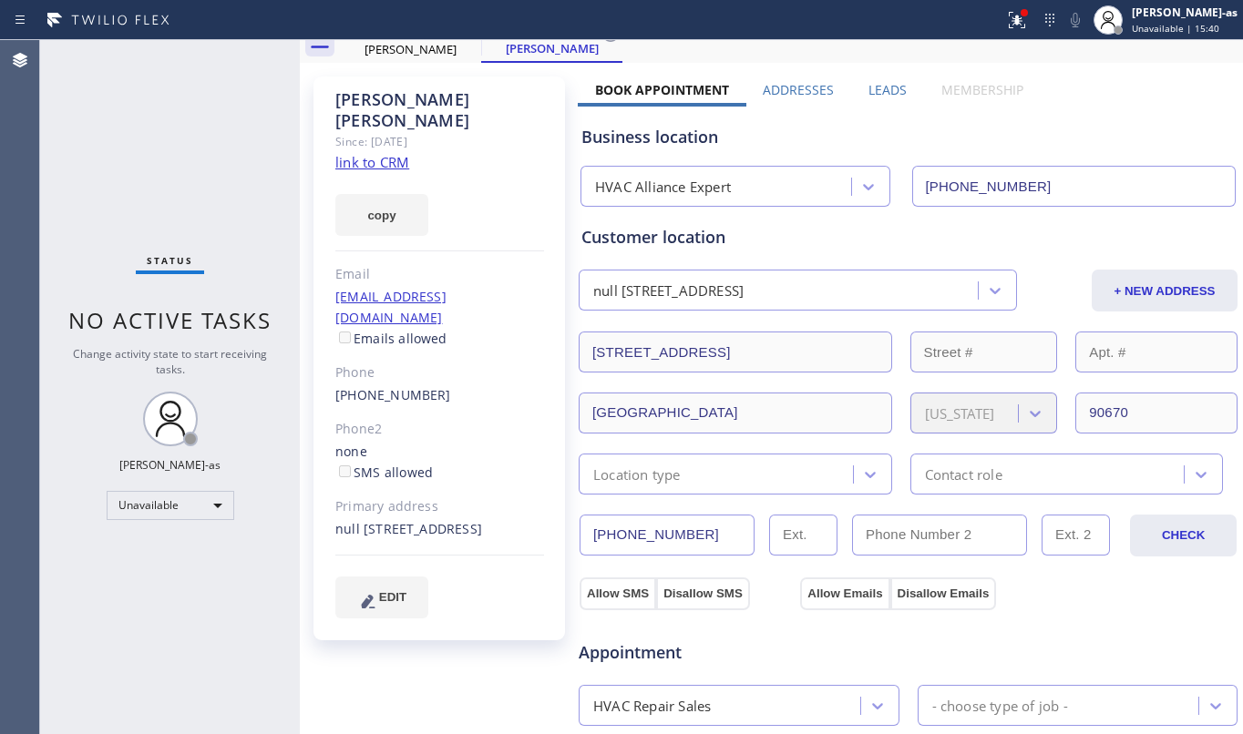
scroll to position [9, 0]
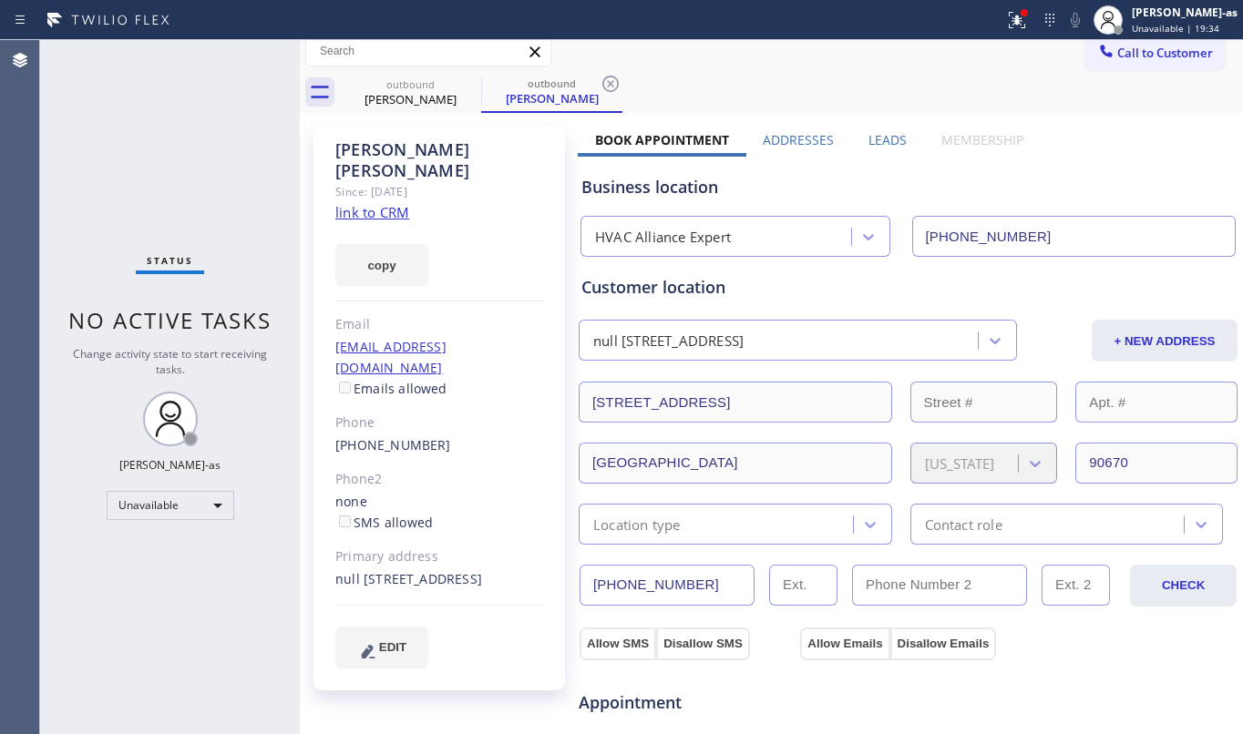
click at [1127, 38] on div "Status report Issues detected These issues could affect your workflow. Please c…" at bounding box center [621, 20] width 1243 height 40
click at [1123, 48] on span "Call to Customer" at bounding box center [1165, 53] width 96 height 16
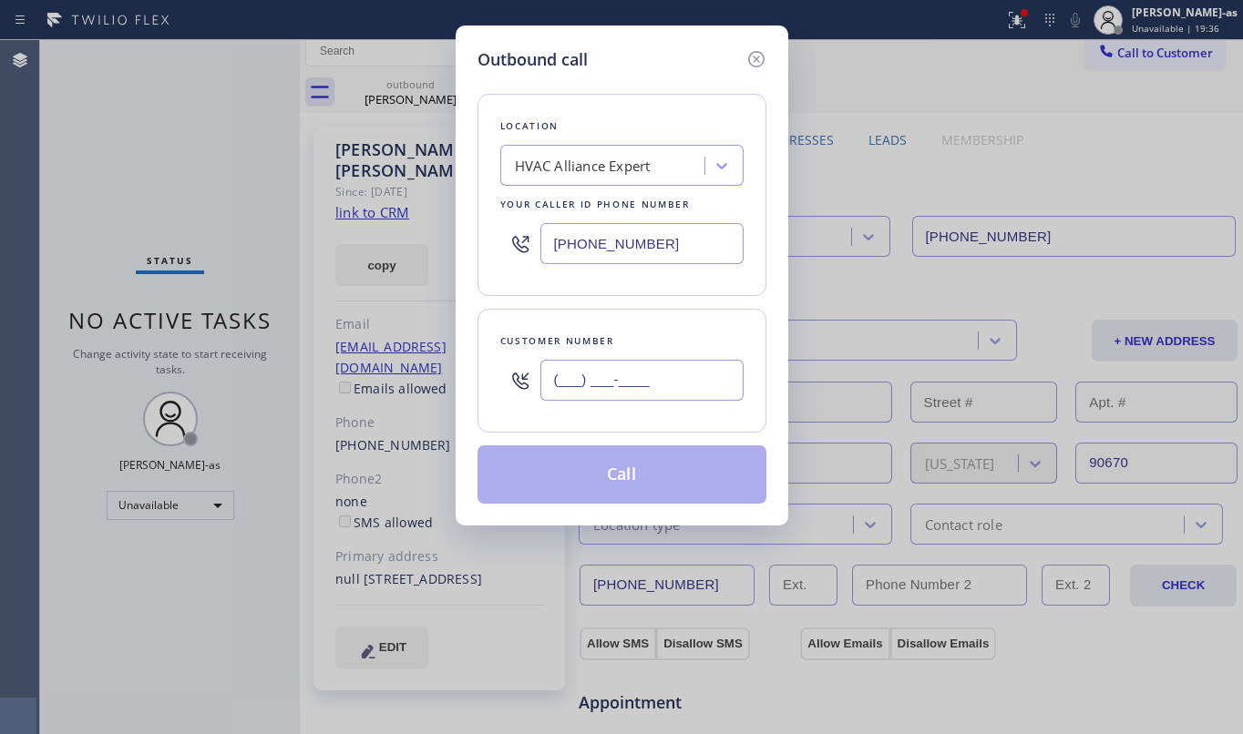
click at [650, 392] on input "(___) ___-____" at bounding box center [641, 380] width 203 height 41
paste input "707) 315-2276"
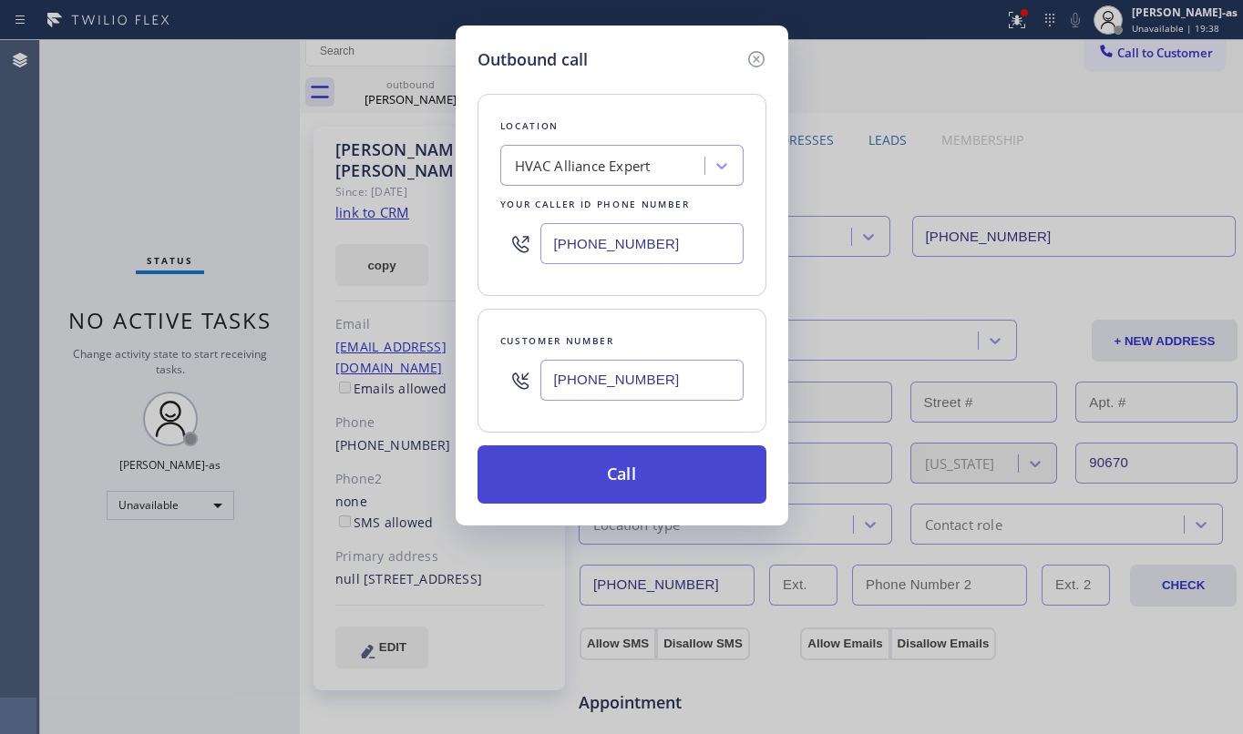
type input "[PHONE_NUMBER]"
click at [628, 474] on button "Call" at bounding box center [621, 475] width 289 height 58
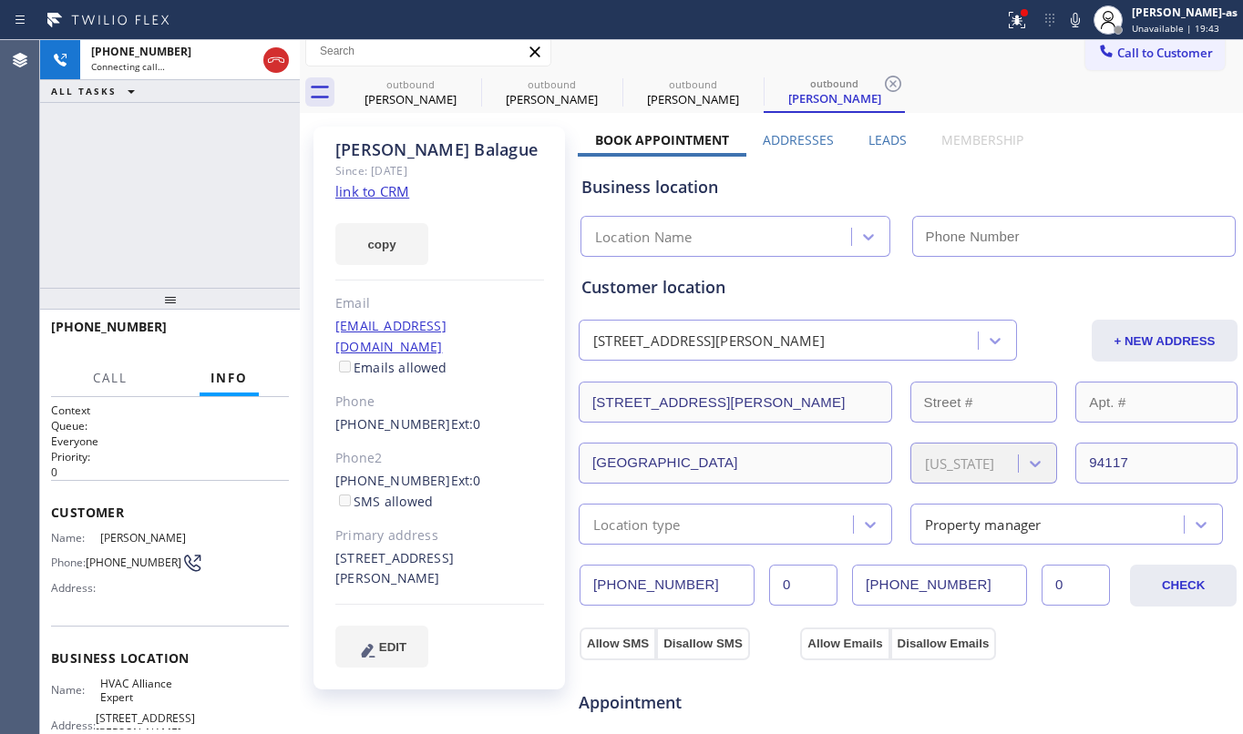
type input "[PHONE_NUMBER]"
click at [248, 324] on div "[PHONE_NUMBER] Live | 00:11 HANG UP" at bounding box center [170, 335] width 238 height 47
click at [244, 343] on button "HANG UP" at bounding box center [246, 336] width 85 height 26
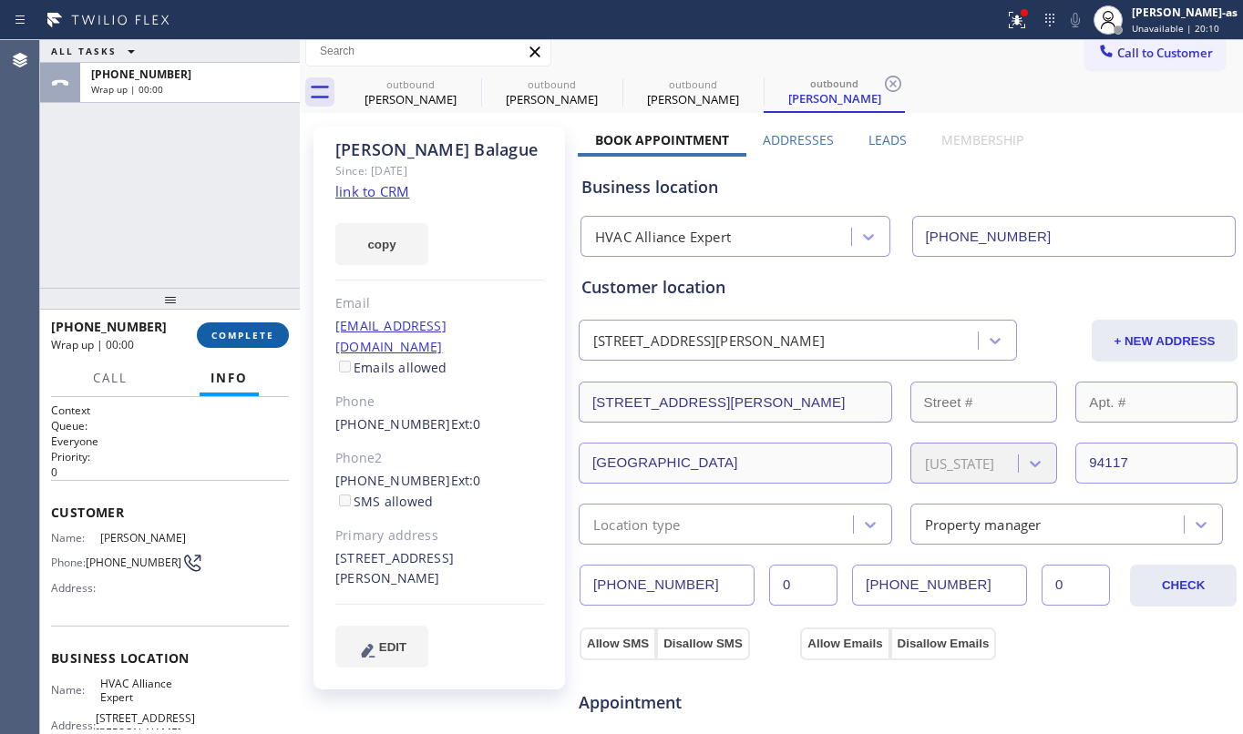
click at [244, 341] on button "COMPLETE" at bounding box center [243, 336] width 92 height 26
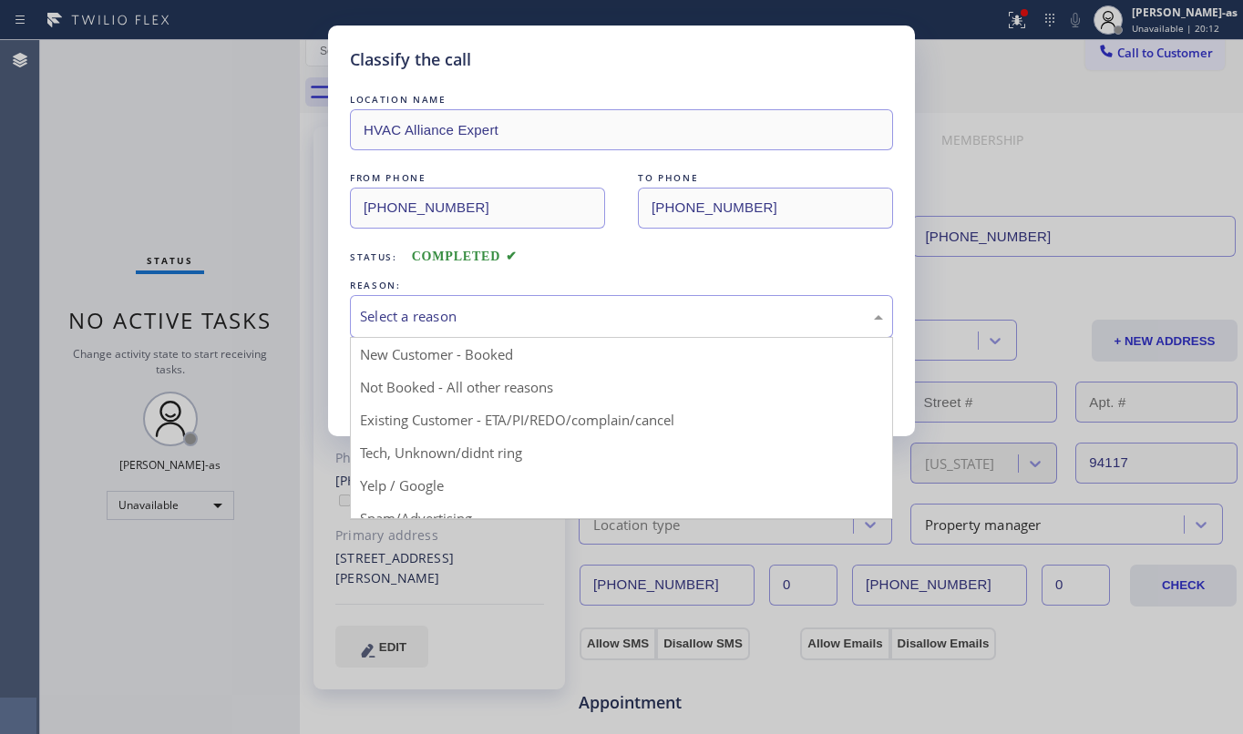
drag, startPoint x: 552, startPoint y: 315, endPoint x: 577, endPoint y: 315, distance: 24.6
click at [572, 318] on div "Select a reason" at bounding box center [621, 316] width 523 height 21
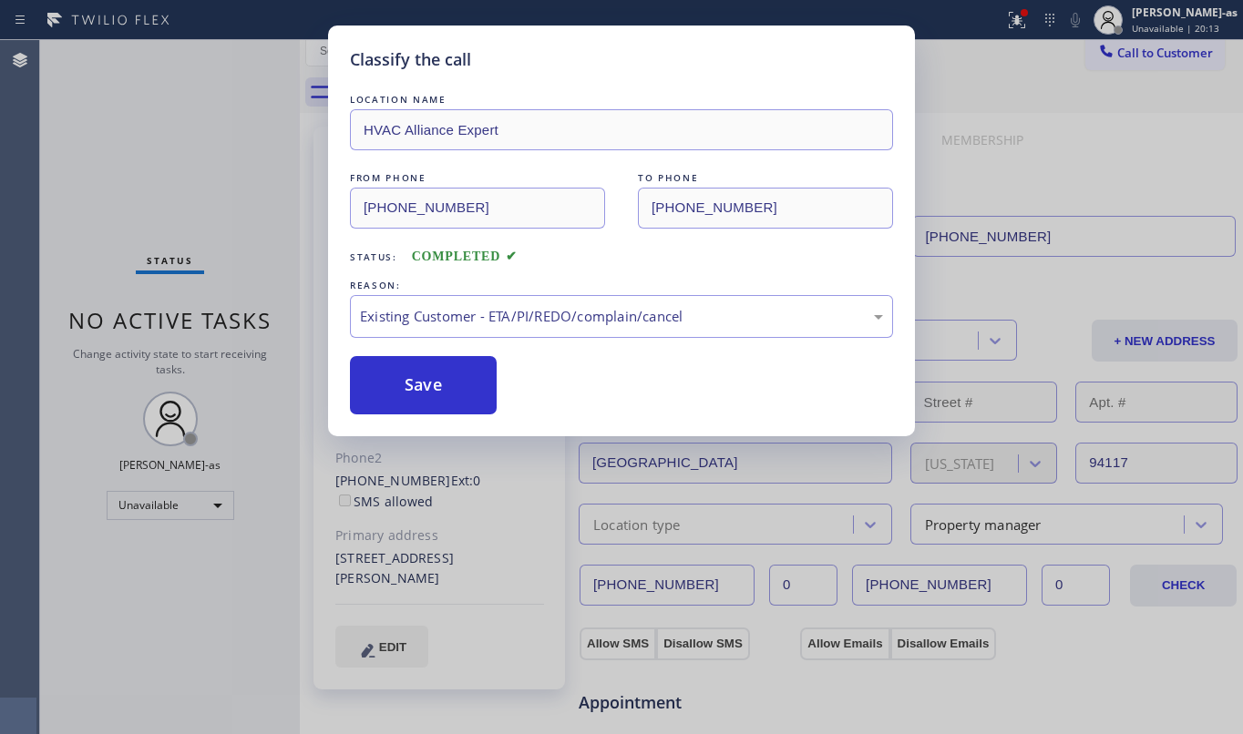
drag, startPoint x: 420, startPoint y: 387, endPoint x: 734, endPoint y: 726, distance: 462.3
click at [432, 391] on button "Save" at bounding box center [423, 385] width 147 height 58
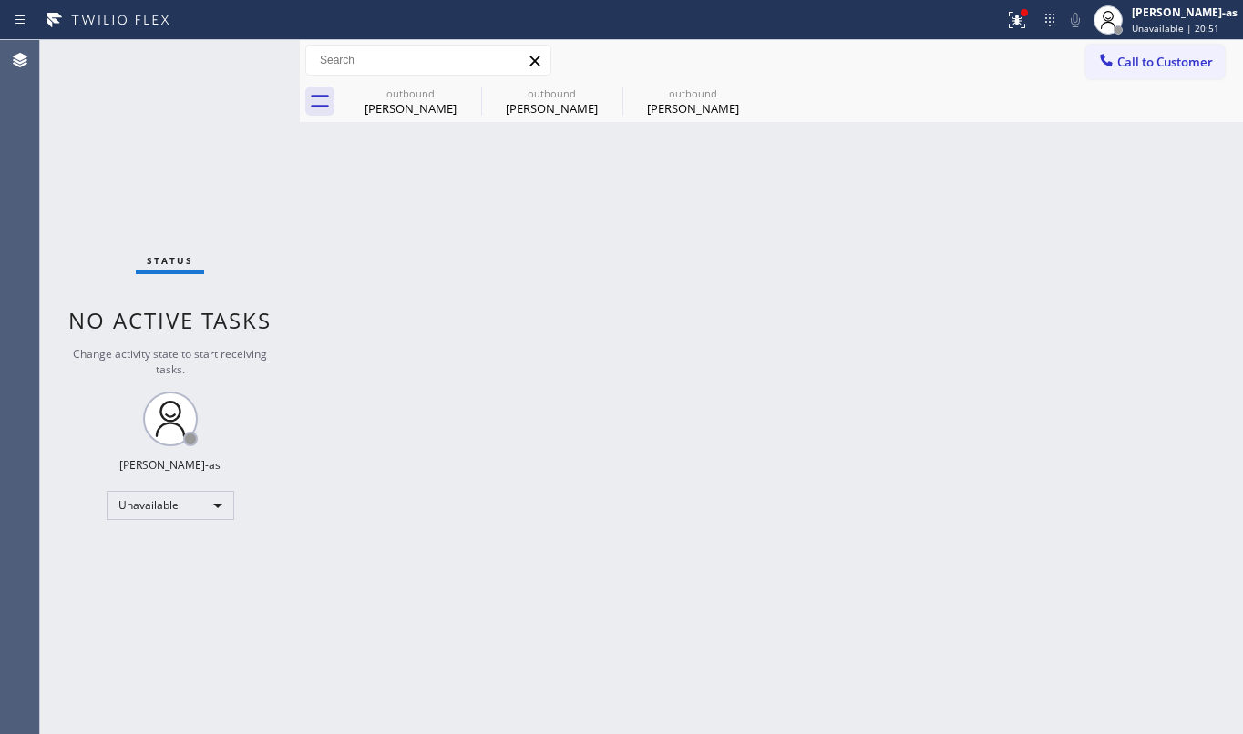
click at [233, 175] on div "Status No active tasks Change activity state to start receiving tasks. [PERSON_…" at bounding box center [170, 387] width 260 height 694
click at [1163, 59] on span "Call to Customer" at bounding box center [1165, 62] width 96 height 16
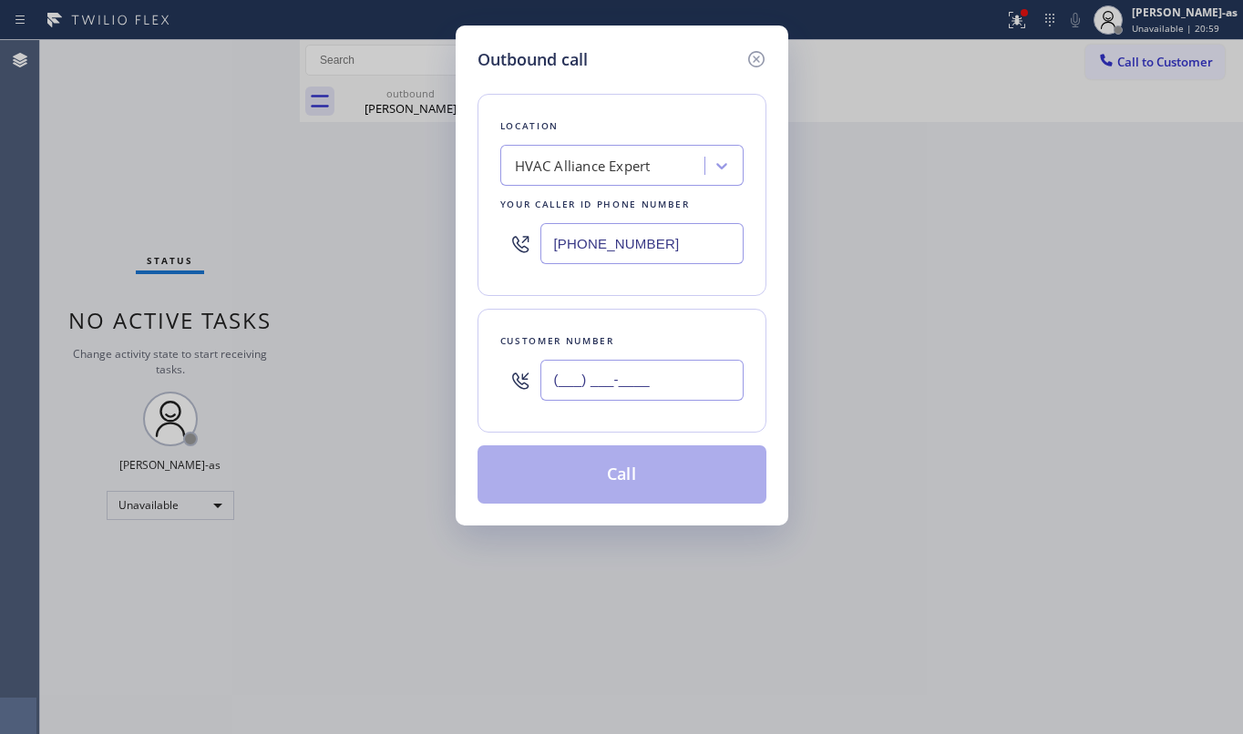
click at [661, 384] on input "(___) ___-____" at bounding box center [641, 380] width 203 height 41
paste input "337) 654-4663"
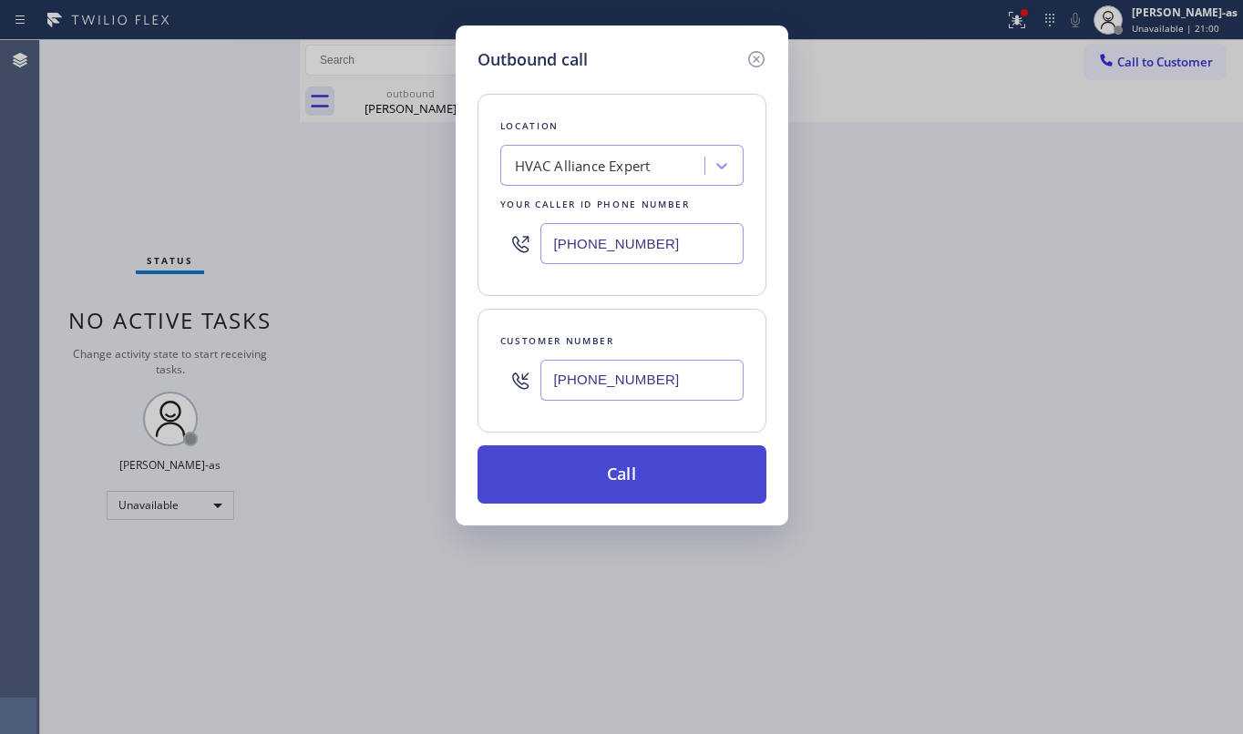
type input "[PHONE_NUMBER]"
click at [657, 487] on button "Call" at bounding box center [621, 475] width 289 height 58
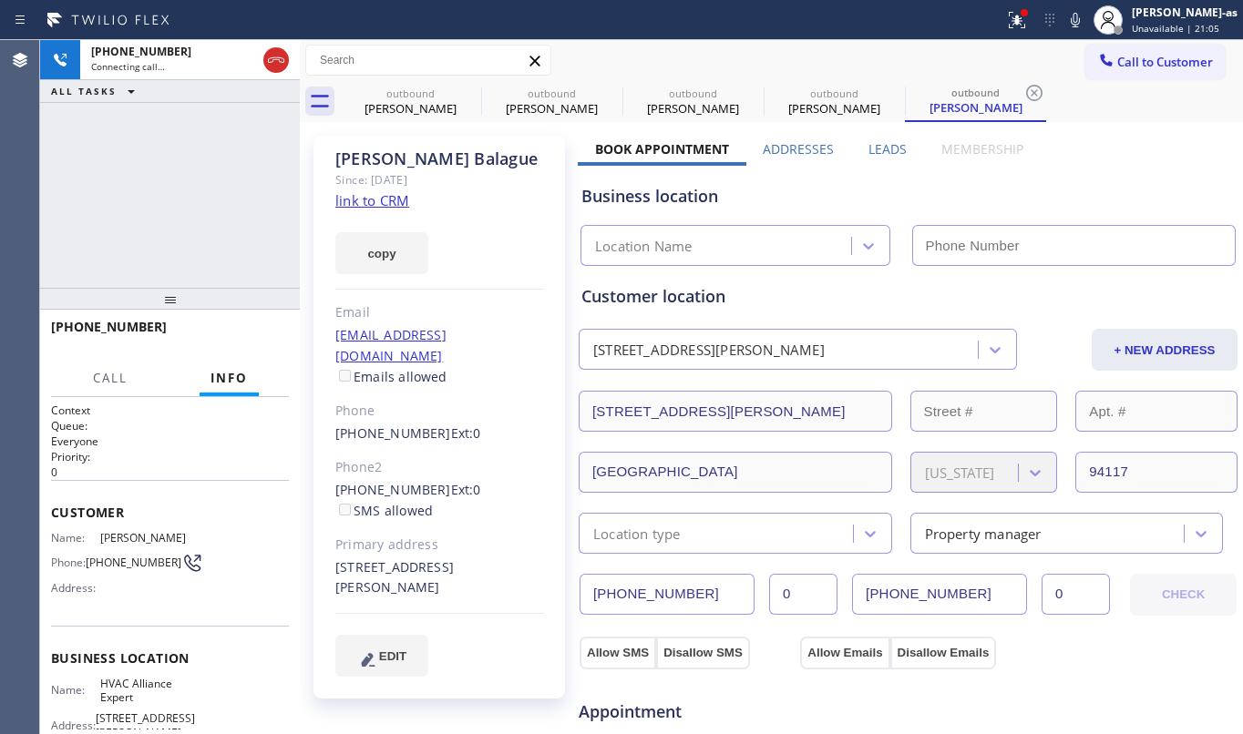
type input "[PHONE_NUMBER]"
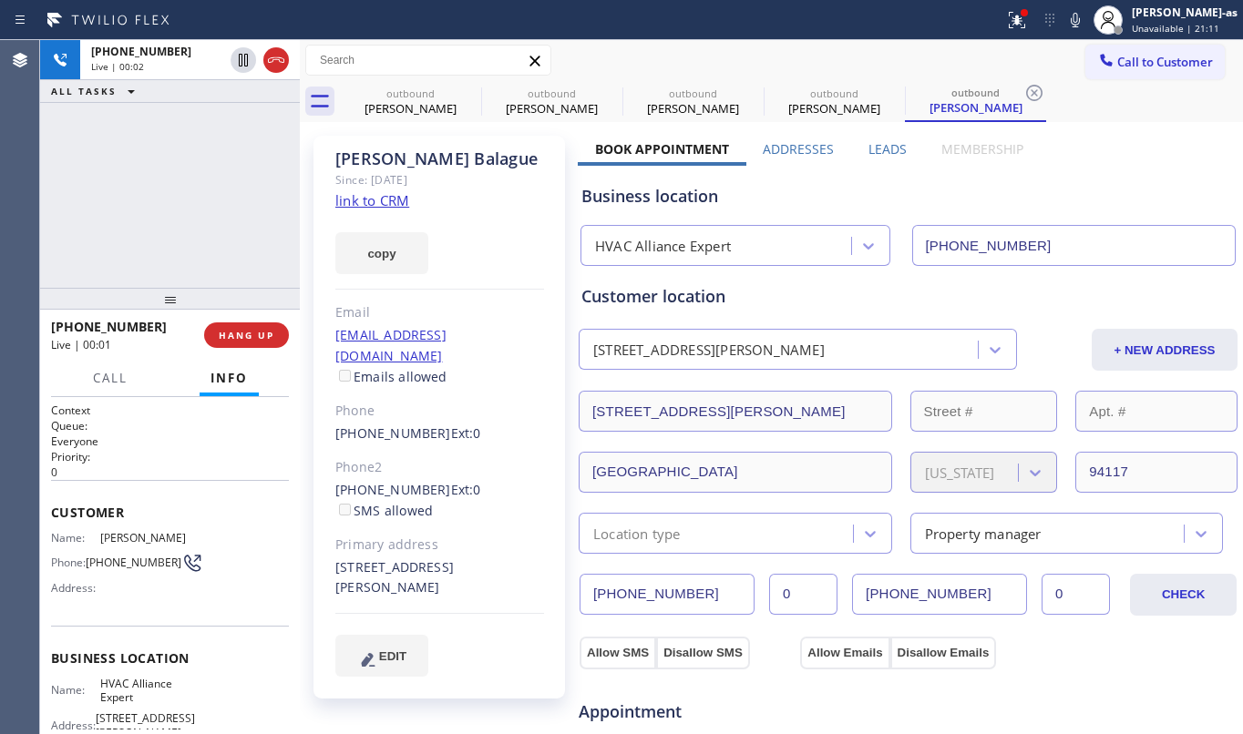
click at [252, 182] on div "[PHONE_NUMBER] Live | 00:02 ALL TASKS ALL TASKS ACTIVE TASKS TASKS IN WRAP UP" at bounding box center [170, 164] width 260 height 248
click at [169, 282] on div "[PHONE_NUMBER] Live | 00:02 ALL TASKS ALL TASKS ACTIVE TASKS TASKS IN WRAP UP" at bounding box center [170, 164] width 260 height 248
click at [252, 343] on button "HANG UP" at bounding box center [246, 336] width 85 height 26
click at [249, 341] on button "HANG UP" at bounding box center [246, 336] width 85 height 26
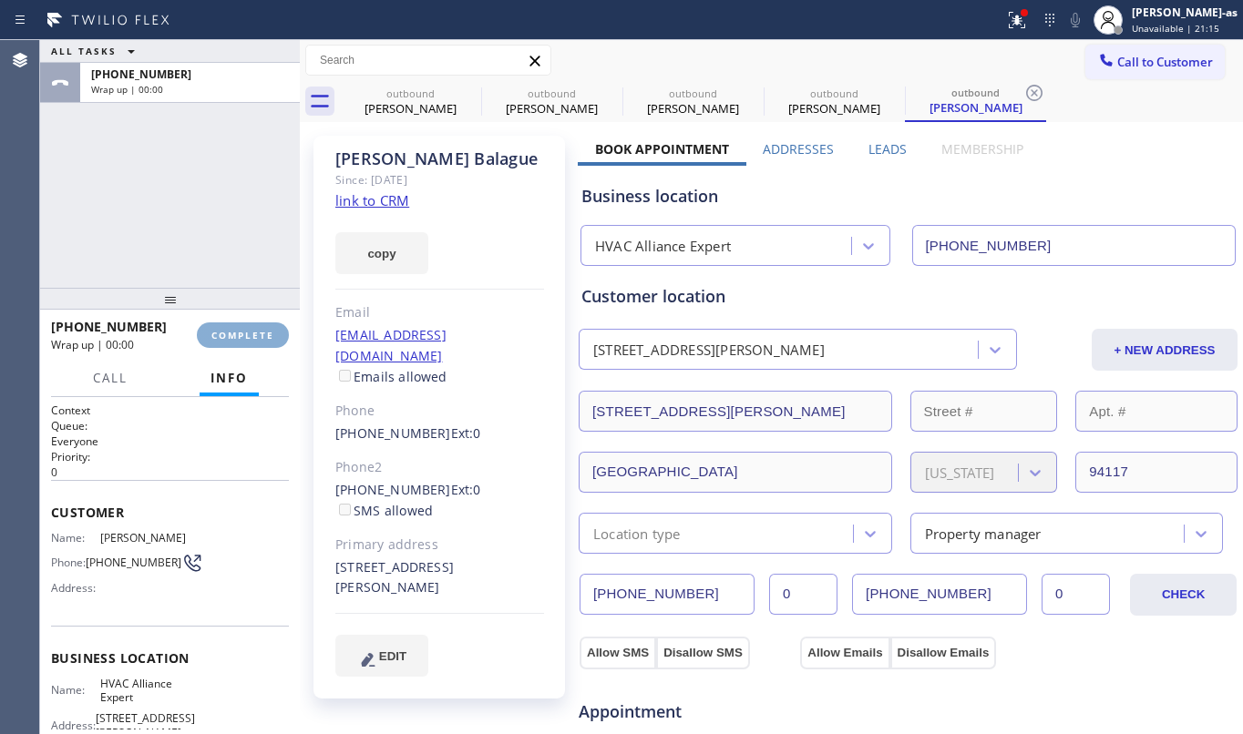
click at [249, 341] on button "COMPLETE" at bounding box center [243, 336] width 92 height 26
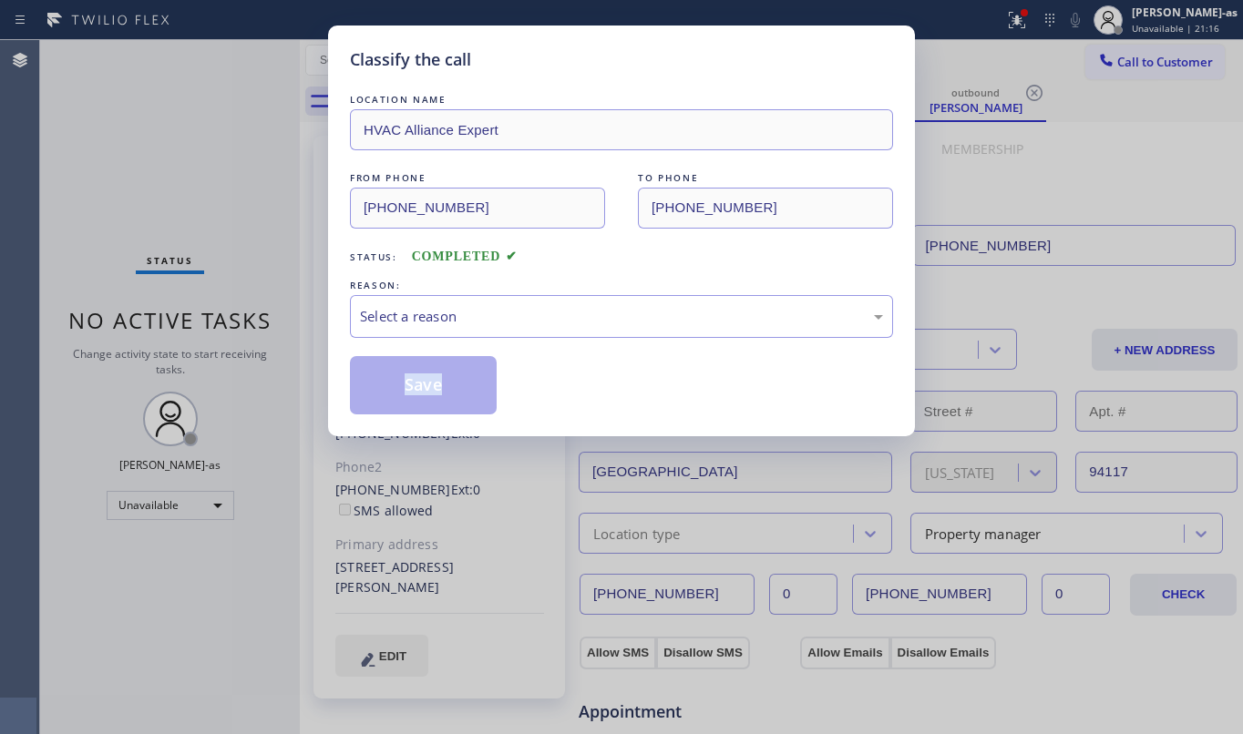
click at [244, 340] on div "Classify the call LOCATION NAME HVAC Alliance Expert FROM PHONE [PHONE_NUMBER] …" at bounding box center [621, 367] width 1243 height 734
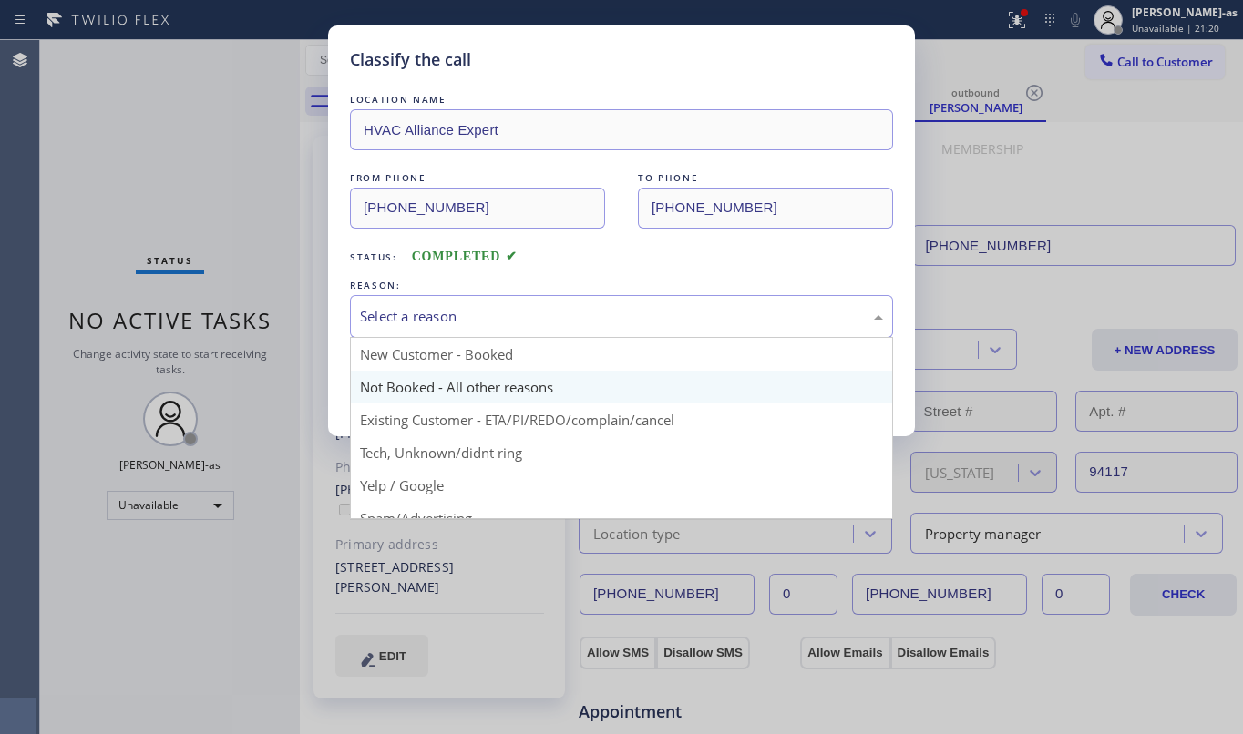
drag, startPoint x: 534, startPoint y: 318, endPoint x: 548, endPoint y: 399, distance: 82.2
click at [539, 318] on div "Select a reason" at bounding box center [621, 316] width 523 height 21
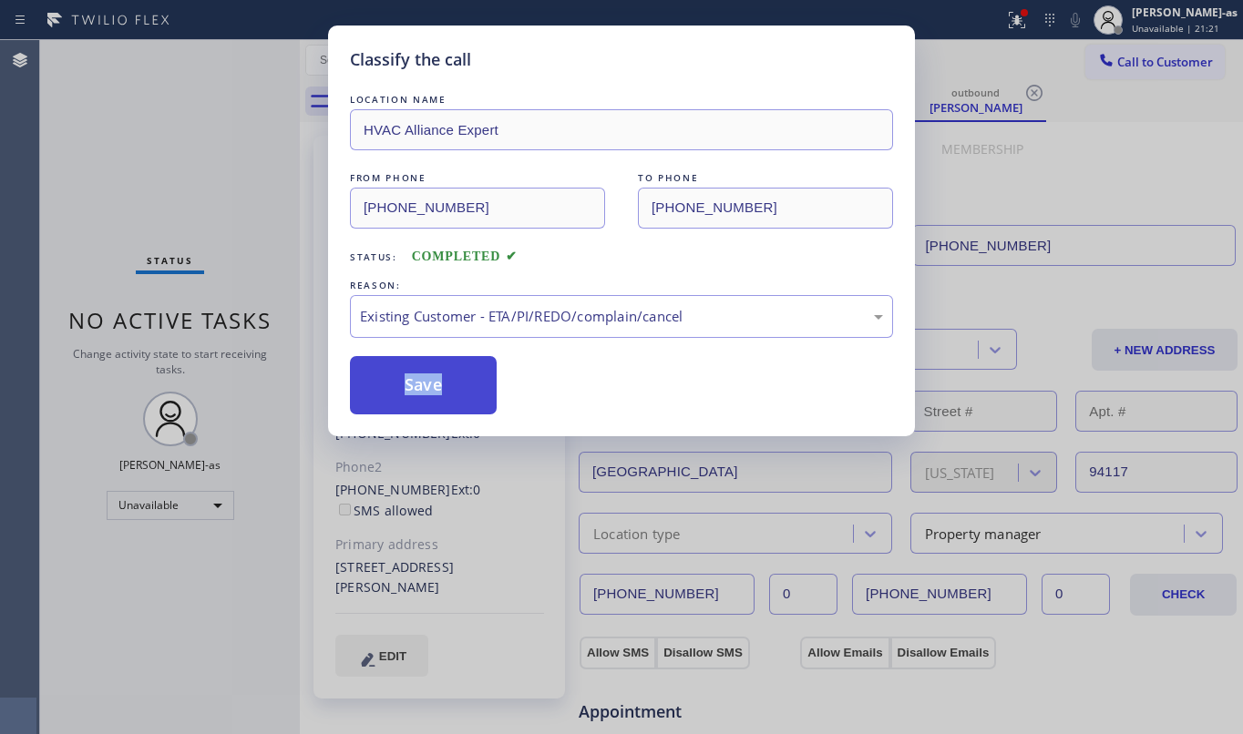
click at [417, 364] on button "Save" at bounding box center [423, 385] width 147 height 58
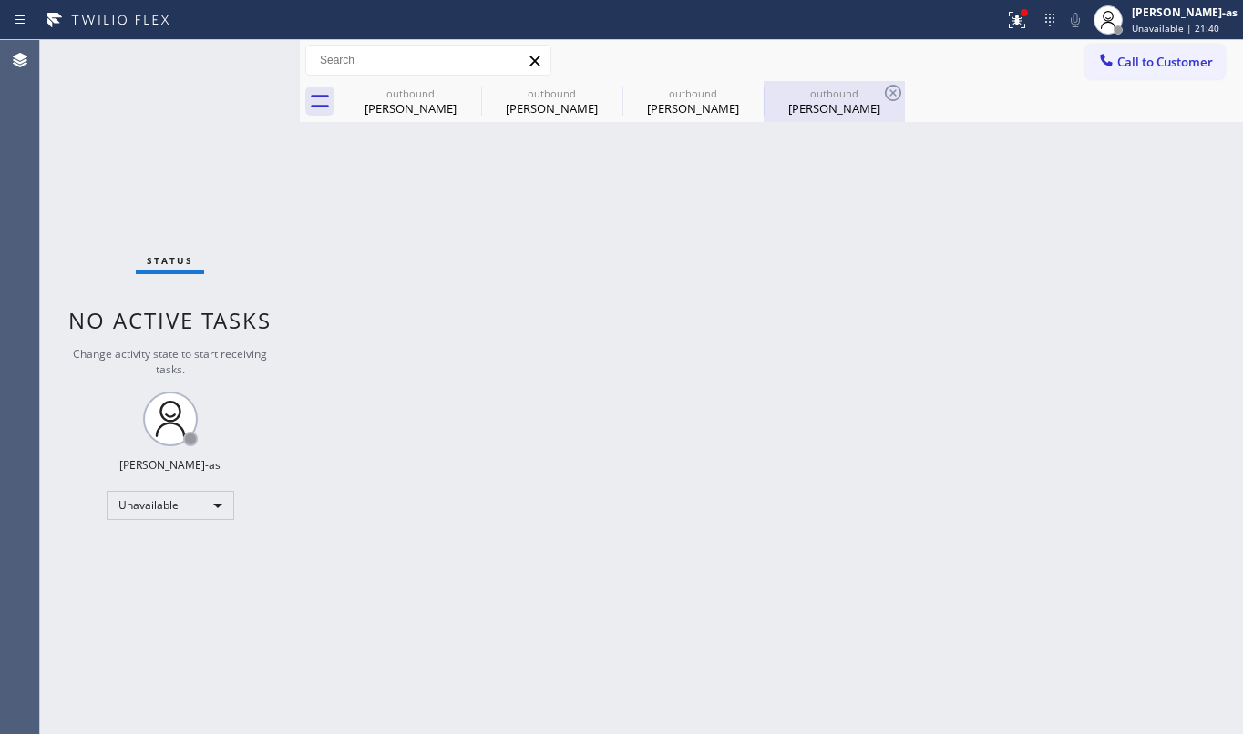
click at [836, 115] on div "[PERSON_NAME]" at bounding box center [834, 108] width 138 height 16
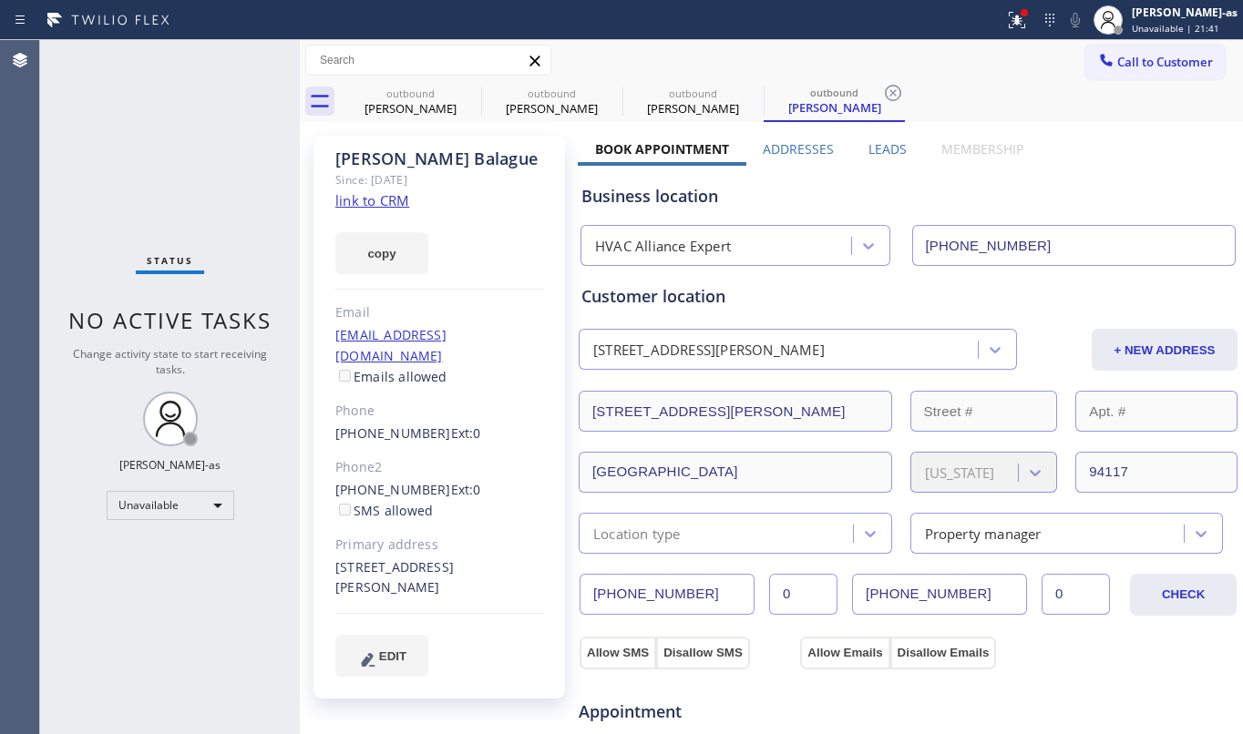
click at [387, 200] on link "link to CRM" at bounding box center [372, 200] width 74 height 18
click at [1143, 63] on span "Call to Customer" at bounding box center [1165, 62] width 96 height 16
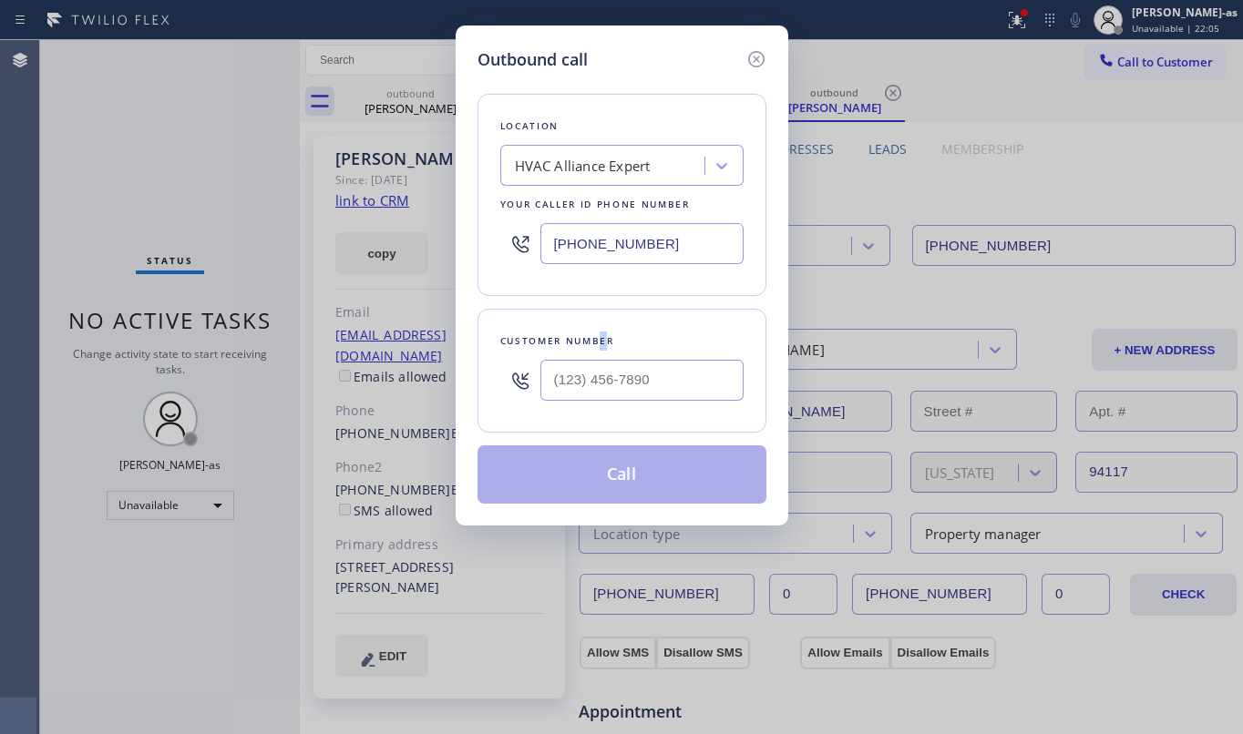
click at [610, 340] on div "Customer number" at bounding box center [621, 341] width 243 height 19
click at [653, 369] on input "(___) ___-____" at bounding box center [641, 380] width 203 height 41
paste input "917) 647-1797"
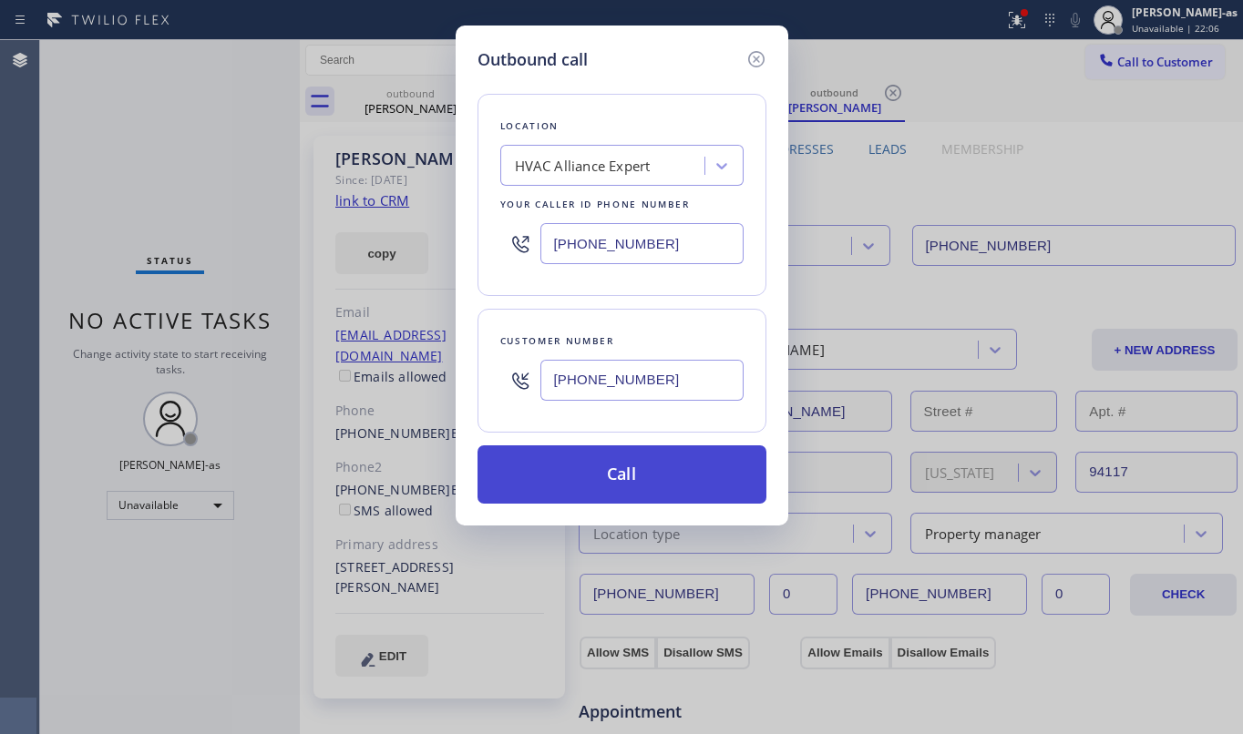
type input "[PHONE_NUMBER]"
click at [656, 483] on button "Call" at bounding box center [621, 475] width 289 height 58
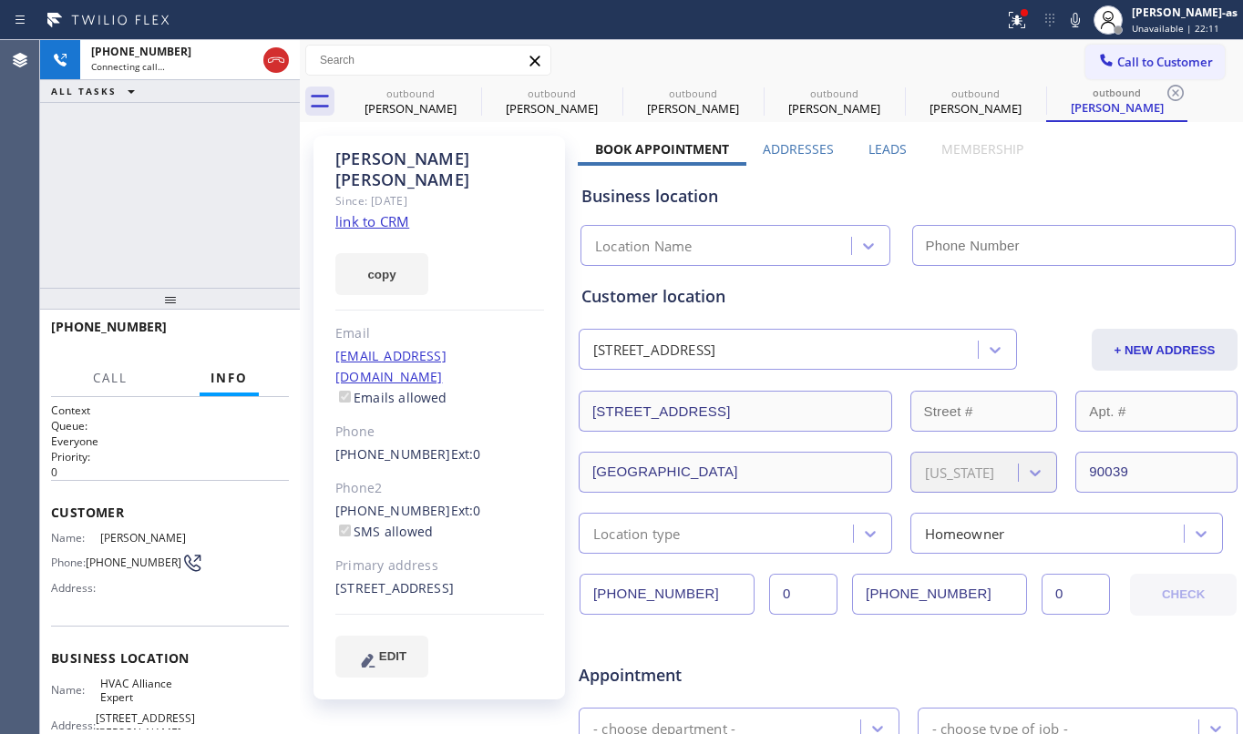
type input "[PHONE_NUMBER]"
click at [381, 232] on div "copy" at bounding box center [439, 263] width 209 height 63
click at [380, 212] on link "link to CRM" at bounding box center [372, 221] width 74 height 18
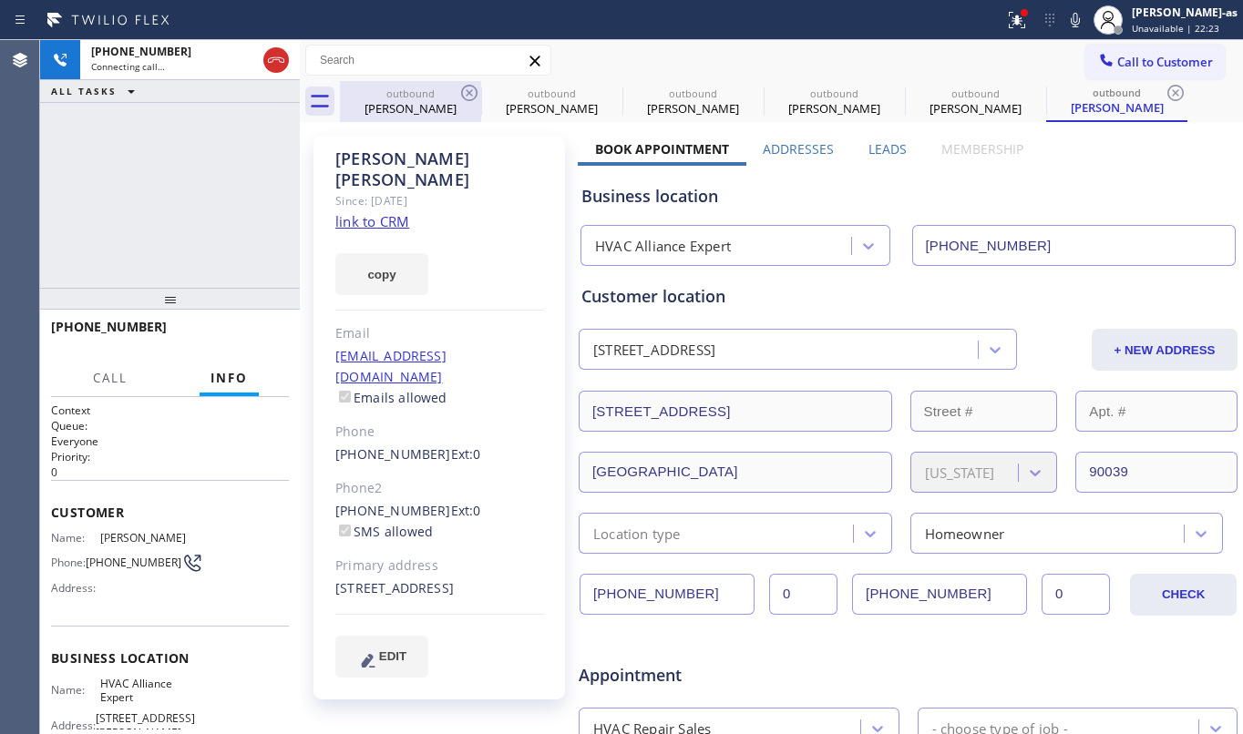
drag, startPoint x: 270, startPoint y: 51, endPoint x: 372, endPoint y: 102, distance: 114.1
click at [271, 51] on icon at bounding box center [276, 60] width 22 height 22
drag, startPoint x: 372, startPoint y: 103, endPoint x: 475, endPoint y: 99, distance: 103.0
click at [375, 104] on div "[PERSON_NAME]" at bounding box center [411, 108] width 138 height 16
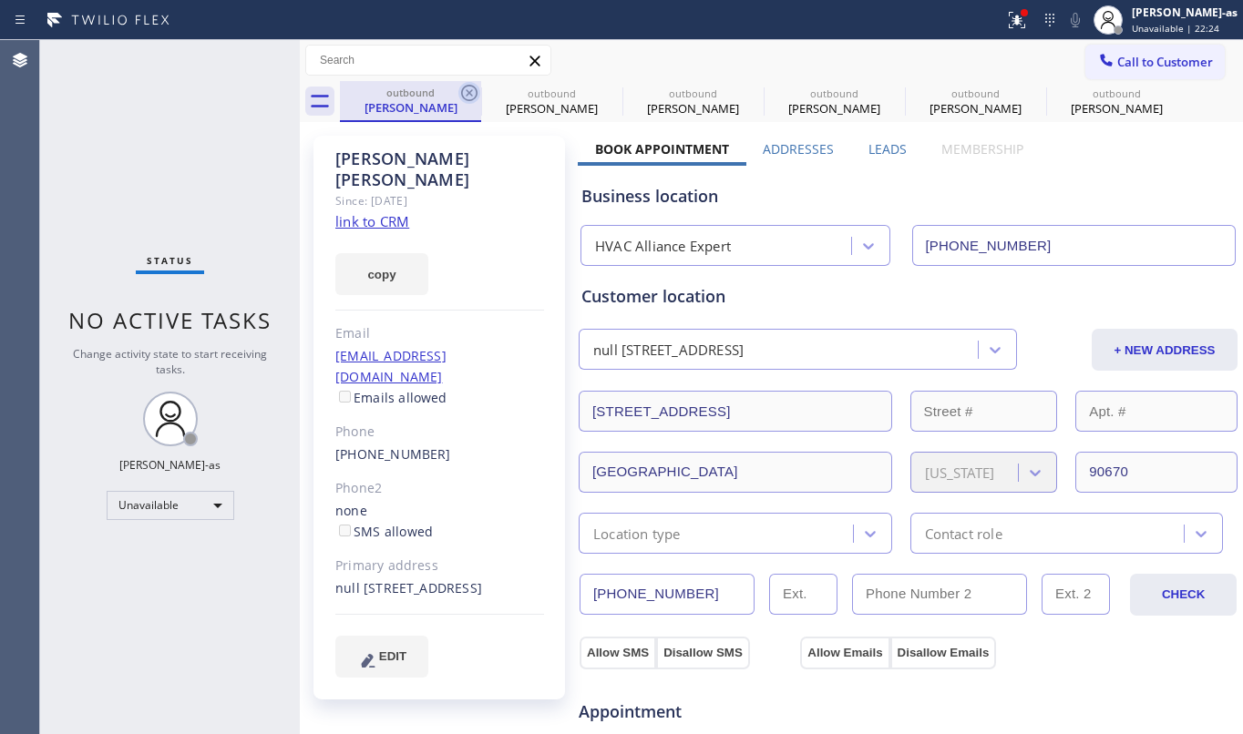
click at [463, 92] on icon at bounding box center [469, 93] width 22 height 22
click at [0, 0] on icon at bounding box center [0, 0] width 0 height 0
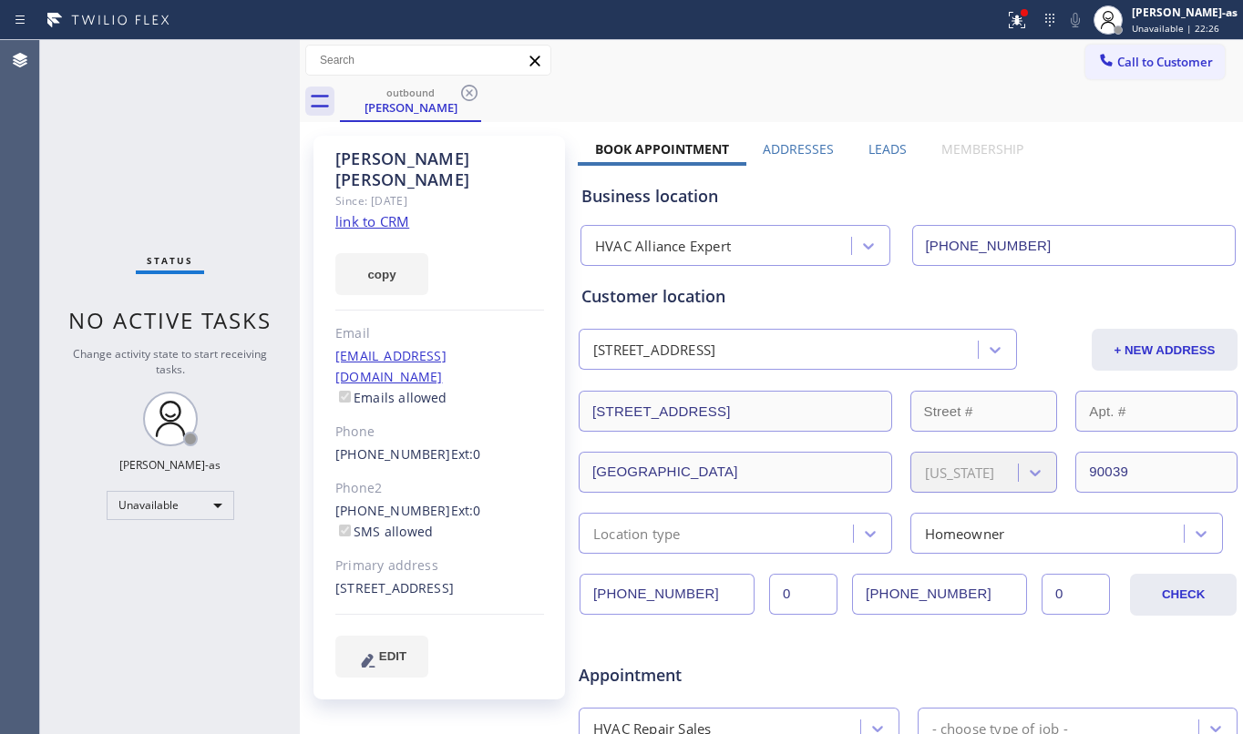
click at [463, 92] on icon at bounding box center [469, 93] width 22 height 22
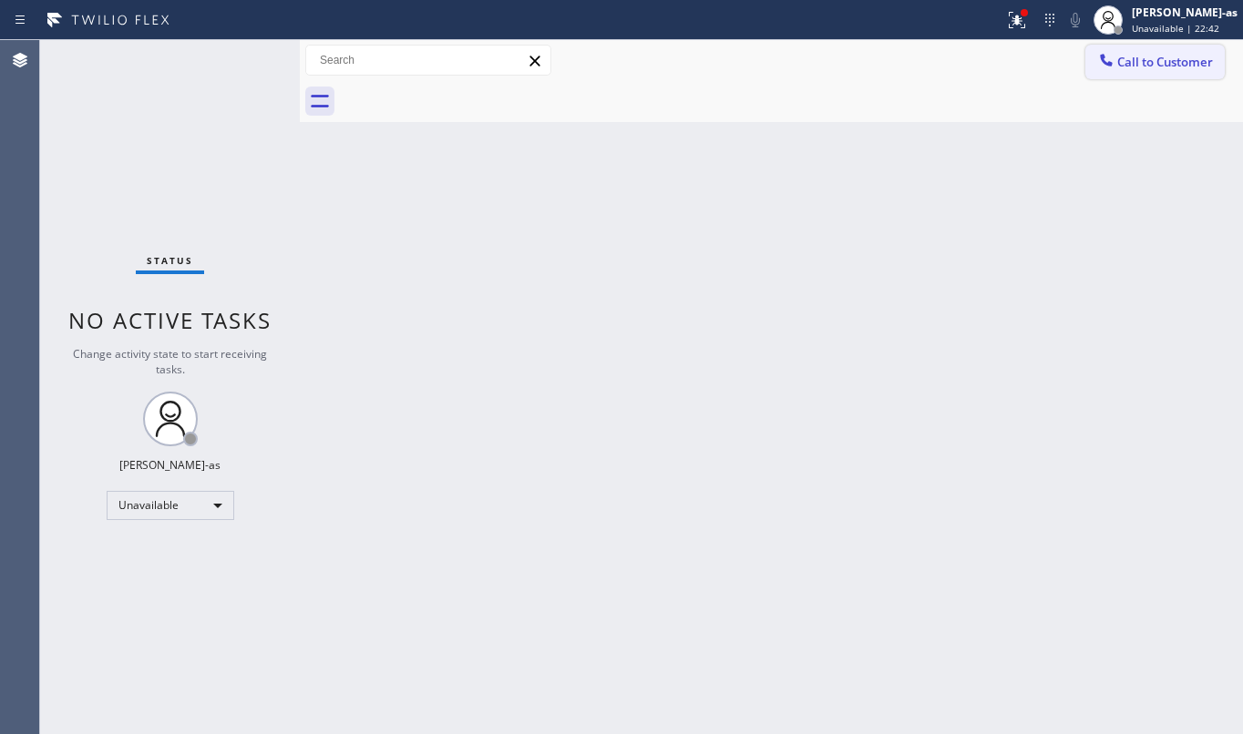
click at [1106, 63] on icon at bounding box center [1106, 60] width 12 height 12
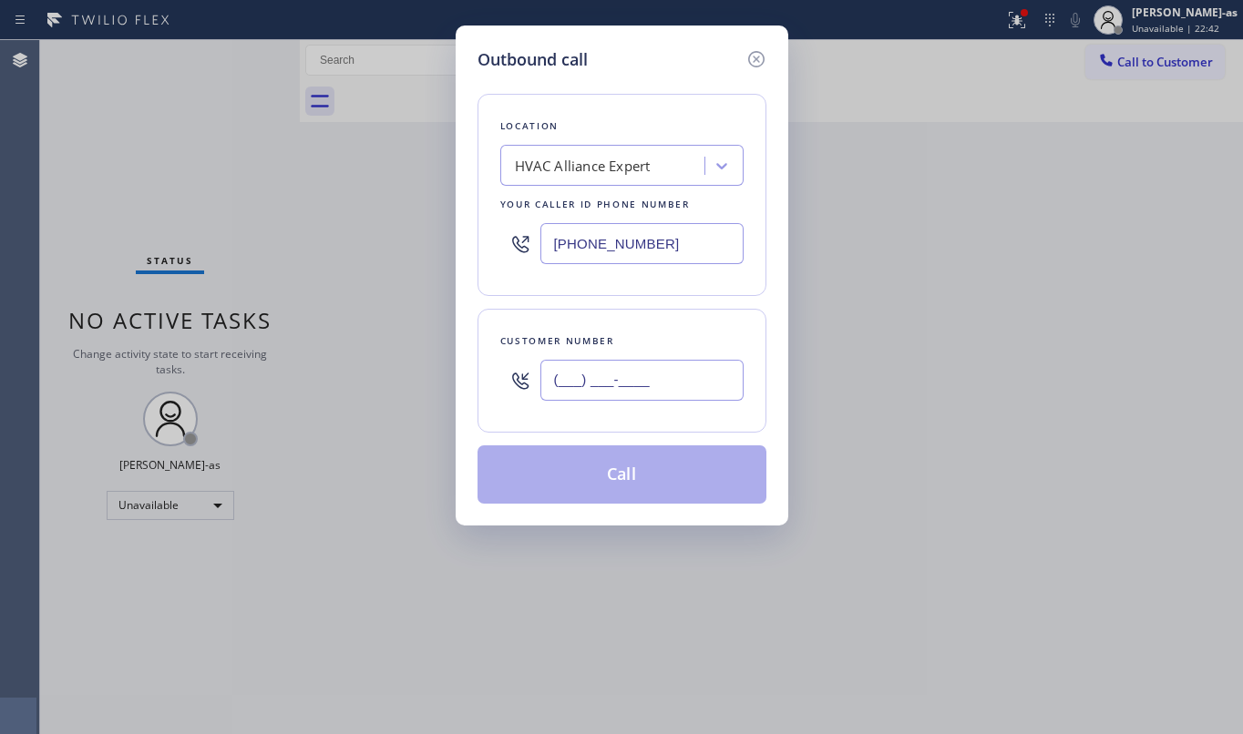
click at [601, 375] on input "(___) ___-____" at bounding box center [641, 380] width 203 height 41
paste input "213) 215-1609"
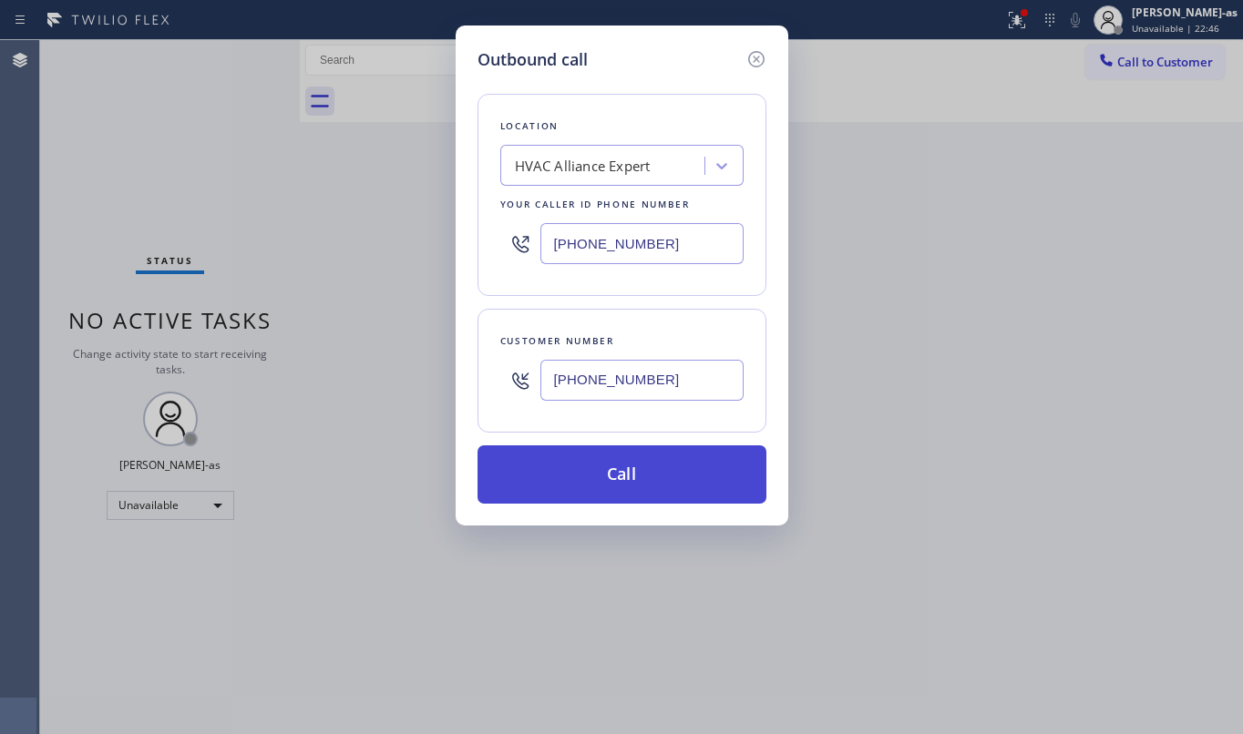
type input "[PHONE_NUMBER]"
click at [641, 479] on button "Call" at bounding box center [621, 475] width 289 height 58
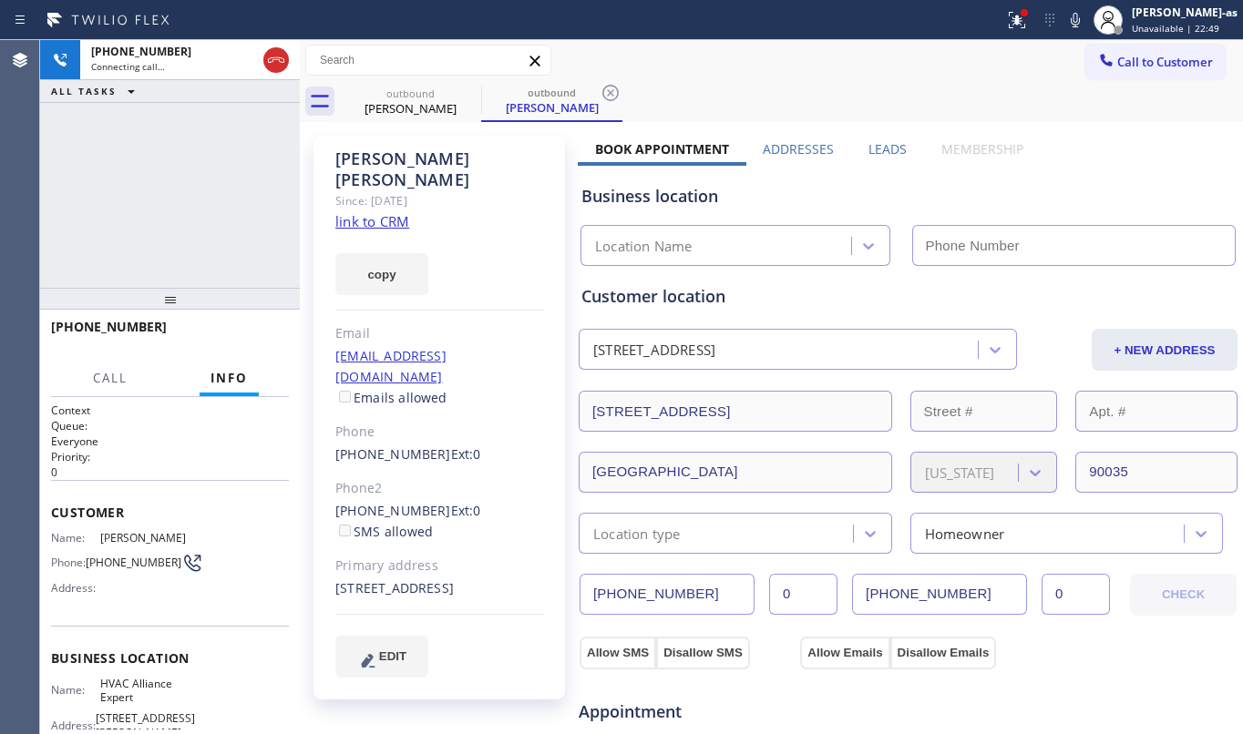
click at [364, 212] on link "link to CRM" at bounding box center [372, 221] width 74 height 18
type input "[PHONE_NUMBER]"
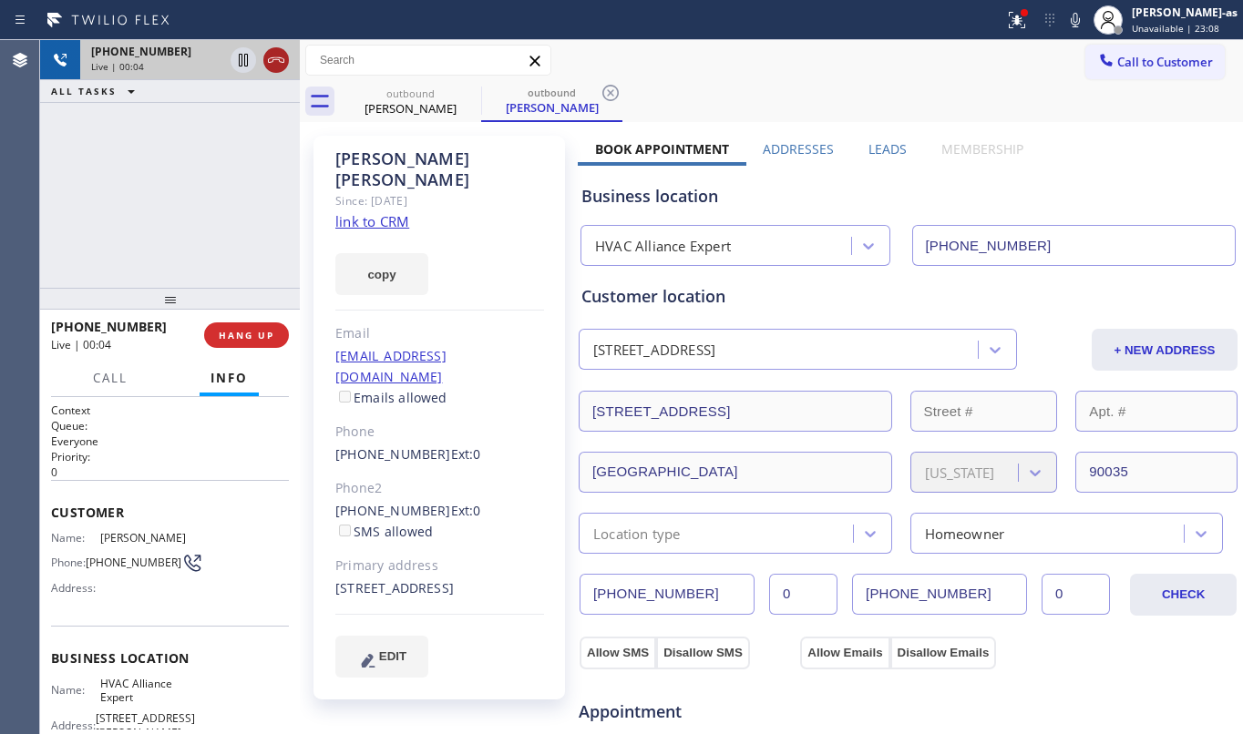
drag, startPoint x: 261, startPoint y: 48, endPoint x: 285, endPoint y: 67, distance: 31.2
click at [263, 48] on div at bounding box center [260, 60] width 66 height 40
drag, startPoint x: 311, startPoint y: 71, endPoint x: 296, endPoint y: 71, distance: 14.6
click at [303, 71] on div "[PHONE_NUMBER] Live | 00:04 ALL TASKS ALL TASKS ACTIVE TASKS TASKS IN WRAP UP […" at bounding box center [641, 387] width 1203 height 694
click at [277, 70] on button at bounding box center [276, 60] width 26 height 26
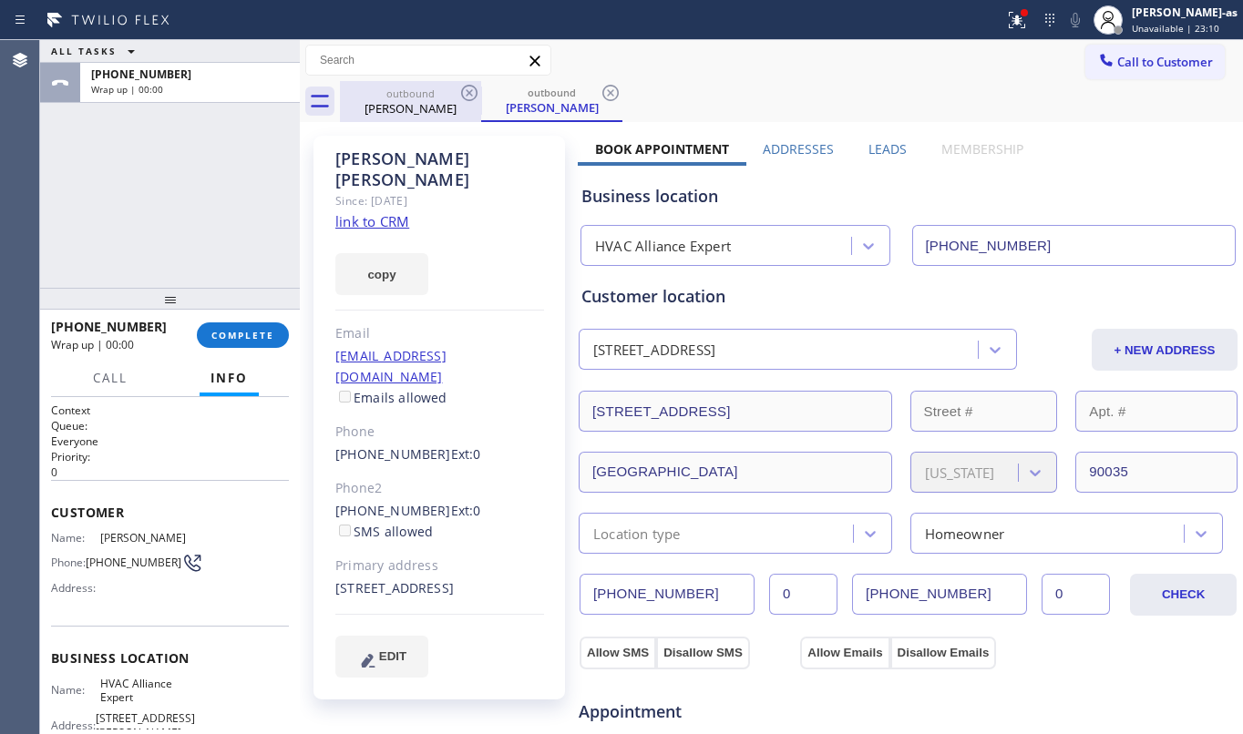
click at [405, 93] on div "outbound" at bounding box center [411, 94] width 138 height 14
click at [466, 91] on icon at bounding box center [469, 93] width 16 height 16
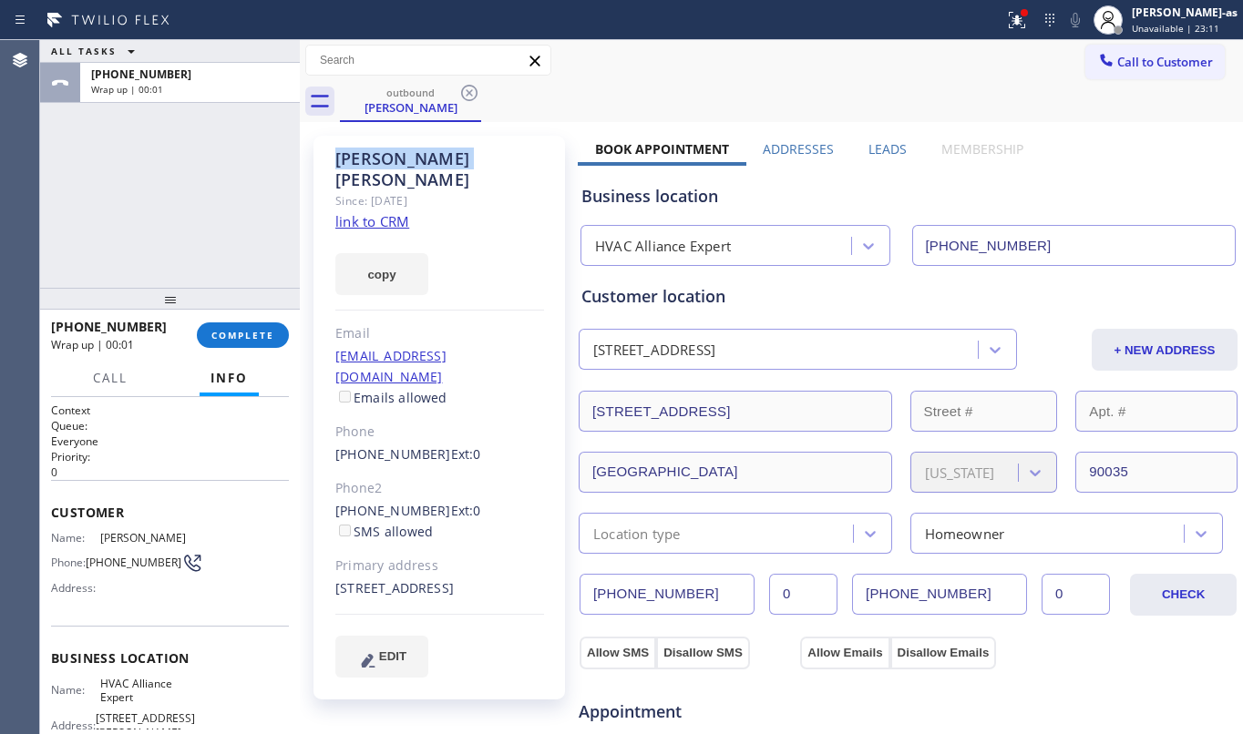
click at [466, 91] on icon at bounding box center [469, 93] width 16 height 16
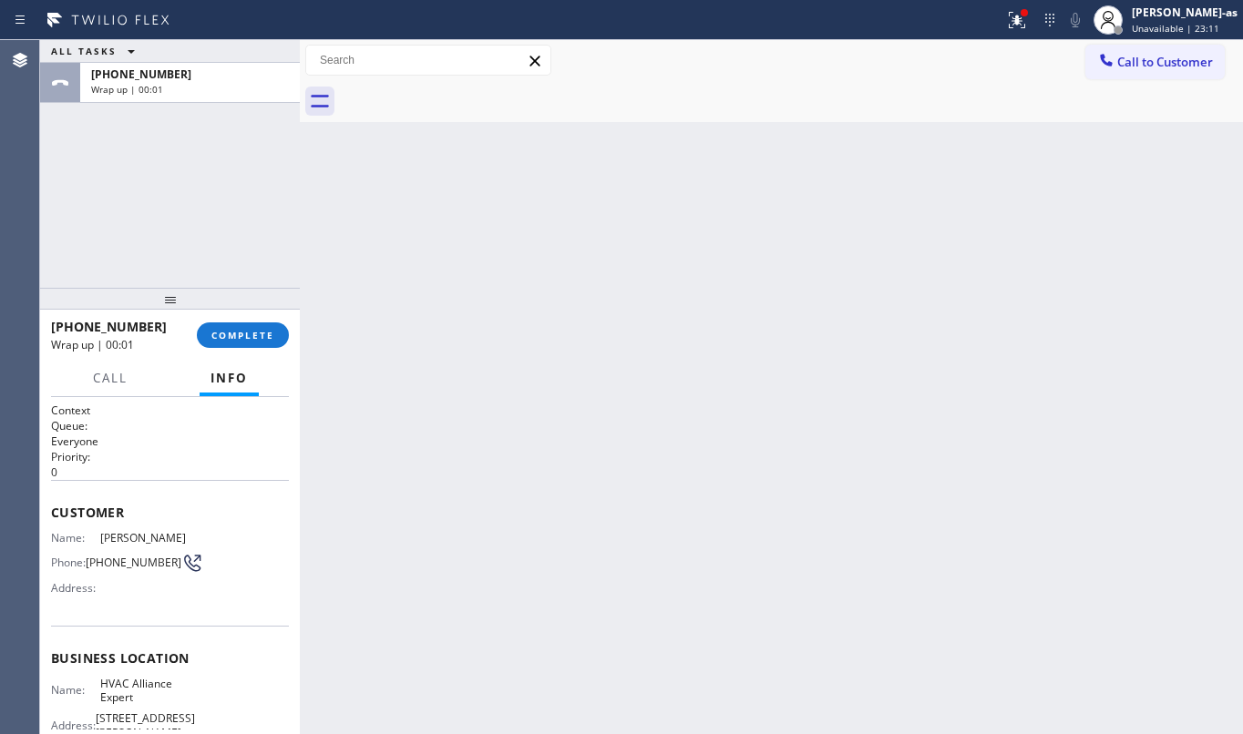
click at [466, 91] on div at bounding box center [791, 101] width 903 height 41
drag, startPoint x: 169, startPoint y: 278, endPoint x: 209, endPoint y: 279, distance: 40.1
click at [193, 272] on div "ALL TASKS ALL TASKS ACTIVE TASKS TASKS IN WRAP UP [PHONE_NUMBER] Wrap up | 00:01" at bounding box center [170, 164] width 260 height 248
click at [245, 337] on span "COMPLETE" at bounding box center [242, 335] width 63 height 13
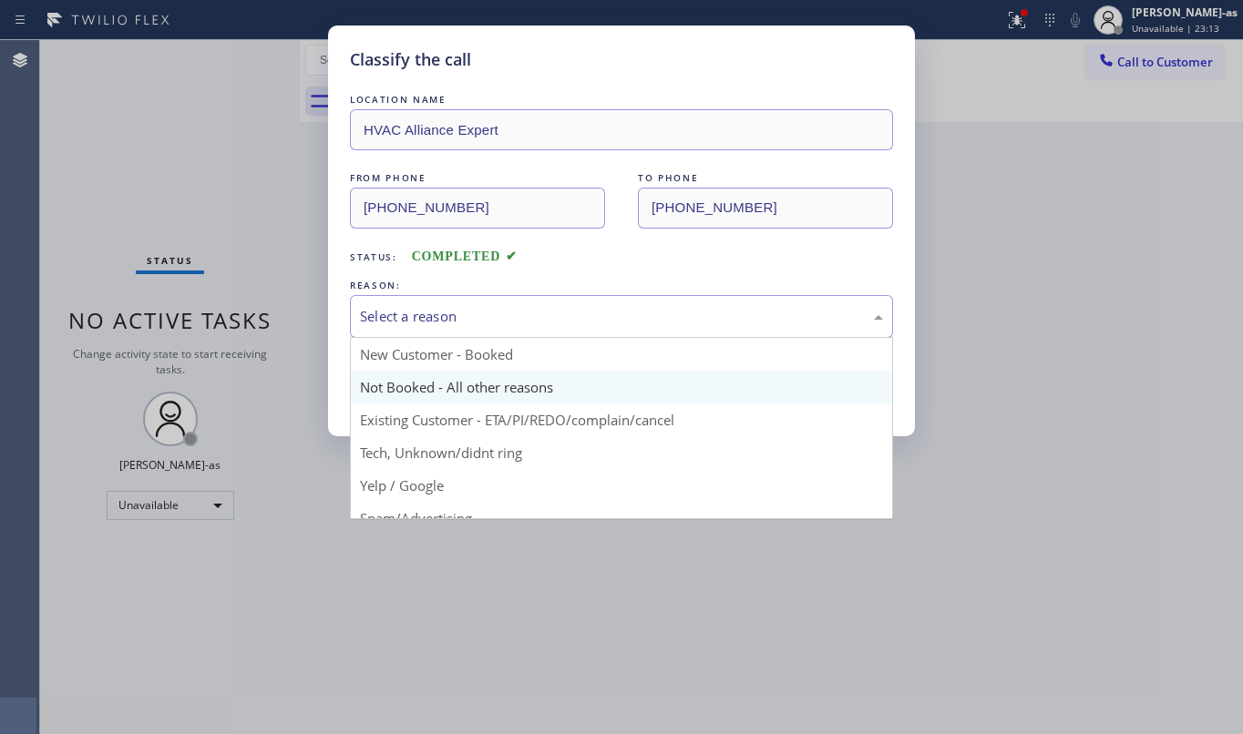
drag, startPoint x: 522, startPoint y: 303, endPoint x: 639, endPoint y: 377, distance: 138.0
click at [534, 308] on div "Select a reason" at bounding box center [621, 316] width 543 height 43
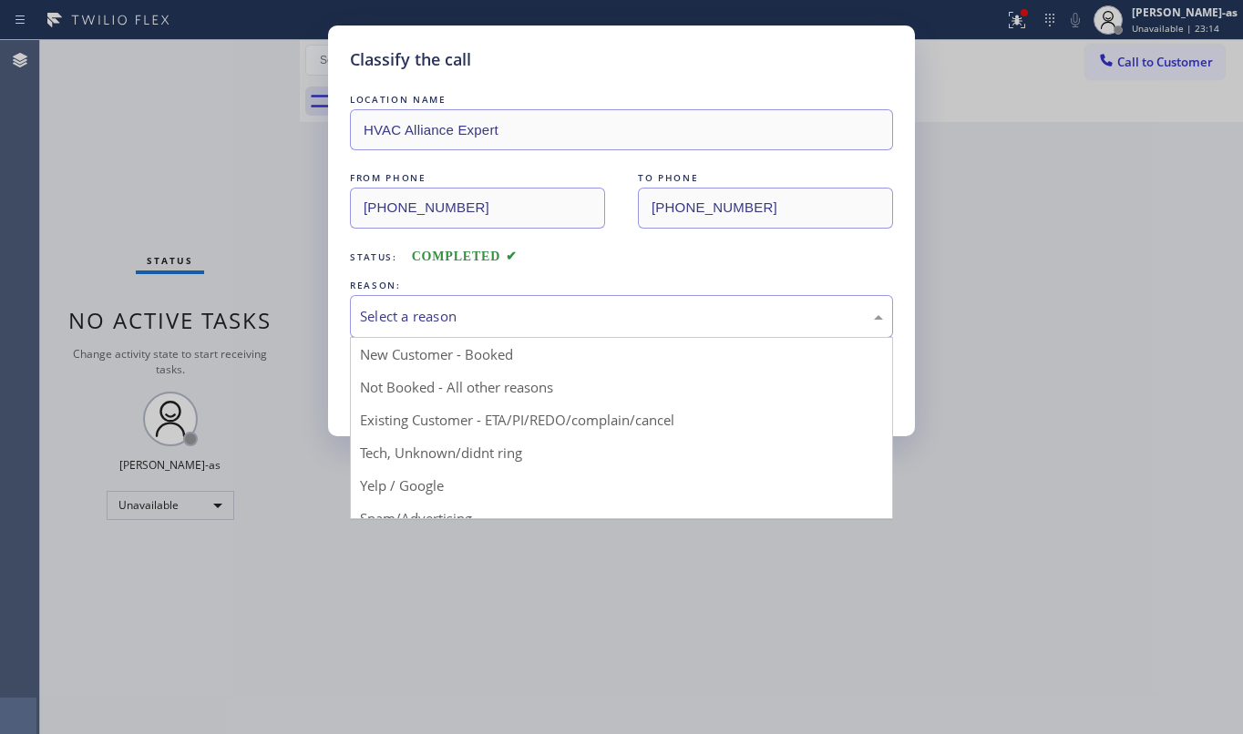
drag, startPoint x: 613, startPoint y: 405, endPoint x: 609, endPoint y: 397, distance: 9.4
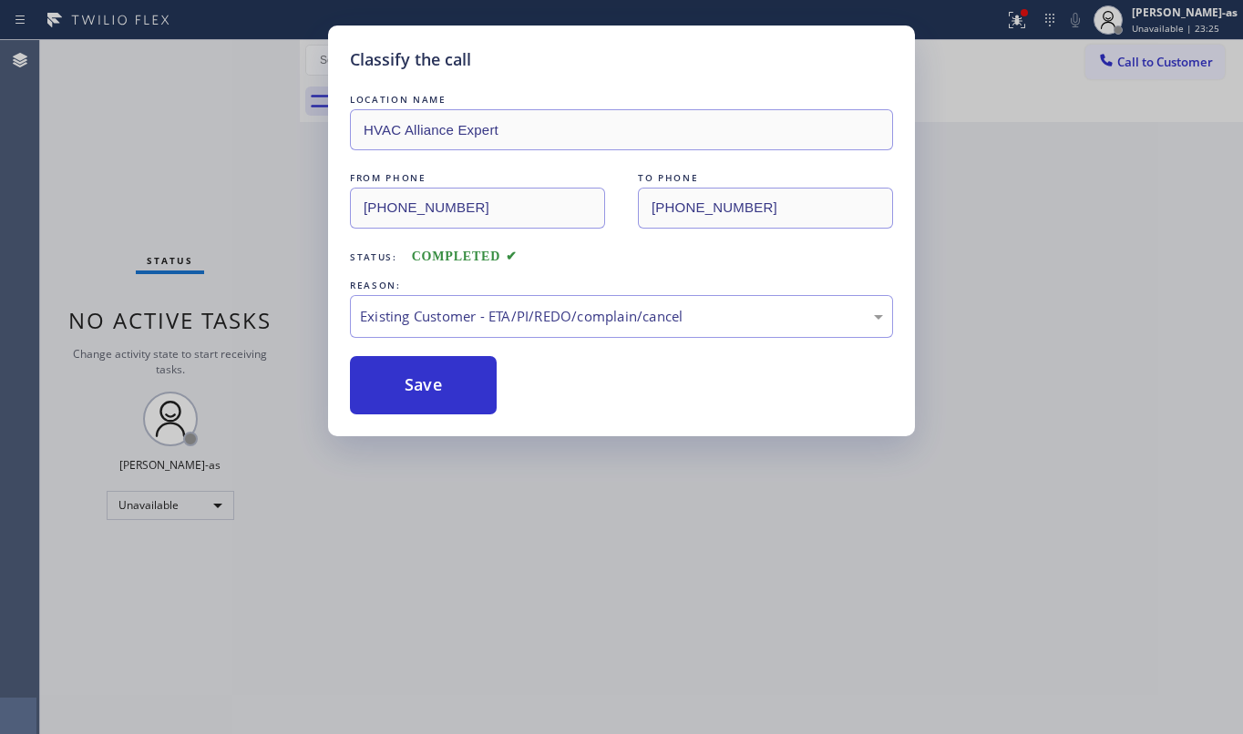
click at [1143, 62] on div "Classify the call LOCATION NAME HVAC Alliance Expert FROM PHONE [PHONE_NUMBER] …" at bounding box center [621, 367] width 1243 height 734
click at [481, 398] on button "Save" at bounding box center [423, 385] width 147 height 58
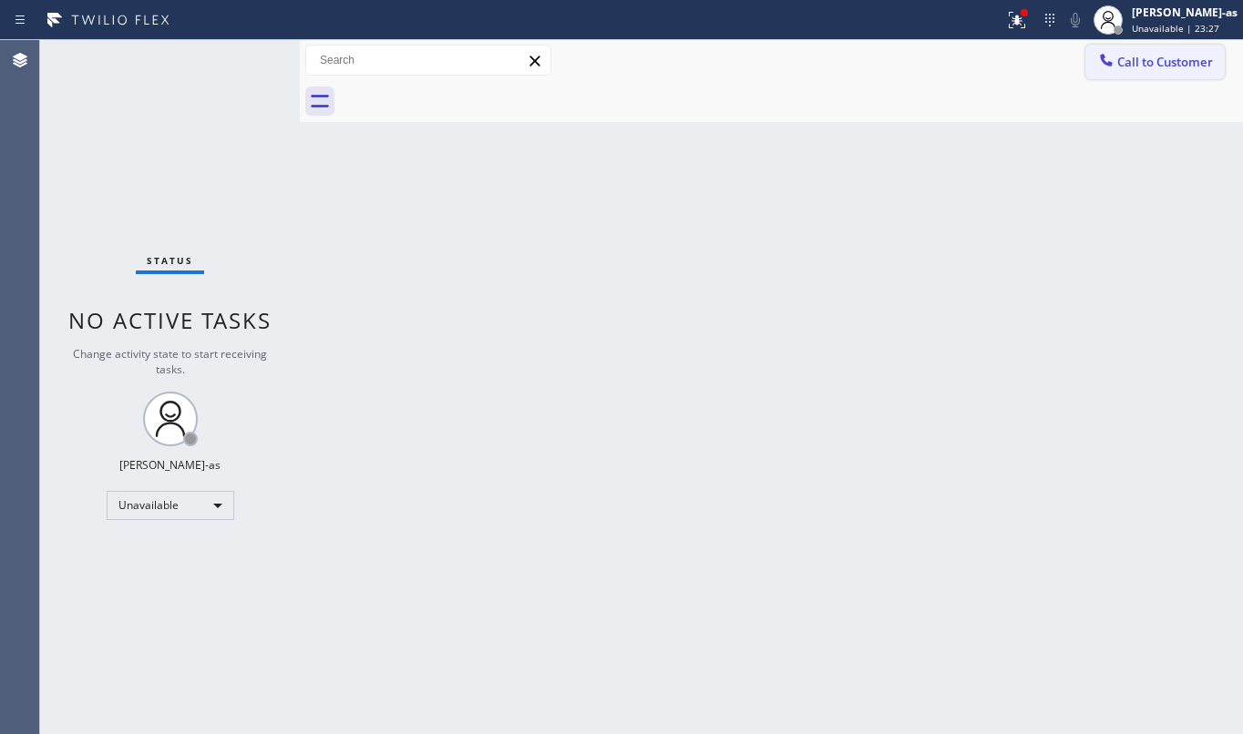
click at [1141, 66] on span "Call to Customer" at bounding box center [1165, 62] width 96 height 16
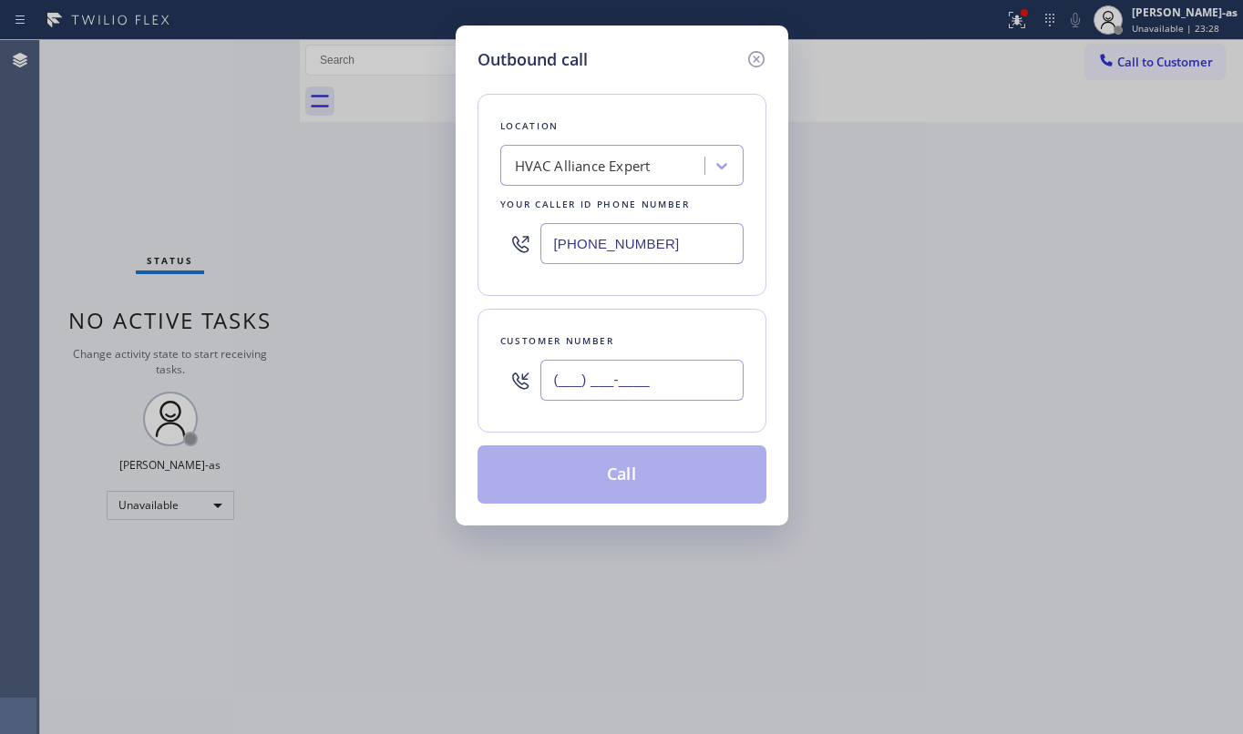
click at [682, 379] on input "(___) ___-____" at bounding box center [641, 380] width 203 height 41
paste input "818) 917-7825"
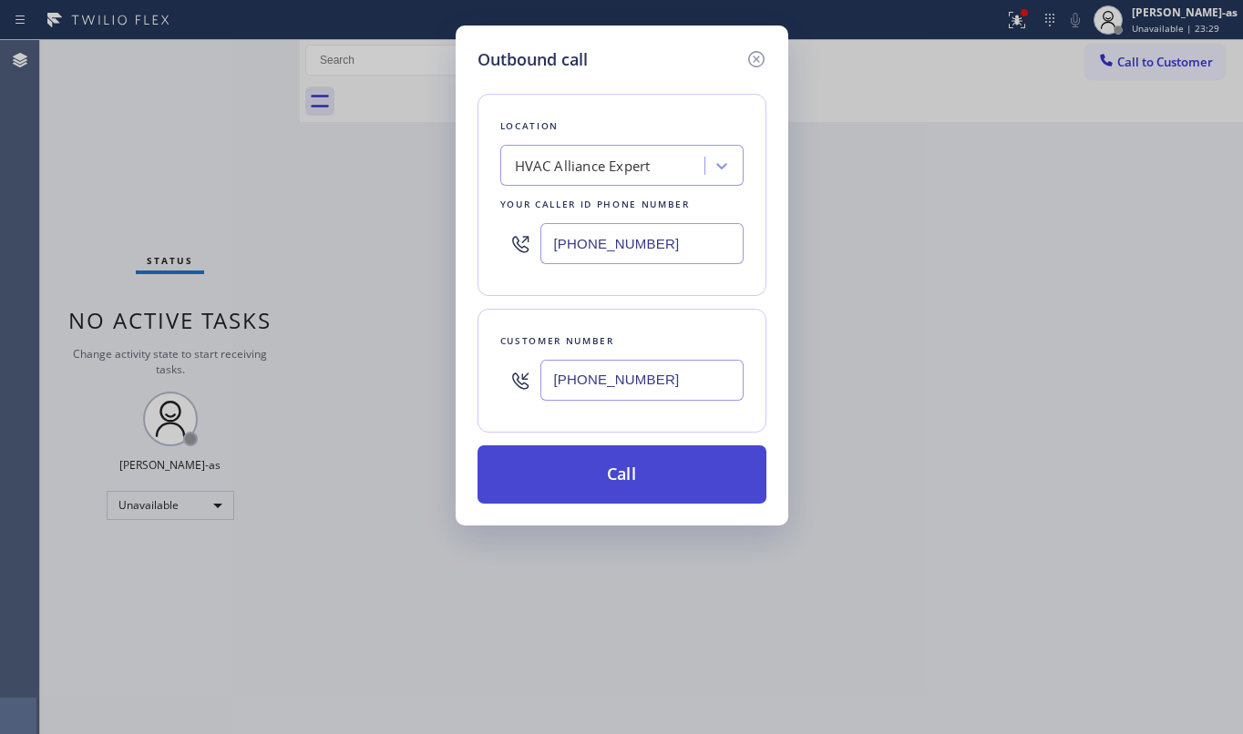
type input "[PHONE_NUMBER]"
click at [621, 482] on button "Call" at bounding box center [621, 475] width 289 height 58
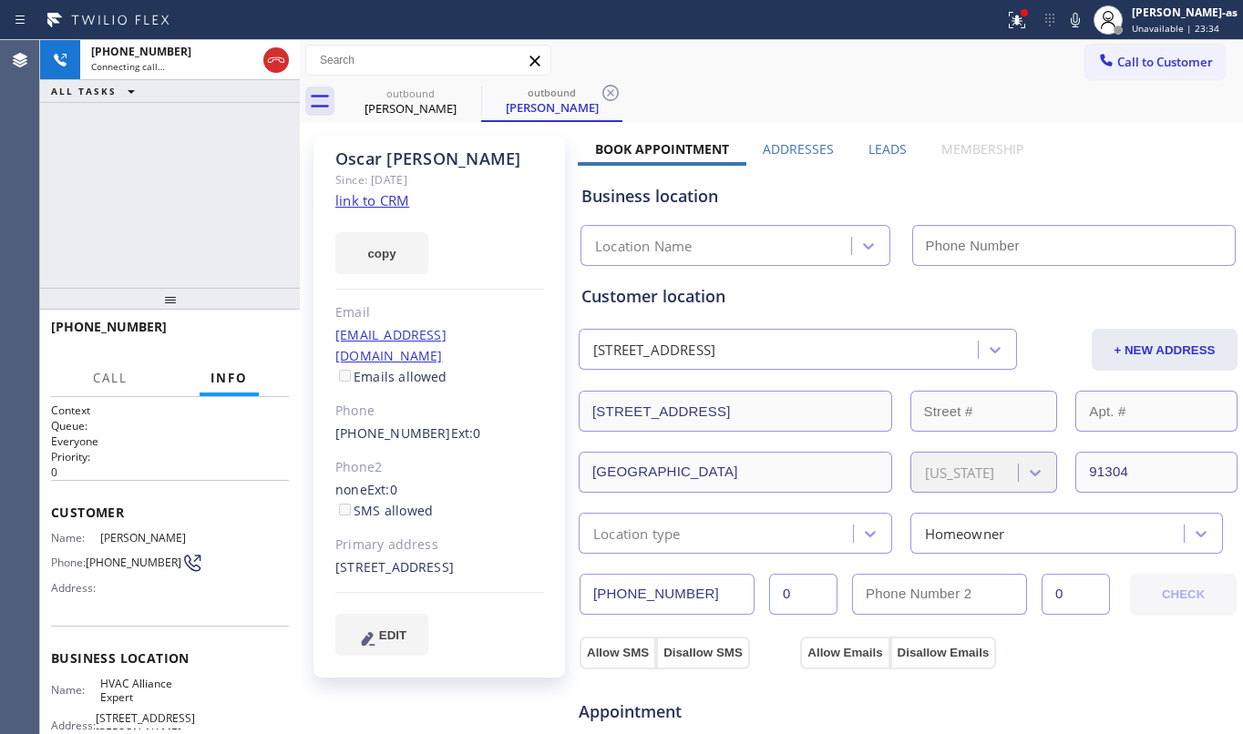
type input "[PHONE_NUMBER]"
click at [372, 201] on link "link to CRM" at bounding box center [372, 200] width 74 height 18
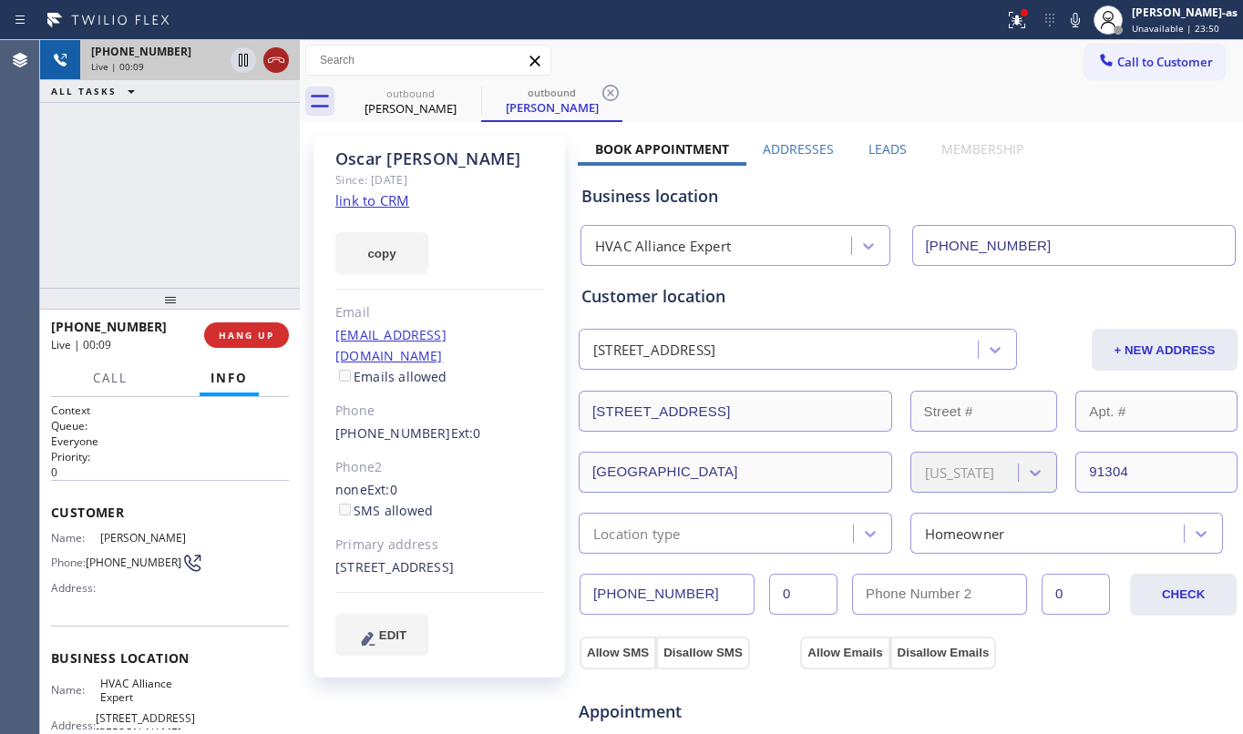
click at [272, 67] on icon at bounding box center [276, 60] width 22 height 22
click at [251, 323] on button "HANG UP" at bounding box center [246, 336] width 85 height 26
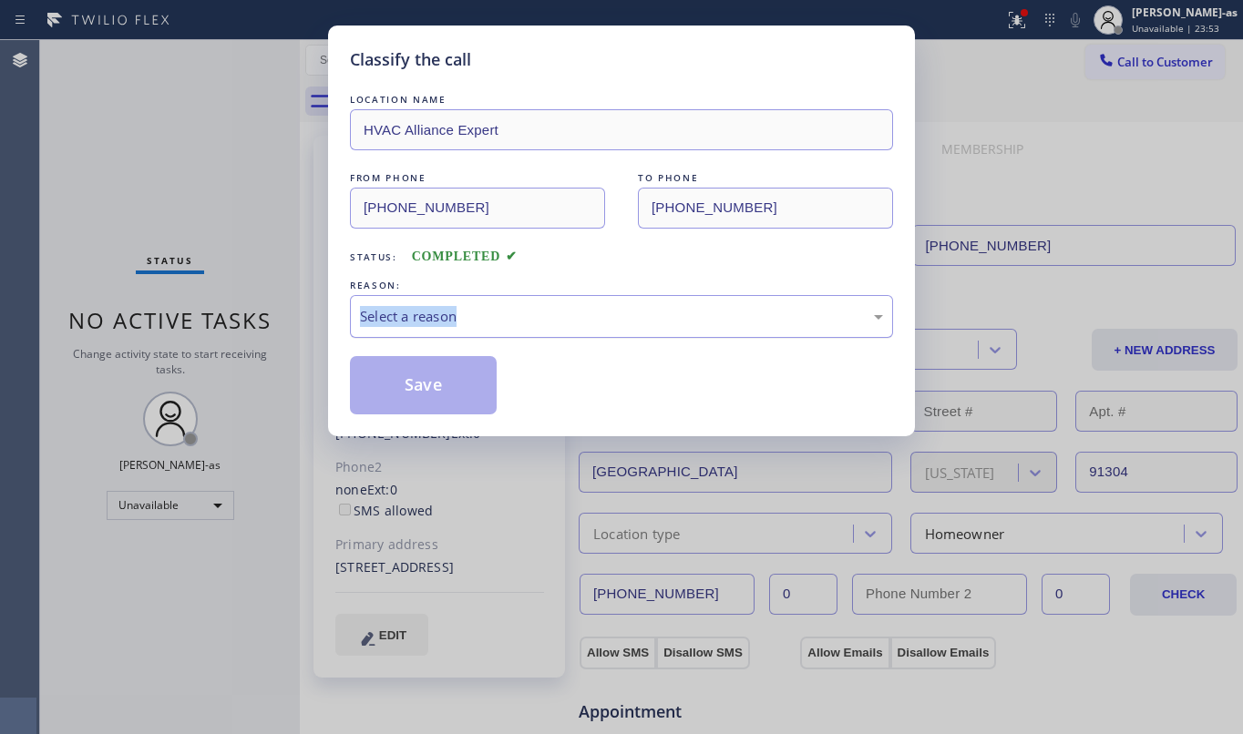
click at [552, 297] on div "Select a reason" at bounding box center [621, 316] width 543 height 43
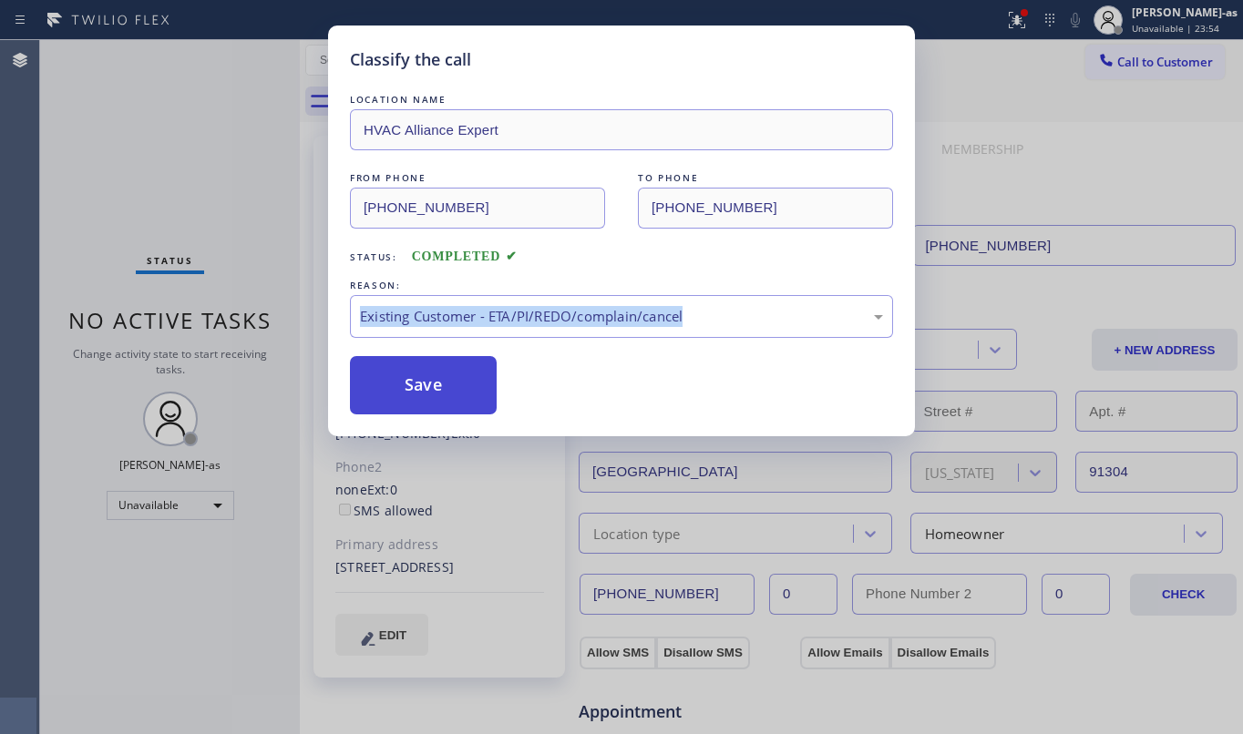
drag, startPoint x: 609, startPoint y: 420, endPoint x: 452, endPoint y: 395, distance: 158.8
click at [441, 392] on button "Save" at bounding box center [423, 385] width 147 height 58
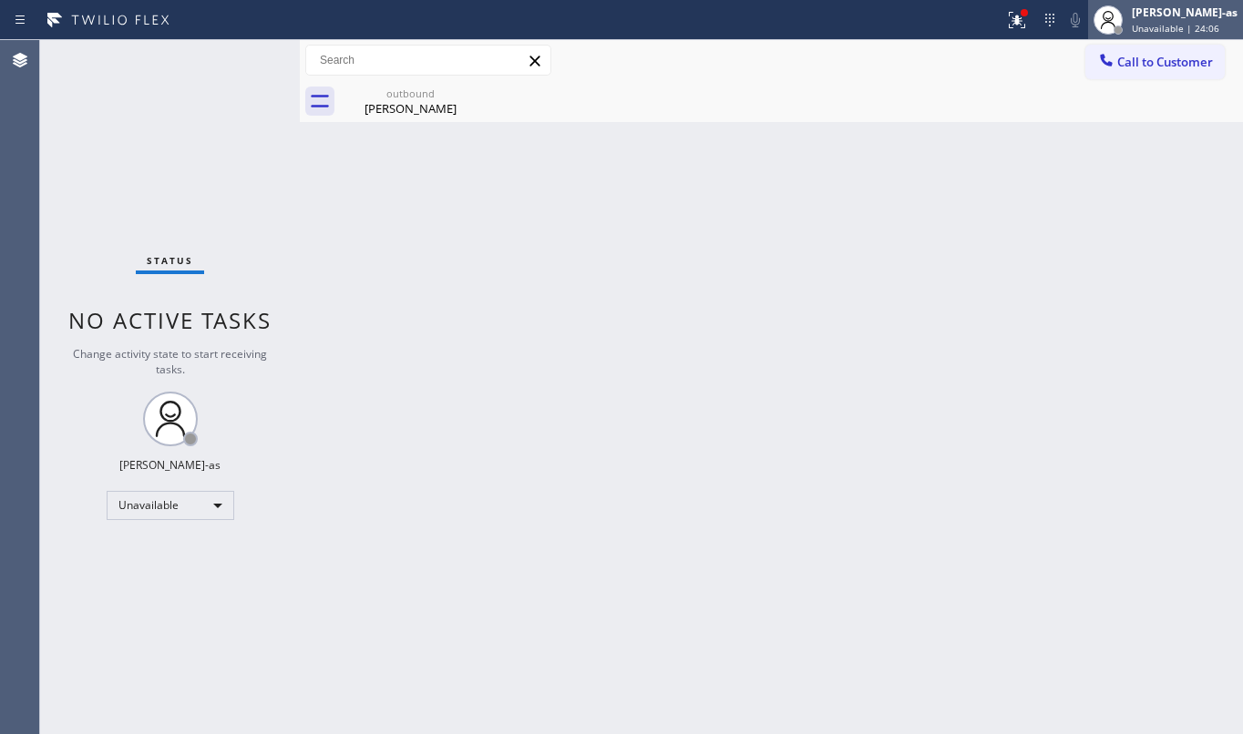
click at [1177, 18] on div "[PERSON_NAME]-as" at bounding box center [1185, 12] width 106 height 15
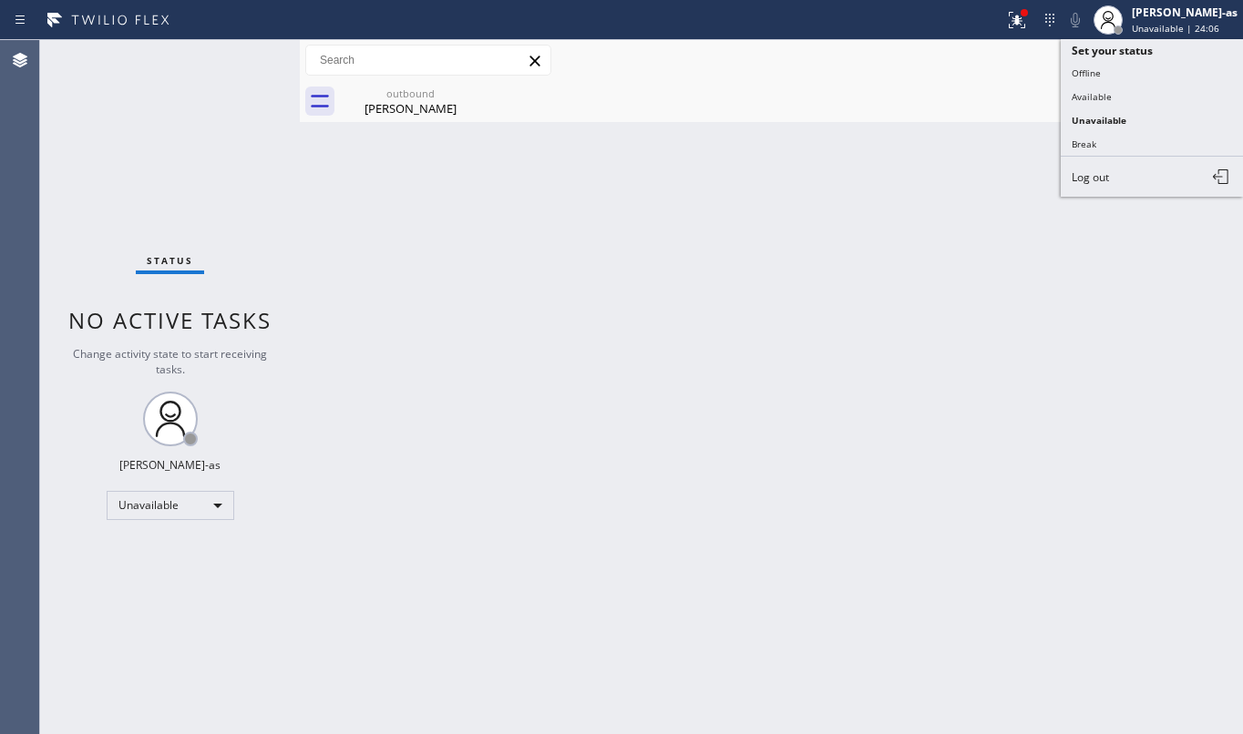
drag, startPoint x: 774, startPoint y: 132, endPoint x: 1084, endPoint y: 100, distance: 311.4
click at [820, 132] on div "Back to Dashboard Change Sender ID Customers Technicians Select a contact Outbo…" at bounding box center [771, 387] width 943 height 694
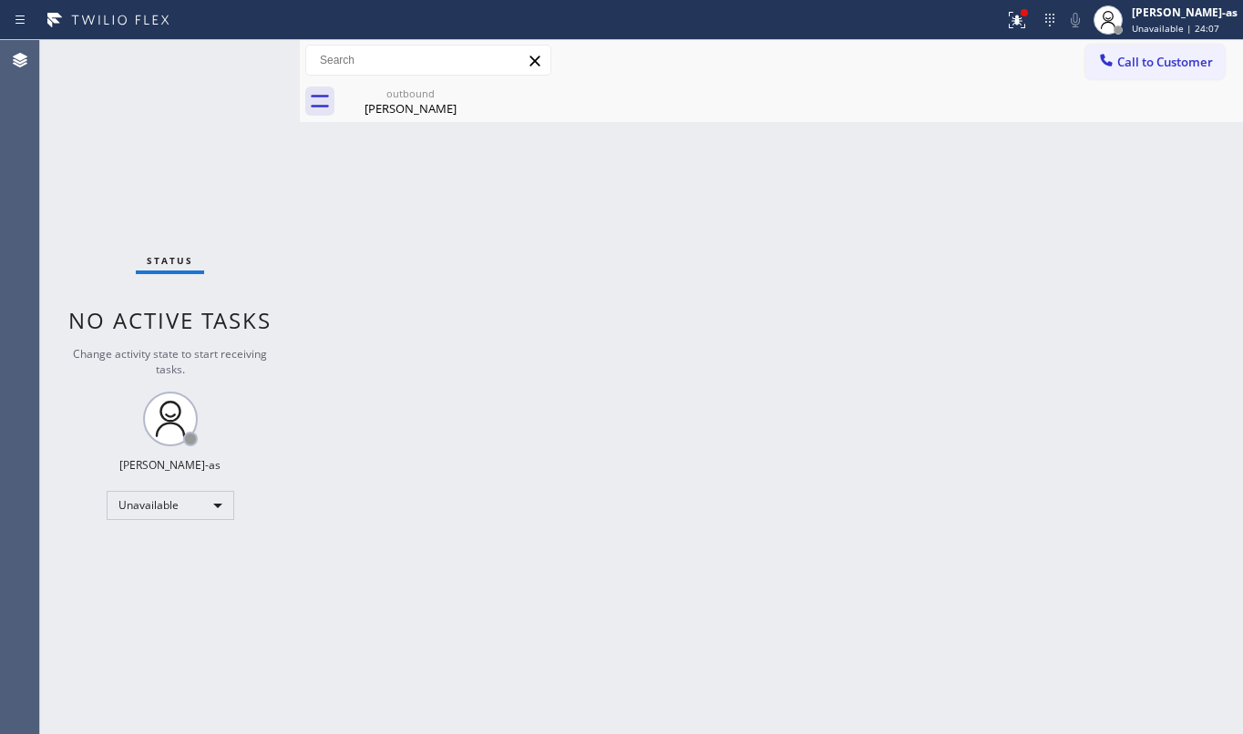
drag, startPoint x: 1160, startPoint y: 60, endPoint x: 653, endPoint y: 303, distance: 562.0
click at [1159, 59] on span "Call to Customer" at bounding box center [1165, 62] width 96 height 16
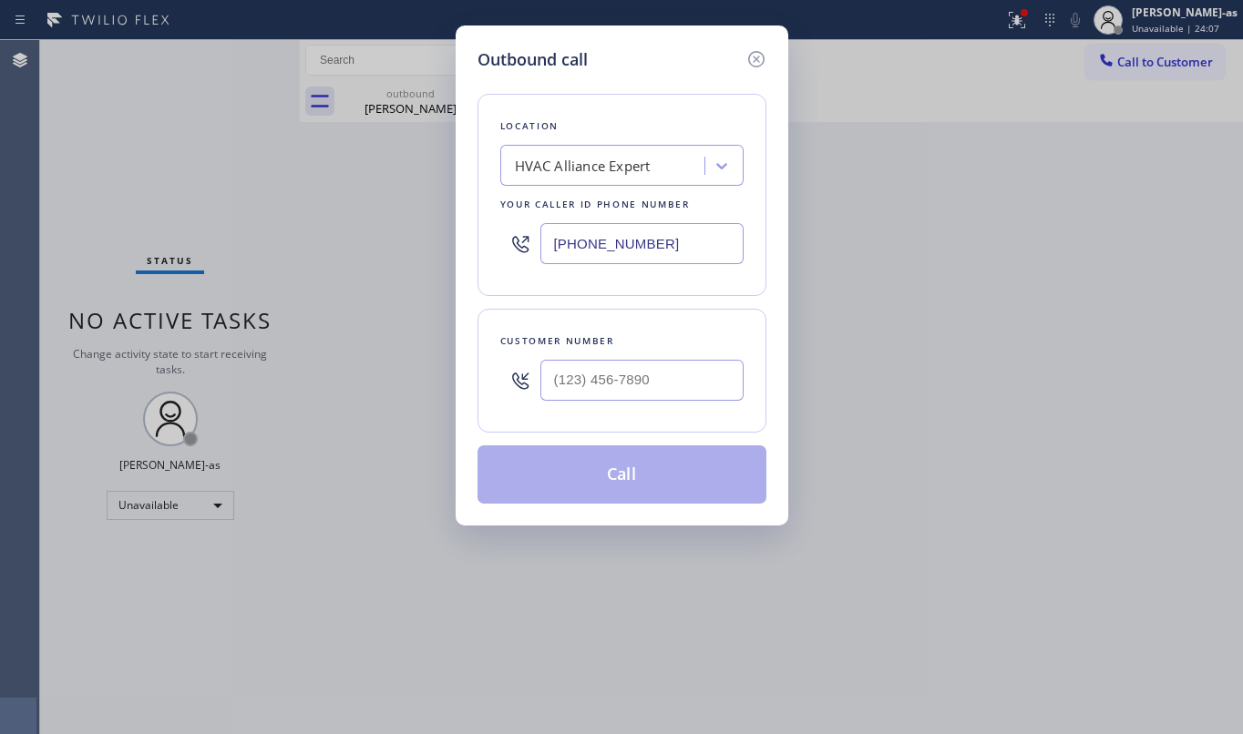
click at [562, 408] on div at bounding box center [641, 380] width 203 height 59
click at [588, 369] on input "(___) ___-____" at bounding box center [641, 380] width 203 height 41
paste input "310) 367-6088"
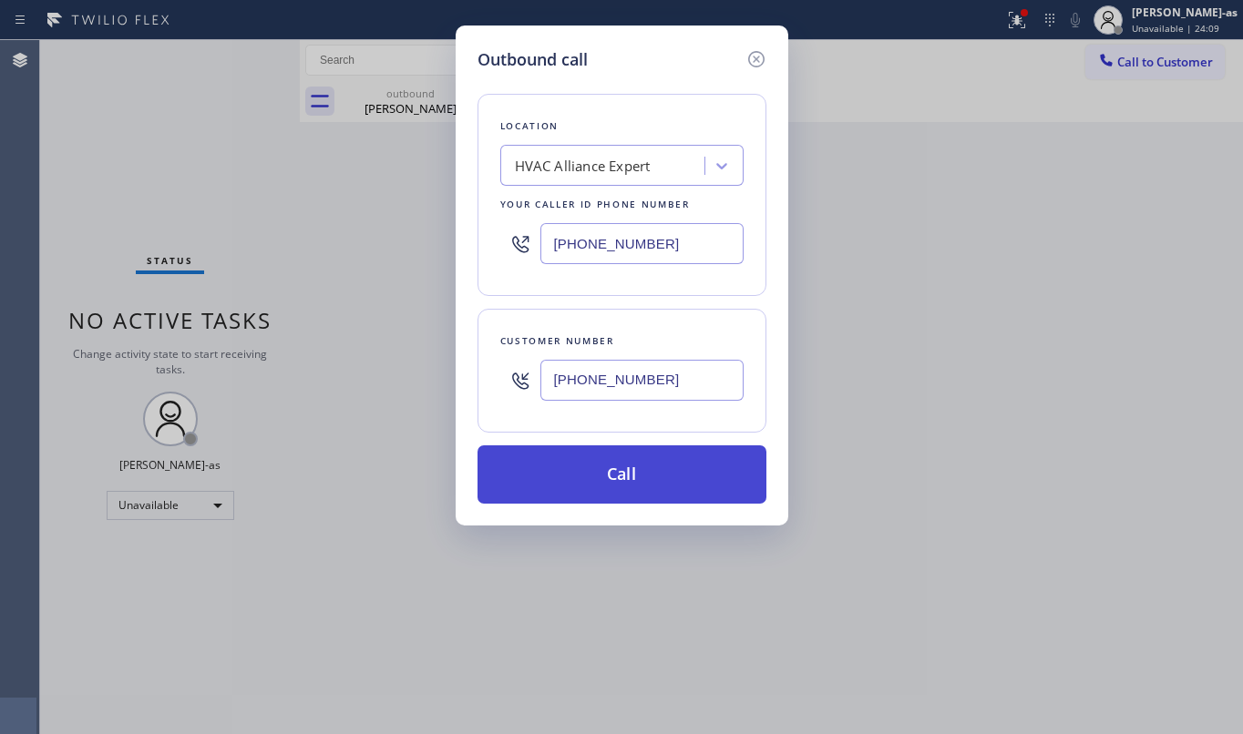
type input "[PHONE_NUMBER]"
click at [625, 475] on button "Call" at bounding box center [621, 475] width 289 height 58
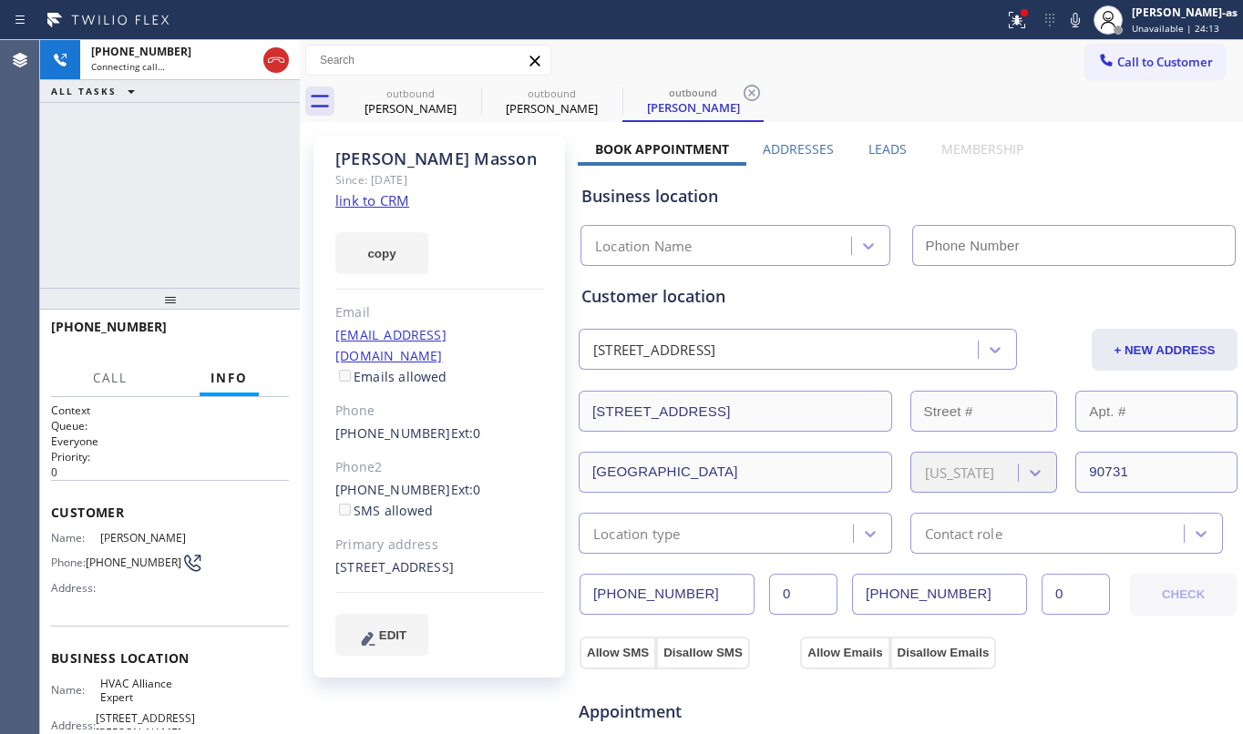
type input "[PHONE_NUMBER]"
click at [381, 201] on link "link to CRM" at bounding box center [372, 200] width 74 height 18
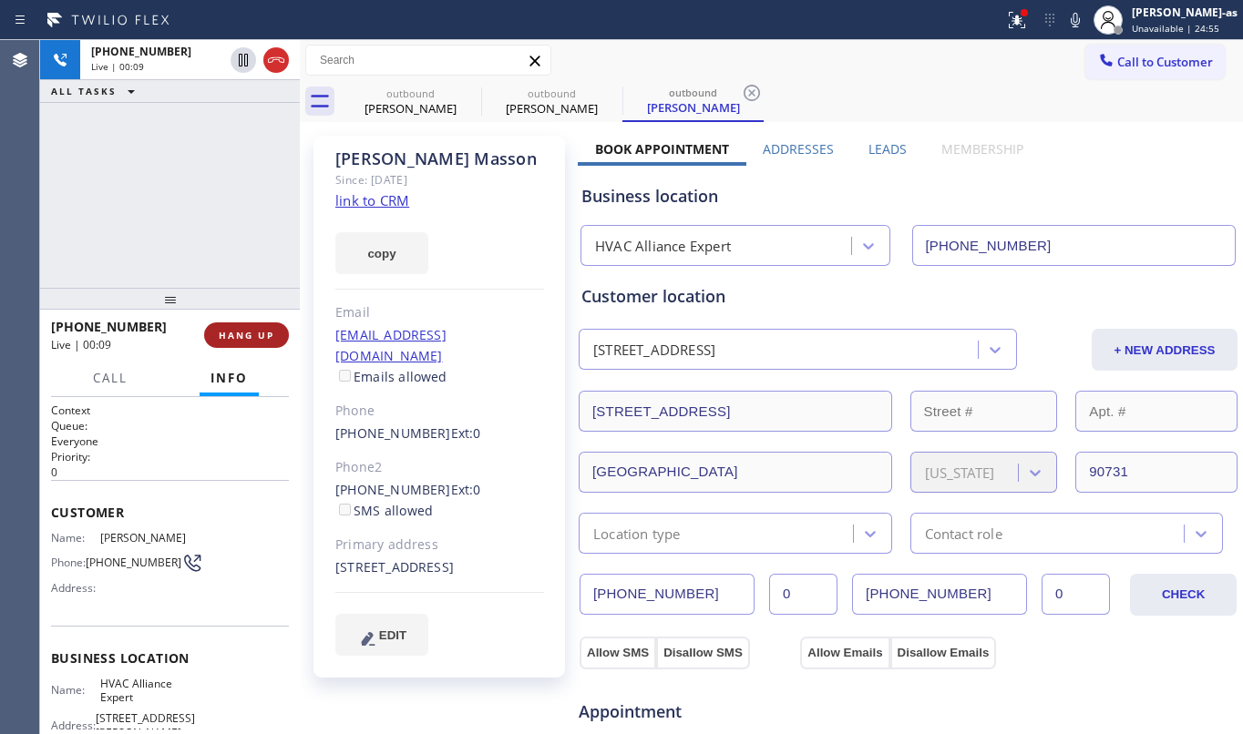
click at [252, 329] on span "HANG UP" at bounding box center [247, 335] width 56 height 13
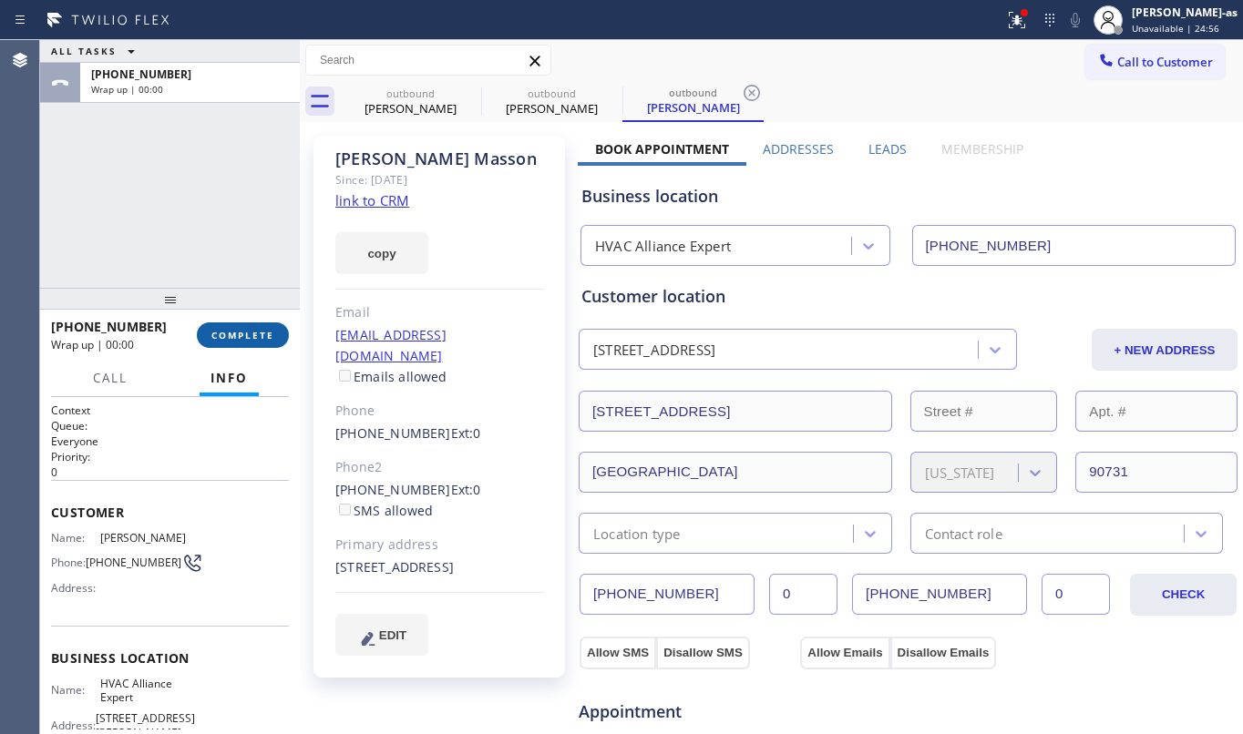
click at [252, 329] on span "COMPLETE" at bounding box center [242, 335] width 63 height 13
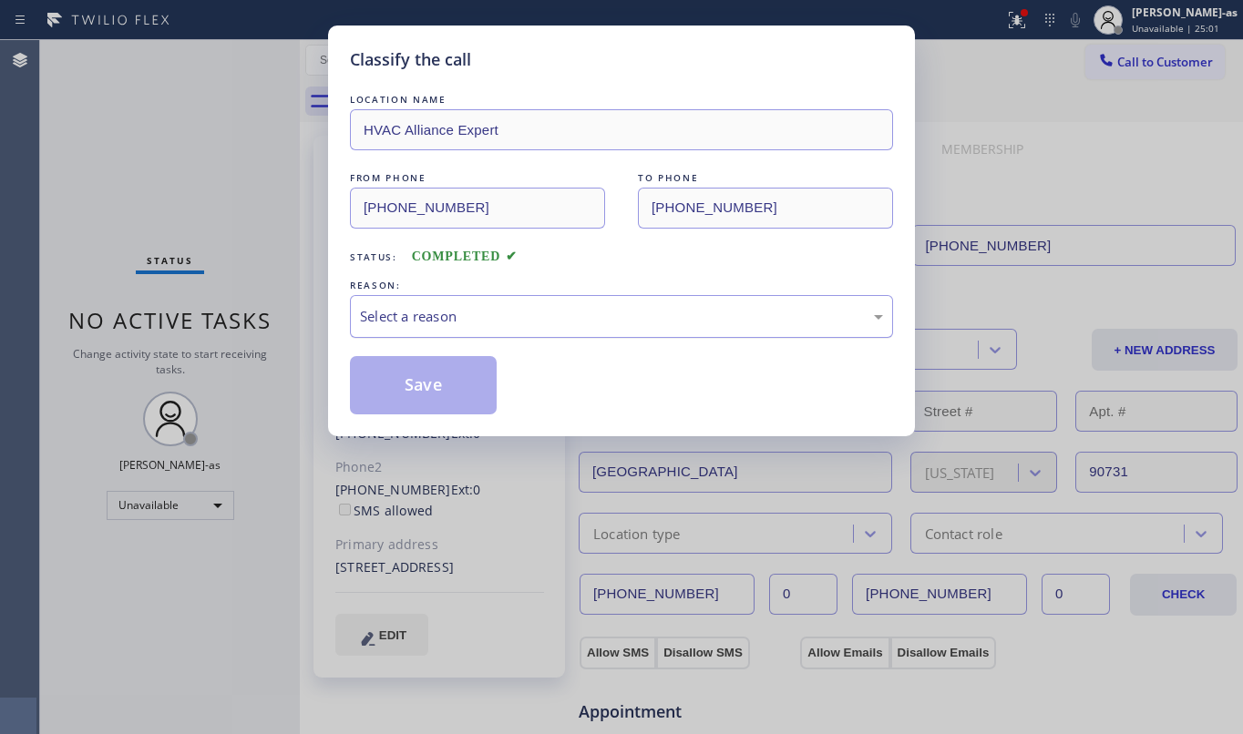
click at [508, 327] on div "Select a reason" at bounding box center [621, 316] width 523 height 21
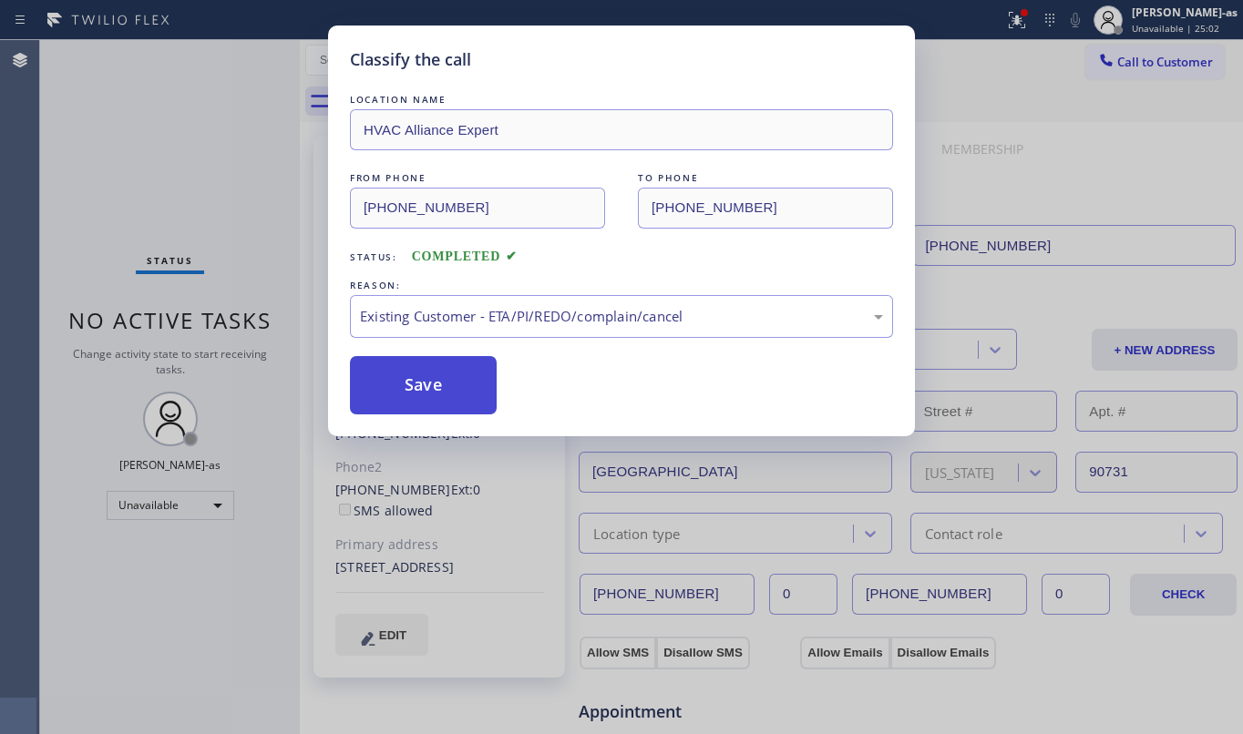
click at [439, 397] on button "Save" at bounding box center [423, 385] width 147 height 58
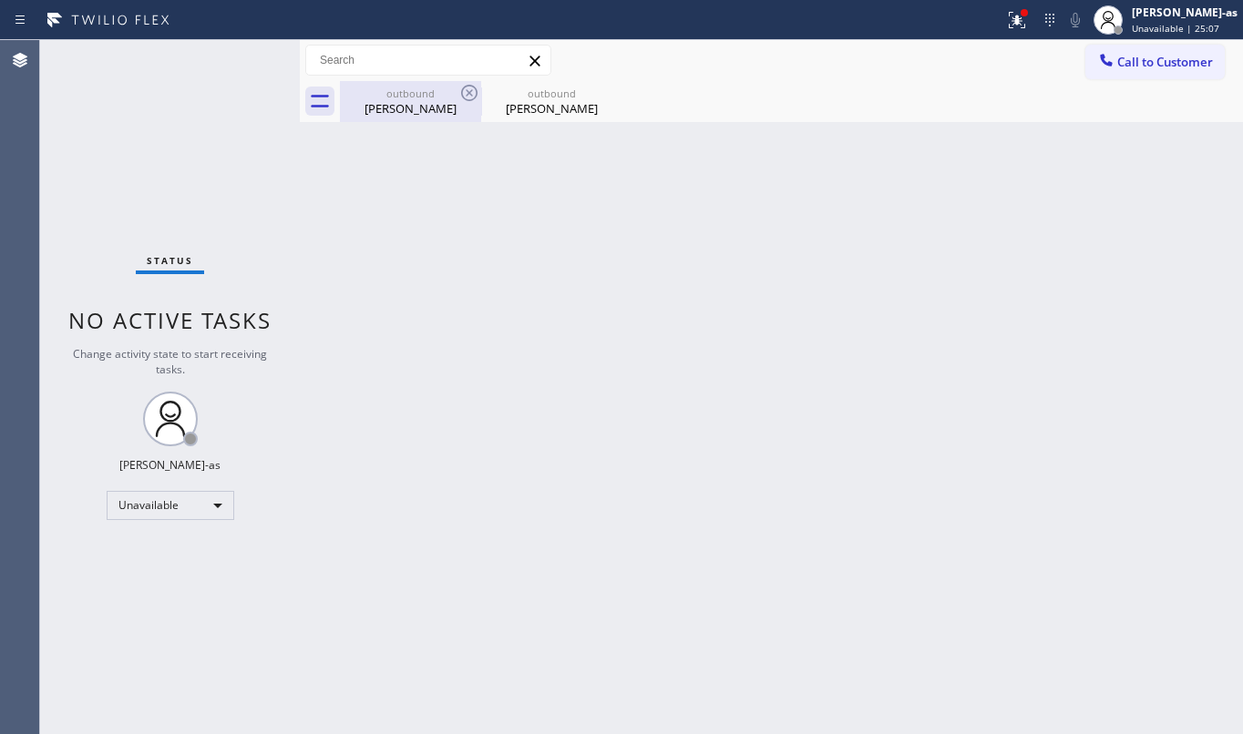
drag, startPoint x: 386, startPoint y: 85, endPoint x: 452, endPoint y: 81, distance: 65.7
click at [388, 85] on div "outbound [PERSON_NAME]" at bounding box center [411, 101] width 138 height 41
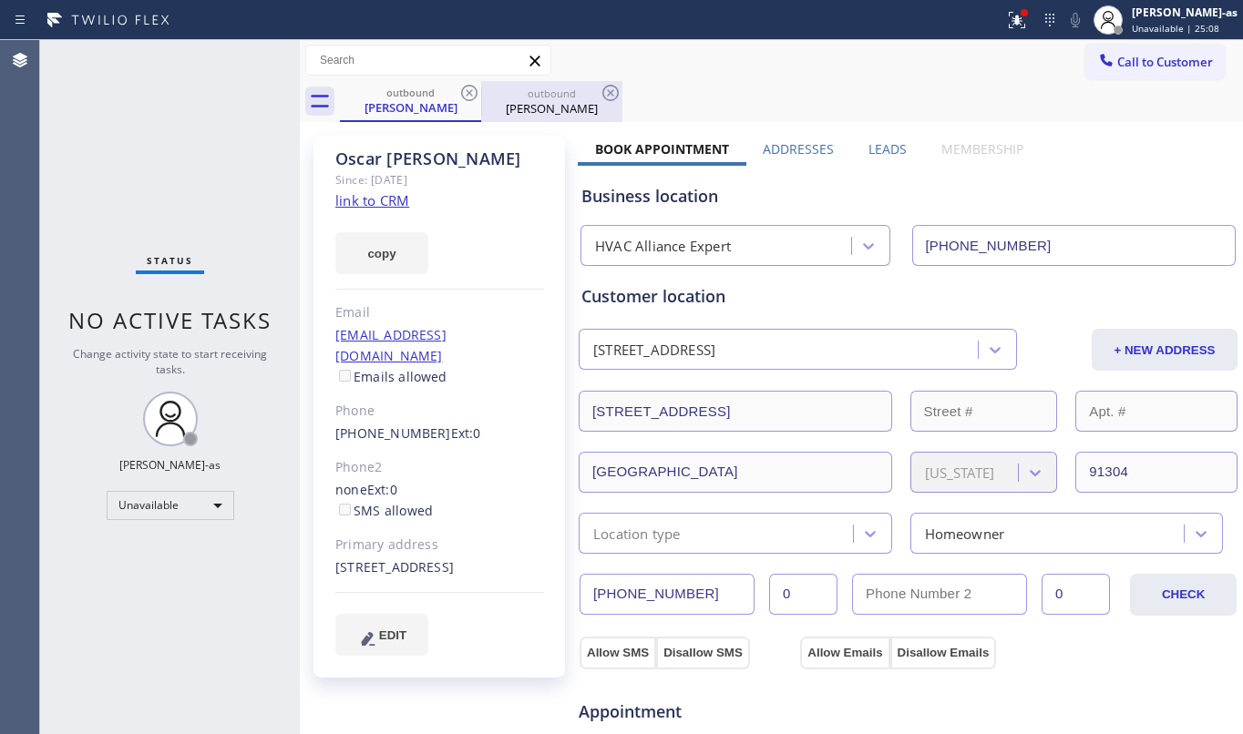
click at [476, 91] on icon at bounding box center [469, 93] width 16 height 16
click at [377, 194] on link "link to CRM" at bounding box center [372, 200] width 74 height 18
click at [126, 175] on div "Status No active tasks Change activity state to start receiving tasks. [PERSON_…" at bounding box center [170, 387] width 260 height 694
click at [1098, 56] on div at bounding box center [1106, 62] width 22 height 22
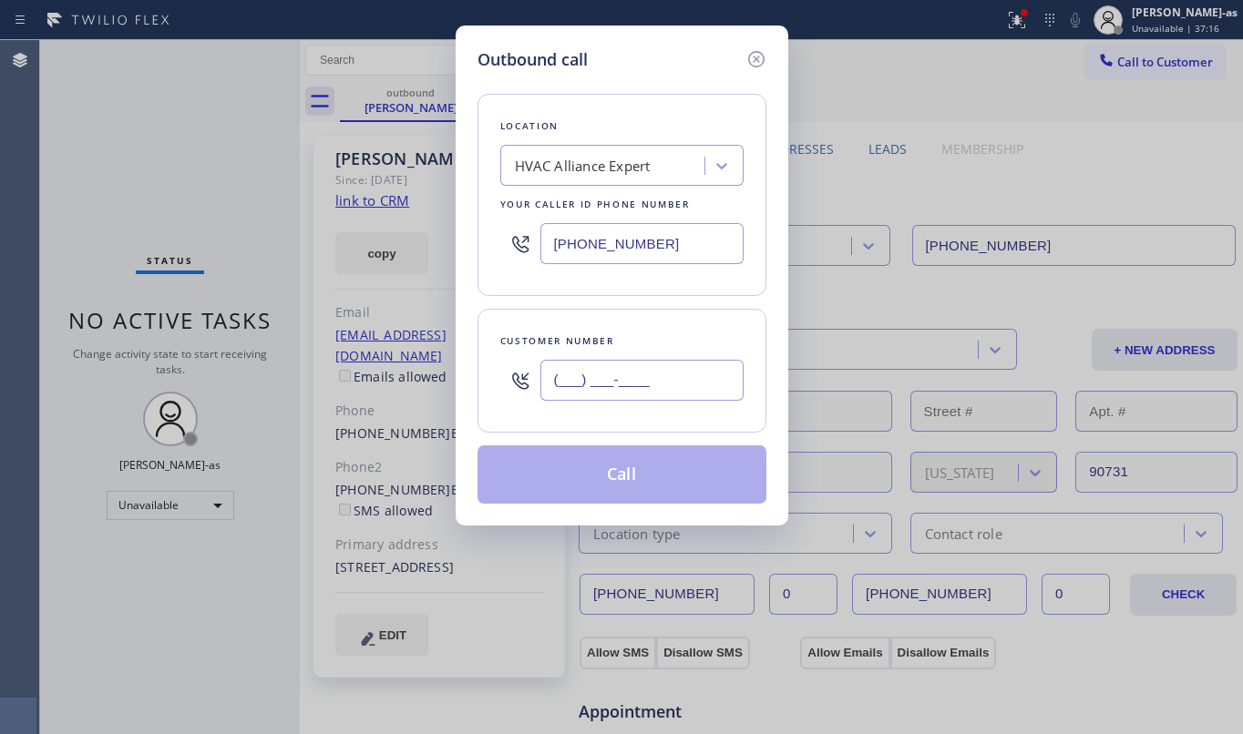
click at [654, 375] on input "(___) ___-____" at bounding box center [641, 380] width 203 height 41
paste input "646) 261-7879"
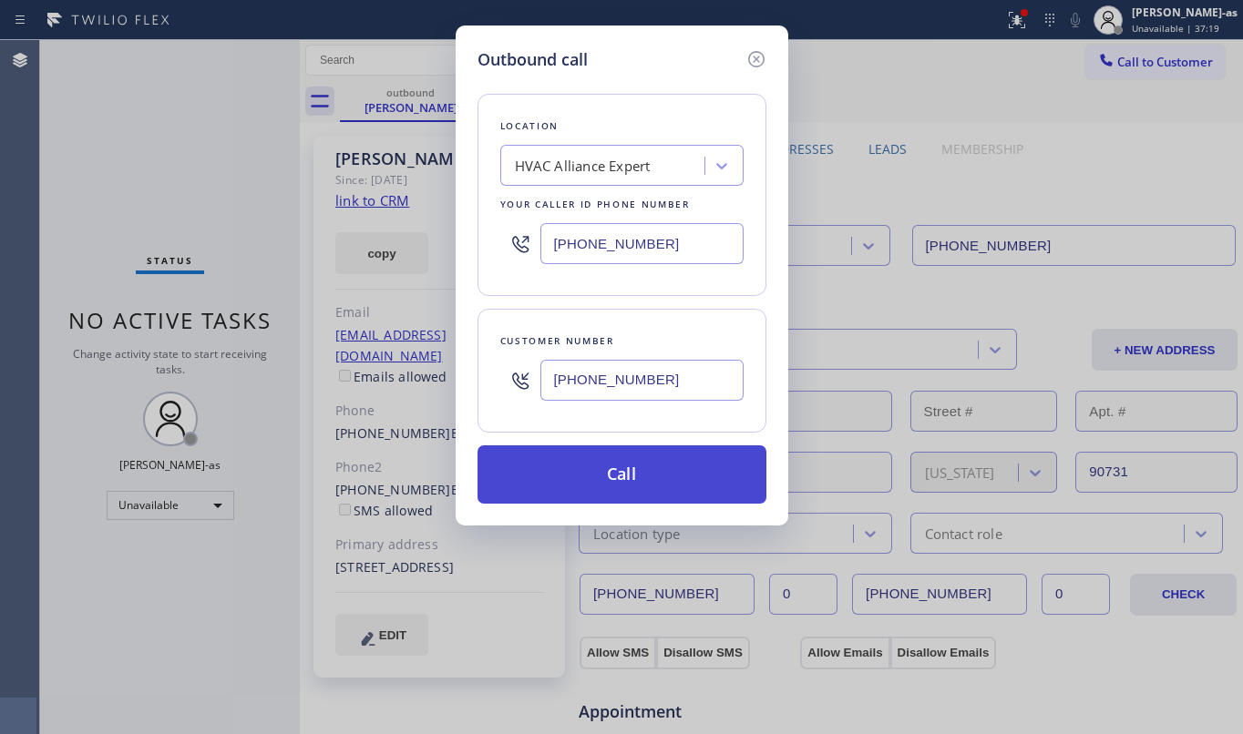
type input "[PHONE_NUMBER]"
click at [650, 487] on button "Call" at bounding box center [621, 475] width 289 height 58
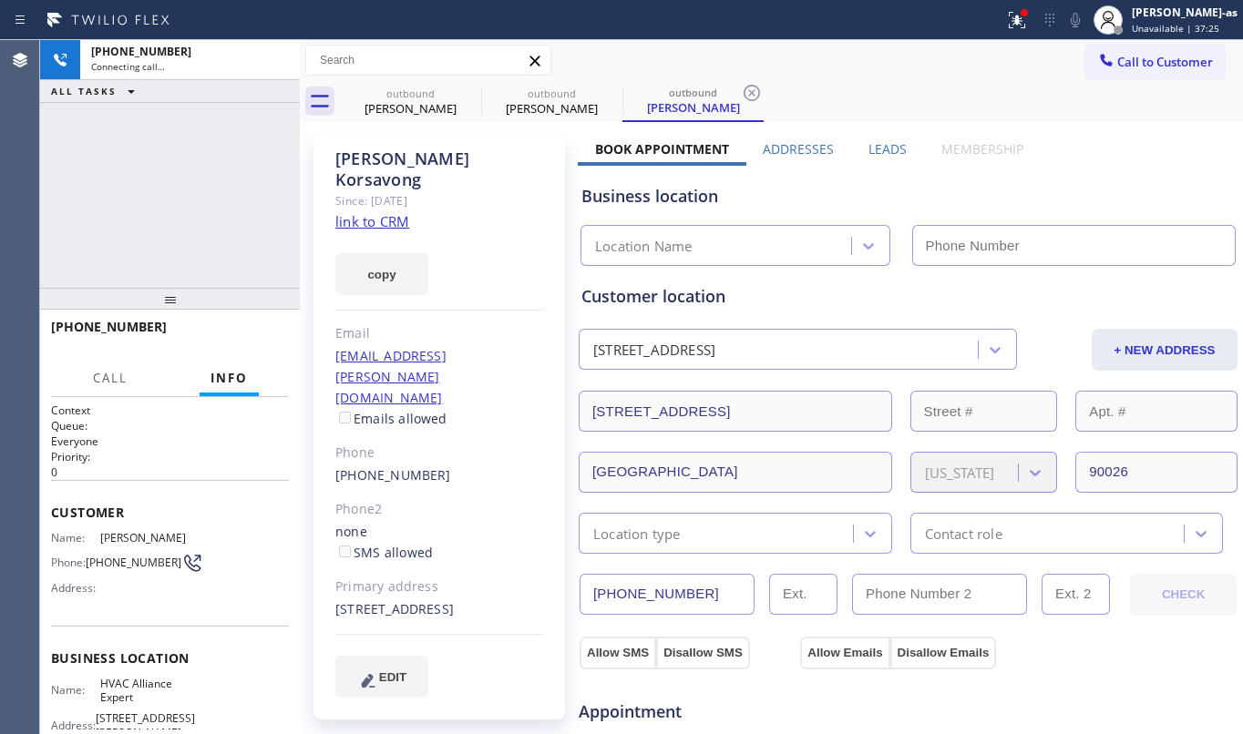
type input "[PHONE_NUMBER]"
click at [431, 466] on div "[PHONE_NUMBER]" at bounding box center [439, 476] width 209 height 21
copy div "[PHONE_NUMBER]"
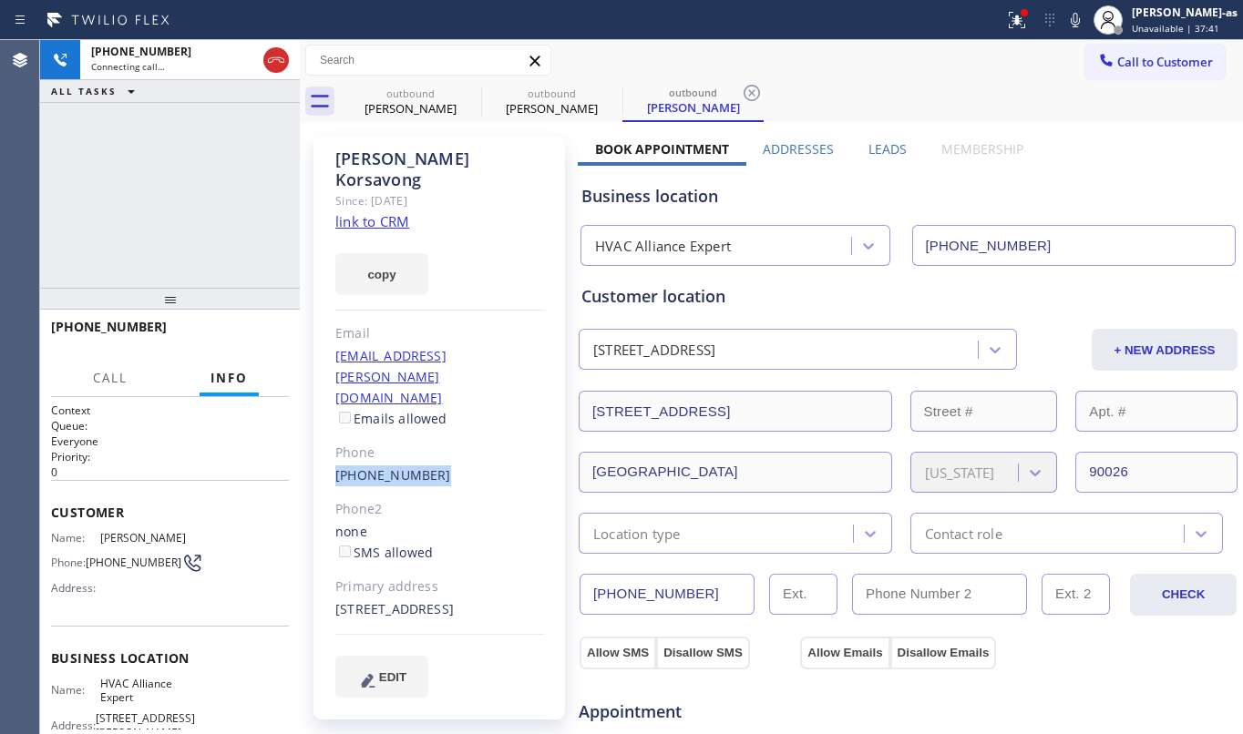
drag, startPoint x: 267, startPoint y: 49, endPoint x: 373, endPoint y: 78, distance: 109.6
click at [270, 49] on icon at bounding box center [276, 60] width 22 height 22
click at [416, 97] on div "outbound [PERSON_NAME]" at bounding box center [411, 101] width 138 height 41
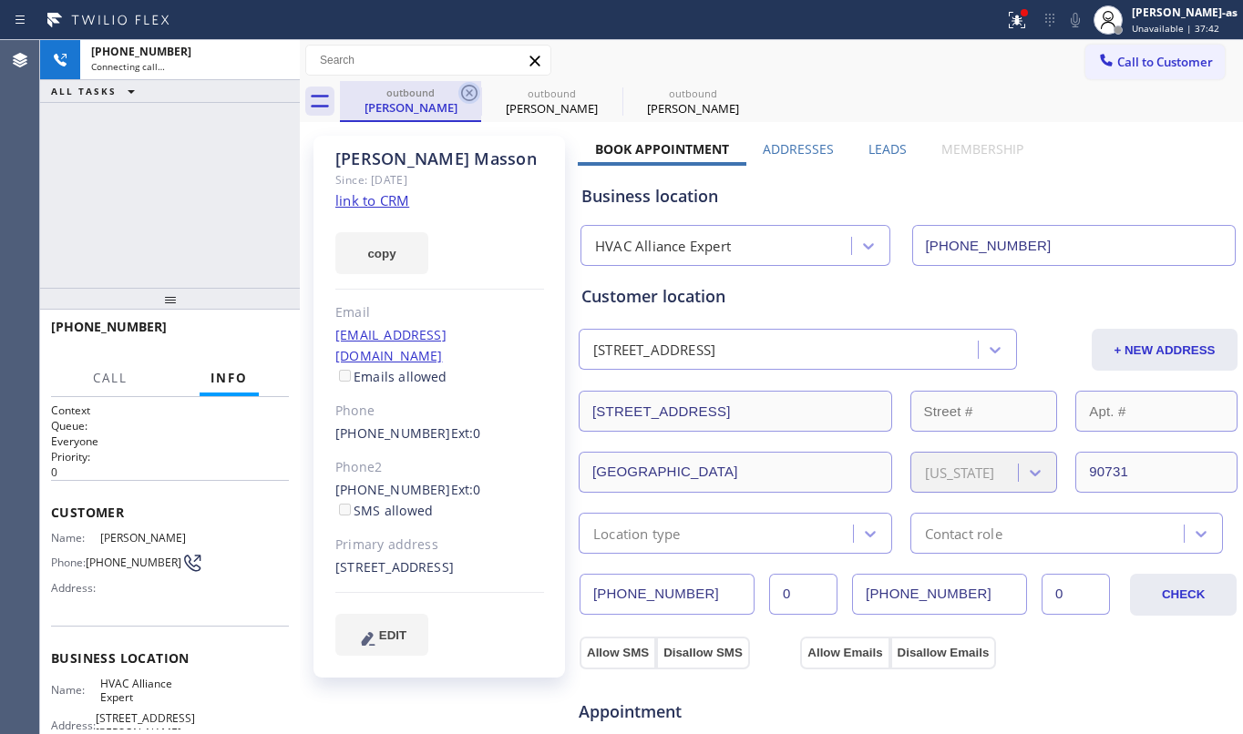
click at [468, 91] on icon at bounding box center [469, 93] width 22 height 22
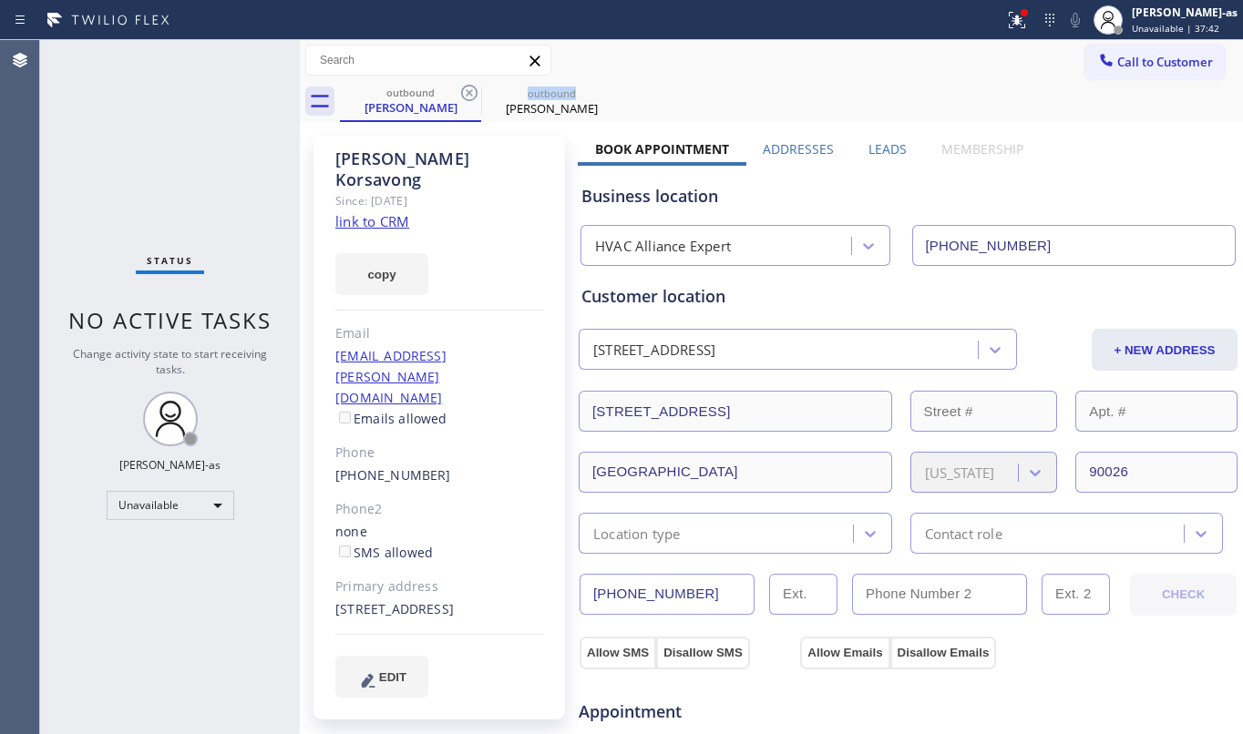
click at [468, 91] on icon at bounding box center [469, 93] width 22 height 22
click at [600, 91] on icon at bounding box center [611, 93] width 22 height 22
click at [468, 91] on div "outbound [PERSON_NAME] outbound [PERSON_NAME]" at bounding box center [791, 101] width 903 height 41
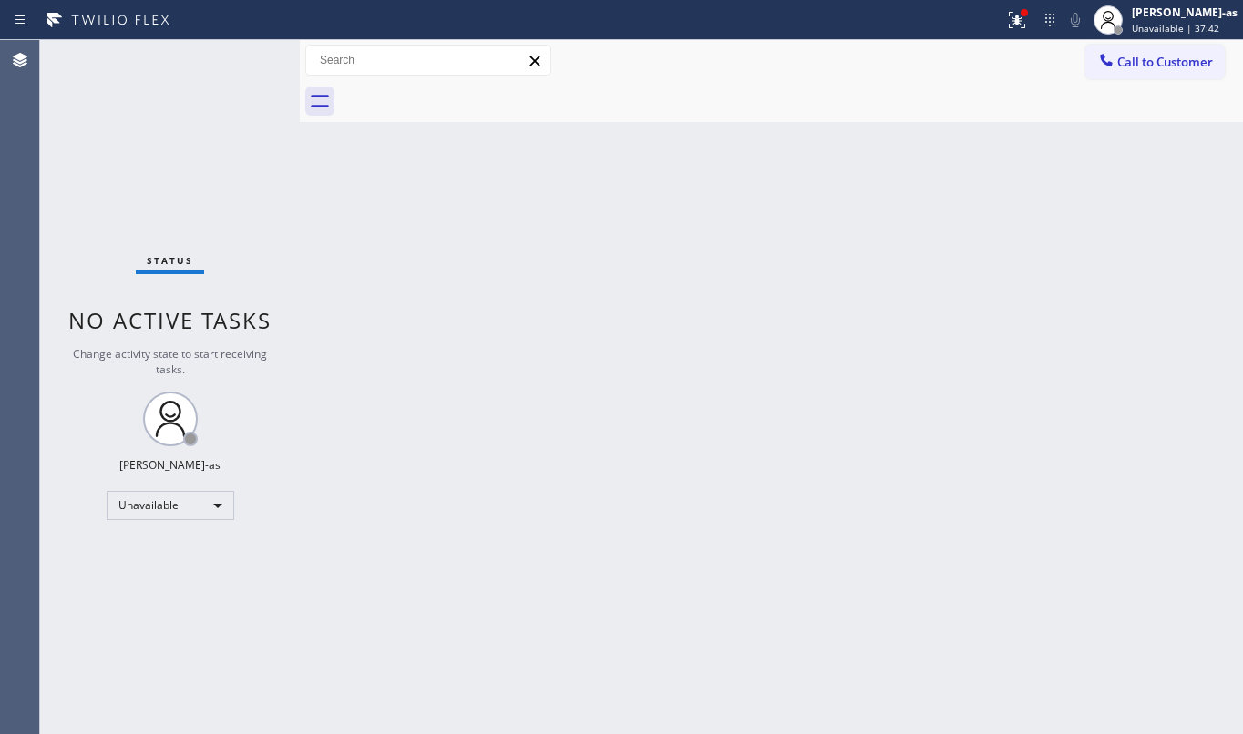
click at [468, 91] on div at bounding box center [791, 101] width 903 height 41
click at [1152, 67] on span "Call to Customer" at bounding box center [1165, 62] width 96 height 16
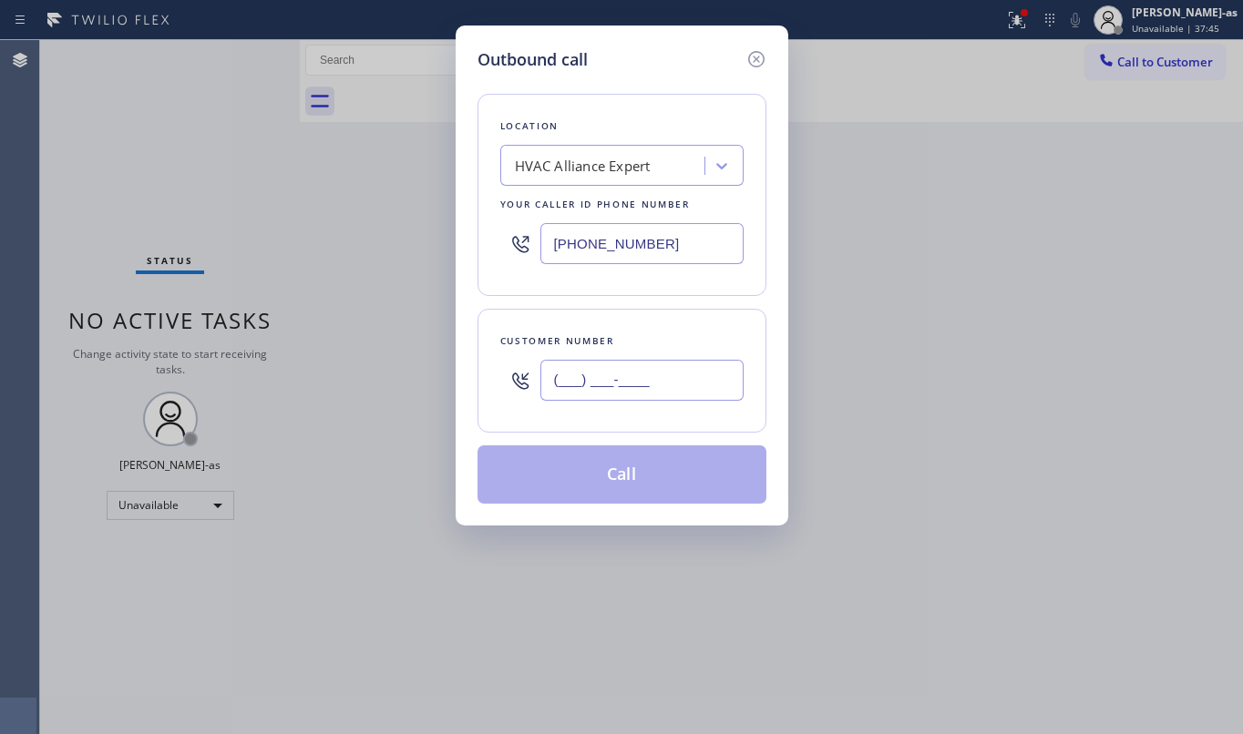
drag, startPoint x: 567, startPoint y: 403, endPoint x: 584, endPoint y: 386, distance: 23.8
click at [569, 399] on input "(___) ___-____" at bounding box center [641, 380] width 203 height 41
paste input "646) 261-7879"
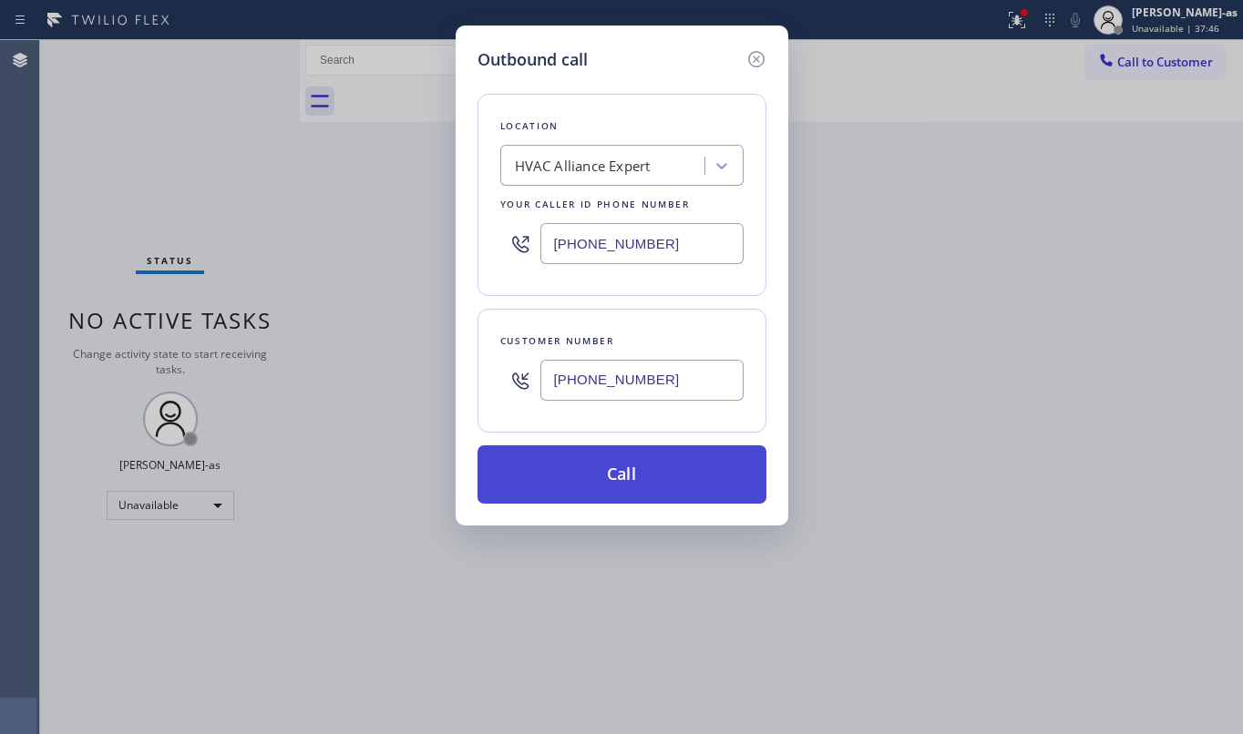
type input "[PHONE_NUMBER]"
click at [620, 476] on button "Call" at bounding box center [621, 475] width 289 height 58
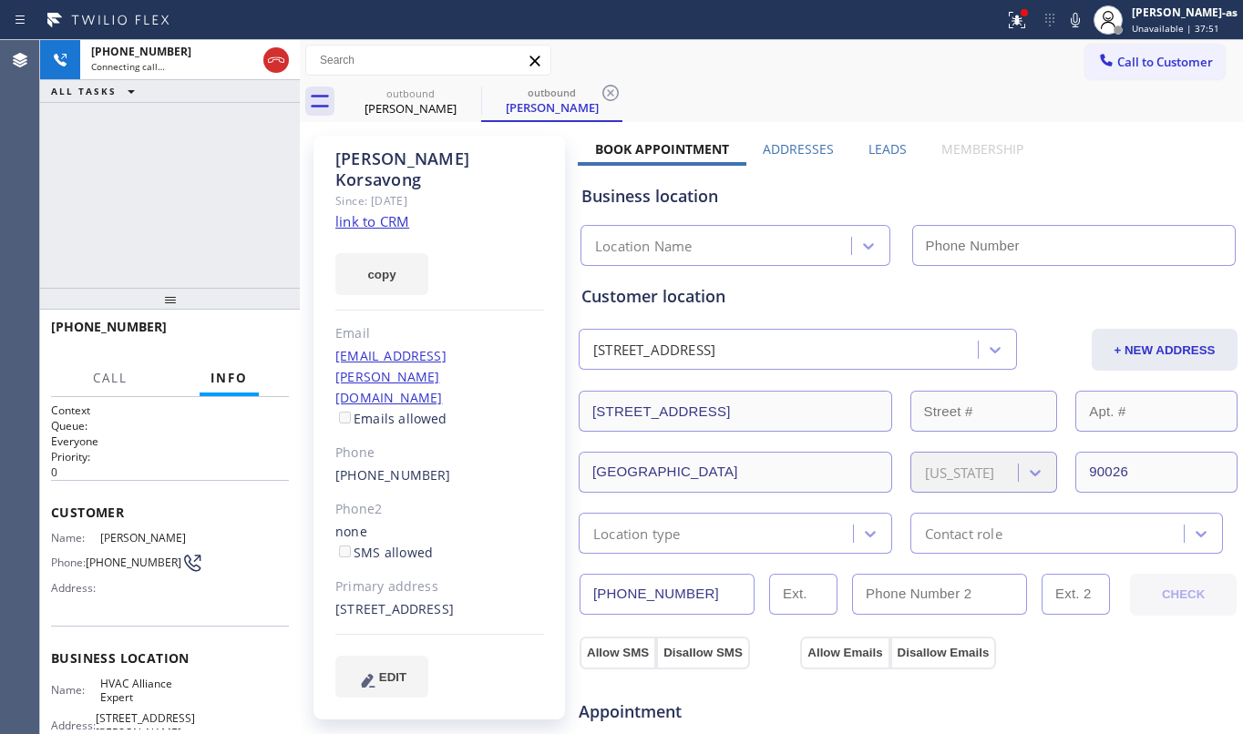
click at [370, 212] on link "link to CRM" at bounding box center [372, 221] width 74 height 18
type input "[PHONE_NUMBER]"
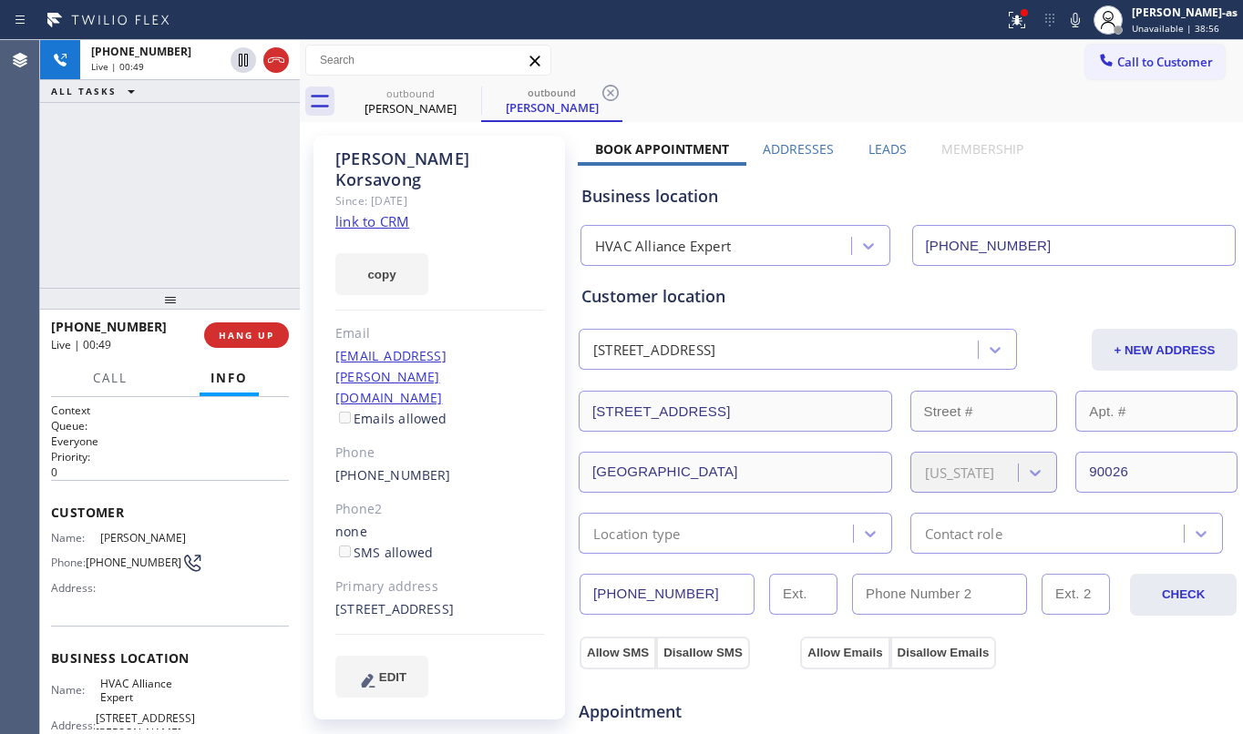
click at [106, 398] on div "Context Queue: Everyone Priority: 0 Customer Name: [PERSON_NAME] Phone: [PHONE_…" at bounding box center [170, 566] width 260 height 338
click at [230, 326] on button "HANG UP" at bounding box center [246, 336] width 85 height 26
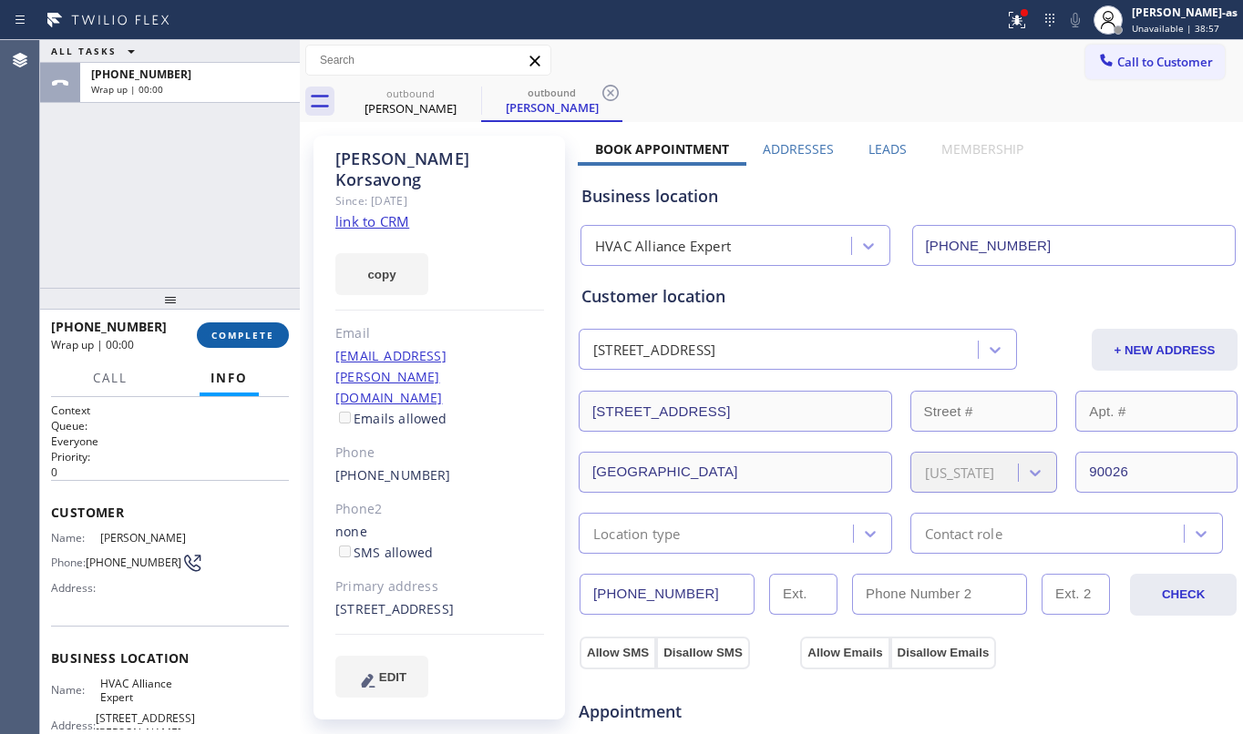
click at [230, 326] on button "COMPLETE" at bounding box center [243, 336] width 92 height 26
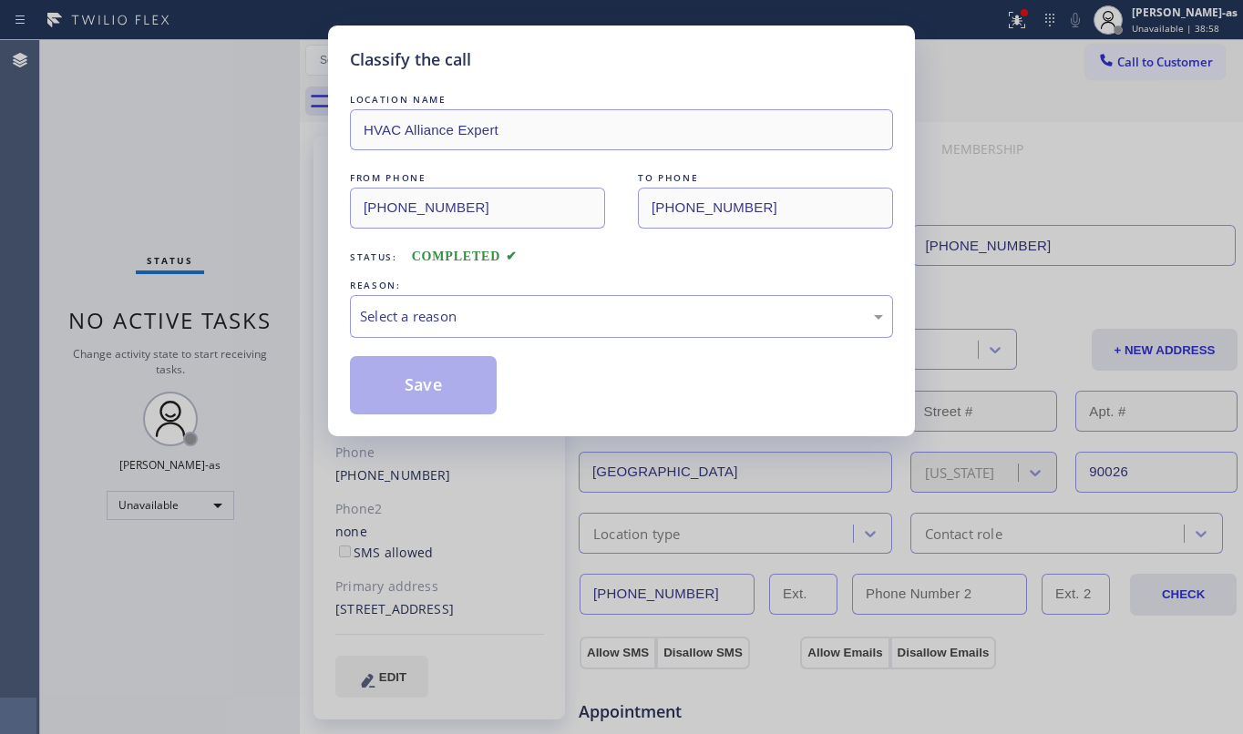
click at [230, 326] on div "Classify the call LOCATION NAME HVAC Alliance Expert FROM PHONE [PHONE_NUMBER] …" at bounding box center [621, 367] width 1243 height 734
drag, startPoint x: 567, startPoint y: 317, endPoint x: 579, endPoint y: 323, distance: 13.9
click at [573, 321] on div "Select a reason" at bounding box center [621, 316] width 523 height 21
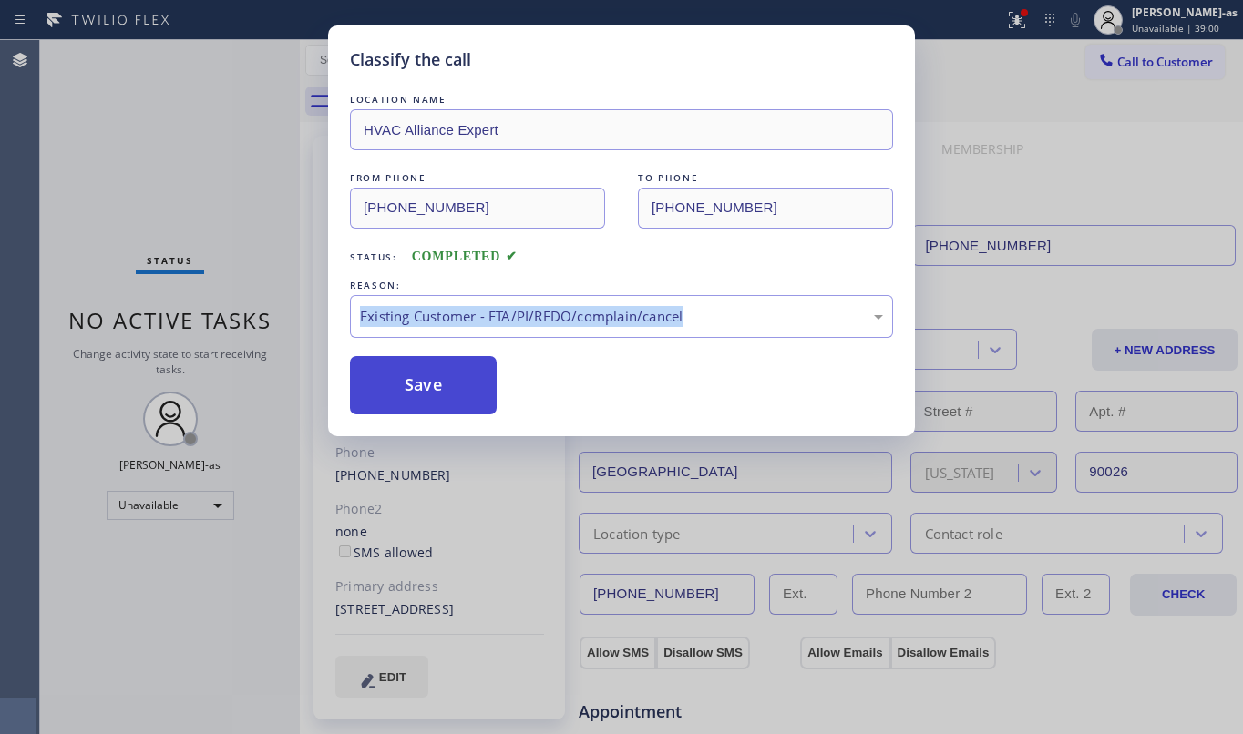
click at [401, 359] on button "Save" at bounding box center [423, 385] width 147 height 58
click at [426, 384] on button "Save" at bounding box center [423, 385] width 147 height 58
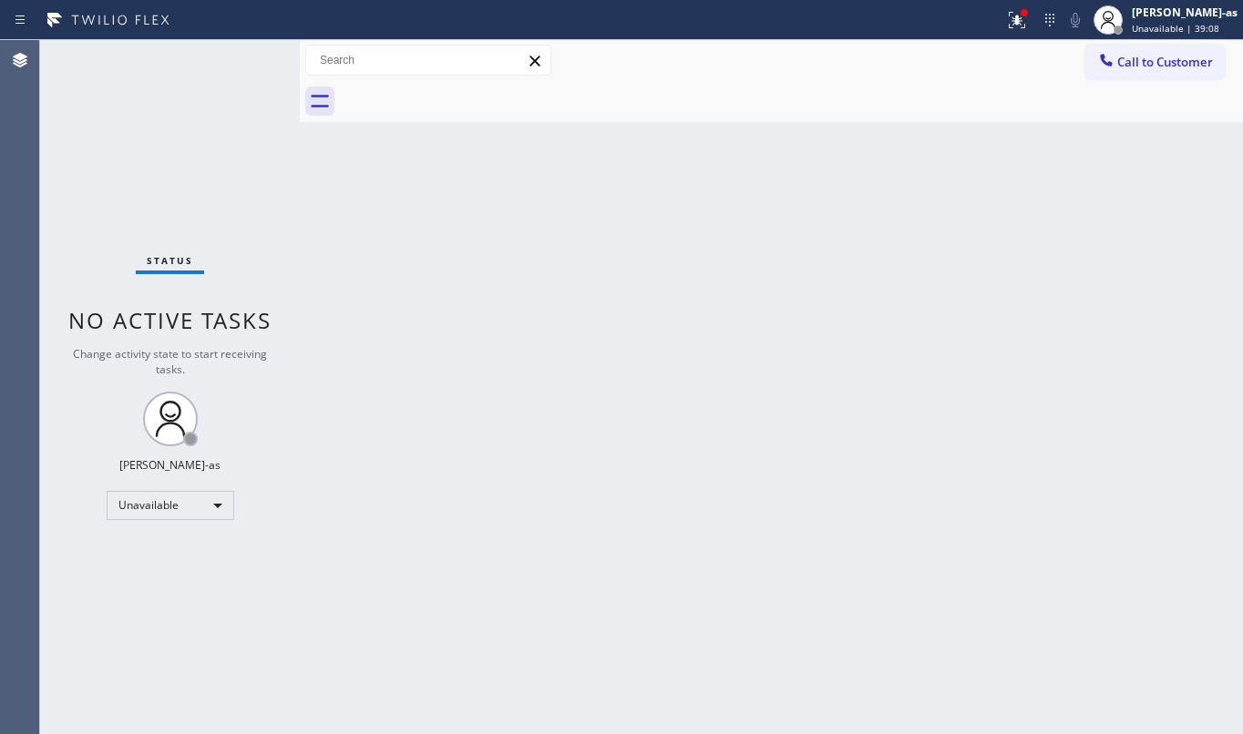
click at [1105, 34] on div "Status report Issues detected These issues could affect your workflow. Please c…" at bounding box center [1120, 20] width 246 height 40
click at [1115, 56] on div at bounding box center [1106, 62] width 22 height 22
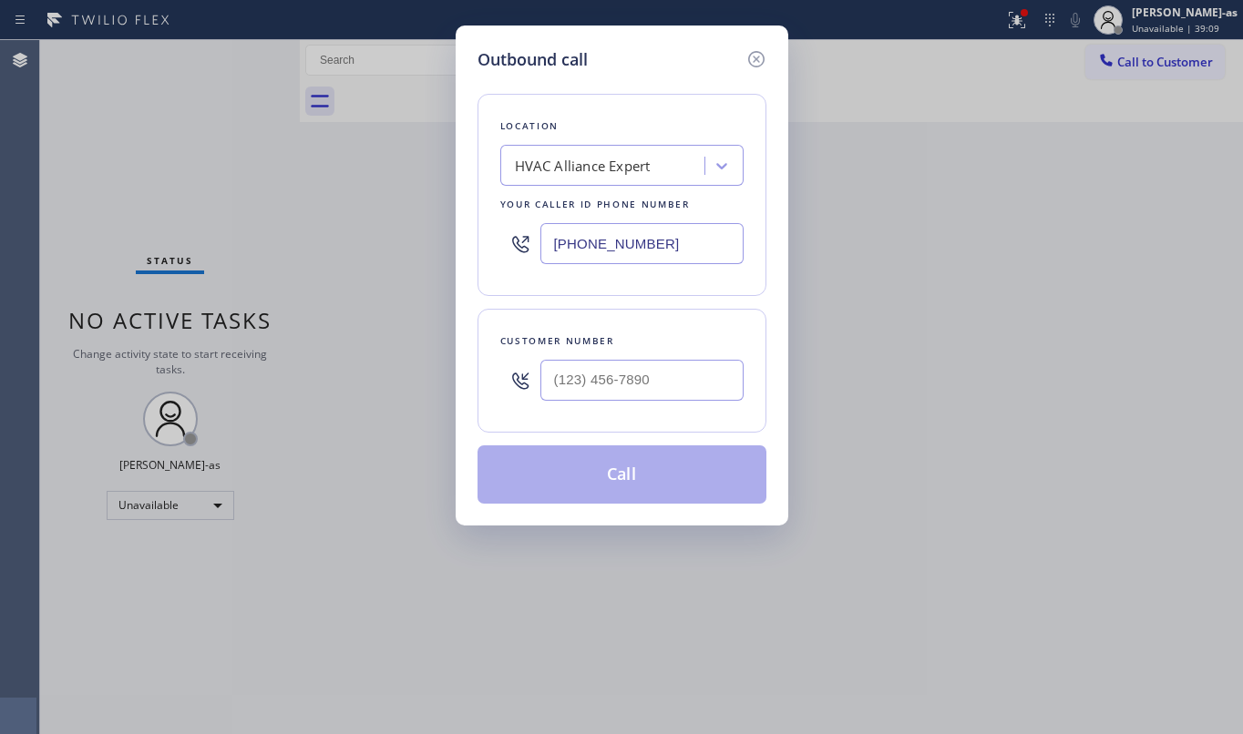
drag, startPoint x: 691, startPoint y: 359, endPoint x: 675, endPoint y: 364, distance: 16.4
click at [676, 364] on div at bounding box center [641, 380] width 203 height 59
click at [674, 368] on input "(___) ___-____" at bounding box center [641, 380] width 203 height 41
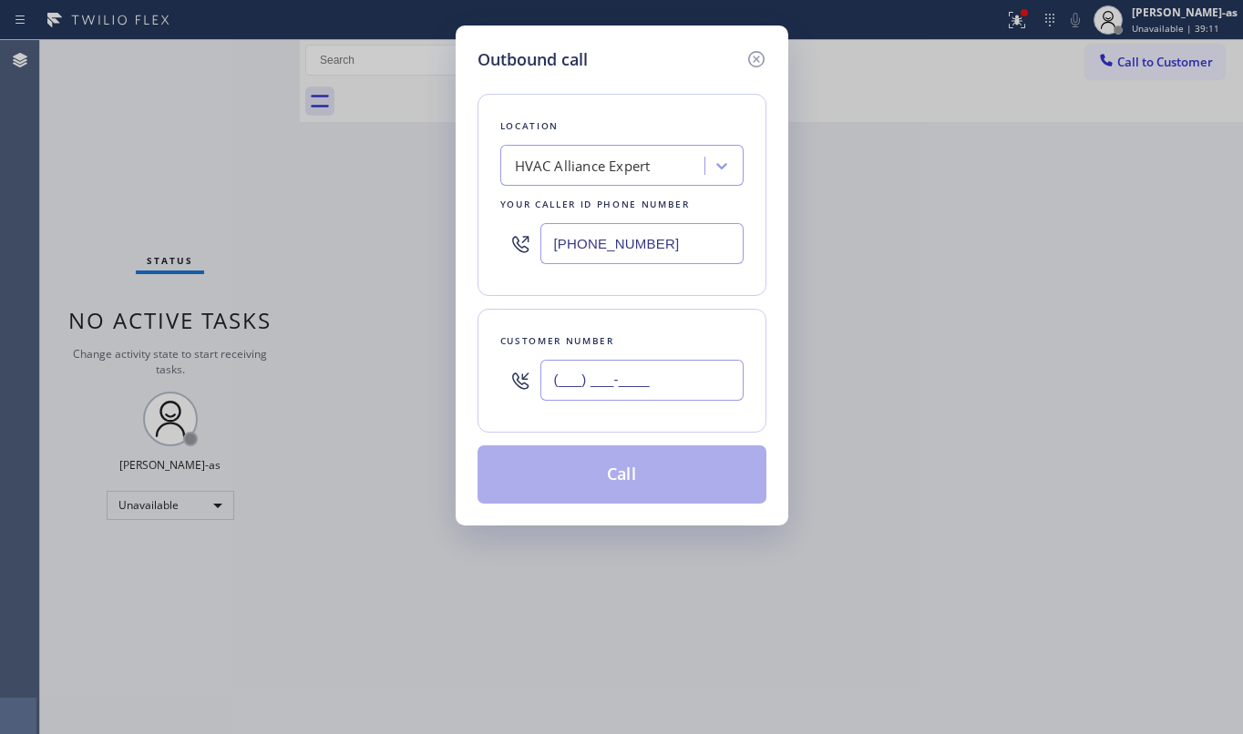
paste input "415) 810-9296"
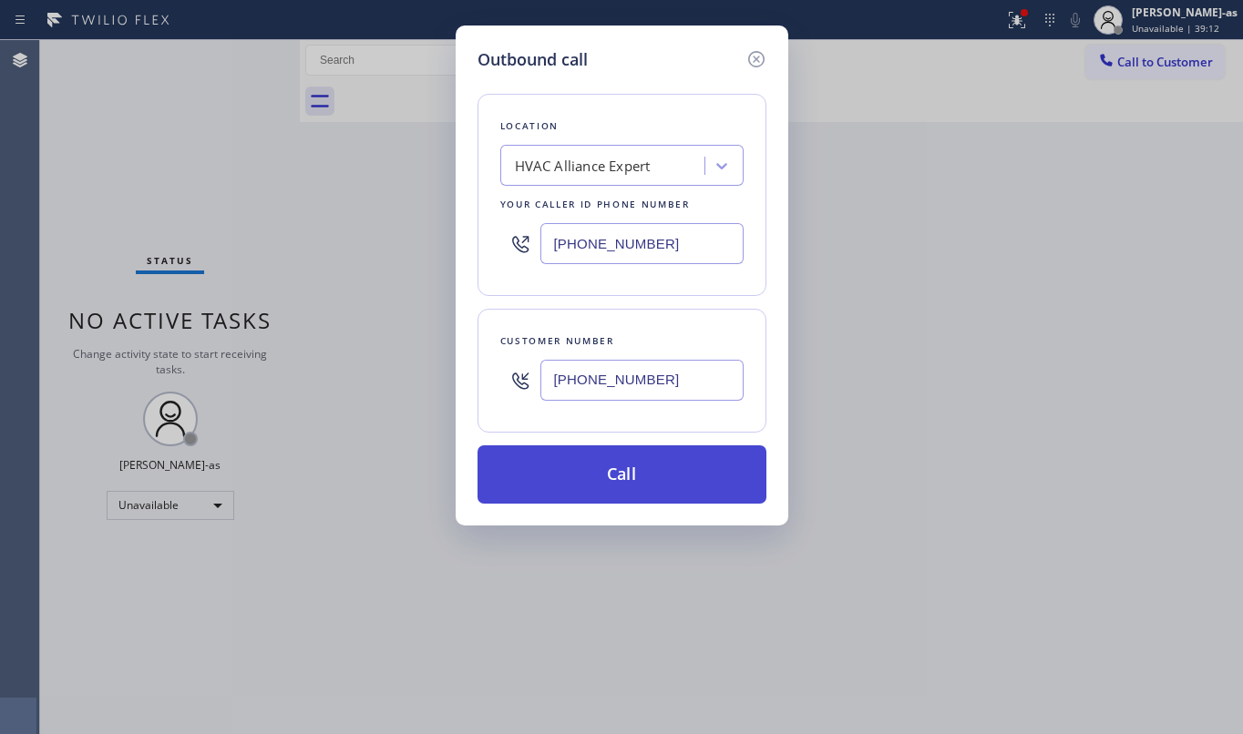
type input "[PHONE_NUMBER]"
click at [675, 467] on button "Call" at bounding box center [621, 475] width 289 height 58
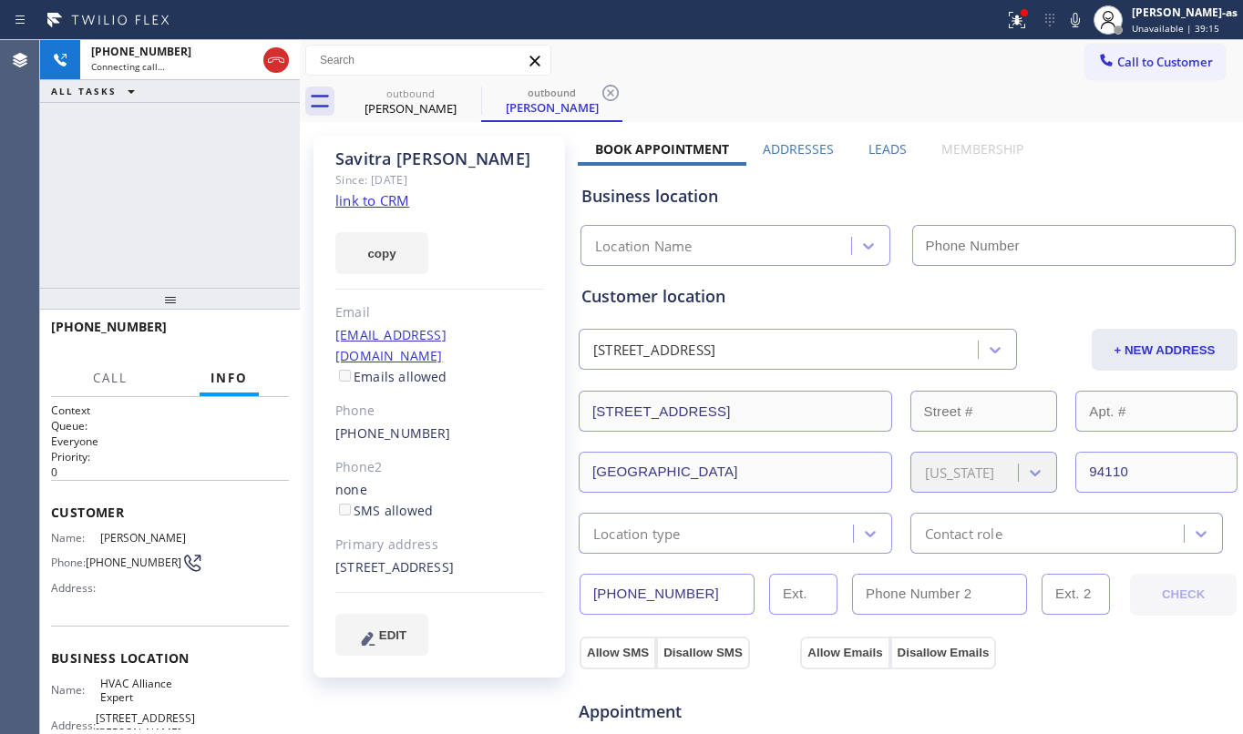
click at [373, 194] on link "link to CRM" at bounding box center [372, 200] width 74 height 18
type input "[PHONE_NUMBER]"
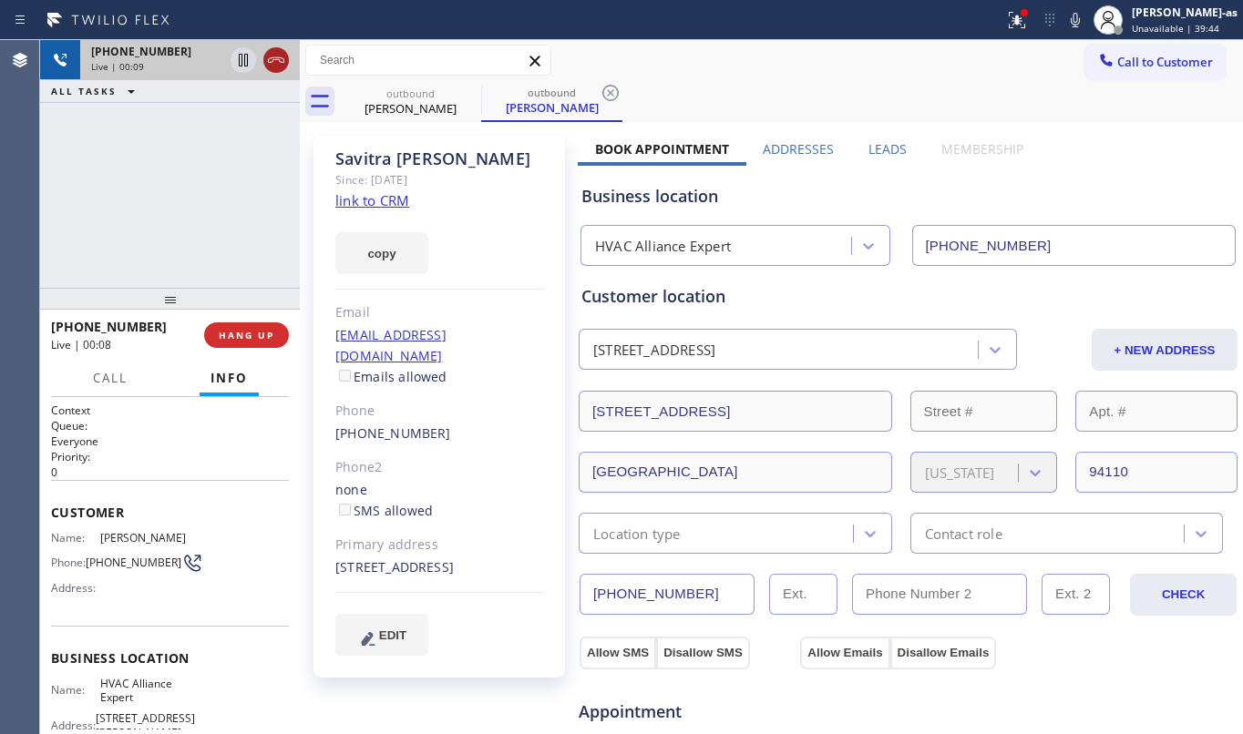
click at [286, 60] on icon at bounding box center [276, 60] width 22 height 22
click at [286, 60] on div "Live | 00:09" at bounding box center [190, 66] width 198 height 13
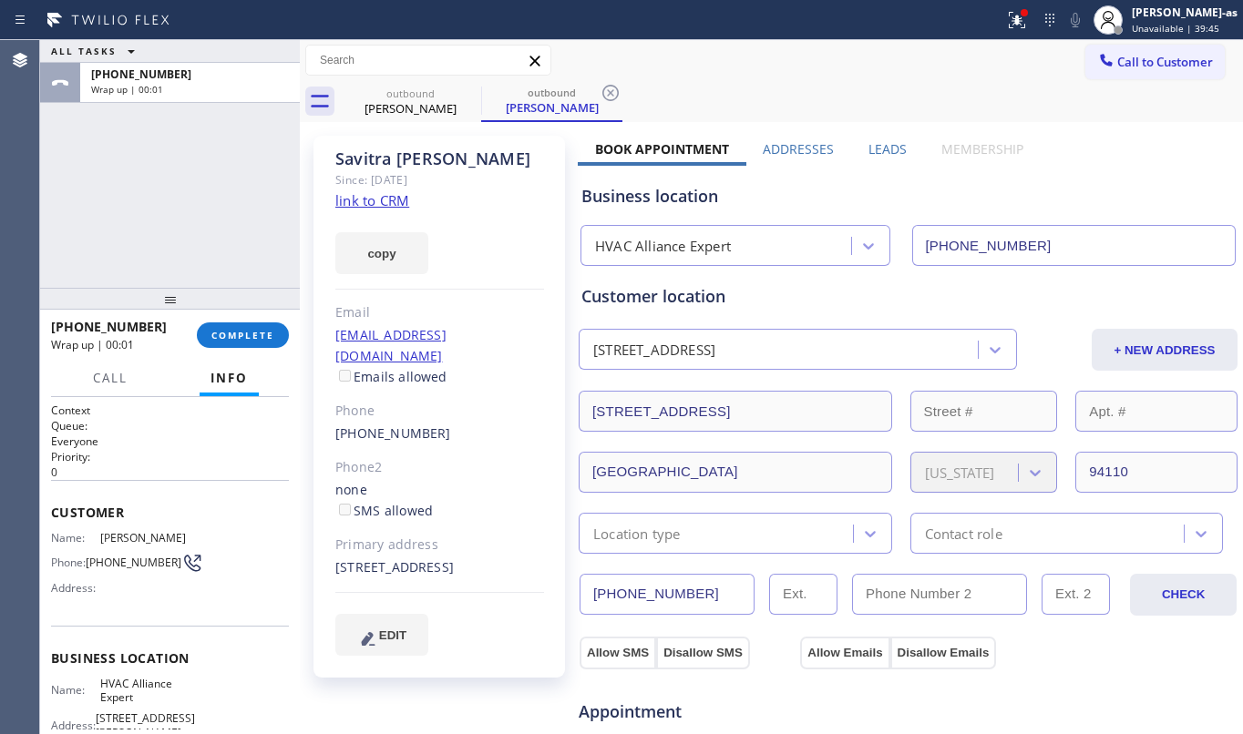
click at [286, 63] on div "[PHONE_NUMBER] Wrap up | 00:01" at bounding box center [186, 83] width 212 height 40
click at [285, 60] on div "ALL TASKS ALL TASKS ACTIVE TASKS TASKS IN WRAP UP" at bounding box center [170, 51] width 260 height 23
click at [284, 60] on div "ALL TASKS ALL TASKS ACTIVE TASKS TASKS IN WRAP UP" at bounding box center [170, 51] width 260 height 23
click at [414, 102] on div "[PERSON_NAME]" at bounding box center [411, 108] width 138 height 16
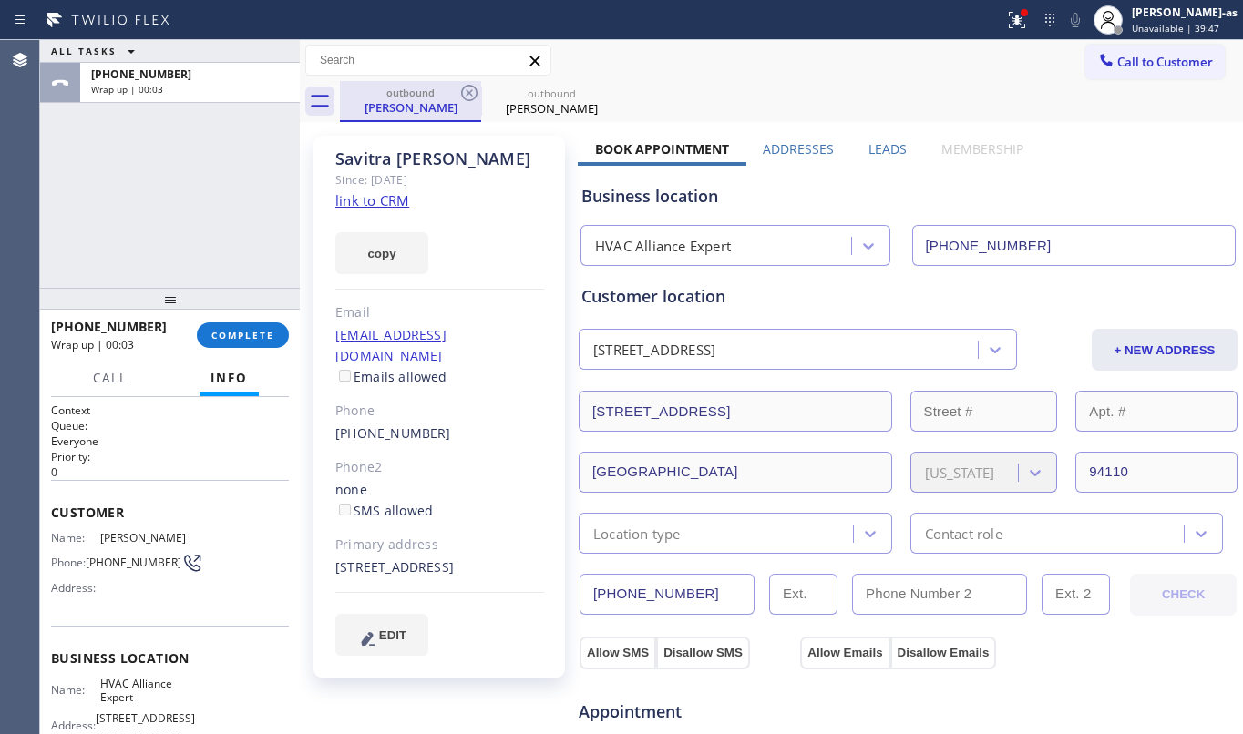
click at [456, 98] on div "outbound" at bounding box center [411, 93] width 138 height 14
click at [465, 98] on icon at bounding box center [469, 93] width 16 height 16
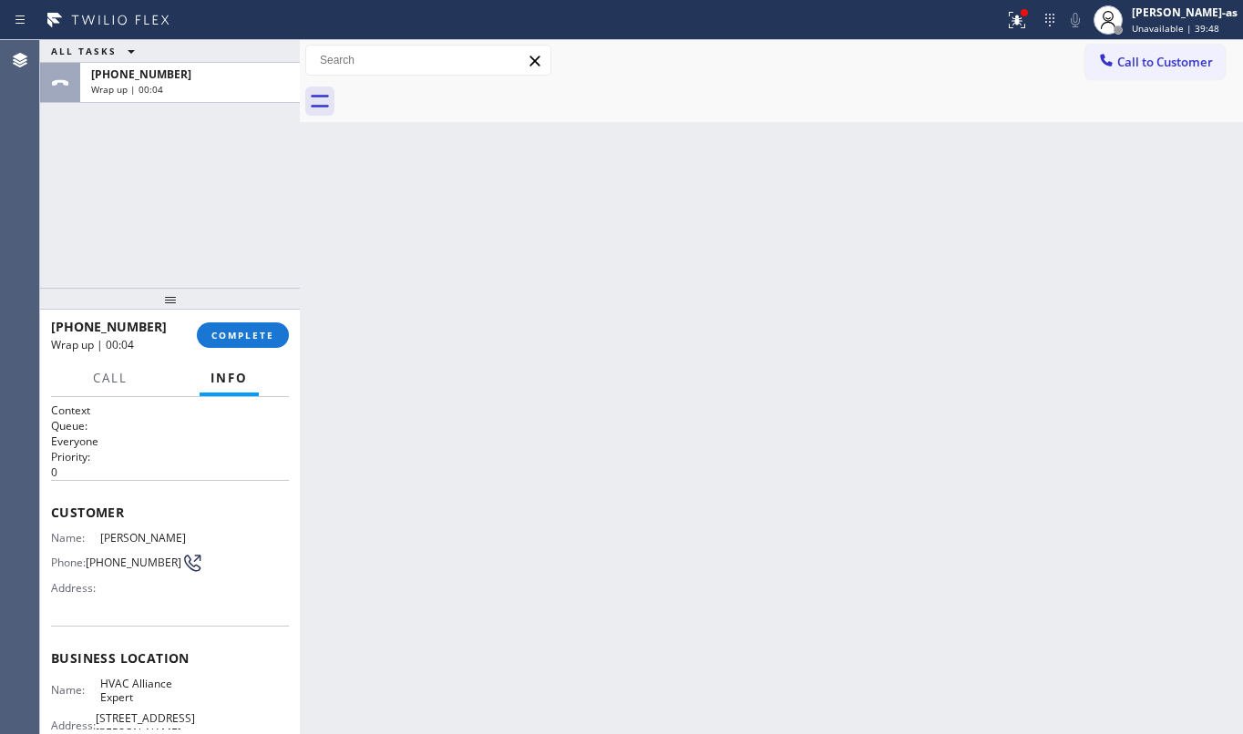
click at [465, 98] on div at bounding box center [791, 101] width 903 height 41
drag, startPoint x: 227, startPoint y: 239, endPoint x: 239, endPoint y: 267, distance: 30.6
click at [227, 238] on div "ALL TASKS ALL TASKS ACTIVE TASKS TASKS IN WRAP UP [PHONE_NUMBER] Wrap up | 00:04" at bounding box center [170, 164] width 260 height 248
click at [231, 343] on button "COMPLETE" at bounding box center [243, 336] width 92 height 26
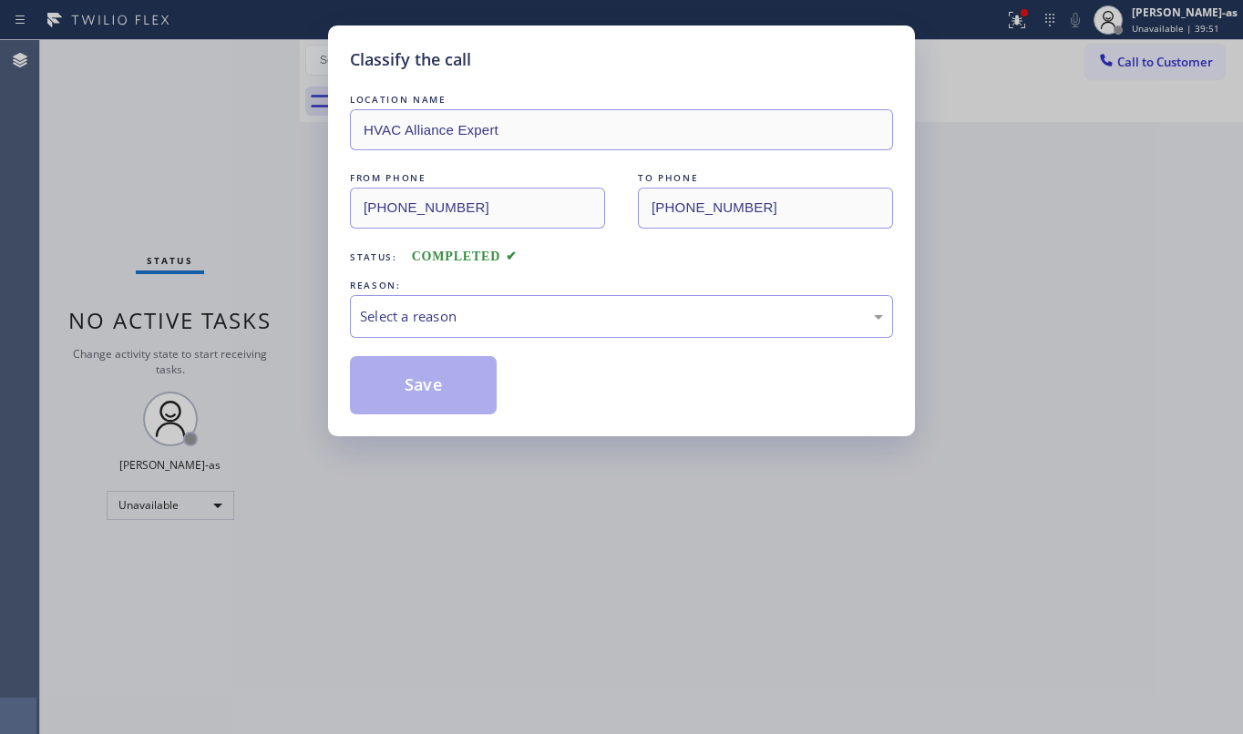
drag, startPoint x: 594, startPoint y: 284, endPoint x: 690, endPoint y: 355, distance: 119.2
click at [609, 303] on div "REASON: Select a reason" at bounding box center [621, 307] width 543 height 62
click at [638, 319] on div "Select a reason" at bounding box center [621, 316] width 523 height 21
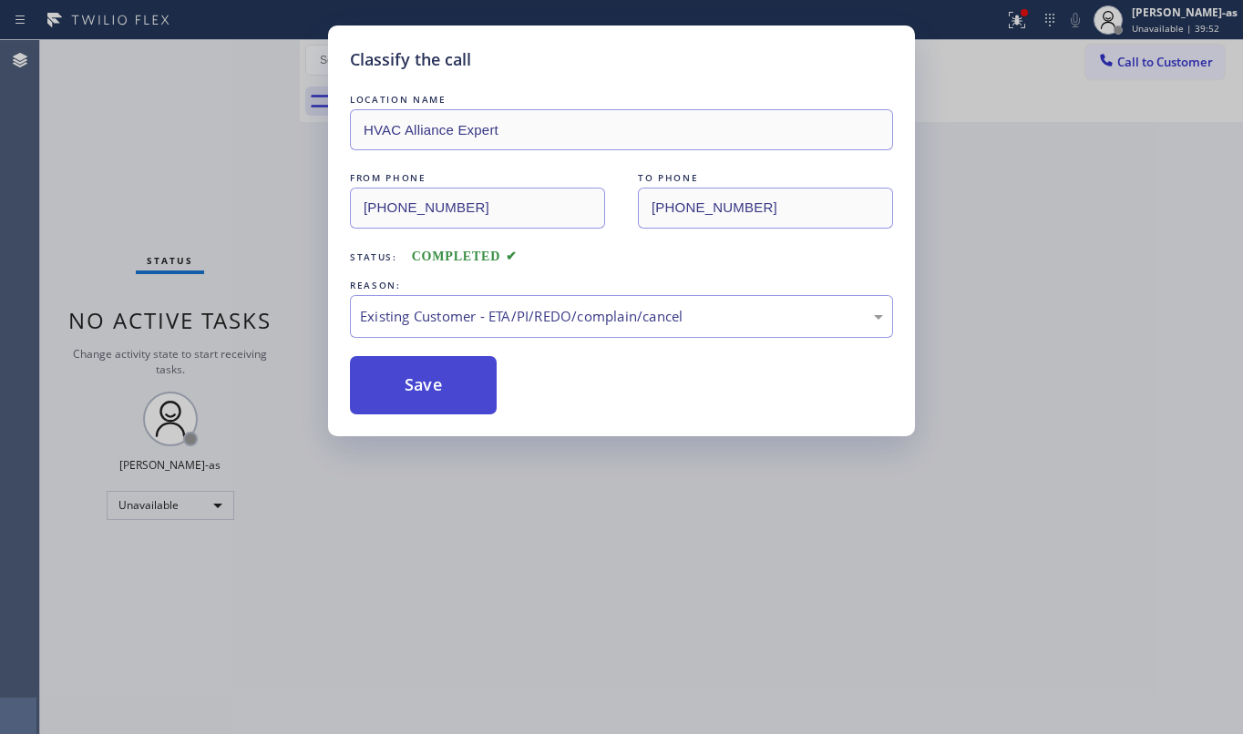
click at [446, 373] on button "Save" at bounding box center [423, 385] width 147 height 58
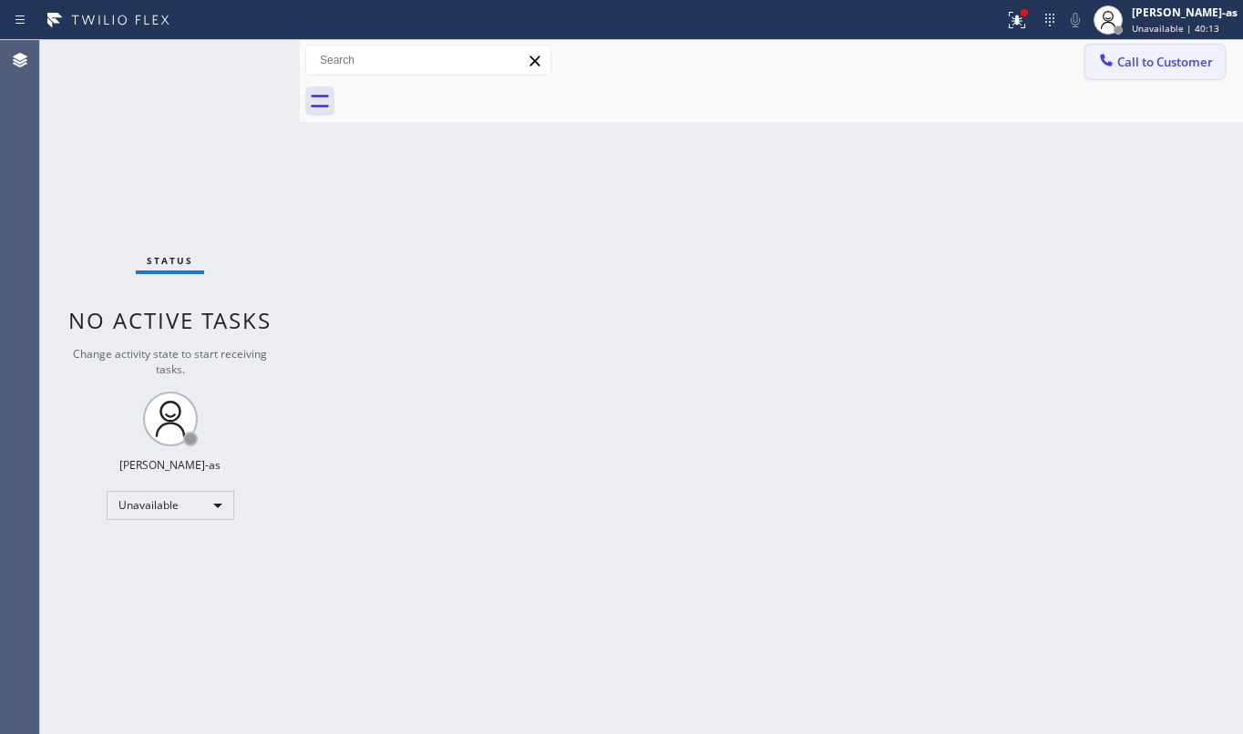
click at [1163, 59] on span "Call to Customer" at bounding box center [1165, 62] width 96 height 16
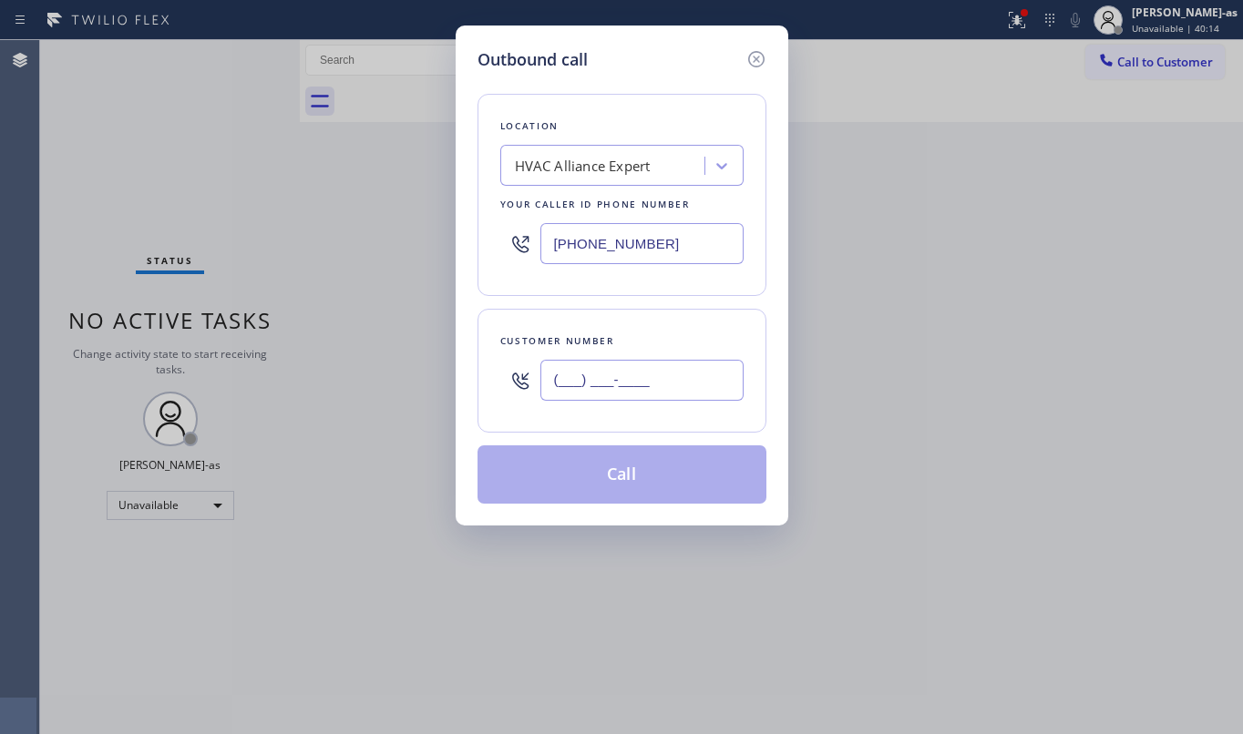
click at [594, 398] on input "(___) ___-____" at bounding box center [641, 380] width 203 height 41
paste input "310) 463-6536"
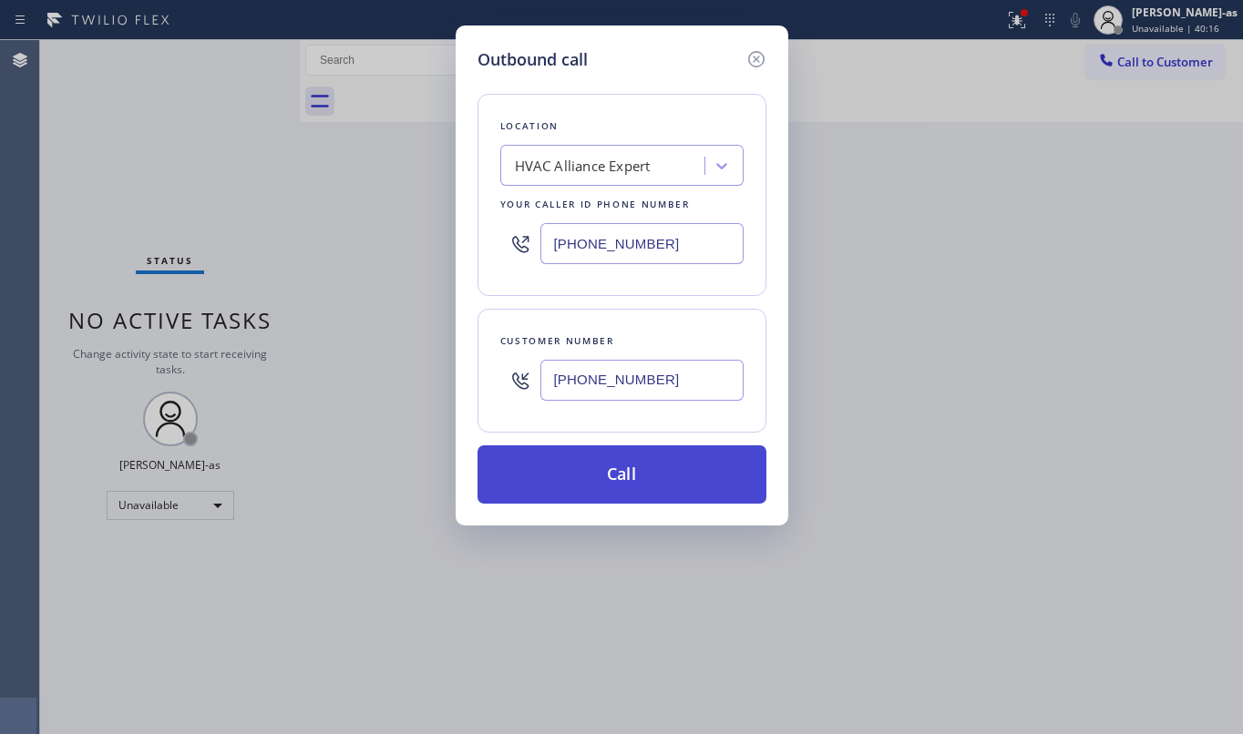
type input "[PHONE_NUMBER]"
click at [645, 460] on button "Call" at bounding box center [621, 475] width 289 height 58
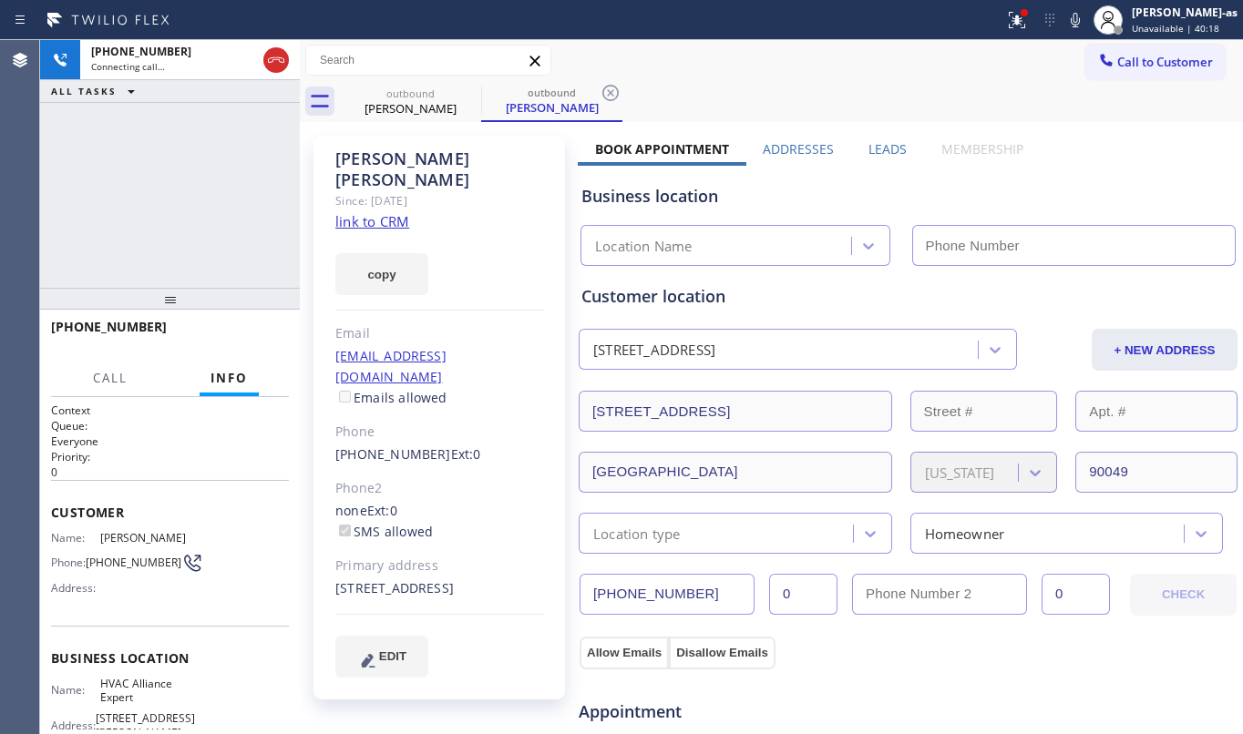
click at [377, 212] on link "link to CRM" at bounding box center [372, 221] width 74 height 18
type input "[PHONE_NUMBER]"
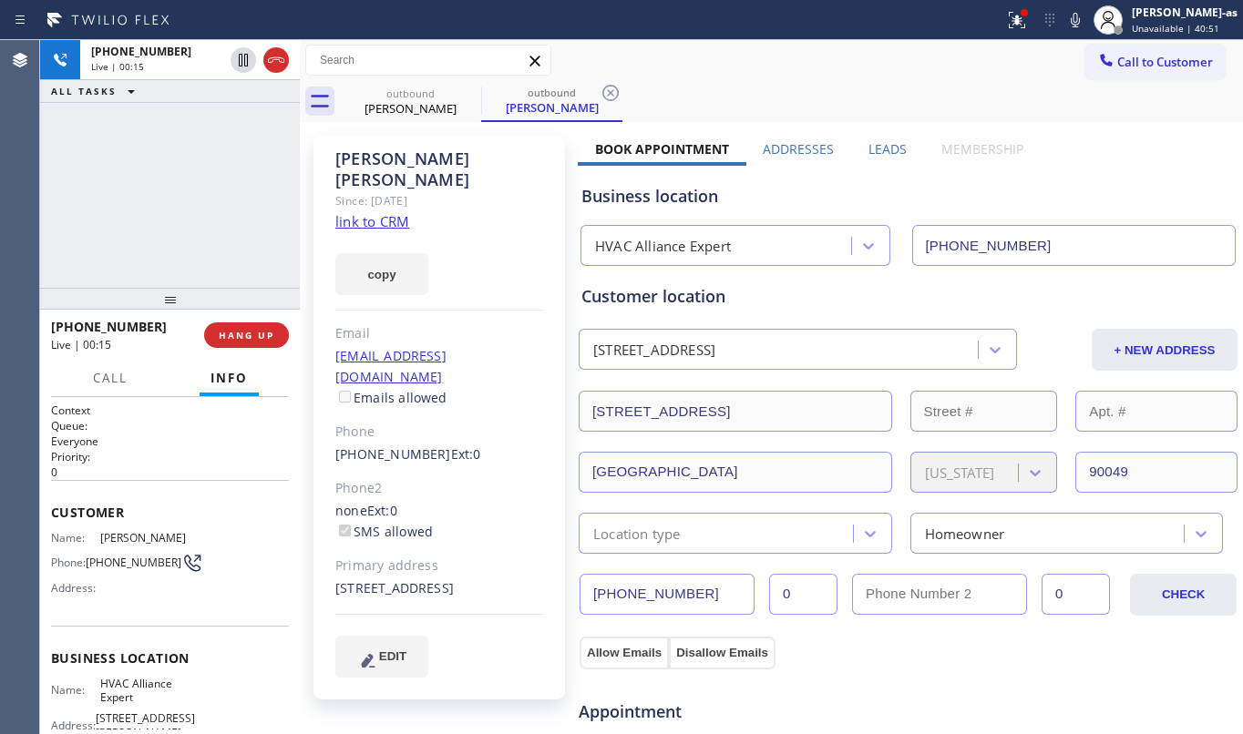
click at [220, 256] on div "[PHONE_NUMBER] Live | 00:15 ALL TASKS ALL TASKS ACTIVE TASKS TASKS IN WRAP UP" at bounding box center [170, 164] width 260 height 248
click at [289, 60] on div at bounding box center [260, 60] width 66 height 40
drag, startPoint x: 459, startPoint y: 102, endPoint x: 493, endPoint y: 104, distance: 33.8
click at [481, 106] on div "outbound [PERSON_NAME] outbound [PERSON_NAME]" at bounding box center [791, 101] width 903 height 41
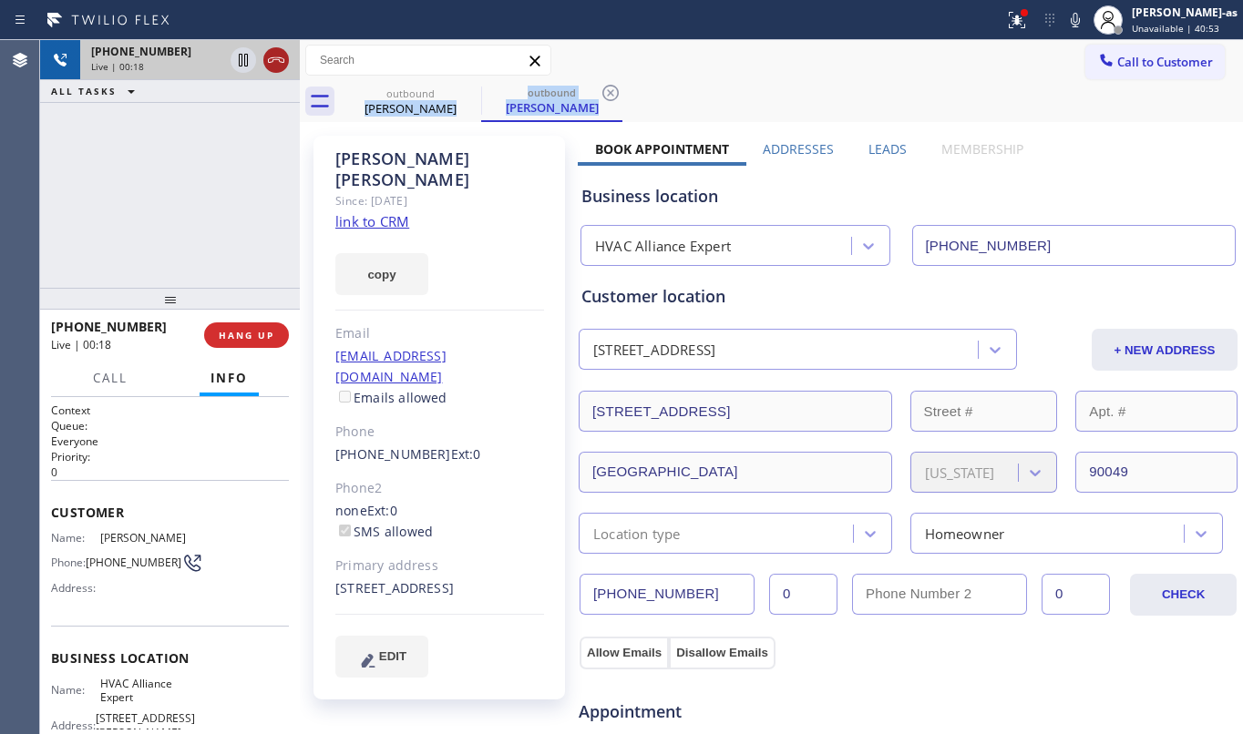
drag, startPoint x: 286, startPoint y: 71, endPoint x: 277, endPoint y: 62, distance: 12.9
click at [282, 67] on div at bounding box center [260, 60] width 66 height 40
drag, startPoint x: 277, startPoint y: 62, endPoint x: 416, endPoint y: 117, distance: 149.7
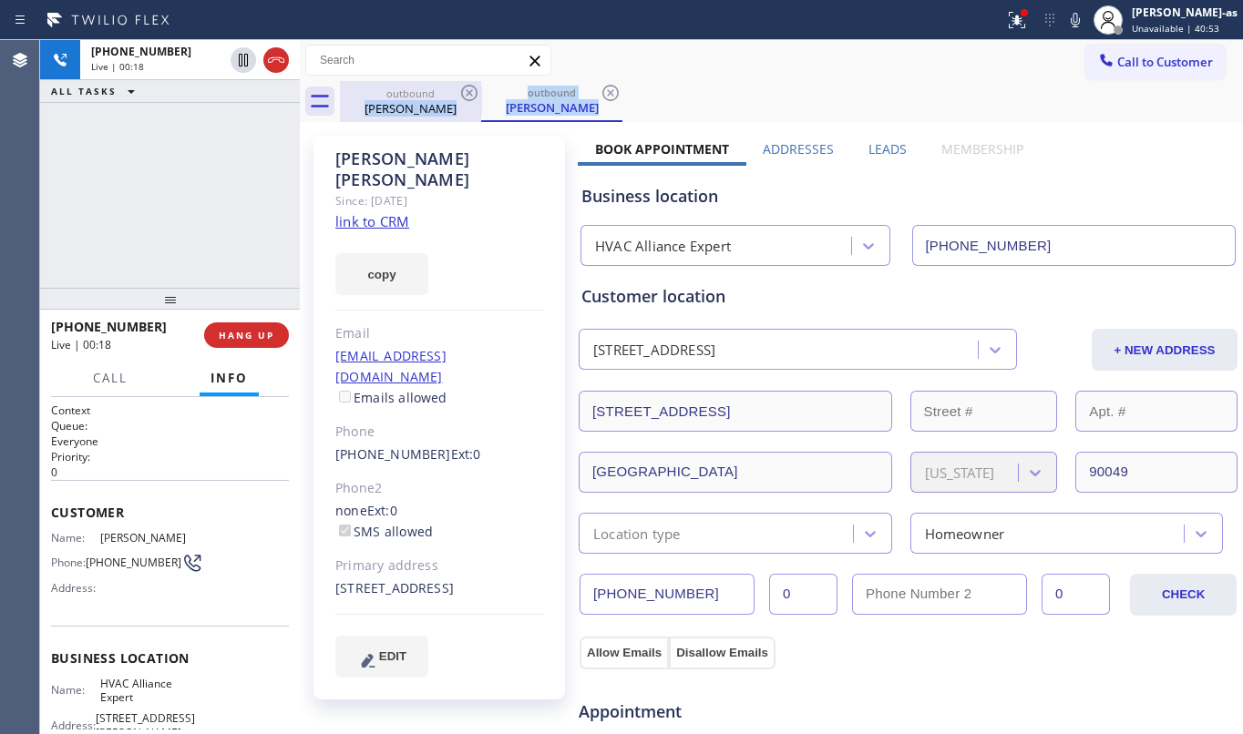
click at [281, 67] on icon at bounding box center [276, 60] width 22 height 22
click at [416, 113] on div "[PERSON_NAME]" at bounding box center [411, 108] width 138 height 16
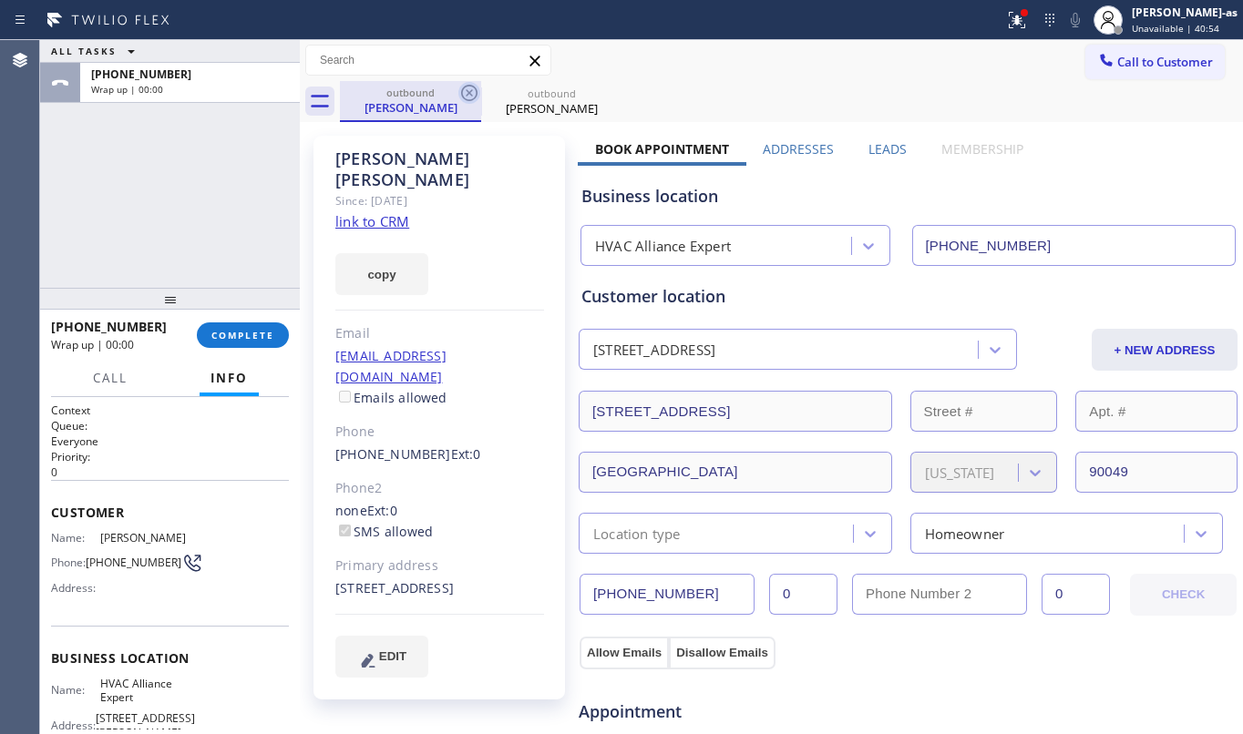
click at [471, 98] on icon at bounding box center [469, 93] width 22 height 22
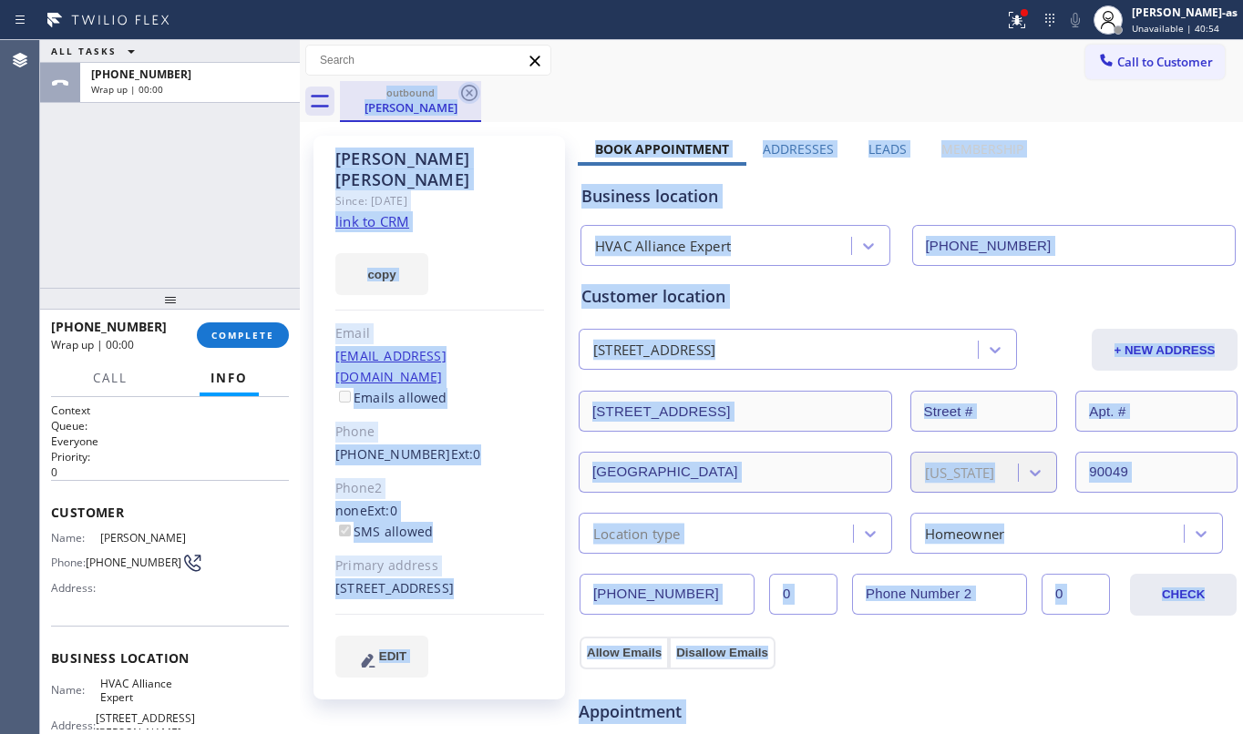
click at [471, 98] on div "outbound [PERSON_NAME]" at bounding box center [791, 101] width 903 height 41
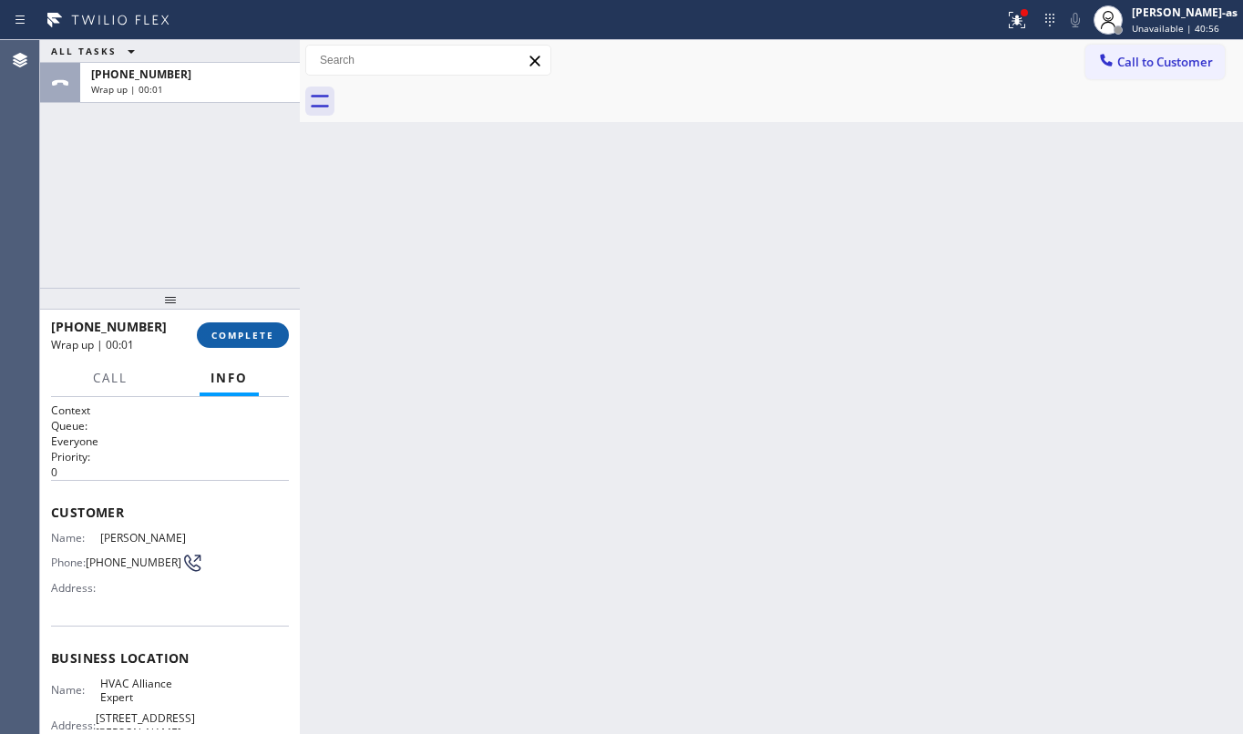
click at [227, 346] on button "COMPLETE" at bounding box center [243, 336] width 92 height 26
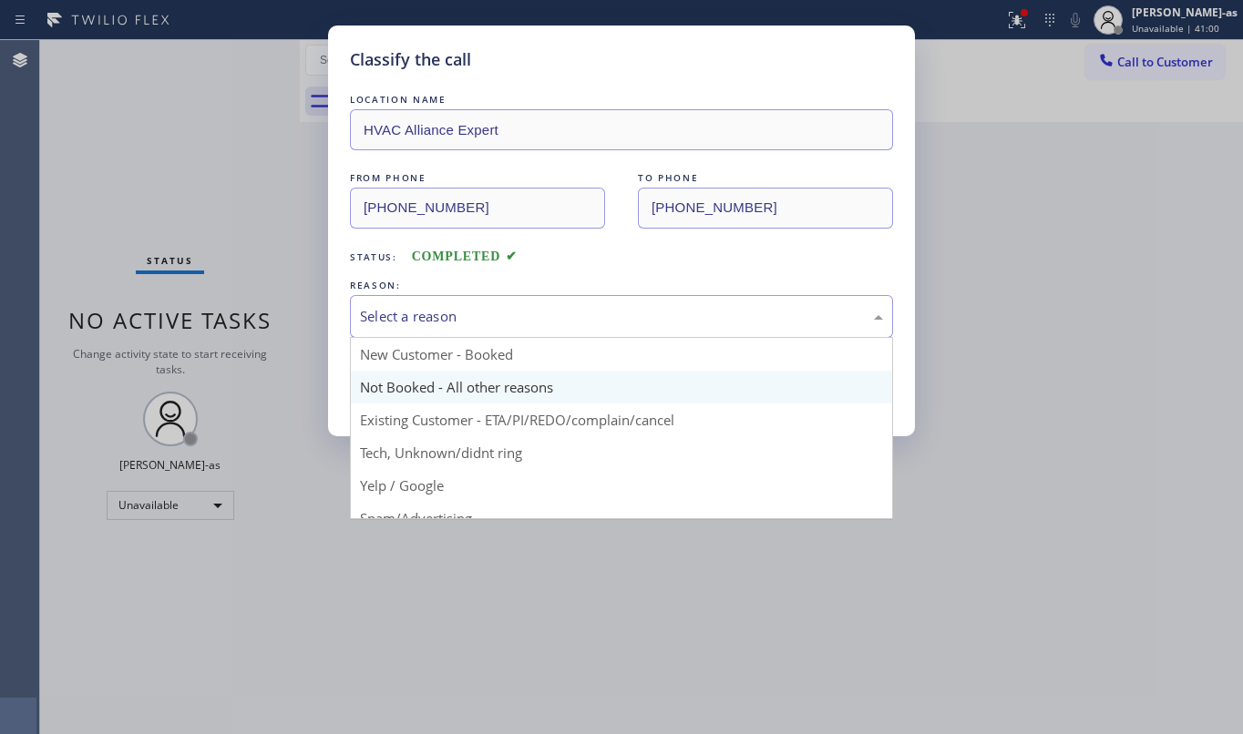
drag, startPoint x: 545, startPoint y: 322, endPoint x: 565, endPoint y: 373, distance: 54.8
click at [547, 322] on div "Select a reason" at bounding box center [621, 316] width 523 height 21
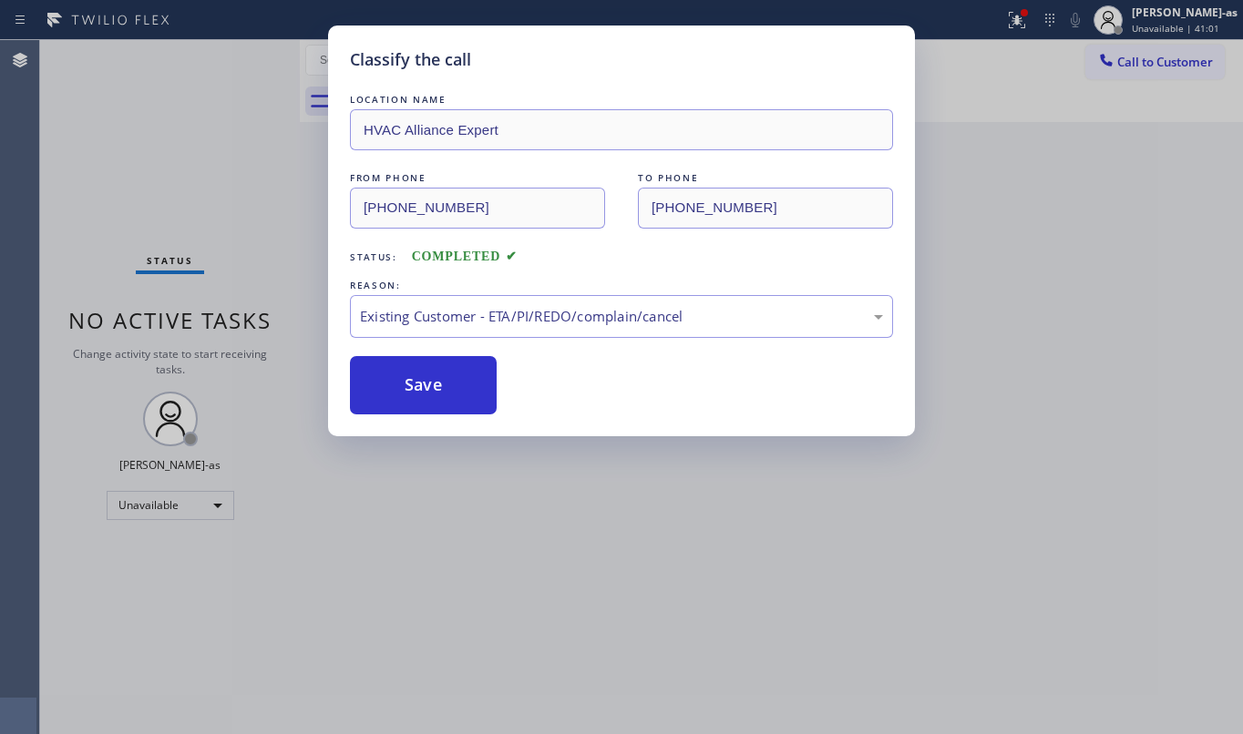
drag, startPoint x: 583, startPoint y: 419, endPoint x: 587, endPoint y: 405, distance: 14.1
click at [420, 397] on button "Save" at bounding box center [423, 385] width 147 height 58
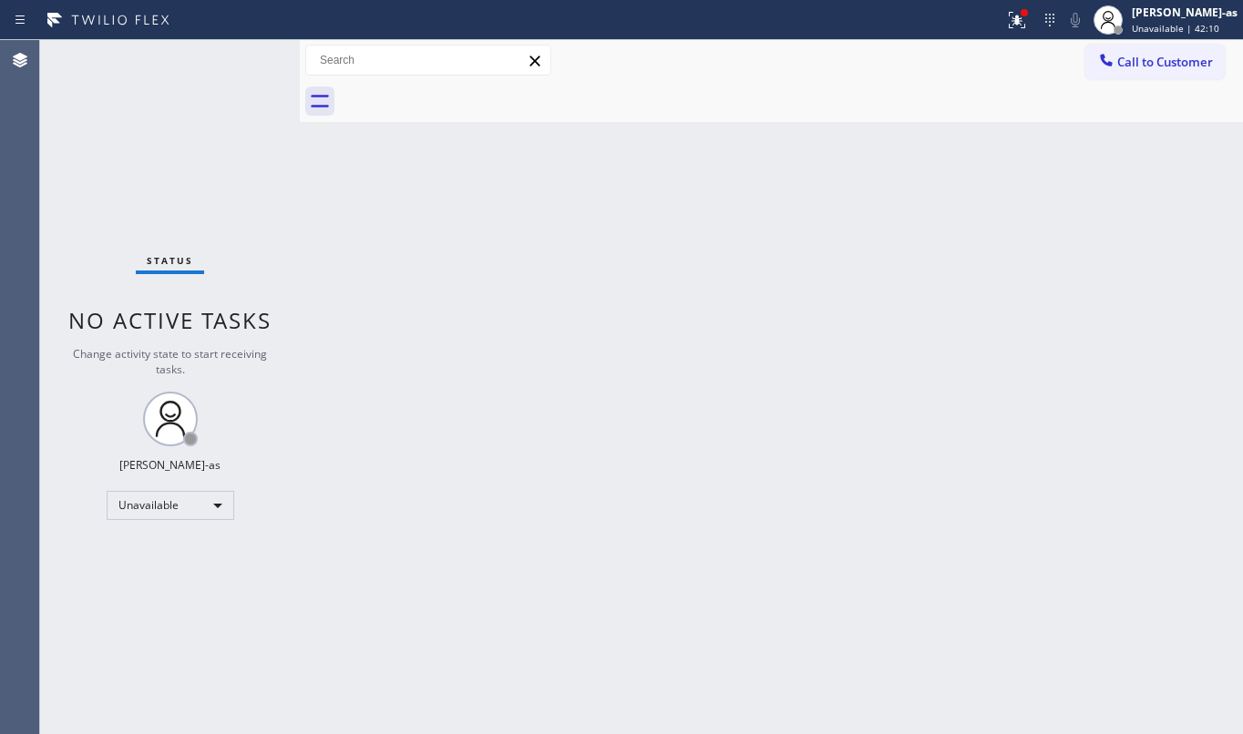
click at [1119, 77] on button "Call to Customer" at bounding box center [1154, 62] width 139 height 35
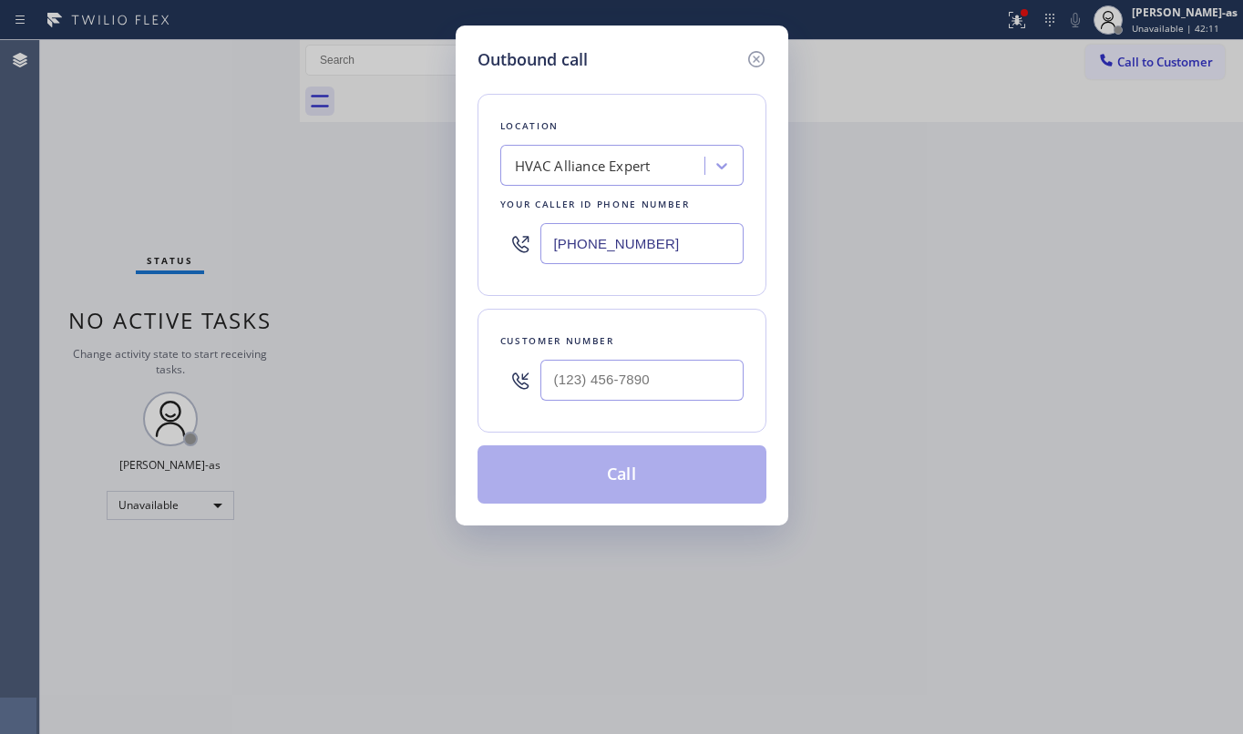
click at [738, 359] on div at bounding box center [641, 380] width 203 height 59
click at [679, 384] on input "(___) ___-____" at bounding box center [641, 380] width 203 height 41
paste input "949) 973-2470"
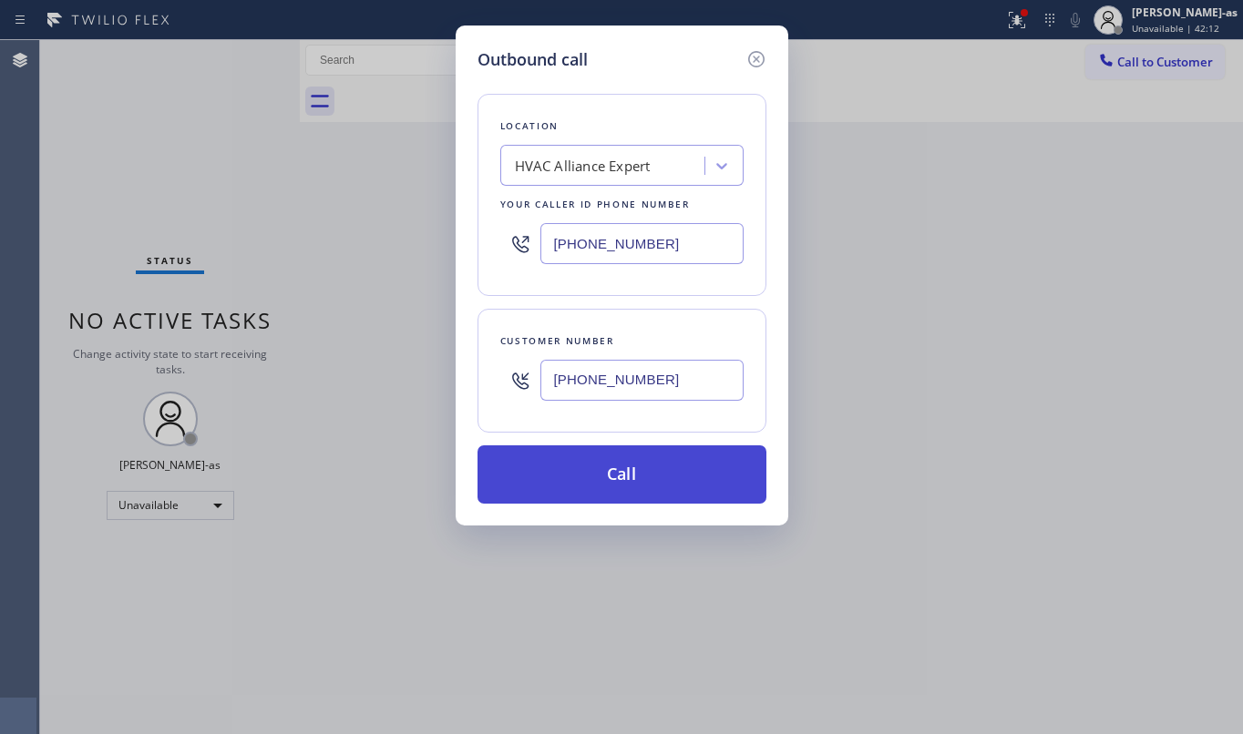
type input "[PHONE_NUMBER]"
click at [621, 477] on button "Call" at bounding box center [621, 475] width 289 height 58
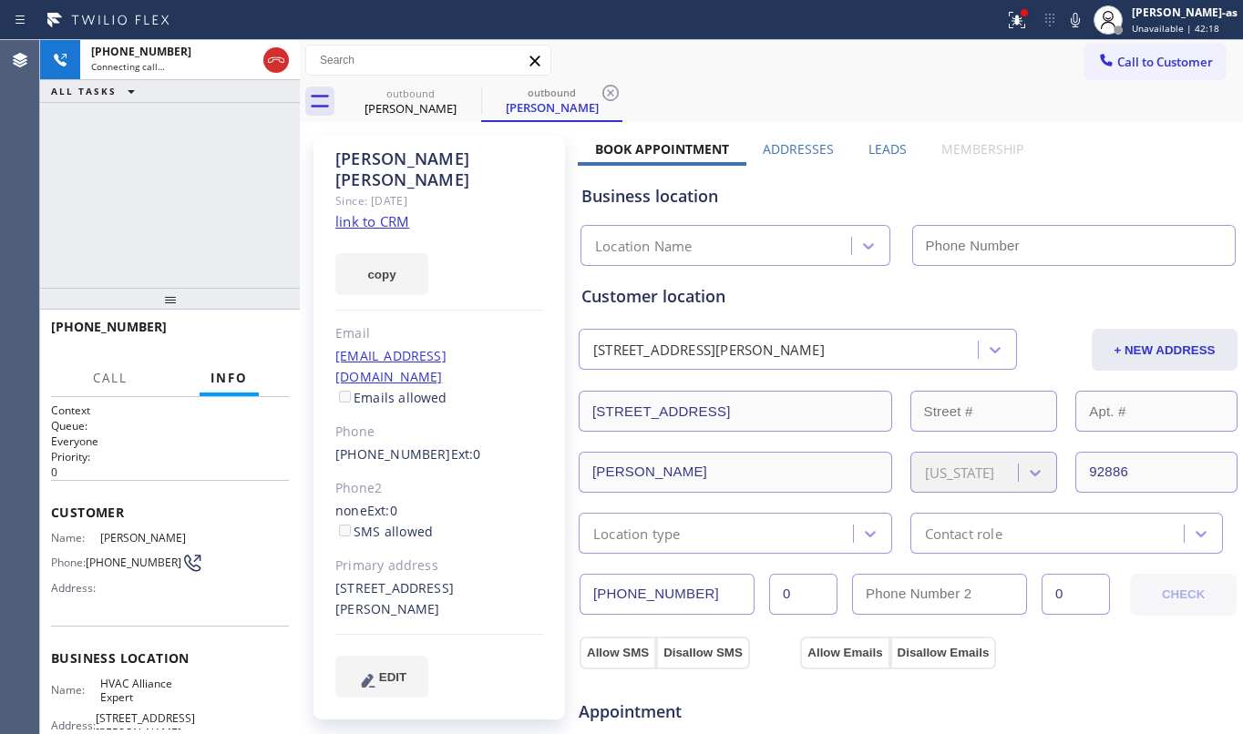
drag, startPoint x: 206, startPoint y: 230, endPoint x: 365, endPoint y: 220, distance: 159.7
click at [209, 230] on div "[PHONE_NUMBER] Connecting call… ALL TASKS ALL TASKS ACTIVE TASKS TASKS IN WRAP …" at bounding box center [170, 164] width 260 height 248
type input "[PHONE_NUMBER]"
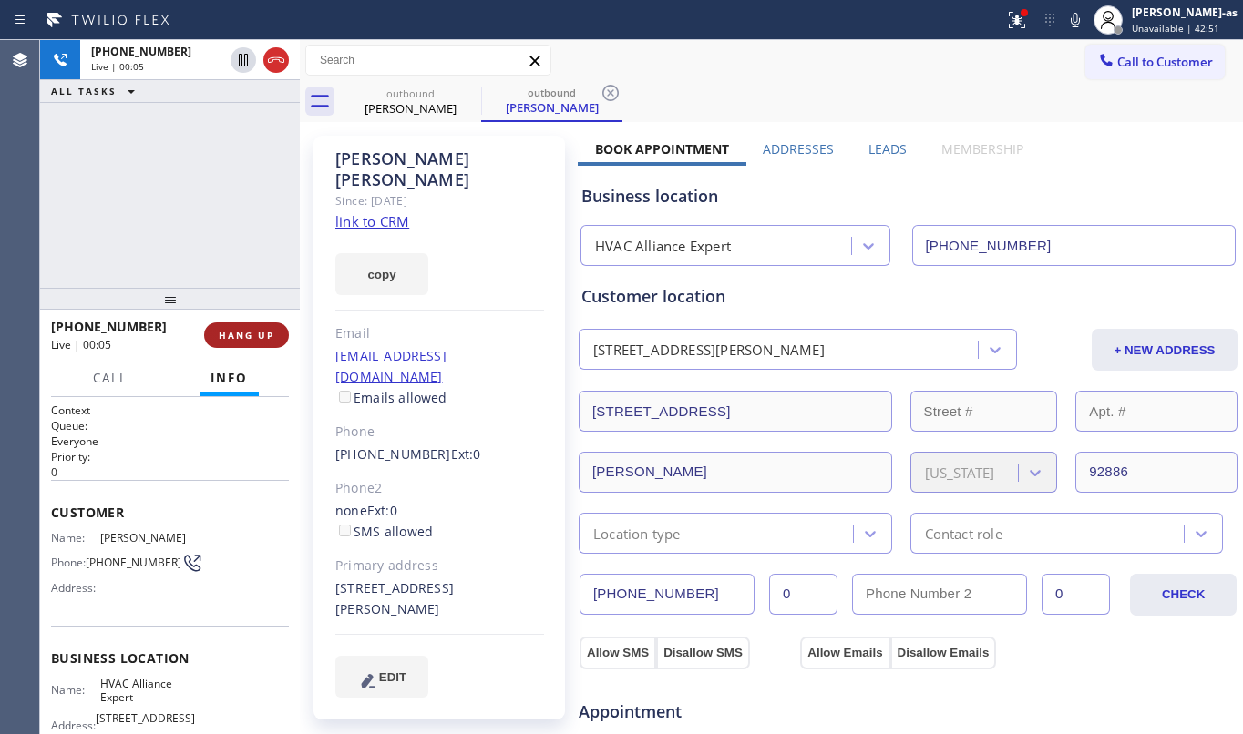
click at [278, 335] on button "HANG UP" at bounding box center [246, 336] width 85 height 26
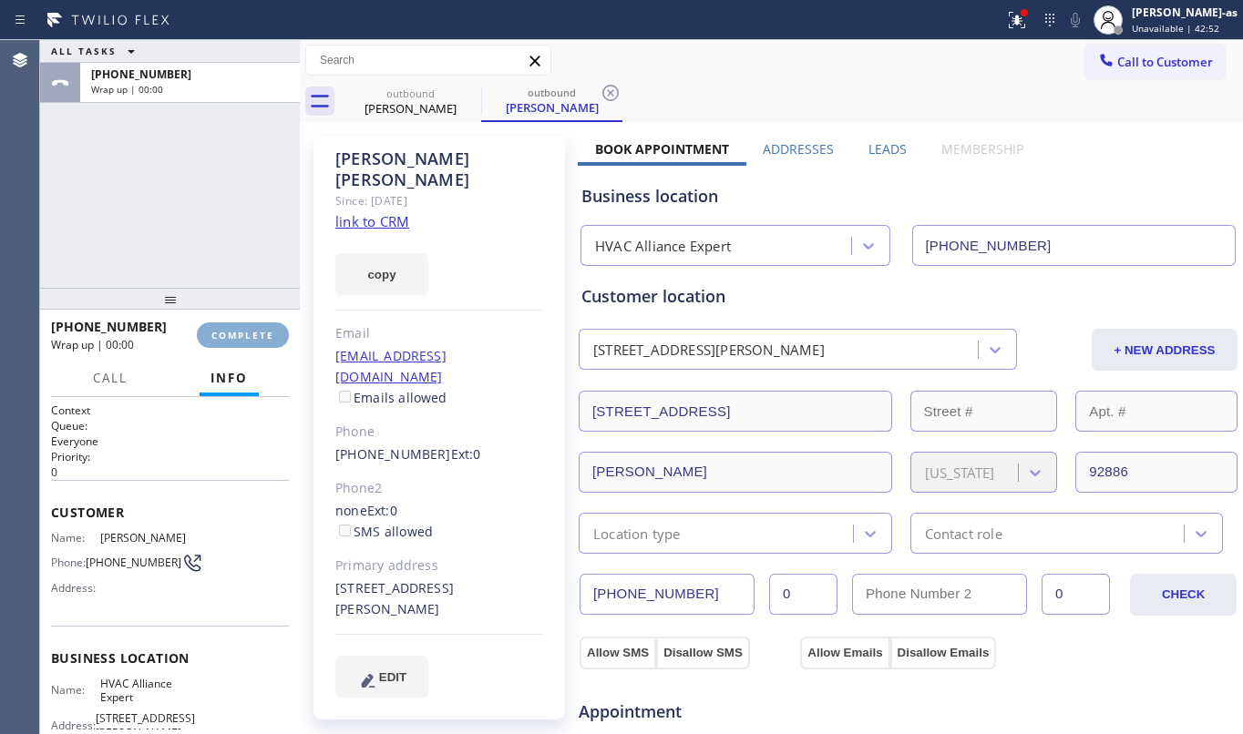
click at [278, 335] on button "COMPLETE" at bounding box center [243, 336] width 92 height 26
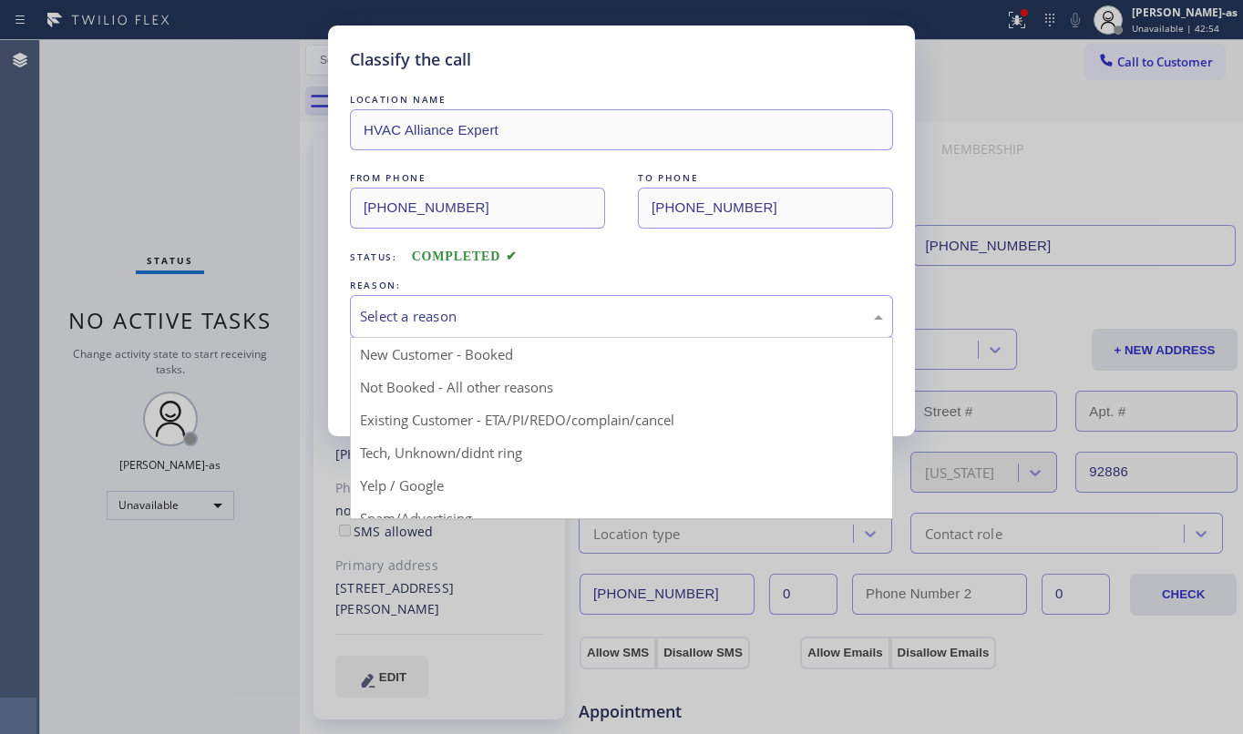
drag, startPoint x: 485, startPoint y: 325, endPoint x: 539, endPoint y: 387, distance: 82.6
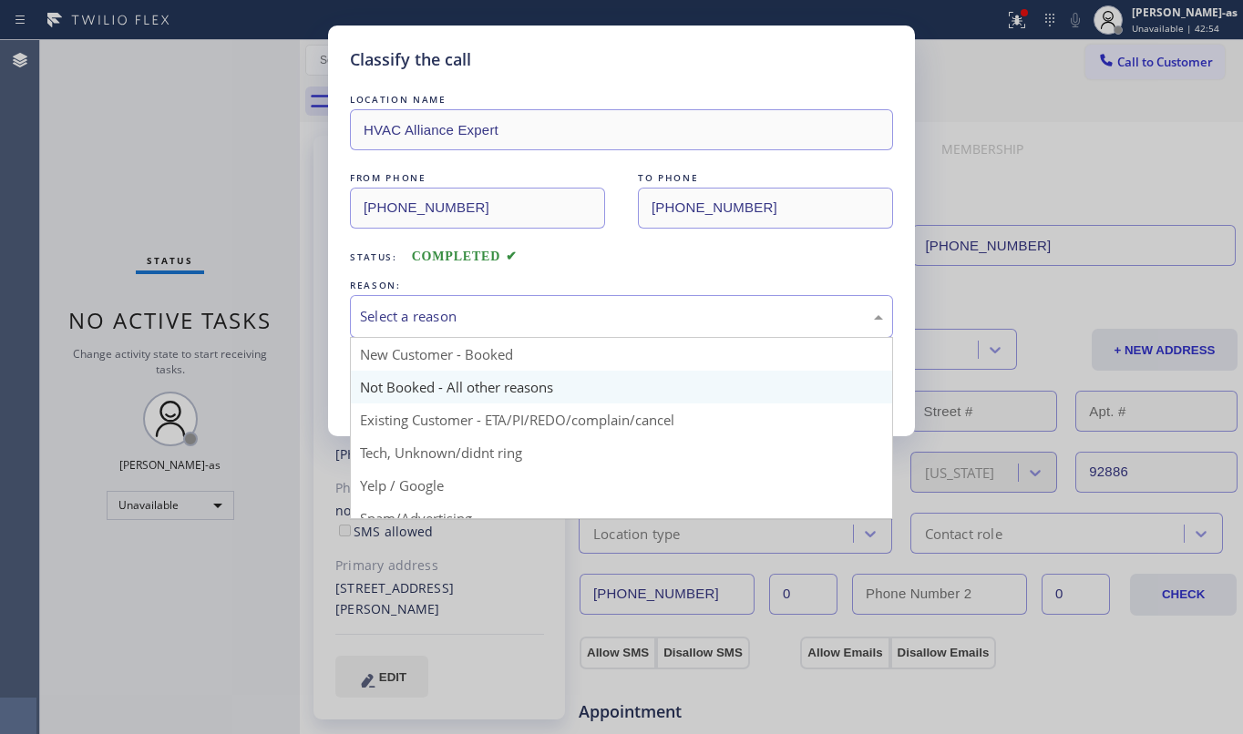
click at [486, 326] on div "Select a reason" at bounding box center [621, 316] width 523 height 21
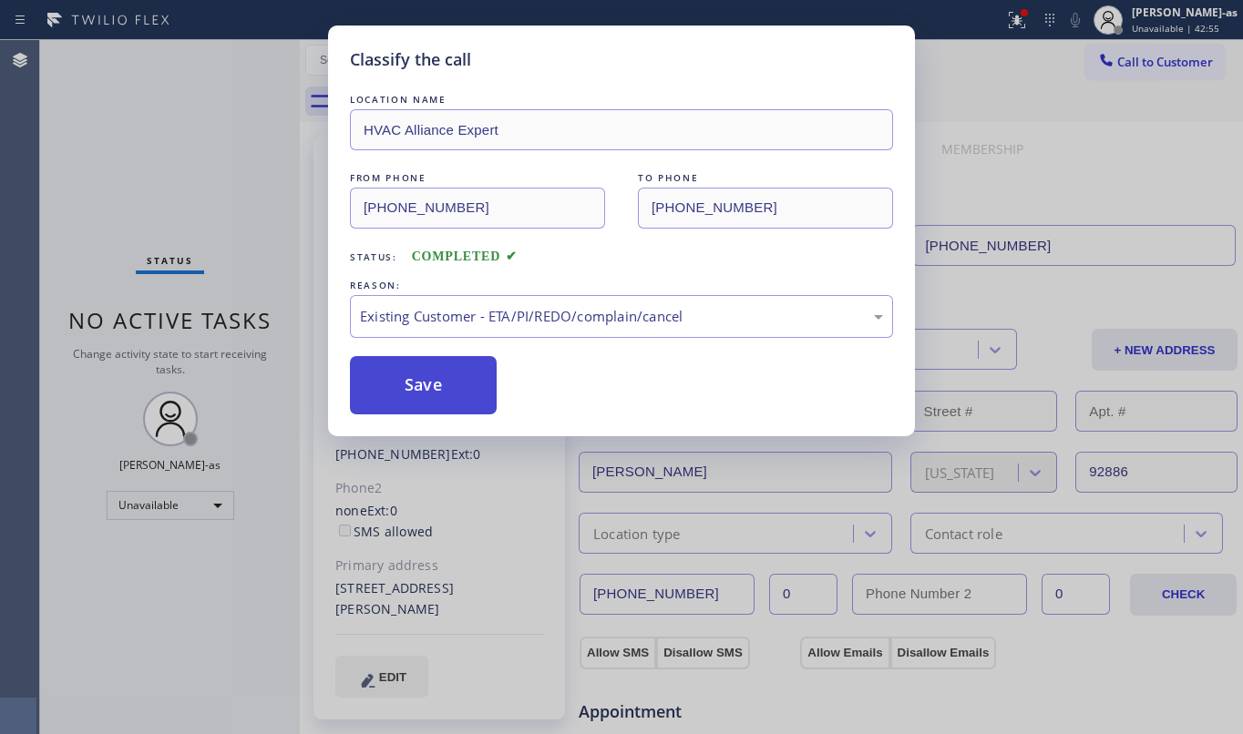
click at [416, 398] on button "Save" at bounding box center [423, 385] width 147 height 58
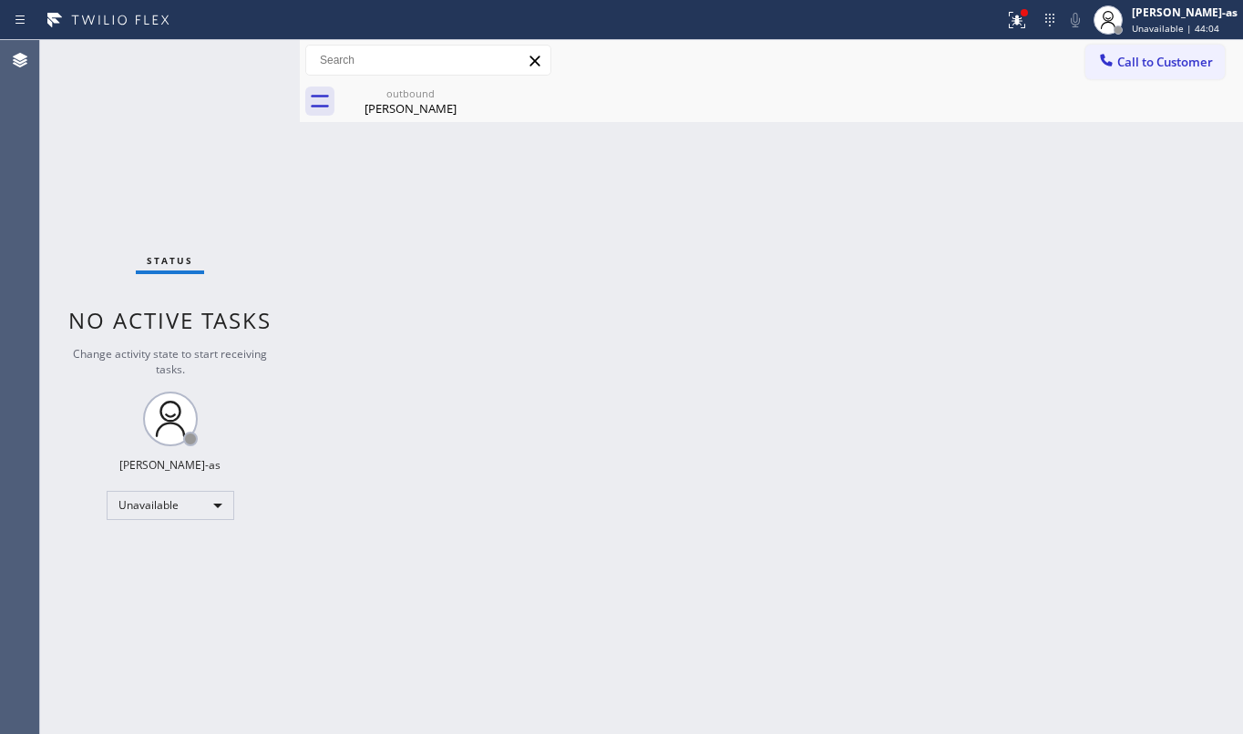
click at [253, 153] on div "Status No active tasks Change activity state to start receiving tasks. [PERSON_…" at bounding box center [170, 387] width 260 height 694
click at [1088, 52] on button "Call to Customer" at bounding box center [1154, 62] width 139 height 35
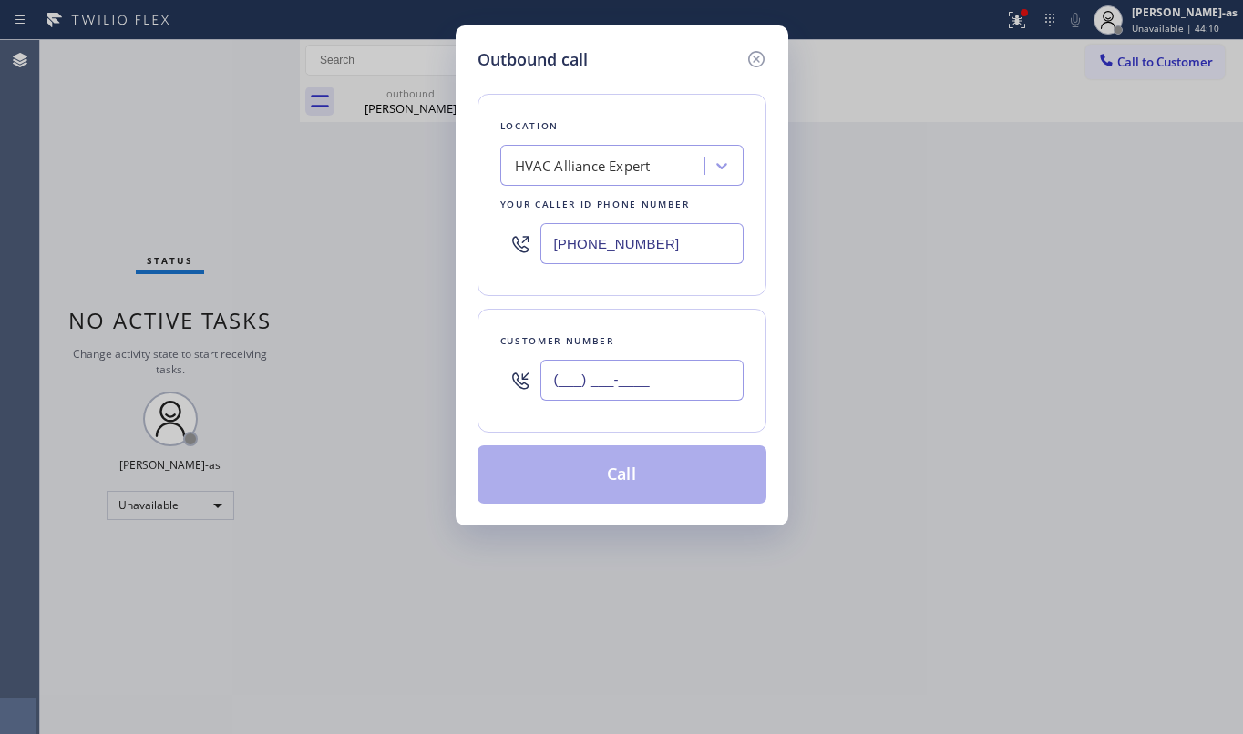
click at [603, 395] on input "(___) ___-____" at bounding box center [641, 380] width 203 height 41
paste input "949) 973-2470"
click at [618, 471] on div "Location HVAC Alliance Expert Your caller id phone number [PHONE_NUMBER] Custom…" at bounding box center [621, 288] width 289 height 432
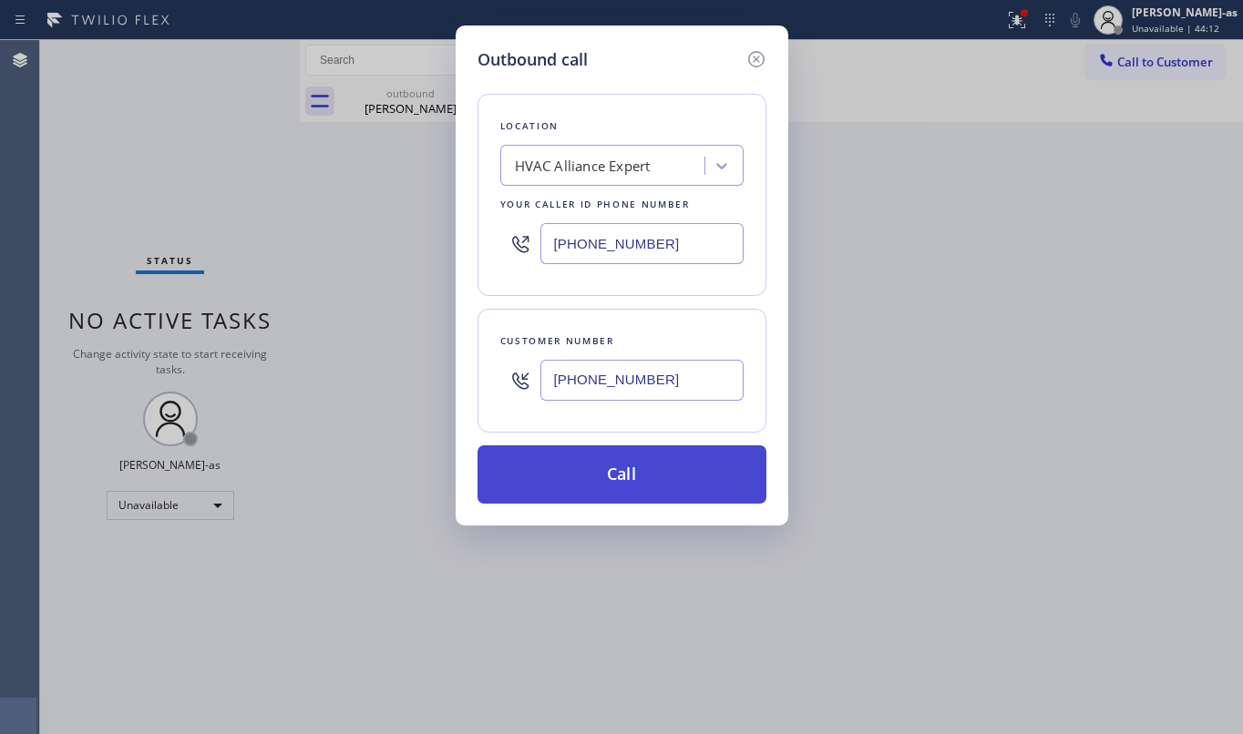
type input "[PHONE_NUMBER]"
click at [641, 490] on button "Call" at bounding box center [621, 475] width 289 height 58
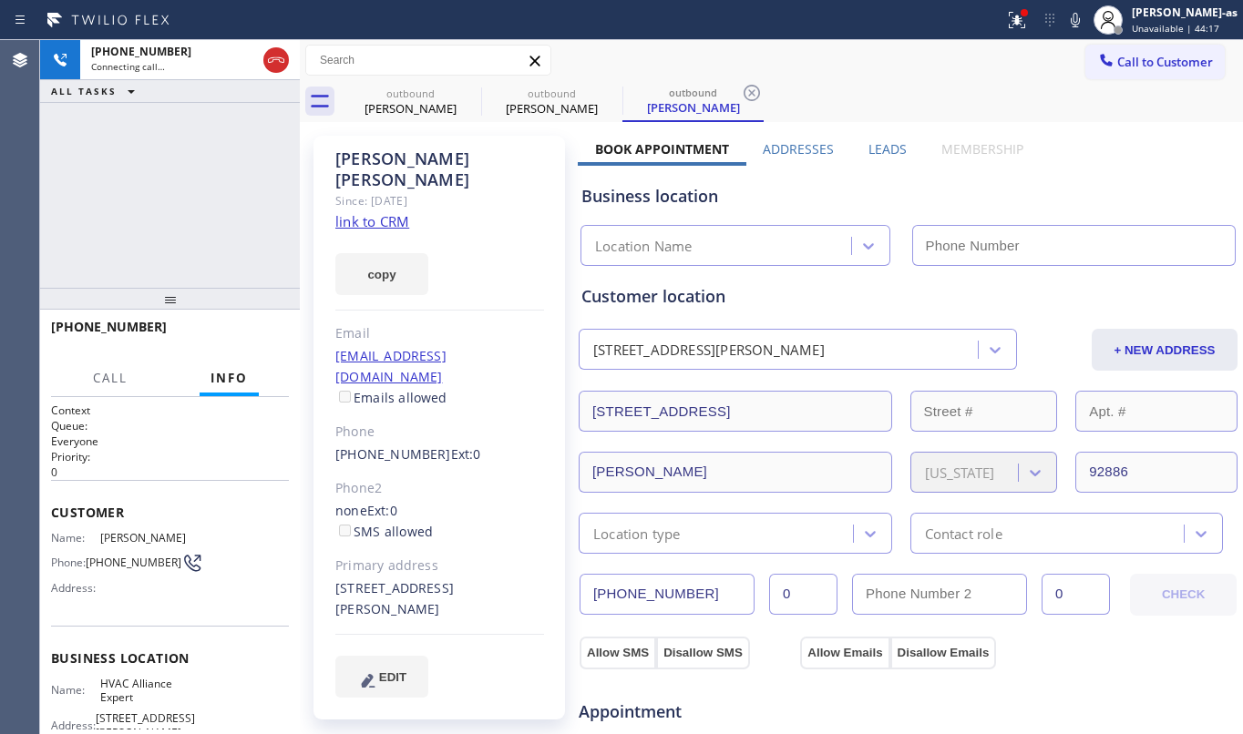
type input "[PHONE_NUMBER]"
click at [244, 217] on div "[PHONE_NUMBER] Connecting call… ALL TASKS ALL TASKS ACTIVE TASKS TASKS IN WRAP …" at bounding box center [170, 164] width 260 height 248
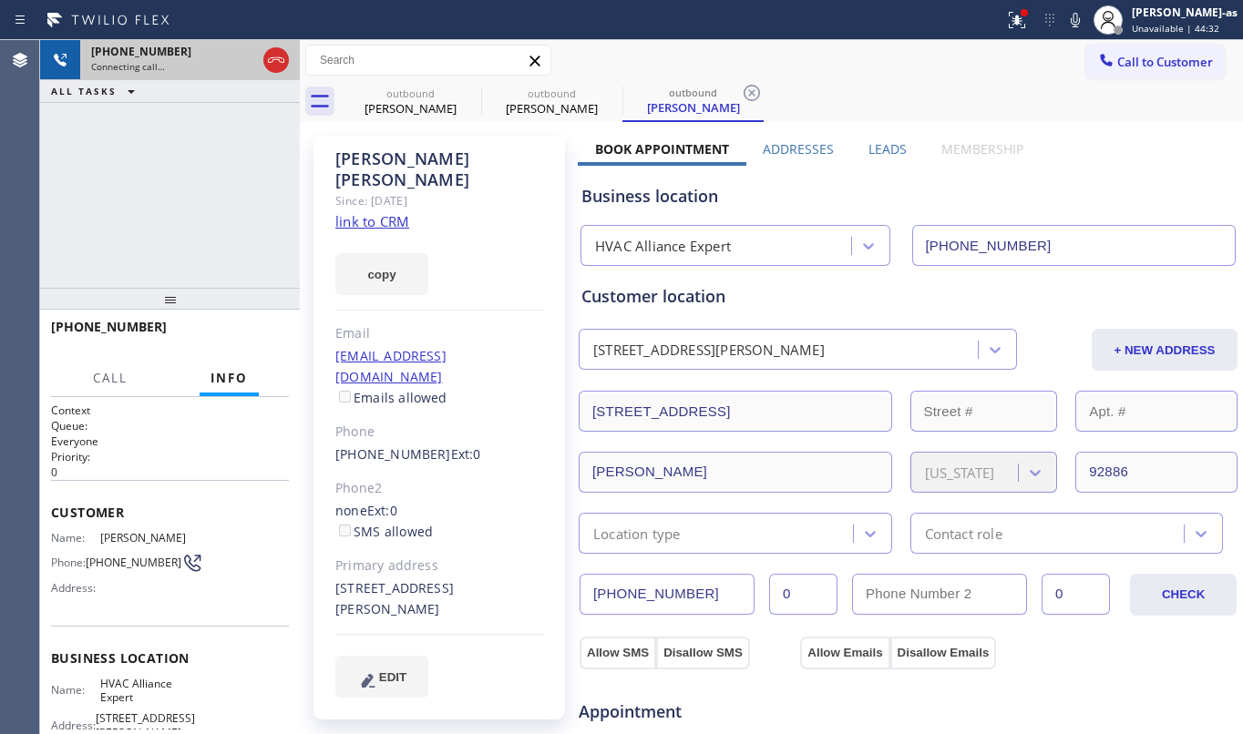
click at [267, 40] on div at bounding box center [276, 60] width 33 height 40
drag, startPoint x: 260, startPoint y: 63, endPoint x: 303, endPoint y: 74, distance: 45.1
click at [262, 63] on div at bounding box center [276, 60] width 33 height 40
click at [285, 67] on icon at bounding box center [276, 60] width 22 height 22
click at [410, 103] on div "[PERSON_NAME]" at bounding box center [411, 108] width 138 height 16
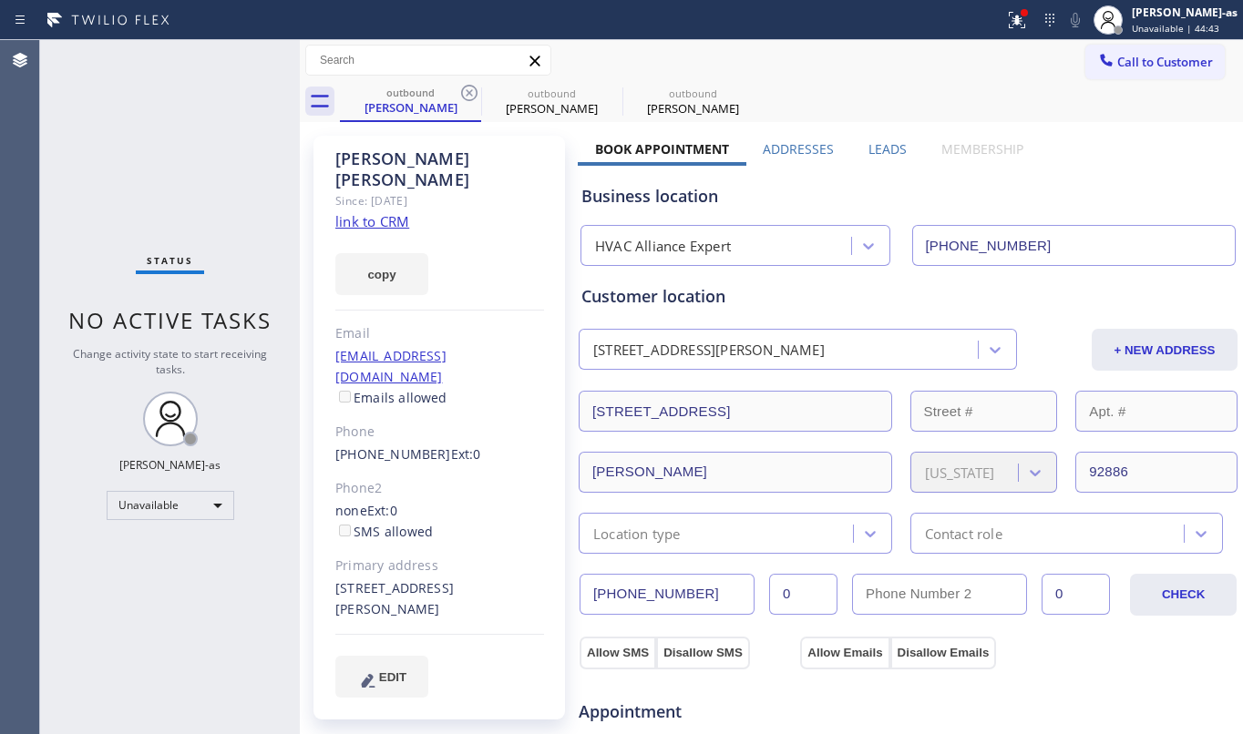
click at [350, 212] on link "link to CRM" at bounding box center [372, 221] width 74 height 18
drag, startPoint x: 409, startPoint y: 131, endPoint x: 426, endPoint y: 106, distance: 30.8
click at [409, 129] on div "[PERSON_NAME] Since: [DATE] link to CRM copy Email [EMAIL_ADDRESS][DOMAIN_NAME]…" at bounding box center [440, 735] width 273 height 1217
click at [425, 103] on div "[PERSON_NAME]" at bounding box center [411, 107] width 138 height 16
click at [466, 86] on icon at bounding box center [469, 93] width 16 height 16
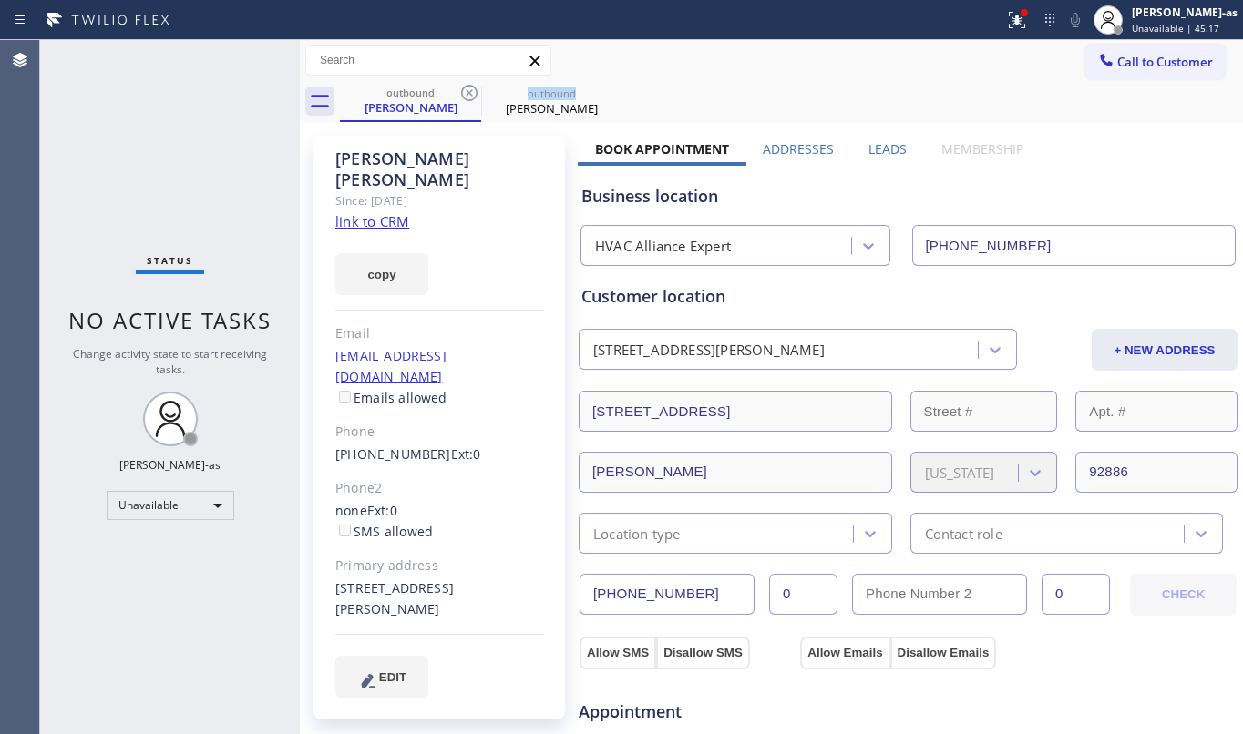
click at [466, 86] on icon at bounding box center [469, 93] width 16 height 16
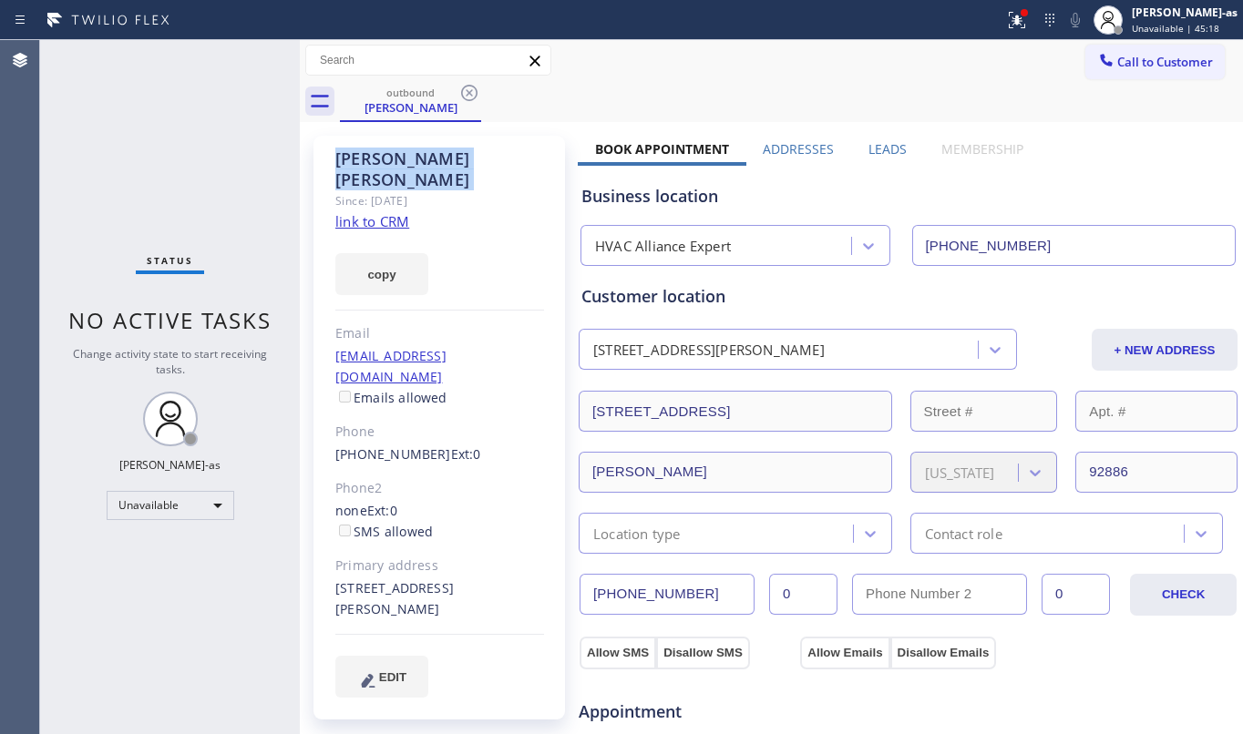
click at [466, 86] on icon at bounding box center [469, 93] width 16 height 16
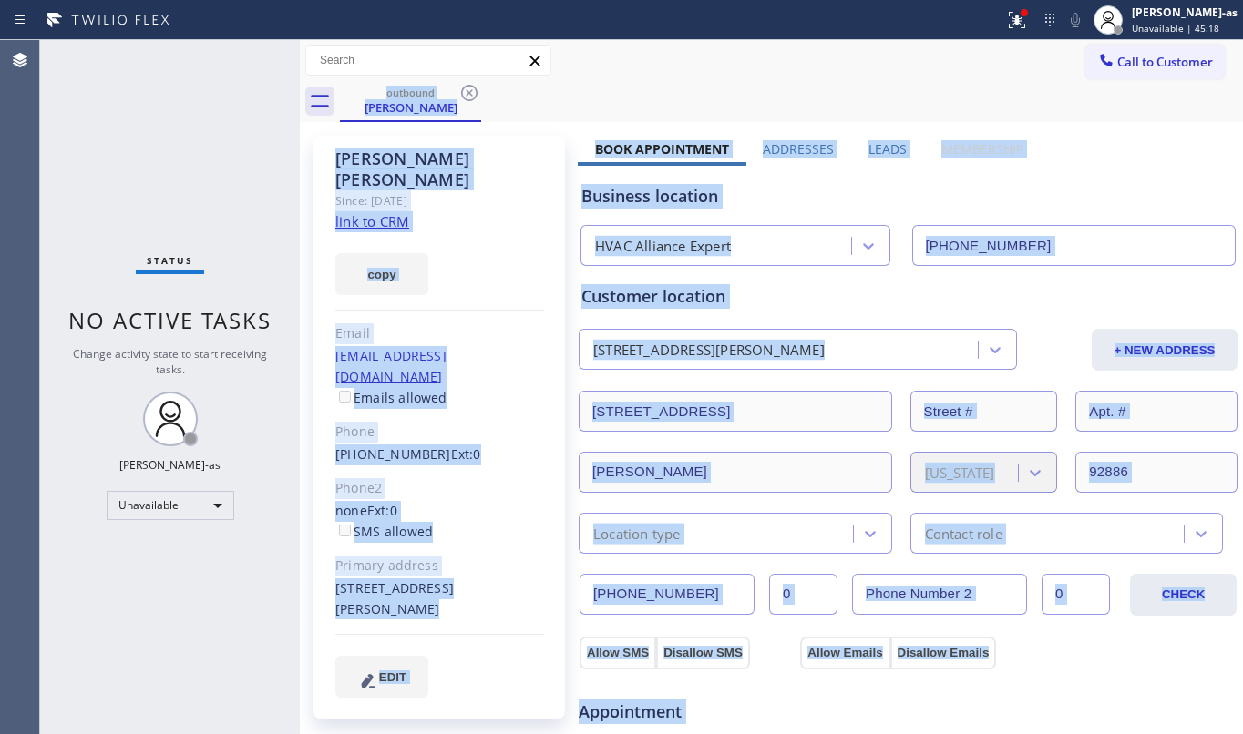
click at [466, 86] on div "outbound [PERSON_NAME]" at bounding box center [791, 101] width 903 height 41
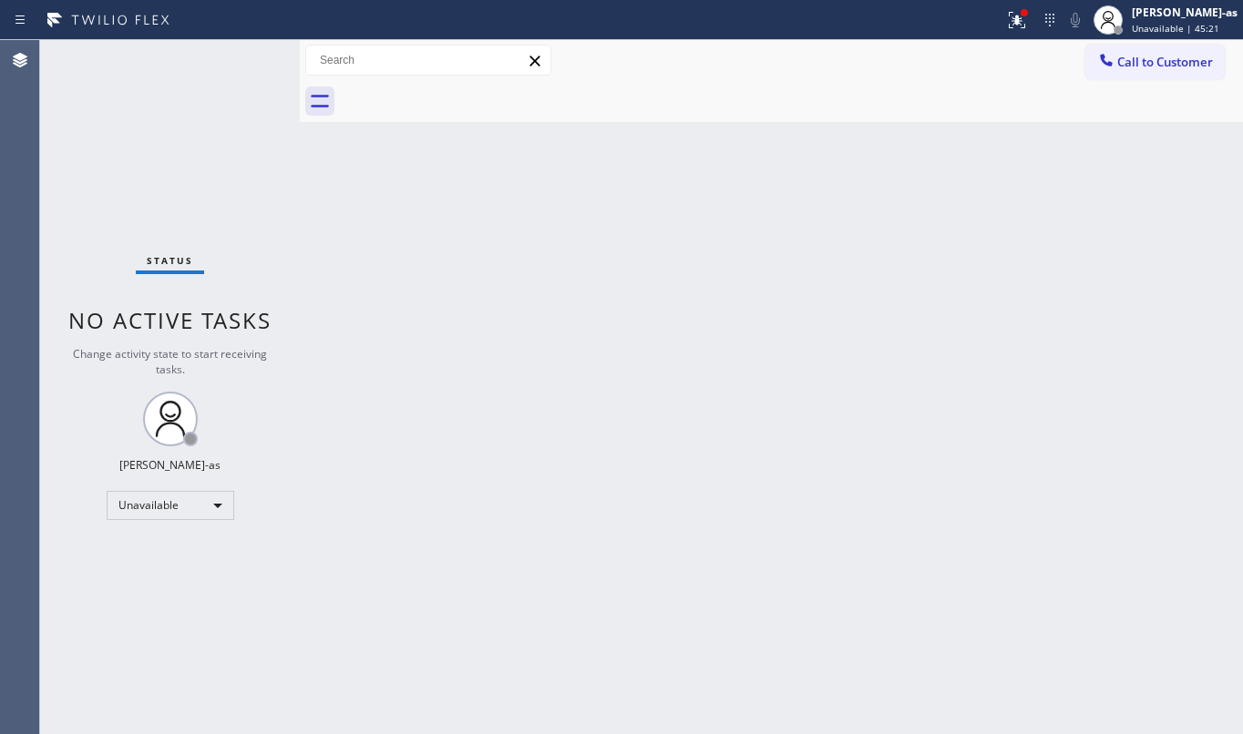
click at [791, 354] on div "Back to Dashboard Change Sender ID Customers Technicians Select a contact Outbo…" at bounding box center [771, 387] width 943 height 694
click at [811, 374] on div "Back to Dashboard Change Sender ID Customers Technicians Select a contact Outbo…" at bounding box center [771, 387] width 943 height 694
click at [140, 503] on div "Unavailable" at bounding box center [171, 505] width 128 height 29
click at [164, 599] on li "Break" at bounding box center [169, 600] width 123 height 22
